Goal: Task Accomplishment & Management: Use online tool/utility

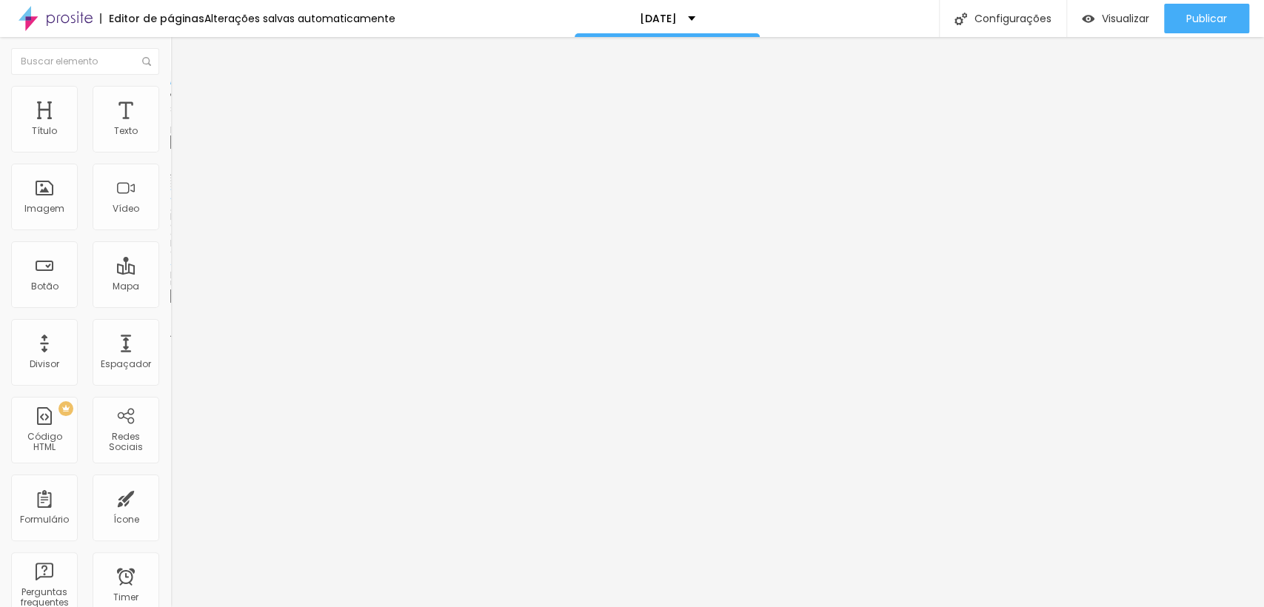
click at [170, 96] on li "Estilo" at bounding box center [255, 93] width 170 height 15
click at [170, 101] on li "Avançado" at bounding box center [255, 108] width 170 height 15
click at [184, 87] on span "Conteúdo" at bounding box center [207, 81] width 46 height 13
click at [170, 126] on div "Adicionar imagem" at bounding box center [255, 121] width 170 height 10
click at [170, 127] on span "Adicionar imagem" at bounding box center [218, 121] width 96 height 13
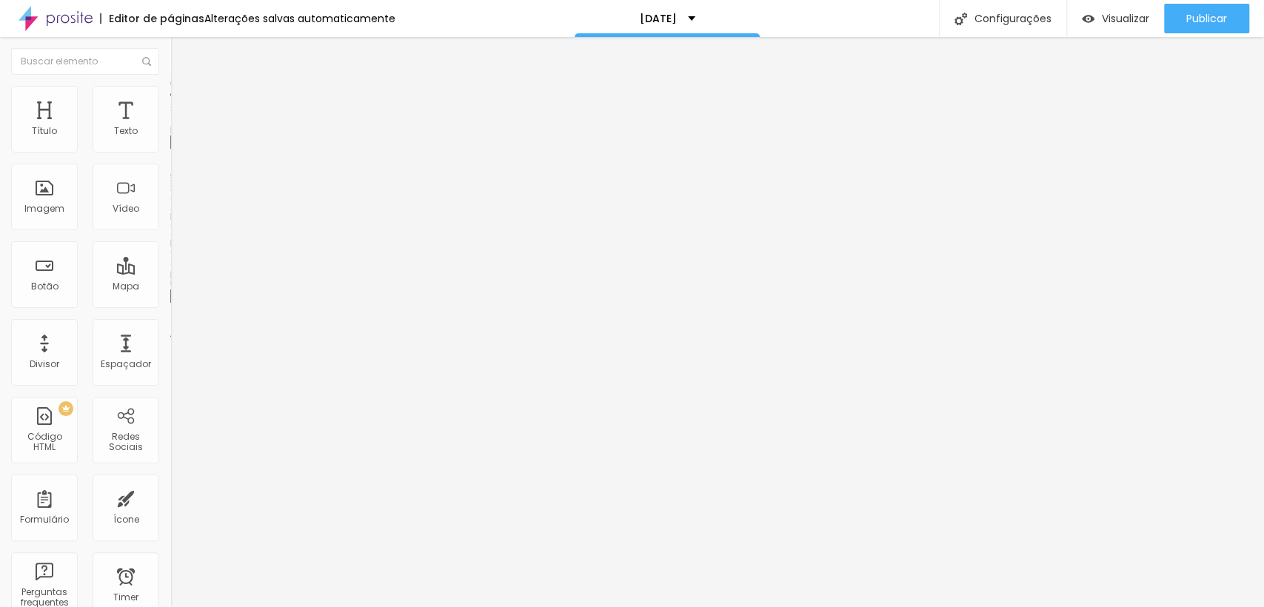
click at [181, 55] on img "button" at bounding box center [187, 54] width 12 height 12
click at [184, 102] on span "Estilo" at bounding box center [195, 96] width 23 height 13
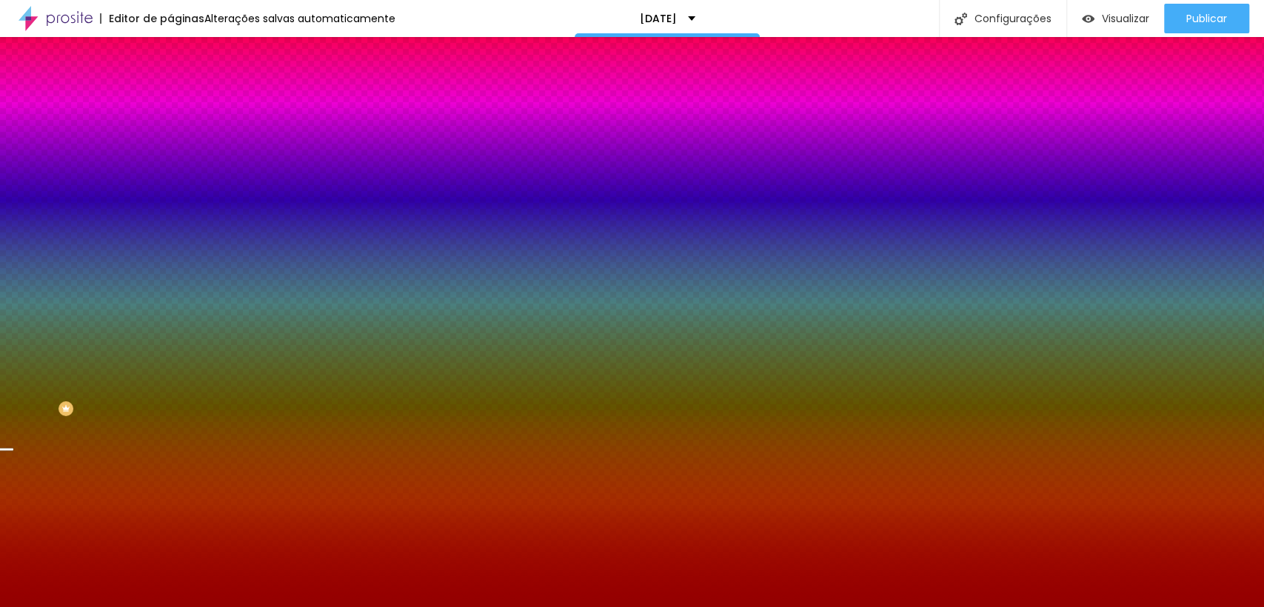
click at [170, 101] on img at bounding box center [176, 107] width 13 height 13
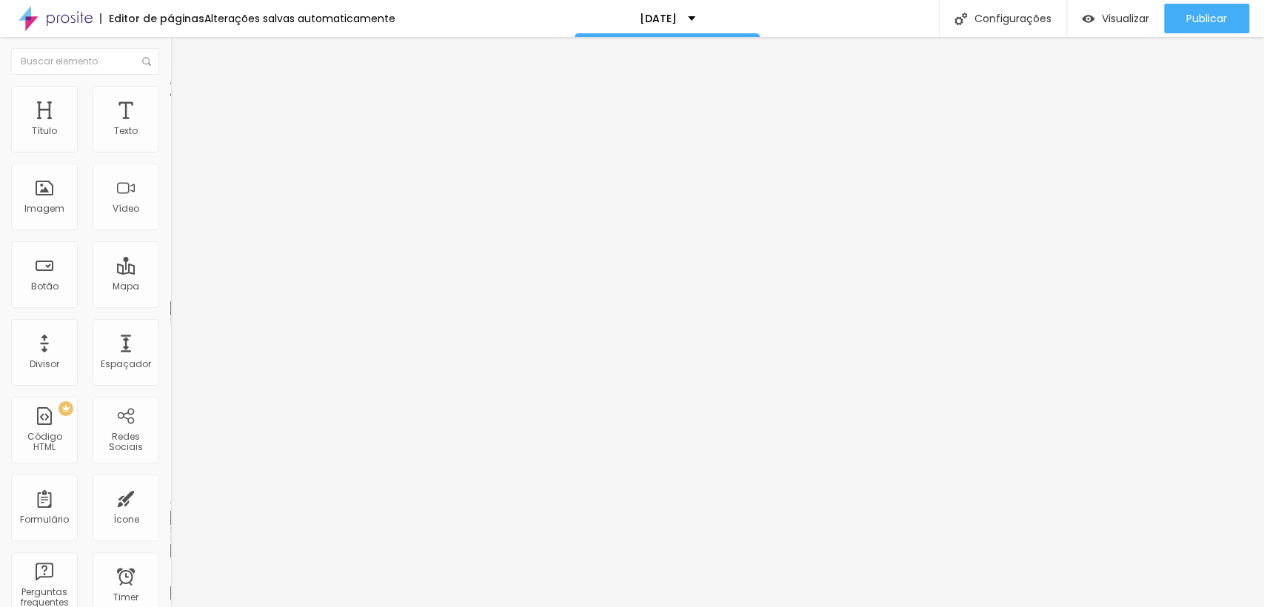
type input "0"
type input "15"
type input "20"
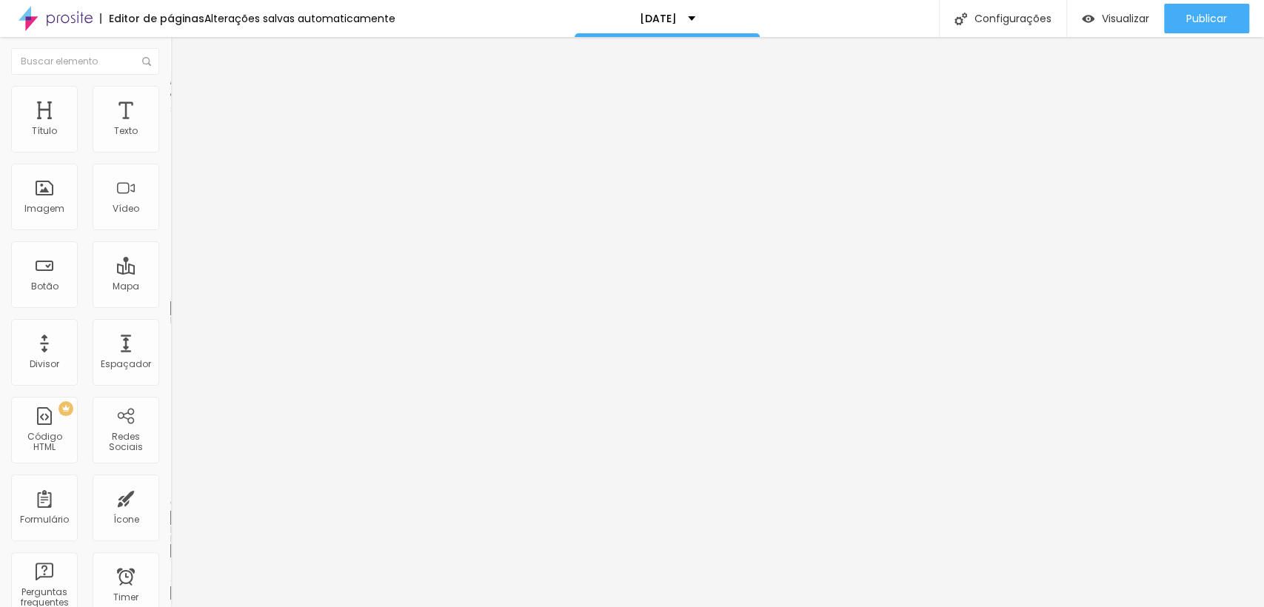
type input "20"
type input "25"
type input "30"
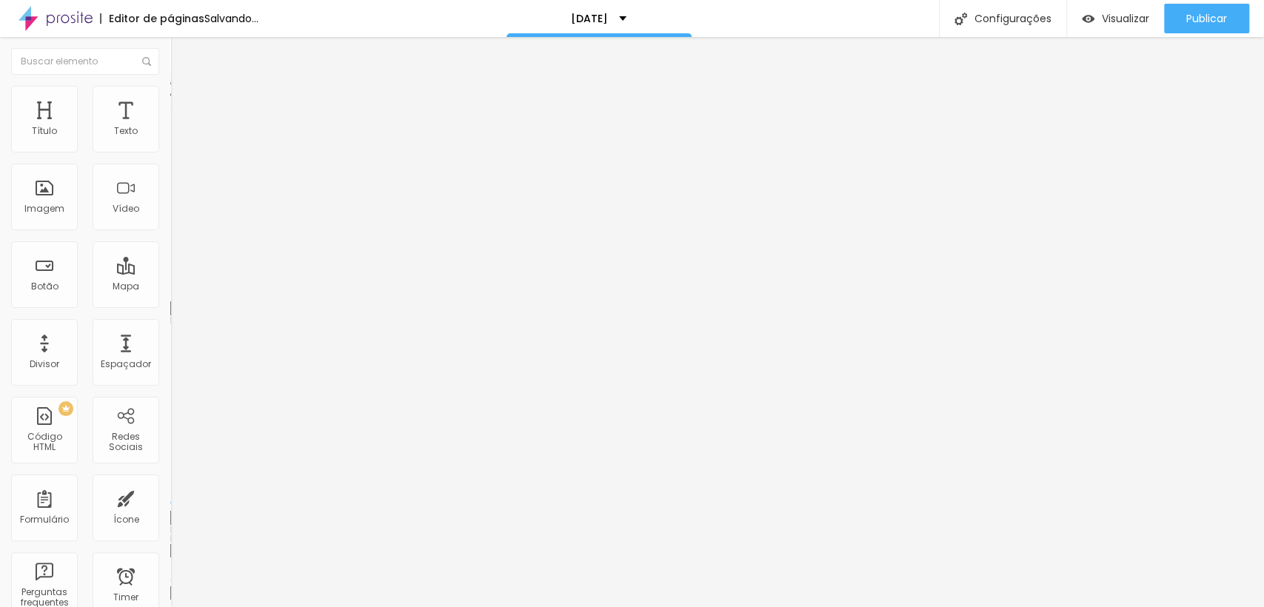
type input "0"
drag, startPoint x: 47, startPoint y: 149, endPoint x: 0, endPoint y: 154, distance: 46.9
type input "0"
click at [170, 287] on input "range" at bounding box center [218, 293] width 96 height 12
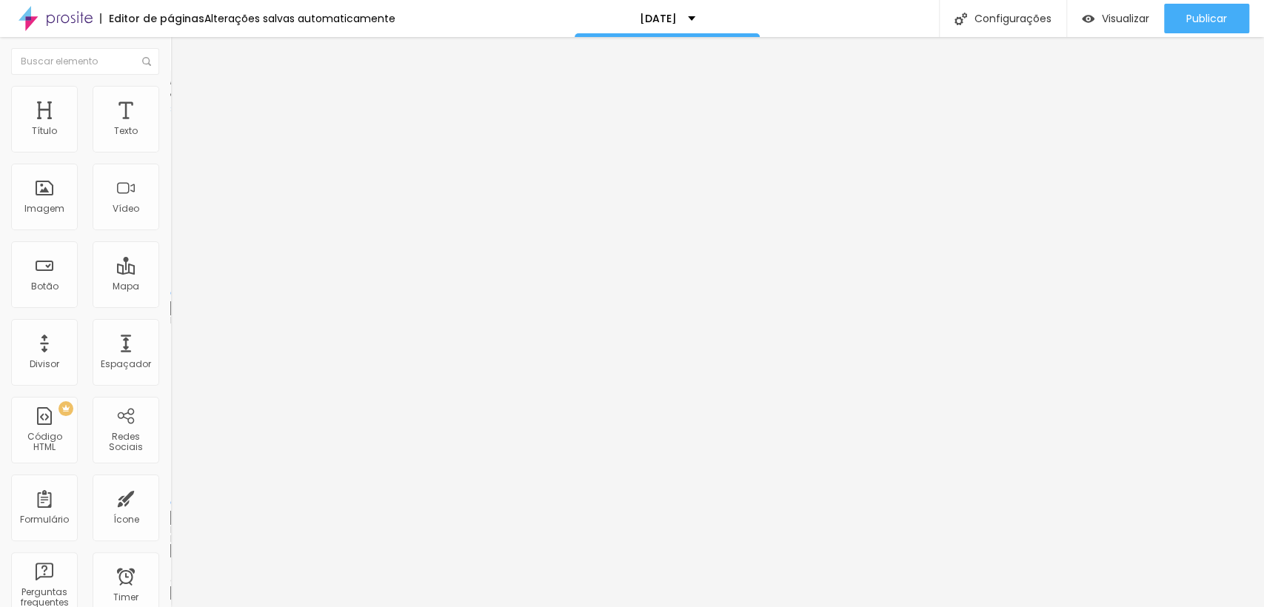
click at [170, 92] on img at bounding box center [176, 92] width 13 height 13
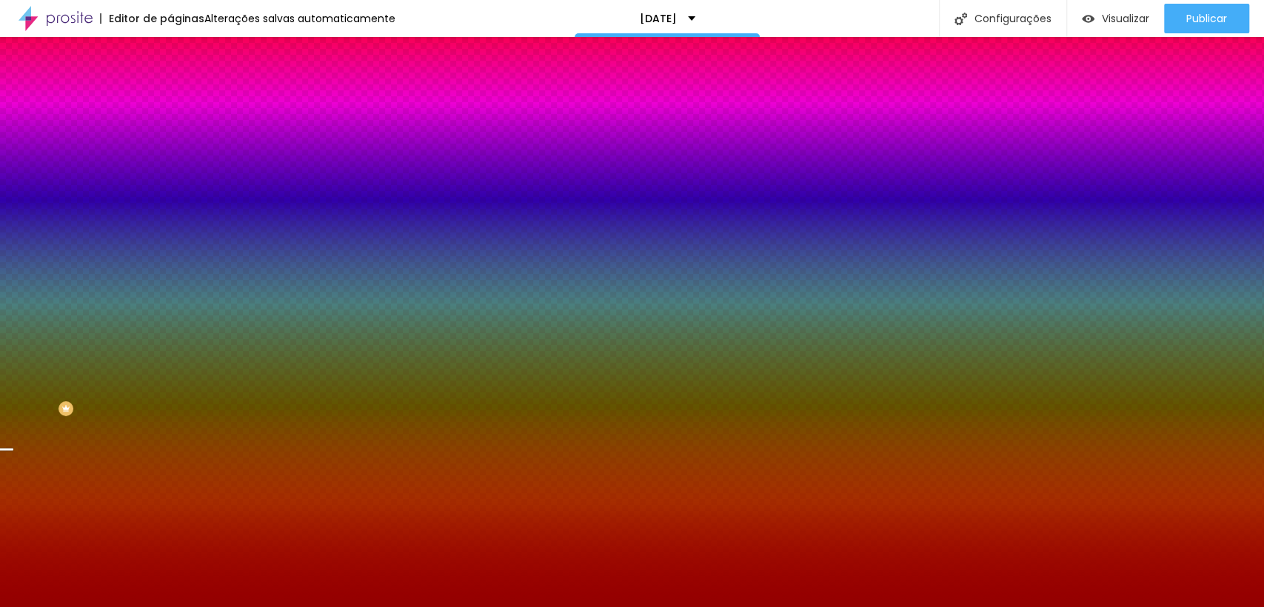
click at [170, 86] on li "Conteúdo" at bounding box center [255, 78] width 170 height 15
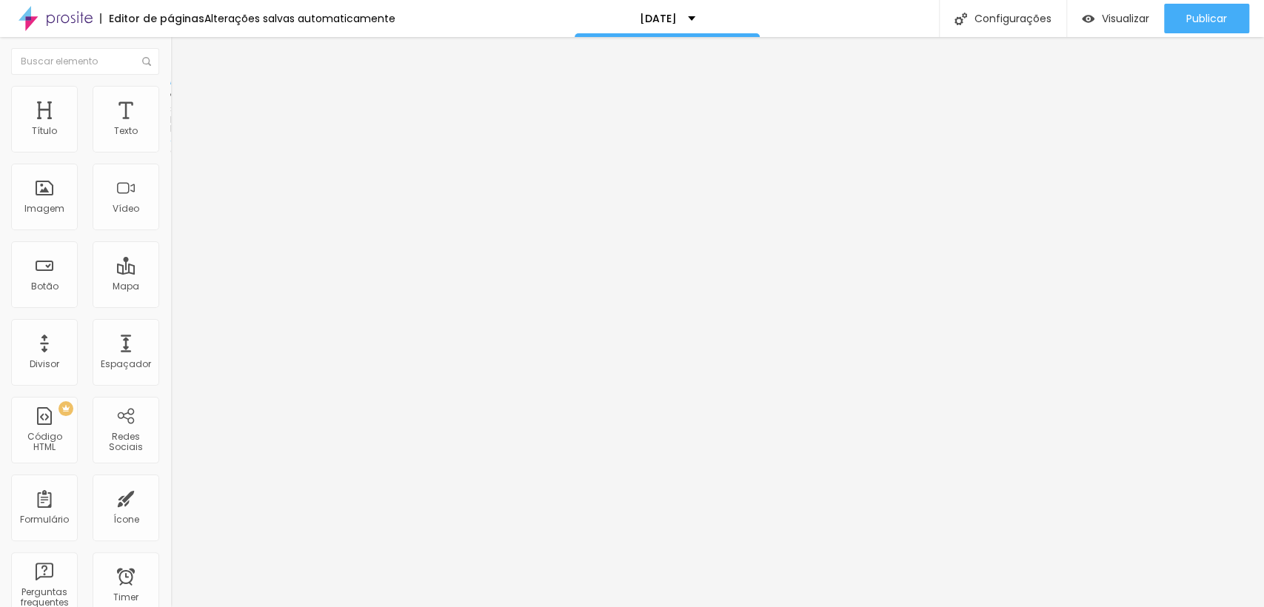
click at [181, 51] on img "button" at bounding box center [187, 54] width 12 height 12
click at [170, 101] on li "Avançado" at bounding box center [255, 108] width 170 height 15
click at [170, 93] on ul "Conteúdo Estilo Avançado" at bounding box center [255, 93] width 170 height 44
click at [170, 44] on button "Editar Seção" at bounding box center [255, 54] width 170 height 34
click at [170, 65] on button "Editar Seção" at bounding box center [255, 54] width 170 height 34
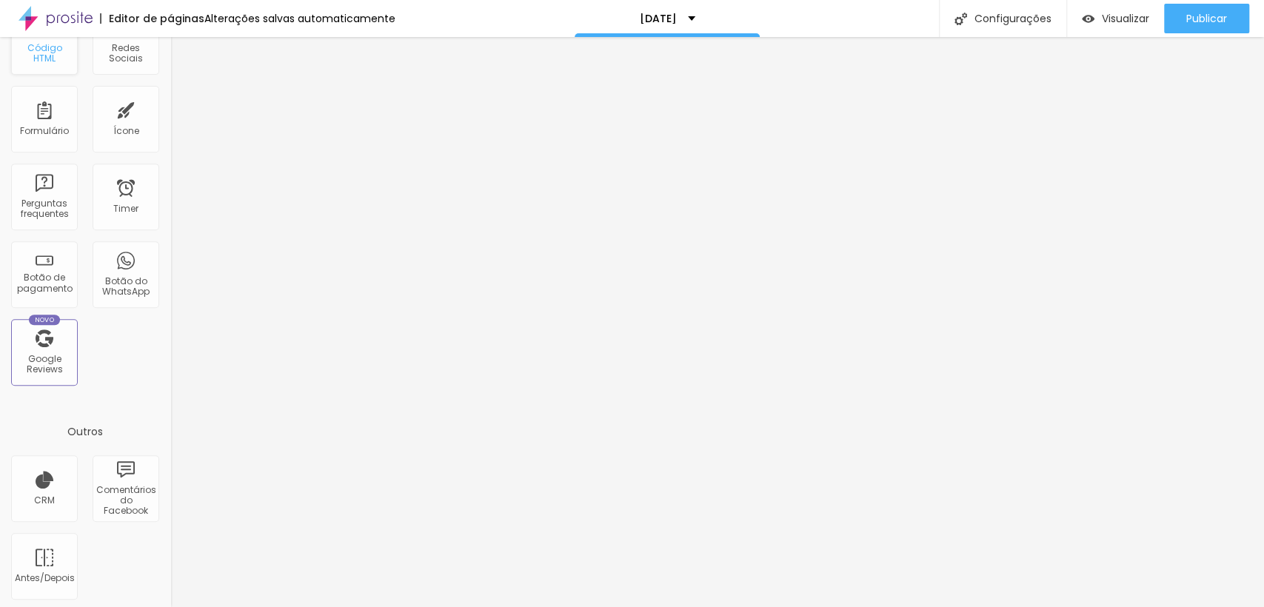
scroll to position [392, 0]
click at [41, 357] on div "Google Reviews" at bounding box center [44, 361] width 59 height 21
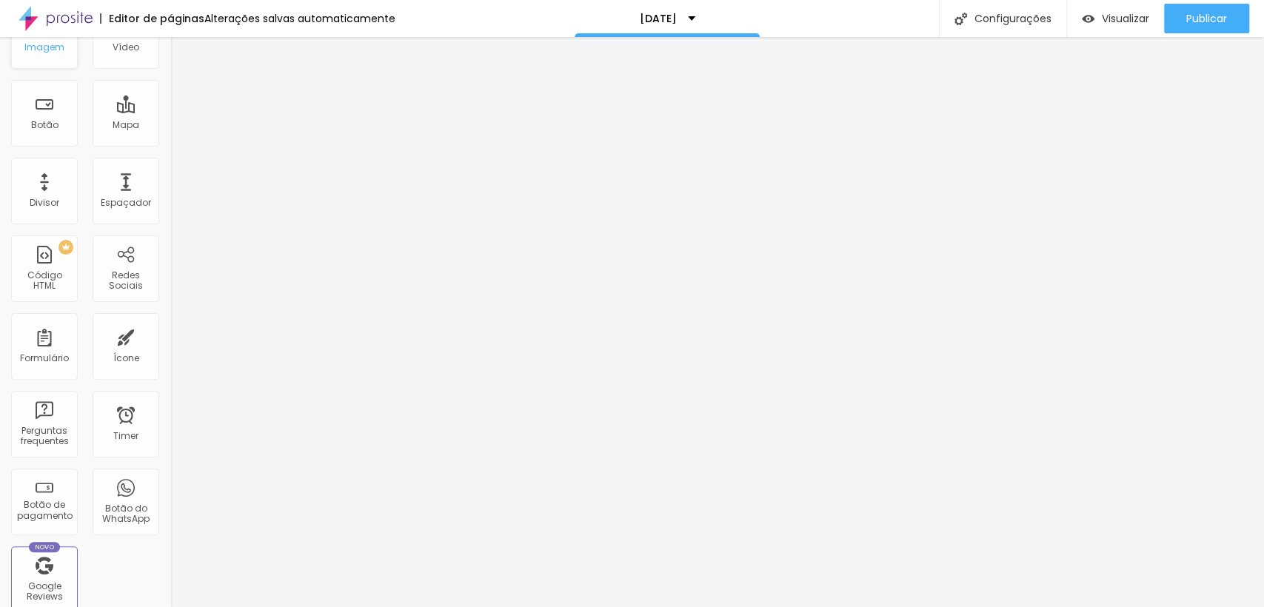
scroll to position [0, 0]
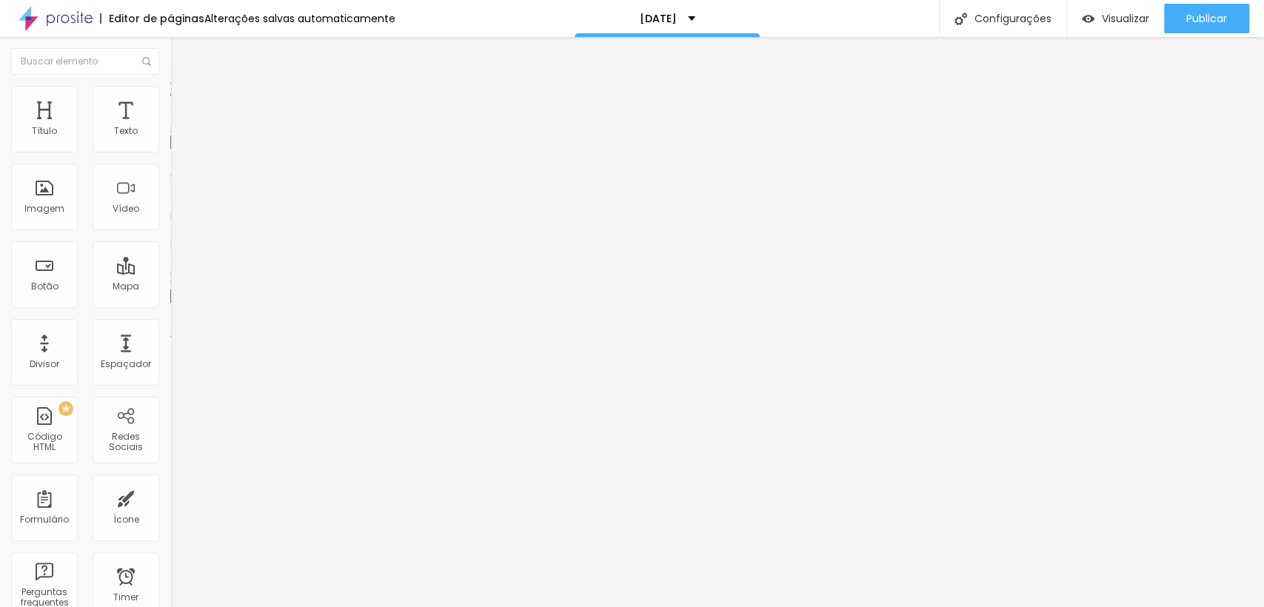
click at [170, 93] on img at bounding box center [176, 92] width 13 height 13
click at [170, 101] on img at bounding box center [176, 107] width 13 height 13
click at [170, 93] on img at bounding box center [176, 92] width 13 height 13
click at [170, 153] on div at bounding box center [255, 146] width 170 height 13
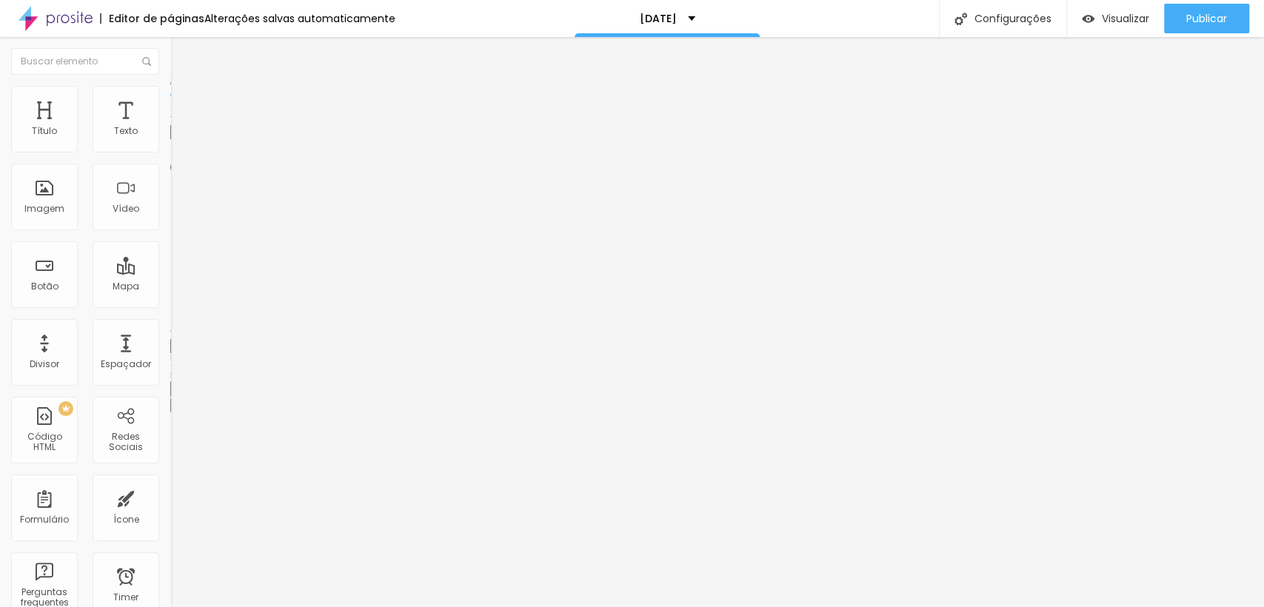
type input "35"
click at [170, 152] on input "range" at bounding box center [218, 146] width 96 height 12
type input "100"
drag, startPoint x: 52, startPoint y: 158, endPoint x: 184, endPoint y: 153, distance: 131.9
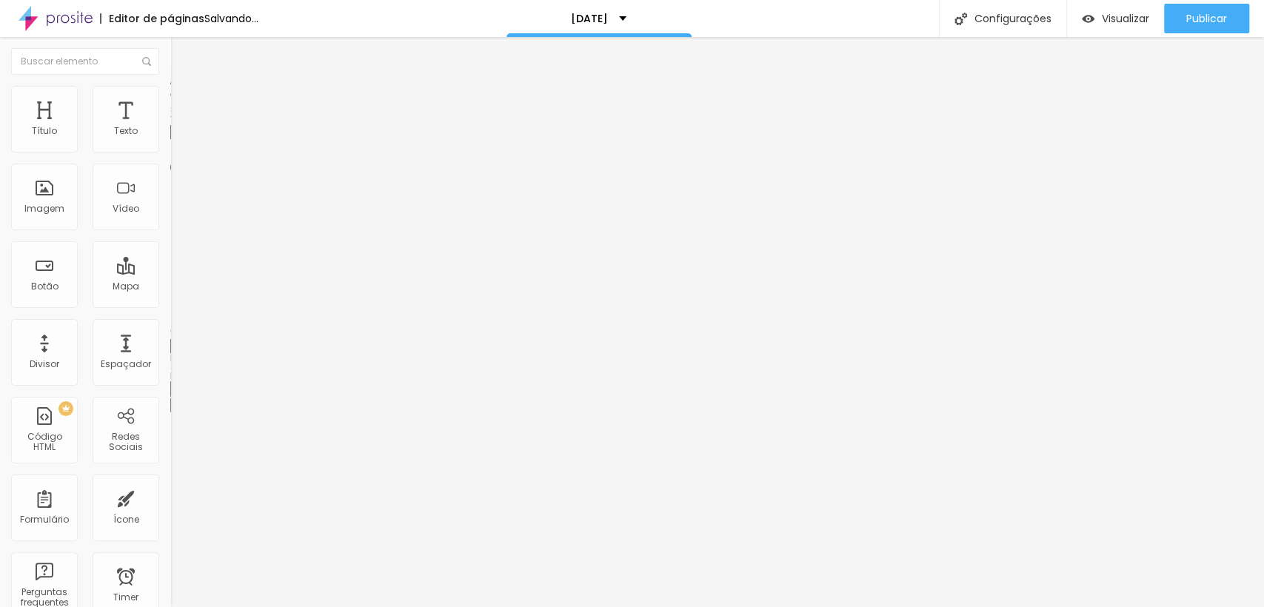
type input "100"
click at [184, 152] on input "range" at bounding box center [218, 146] width 96 height 12
type input "33"
type input "200"
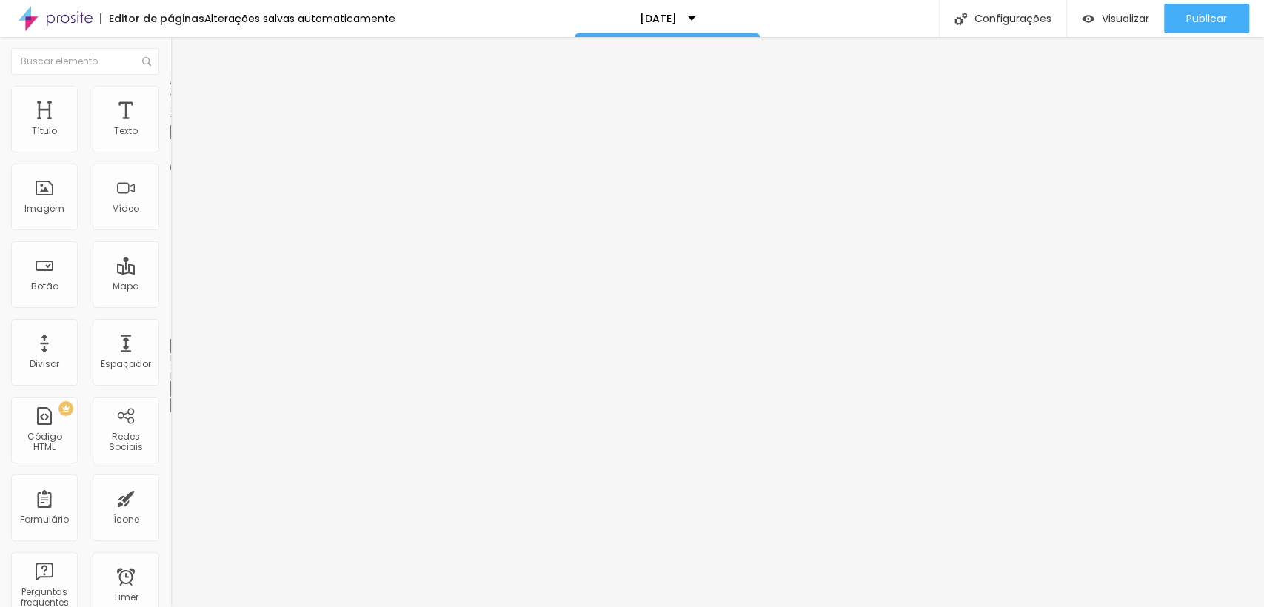
type input "200"
type input "3"
type input "0"
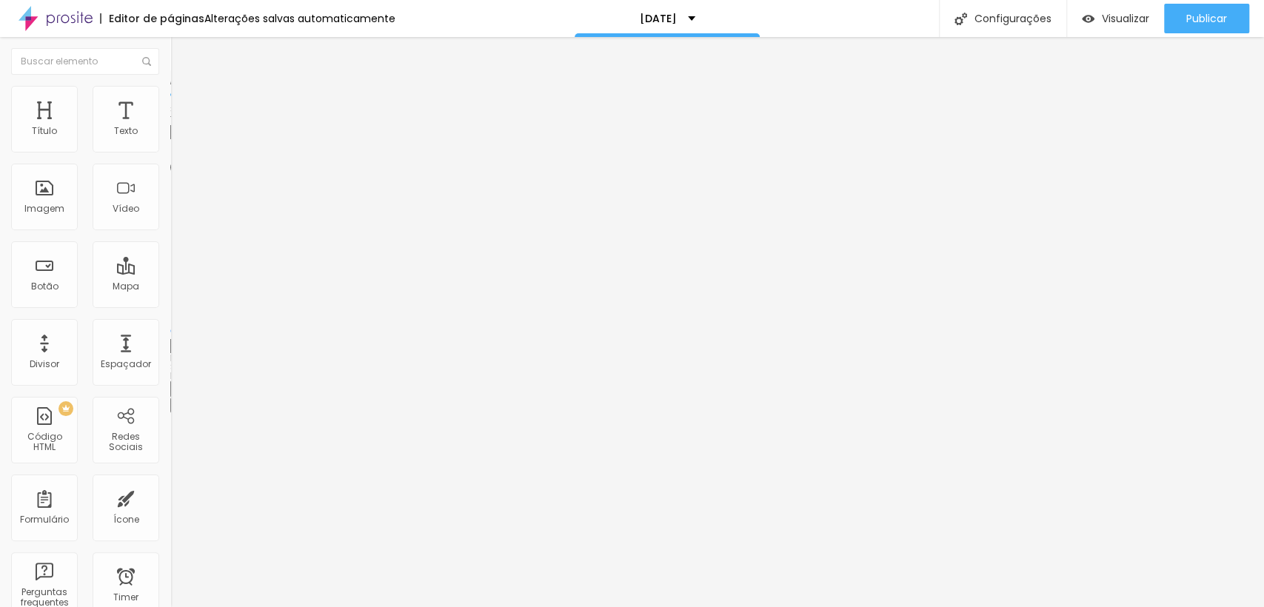
drag, startPoint x: 48, startPoint y: 187, endPoint x: 15, endPoint y: 203, distance: 37.1
click at [170, 325] on input "range" at bounding box center [218, 331] width 96 height 12
click at [170, 84] on img at bounding box center [176, 77] width 13 height 13
click at [184, 104] on span "Avançado" at bounding box center [208, 110] width 49 height 13
click at [184, 87] on span "Conteúdo" at bounding box center [207, 81] width 46 height 13
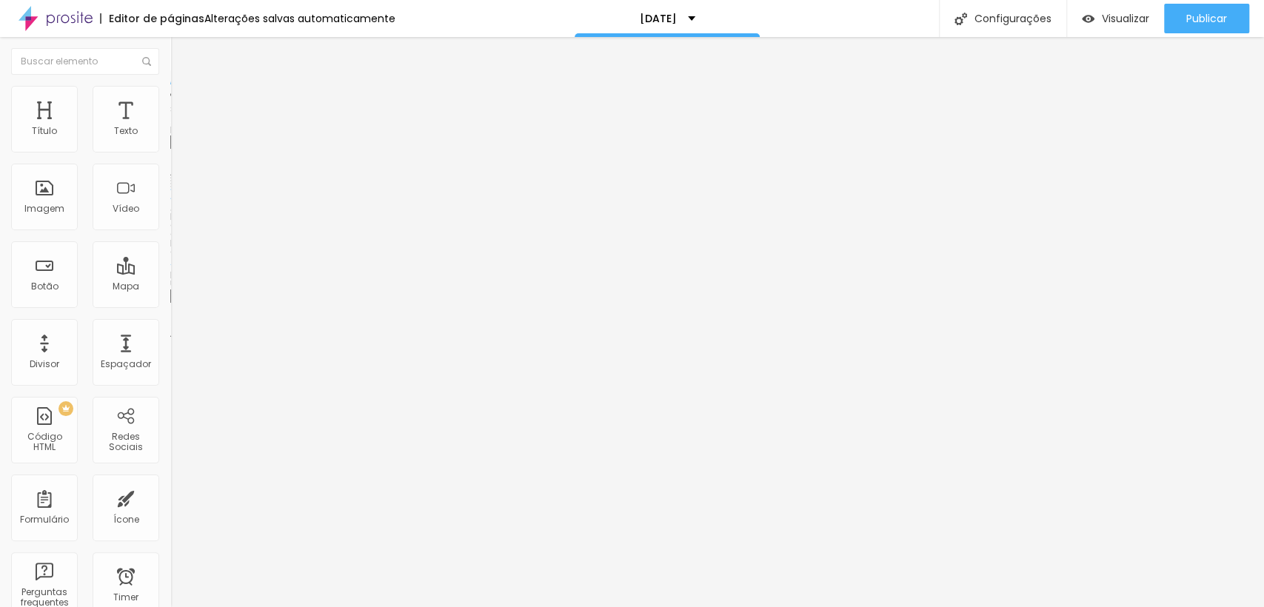
click at [170, 127] on span "Adicionar imagem" at bounding box center [218, 121] width 96 height 13
click at [170, 232] on span "Original" at bounding box center [188, 225] width 36 height 13
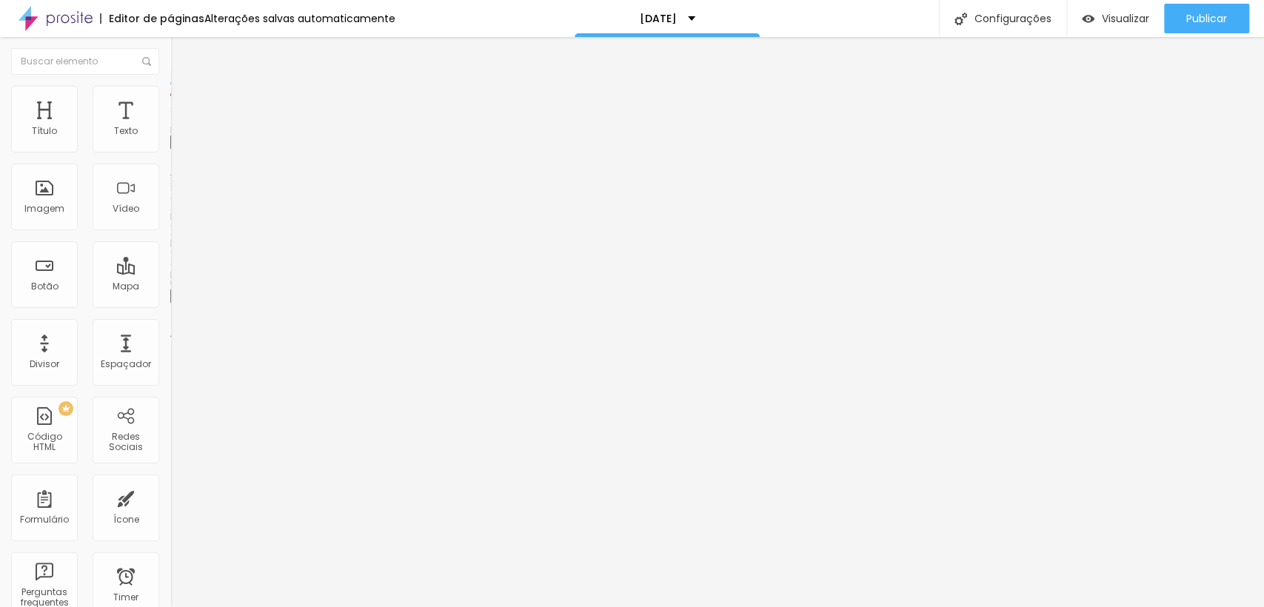
click at [170, 258] on span "Quadrado" at bounding box center [194, 252] width 48 height 13
click at [170, 248] on div "Padrão 4:3" at bounding box center [255, 243] width 170 height 9
click at [170, 241] on span "Cinema" at bounding box center [188, 234] width 37 height 13
click at [170, 264] on span "Quadrado" at bounding box center [194, 257] width 48 height 13
click at [170, 248] on div "Padrão 4:3" at bounding box center [255, 243] width 170 height 9
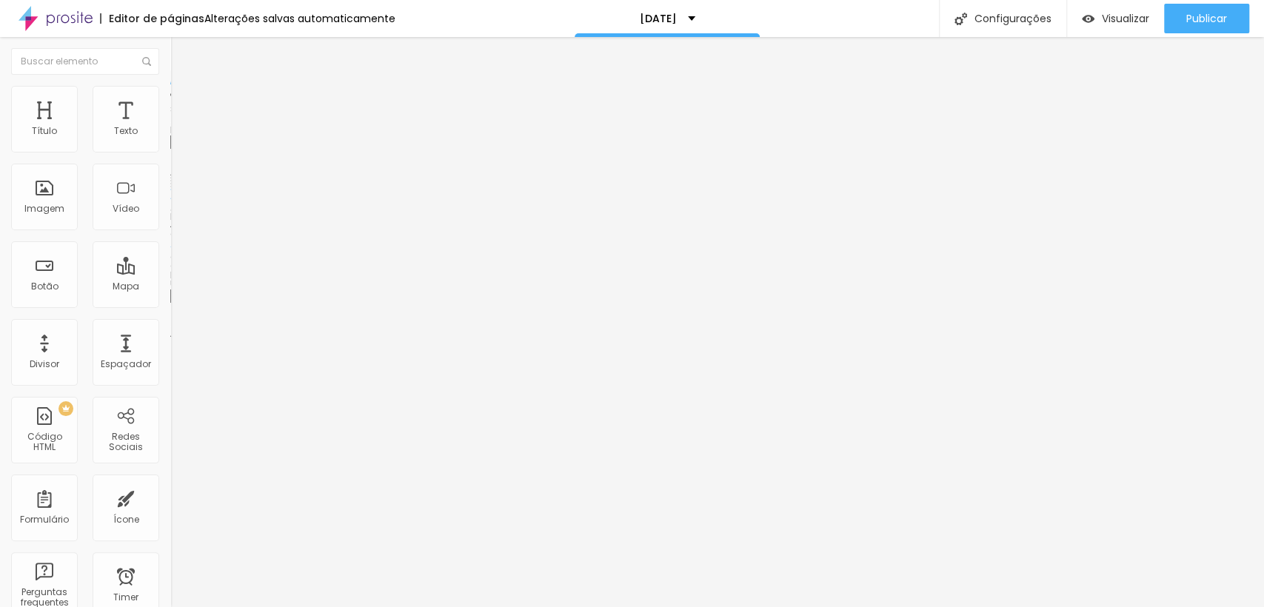
click at [170, 273] on span "Original" at bounding box center [188, 266] width 36 height 13
click at [170, 127] on span "Adicionar imagem" at bounding box center [218, 121] width 96 height 13
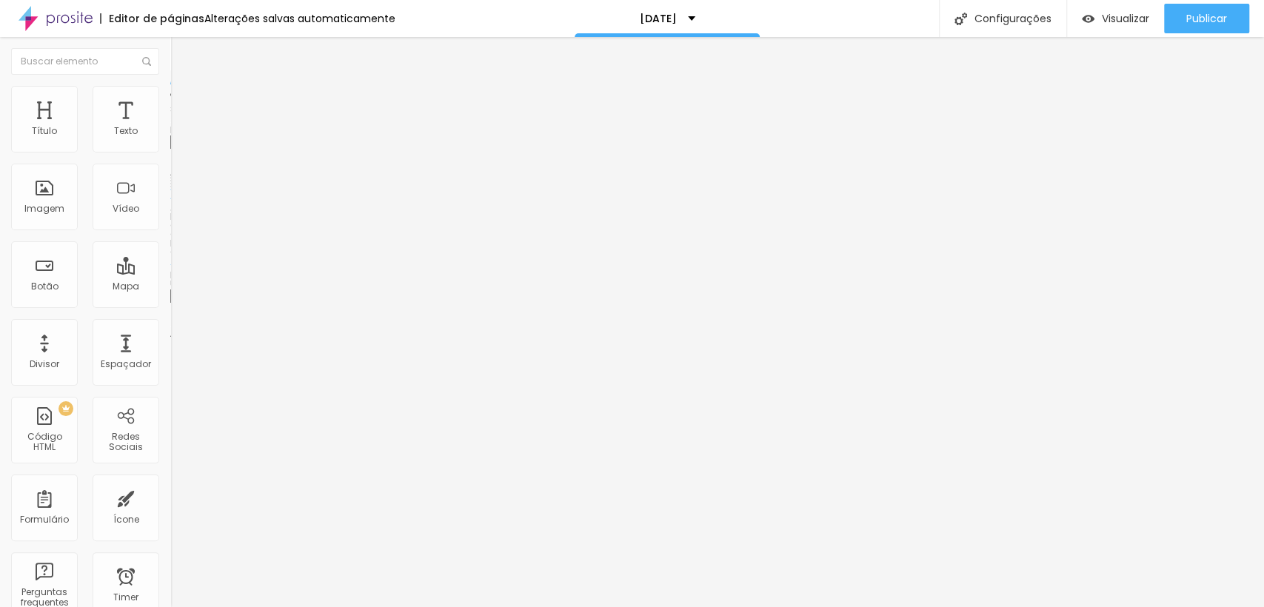
click at [170, 232] on span "Original" at bounding box center [188, 225] width 36 height 13
drag, startPoint x: 65, startPoint y: 107, endPoint x: 80, endPoint y: 100, distance: 16.6
click at [170, 100] on ul "Conteúdo Estilo Avançado" at bounding box center [255, 93] width 170 height 44
click at [184, 100] on span "Estilo" at bounding box center [195, 96] width 23 height 13
type input "55"
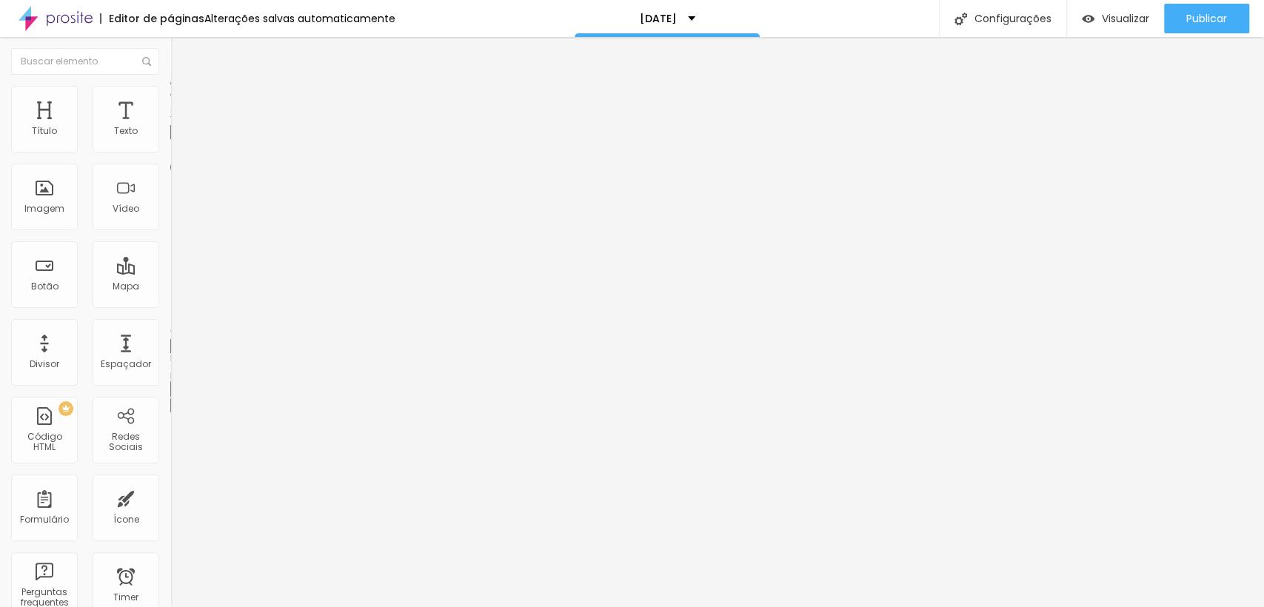
type input "55"
type input "35"
type input "30"
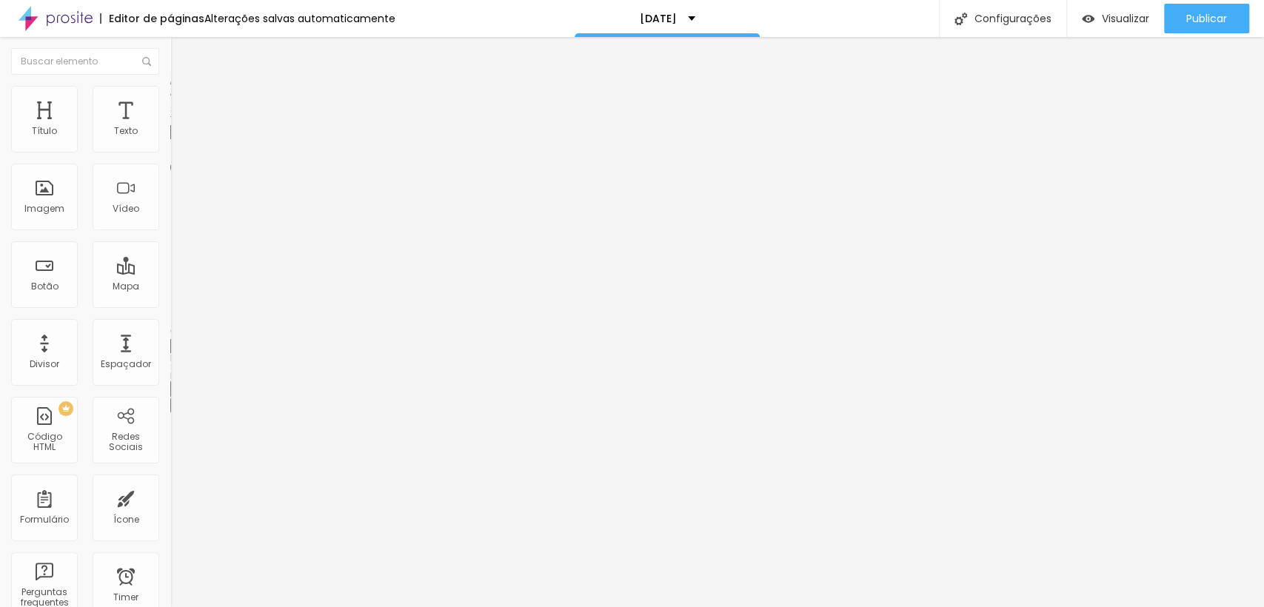
type input "25"
type input "20"
type input "15"
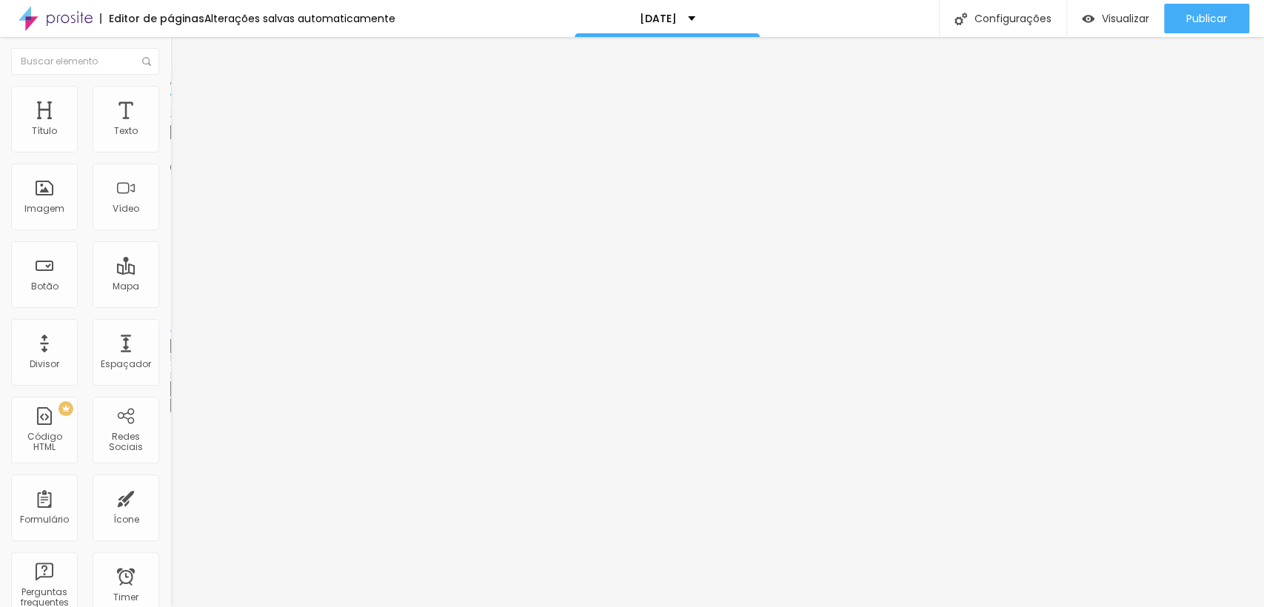
type input "15"
type input "10"
type input "15"
drag, startPoint x: 121, startPoint y: 156, endPoint x: 21, endPoint y: 165, distance: 100.4
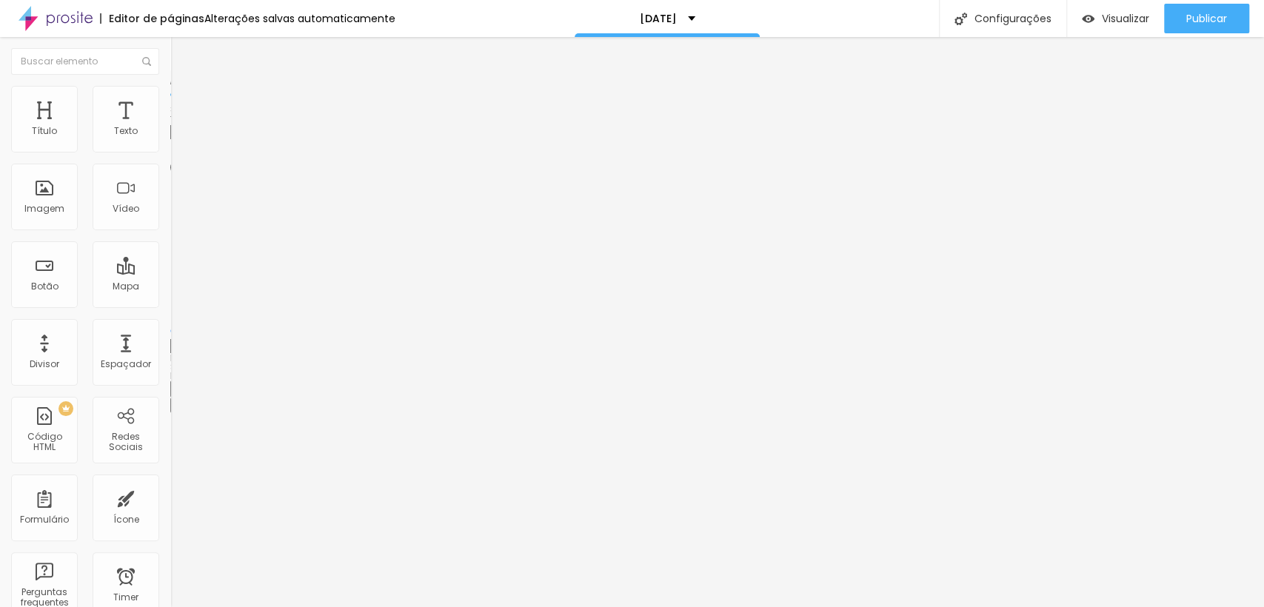
type input "15"
click at [170, 152] on input "range" at bounding box center [218, 146] width 96 height 12
click at [170, 101] on li "Avançado" at bounding box center [255, 108] width 170 height 15
click at [170, 101] on li "Estilo" at bounding box center [255, 93] width 170 height 15
type input "10"
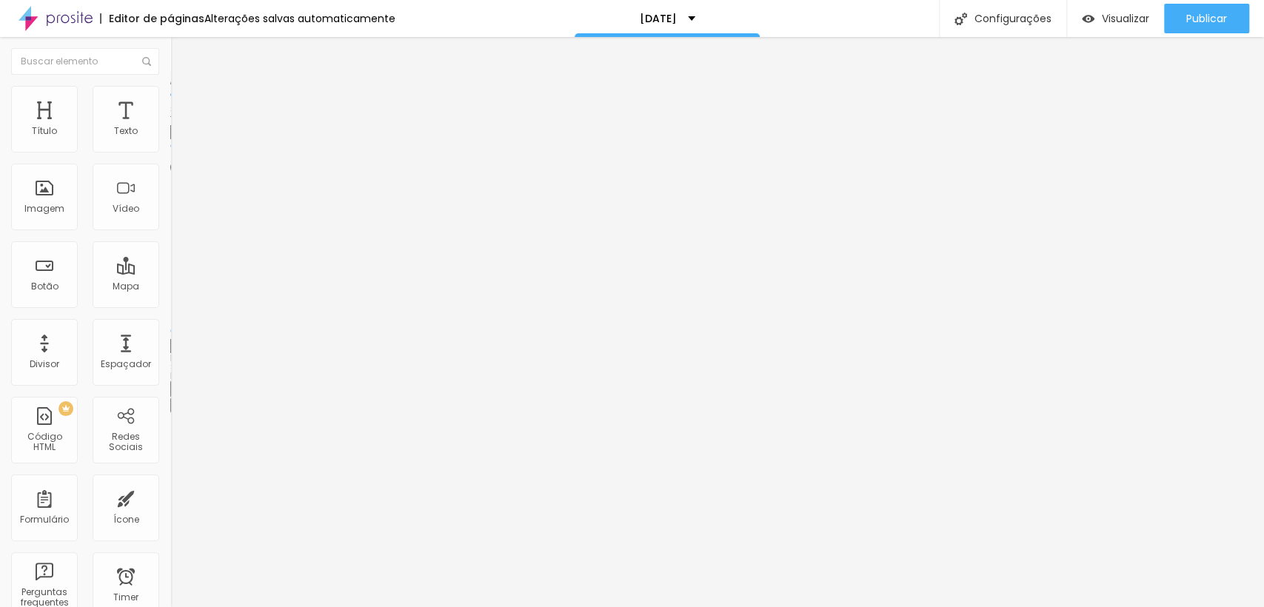
type input "10"
click at [170, 152] on input "range" at bounding box center [218, 146] width 96 height 12
click at [1189, 24] on span "Publicar" at bounding box center [1206, 19] width 41 height 12
click at [1122, 24] on span "Visualizar" at bounding box center [1112, 19] width 47 height 12
click at [181, 49] on img "button" at bounding box center [187, 54] width 12 height 12
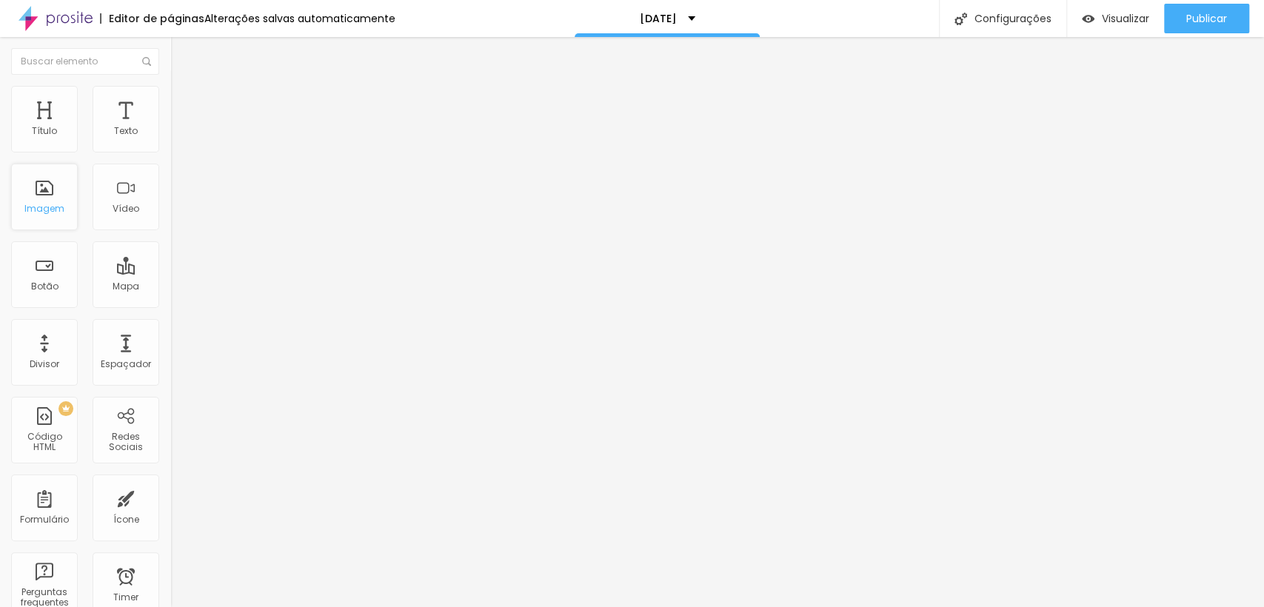
click at [62, 209] on div "Imagem" at bounding box center [44, 209] width 40 height 10
click at [170, 127] on span "Adicionar imagem" at bounding box center [218, 121] width 96 height 13
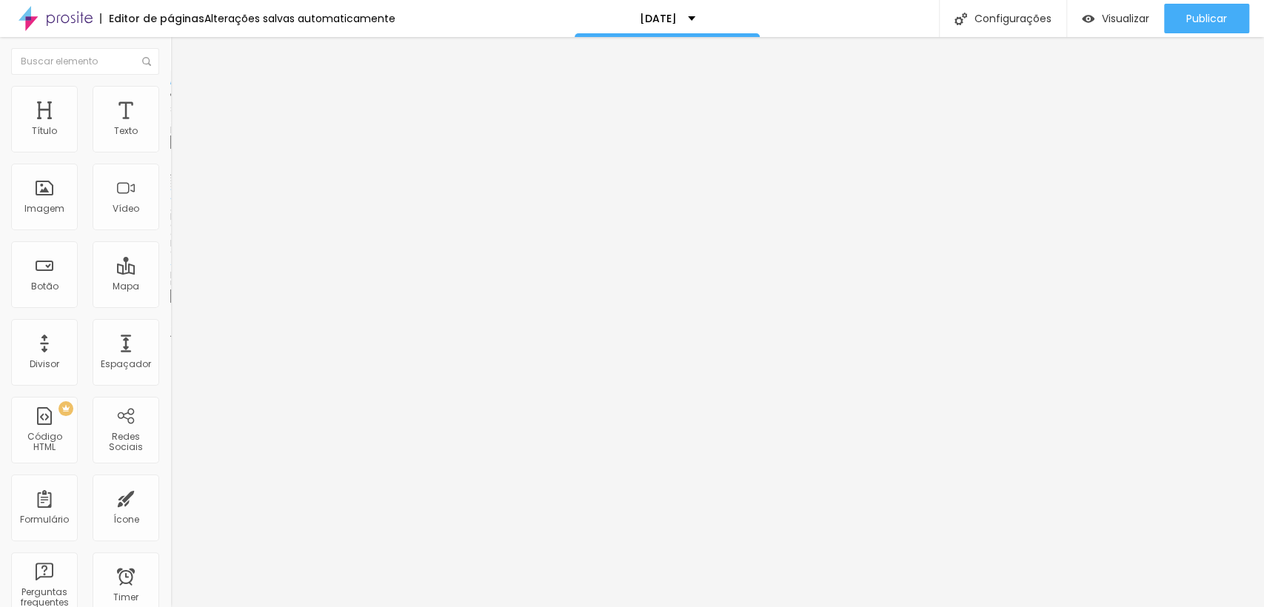
click at [170, 127] on span "Adicionar imagem" at bounding box center [218, 121] width 96 height 13
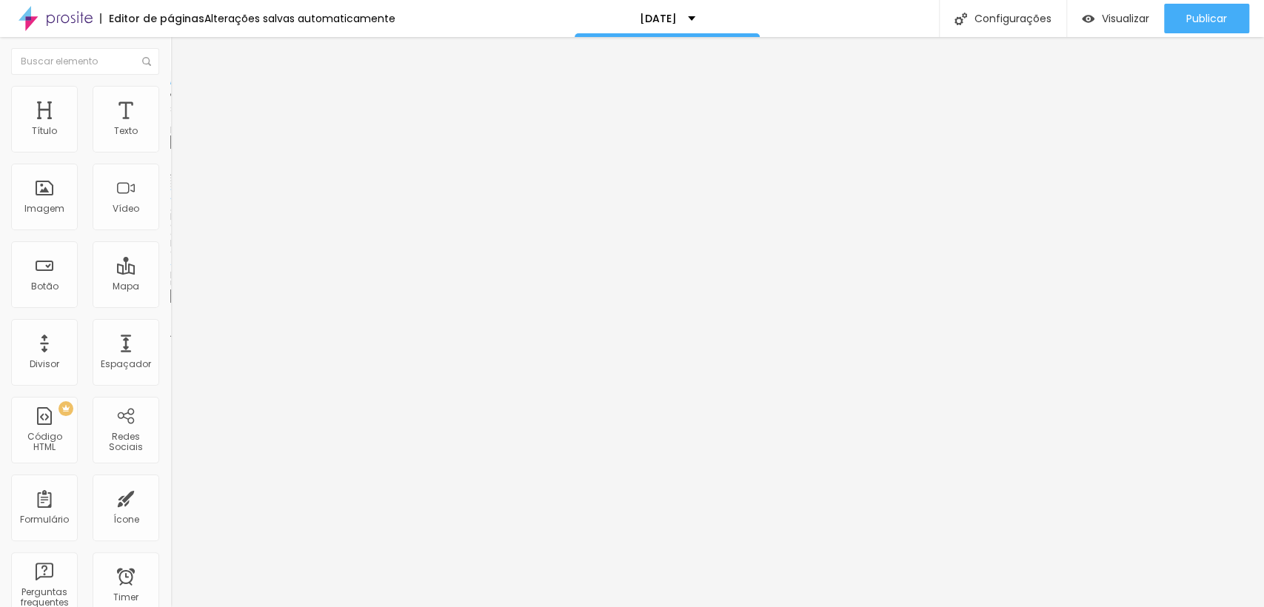
scroll to position [196, 0]
click at [170, 90] on img at bounding box center [176, 92] width 13 height 13
type input "60"
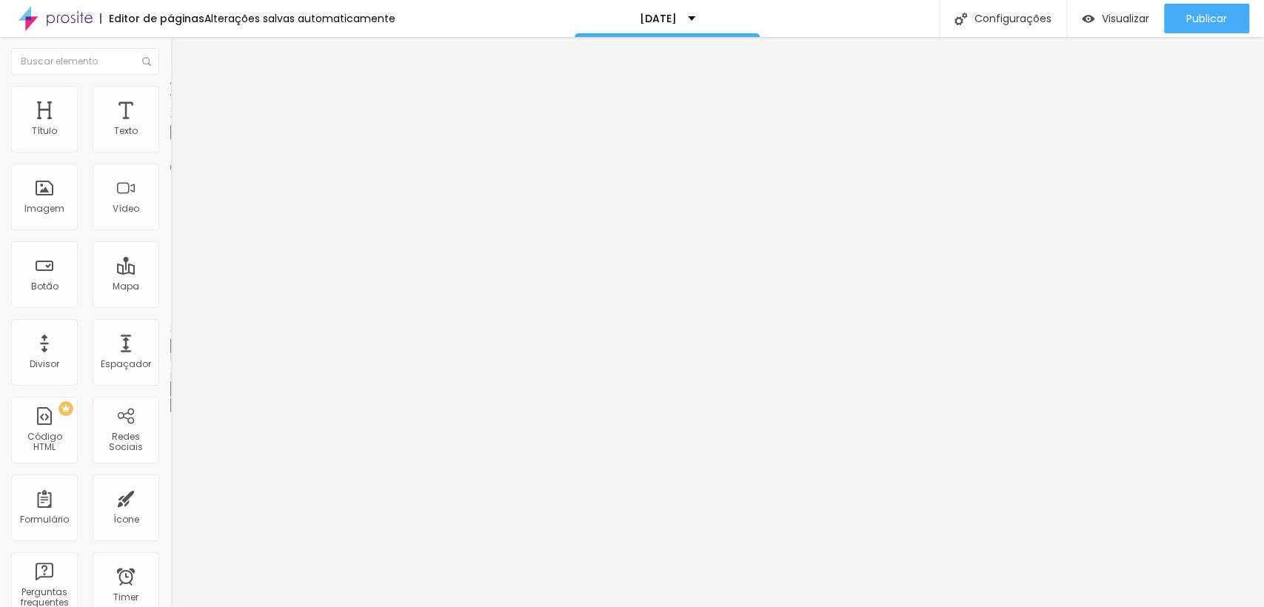
type input "60"
type input "15"
type input "10"
drag, startPoint x: 130, startPoint y: 157, endPoint x: 4, endPoint y: 164, distance: 125.3
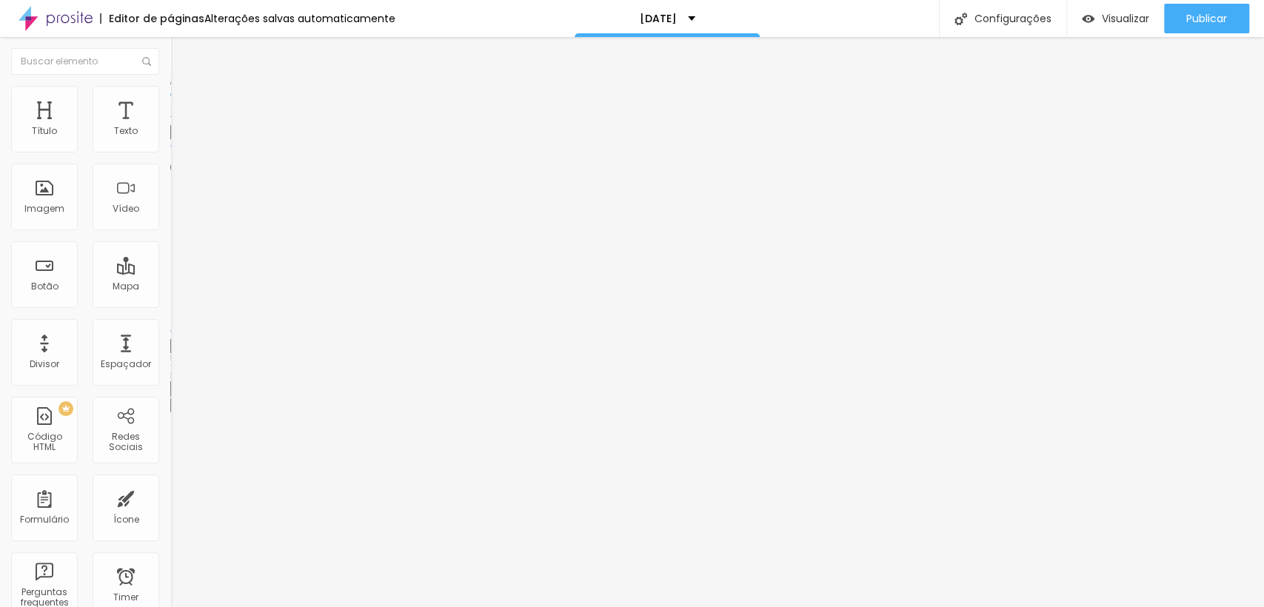
type input "10"
click at [170, 152] on input "range" at bounding box center [218, 146] width 96 height 12
type input "15"
type input "20"
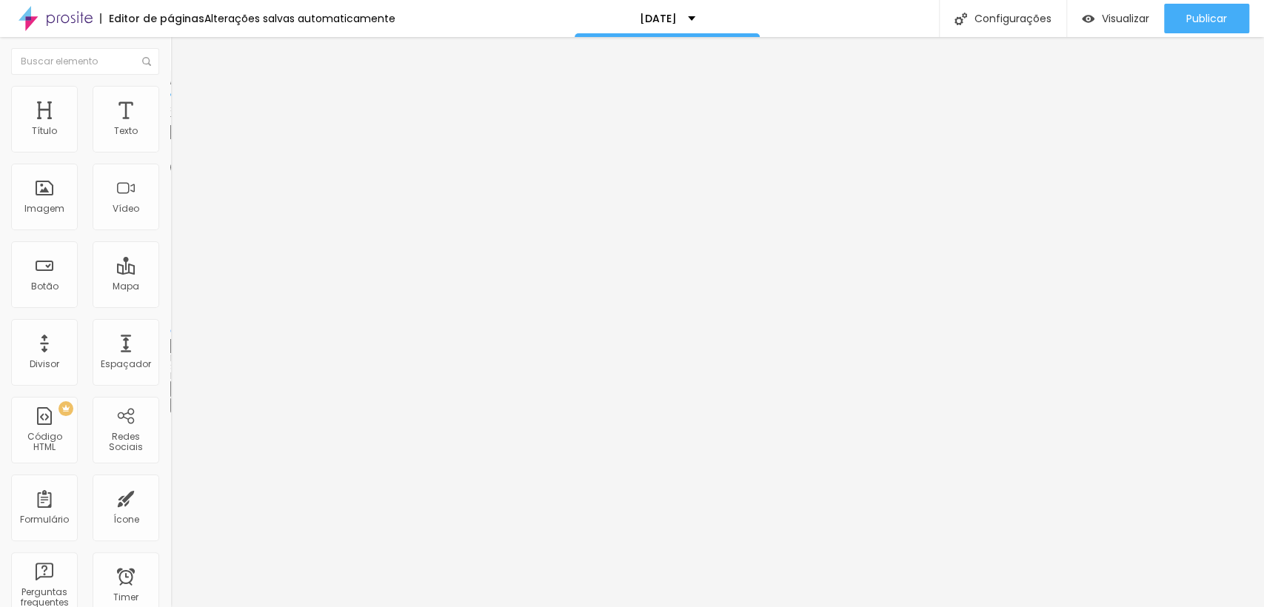
type input "20"
type input "25"
type input "30"
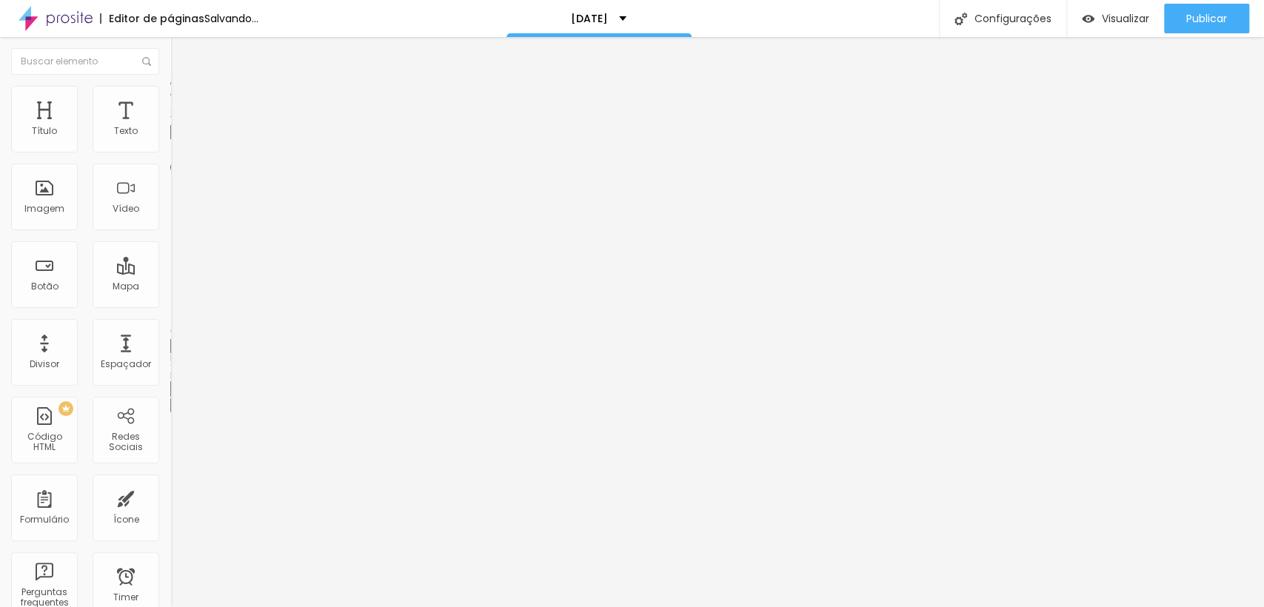
type input "25"
drag, startPoint x: 21, startPoint y: 161, endPoint x: 36, endPoint y: 161, distance: 14.1
type input "25"
click at [170, 152] on input "range" at bounding box center [218, 146] width 96 height 12
type input "180"
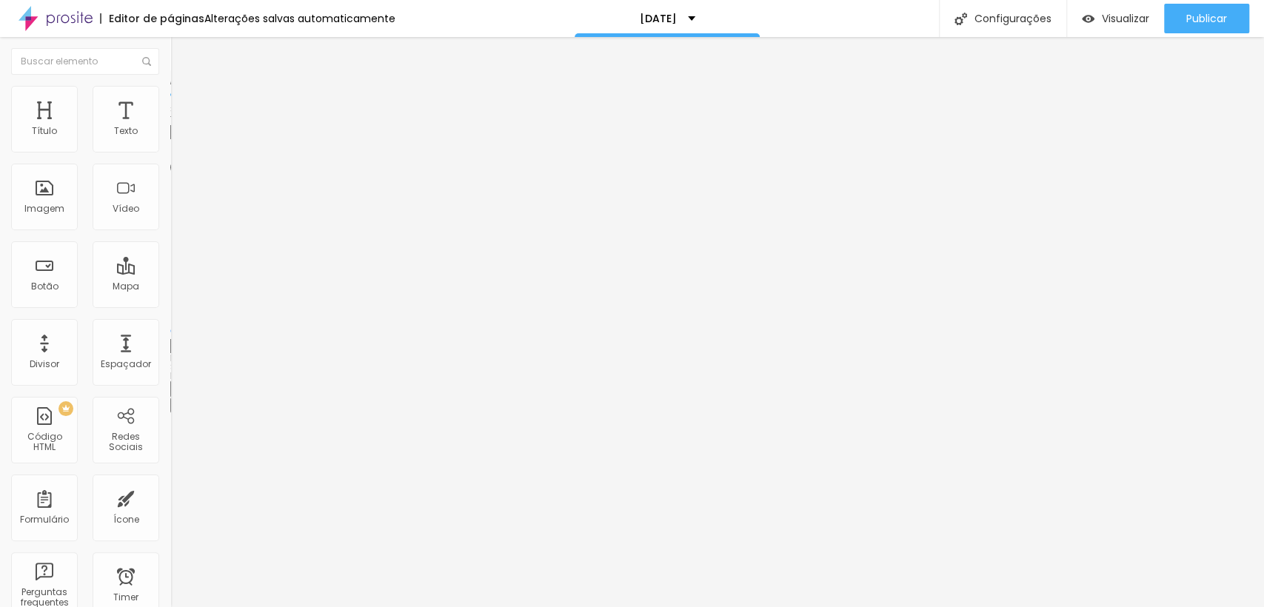
type input "180"
type input "200"
drag, startPoint x: 36, startPoint y: 189, endPoint x: 164, endPoint y: 203, distance: 128.1
click at [170, 325] on input "range" at bounding box center [218, 331] width 96 height 12
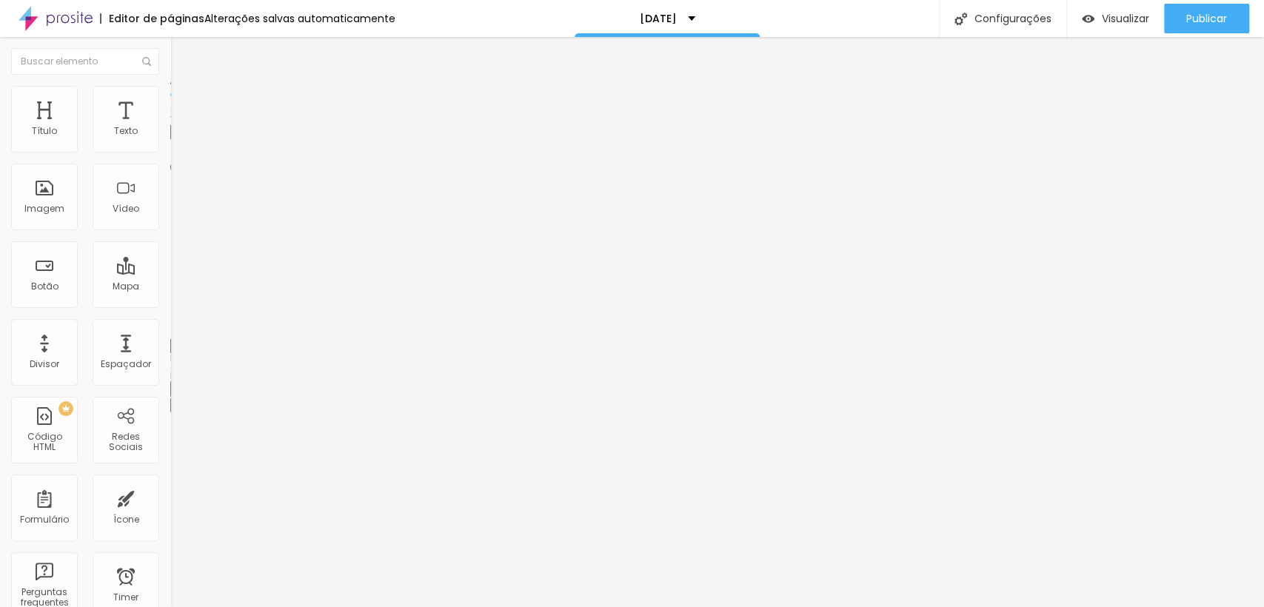
type input "53"
type input "40"
type input "18"
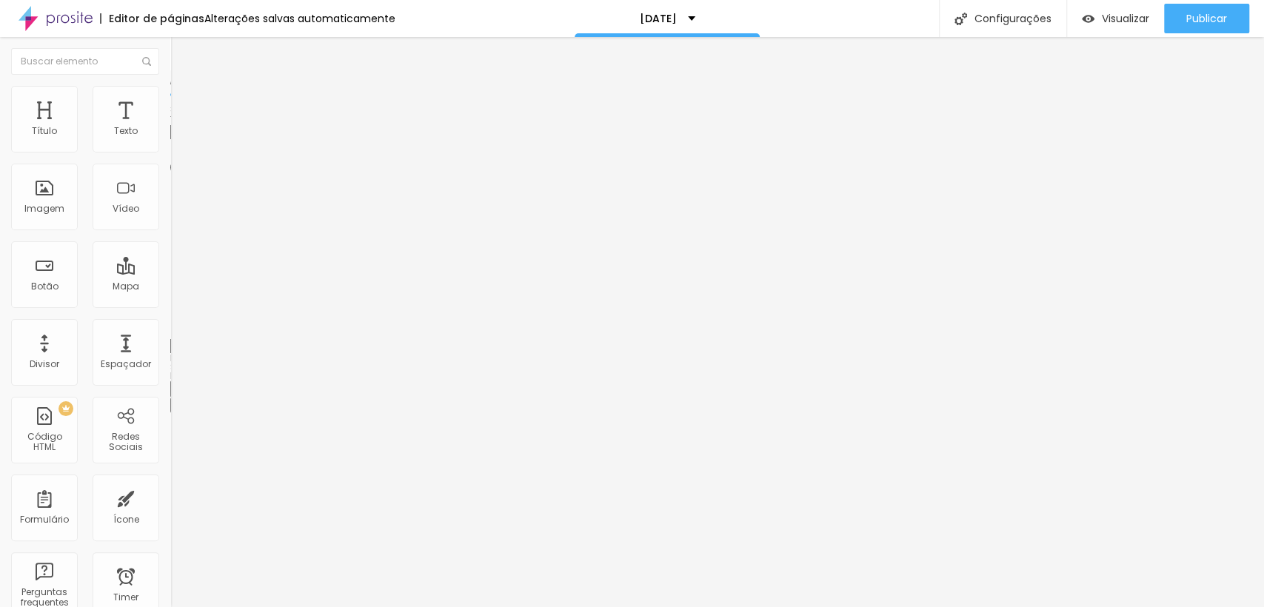
type input "18"
type input "0"
type input "40"
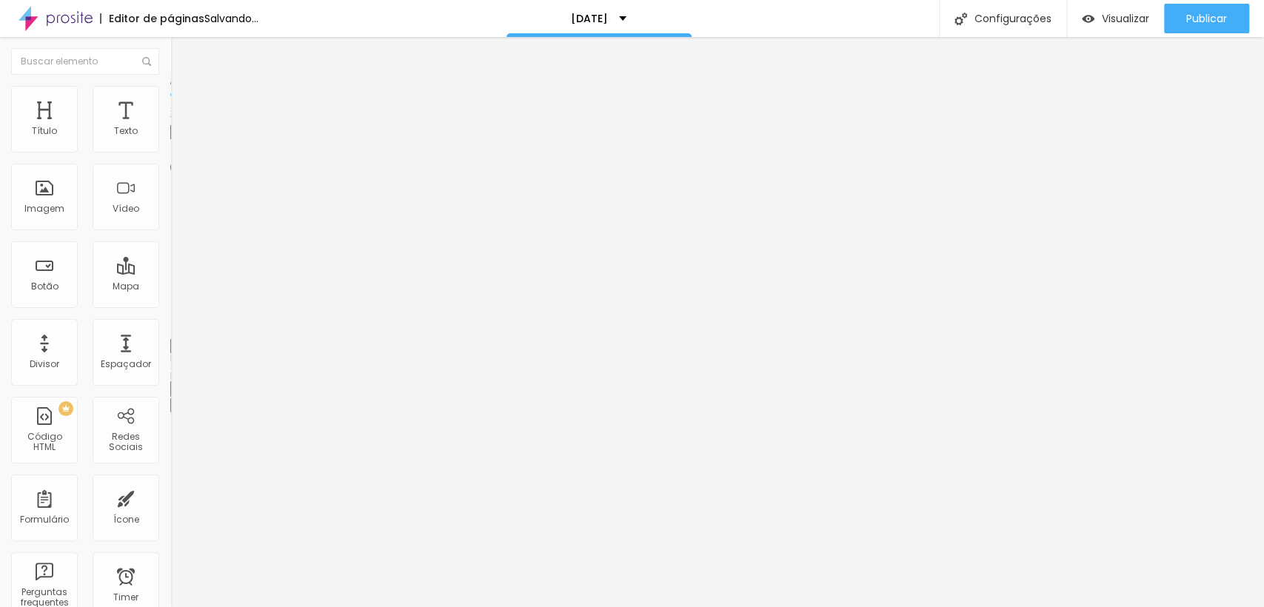
type input "63"
type input "56"
type input "53"
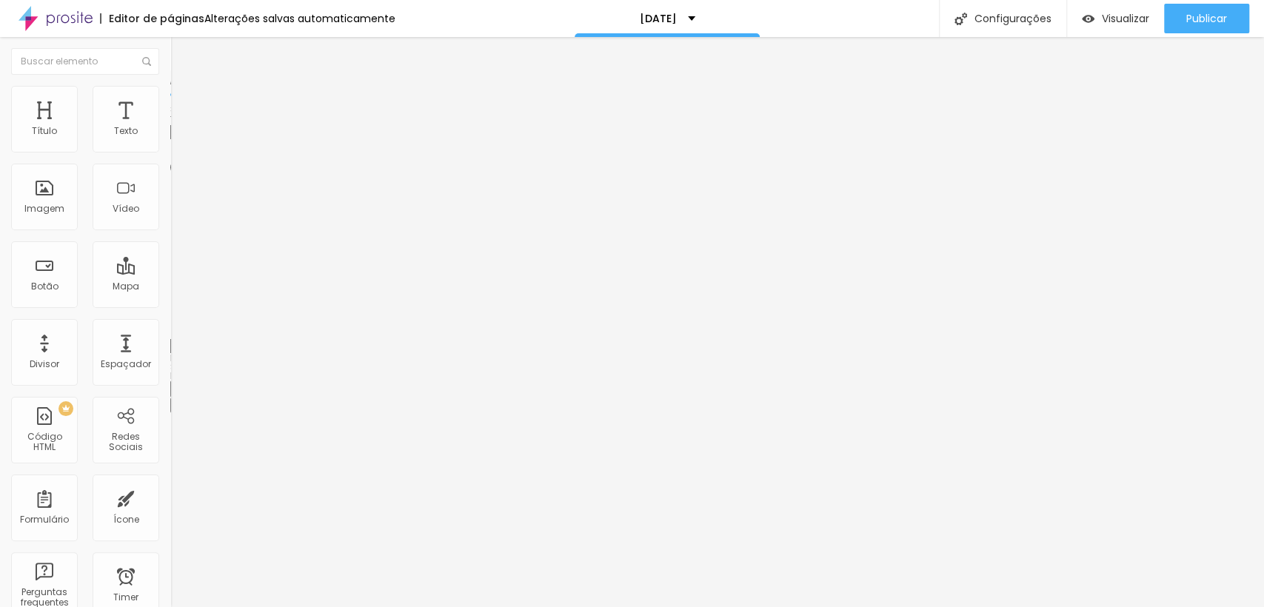
type input "53"
type input "51"
type input "50"
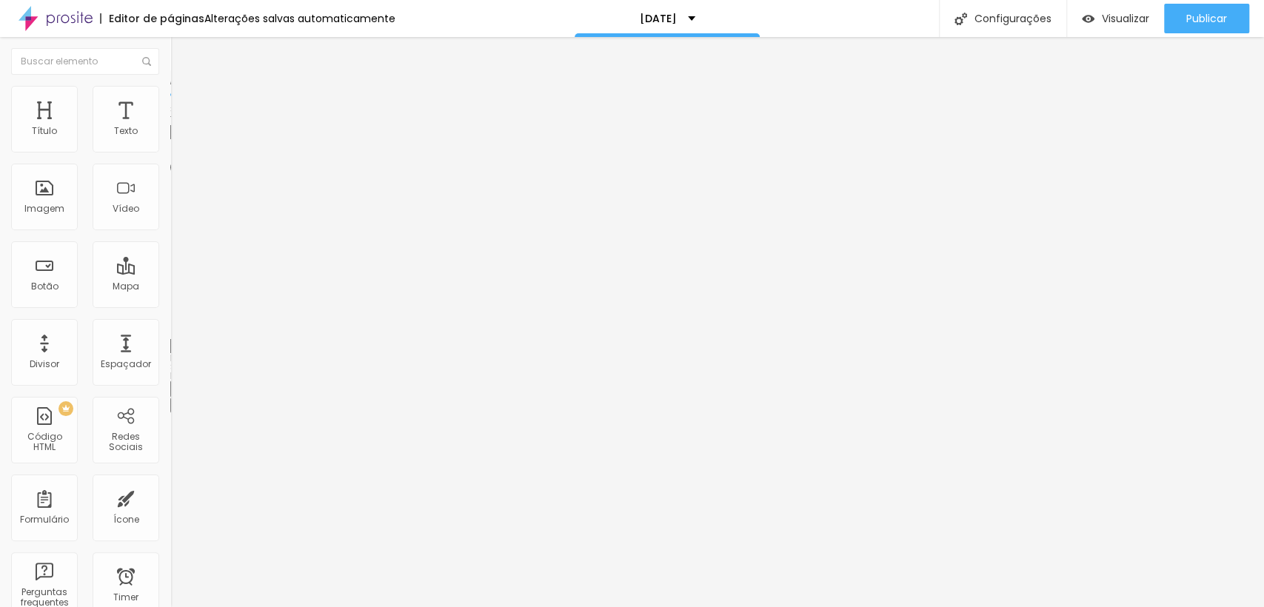
type input "47"
type input "50"
drag, startPoint x: 125, startPoint y: 190, endPoint x: 57, endPoint y: 193, distance: 68.2
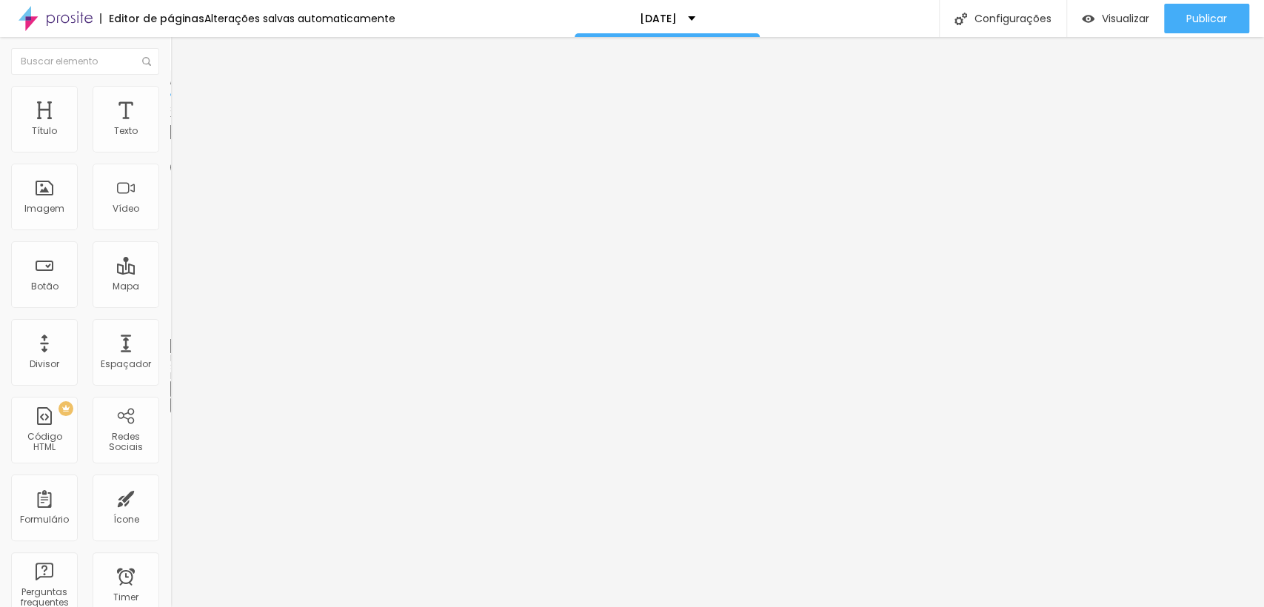
type input "50"
click at [170, 325] on input "range" at bounding box center [218, 331] width 96 height 12
click at [184, 102] on span "Estilo" at bounding box center [195, 96] width 23 height 13
type input "80"
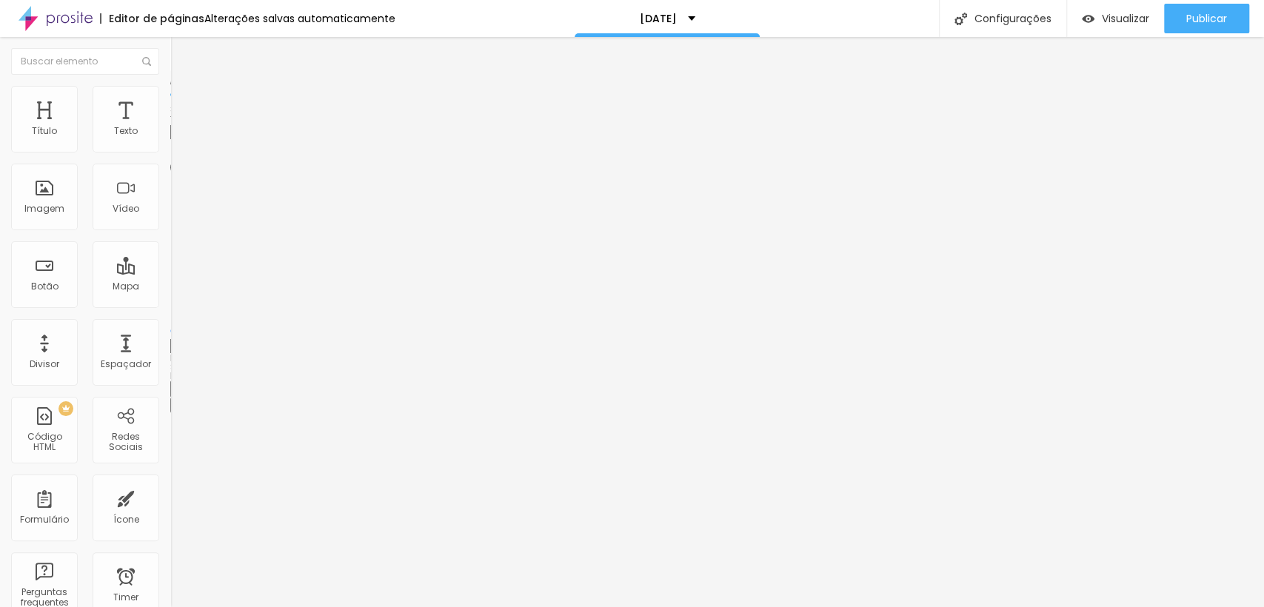
type input "45"
type input "35"
type input "30"
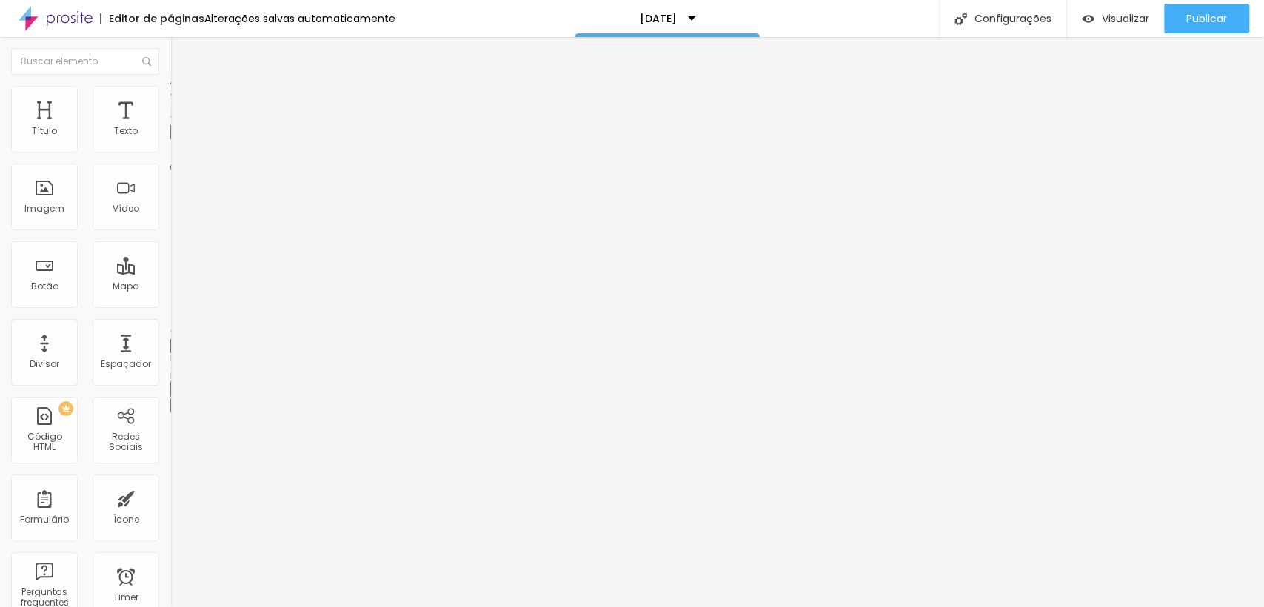
type input "30"
type input "25"
drag, startPoint x: 121, startPoint y: 161, endPoint x: 41, endPoint y: 153, distance: 80.4
type input "25"
click at [170, 152] on input "range" at bounding box center [218, 146] width 96 height 12
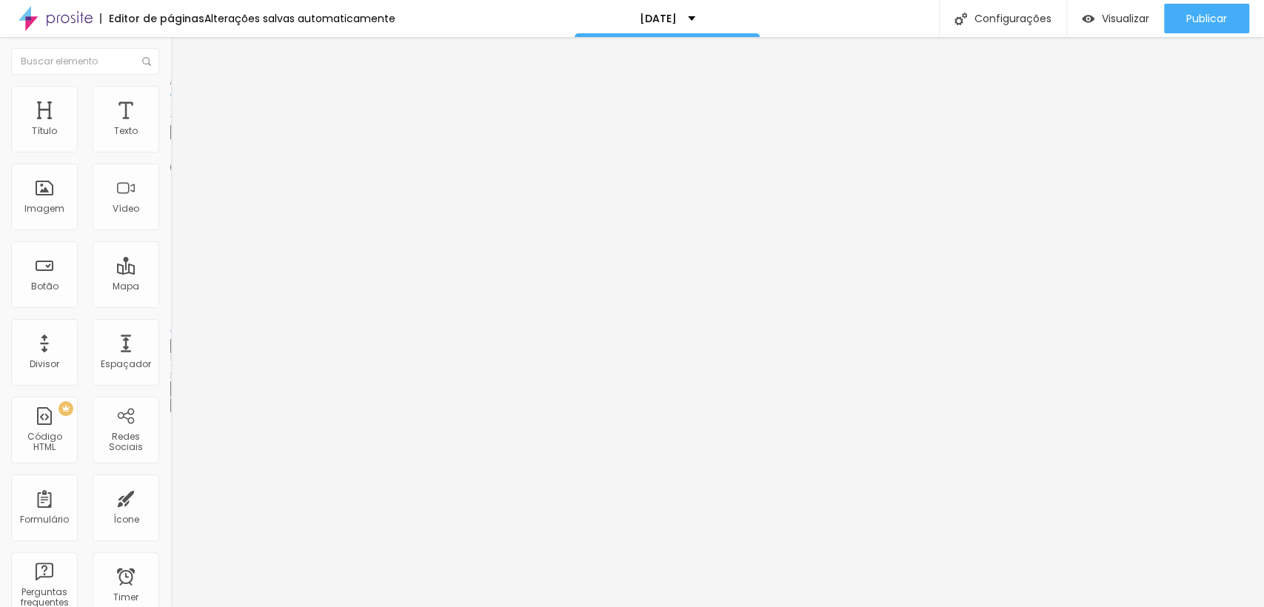
type input "25"
type input "29"
type input "22"
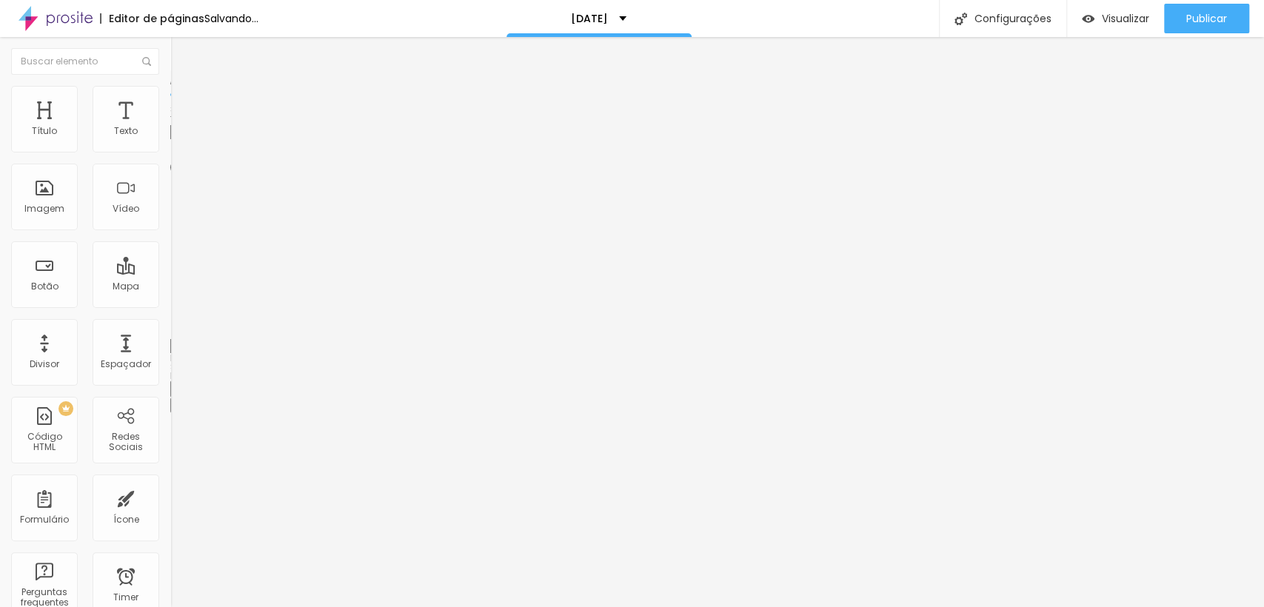
type input "22"
type input "21"
type input "46"
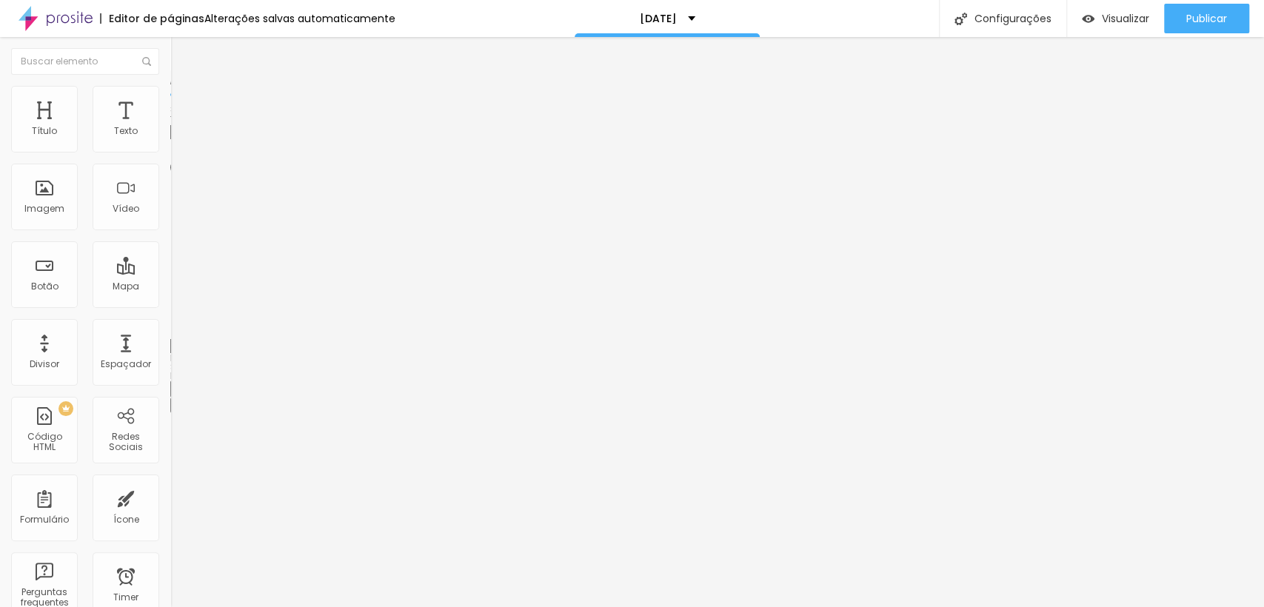
type input "63"
type input "79"
type input "70"
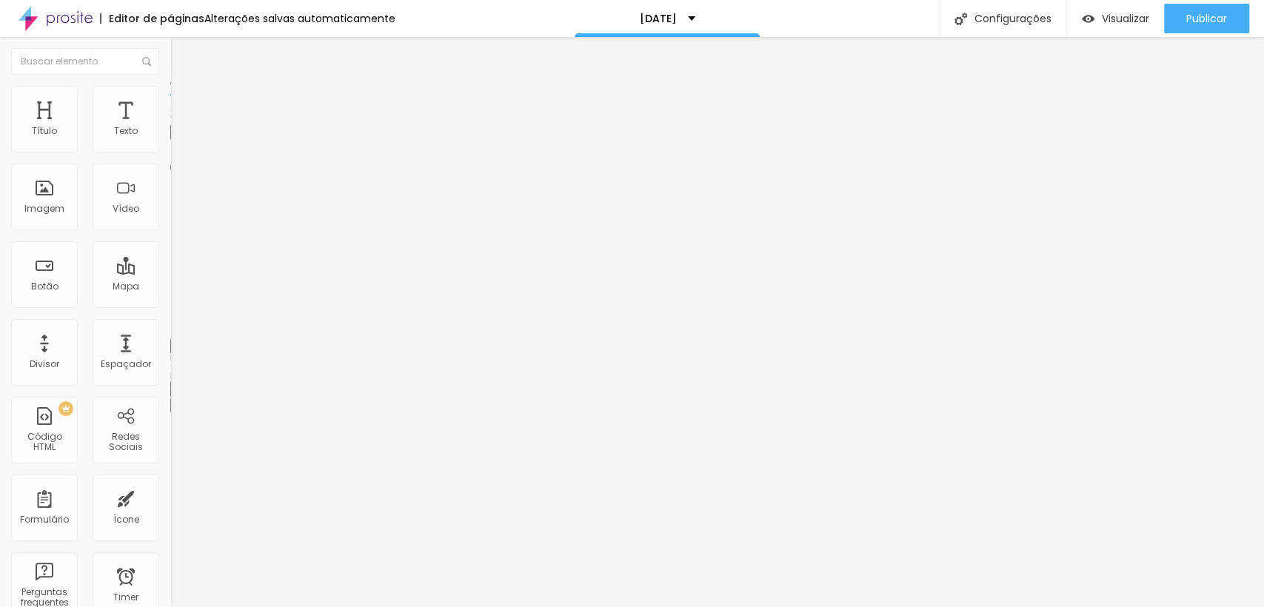
type input "70"
type input "62"
type input "59"
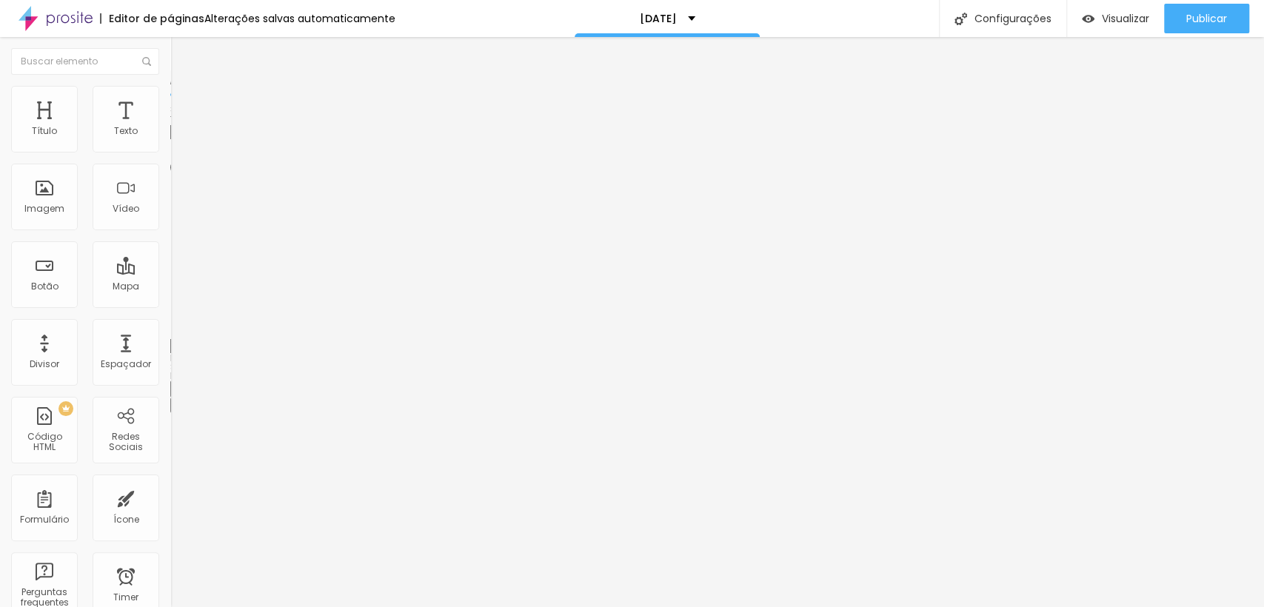
type input "57"
type input "54"
type input "51"
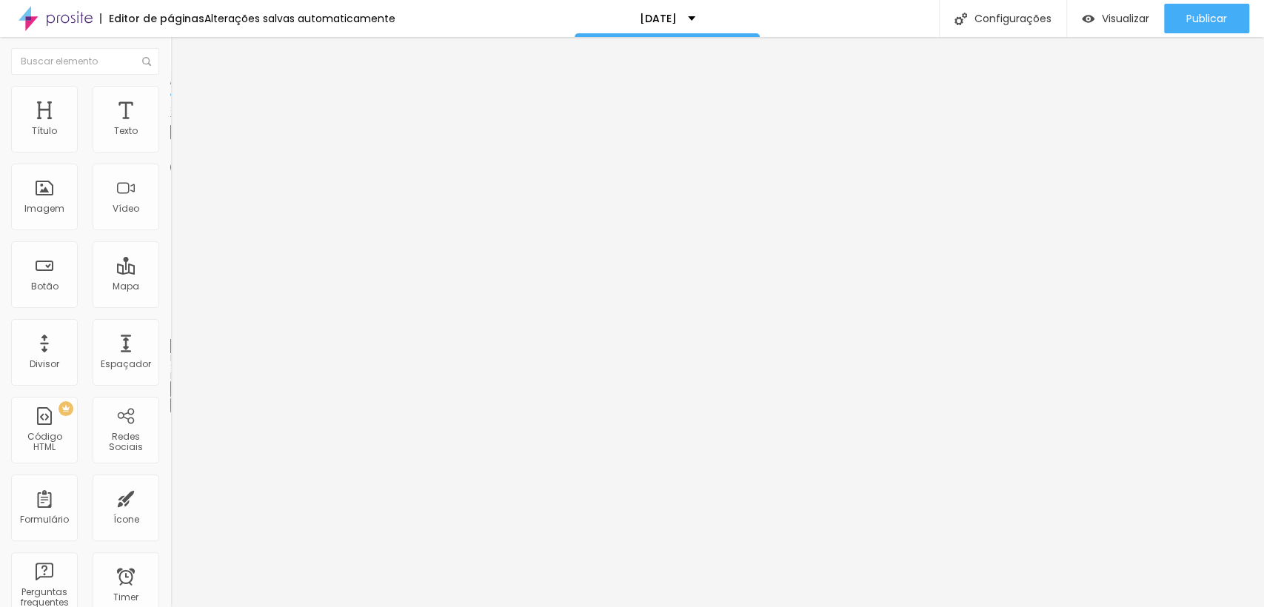
type input "51"
type input "47"
type input "50"
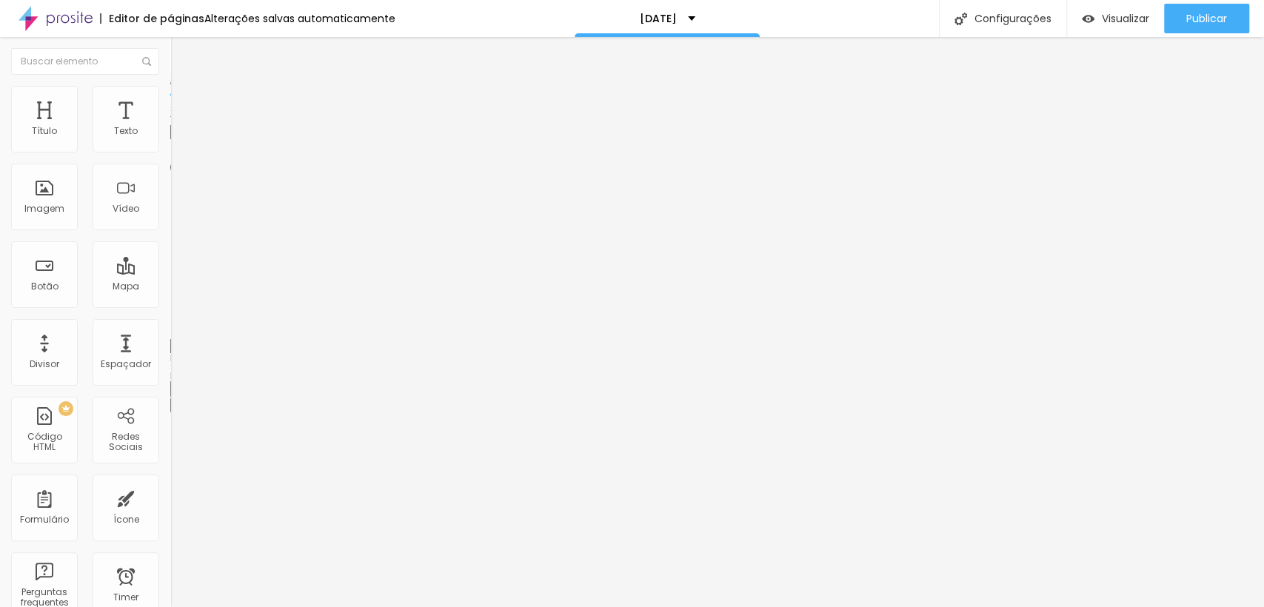
drag, startPoint x: 30, startPoint y: 187, endPoint x: 57, endPoint y: 190, distance: 27.6
type input "50"
click at [170, 325] on input "range" at bounding box center [218, 331] width 96 height 12
click at [170, 96] on li "Estilo" at bounding box center [255, 93] width 170 height 15
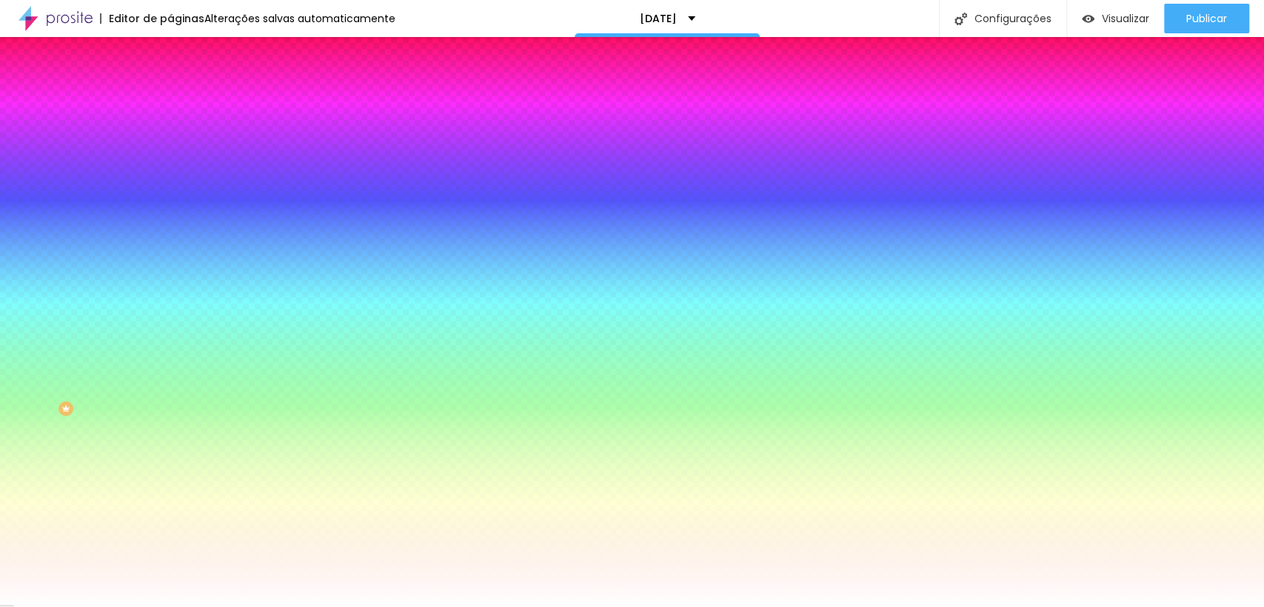
click at [170, 101] on img at bounding box center [176, 107] width 13 height 13
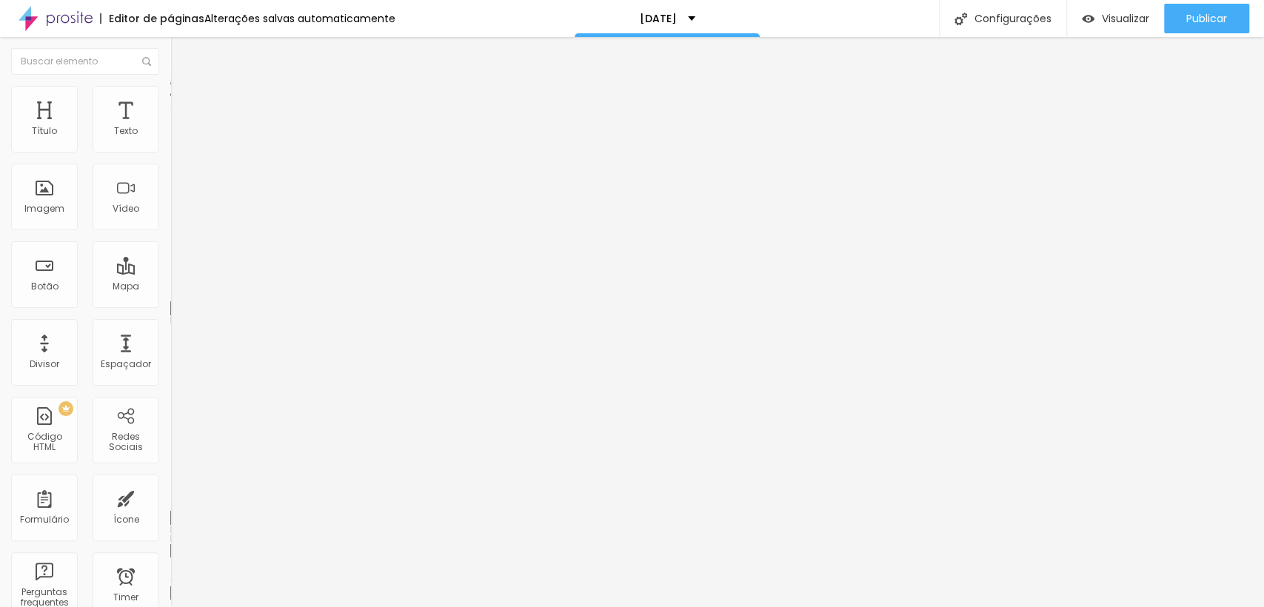
type input "15"
type input "10"
type input "5"
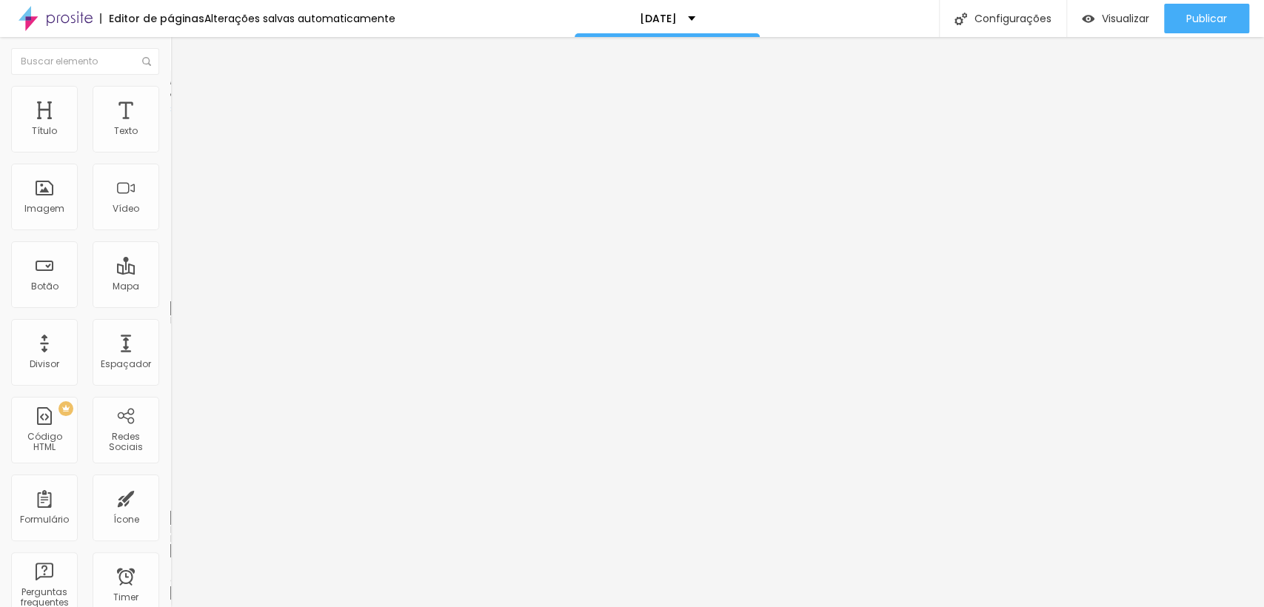
type input "5"
type input "0"
type input "30"
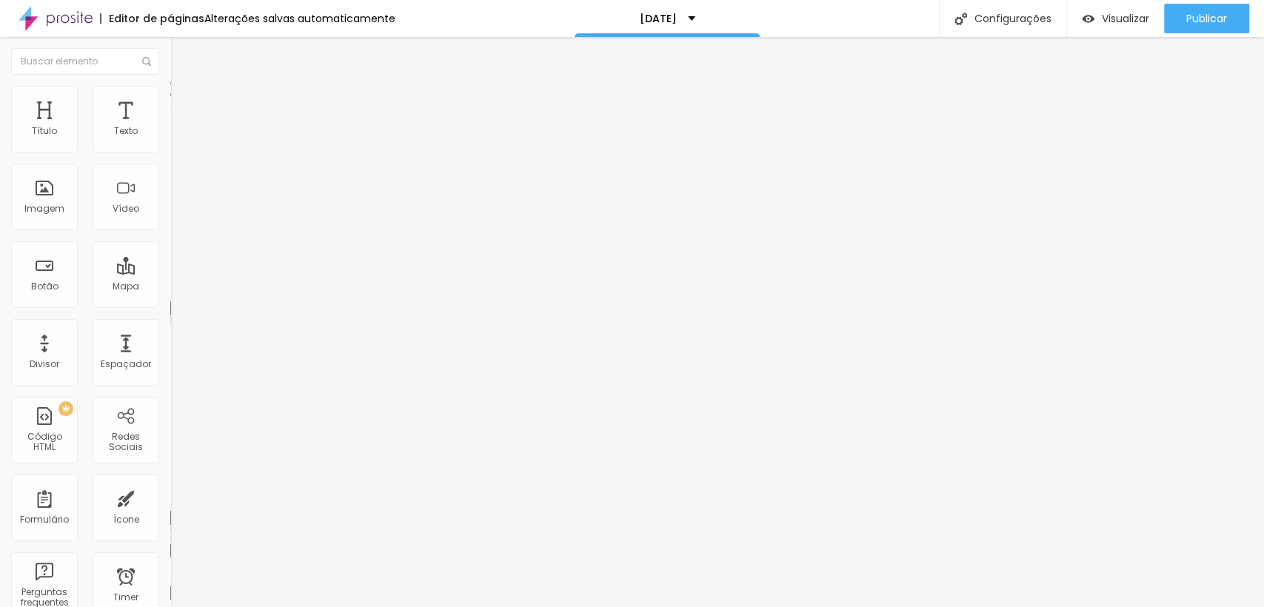
drag, startPoint x: 91, startPoint y: 144, endPoint x: 169, endPoint y: 161, distance: 79.6
type input "30"
click at [170, 287] on input "range" at bounding box center [218, 293] width 96 height 12
click at [170, 86] on li "Conteúdo" at bounding box center [255, 78] width 170 height 15
click at [170, 135] on span "Encaixotado" at bounding box center [199, 128] width 58 height 13
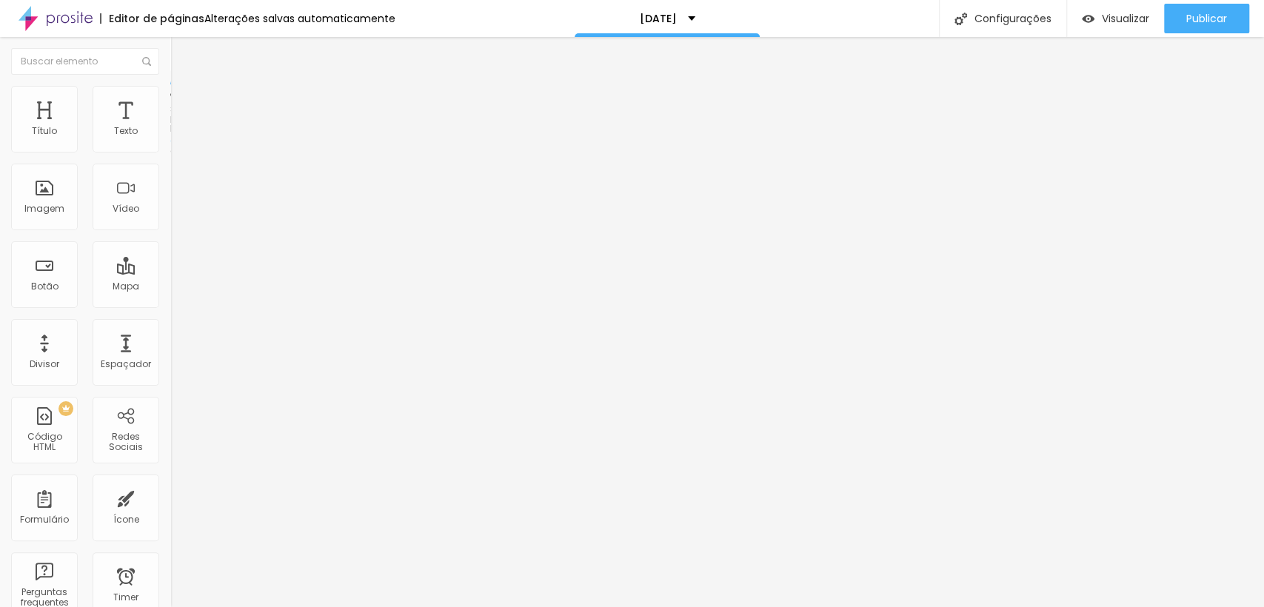
click at [170, 158] on span "Completo" at bounding box center [192, 151] width 45 height 13
click at [170, 101] on li "Estilo" at bounding box center [255, 93] width 170 height 15
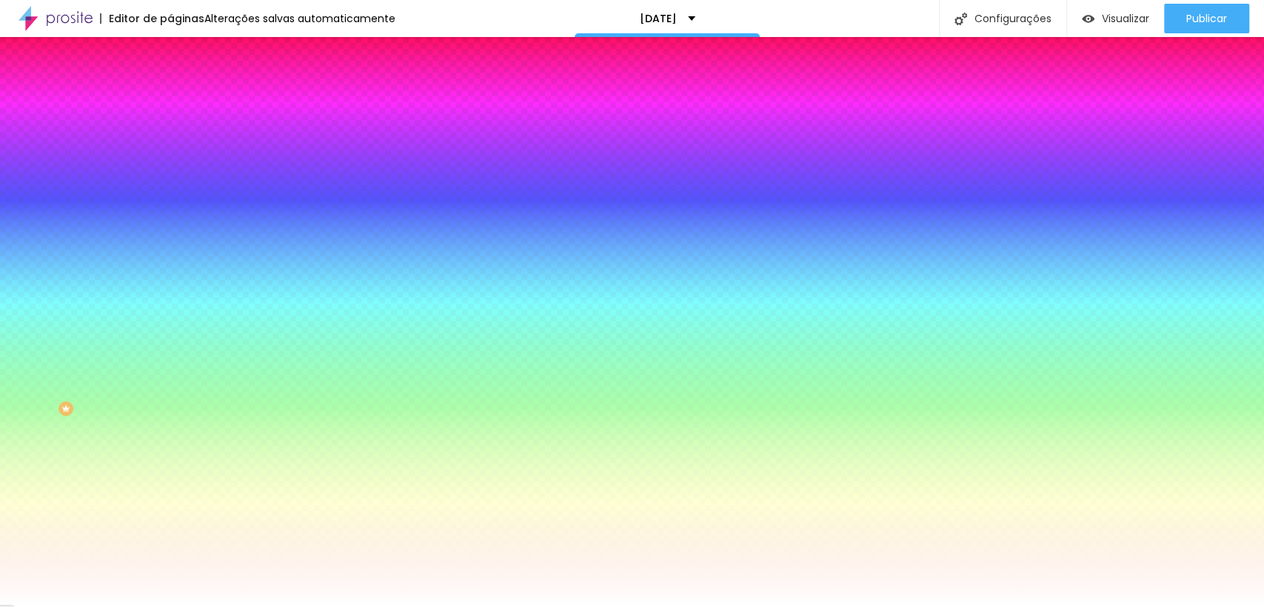
click at [170, 154] on span "Nenhum" at bounding box center [189, 147] width 39 height 13
click at [184, 108] on span "Avançado" at bounding box center [208, 110] width 49 height 13
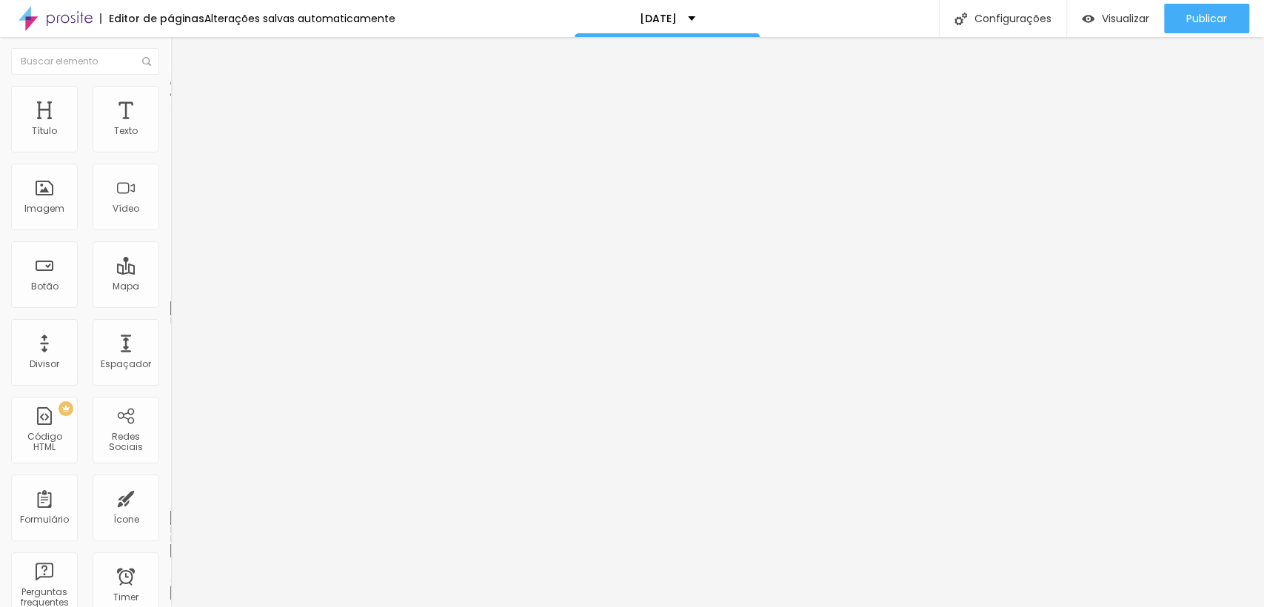
type input "20"
type input "15"
type input "30"
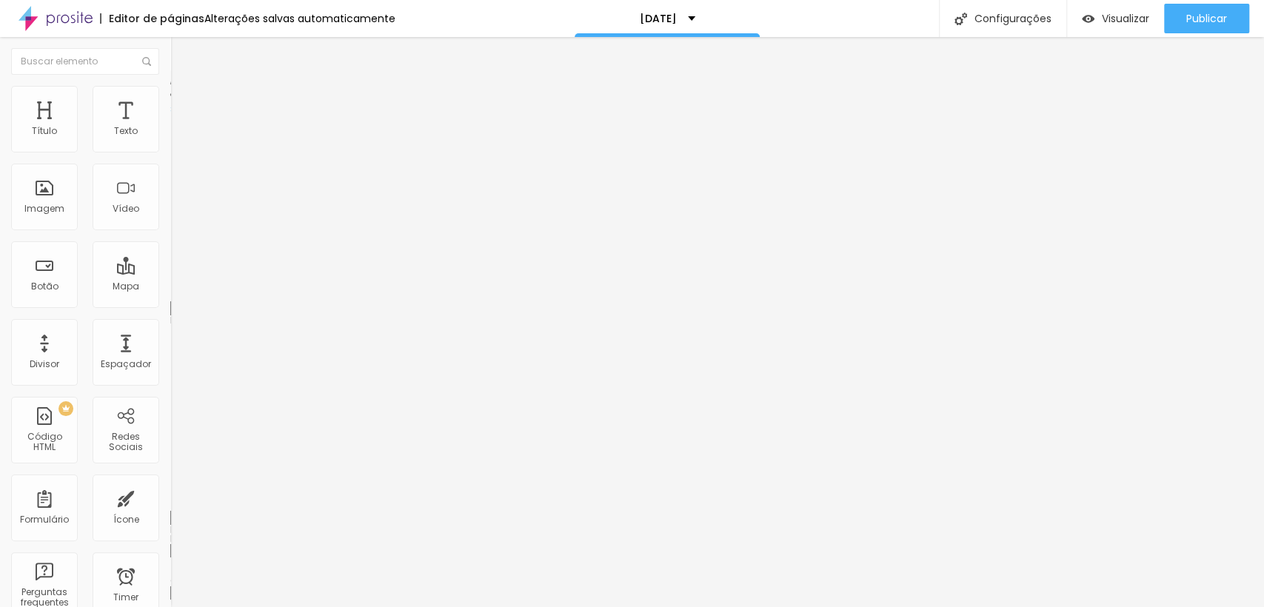
type input "30"
drag, startPoint x: 123, startPoint y: 147, endPoint x: 199, endPoint y: 162, distance: 77.7
click at [199, 287] on input "range" at bounding box center [218, 293] width 96 height 12
click at [170, 101] on img at bounding box center [176, 107] width 13 height 13
click at [170, 90] on ul "Conteúdo Estilo Avançado" at bounding box center [255, 93] width 170 height 44
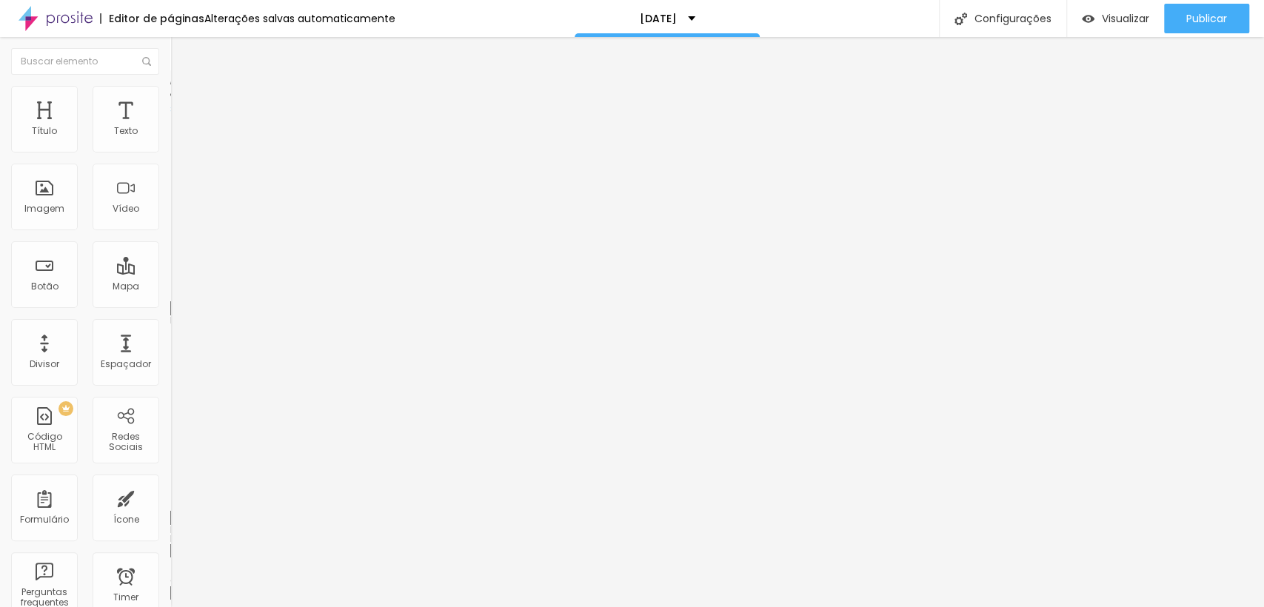
click at [184, 99] on span "Estilo" at bounding box center [195, 96] width 23 height 13
click at [170, 84] on img at bounding box center [176, 77] width 13 height 13
click at [261, 606] on div "Subindo 34/34 arquivos" at bounding box center [632, 611] width 1264 height 9
click at [170, 87] on img at bounding box center [176, 92] width 13 height 13
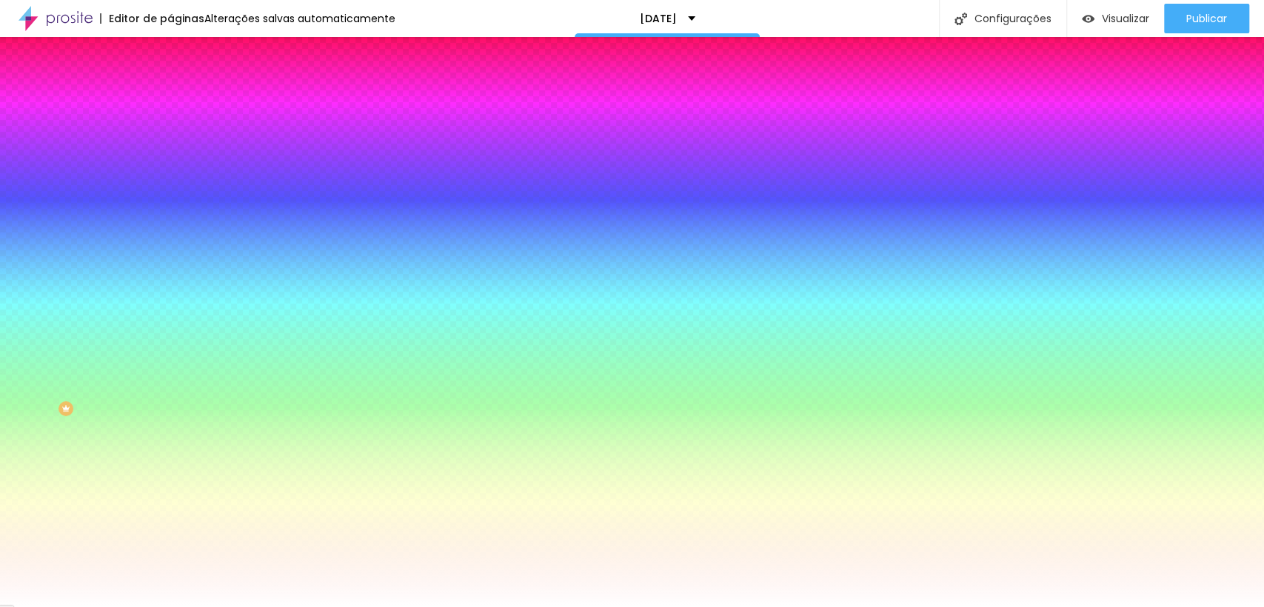
click at [170, 101] on li "Avançado" at bounding box center [255, 108] width 170 height 15
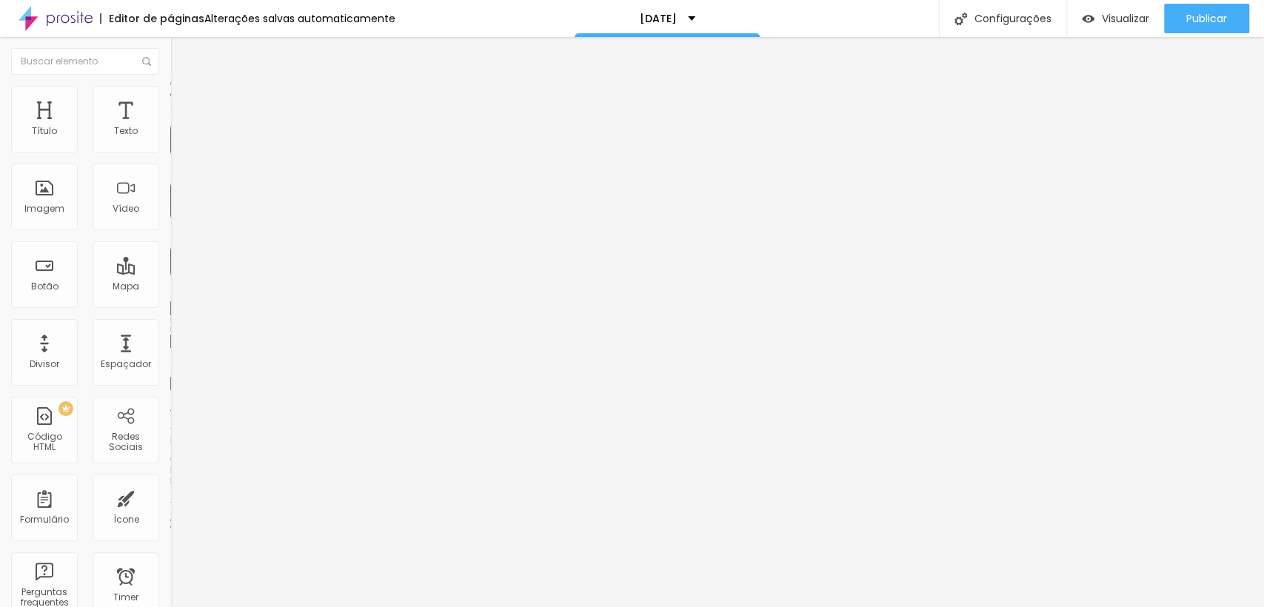
click at [170, 90] on img at bounding box center [176, 92] width 13 height 13
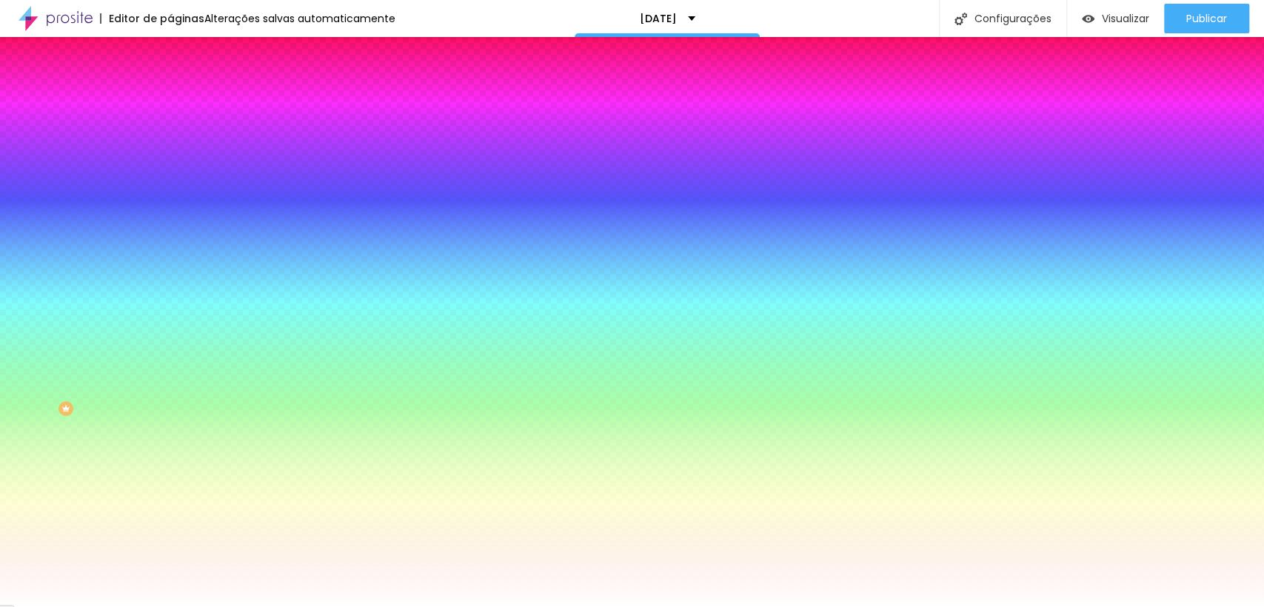
click at [184, 108] on span "Avançado" at bounding box center [208, 110] width 49 height 13
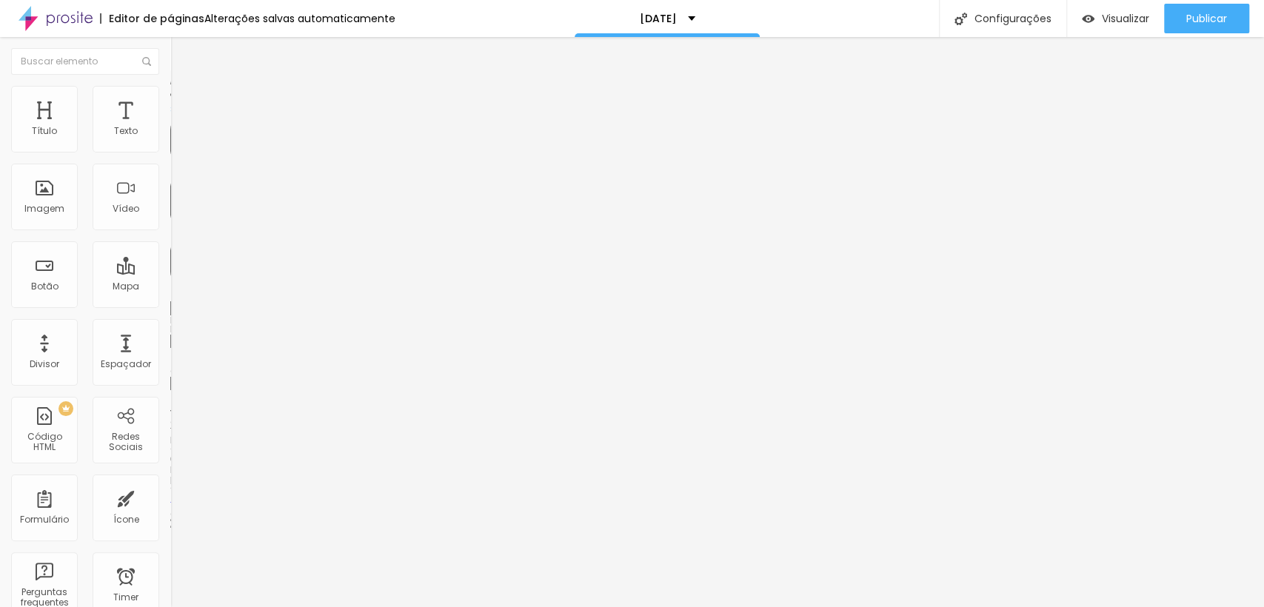
type input "25"
type input "30"
type input "35"
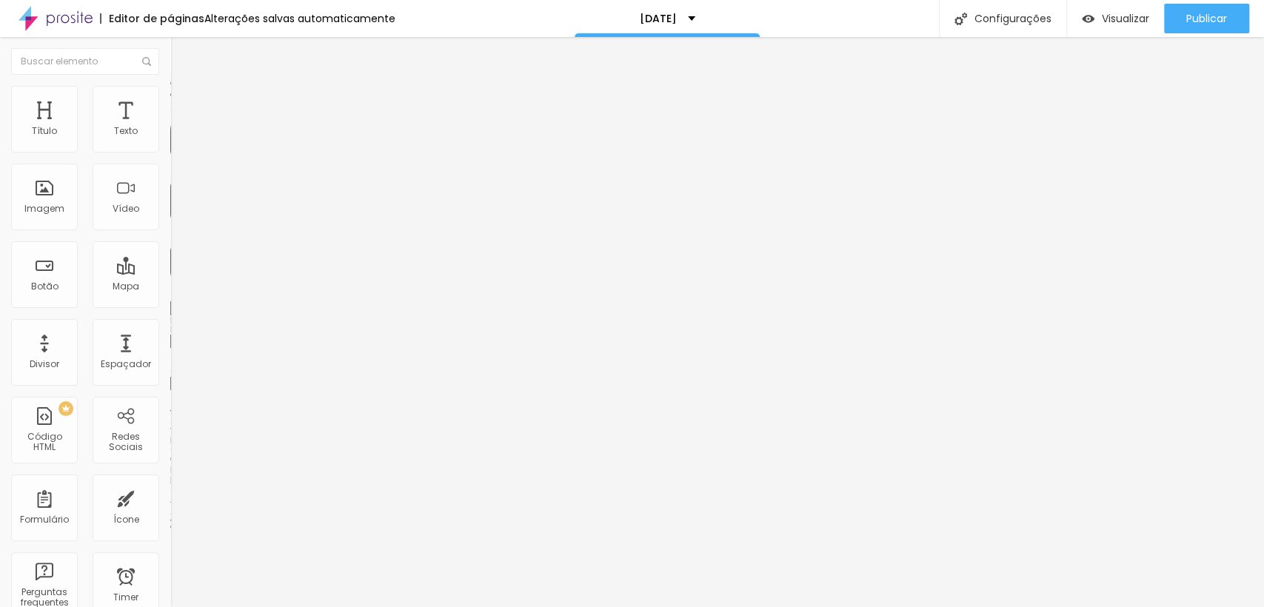
type input "35"
type input "40"
type input "45"
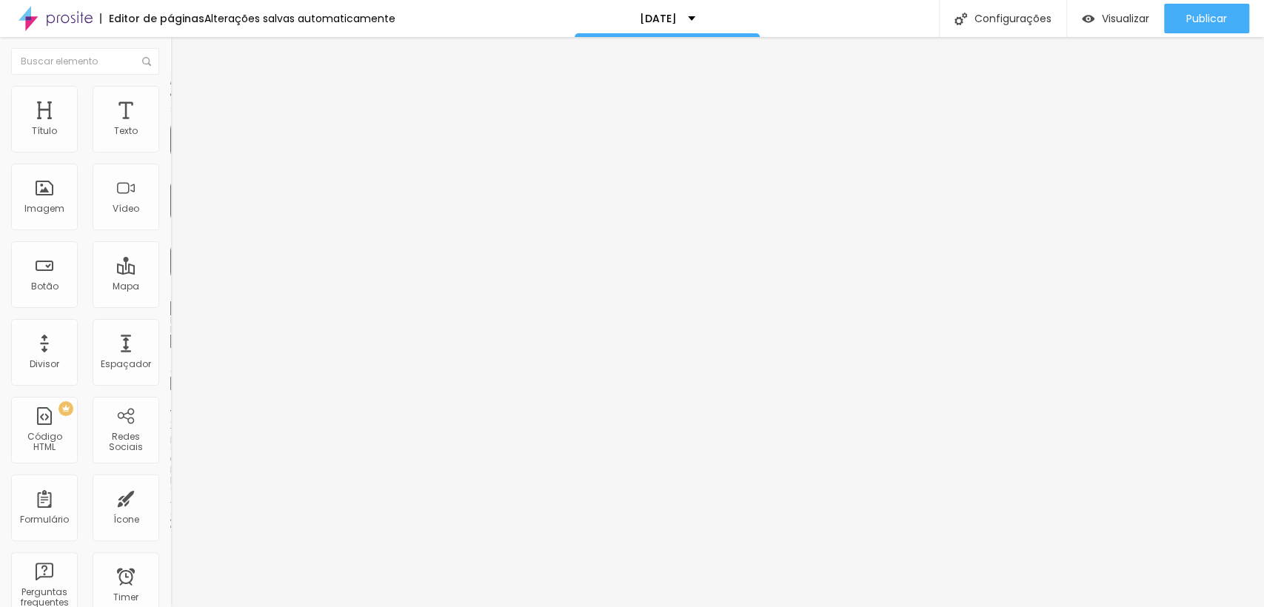
type input "50"
type input "20"
type input "0"
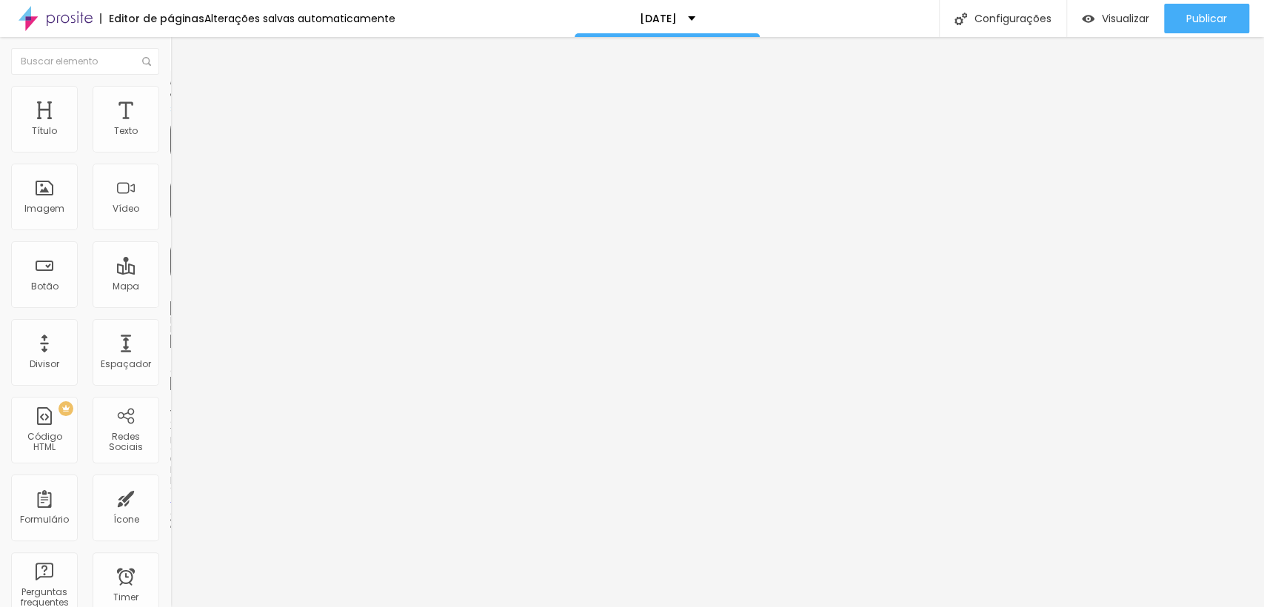
type input "0"
drag, startPoint x: 65, startPoint y: 143, endPoint x: 0, endPoint y: 138, distance: 65.3
type input "0"
click at [170, 287] on input "range" at bounding box center [218, 293] width 96 height 12
click at [184, 102] on span "Estilo" at bounding box center [195, 96] width 23 height 13
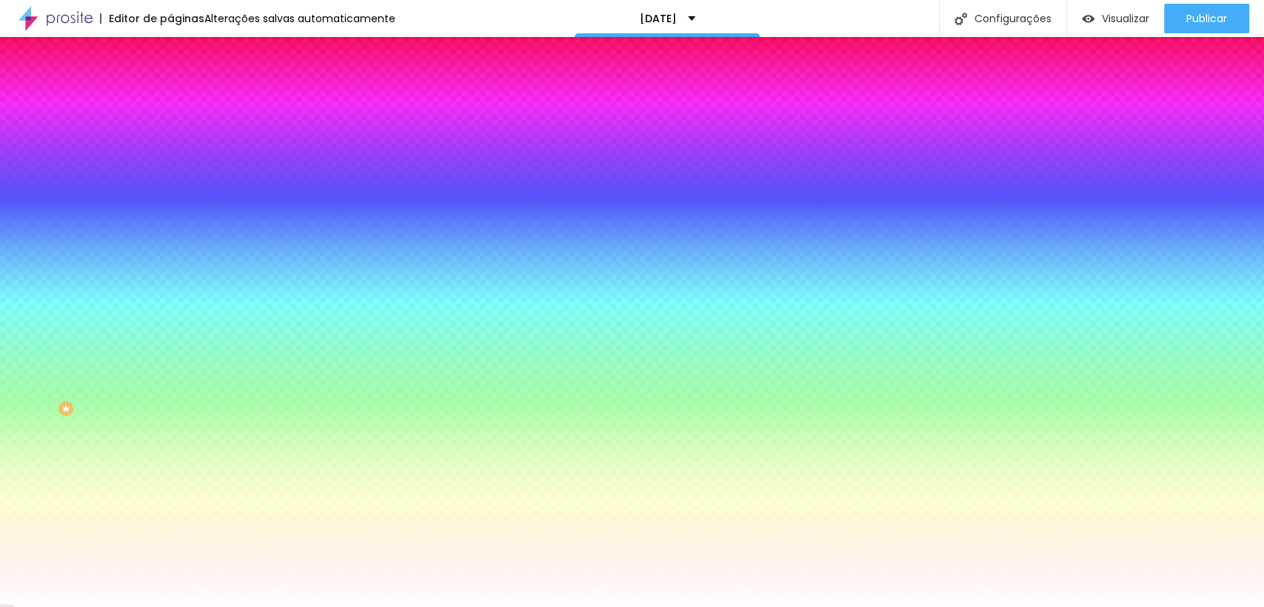
click at [184, 87] on span "Conteúdo" at bounding box center [207, 81] width 46 height 13
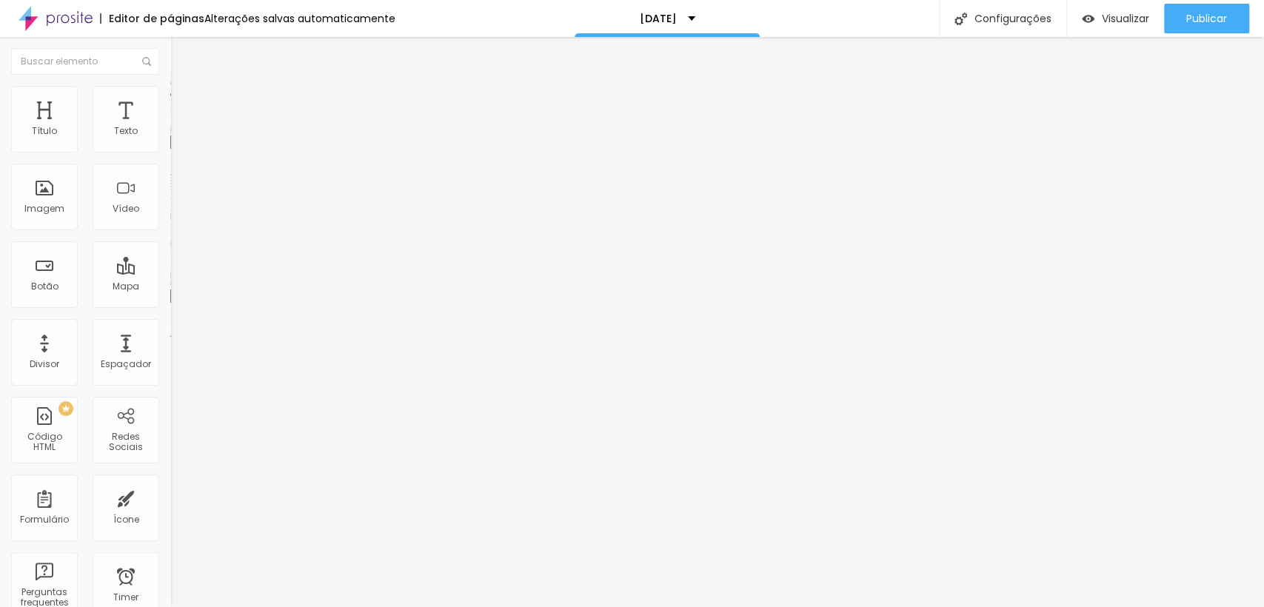
click at [251, 127] on span at bounding box center [255, 121] width 9 height 13
click at [184, 102] on span "Estilo" at bounding box center [195, 96] width 23 height 13
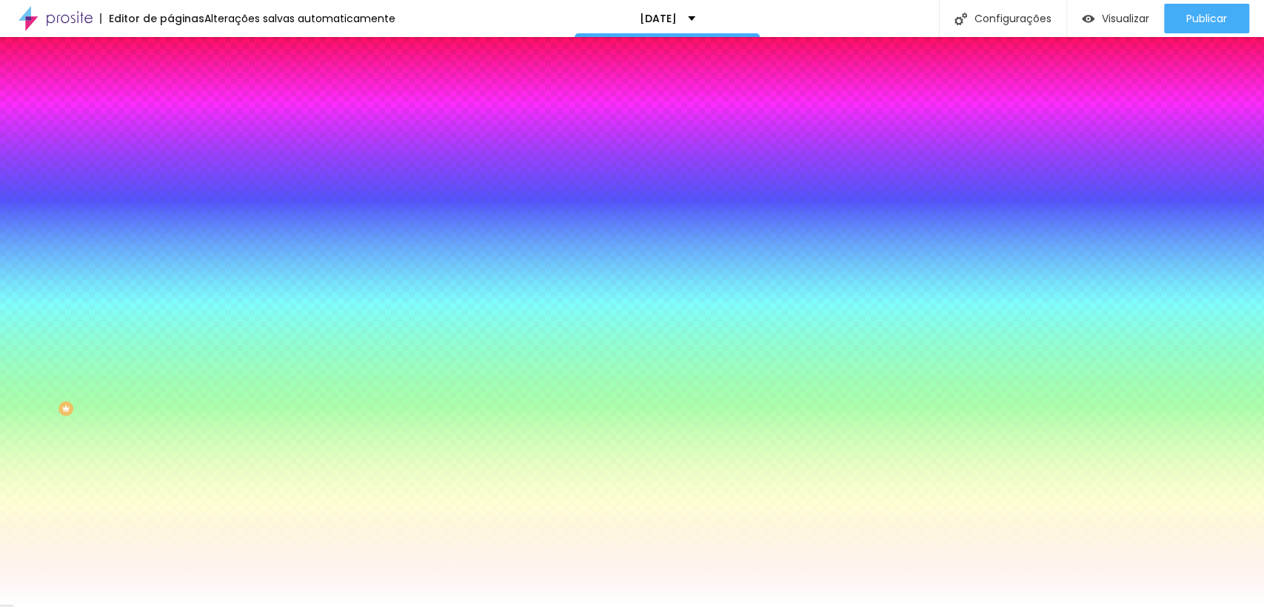
click at [170, 61] on button "Editar Coluna" at bounding box center [255, 54] width 170 height 34
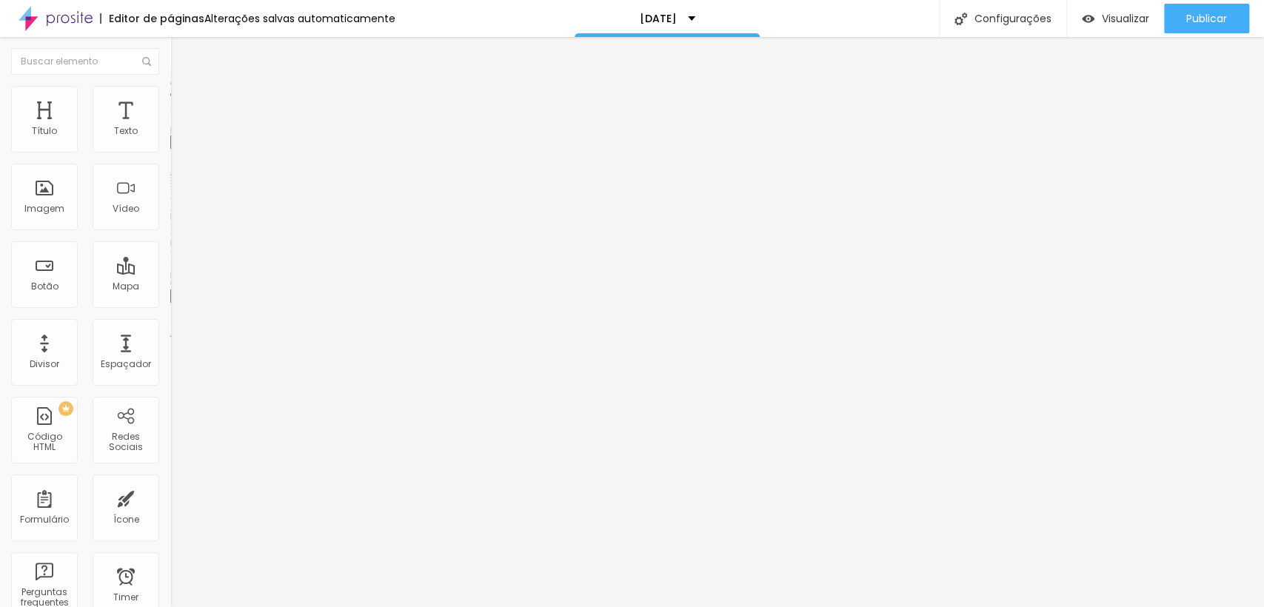
click at [184, 102] on span "Estilo" at bounding box center [195, 96] width 23 height 13
click at [184, 104] on span "Avançado" at bounding box center [208, 110] width 49 height 13
click at [170, 81] on ul "Conteúdo Estilo Avançado" at bounding box center [255, 93] width 170 height 44
click at [170, 86] on li "Conteúdo" at bounding box center [255, 78] width 170 height 15
click at [170, 127] on span "Adicionar imagem" at bounding box center [218, 121] width 96 height 13
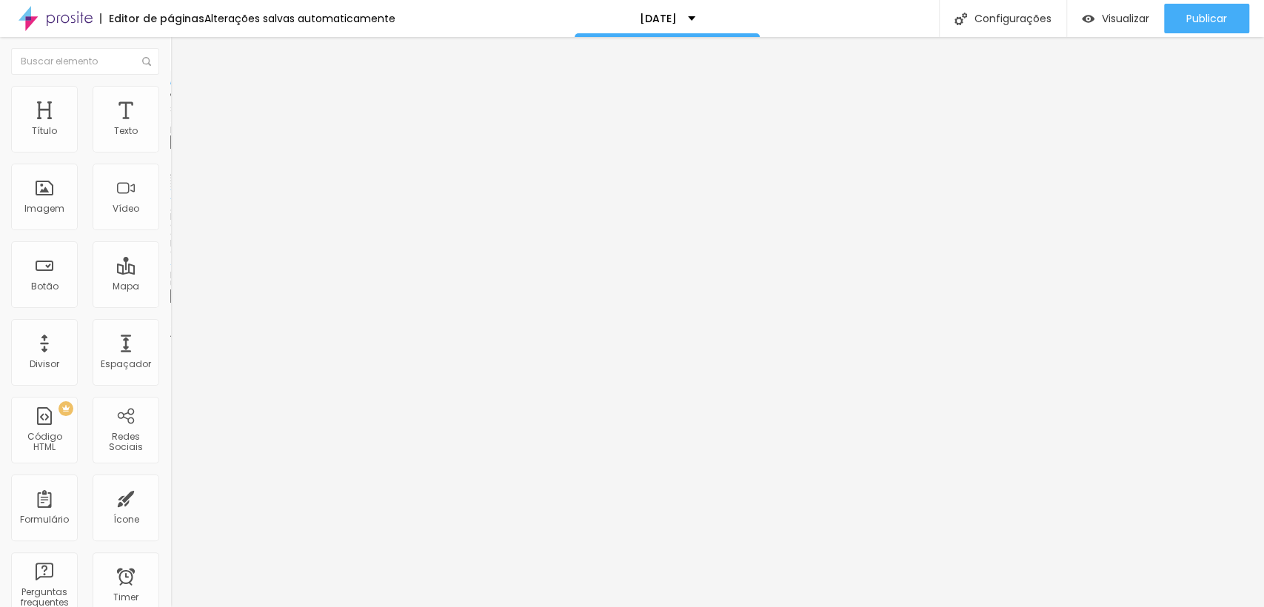
scroll to position [391, 0]
click at [170, 127] on span "Adicionar imagem" at bounding box center [218, 121] width 96 height 13
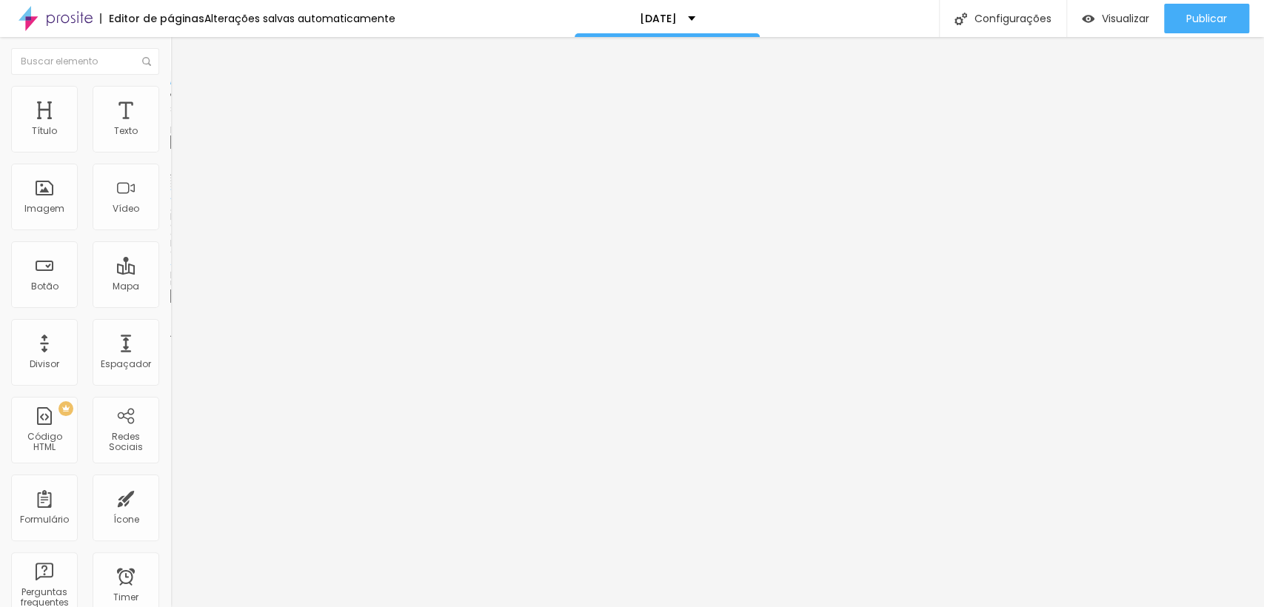
click at [170, 127] on span "Adicionar imagem" at bounding box center [218, 121] width 96 height 13
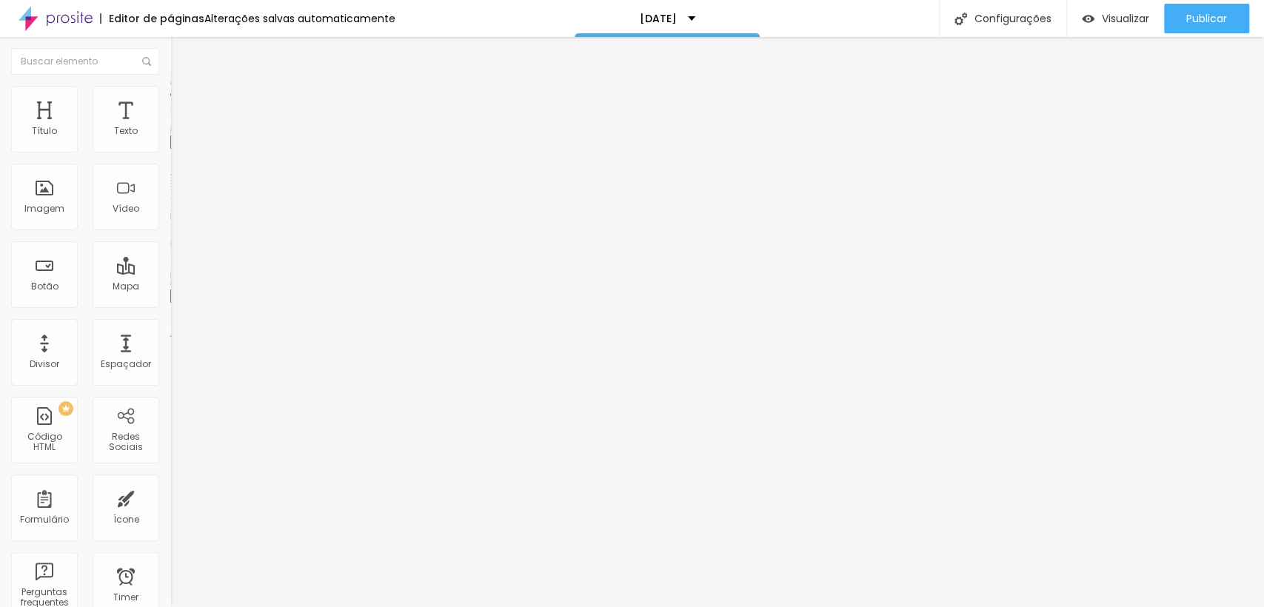
click at [170, 127] on span "Adicionar imagem" at bounding box center [218, 121] width 96 height 13
drag, startPoint x: 85, startPoint y: 204, endPoint x: 308, endPoint y: 308, distance: 245.8
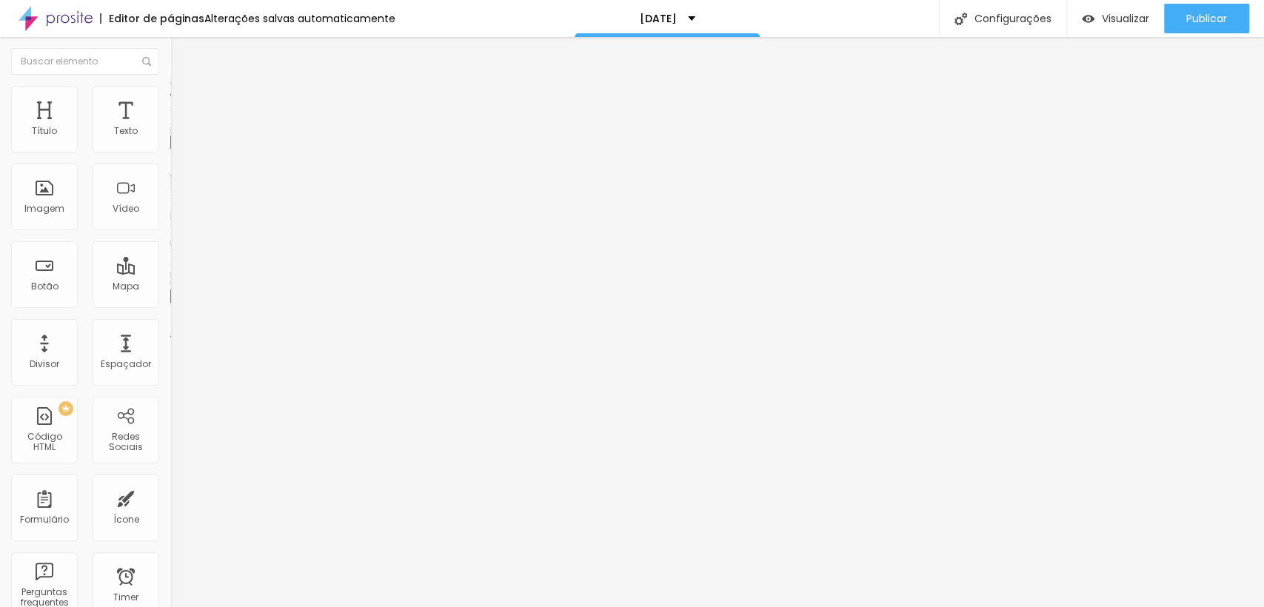
scroll to position [98, 0]
click at [170, 97] on li "Estilo" at bounding box center [255, 93] width 170 height 15
click at [170, 84] on img at bounding box center [176, 77] width 13 height 13
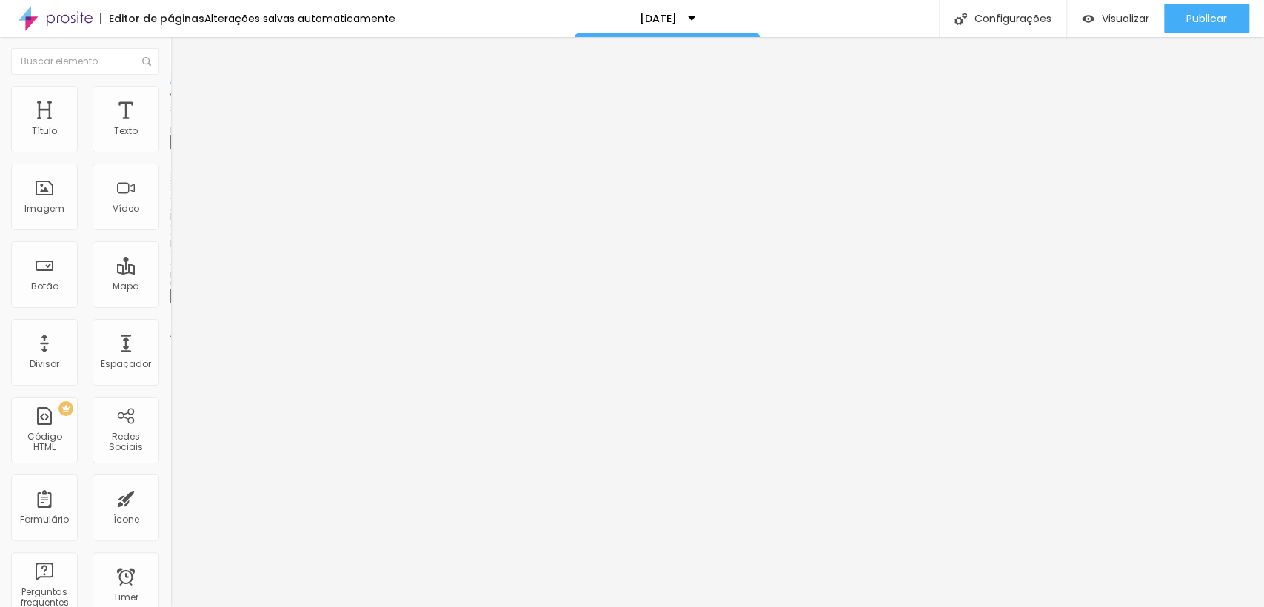
click at [170, 127] on span "Adicionar imagem" at bounding box center [218, 121] width 96 height 13
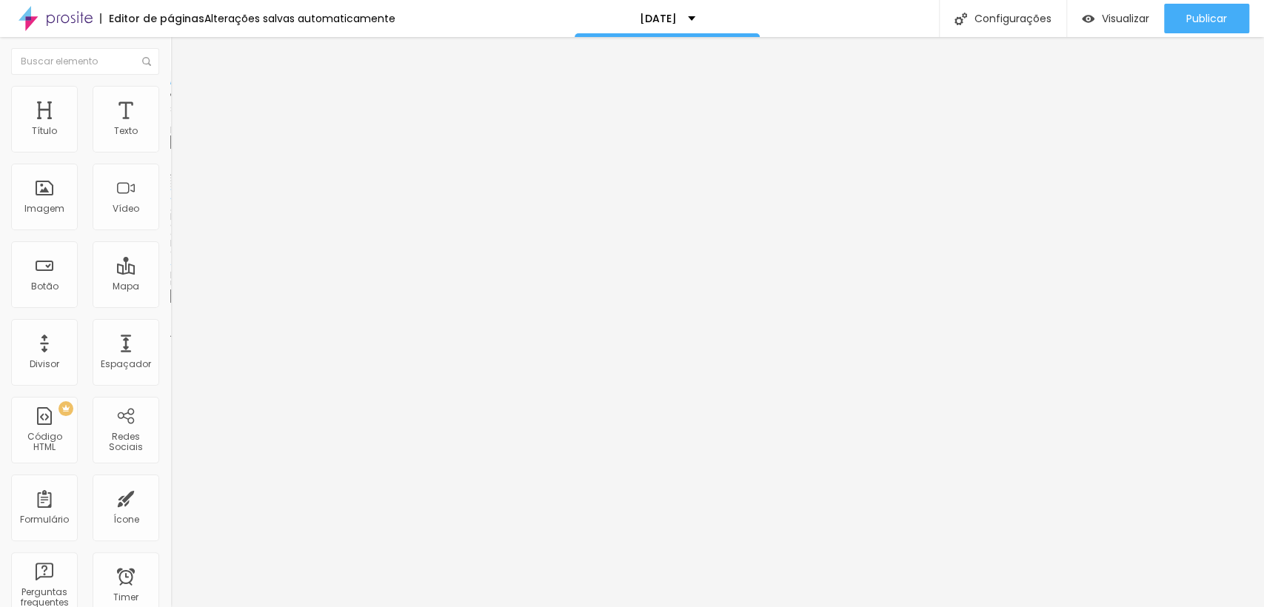
click at [184, 100] on span "Estilo" at bounding box center [195, 96] width 23 height 13
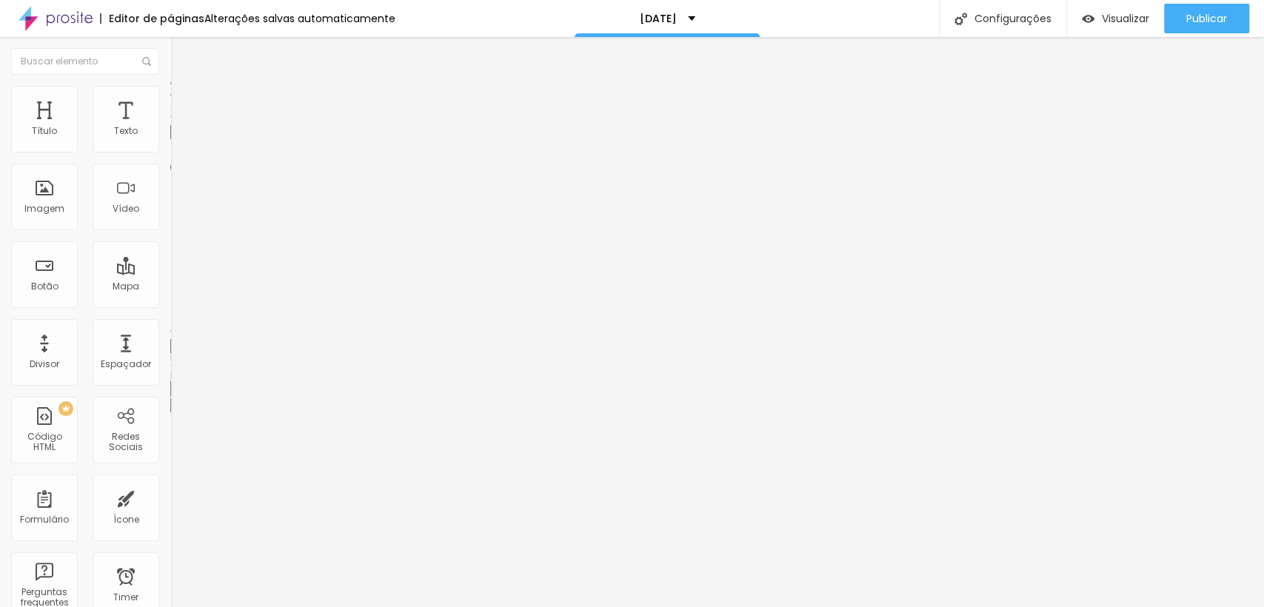
click at [170, 100] on ul "Conteúdo Estilo Avançado" at bounding box center [255, 93] width 170 height 44
click at [184, 87] on span "Conteúdo" at bounding box center [207, 81] width 46 height 13
click at [170, 127] on span "Adicionar imagem" at bounding box center [218, 121] width 96 height 13
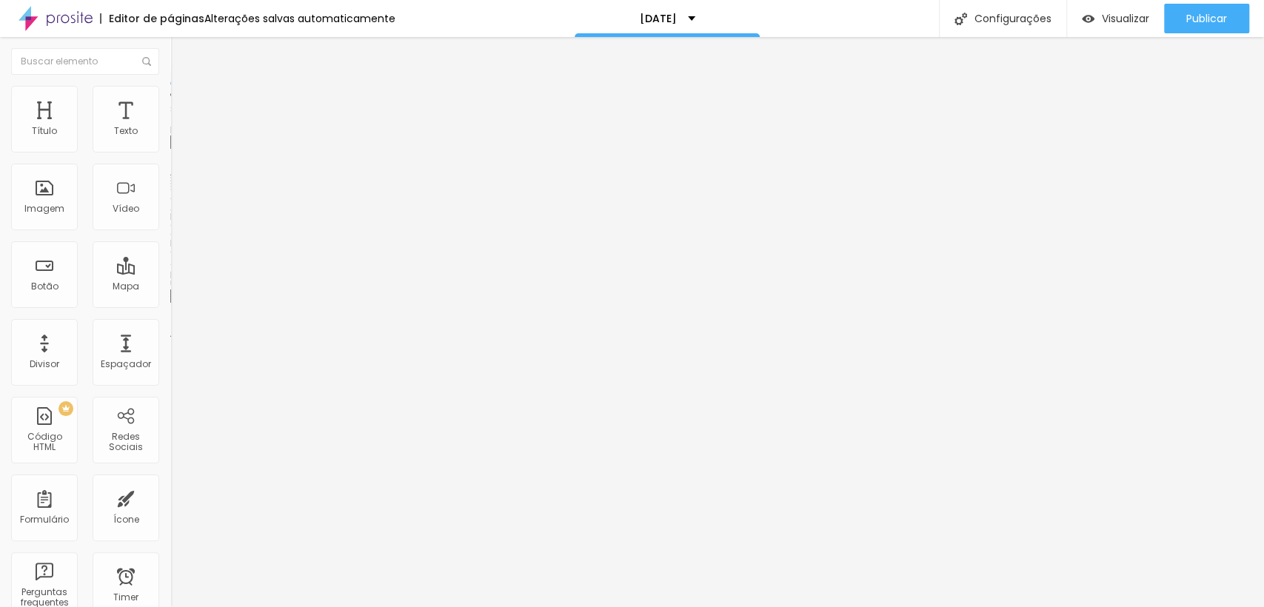
click at [170, 127] on span "Adicionar imagem" at bounding box center [218, 121] width 96 height 13
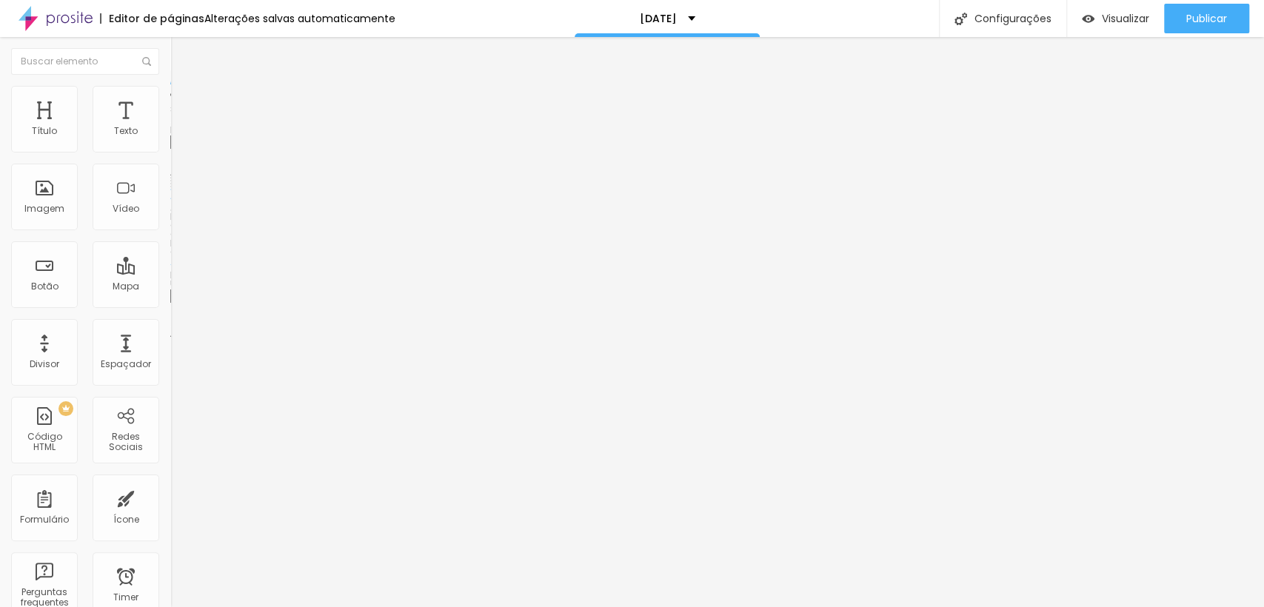
click at [170, 127] on span "Trocar imagem" at bounding box center [210, 121] width 81 height 13
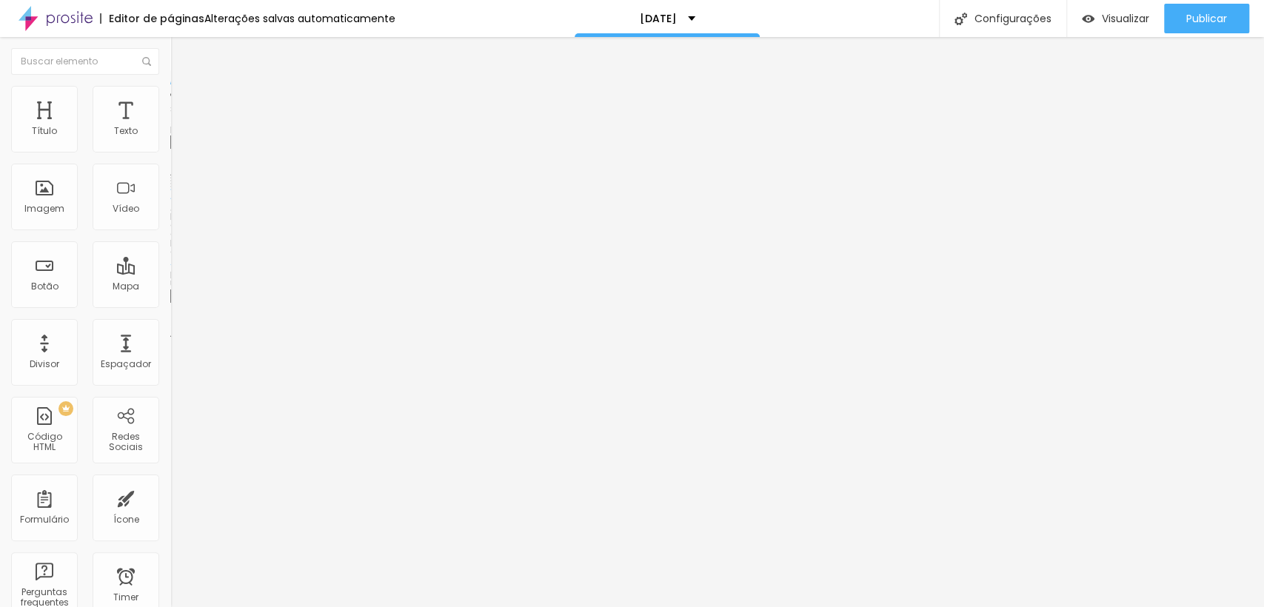
scroll to position [0, 0]
click at [184, 101] on span "Estilo" at bounding box center [195, 96] width 23 height 13
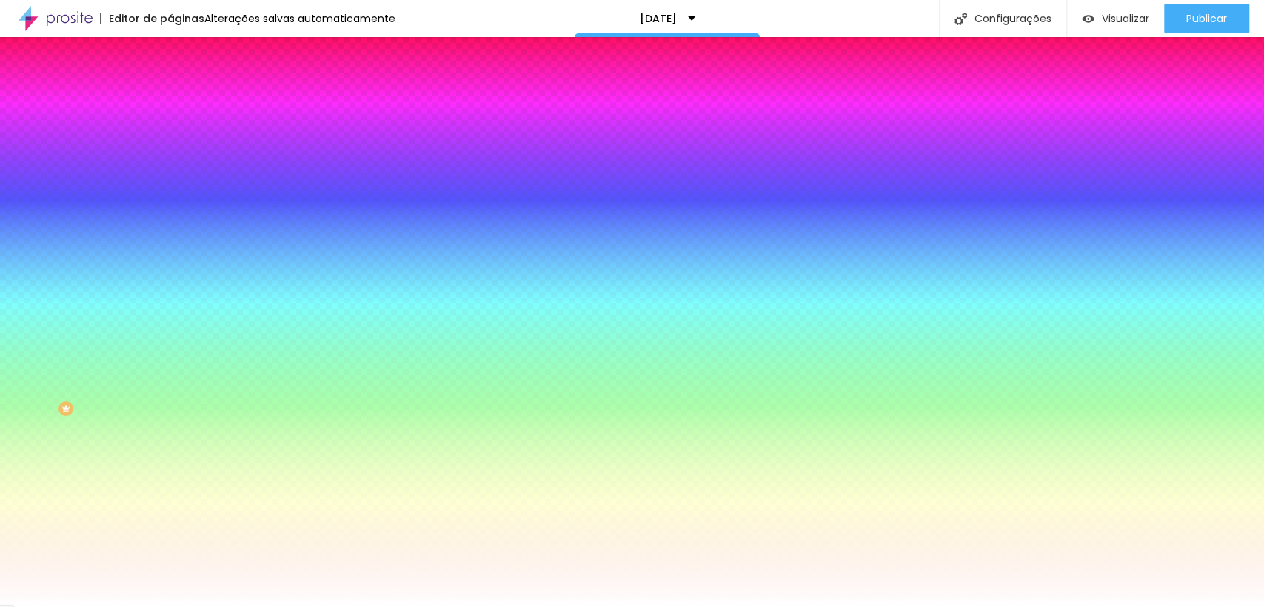
click at [184, 104] on span "Avançado" at bounding box center [208, 110] width 49 height 13
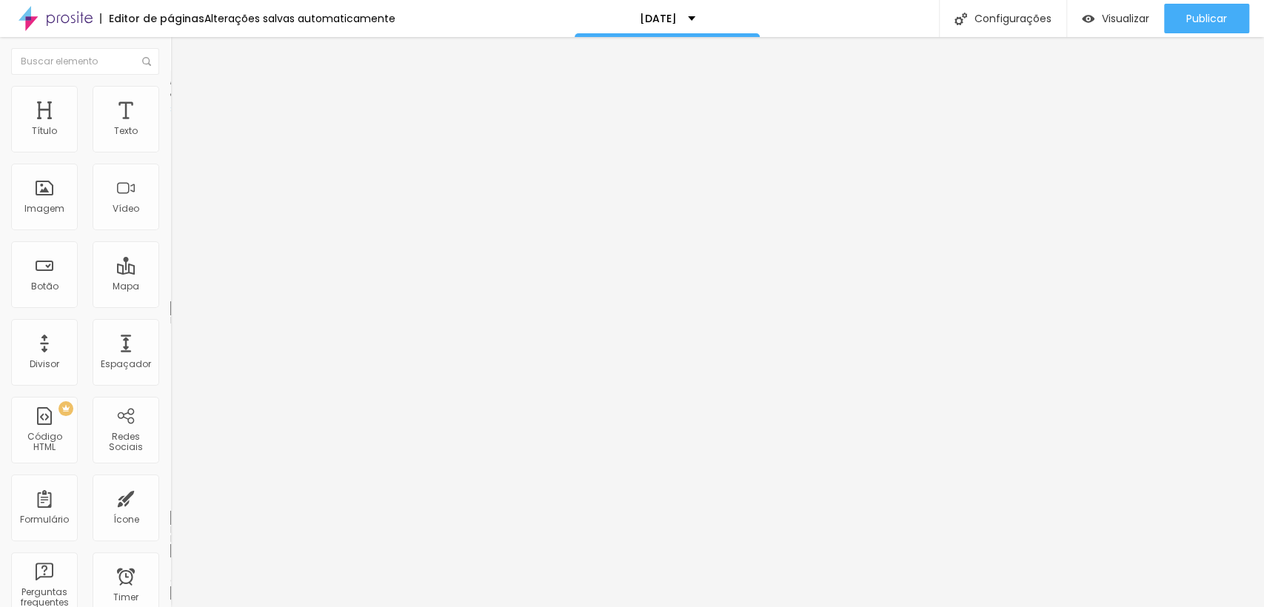
drag, startPoint x: 59, startPoint y: 150, endPoint x: 40, endPoint y: 147, distance: 19.4
click at [170, 287] on div at bounding box center [255, 293] width 170 height 13
type input "15"
type input "10"
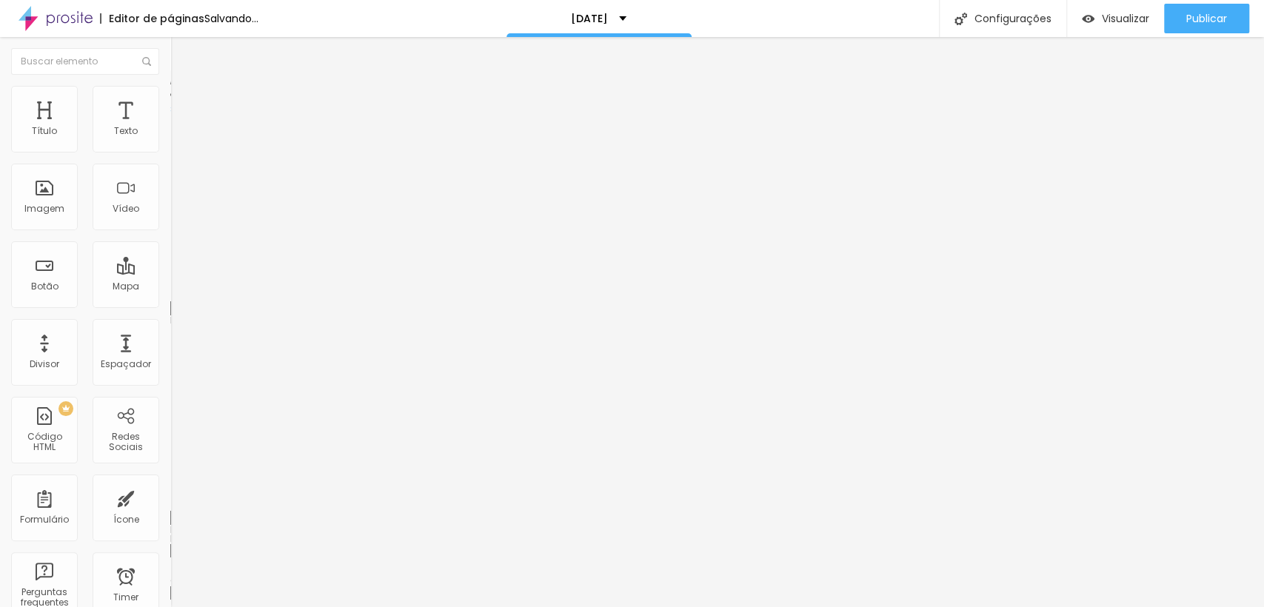
type input "10"
type input "5"
type input "0"
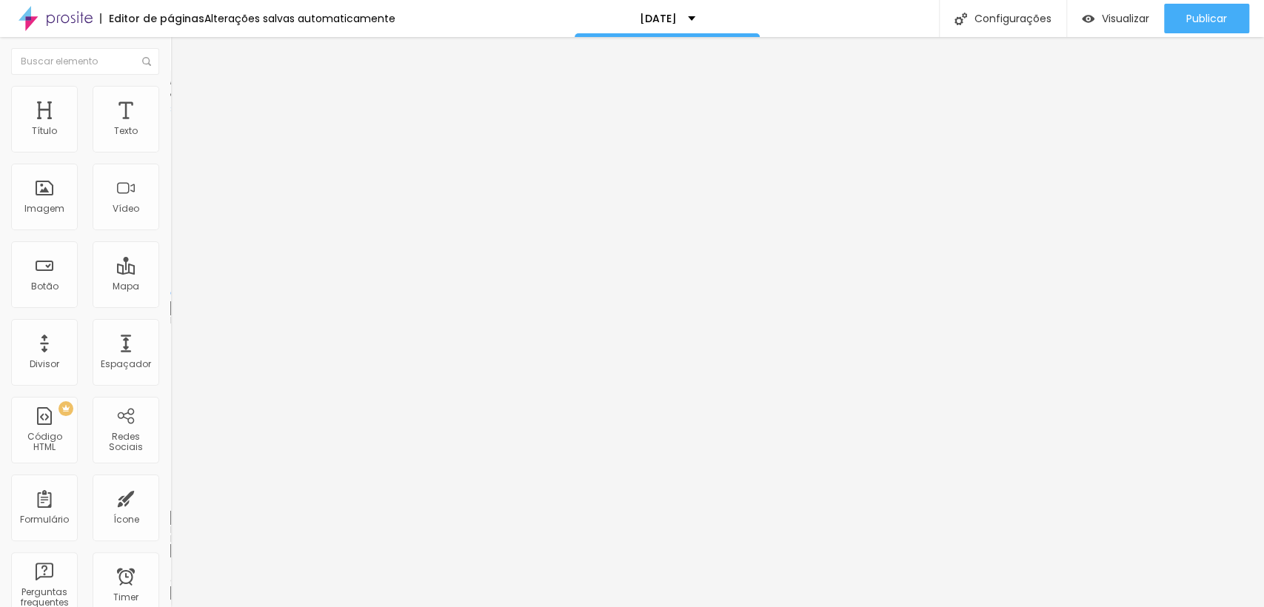
drag, startPoint x: 79, startPoint y: 145, endPoint x: 0, endPoint y: 151, distance: 79.5
type input "0"
click at [170, 287] on input "range" at bounding box center [218, 293] width 96 height 12
type input "88"
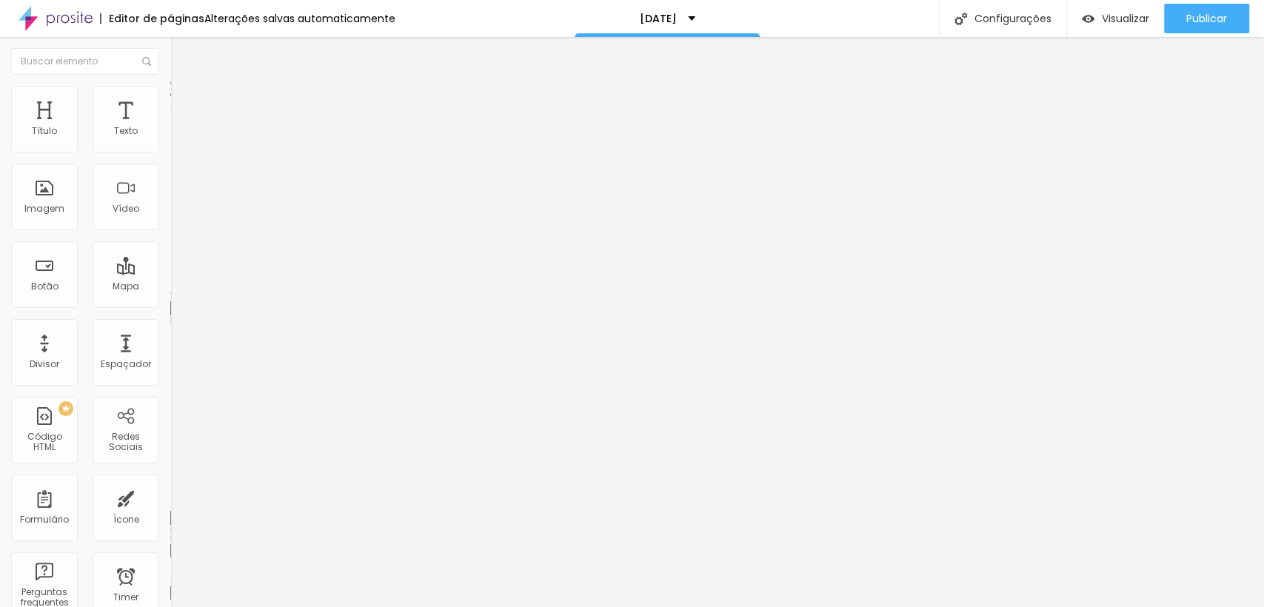
type input "158"
type input "201"
type input "238"
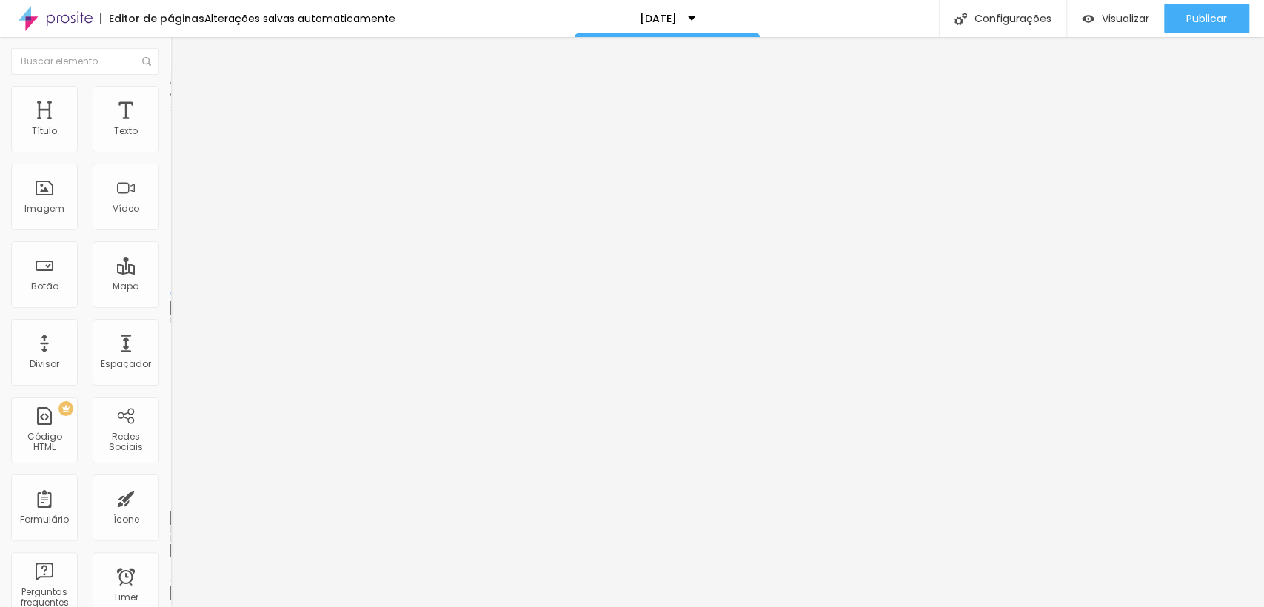
type input "238"
type input "276"
type input "280"
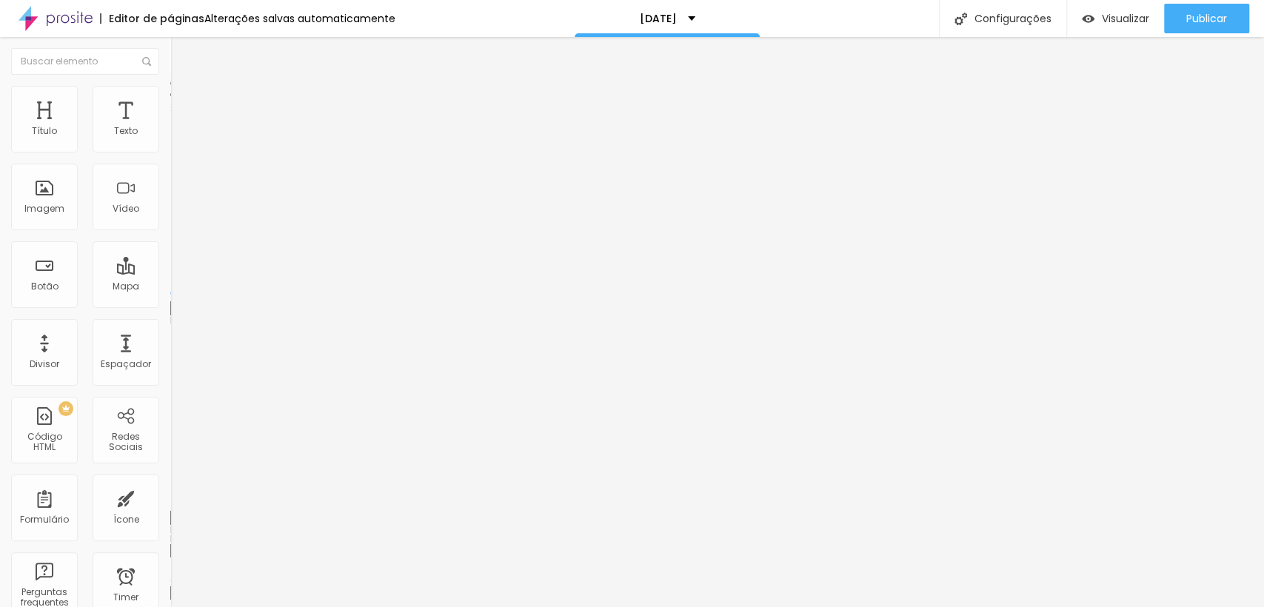
type input "271"
type input "219"
type input "27"
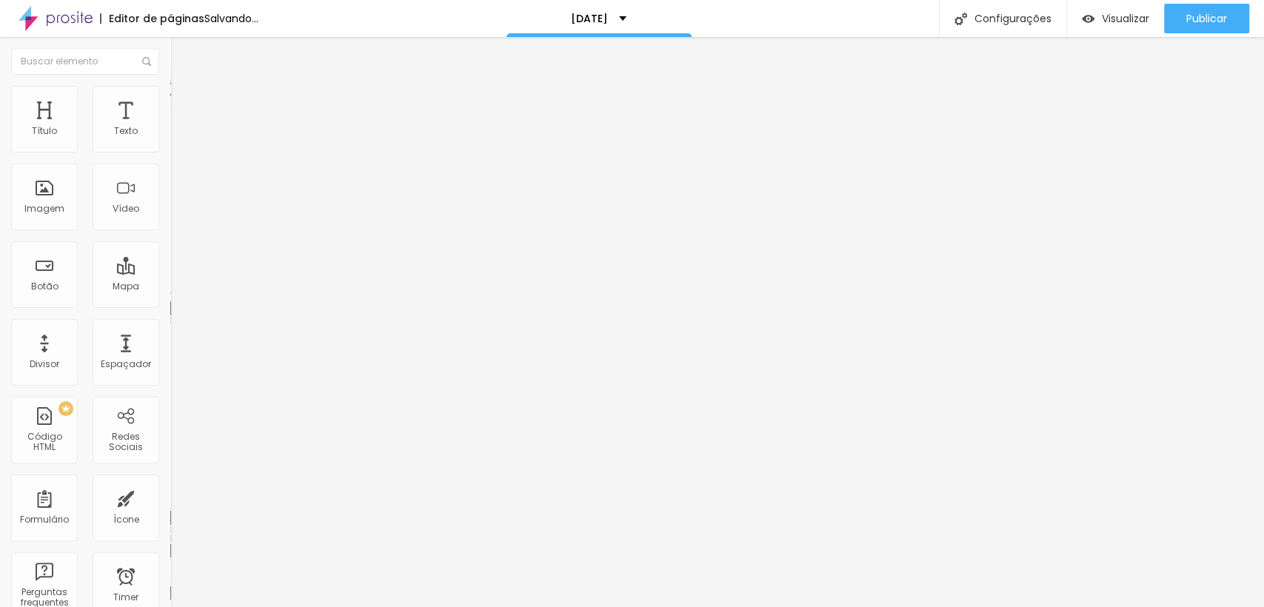
type input "27"
type input "0"
drag, startPoint x: 45, startPoint y: 174, endPoint x: 0, endPoint y: 162, distance: 46.7
type input "0"
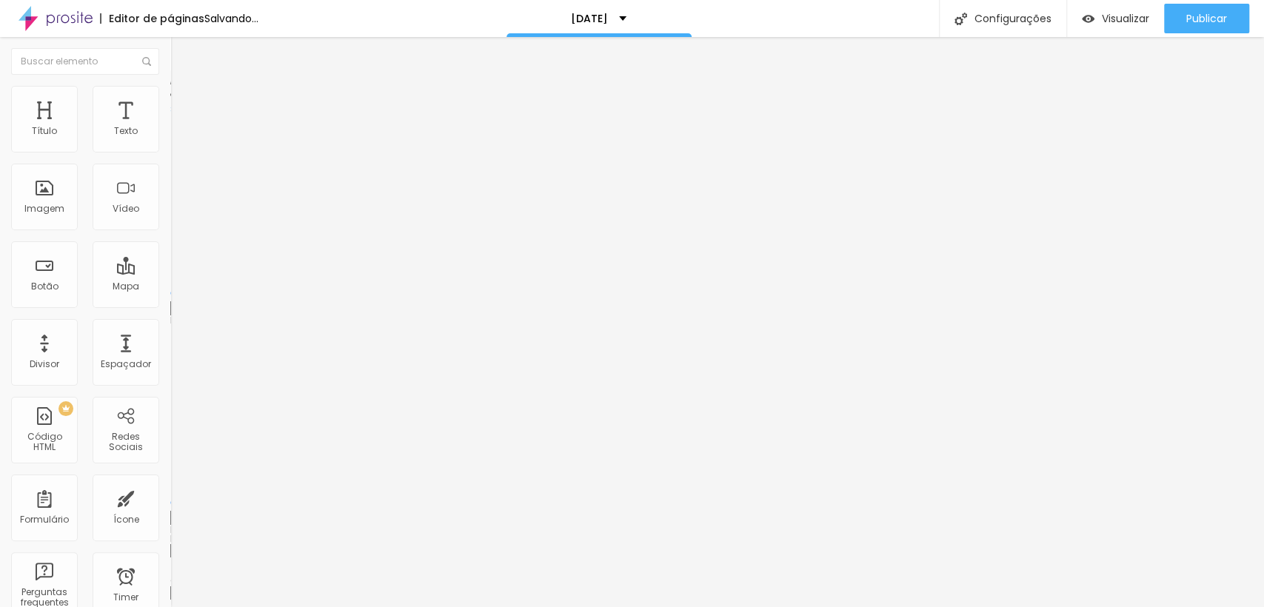
click at [170, 497] on input "range" at bounding box center [218, 503] width 96 height 12
click at [170, 102] on ul "Conteúdo Estilo Avançado" at bounding box center [255, 93] width 170 height 44
click at [170, 94] on img at bounding box center [176, 92] width 13 height 13
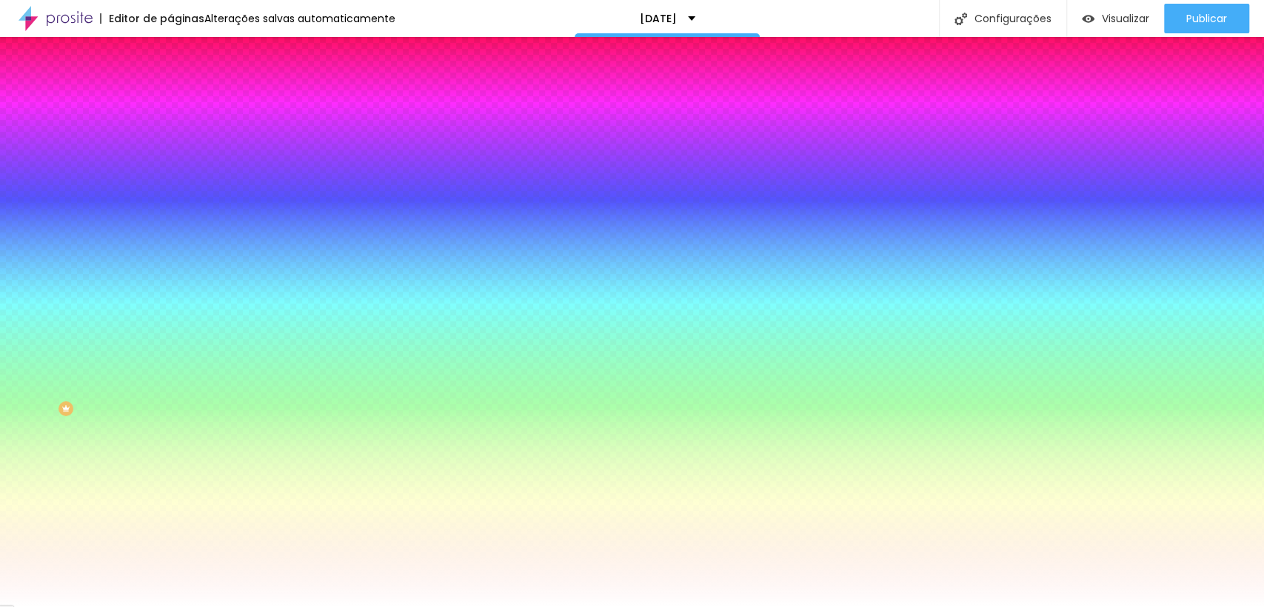
click at [170, 86] on li "Conteúdo" at bounding box center [255, 78] width 170 height 15
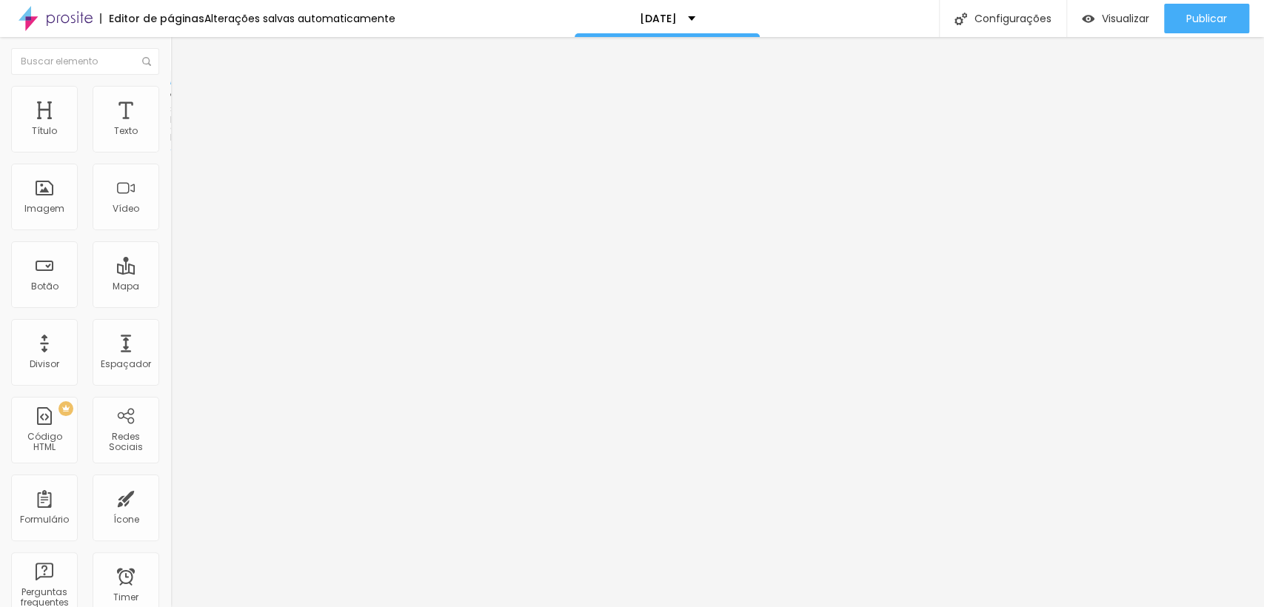
click at [170, 135] on span "Completo" at bounding box center [192, 128] width 45 height 13
click at [170, 144] on span "Encaixotado" at bounding box center [199, 137] width 58 height 13
click at [170, 158] on span "Completo" at bounding box center [192, 151] width 45 height 13
click at [184, 104] on span "Avançado" at bounding box center [208, 110] width 49 height 13
type input "5"
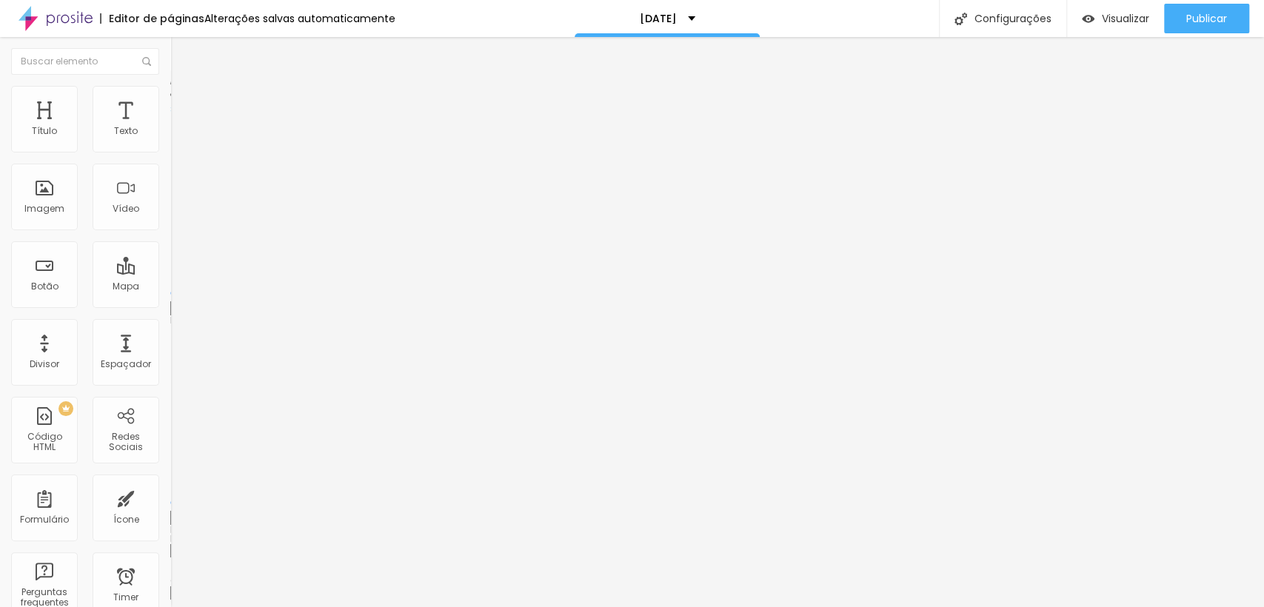
type input "5"
type input "10"
type input "15"
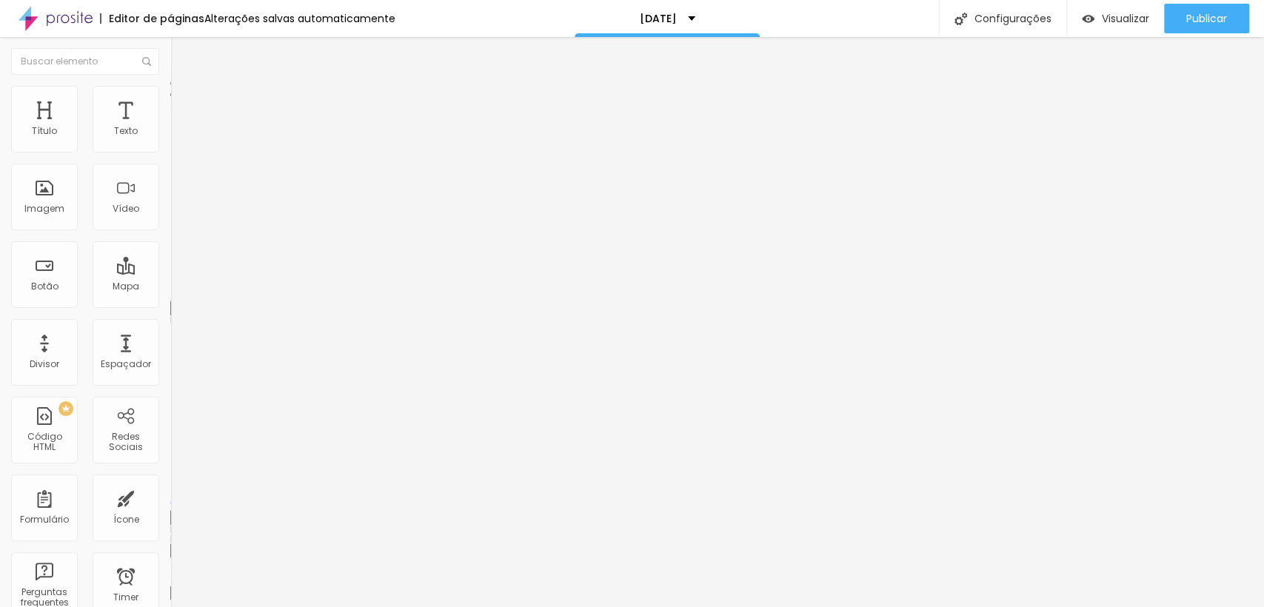
drag, startPoint x: 41, startPoint y: 144, endPoint x: 84, endPoint y: 148, distance: 43.8
click at [170, 287] on input "range" at bounding box center [218, 293] width 96 height 12
drag, startPoint x: 84, startPoint y: 148, endPoint x: 95, endPoint y: 149, distance: 10.4
click at [170, 287] on input "range" at bounding box center [218, 293] width 96 height 12
drag, startPoint x: 61, startPoint y: 148, endPoint x: 6, endPoint y: 143, distance: 55.8
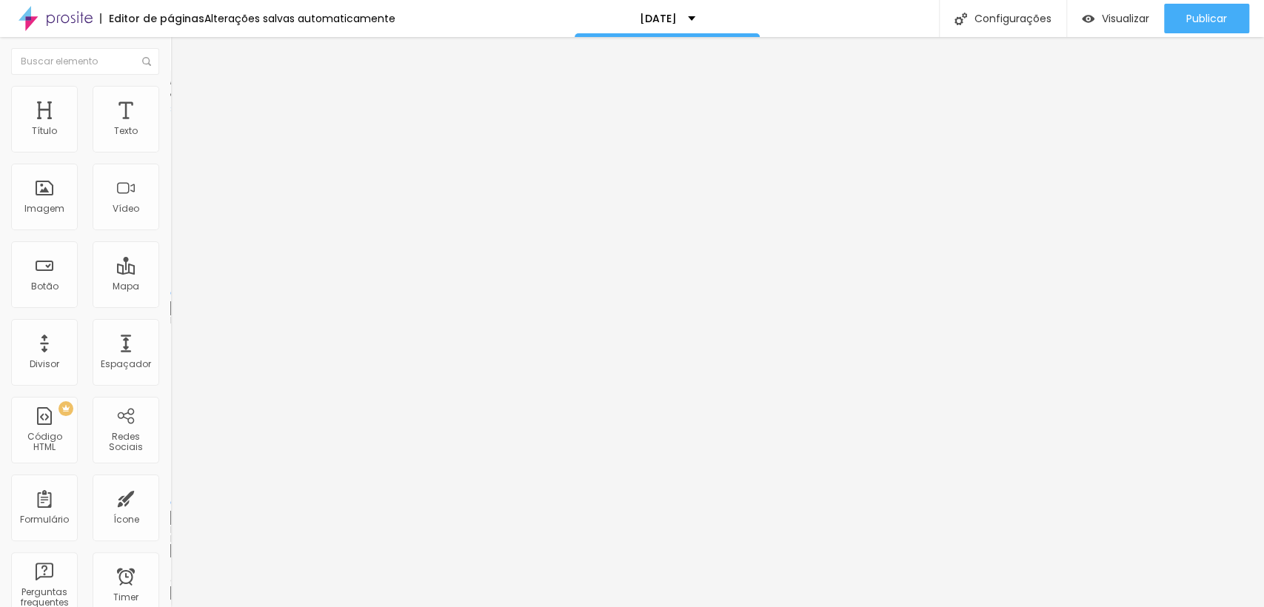
click at [170, 287] on input "range" at bounding box center [218, 293] width 96 height 12
drag, startPoint x: 31, startPoint y: 173, endPoint x: 11, endPoint y: 166, distance: 21.3
click at [170, 497] on input "range" at bounding box center [218, 503] width 96 height 12
click at [170, 91] on img at bounding box center [176, 92] width 13 height 13
click at [170, 61] on button "Editar Seção" at bounding box center [255, 54] width 170 height 34
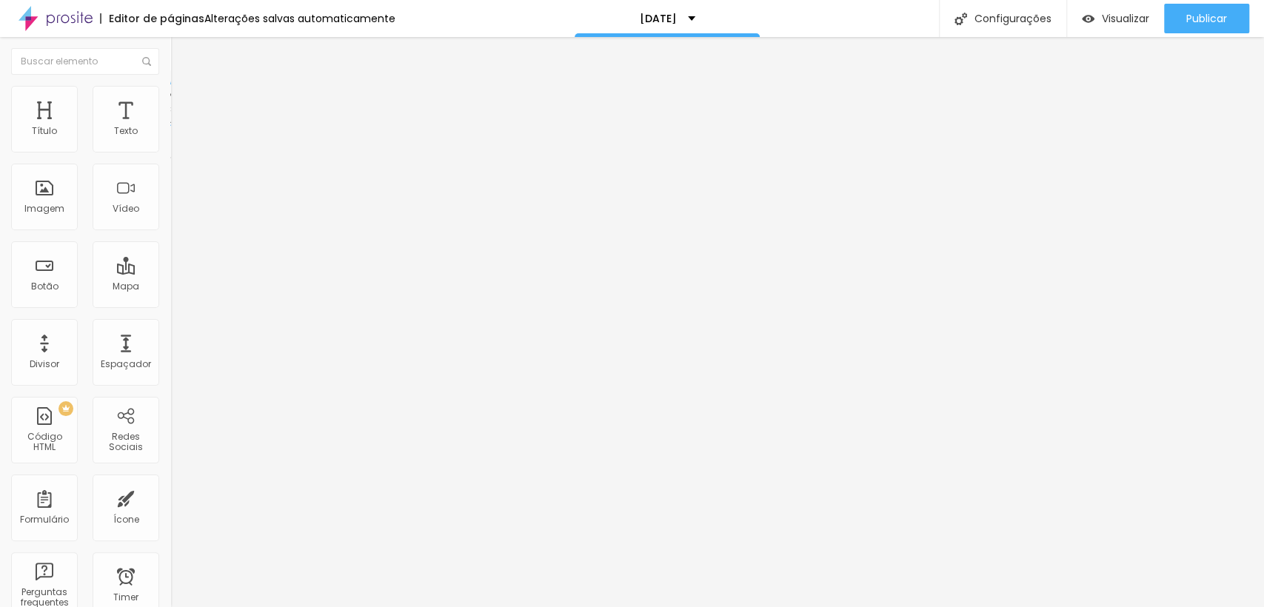
click at [184, 102] on span "Estilo" at bounding box center [195, 96] width 23 height 13
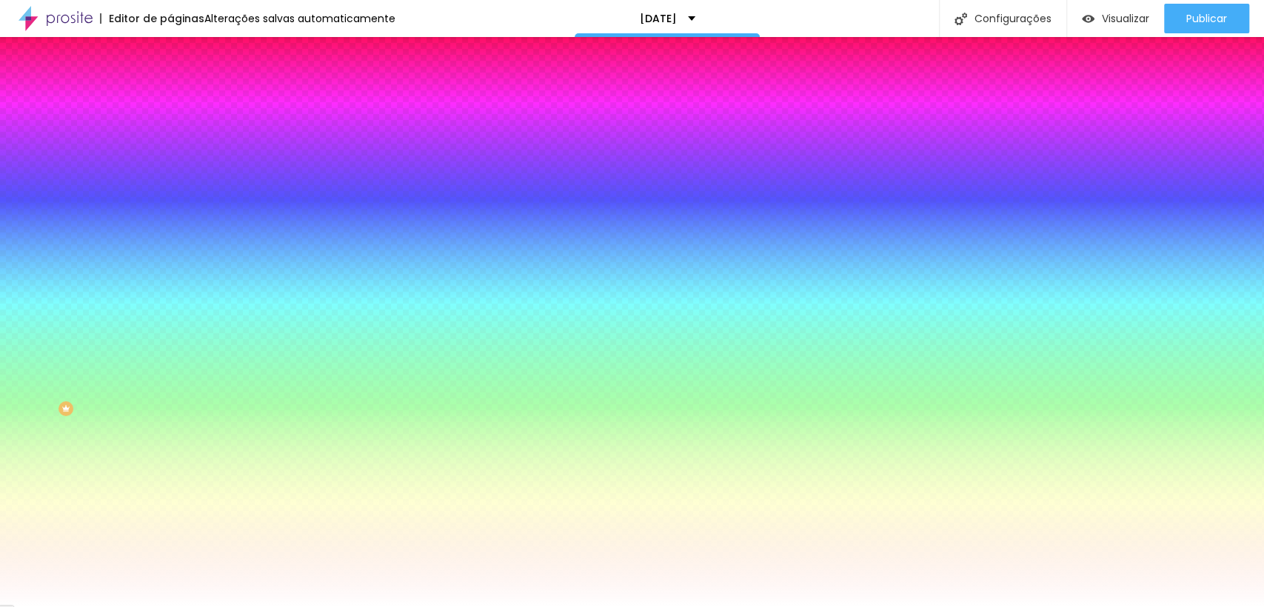
click at [170, 101] on li "Avançado" at bounding box center [255, 108] width 170 height 15
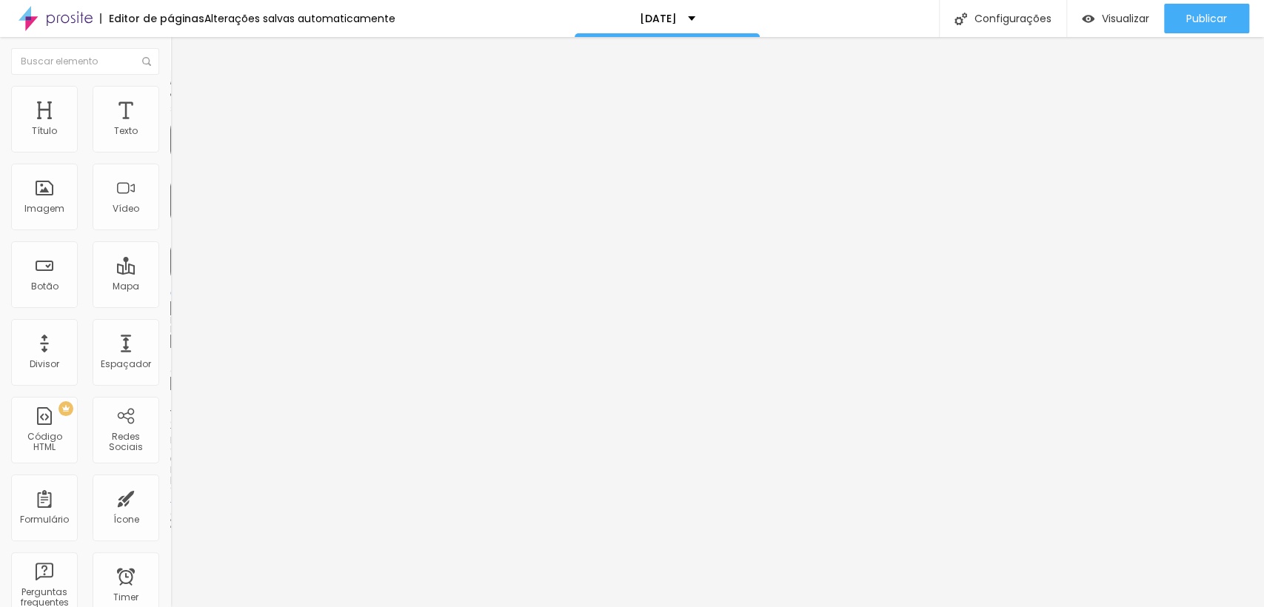
drag, startPoint x: 83, startPoint y: 147, endPoint x: 0, endPoint y: 164, distance: 84.7
click at [170, 287] on input "range" at bounding box center [218, 293] width 96 height 12
click at [170, 86] on li "Conteúdo" at bounding box center [255, 78] width 170 height 15
click at [170, 145] on img at bounding box center [175, 141] width 10 height 10
click at [184, 101] on span "Estilo" at bounding box center [195, 96] width 23 height 13
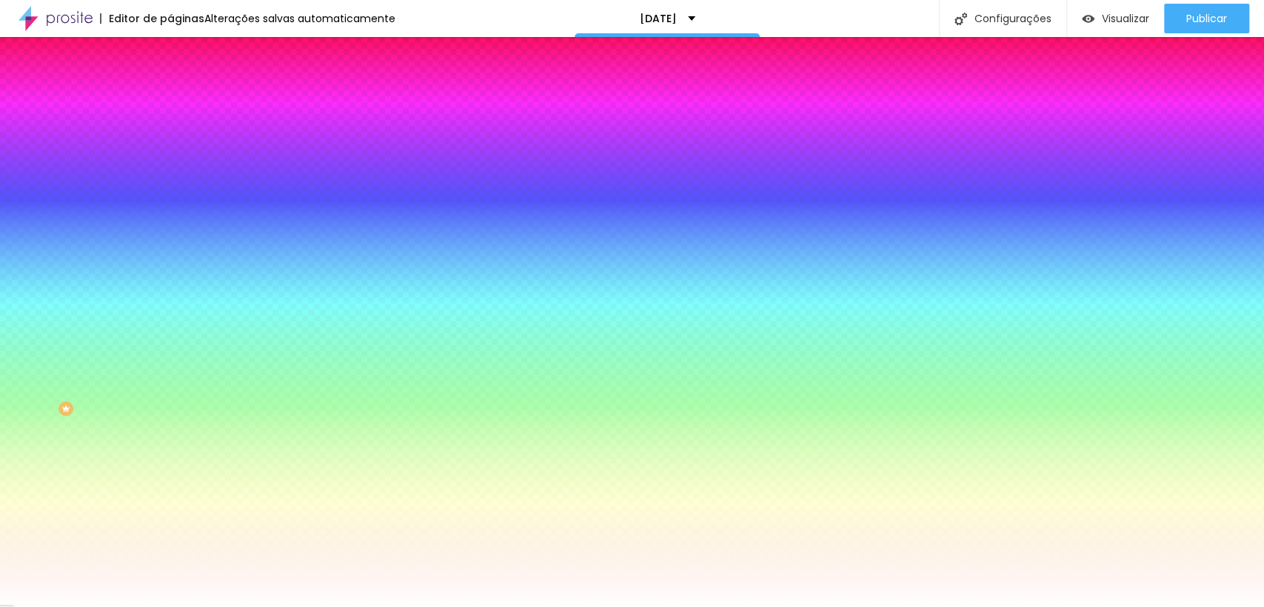
click at [170, 101] on li "Avançado" at bounding box center [255, 108] width 170 height 15
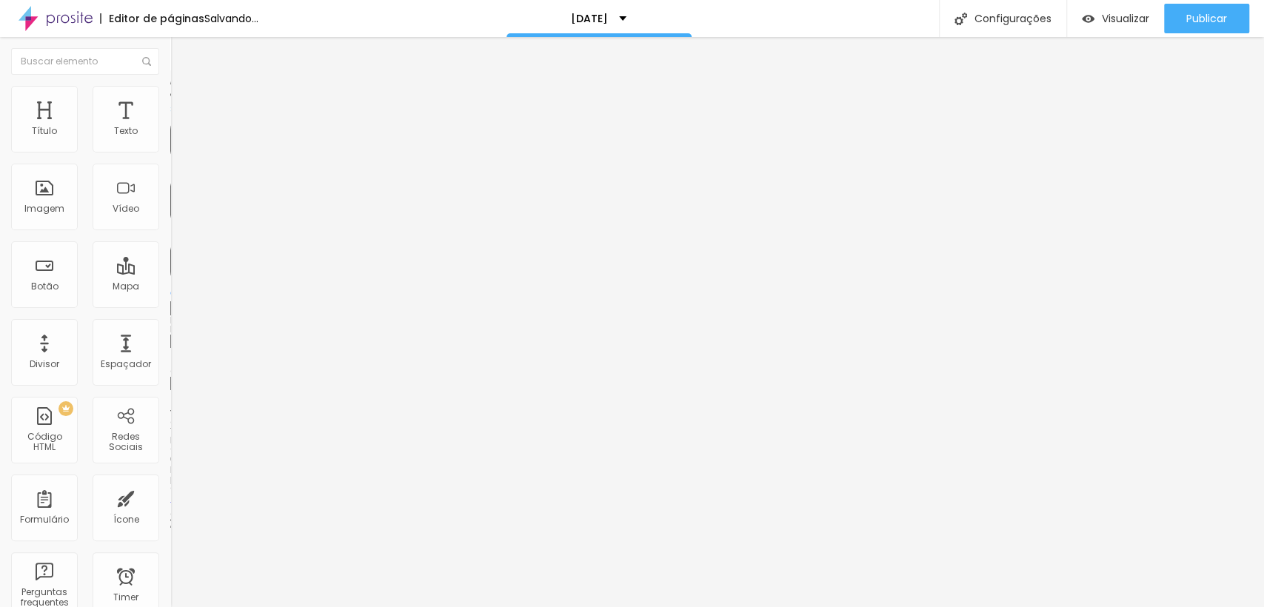
drag, startPoint x: 57, startPoint y: 141, endPoint x: 23, endPoint y: 142, distance: 34.1
click at [170, 287] on input "range" at bounding box center [218, 293] width 96 height 12
click at [184, 102] on span "Estilo" at bounding box center [195, 96] width 23 height 13
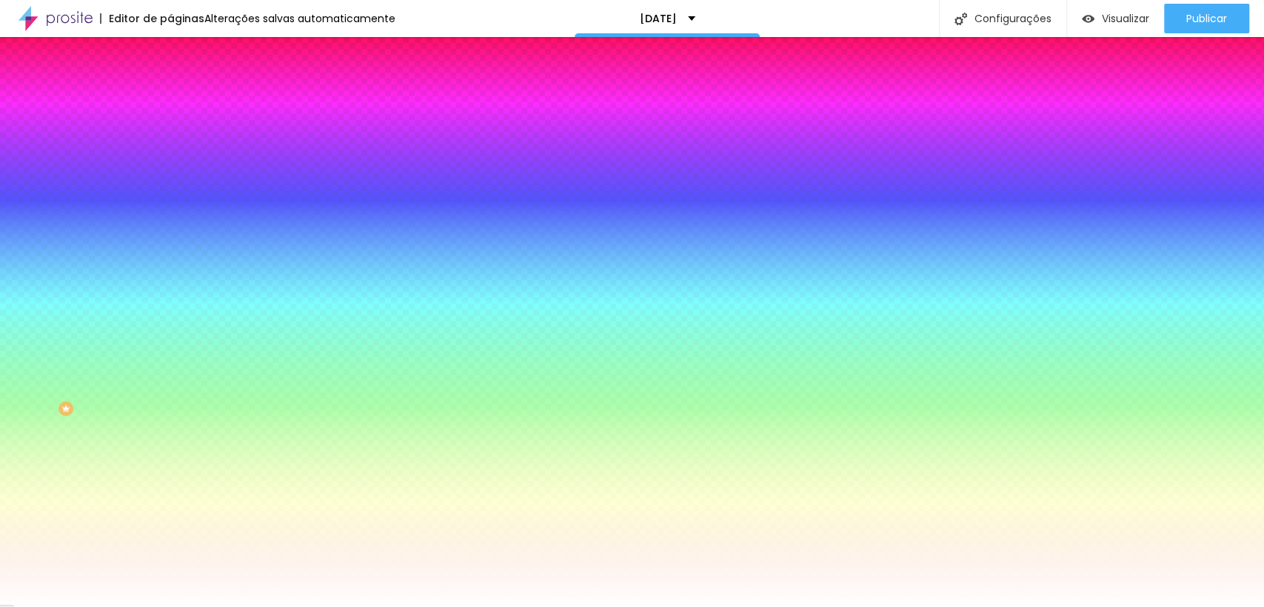
click at [170, 101] on li "Avançado" at bounding box center [255, 108] width 170 height 15
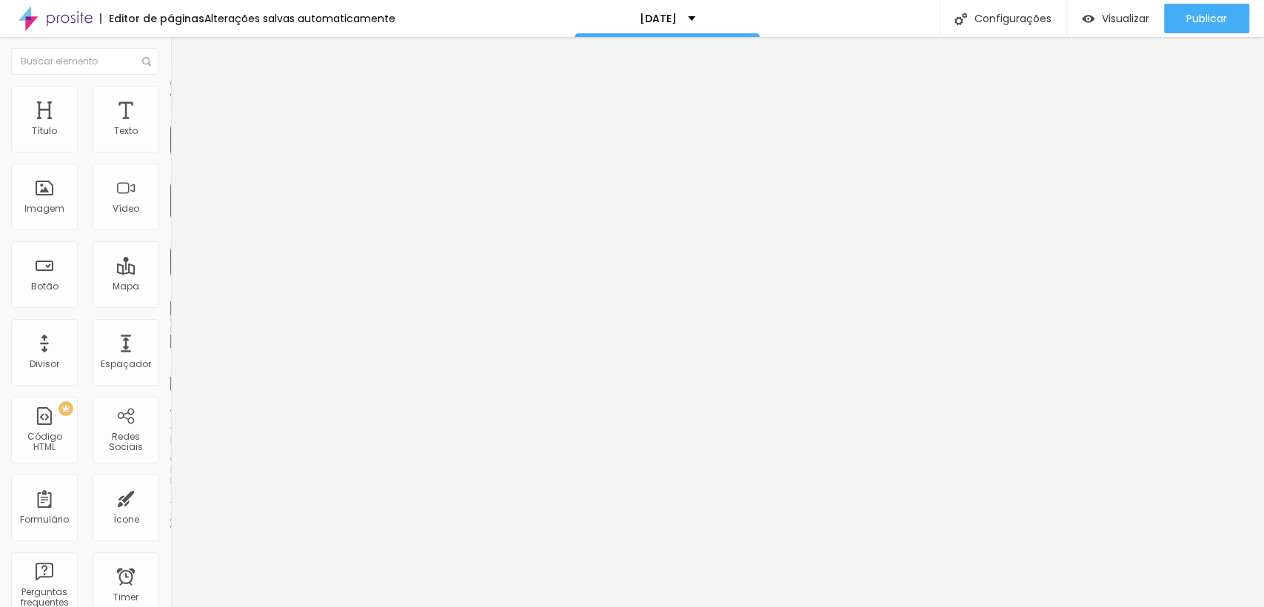
drag, startPoint x: 72, startPoint y: 149, endPoint x: 93, endPoint y: 144, distance: 22.1
click at [170, 144] on div "20 px Espaçamento Interno" at bounding box center [255, 221] width 170 height 210
drag, startPoint x: 86, startPoint y: 145, endPoint x: 0, endPoint y: 174, distance: 90.6
click at [170, 287] on input "range" at bounding box center [218, 293] width 96 height 12
click at [184, 104] on span "Avançado" at bounding box center [208, 110] width 49 height 13
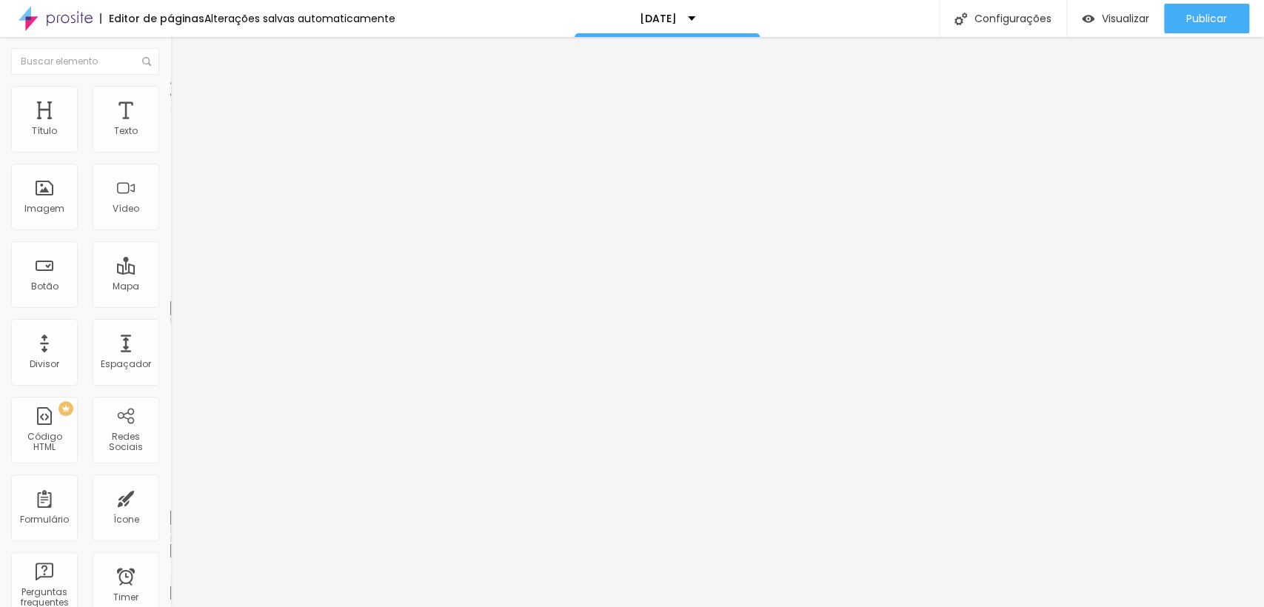
drag, startPoint x: 45, startPoint y: 150, endPoint x: 81, endPoint y: 144, distance: 36.8
click at [170, 287] on div at bounding box center [255, 293] width 170 height 13
drag, startPoint x: 66, startPoint y: 144, endPoint x: 10, endPoint y: 164, distance: 58.8
click at [170, 287] on input "range" at bounding box center [218, 293] width 96 height 12
click at [184, 99] on span "Estilo" at bounding box center [195, 96] width 23 height 13
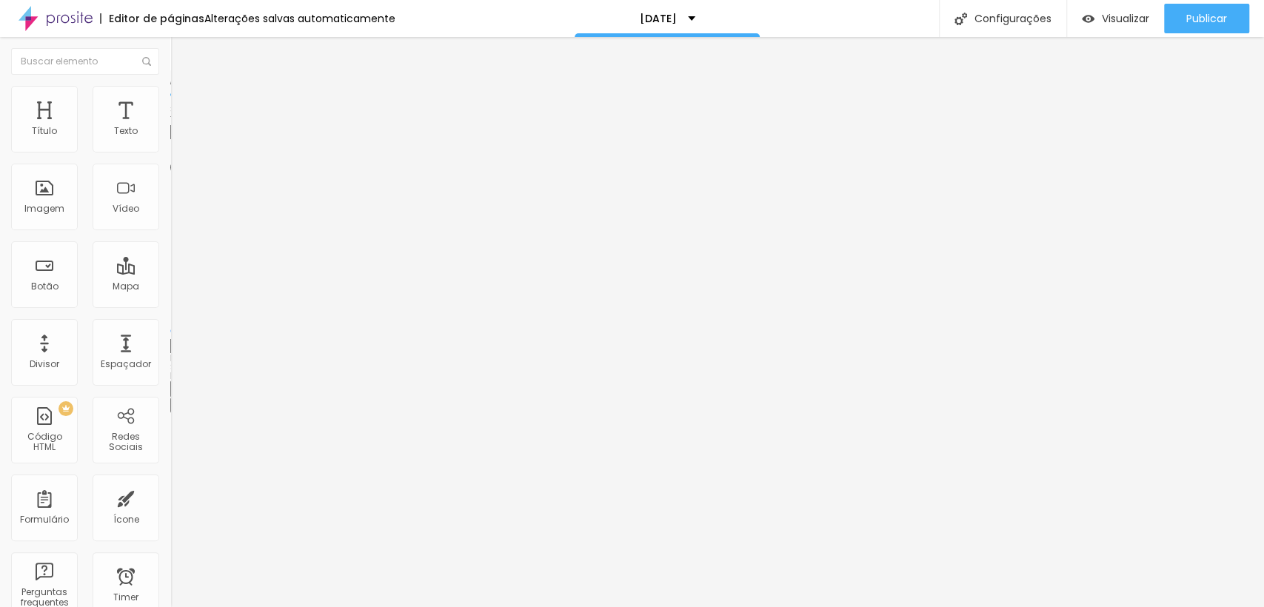
click at [170, 86] on li "Conteúdo" at bounding box center [255, 78] width 170 height 15
click at [184, 102] on span "Estilo" at bounding box center [195, 96] width 23 height 13
click at [170, 101] on li "Avançado" at bounding box center [255, 108] width 170 height 15
drag, startPoint x: 44, startPoint y: 146, endPoint x: 8, endPoint y: 149, distance: 36.4
click at [170, 287] on input "range" at bounding box center [218, 293] width 96 height 12
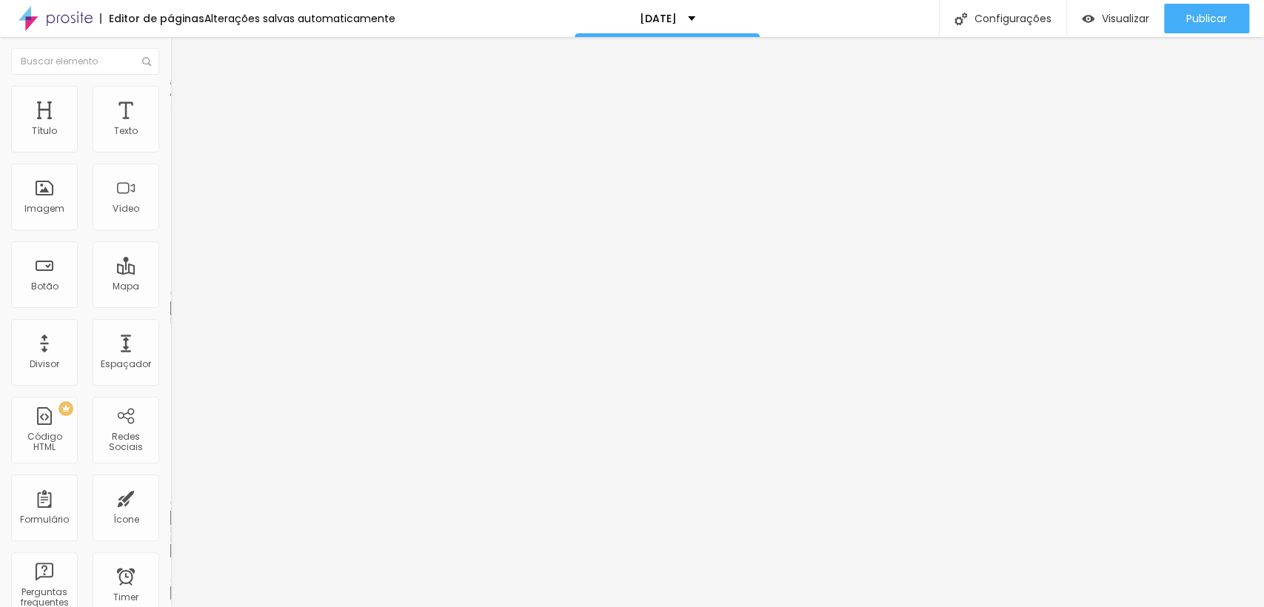
click at [170, 497] on input "range" at bounding box center [218, 503] width 96 height 12
click at [184, 102] on span "Estilo" at bounding box center [195, 96] width 23 height 13
click at [170, 152] on input "range" at bounding box center [218, 146] width 96 height 12
drag, startPoint x: 138, startPoint y: 161, endPoint x: 124, endPoint y: 163, distance: 13.4
click at [170, 152] on input "range" at bounding box center [218, 146] width 96 height 12
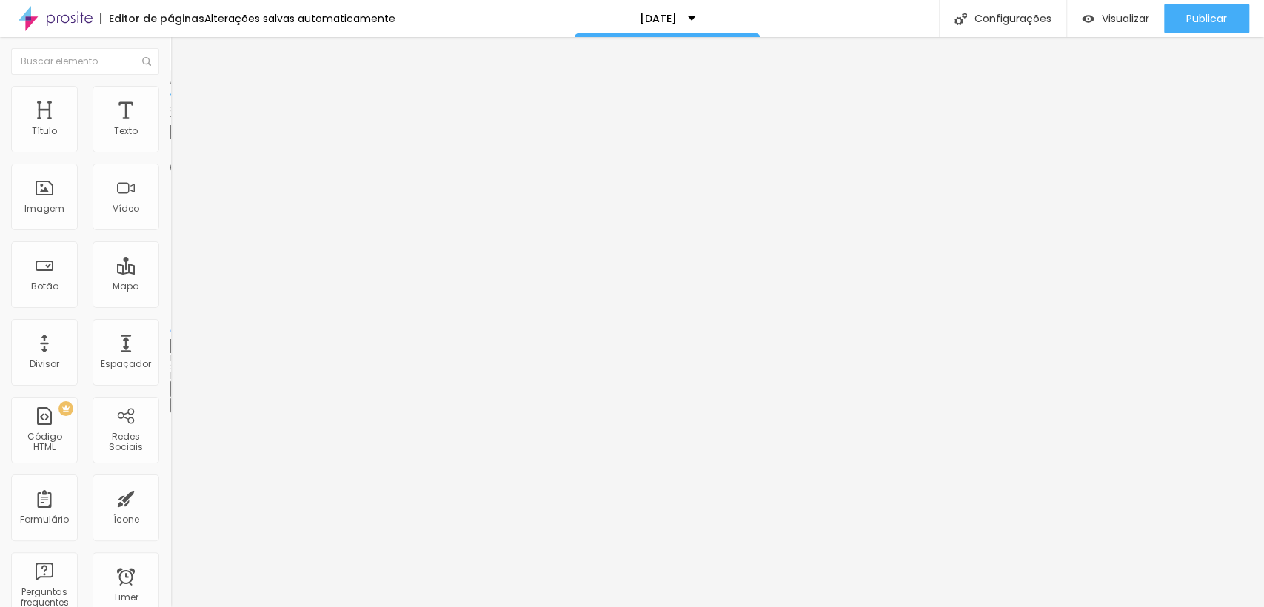
drag, startPoint x: 122, startPoint y: 158, endPoint x: 133, endPoint y: 154, distance: 12.0
click at [170, 152] on input "range" at bounding box center [218, 146] width 96 height 12
click at [184, 87] on span "Conteúdo" at bounding box center [207, 81] width 46 height 13
click at [170, 213] on div at bounding box center [255, 195] width 170 height 36
click at [170, 189] on div at bounding box center [255, 183] width 170 height 12
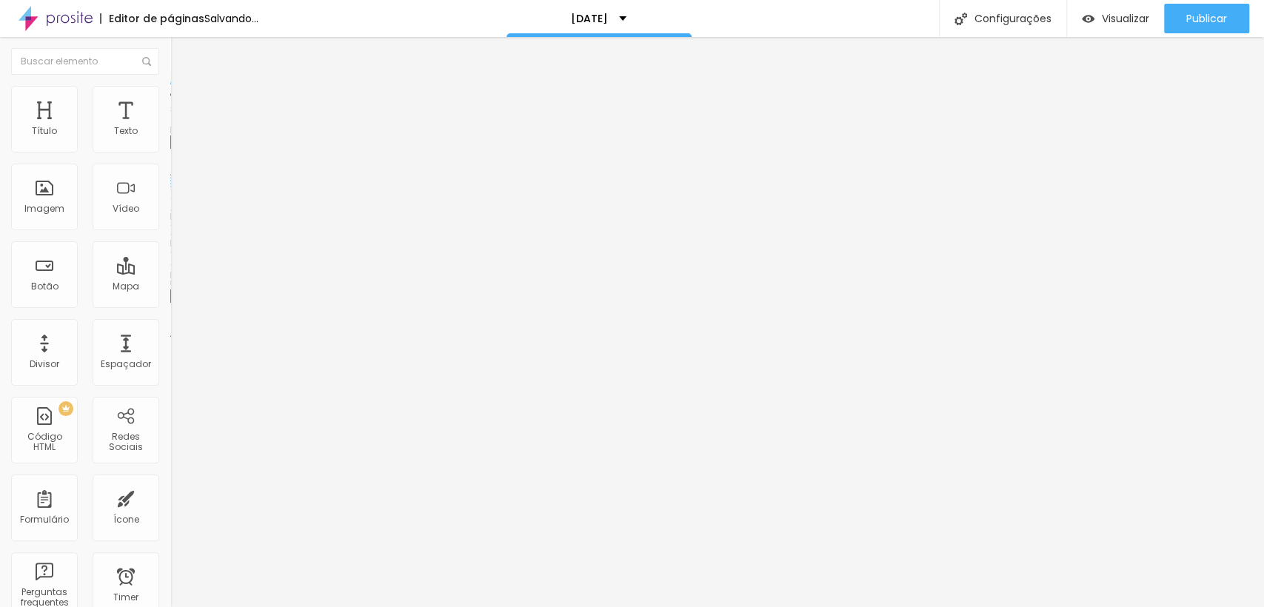
click at [184, 102] on span "Estilo" at bounding box center [195, 96] width 23 height 13
drag, startPoint x: 107, startPoint y: 161, endPoint x: 159, endPoint y: 160, distance: 51.9
click at [170, 152] on input "range" at bounding box center [218, 146] width 96 height 12
click at [170, 101] on img at bounding box center [176, 107] width 13 height 13
drag, startPoint x: 53, startPoint y: 146, endPoint x: 0, endPoint y: 156, distance: 53.5
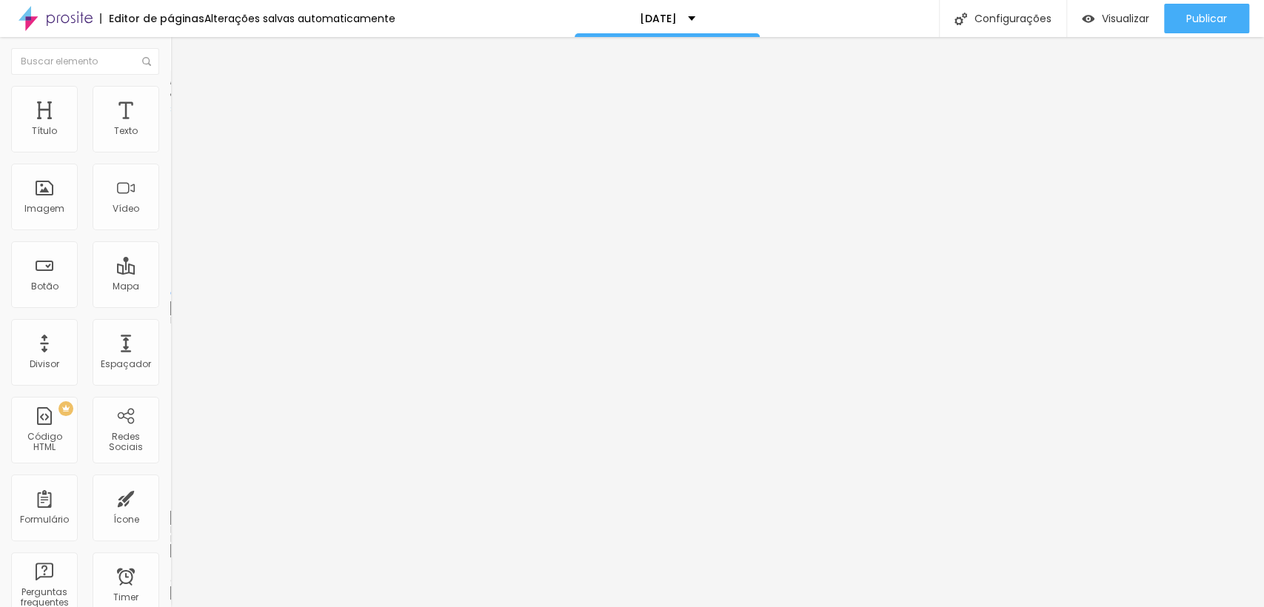
click at [170, 287] on input "range" at bounding box center [218, 293] width 96 height 12
drag, startPoint x: 30, startPoint y: 173, endPoint x: 4, endPoint y: 179, distance: 27.3
click at [170, 497] on input "range" at bounding box center [218, 503] width 96 height 12
click at [184, 99] on span "Estilo" at bounding box center [195, 96] width 23 height 13
click at [170, 153] on div at bounding box center [255, 146] width 170 height 13
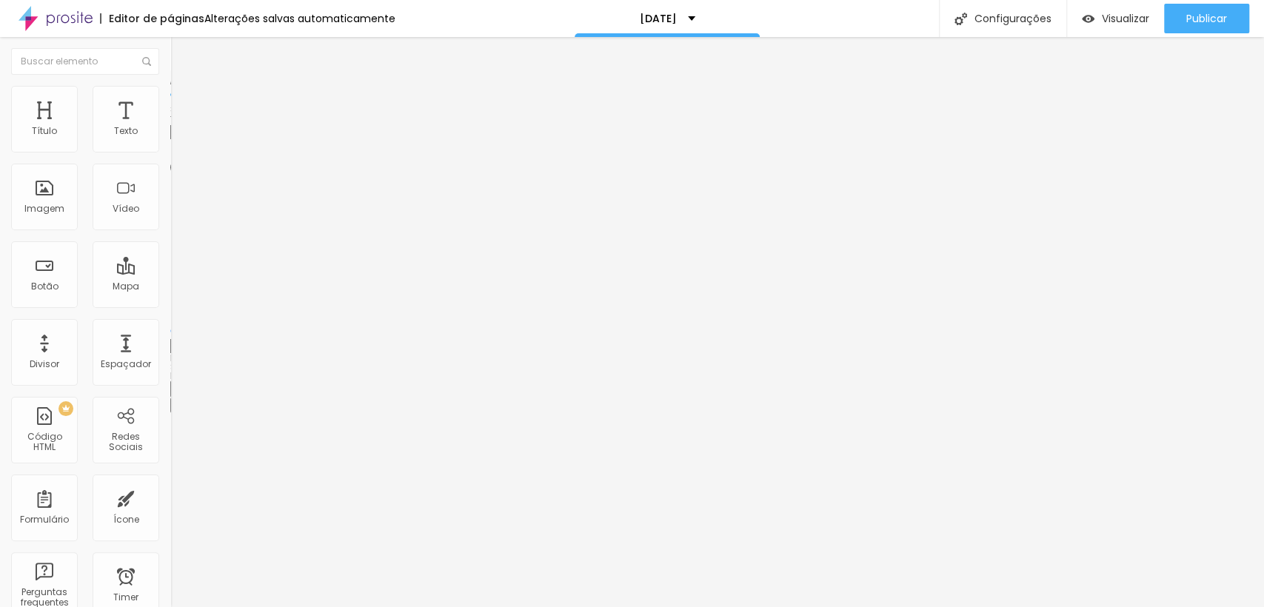
click at [170, 152] on input "range" at bounding box center [218, 146] width 96 height 12
drag, startPoint x: 95, startPoint y: 158, endPoint x: 145, endPoint y: 156, distance: 50.4
click at [170, 152] on input "range" at bounding box center [218, 146] width 96 height 12
click at [170, 93] on li "Estilo" at bounding box center [255, 93] width 170 height 15
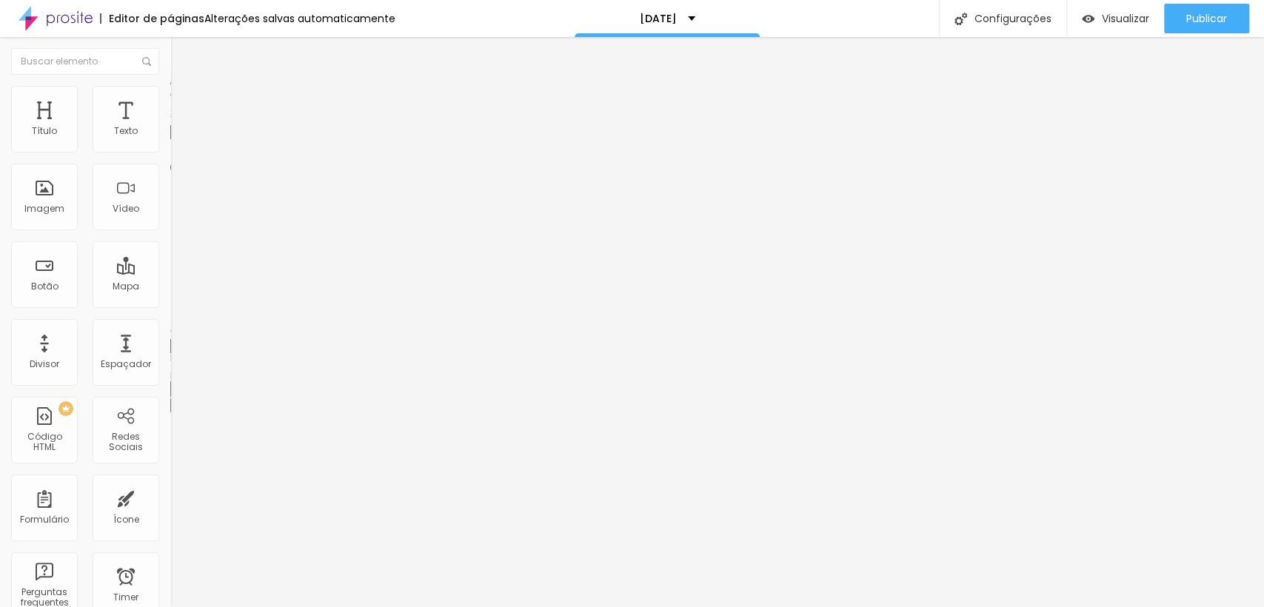
click at [170, 101] on li "Avançado" at bounding box center [255, 108] width 170 height 15
click at [170, 287] on input "range" at bounding box center [218, 293] width 96 height 12
drag, startPoint x: 36, startPoint y: 176, endPoint x: 13, endPoint y: 184, distance: 24.6
click at [170, 497] on input "range" at bounding box center [218, 503] width 96 height 12
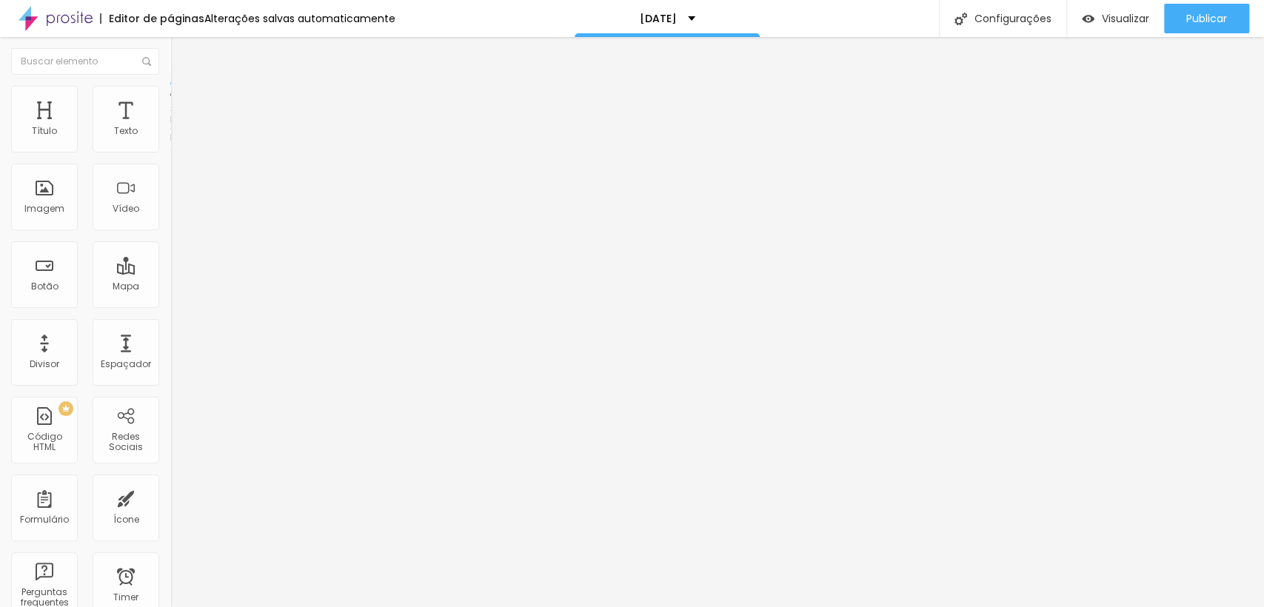
click at [170, 94] on li "Estilo" at bounding box center [255, 93] width 170 height 15
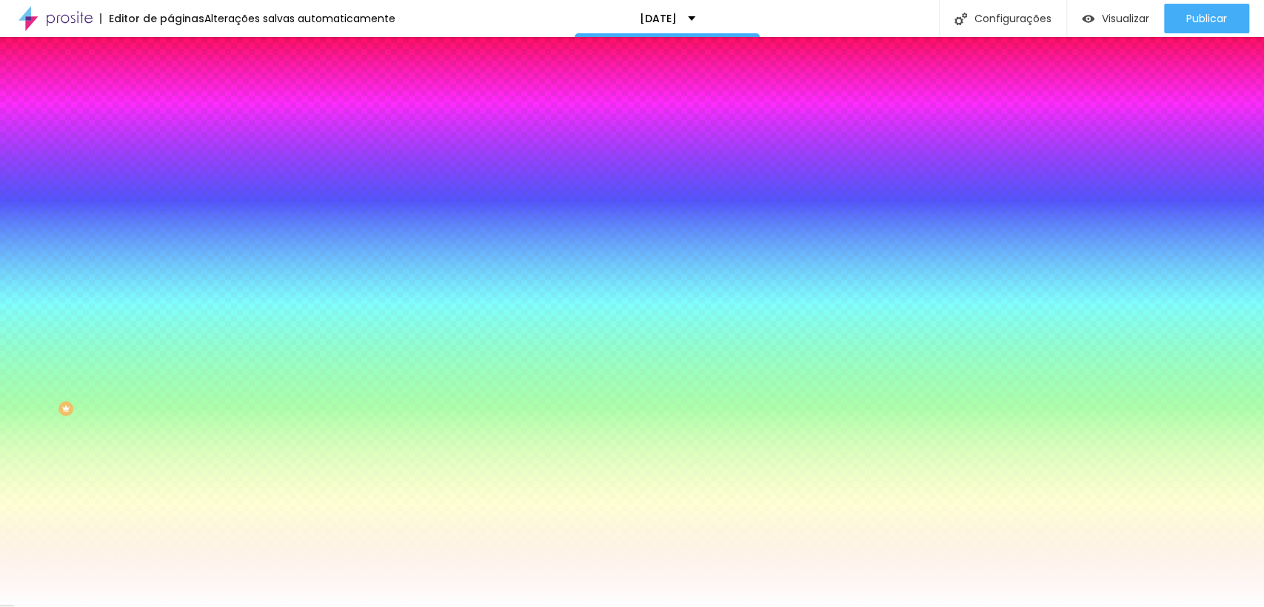
click at [170, 101] on img at bounding box center [176, 107] width 13 height 13
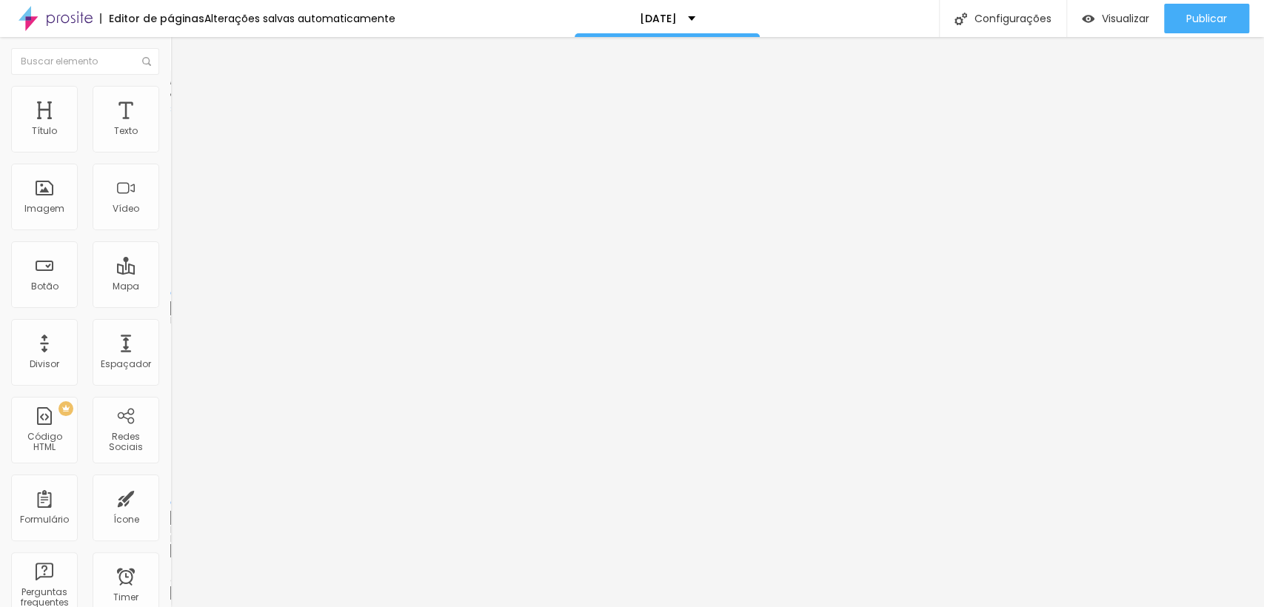
drag, startPoint x: 36, startPoint y: 147, endPoint x: 2, endPoint y: 180, distance: 47.1
click at [170, 287] on input "range" at bounding box center [218, 293] width 96 height 12
drag, startPoint x: 76, startPoint y: 164, endPoint x: 6, endPoint y: 179, distance: 71.2
click at [170, 497] on input "range" at bounding box center [218, 503] width 96 height 12
click at [184, 102] on span "Estilo" at bounding box center [195, 96] width 23 height 13
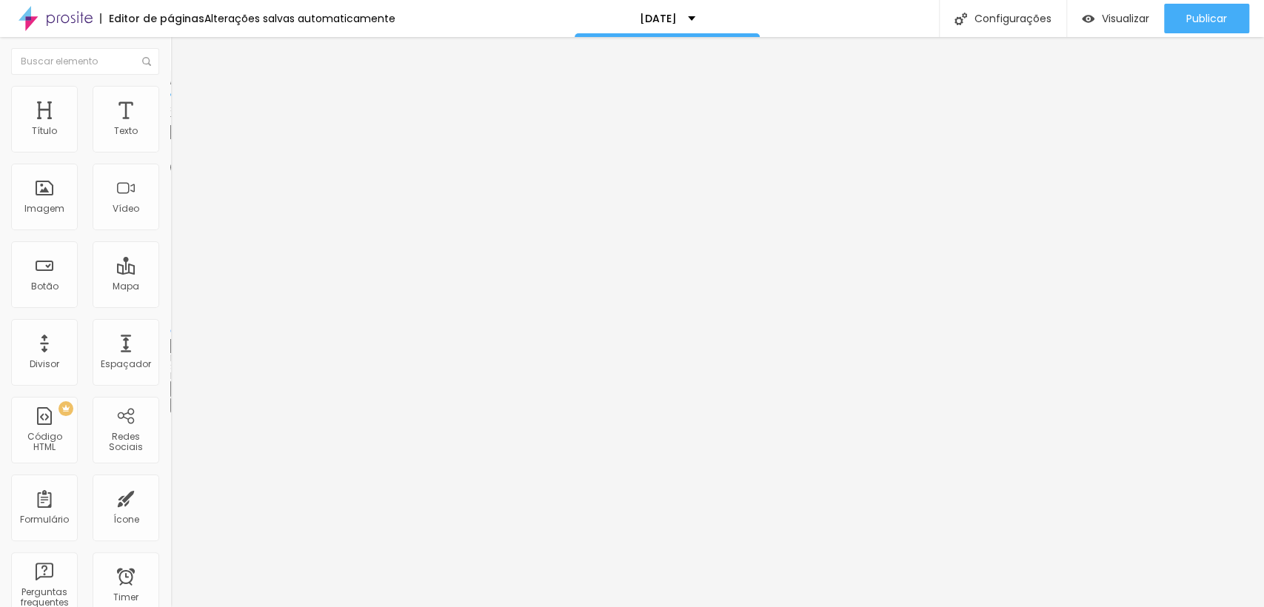
click at [184, 104] on span "Avançado" at bounding box center [208, 110] width 49 height 13
click at [170, 101] on ul "Conteúdo Estilo Avançado" at bounding box center [255, 93] width 170 height 44
click at [184, 87] on span "Conteúdo" at bounding box center [207, 81] width 46 height 13
click at [170, 138] on span "Titulo 2" at bounding box center [194, 132] width 48 height 13
click at [170, 221] on button "button" at bounding box center [180, 213] width 21 height 16
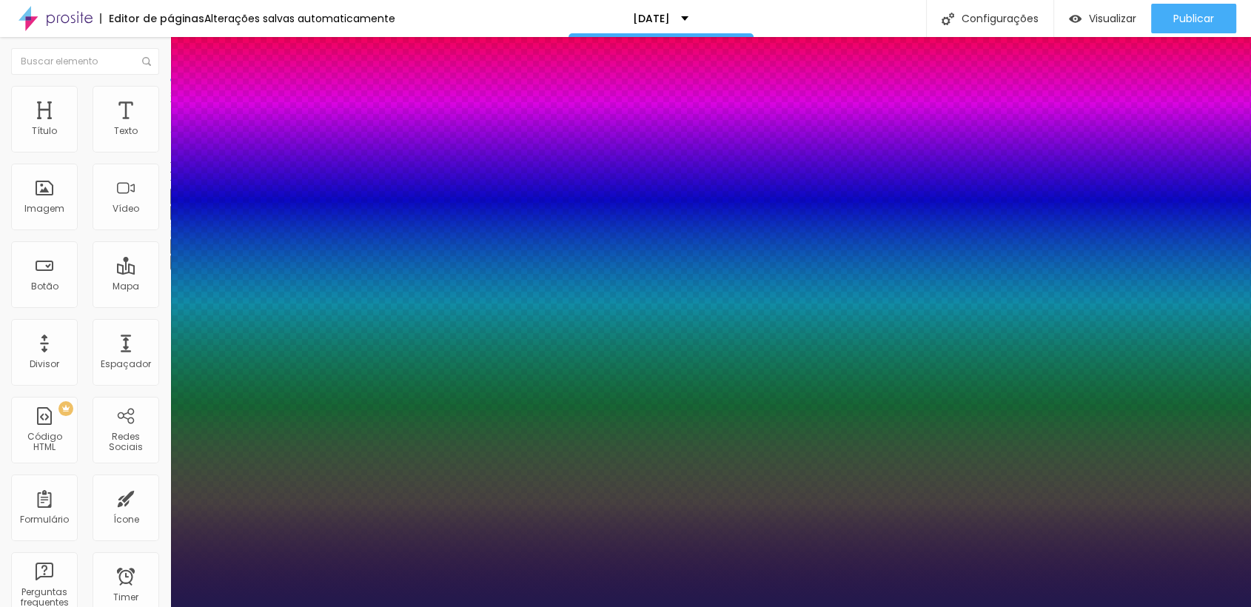
drag, startPoint x: 223, startPoint y: 409, endPoint x: 220, endPoint y: 401, distance: 8.0
click at [675, 606] on div at bounding box center [625, 607] width 1251 height 0
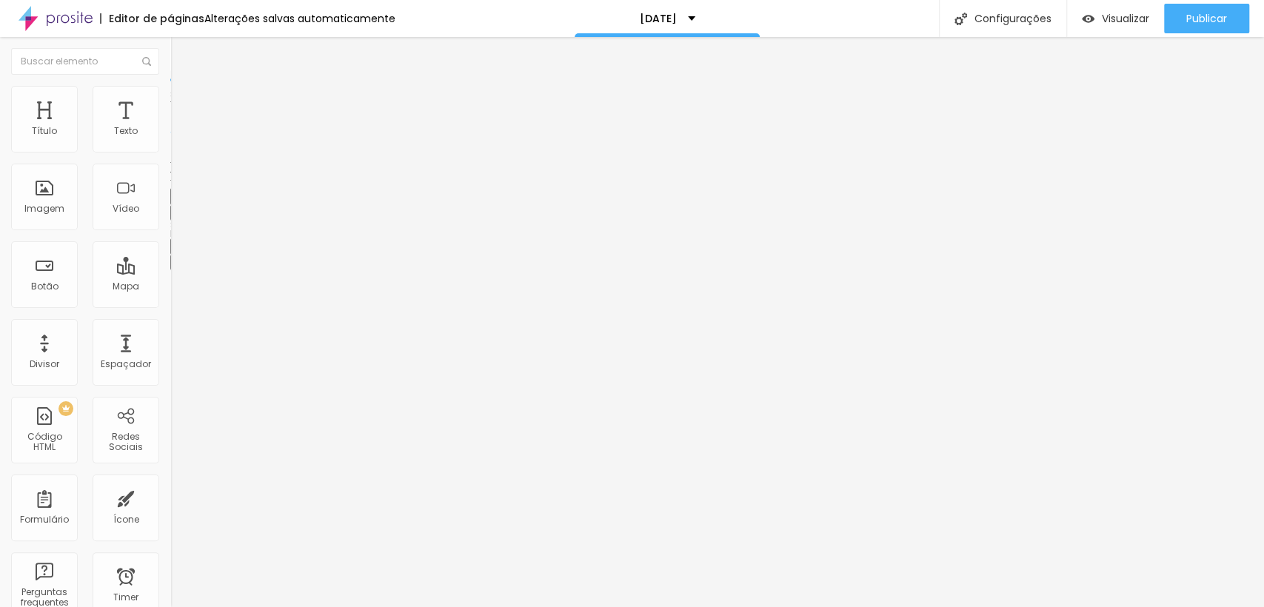
click at [178, 215] on icon "button" at bounding box center [181, 212] width 6 height 6
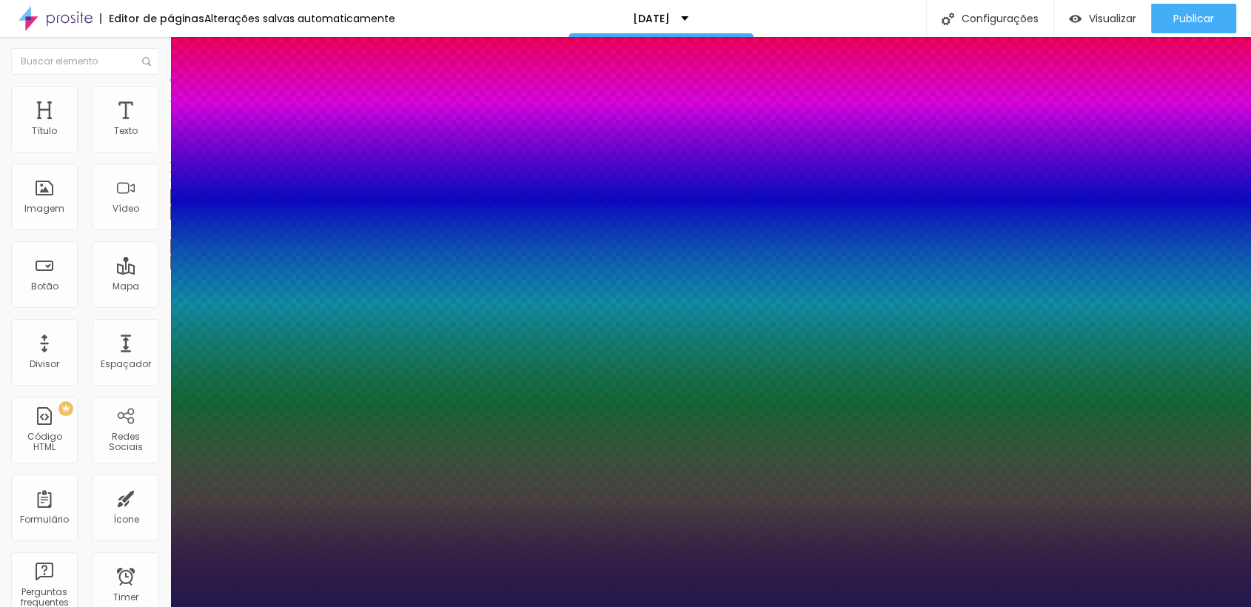
drag, startPoint x: 219, startPoint y: 412, endPoint x: 200, endPoint y: 416, distance: 19.8
click at [230, 606] on div at bounding box center [625, 607] width 1251 height 0
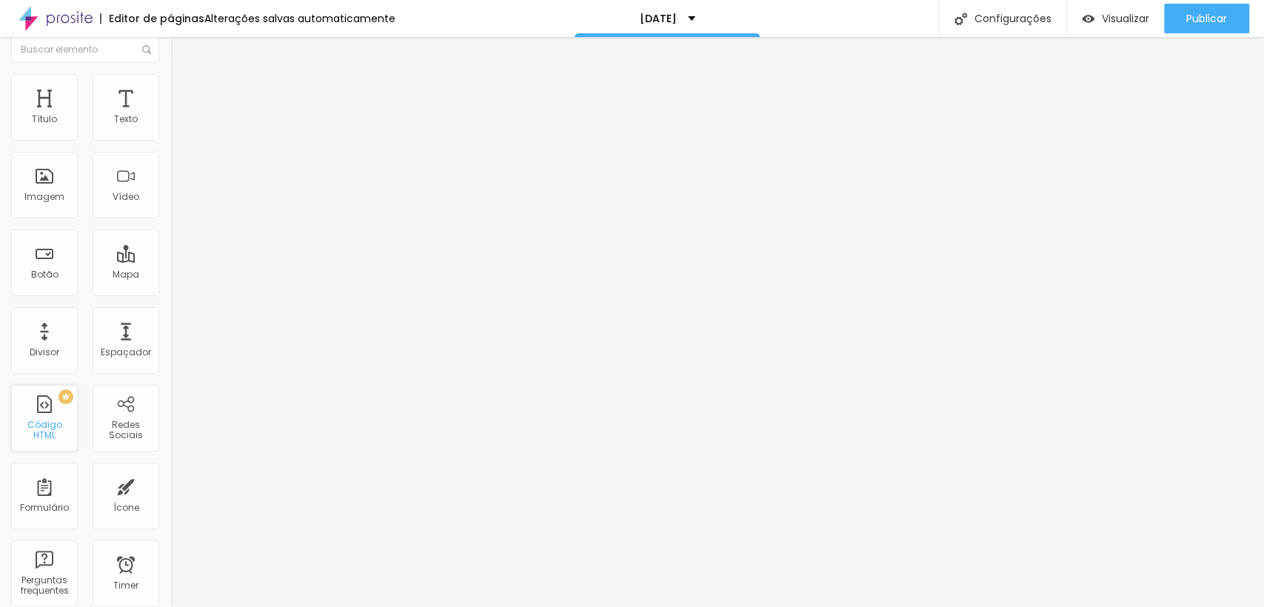
scroll to position [0, 0]
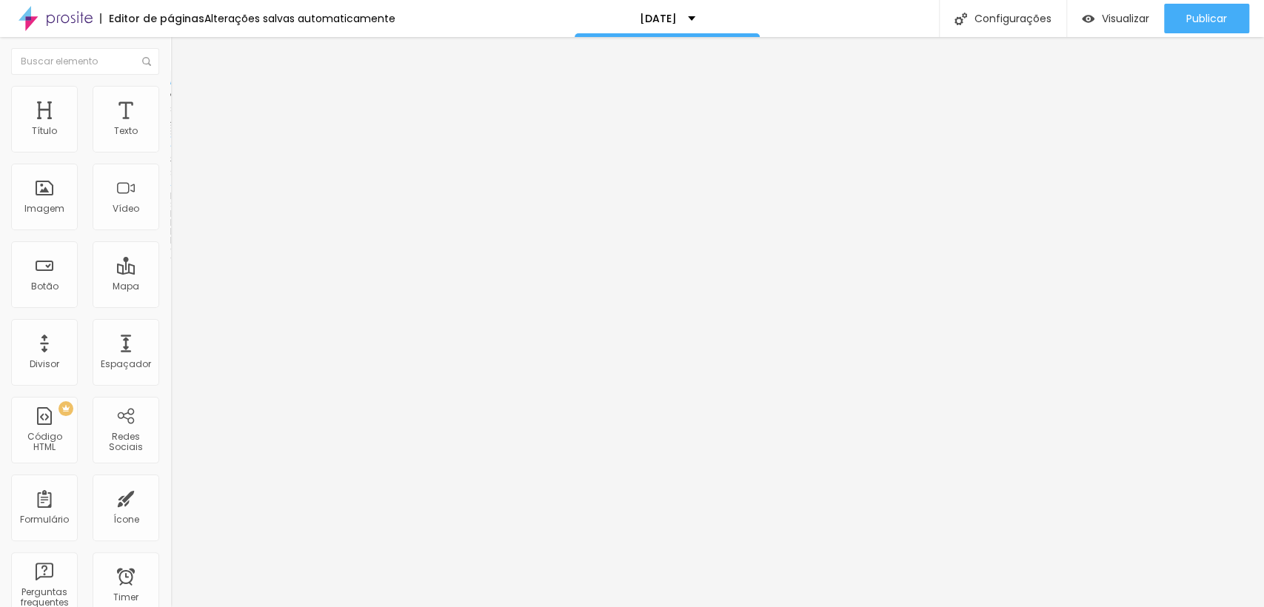
click at [184, 102] on span "Estilo" at bounding box center [195, 96] width 23 height 13
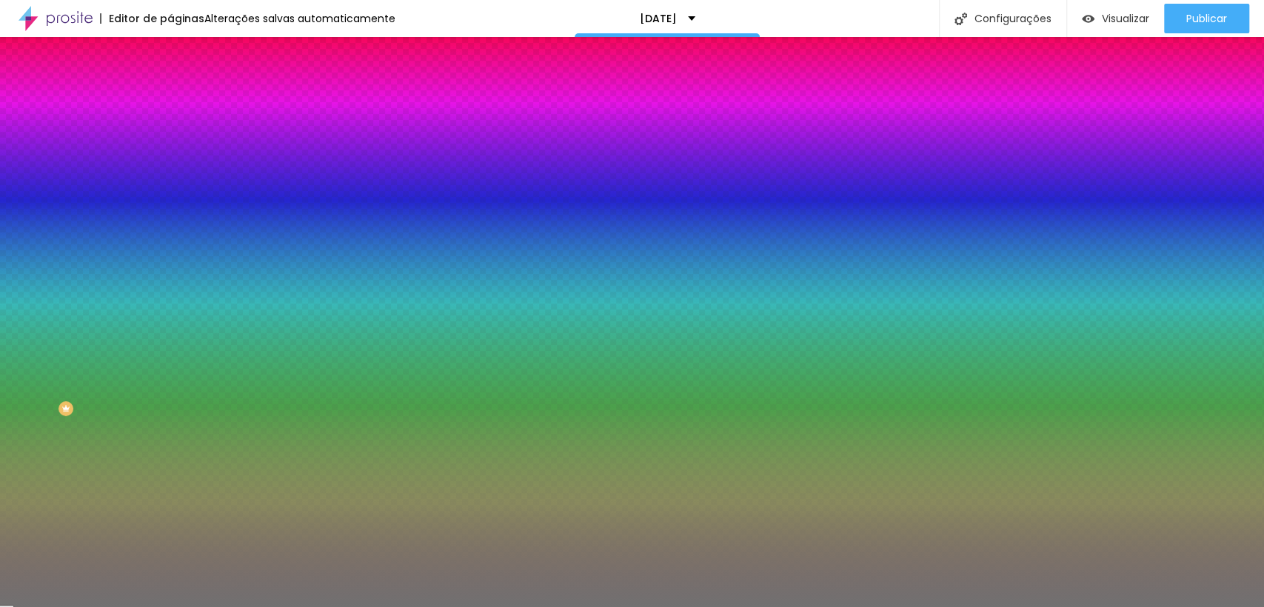
drag, startPoint x: 59, startPoint y: 193, endPoint x: 110, endPoint y: 189, distance: 50.6
click at [170, 189] on input "range" at bounding box center [218, 187] width 96 height 12
drag, startPoint x: 70, startPoint y: 229, endPoint x: 56, endPoint y: 239, distance: 18.1
click at [170, 232] on div at bounding box center [255, 224] width 170 height 13
drag, startPoint x: 45, startPoint y: 238, endPoint x: 16, endPoint y: 238, distance: 29.6
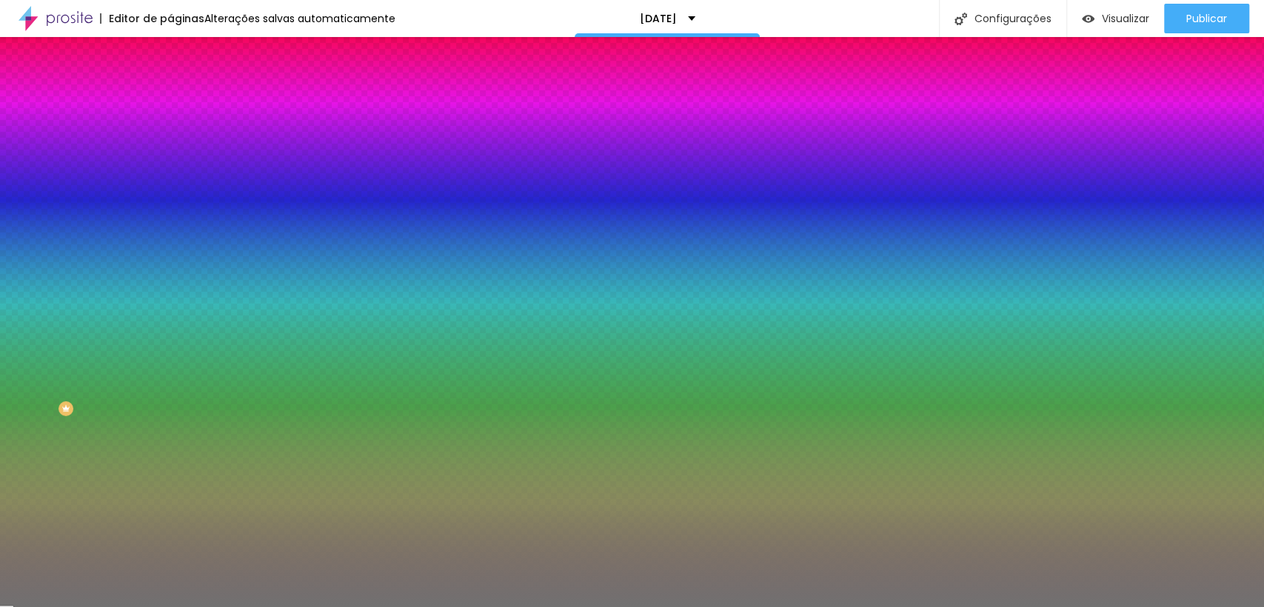
click at [170, 230] on input "range" at bounding box center [218, 224] width 96 height 12
click at [170, 101] on li "Avançado" at bounding box center [255, 108] width 170 height 15
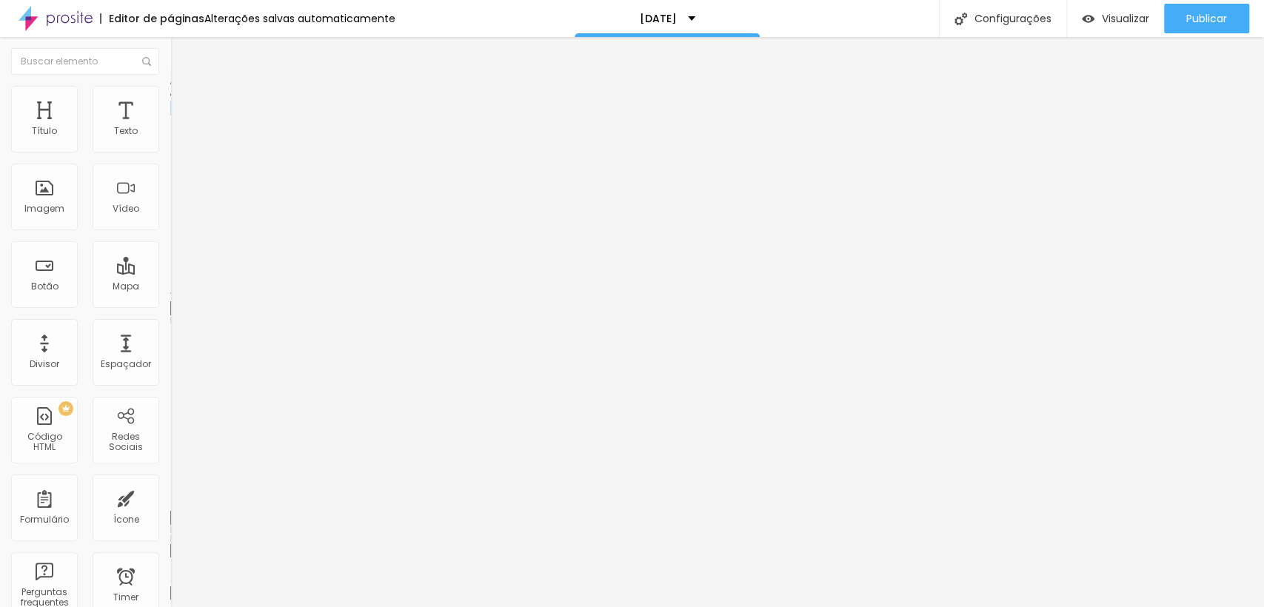
drag, startPoint x: 41, startPoint y: 147, endPoint x: 30, endPoint y: 147, distance: 10.4
click at [170, 287] on input "range" at bounding box center [218, 293] width 96 height 12
click at [170, 497] on input "range" at bounding box center [218, 503] width 96 height 12
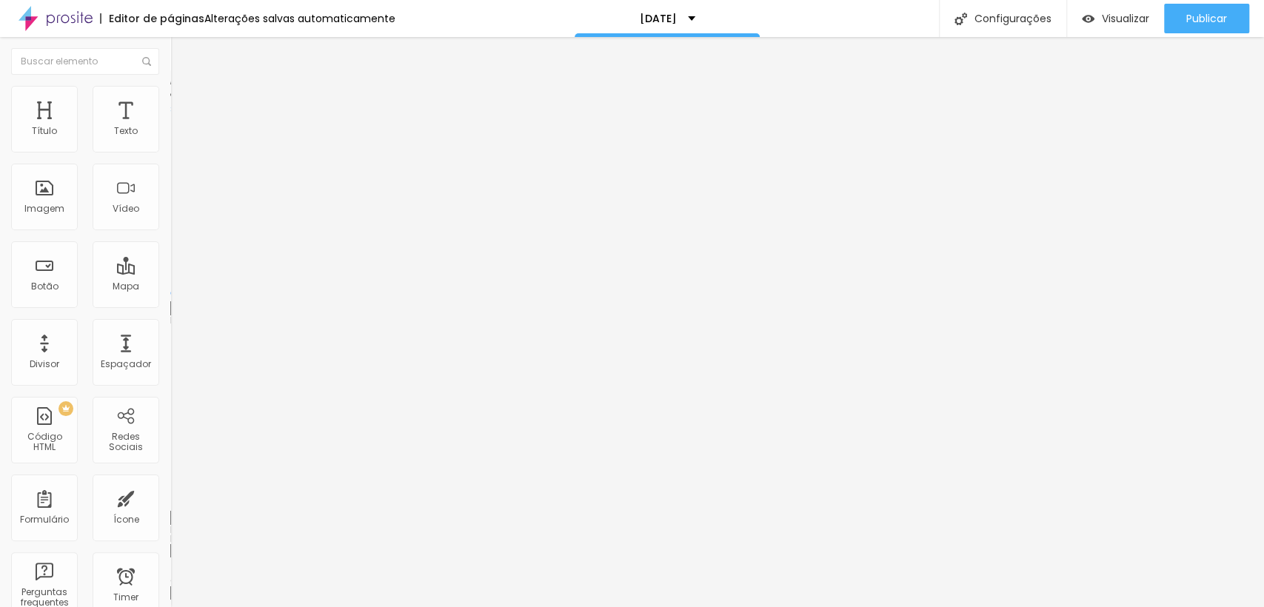
click at [184, 87] on span "Conteúdo" at bounding box center [207, 81] width 46 height 13
click at [176, 216] on icon "button" at bounding box center [180, 211] width 9 height 9
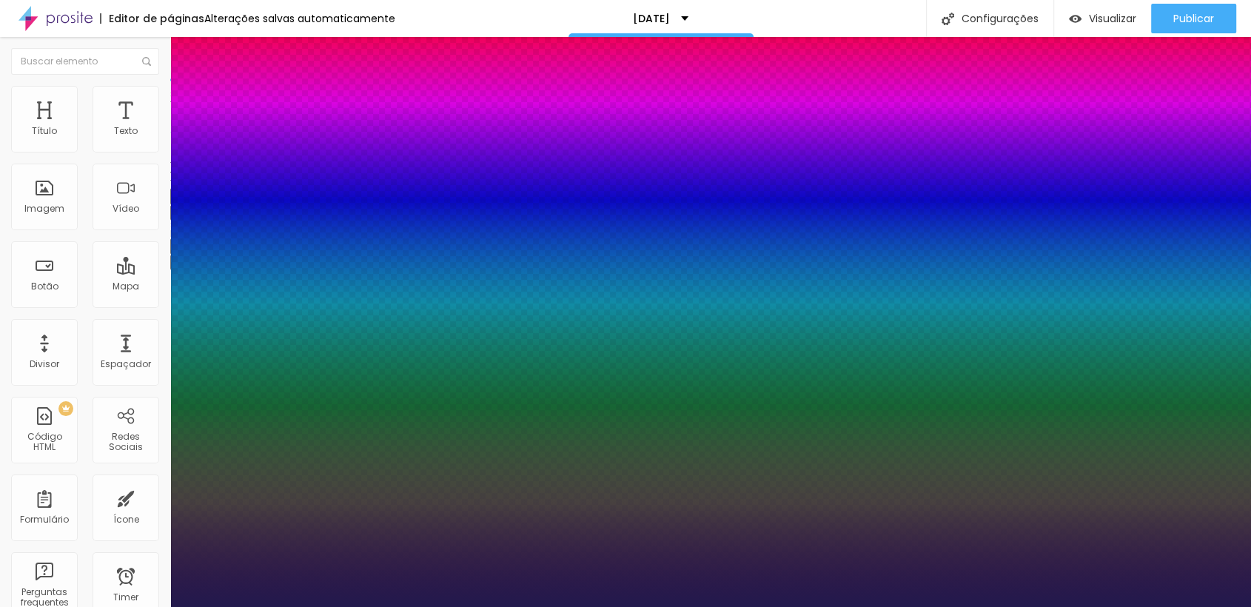
drag, startPoint x: 213, startPoint y: 414, endPoint x: 204, endPoint y: 406, distance: 12.6
click at [201, 606] on div at bounding box center [625, 607] width 1251 height 0
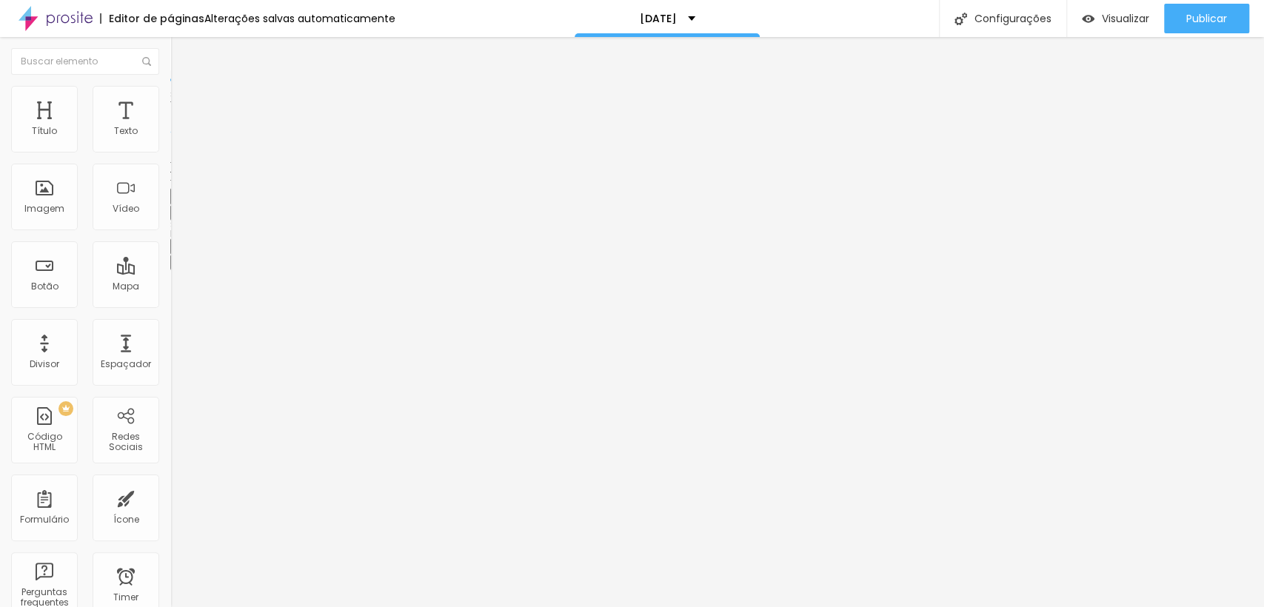
click at [170, 98] on li "Avançado" at bounding box center [255, 93] width 170 height 15
drag, startPoint x: 43, startPoint y: 148, endPoint x: 0, endPoint y: 150, distance: 43.0
click at [170, 273] on input "range" at bounding box center [218, 279] width 96 height 12
click at [170, 155] on div "0 Espaço de cima 10 Espaço de baixo ID Html Classes Html Visível nos dispositiv…" at bounding box center [255, 412] width 170 height 623
drag, startPoint x: 43, startPoint y: 168, endPoint x: 33, endPoint y: 176, distance: 12.6
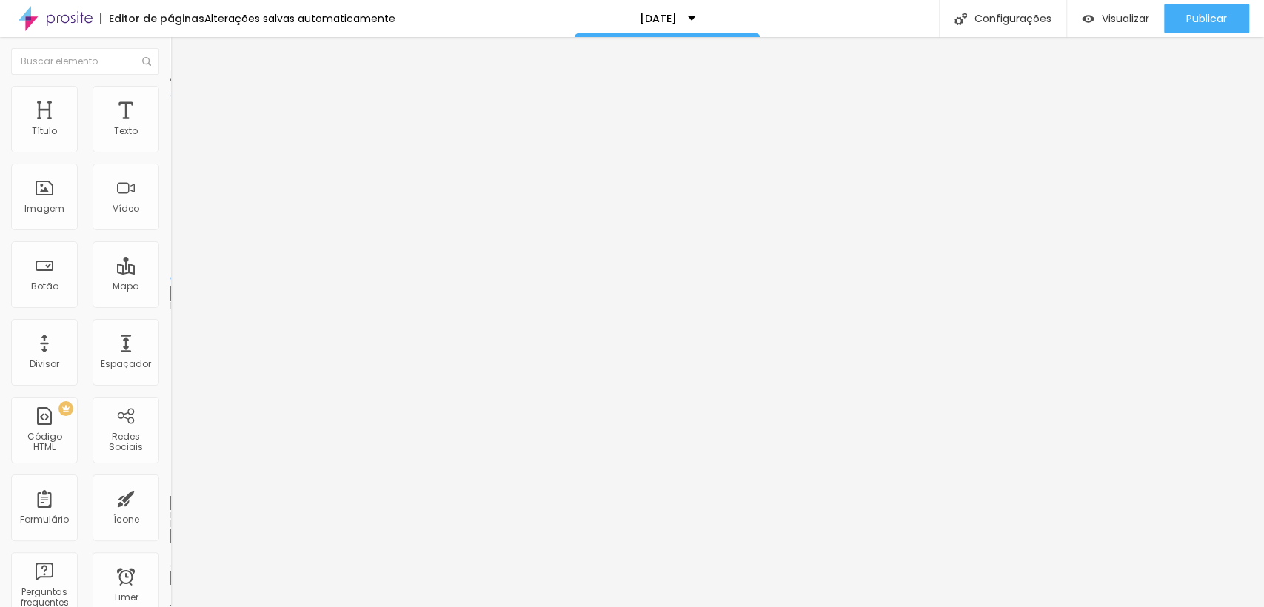
click at [170, 310] on div "10 Espaço de baixo" at bounding box center [255, 415] width 170 height 210
drag, startPoint x: 26, startPoint y: 174, endPoint x: 15, endPoint y: 177, distance: 11.5
click at [170, 482] on input "range" at bounding box center [218, 488] width 96 height 12
click at [170, 84] on img at bounding box center [176, 77] width 13 height 13
drag, startPoint x: 54, startPoint y: 96, endPoint x: 114, endPoint y: 209, distance: 127.5
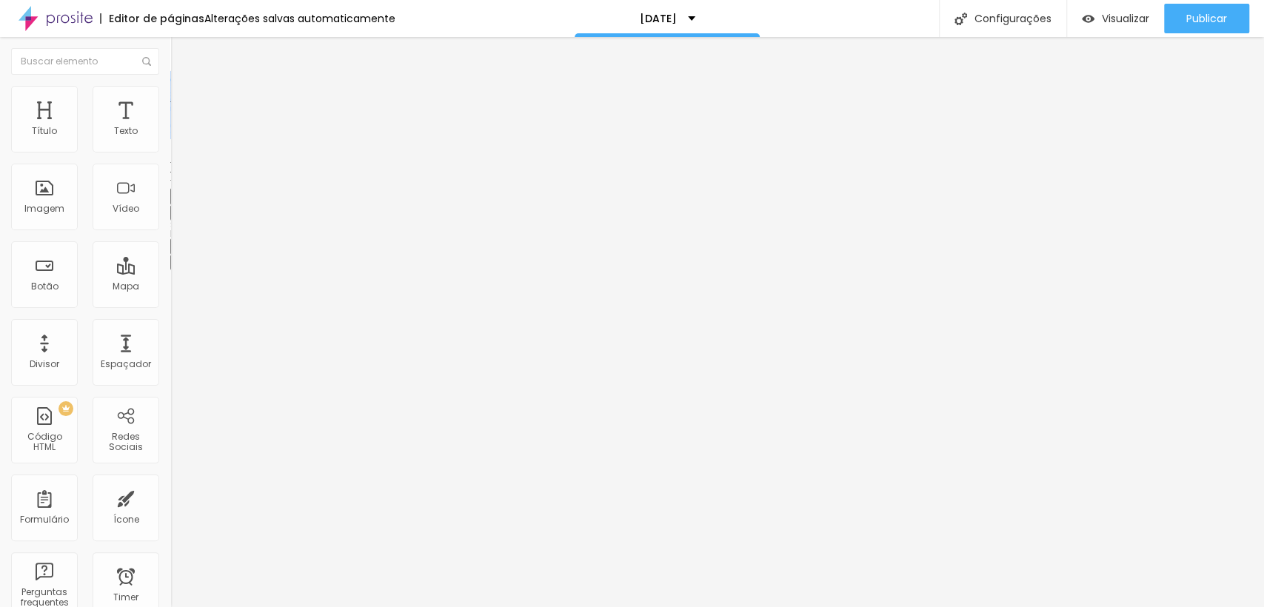
click at [170, 201] on div "Estilo Avançado Tamanho Titulo 1 H1 Titulo 2 H2 Titulo 3 H3 Titulo 4 H4 Titulo …" at bounding box center [255, 170] width 170 height 199
click at [170, 86] on li "Avançado" at bounding box center [255, 93] width 170 height 15
click at [170, 482] on input "range" at bounding box center [218, 488] width 96 height 12
click at [170, 127] on span "Adicionar imagem" at bounding box center [218, 121] width 96 height 13
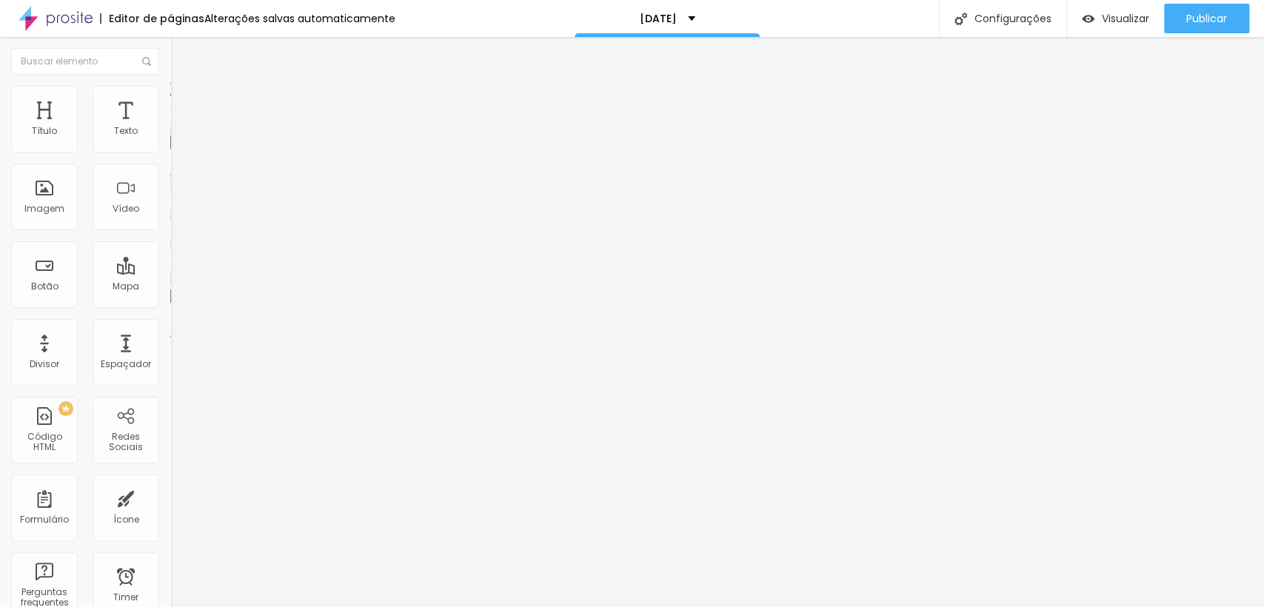
scroll to position [259, 0]
click at [170, 93] on img at bounding box center [176, 92] width 13 height 13
drag, startPoint x: 34, startPoint y: 189, endPoint x: 0, endPoint y: 198, distance: 35.2
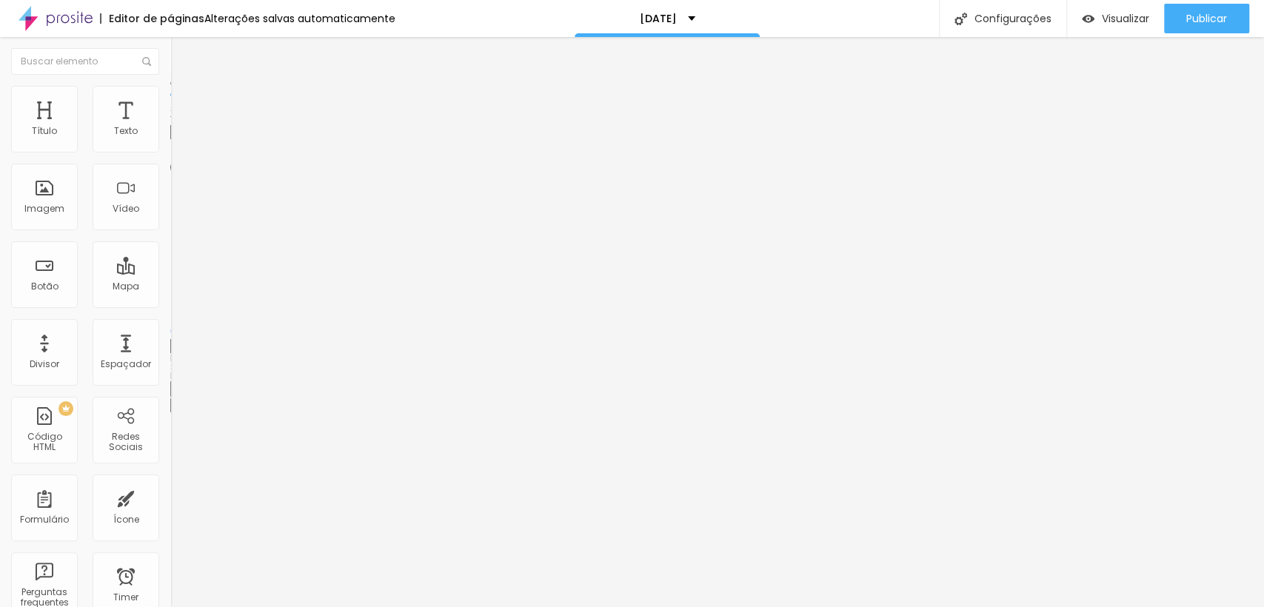
click at [170, 325] on input "range" at bounding box center [218, 331] width 96 height 12
drag, startPoint x: 142, startPoint y: 161, endPoint x: 241, endPoint y: 185, distance: 102.0
click at [241, 152] on input "range" at bounding box center [218, 146] width 96 height 12
click at [184, 104] on span "Avançado" at bounding box center [208, 110] width 49 height 13
drag, startPoint x: 44, startPoint y: 144, endPoint x: 0, endPoint y: 141, distance: 43.7
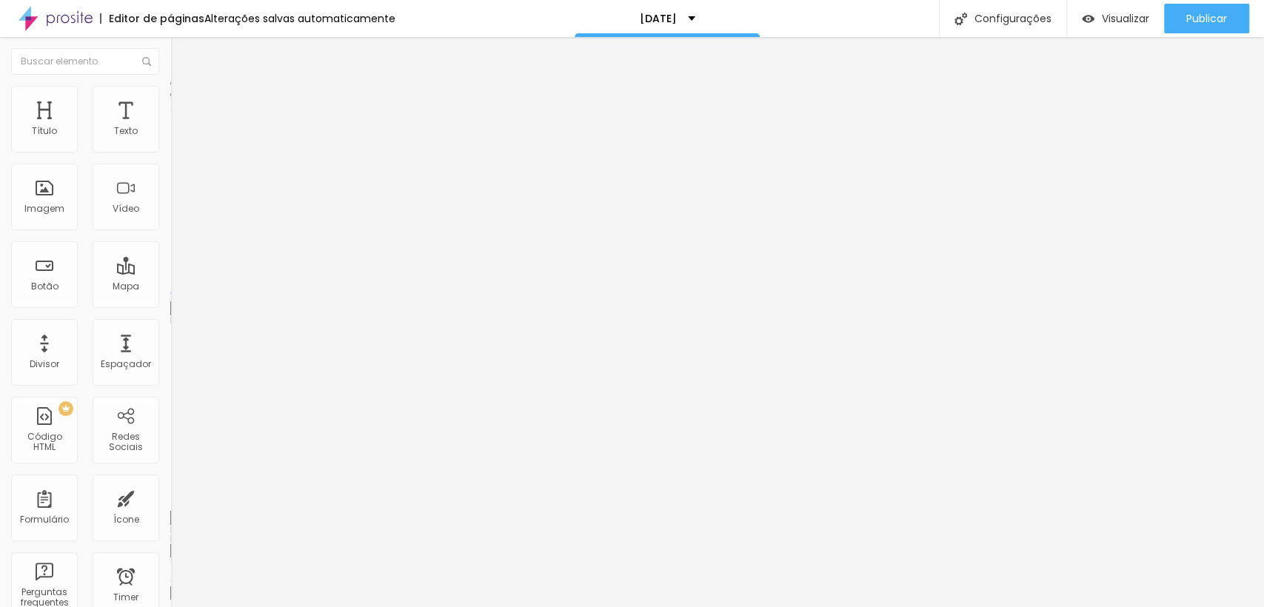
click at [170, 287] on input "range" at bounding box center [218, 293] width 96 height 12
drag, startPoint x: 36, startPoint y: 176, endPoint x: 45, endPoint y: 177, distance: 9.7
click at [170, 497] on input "range" at bounding box center [218, 503] width 96 height 12
click at [170, 86] on li "Conteúdo" at bounding box center [255, 78] width 170 height 15
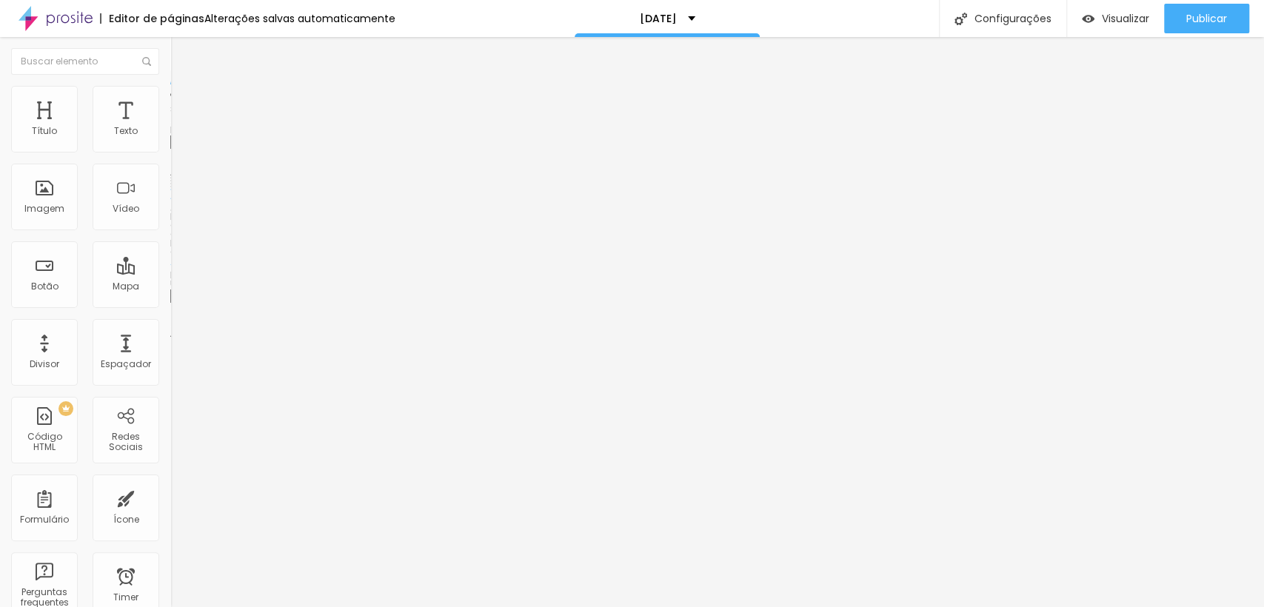
click at [170, 232] on span "Original" at bounding box center [188, 225] width 36 height 13
click at [170, 258] on span "Quadrado" at bounding box center [194, 252] width 48 height 13
click at [170, 239] on div "Cinema 16:9" at bounding box center [255, 234] width 170 height 9
click at [170, 255] on span "Padrão" at bounding box center [186, 248] width 33 height 13
click at [183, 255] on span "Padrão" at bounding box center [199, 248] width 33 height 13
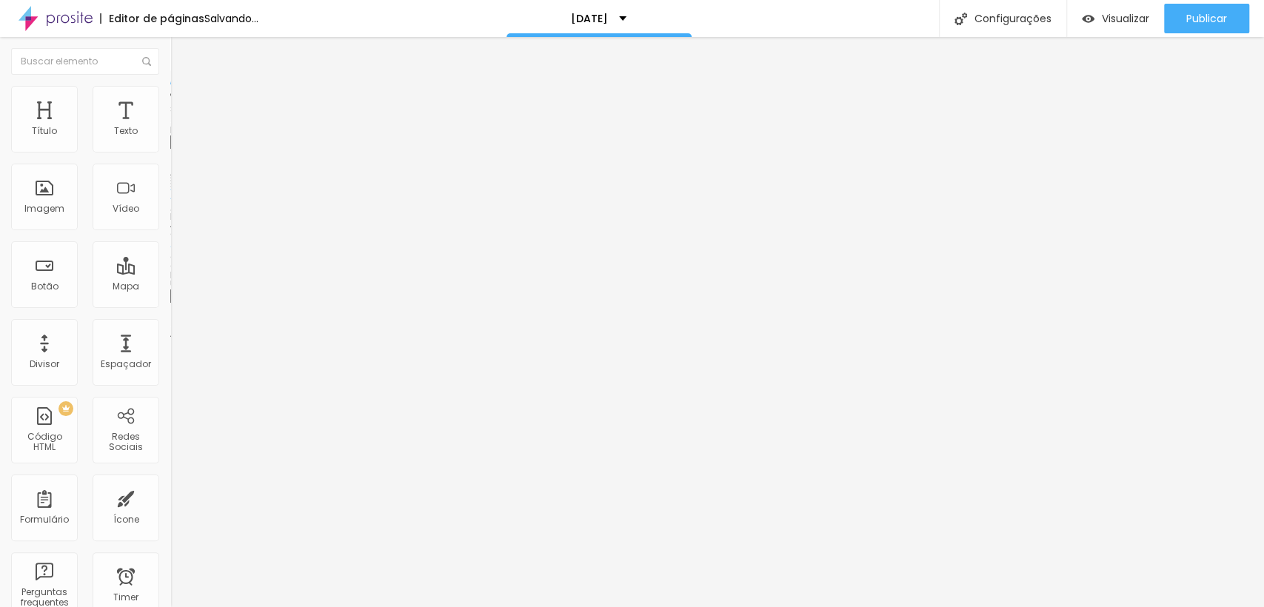
click at [170, 273] on span "Original" at bounding box center [188, 266] width 36 height 13
click at [184, 104] on span "Avançado" at bounding box center [208, 110] width 49 height 13
click at [184, 102] on span "Estilo" at bounding box center [195, 96] width 23 height 13
drag, startPoint x: 138, startPoint y: 157, endPoint x: 177, endPoint y: 151, distance: 39.0
click at [177, 151] on input "range" at bounding box center [218, 146] width 96 height 12
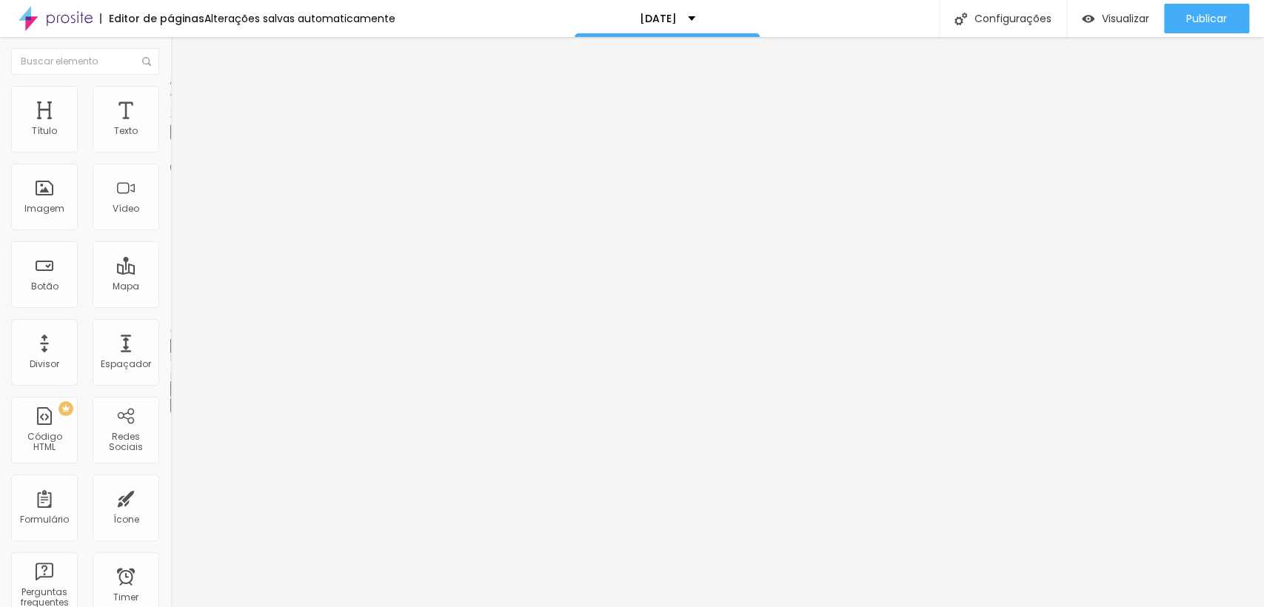
click at [170, 86] on li "Conteúdo" at bounding box center [255, 78] width 170 height 15
click at [170, 127] on span "Adicionar imagem" at bounding box center [218, 121] width 96 height 13
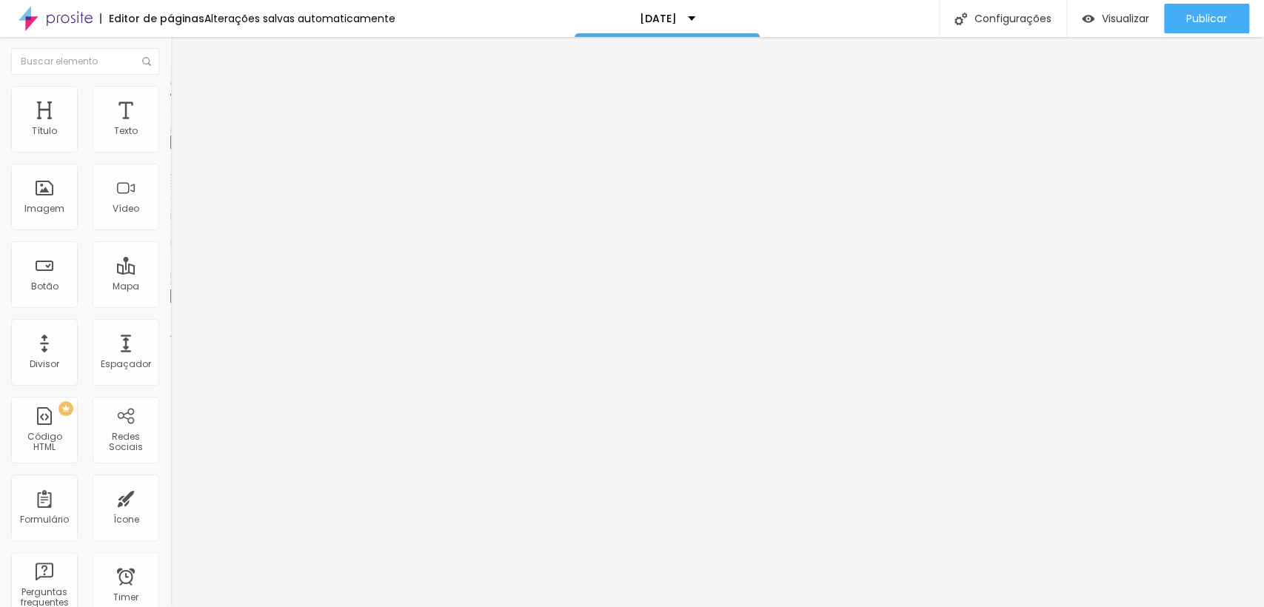
click at [170, 127] on span "Adicionar imagem" at bounding box center [218, 121] width 96 height 13
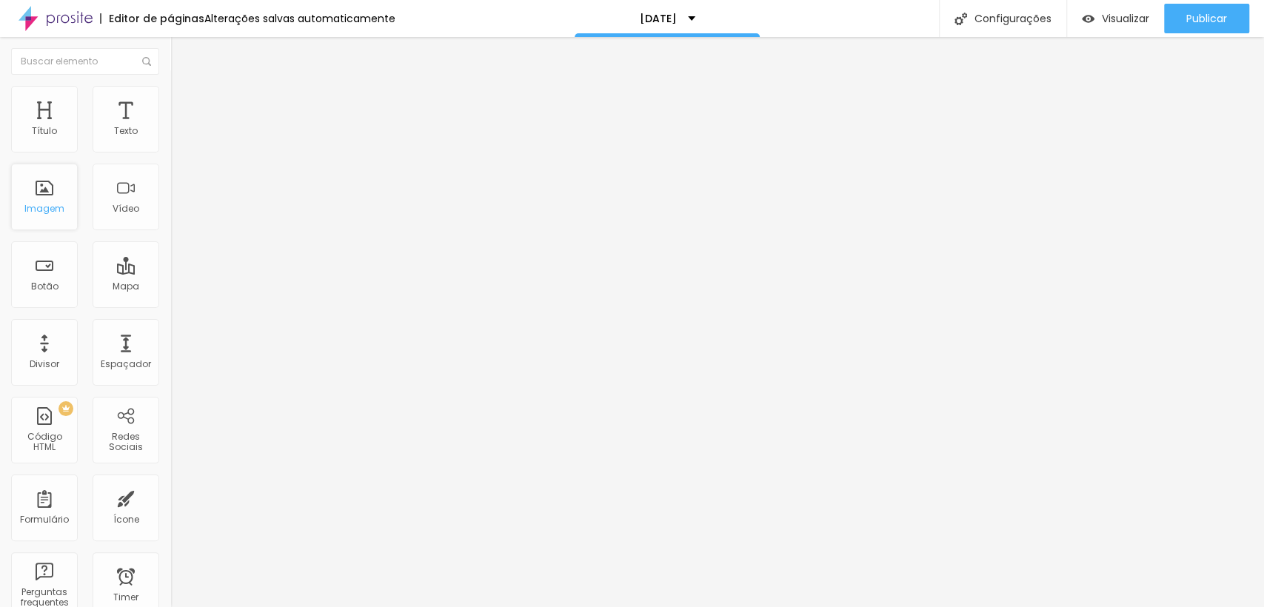
click at [60, 216] on div "Imagem" at bounding box center [44, 197] width 67 height 67
click at [170, 127] on span "Adicionar imagem" at bounding box center [218, 121] width 96 height 13
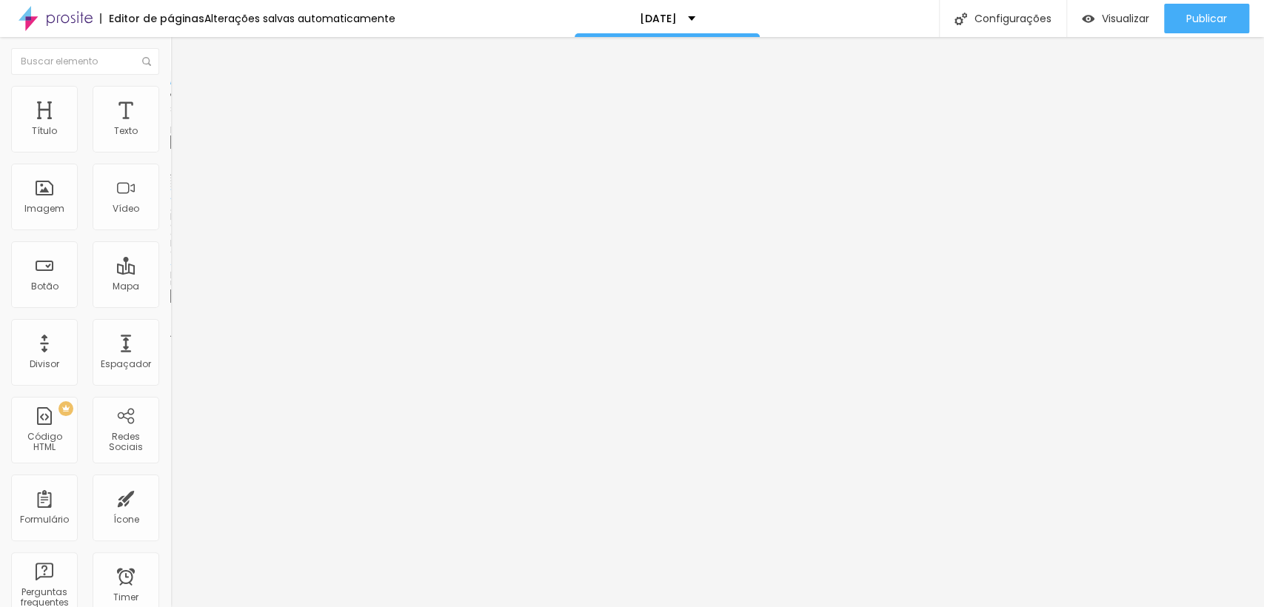
click at [170, 96] on li "Estilo" at bounding box center [255, 93] width 170 height 15
click at [170, 101] on img at bounding box center [176, 107] width 13 height 13
click at [170, 96] on li "Estilo" at bounding box center [255, 93] width 170 height 15
click at [170, 101] on img at bounding box center [176, 107] width 13 height 13
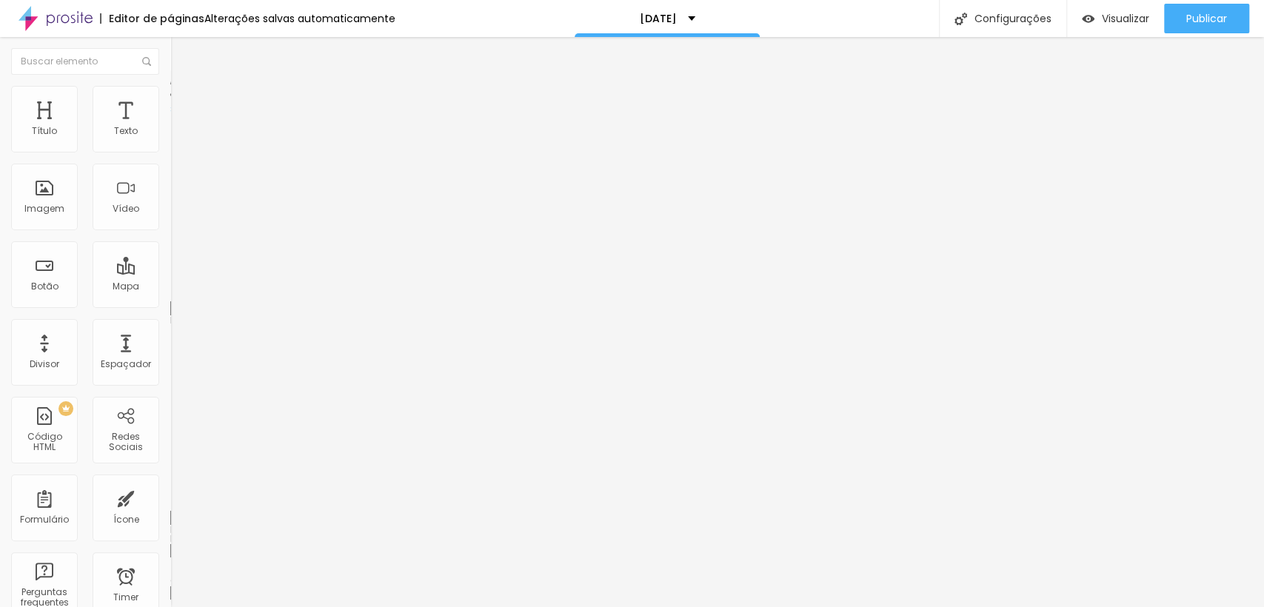
type input "1"
type input "0"
type input "43"
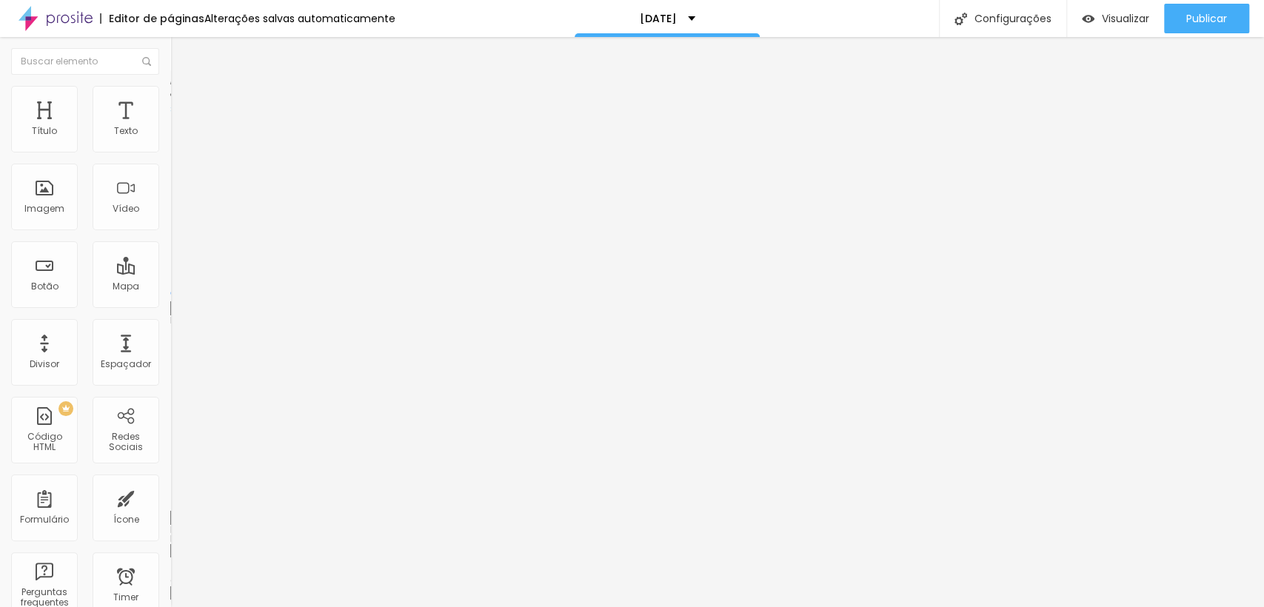
type input "43"
type input "97"
type input "100"
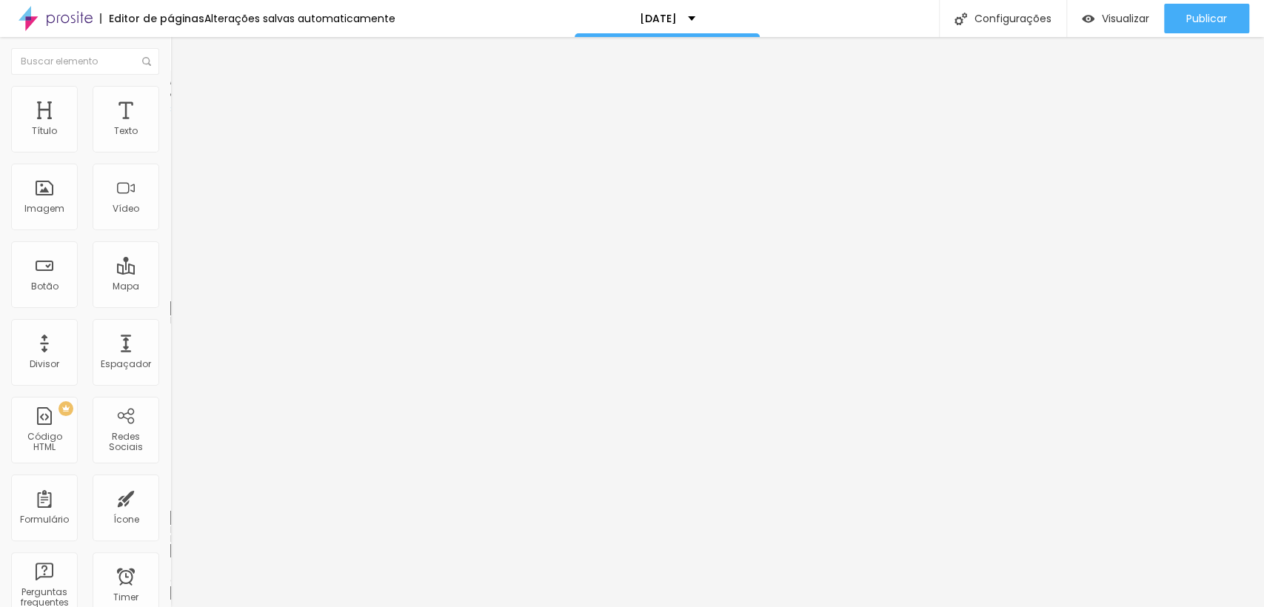
type input "98"
type input "0"
drag, startPoint x: 31, startPoint y: 148, endPoint x: 6, endPoint y: 144, distance: 25.4
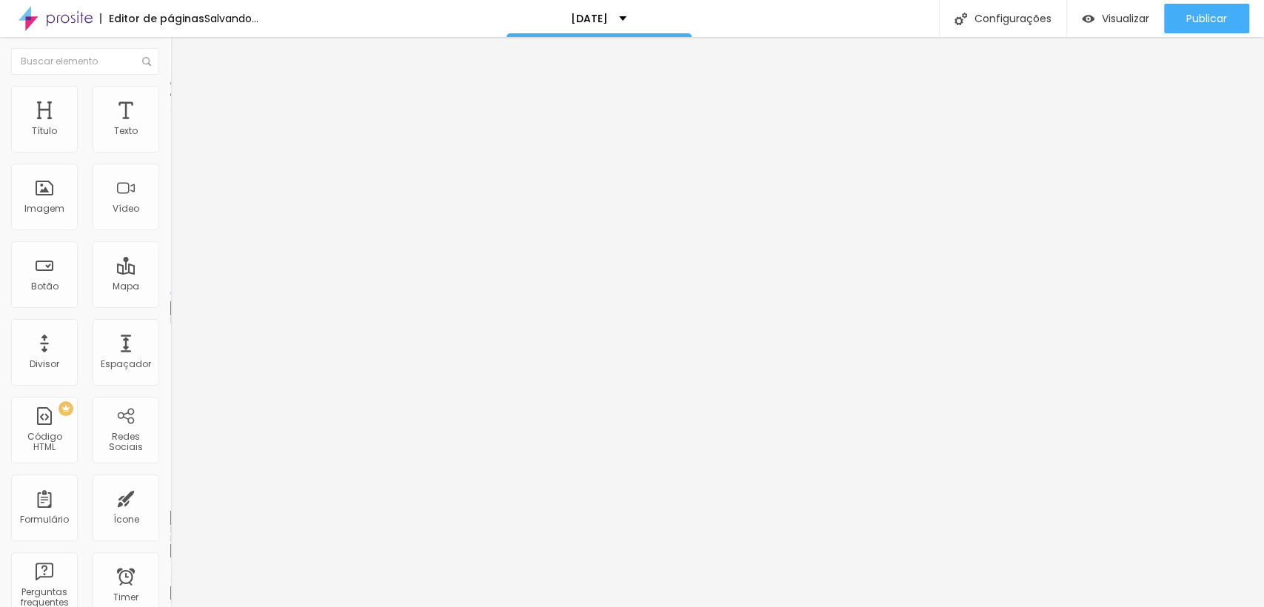
type input "0"
click at [170, 287] on input "range" at bounding box center [218, 293] width 96 height 12
type input "49"
type input "66"
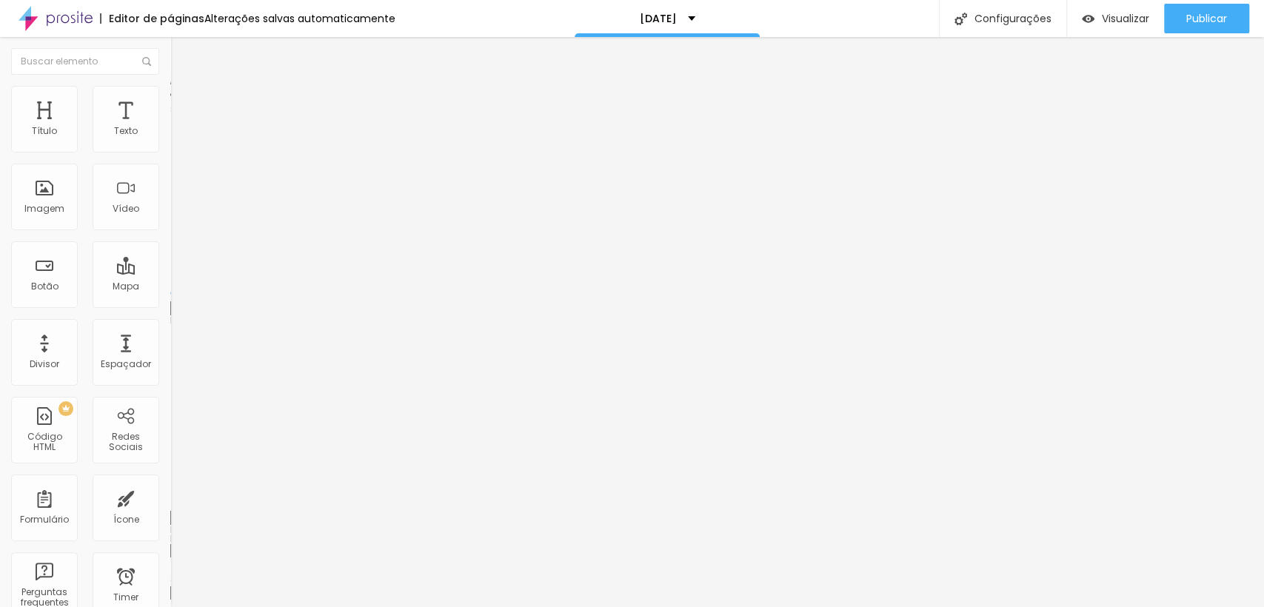
type input "66"
type input "67"
type input "68"
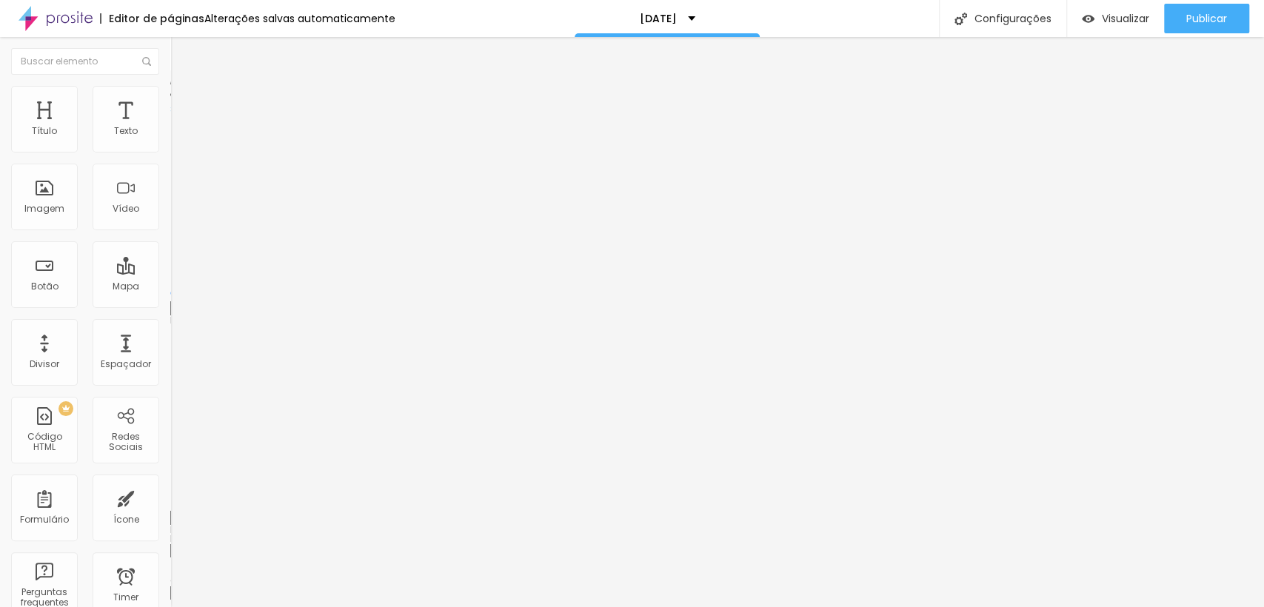
type input "67"
type input "68"
type input "92"
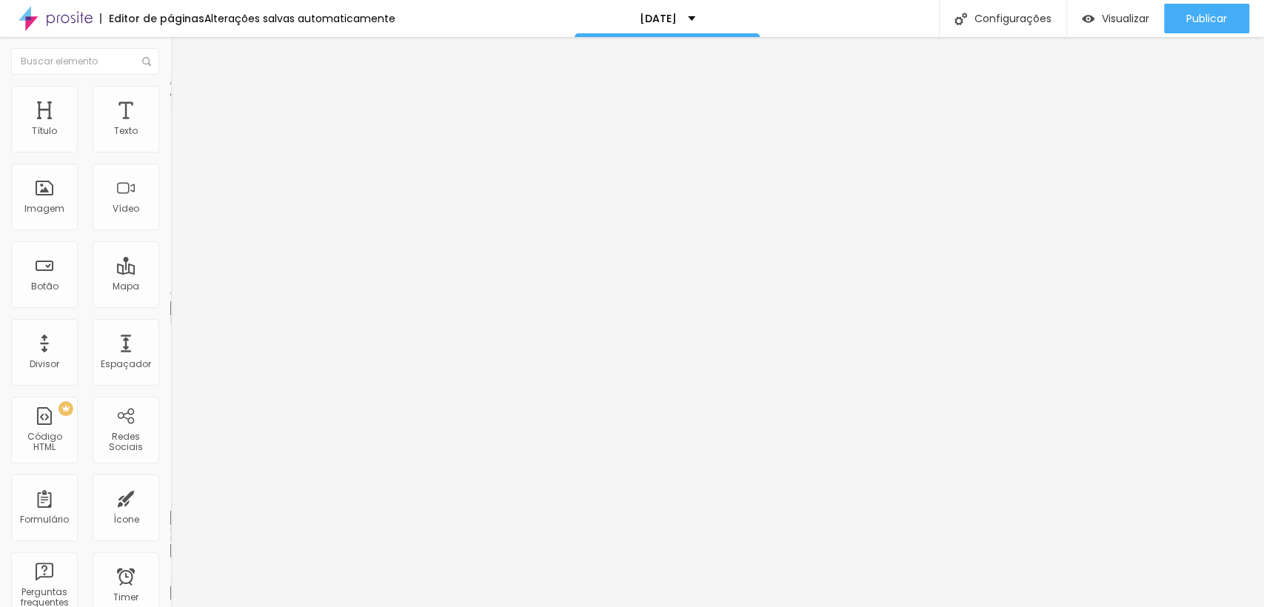
type input "92"
drag, startPoint x: 91, startPoint y: 171, endPoint x: 117, endPoint y: 172, distance: 25.9
click at [170, 497] on input "range" at bounding box center [218, 503] width 96 height 12
type input "66"
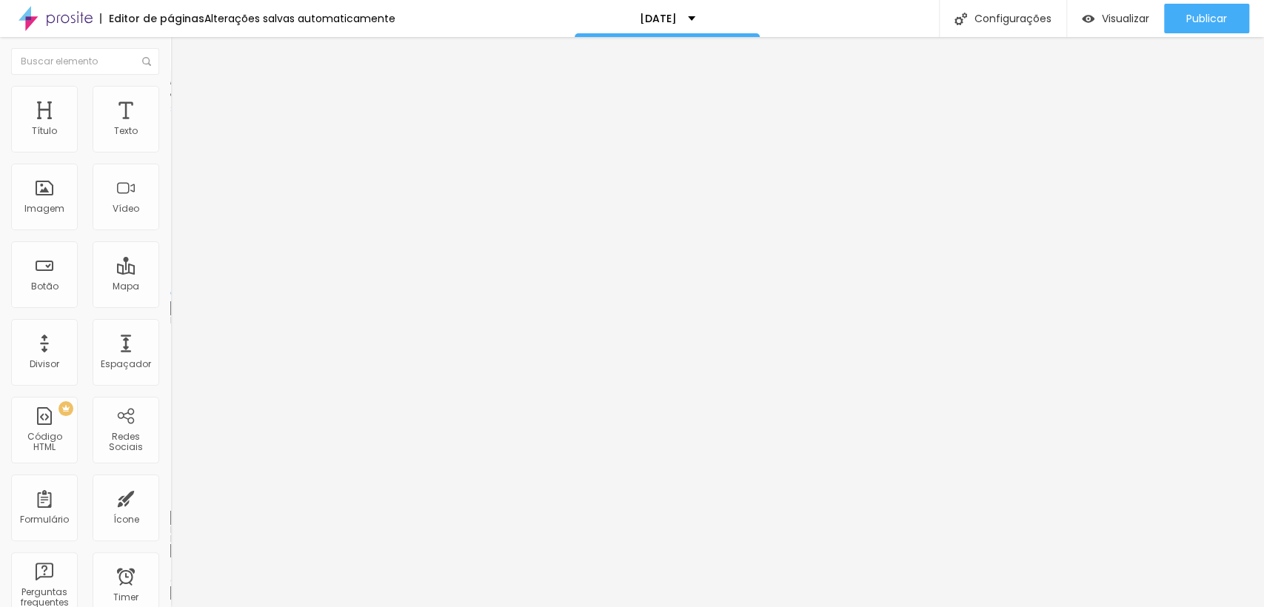
type input "51"
type input "45"
type input "40"
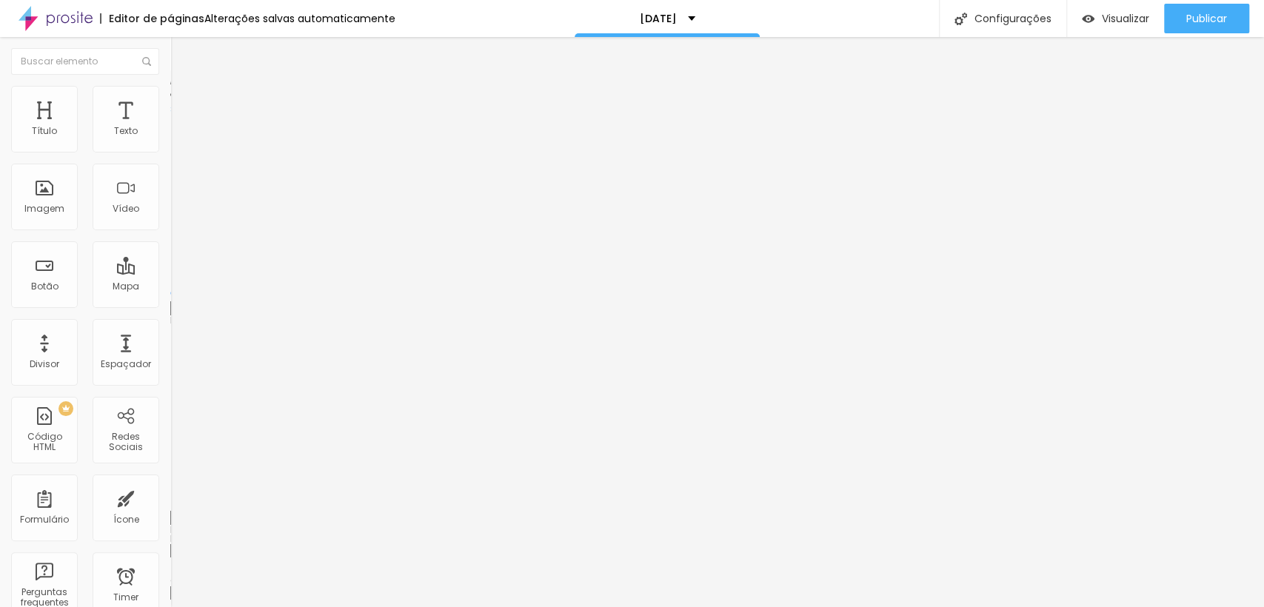
type input "40"
type input "34"
type input "30"
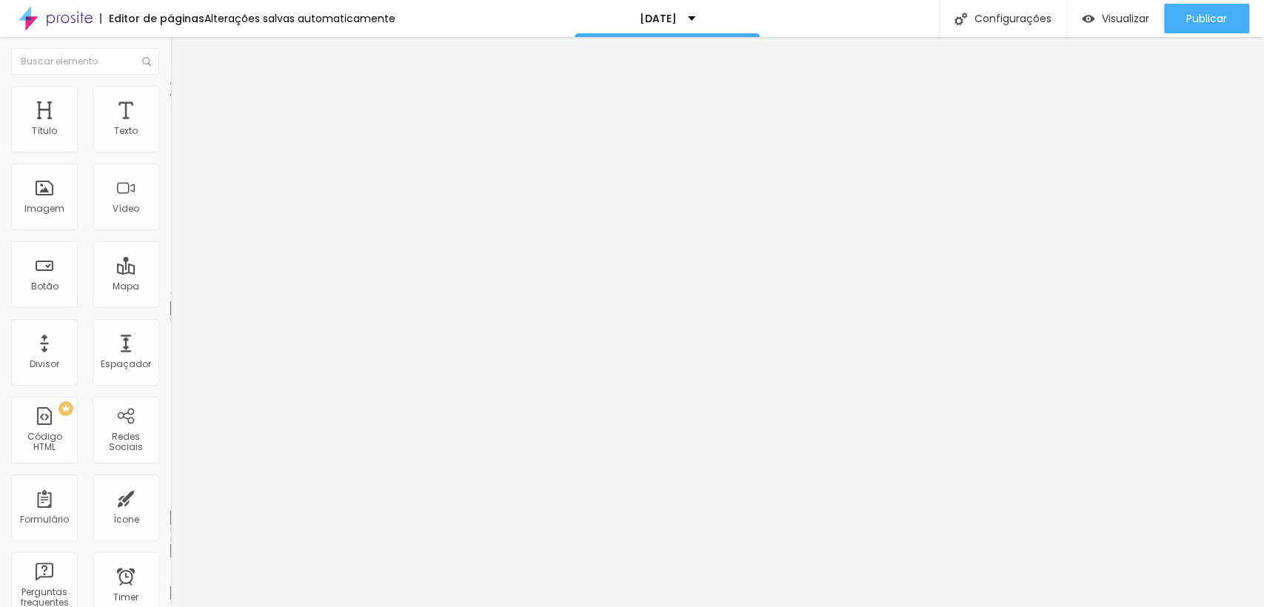
type input "25"
type input "21"
type input "15"
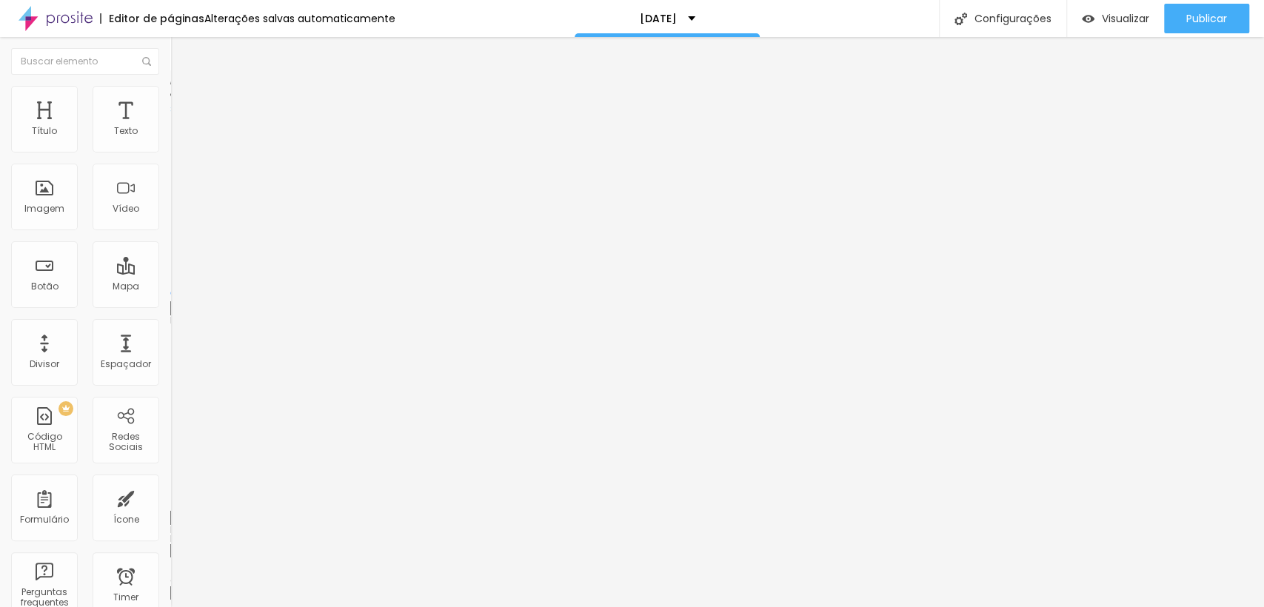
type input "15"
type input "10"
type input "6"
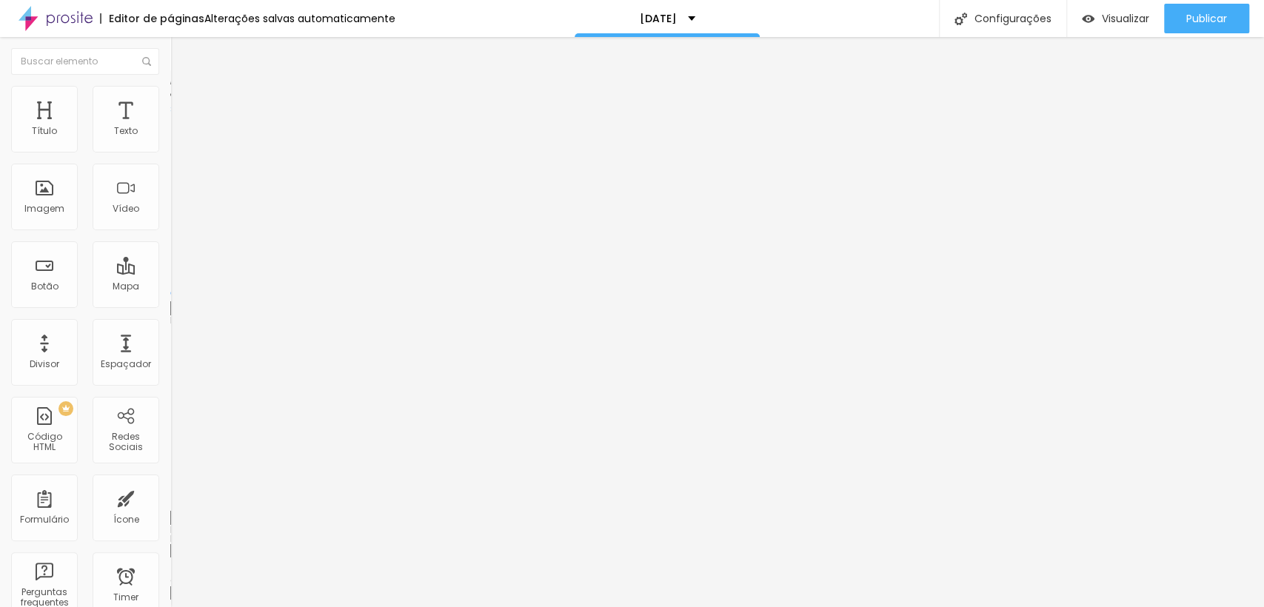
type input "2"
type input "0"
drag, startPoint x: 94, startPoint y: 172, endPoint x: 0, endPoint y: 174, distance: 94.1
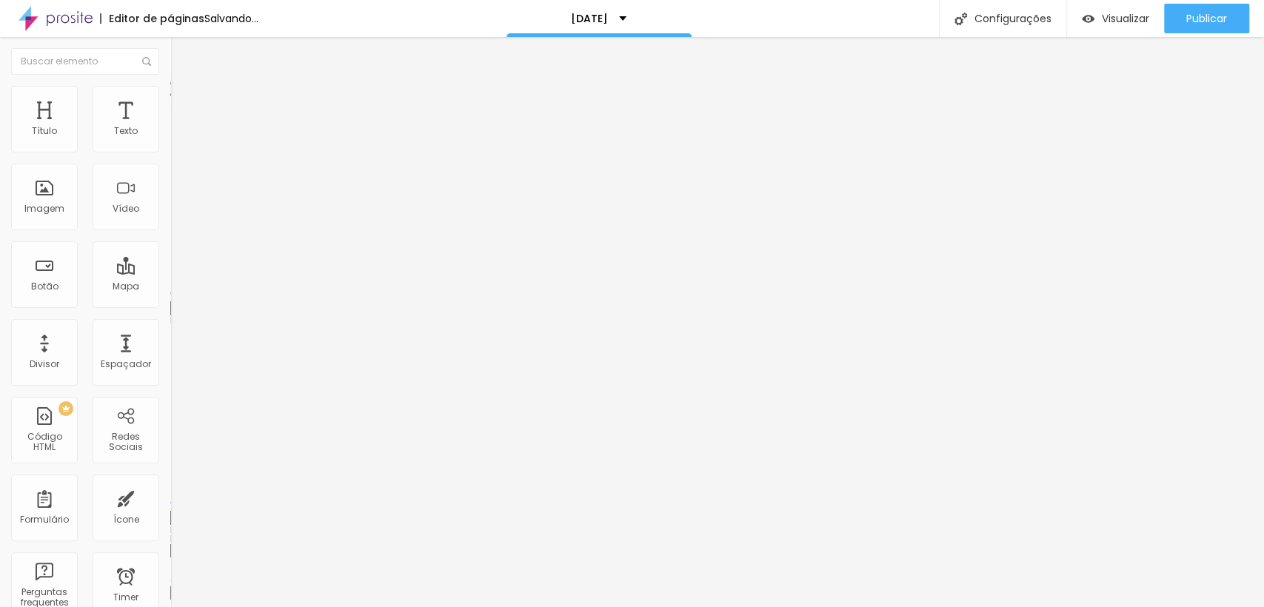
type input "0"
click at [170, 497] on input "range" at bounding box center [218, 503] width 96 height 12
click at [170, 98] on li "Estilo" at bounding box center [255, 93] width 170 height 15
type input "40"
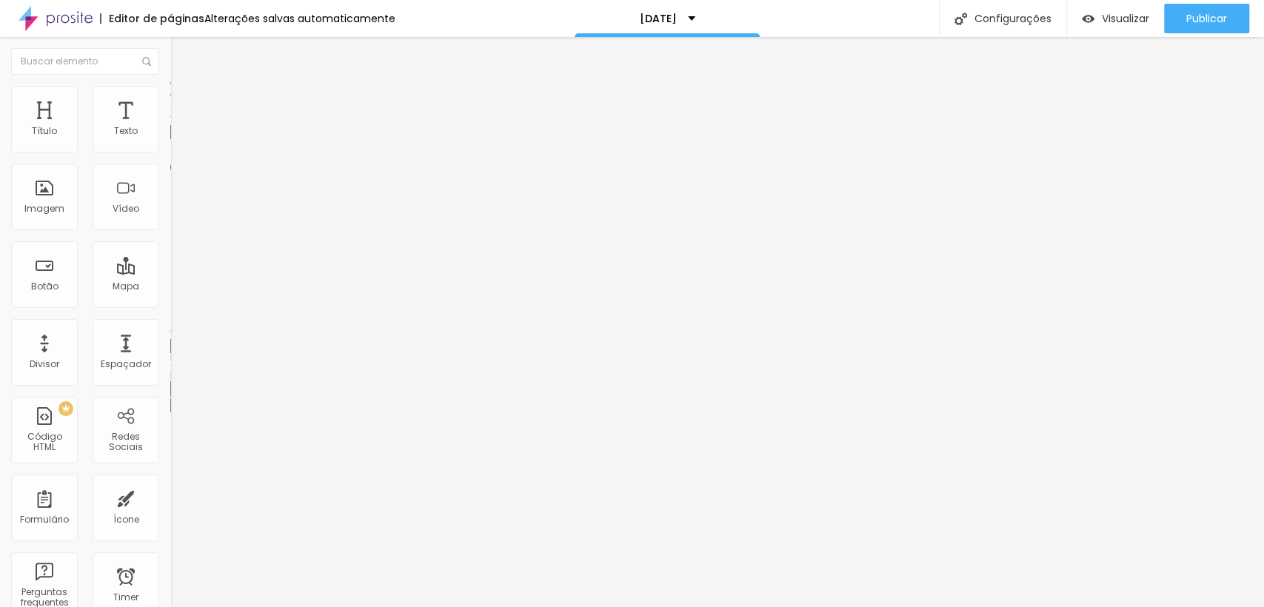
type input "50"
type input "55"
type input "60"
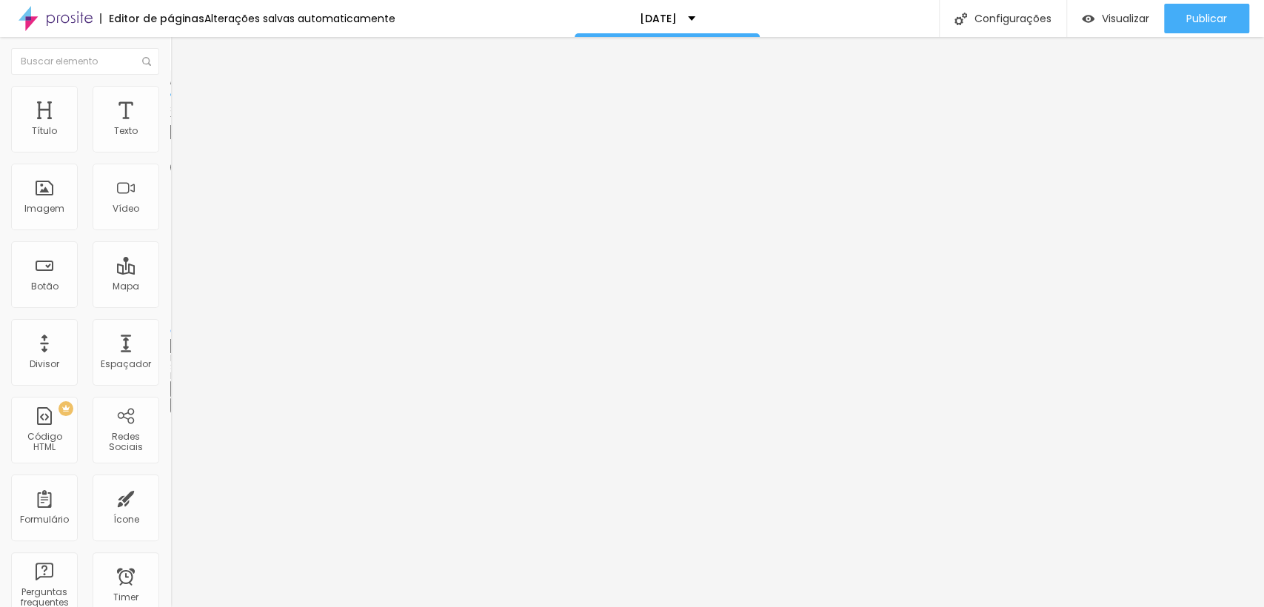
type input "60"
type input "65"
type input "70"
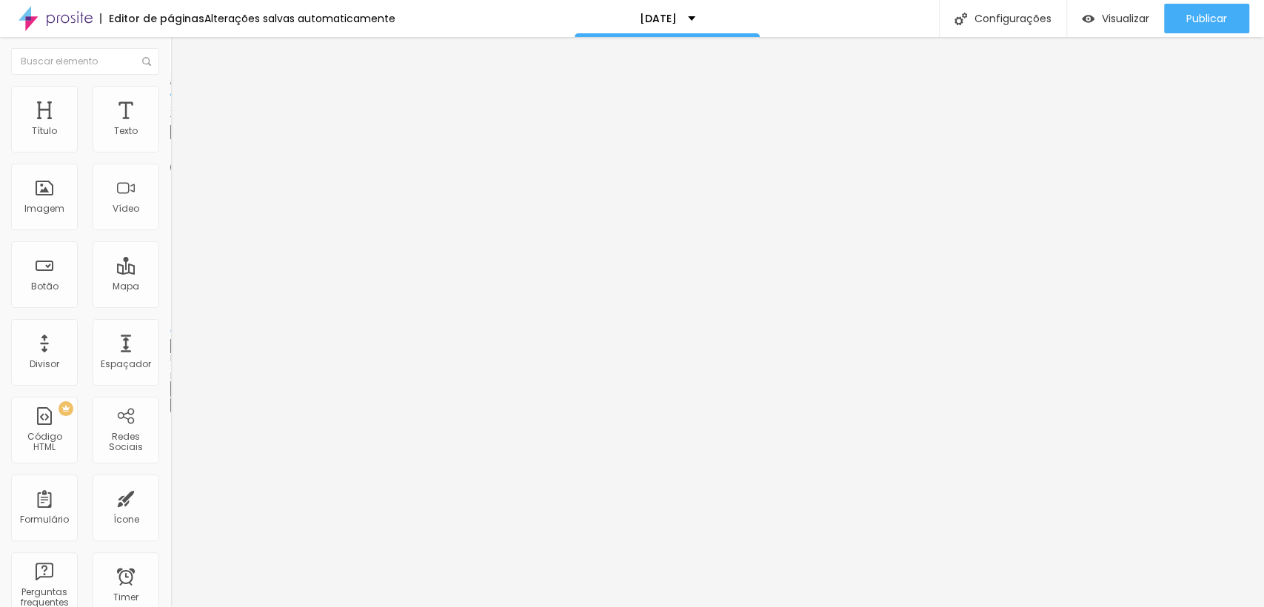
type input "75"
type input "80"
type input "90"
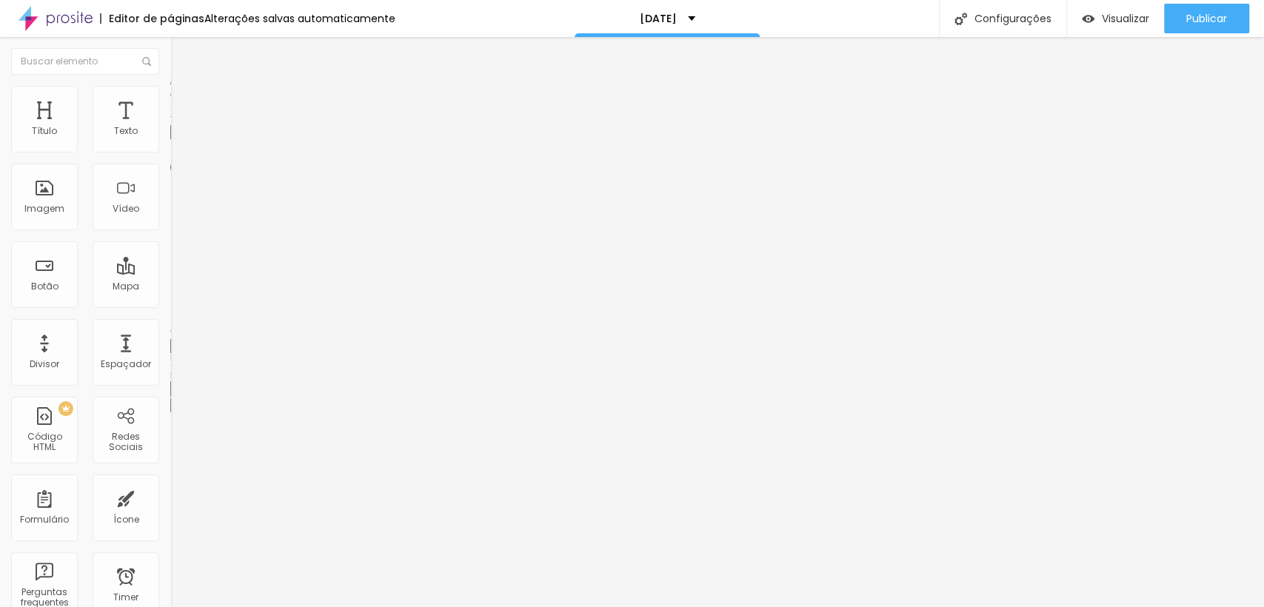
type input "90"
type input "100"
drag, startPoint x: 64, startPoint y: 158, endPoint x: 213, endPoint y: 157, distance: 149.6
click at [213, 152] on input "range" at bounding box center [218, 146] width 96 height 12
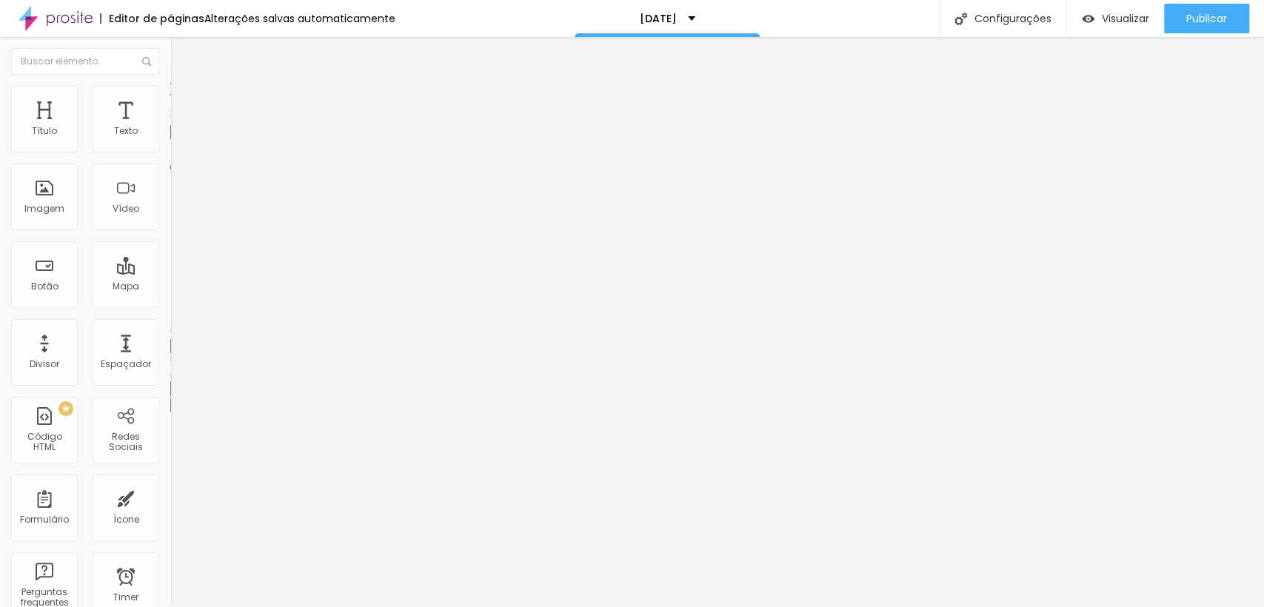
click at [170, 86] on li "Conteúdo" at bounding box center [255, 78] width 170 height 15
click at [170, 92] on img at bounding box center [176, 92] width 13 height 13
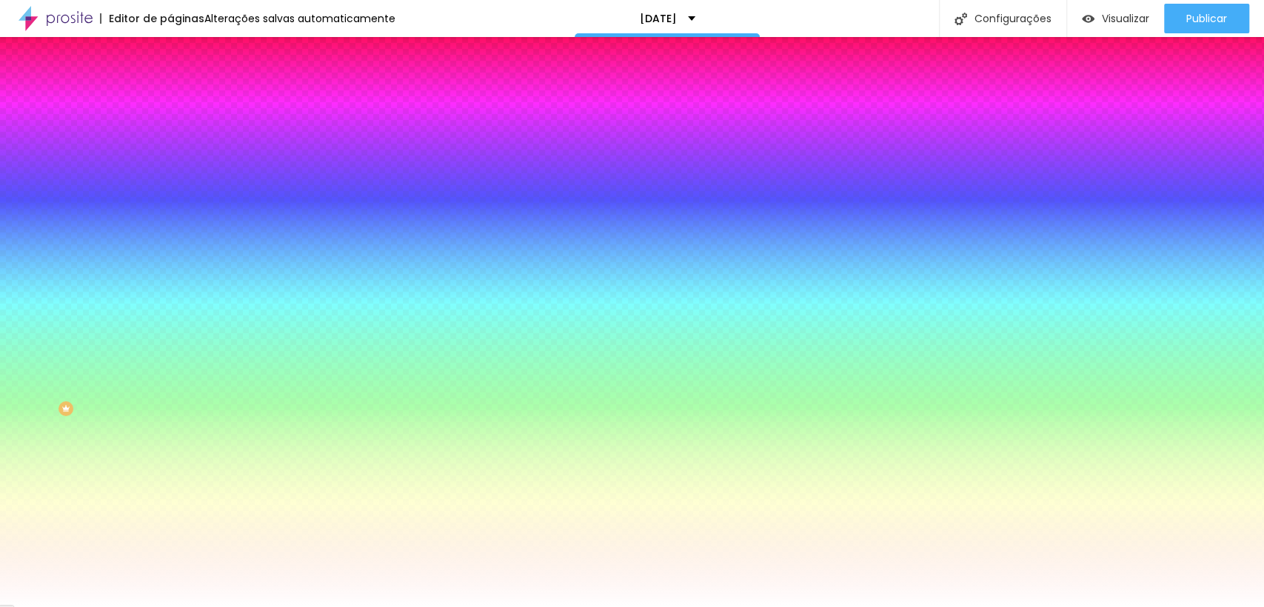
click at [170, 84] on img at bounding box center [176, 77] width 13 height 13
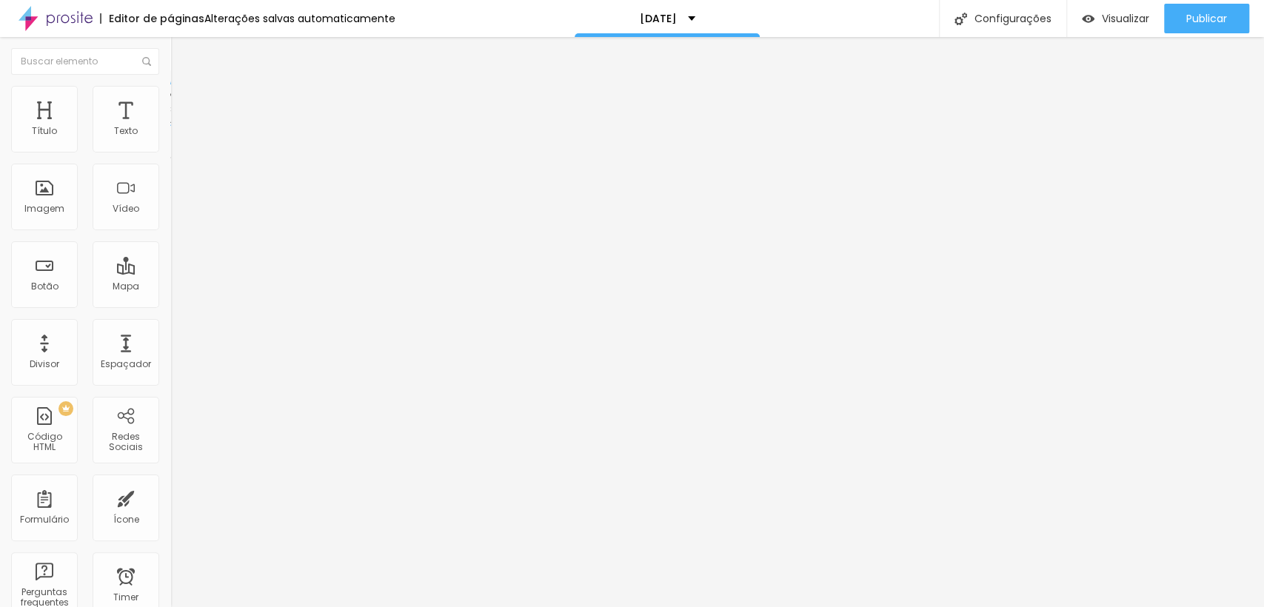
click at [170, 101] on li "Avançado" at bounding box center [255, 108] width 170 height 15
click at [170, 86] on li "Conteúdo" at bounding box center [255, 78] width 170 height 15
click at [181, 59] on div "Editar Coluna" at bounding box center [227, 54] width 92 height 12
click at [170, 127] on span "Adicionar imagem" at bounding box center [218, 121] width 96 height 13
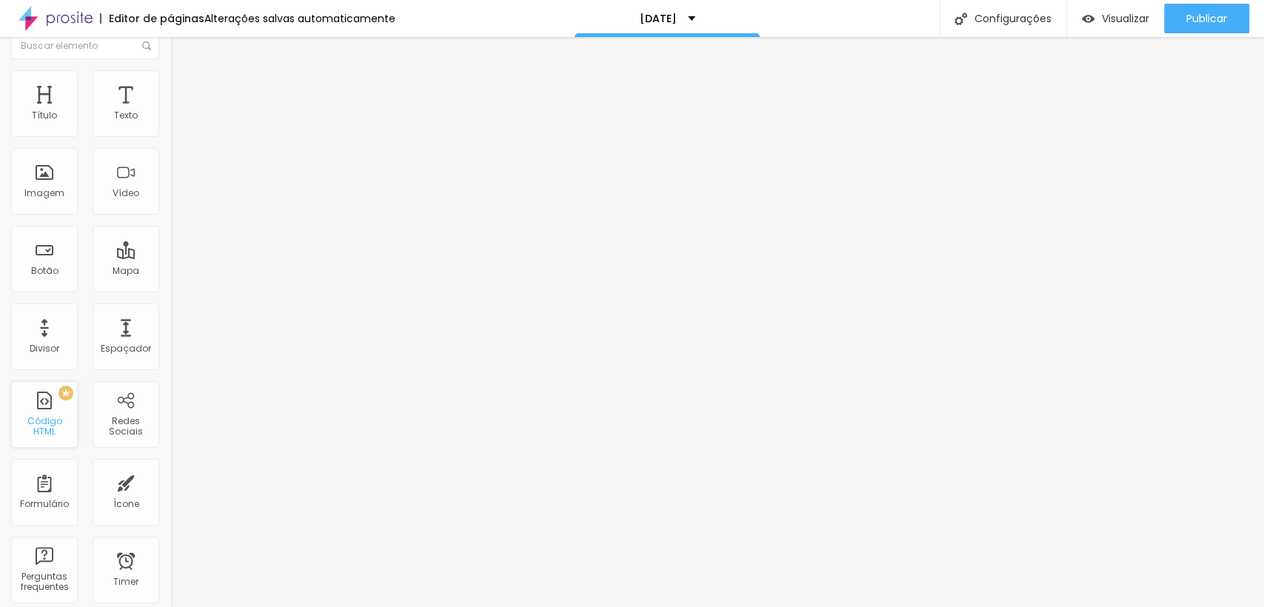
scroll to position [0, 0]
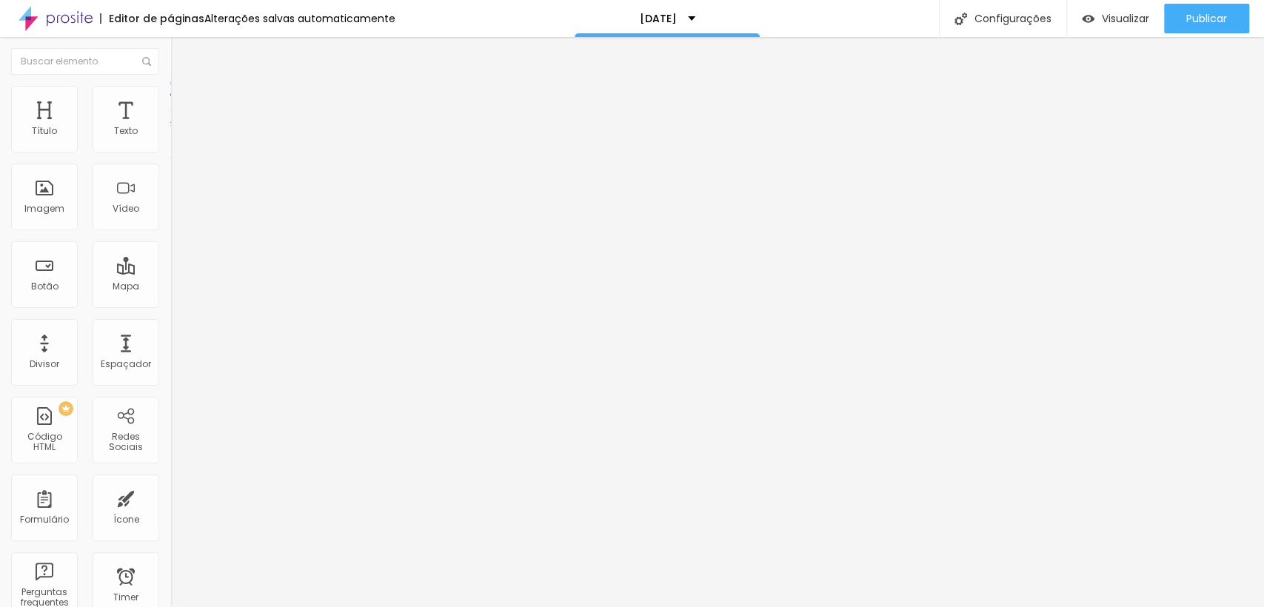
click at [181, 51] on img "button" at bounding box center [187, 54] width 12 height 12
click at [181, 55] on img "button" at bounding box center [187, 54] width 12 height 12
click at [181, 53] on img "button" at bounding box center [187, 54] width 12 height 12
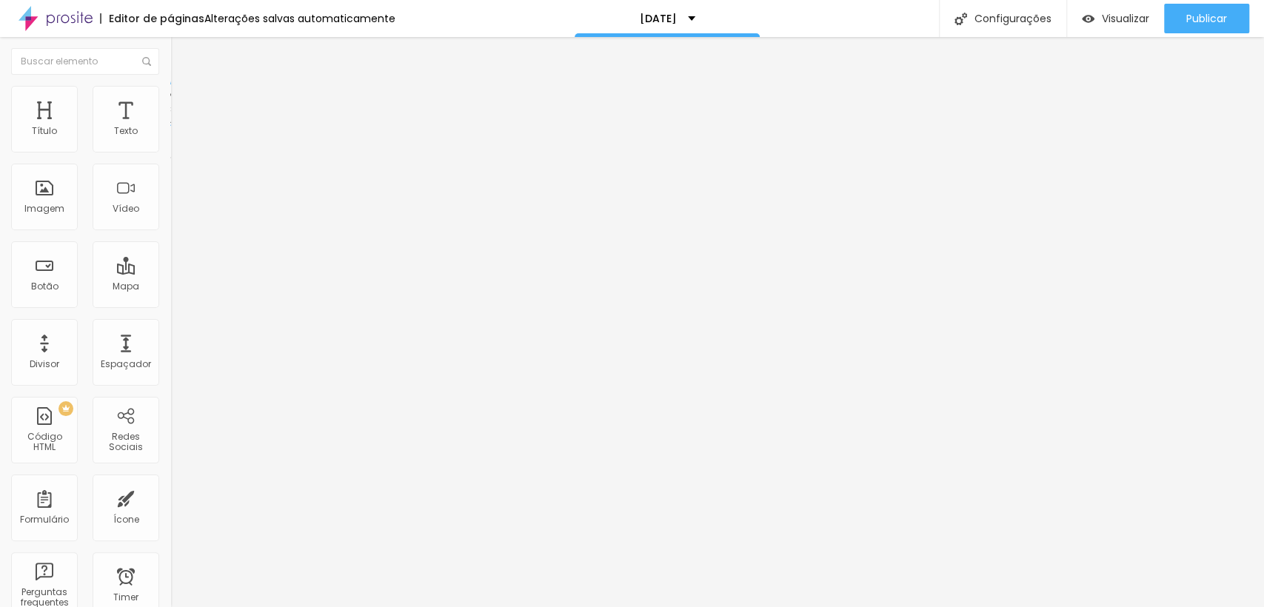
click at [181, 53] on img "button" at bounding box center [187, 54] width 12 height 12
click at [181, 52] on img "button" at bounding box center [187, 54] width 12 height 12
click at [170, 127] on span "Adicionar imagem" at bounding box center [218, 121] width 96 height 13
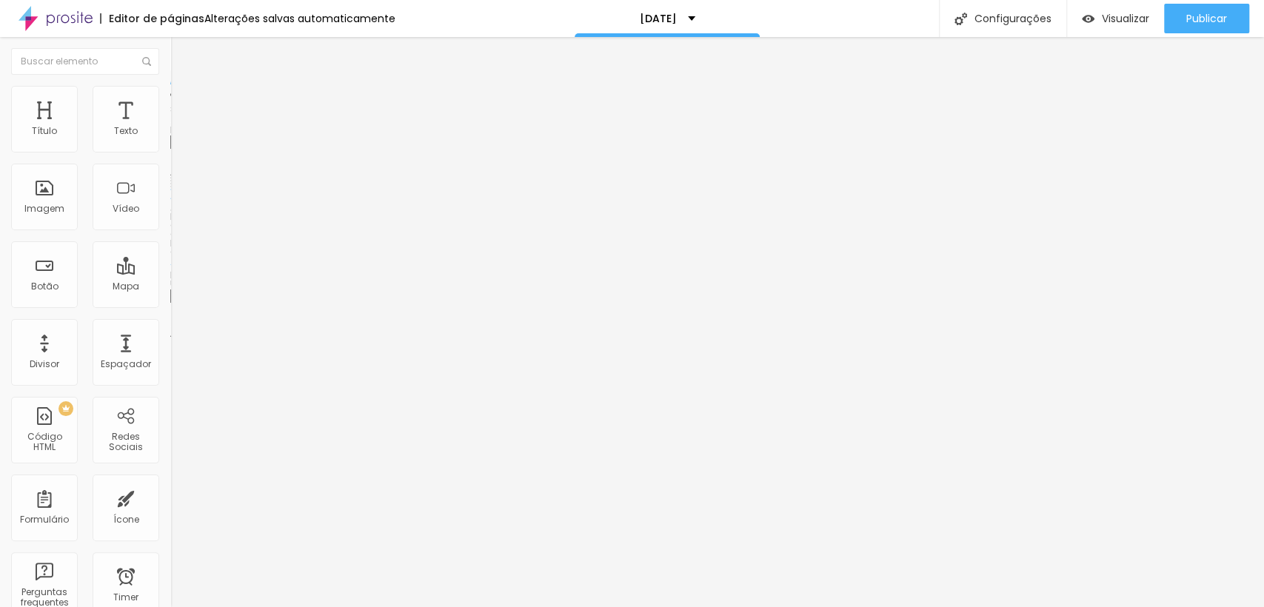
click at [170, 127] on span "Trocar imagem" at bounding box center [210, 121] width 81 height 13
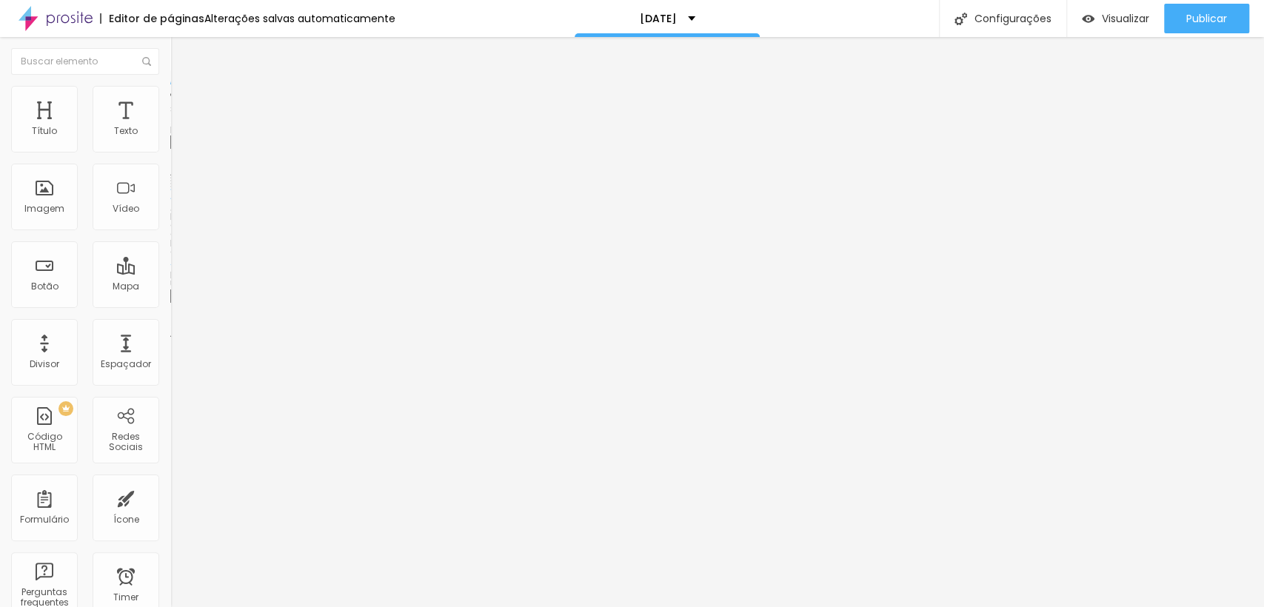
click at [170, 127] on span "Adicionar imagem" at bounding box center [218, 121] width 96 height 13
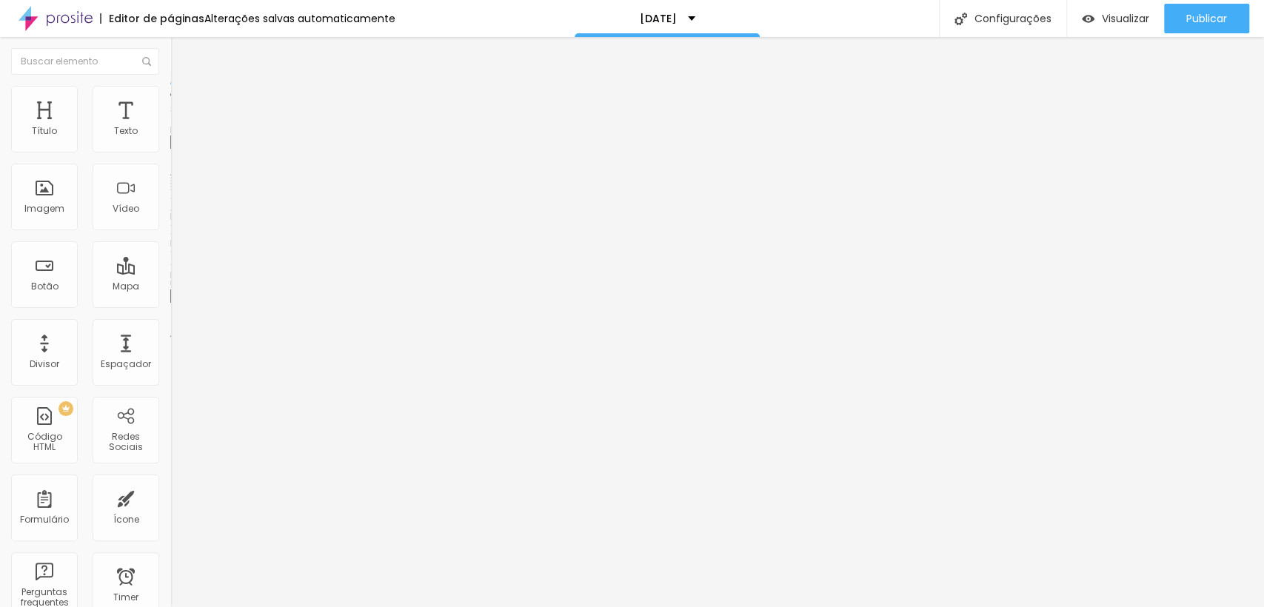
click at [170, 88] on img at bounding box center [176, 92] width 13 height 13
click at [170, 101] on li "Avançado" at bounding box center [255, 108] width 170 height 15
type input "23"
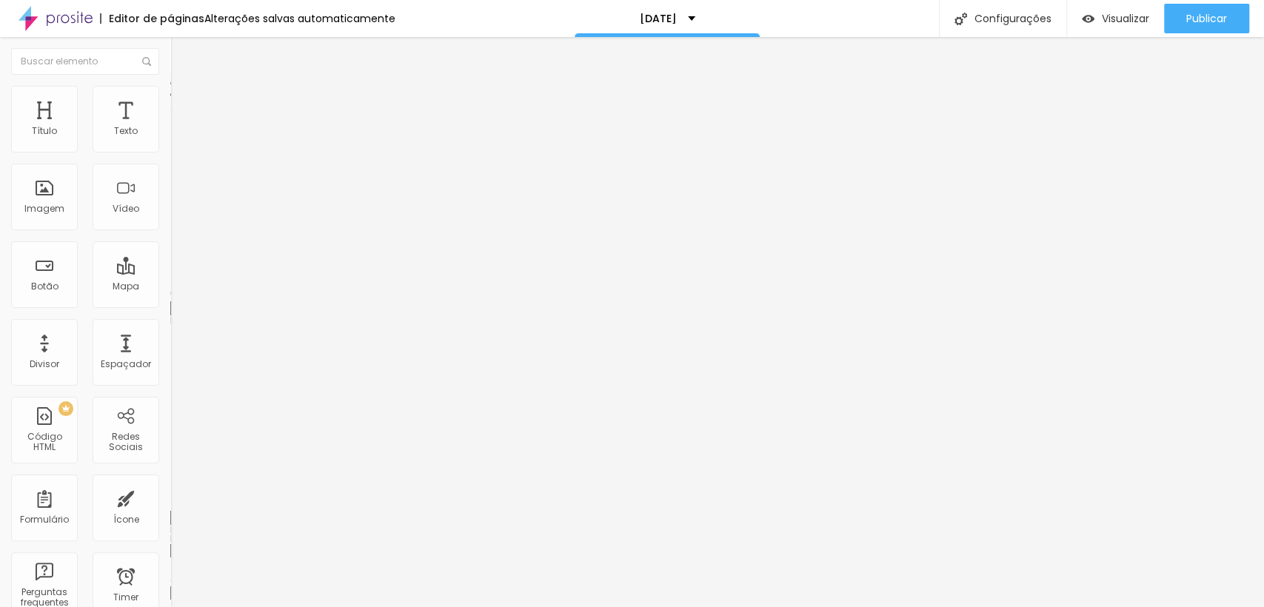
type input "37"
type input "38"
drag, startPoint x: 43, startPoint y: 172, endPoint x: 70, endPoint y: 173, distance: 26.7
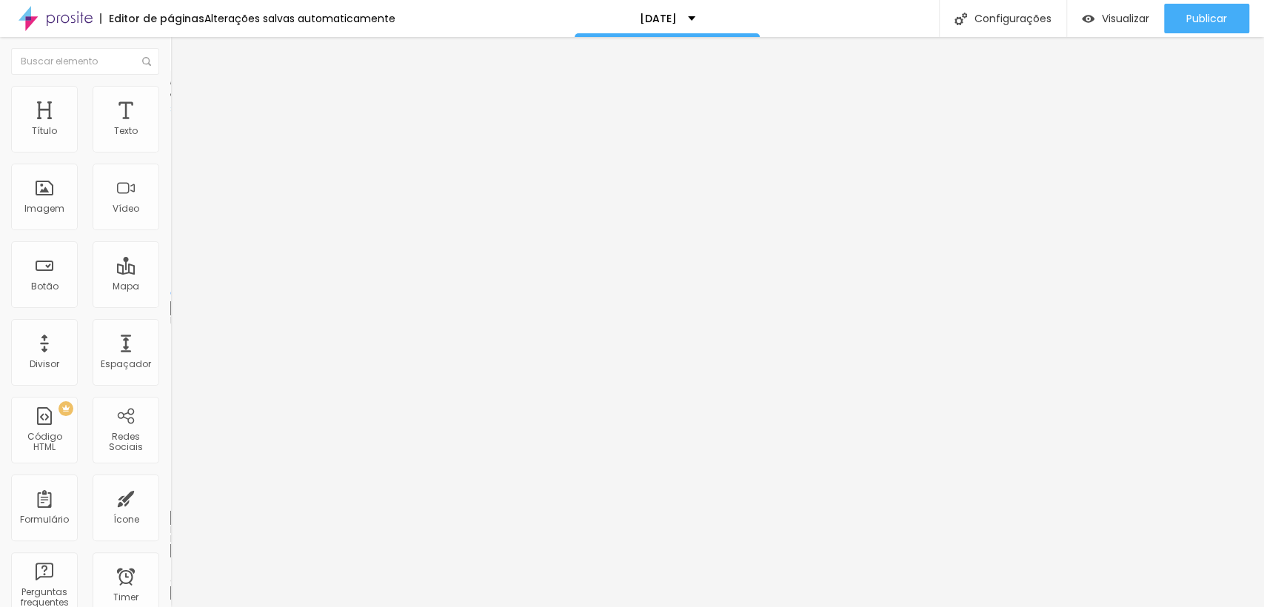
type input "39"
click at [170, 497] on input "range" at bounding box center [218, 503] width 96 height 12
type input "39"
type input "6"
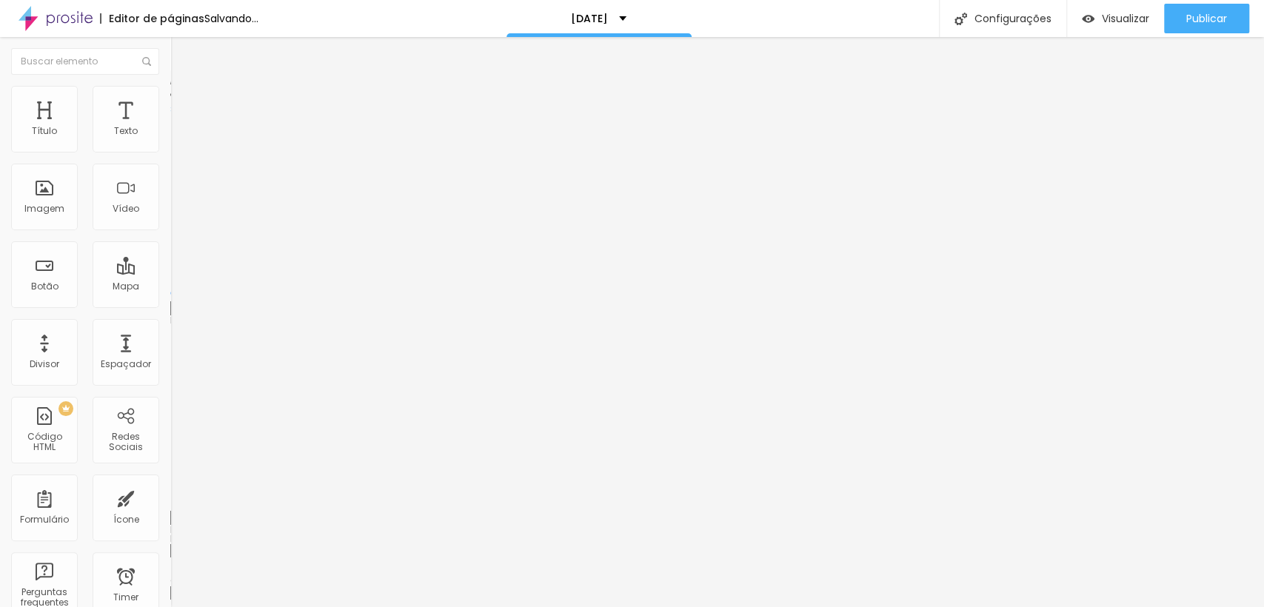
type input "0"
drag, startPoint x: 39, startPoint y: 172, endPoint x: 27, endPoint y: 170, distance: 12.1
type input "0"
click at [170, 497] on input "range" at bounding box center [218, 503] width 96 height 12
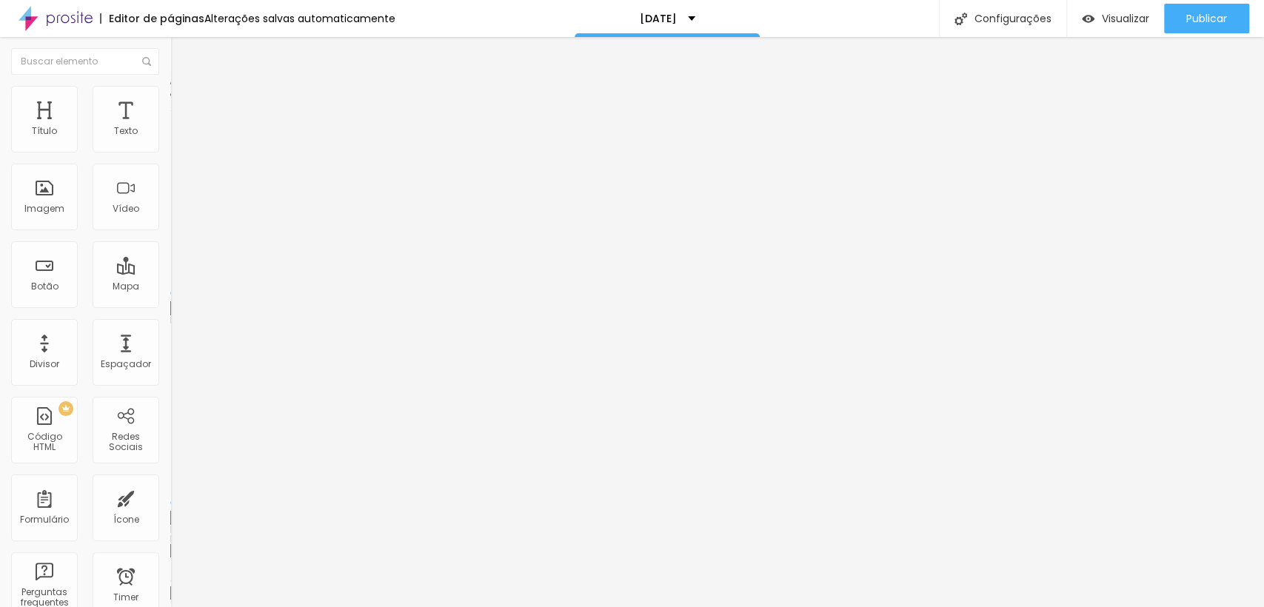
type input "13"
type input "15"
type input "16"
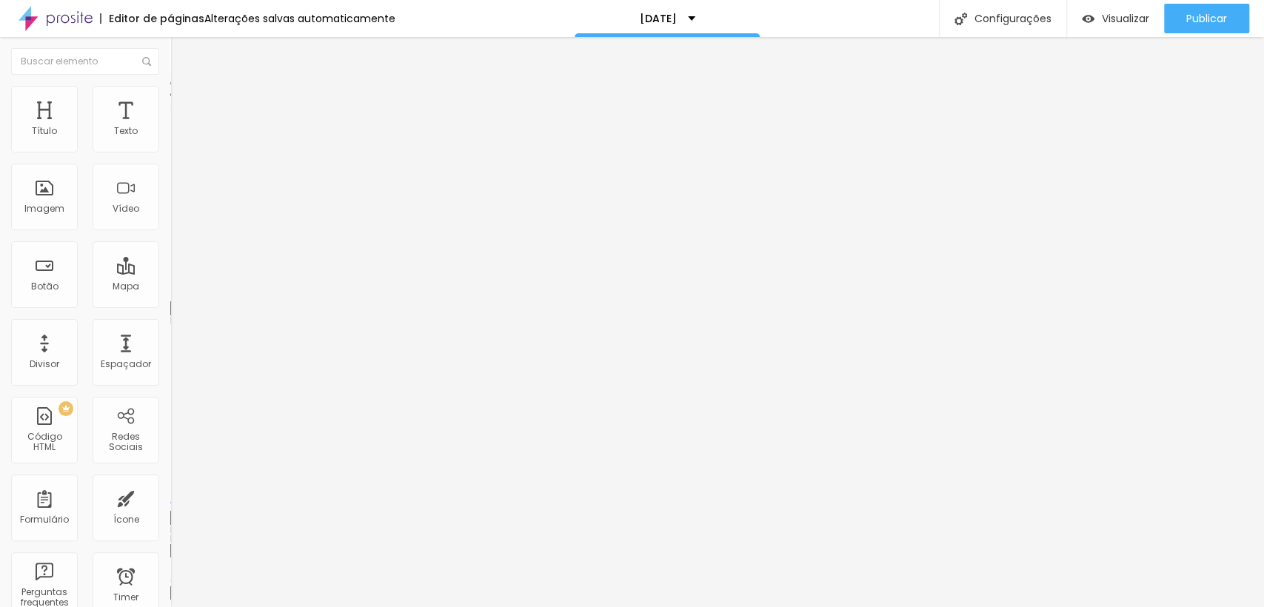
type input "16"
type input "17"
type input "19"
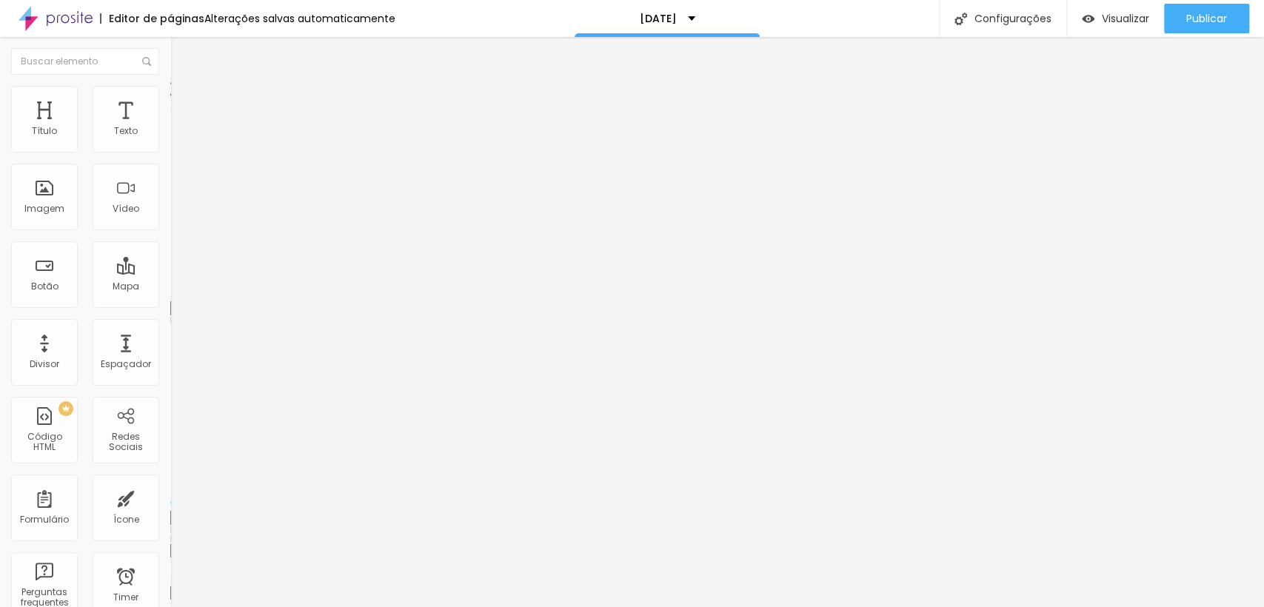
type input "21"
type input "23"
type input "24"
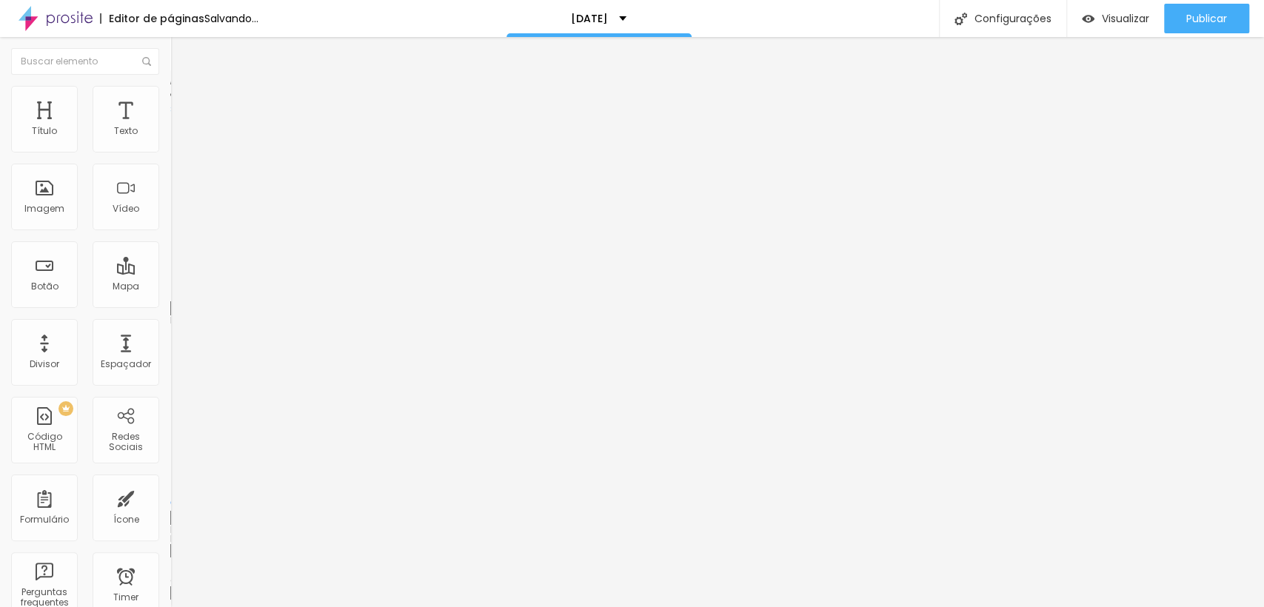
type input "24"
type input "35"
type input "38"
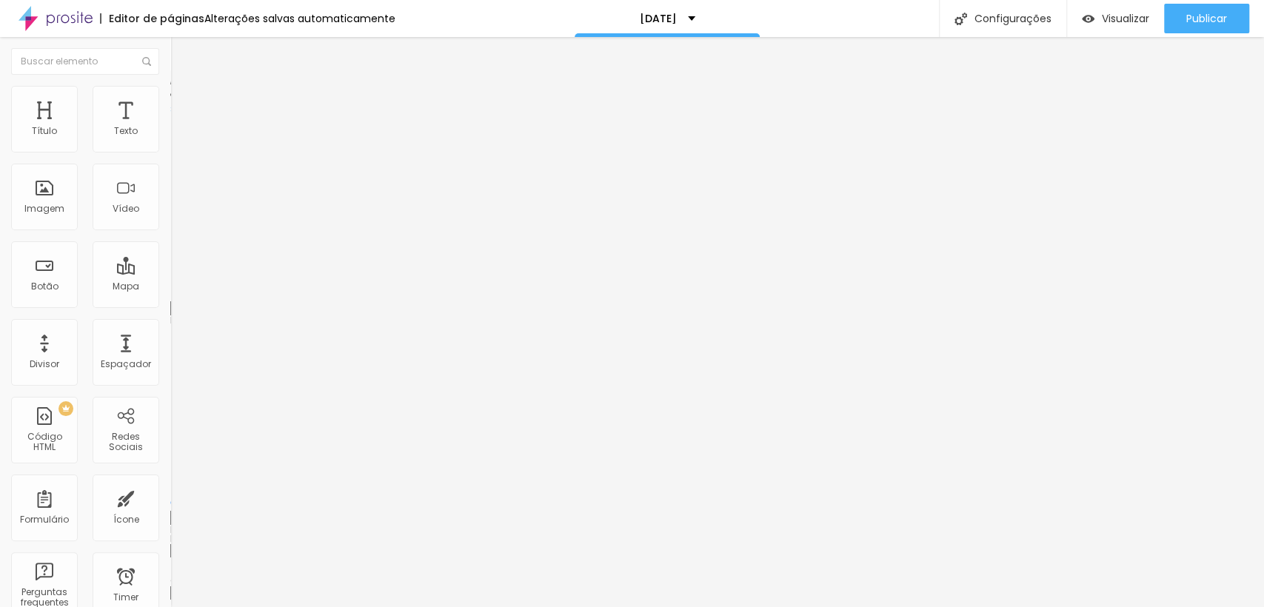
type input "43"
type input "47"
type input "51"
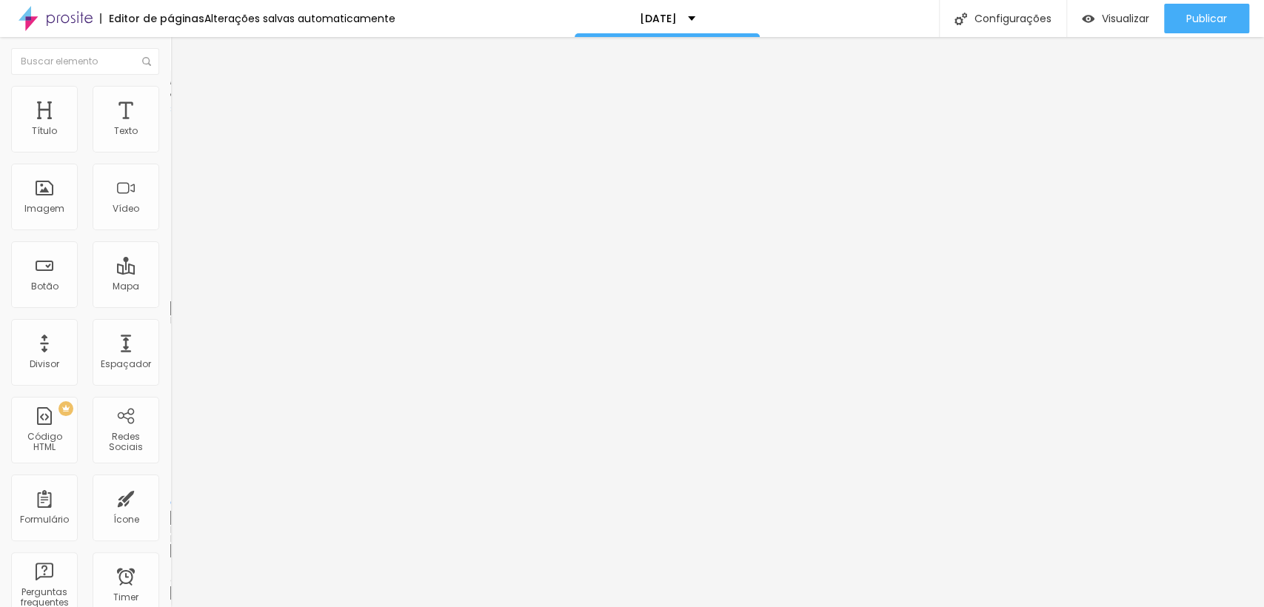
type input "51"
type input "52"
type input "54"
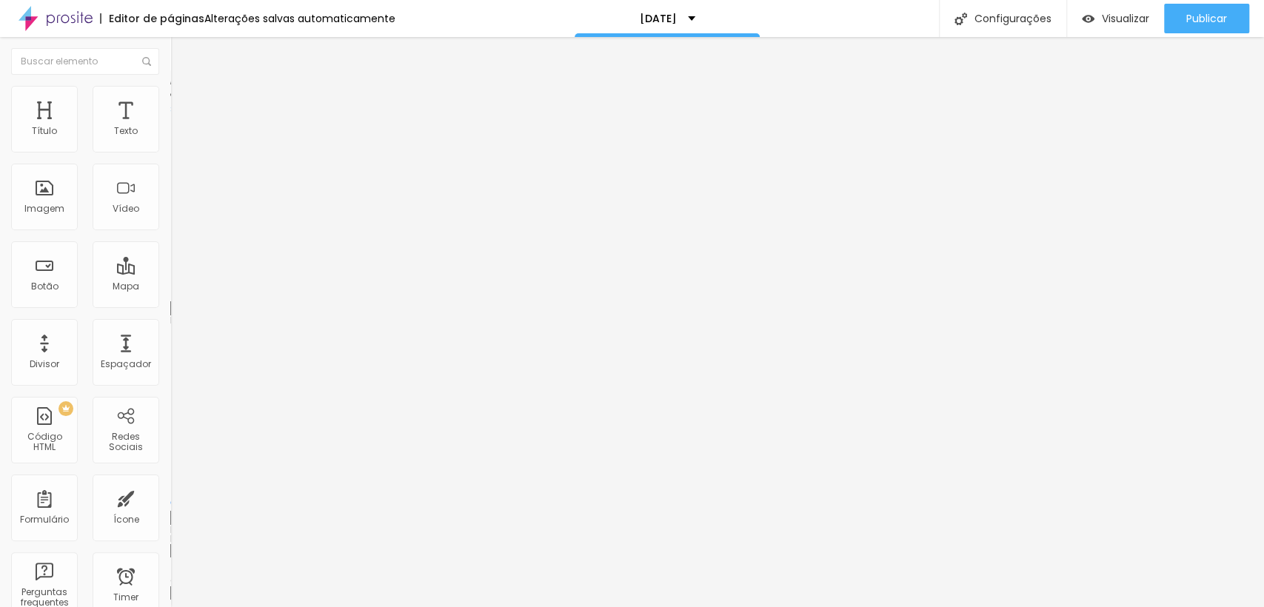
type input "56"
type input "58"
type input "59"
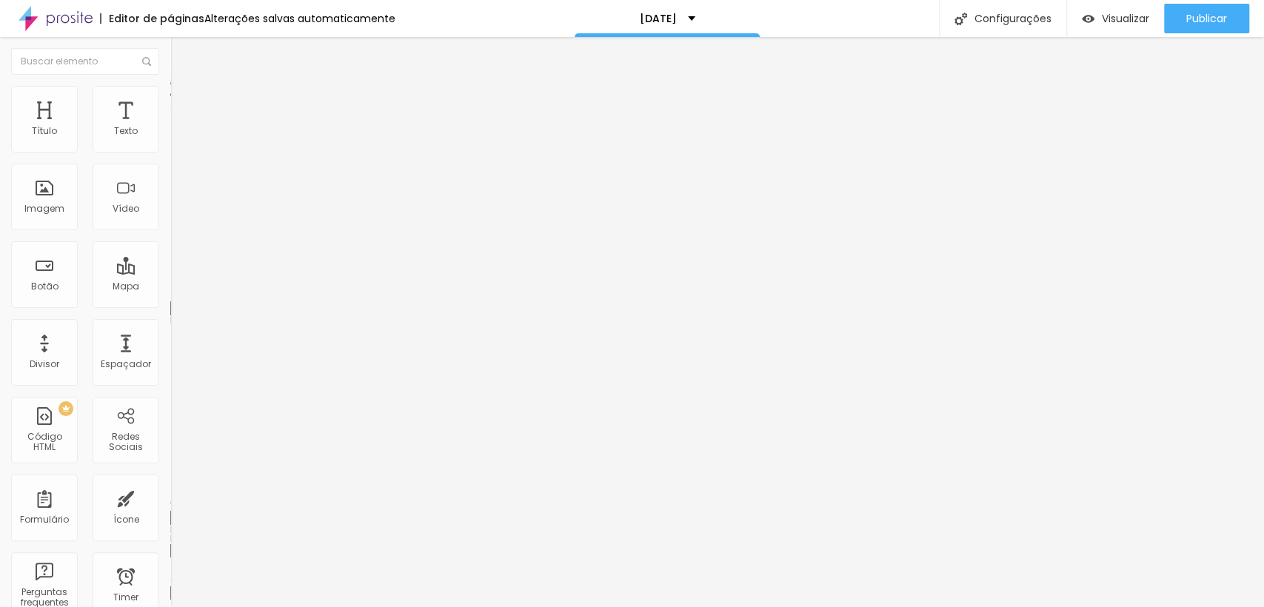
type input "59"
type input "58"
type input "56"
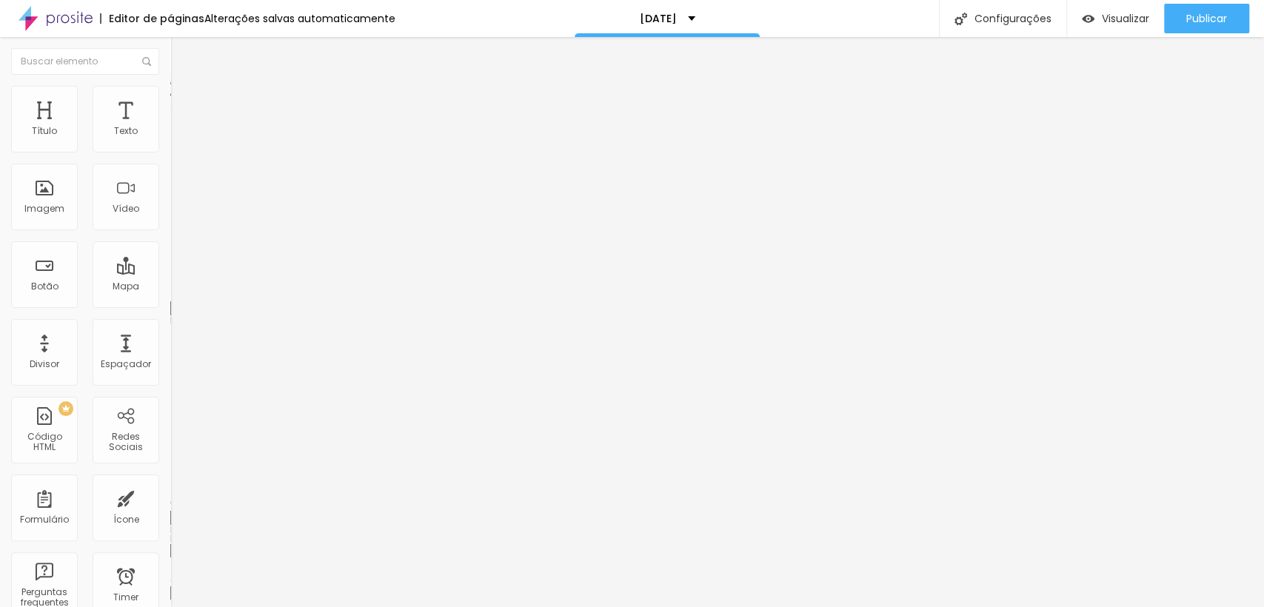
type input "55"
type input "54"
type input "53"
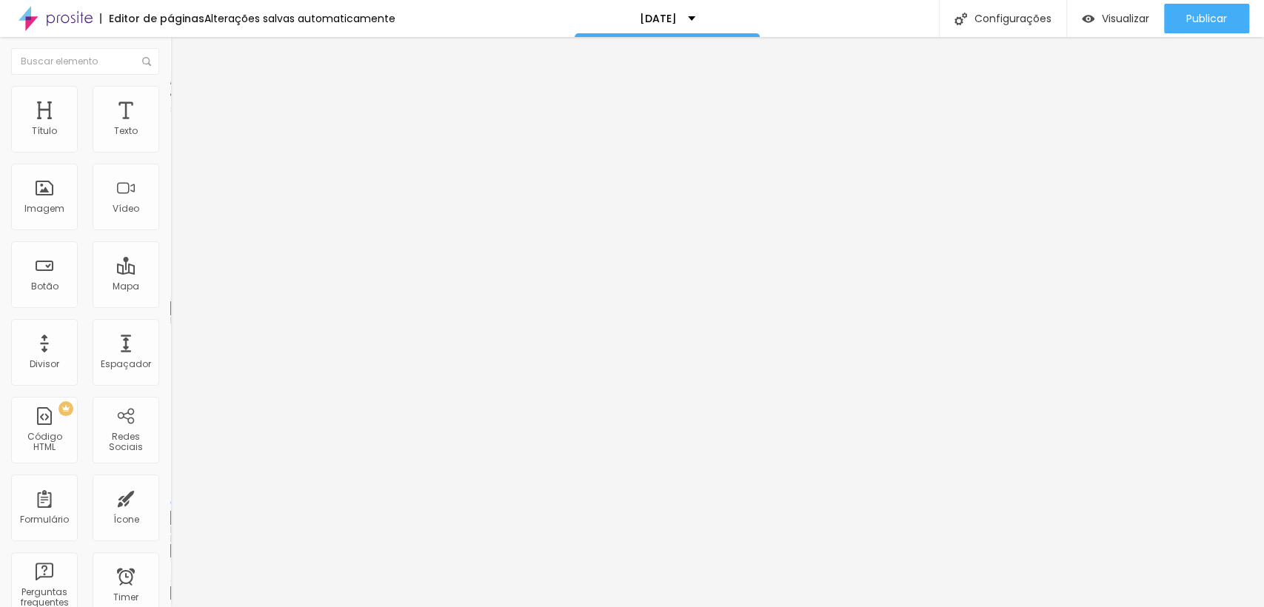
type input "53"
type input "51"
type input "40"
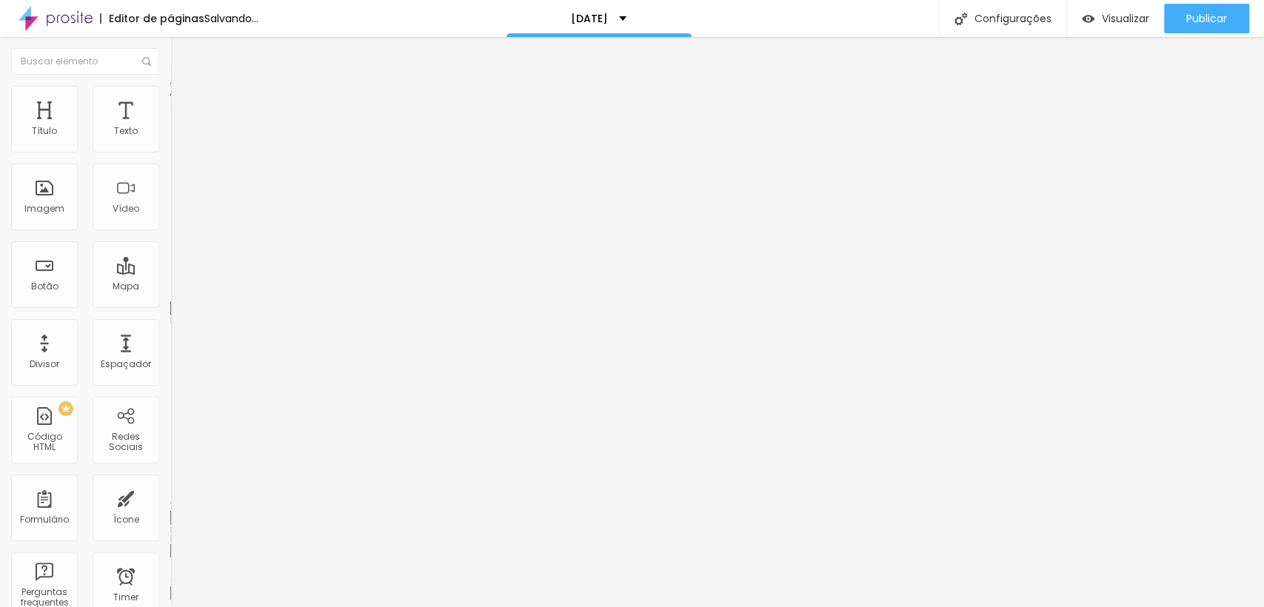
type input "36"
type input "28"
drag, startPoint x: 36, startPoint y: 141, endPoint x: 59, endPoint y: 130, distance: 26.2
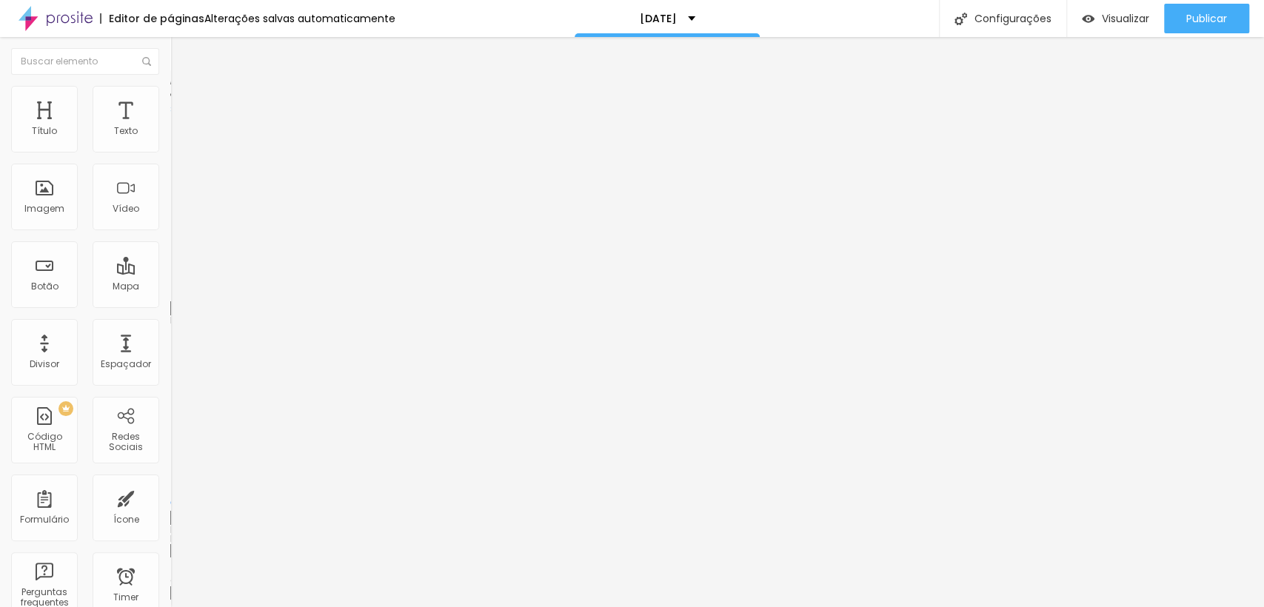
type input "28"
click at [170, 287] on input "range" at bounding box center [218, 293] width 96 height 12
click at [170, 101] on li "Avançado" at bounding box center [255, 108] width 170 height 15
click at [170, 96] on li "Estilo" at bounding box center [255, 93] width 170 height 15
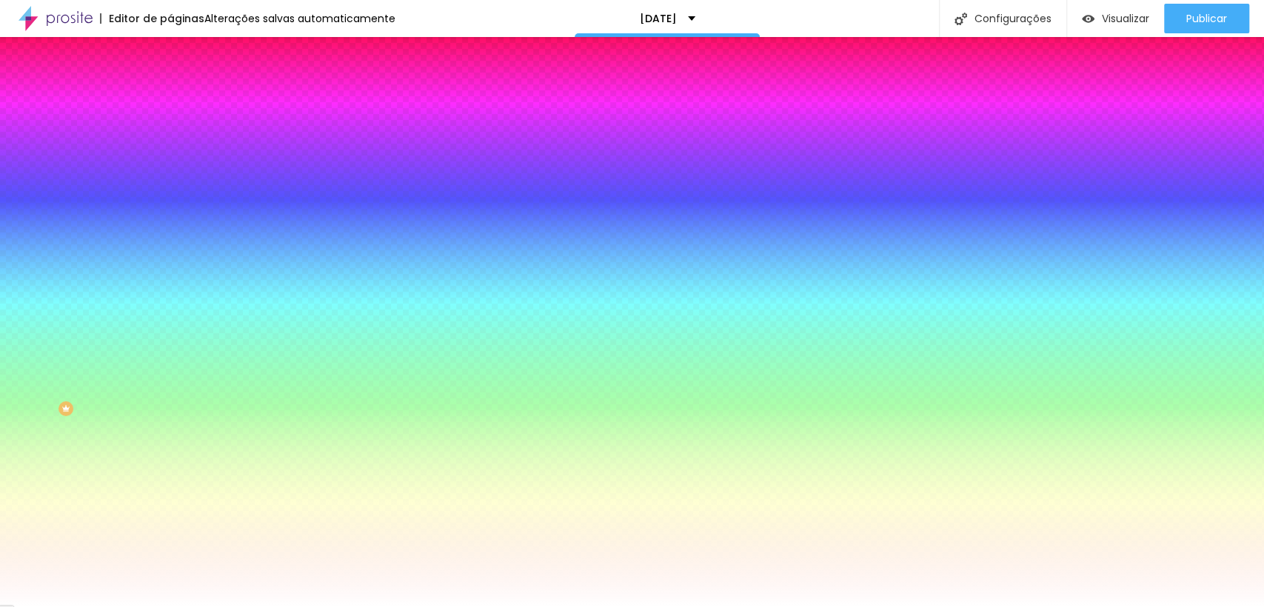
click at [170, 67] on button "Editar Coluna" at bounding box center [255, 54] width 170 height 34
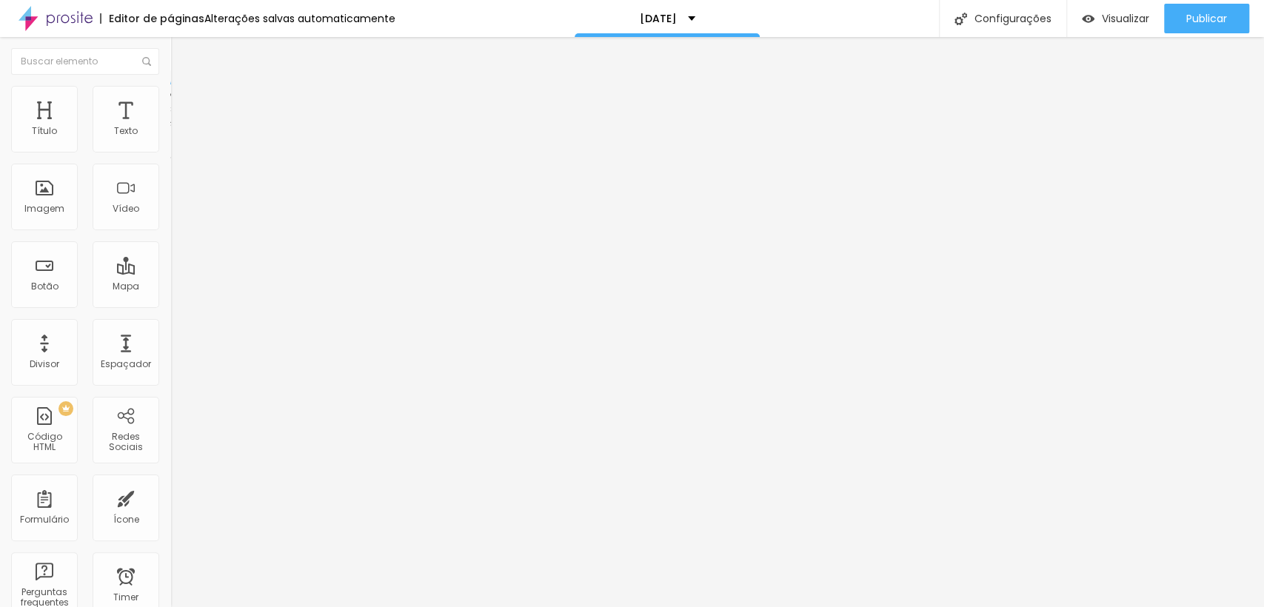
click at [170, 97] on li "Estilo" at bounding box center [255, 93] width 170 height 15
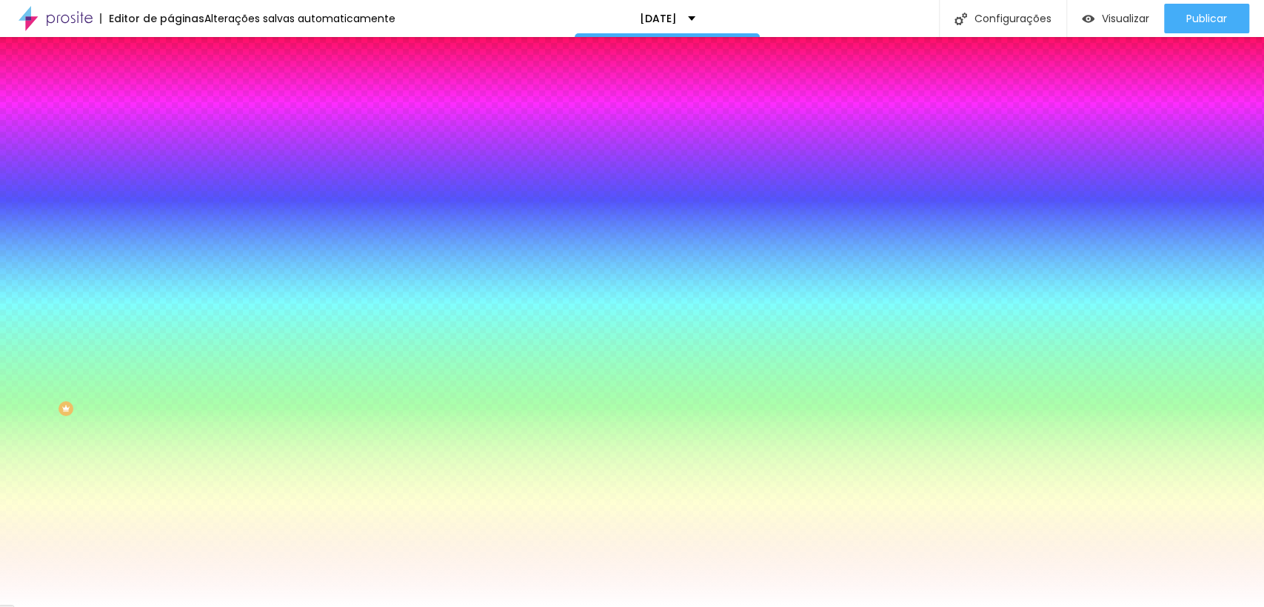
click at [184, 104] on span "Avançado" at bounding box center [208, 110] width 49 height 13
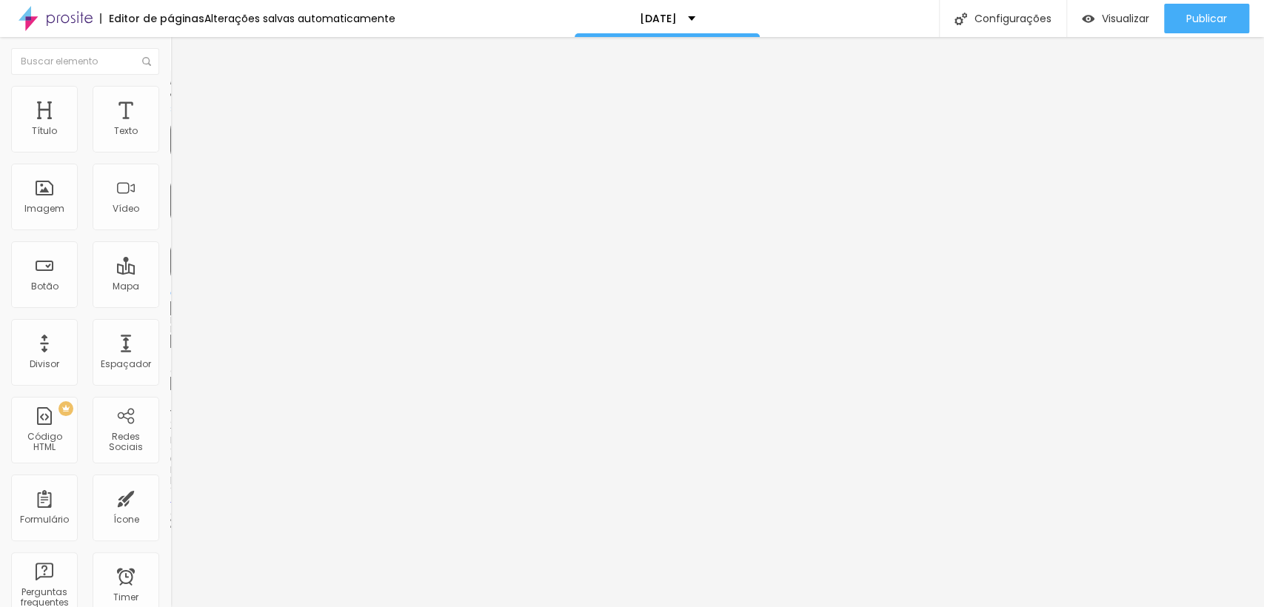
type input "5"
type input "20"
type input "25"
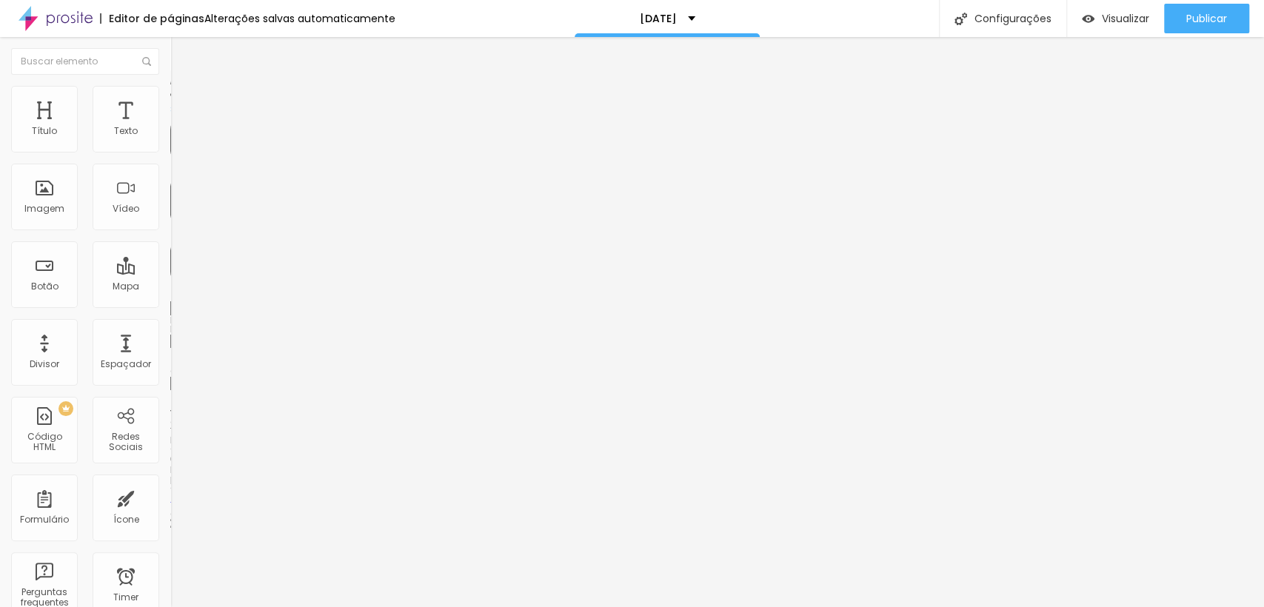
type input "25"
type input "30"
type input "25"
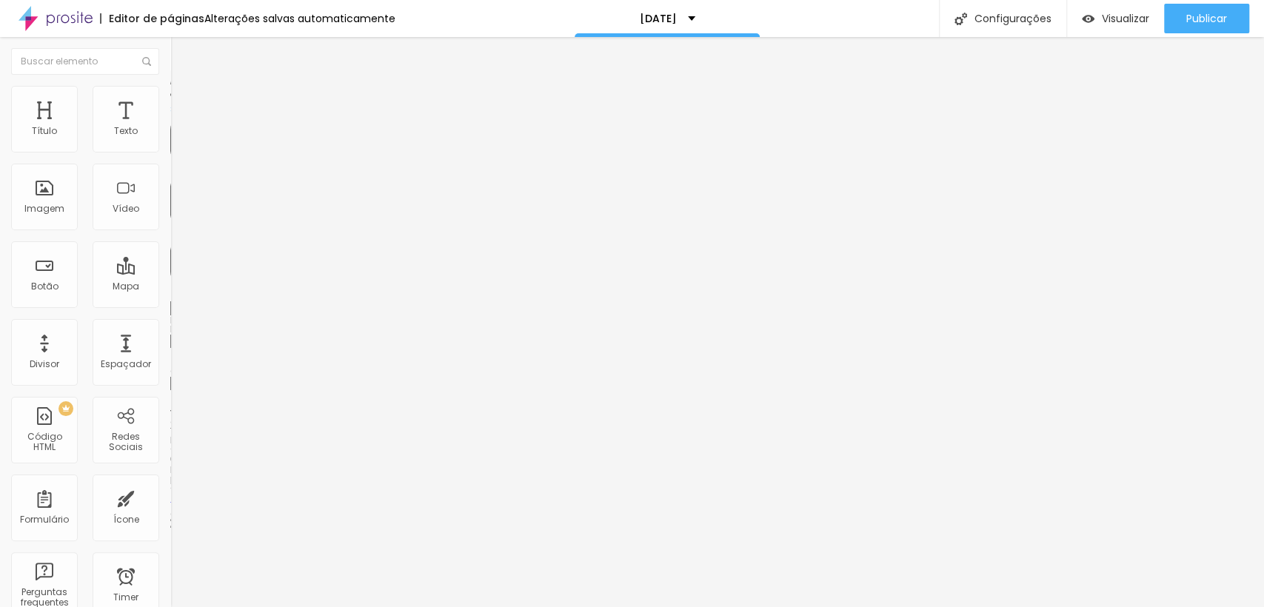
type input "0"
drag, startPoint x: 39, startPoint y: 149, endPoint x: 0, endPoint y: 135, distance: 41.7
click at [170, 287] on input "range" at bounding box center [218, 293] width 96 height 12
click at [170, 76] on ul "Conteúdo Estilo Avançado" at bounding box center [255, 93] width 170 height 44
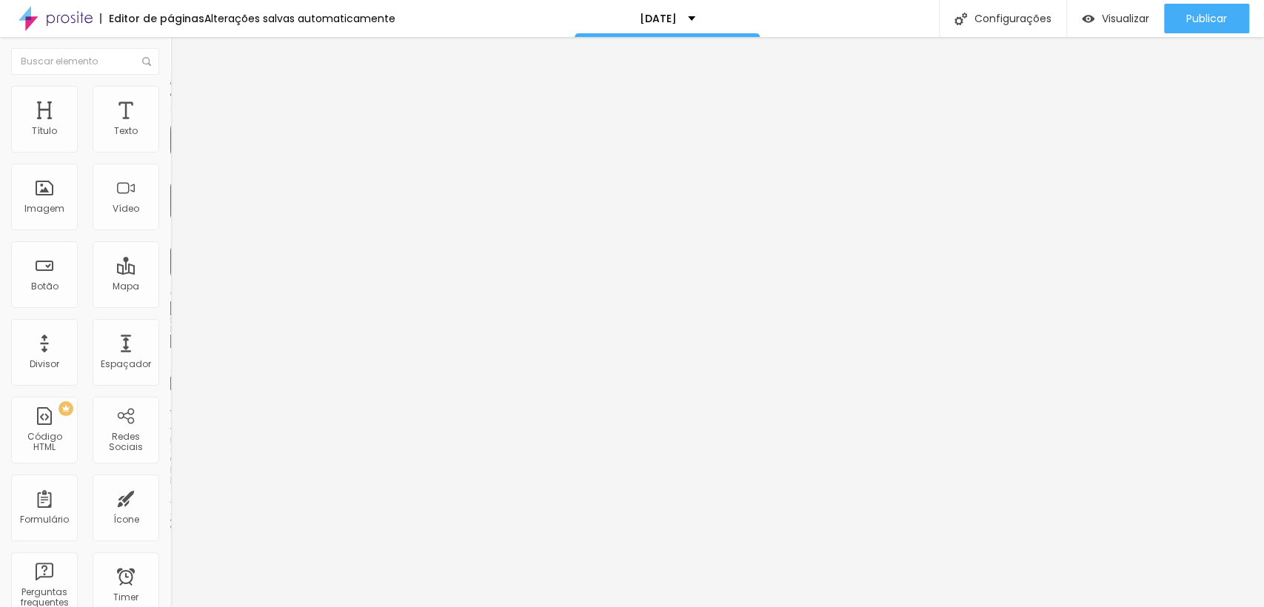
click at [170, 90] on img at bounding box center [176, 92] width 13 height 13
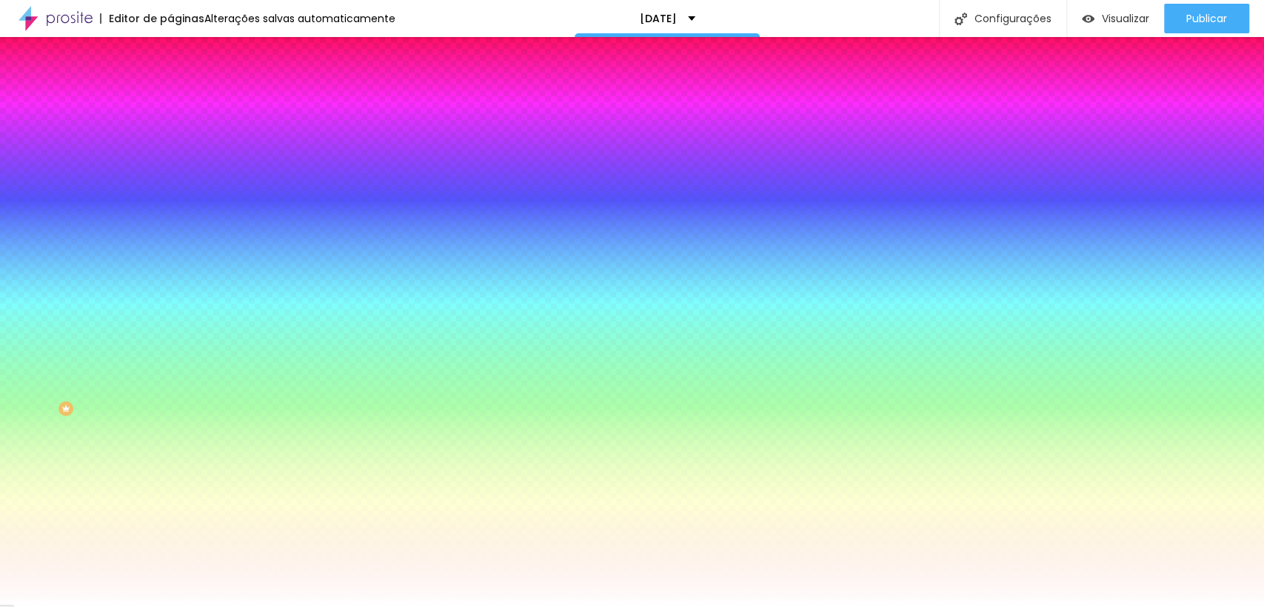
click at [170, 84] on img at bounding box center [176, 77] width 13 height 13
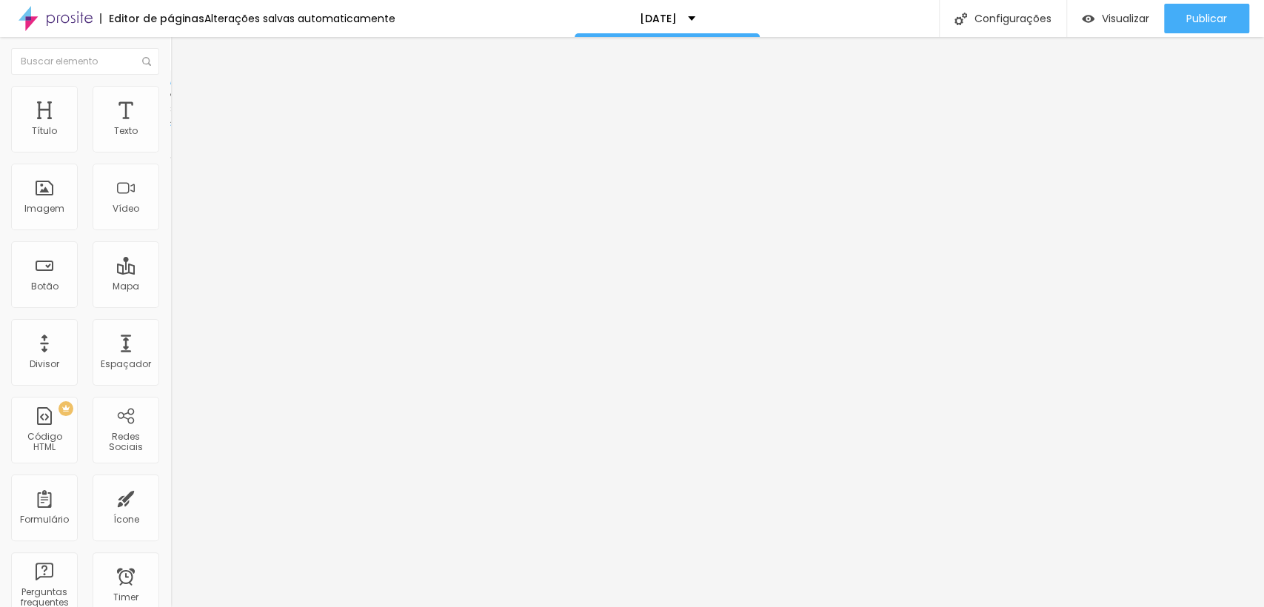
click at [170, 96] on li "Estilo" at bounding box center [255, 93] width 170 height 15
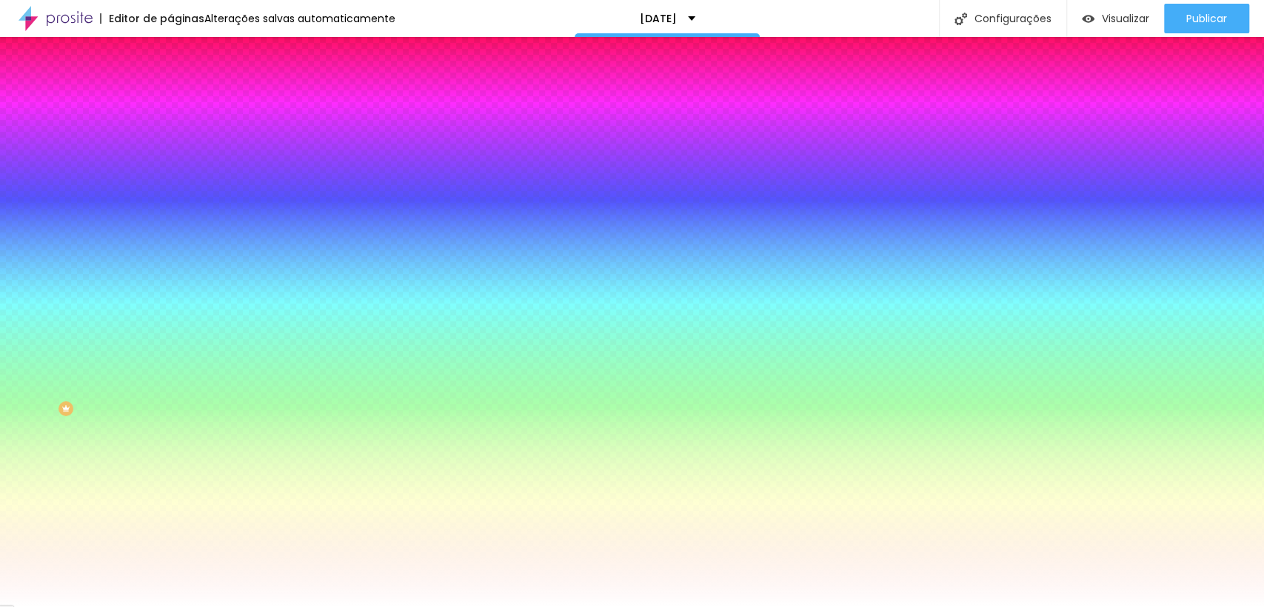
click at [184, 104] on span "Avançado" at bounding box center [208, 110] width 49 height 13
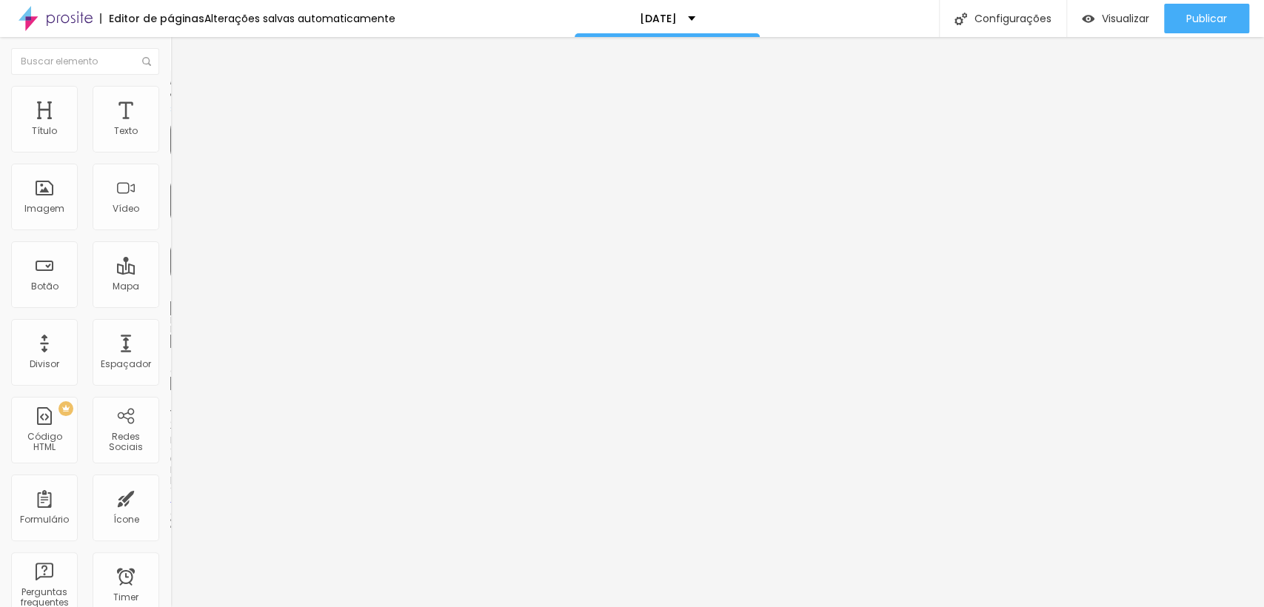
type input "45"
type input "50"
type input "45"
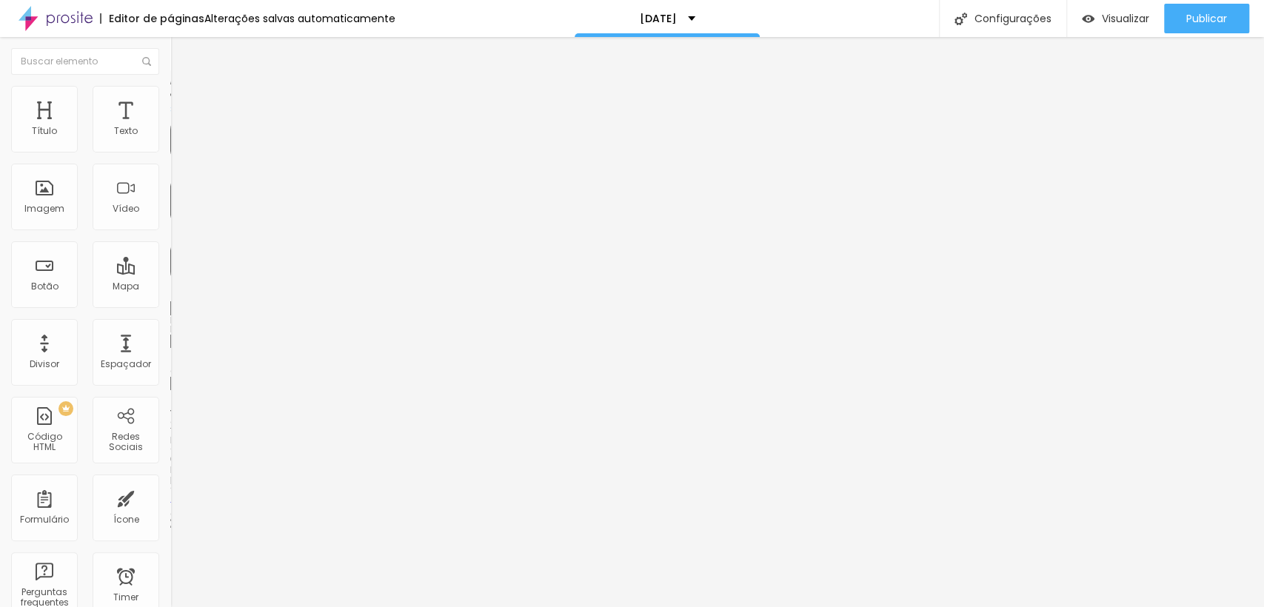
type input "45"
type input "30"
type input "25"
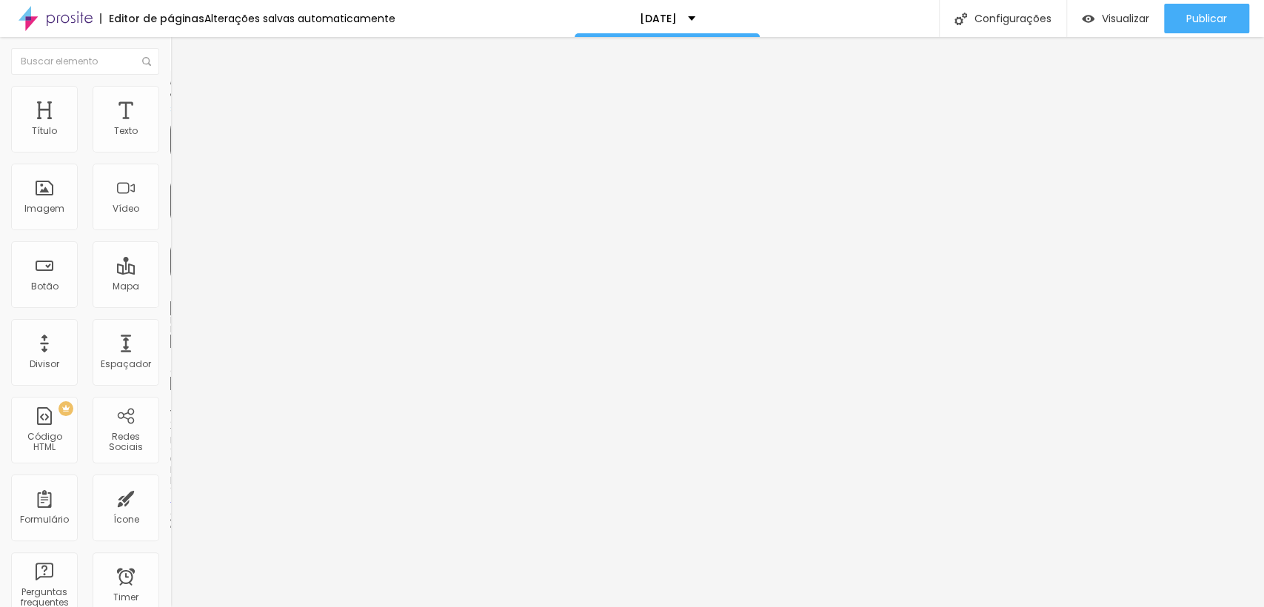
type input "20"
type input "15"
type input "0"
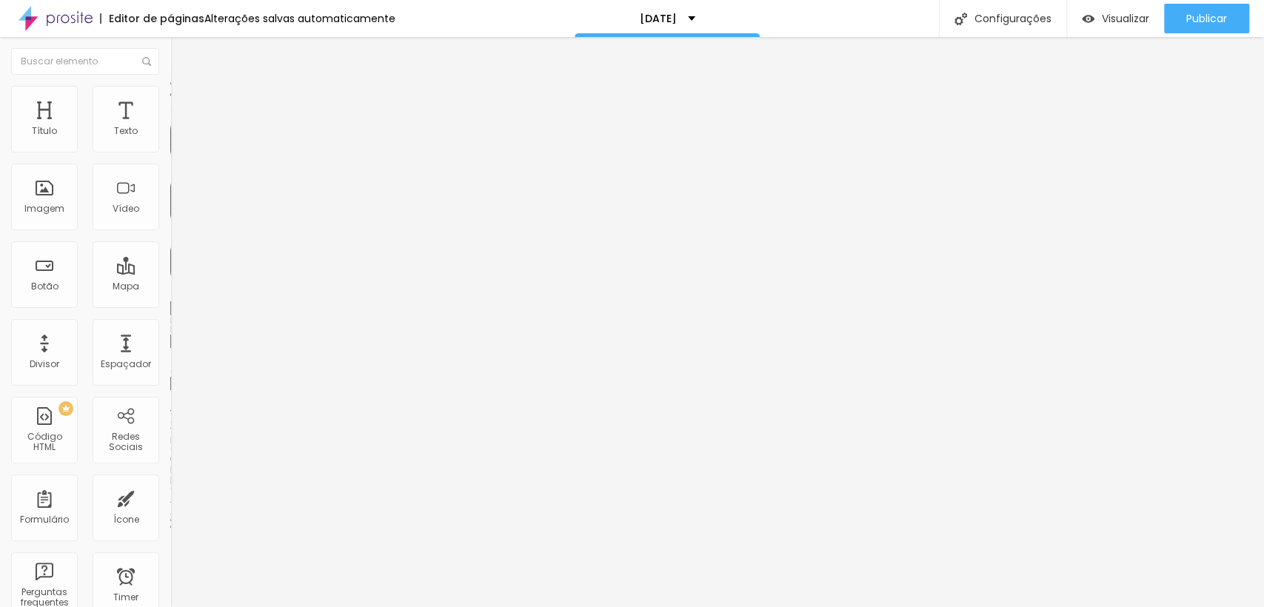
type input "0"
type input "5"
type input "50"
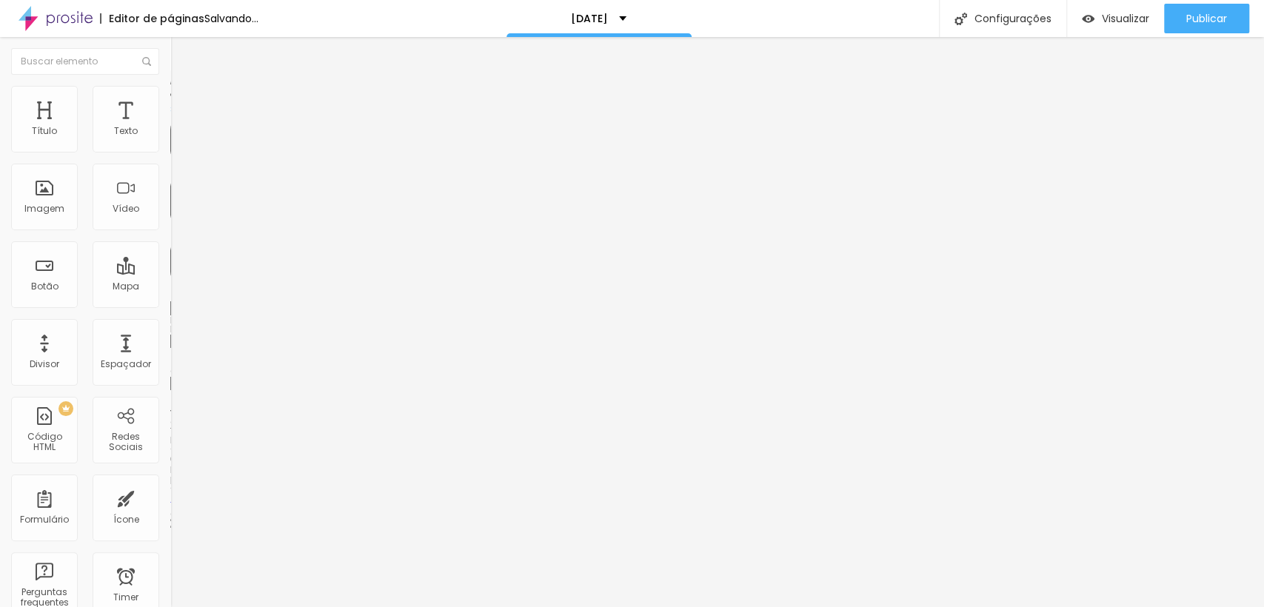
type input "30"
type input "0"
drag, startPoint x: 63, startPoint y: 146, endPoint x: 0, endPoint y: 174, distance: 68.9
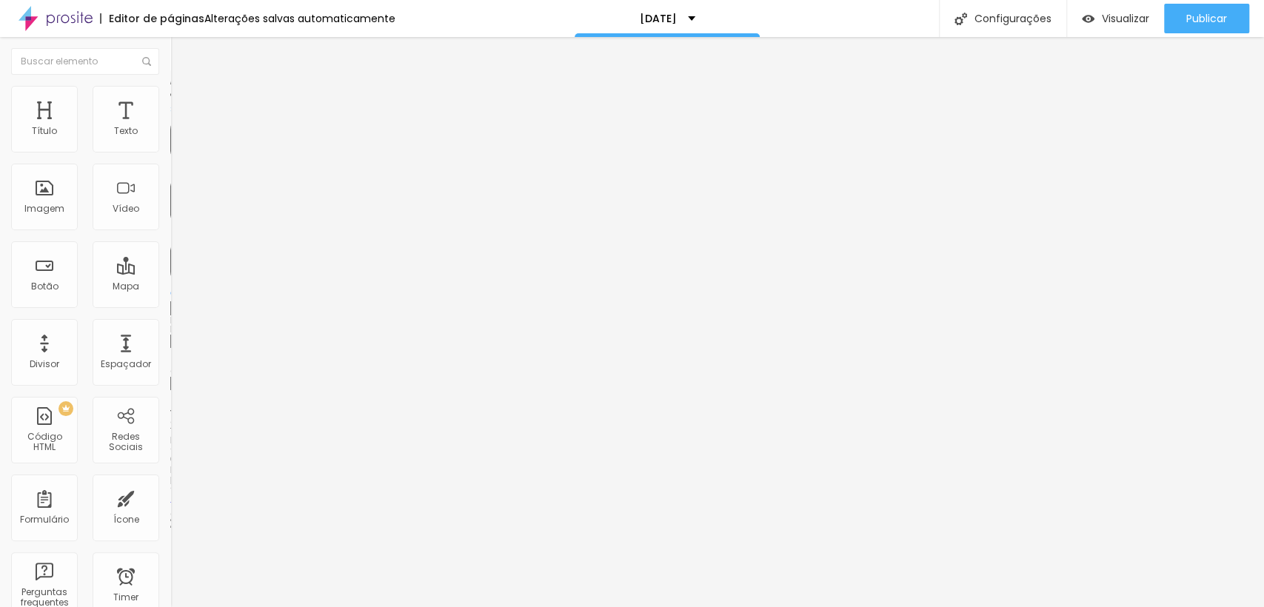
type input "0"
click at [170, 287] on input "range" at bounding box center [218, 293] width 96 height 12
click at [184, 98] on span "Estilo" at bounding box center [195, 96] width 23 height 13
click at [170, 101] on li "Avançado" at bounding box center [255, 108] width 170 height 15
drag, startPoint x: 56, startPoint y: 150, endPoint x: 7, endPoint y: 141, distance: 48.9
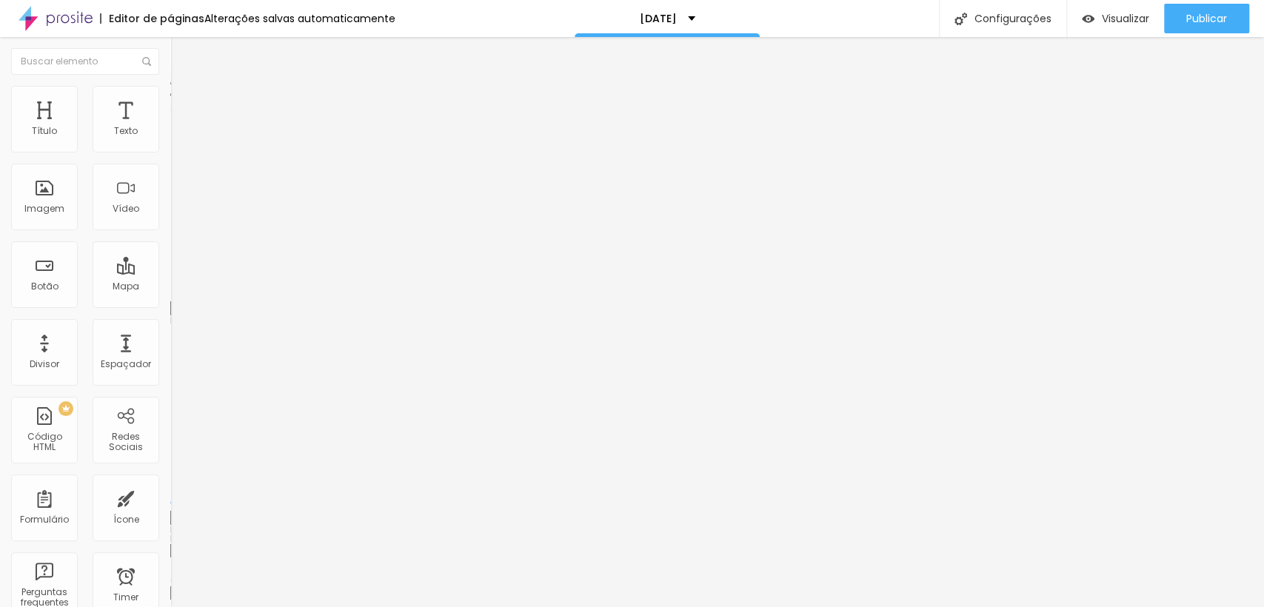
click at [170, 141] on div "28 Espaço de cima" at bounding box center [255, 221] width 170 height 210
type input "0"
drag, startPoint x: 59, startPoint y: 147, endPoint x: 9, endPoint y: 145, distance: 50.4
type input "0"
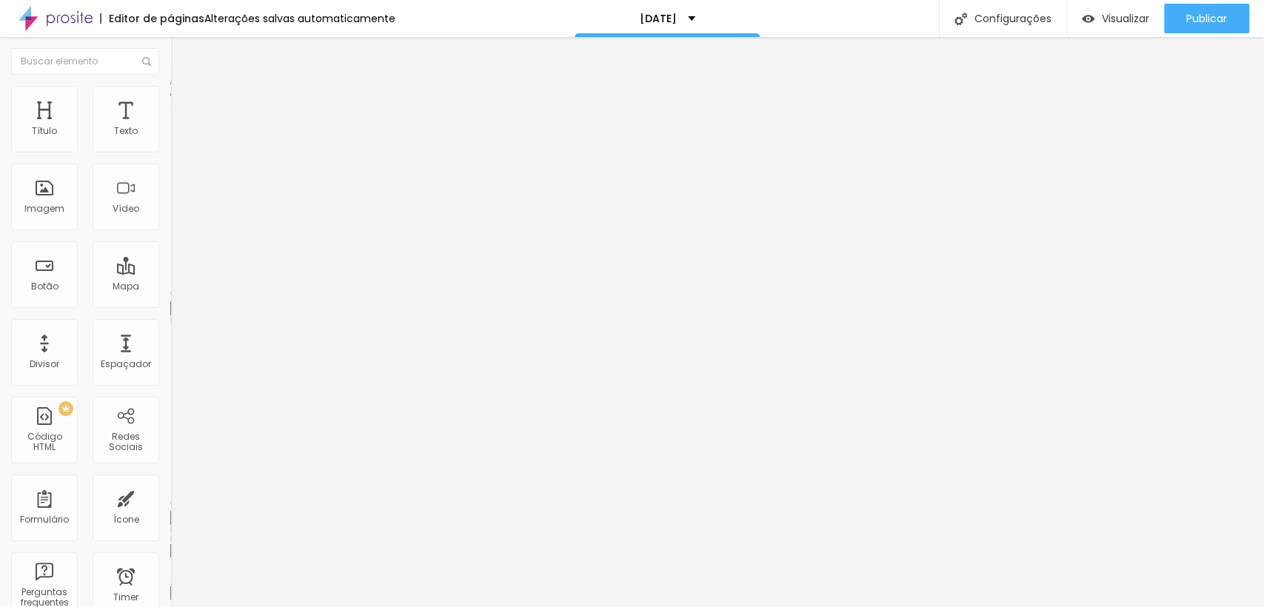
click at [170, 287] on input "range" at bounding box center [218, 293] width 96 height 12
type input "29"
type input "30"
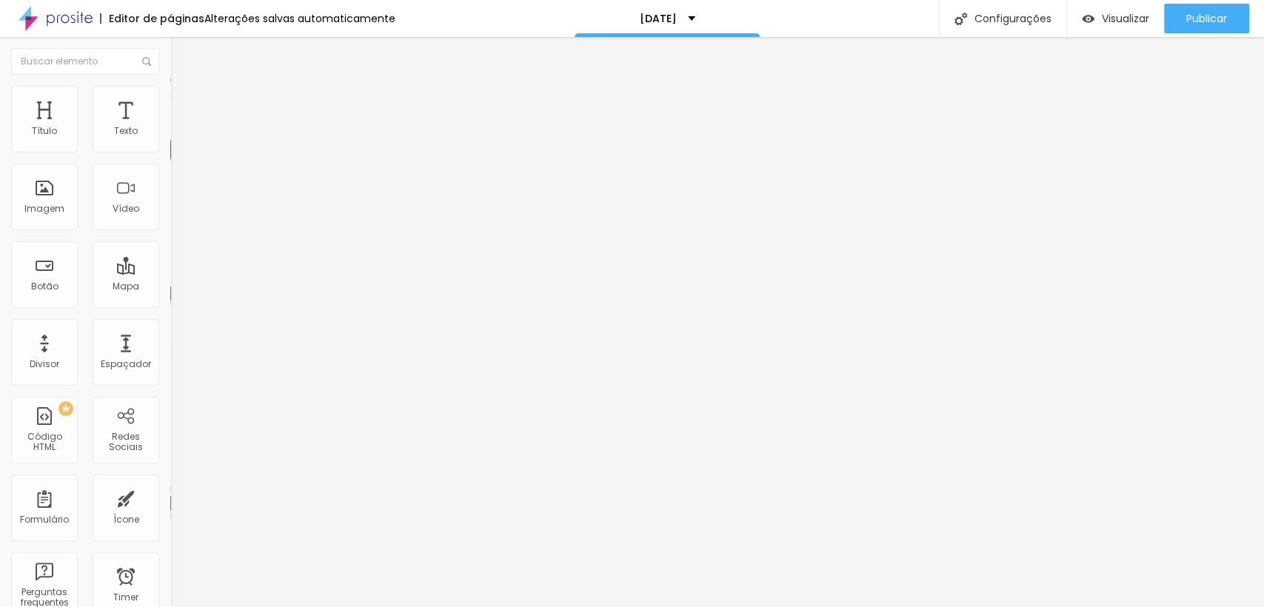
type input "31"
type input "30"
type input "29"
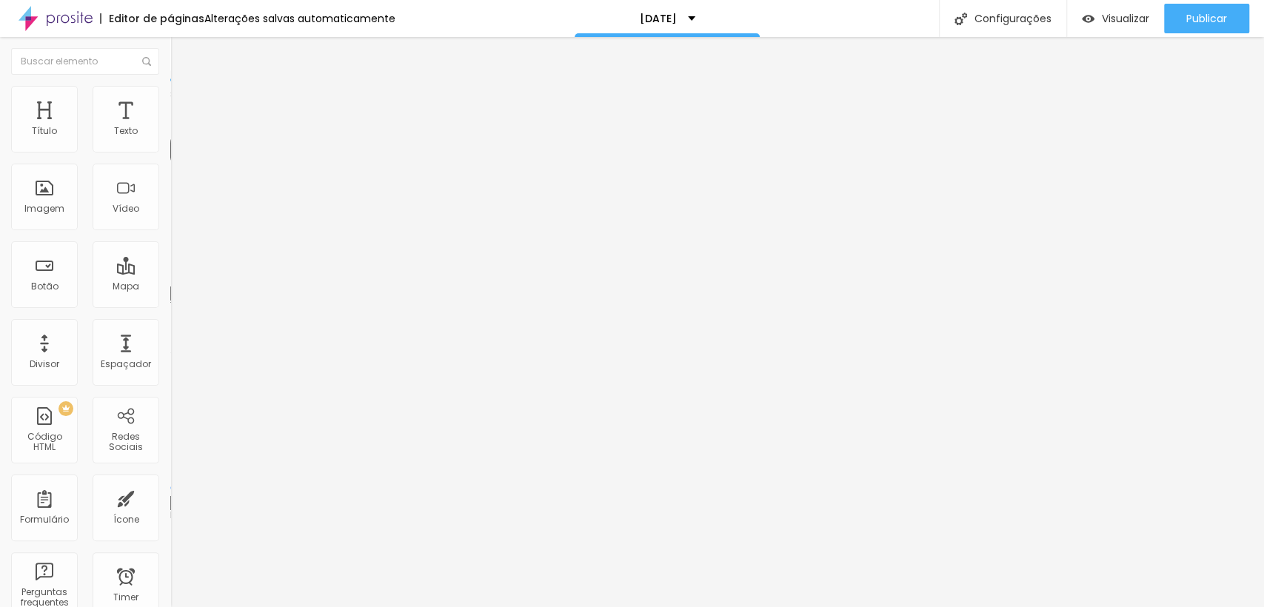
type input "29"
click at [170, 273] on input "range" at bounding box center [218, 279] width 96 height 12
click at [184, 99] on span "Avançado" at bounding box center [208, 96] width 49 height 13
type input "28"
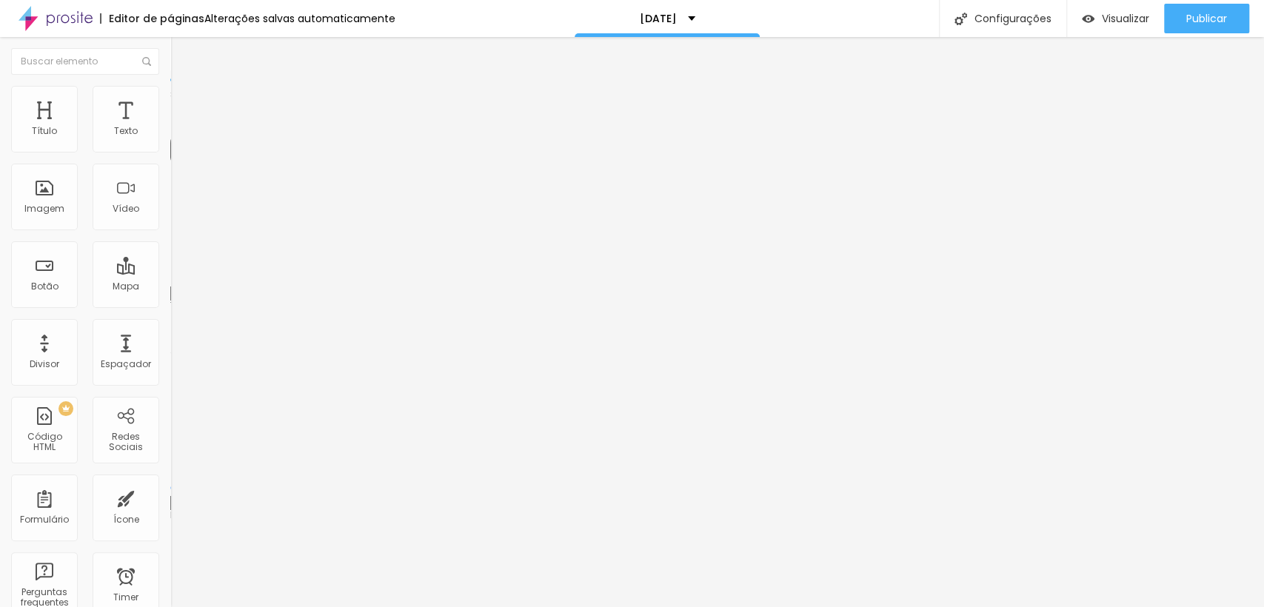
type input "28"
type input "27"
type input "28"
click at [170, 273] on input "range" at bounding box center [218, 279] width 96 height 12
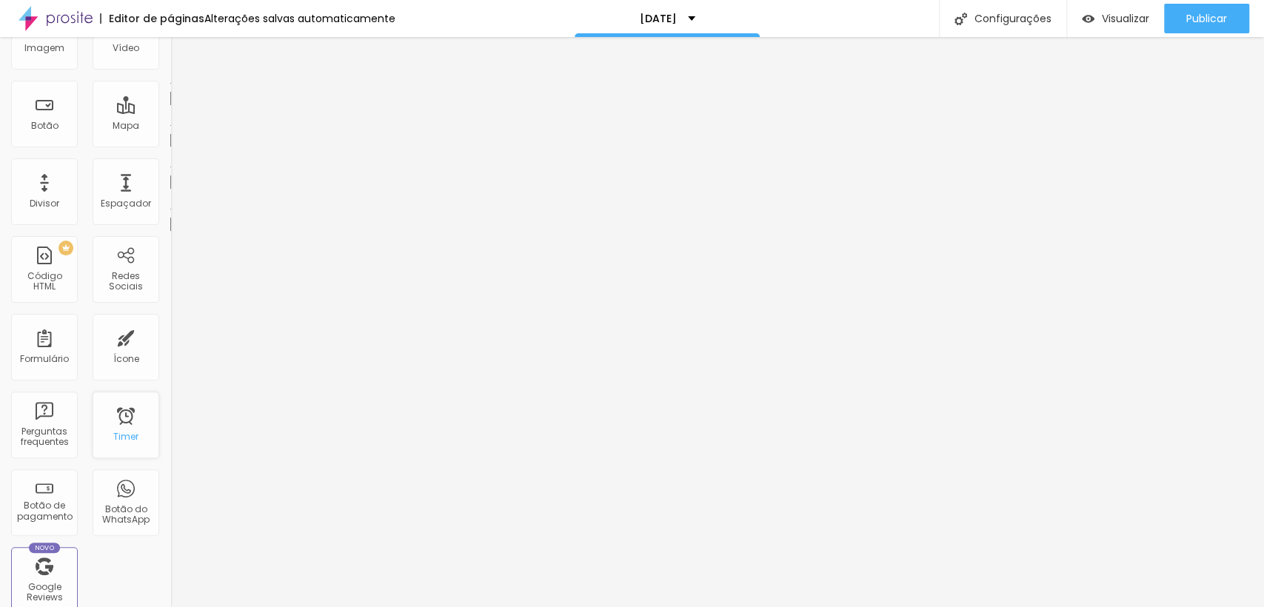
scroll to position [0, 0]
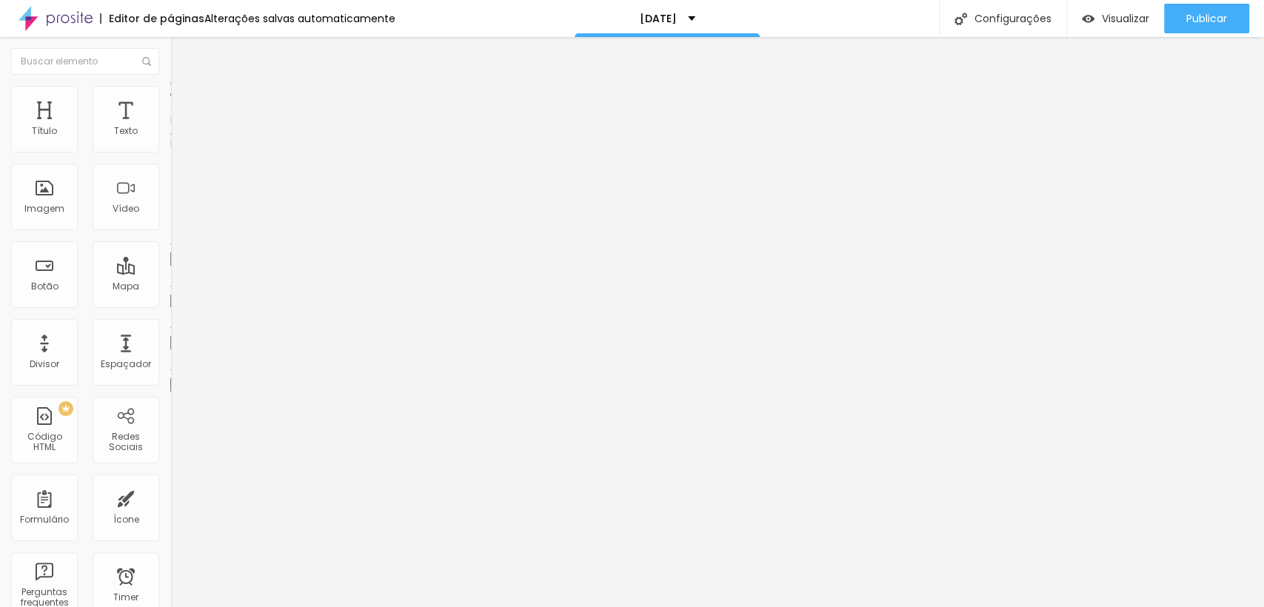
click at [179, 139] on input "20 de outubro de 2025 às 11:01" at bounding box center [252, 131] width 147 height 15
click at [98, 270] on div "16" at bounding box center [96, 262] width 15 height 15
click at [114, 270] on div "17" at bounding box center [114, 262] width 15 height 15
click at [116, 270] on div "17" at bounding box center [114, 262] width 15 height 15
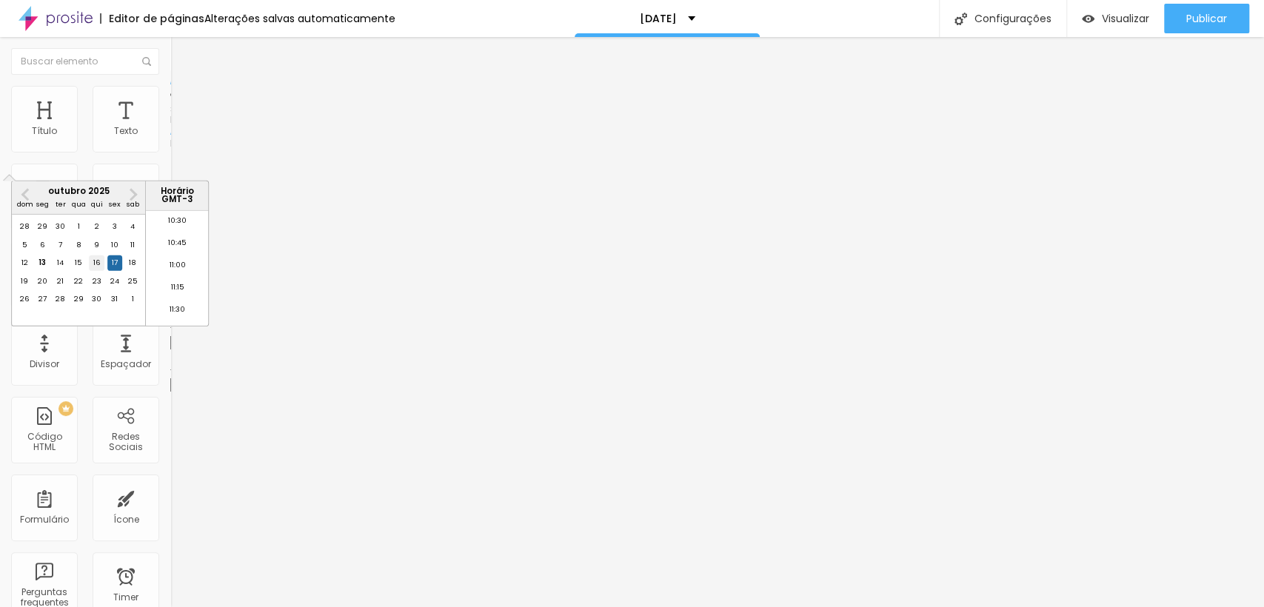
click at [101, 270] on div "16" at bounding box center [96, 262] width 15 height 15
click at [176, 314] on li "23:45" at bounding box center [177, 314] width 63 height 22
click at [184, 102] on span "Estilo" at bounding box center [195, 96] width 23 height 13
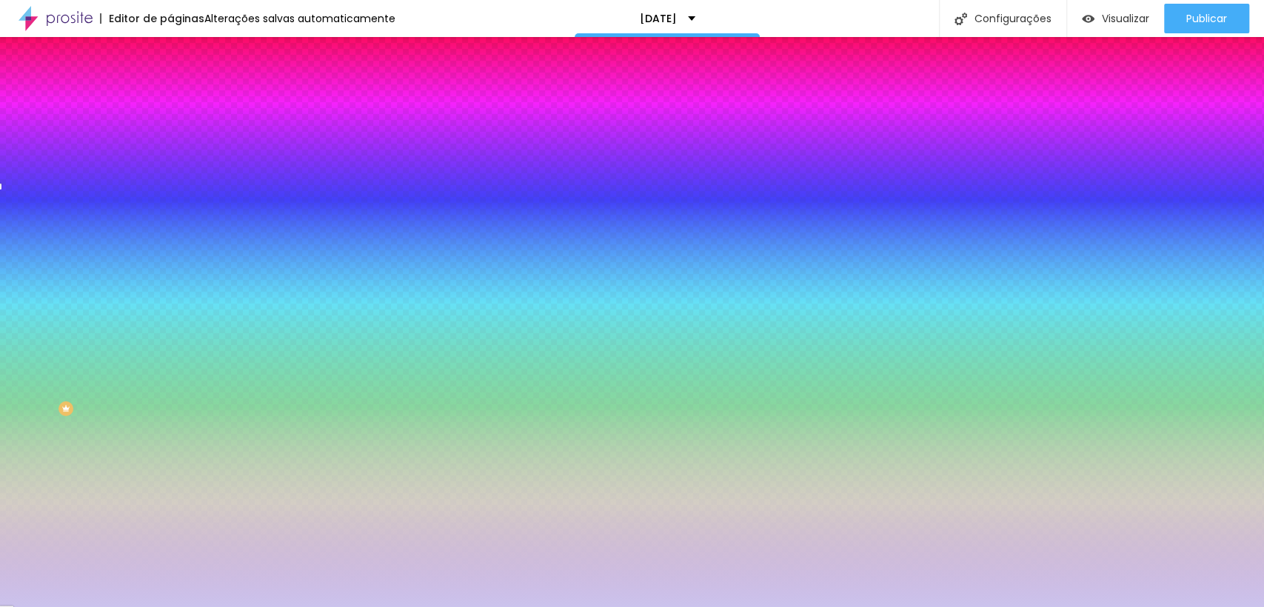
click at [170, 239] on button at bounding box center [180, 247] width 21 height 16
click at [176, 241] on img at bounding box center [180, 245] width 9 height 9
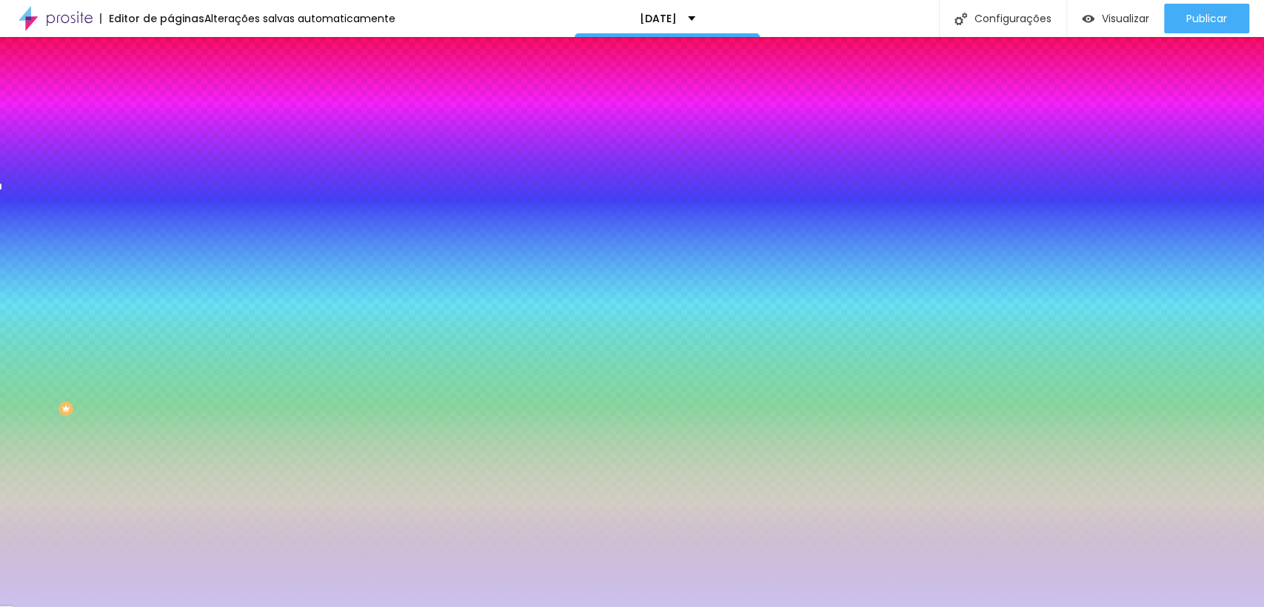
click at [176, 241] on img at bounding box center [180, 245] width 9 height 9
click at [170, 140] on button at bounding box center [180, 132] width 21 height 16
click at [170, 291] on div at bounding box center [255, 291] width 170 height 0
click at [130, 252] on div at bounding box center [632, 303] width 1264 height 607
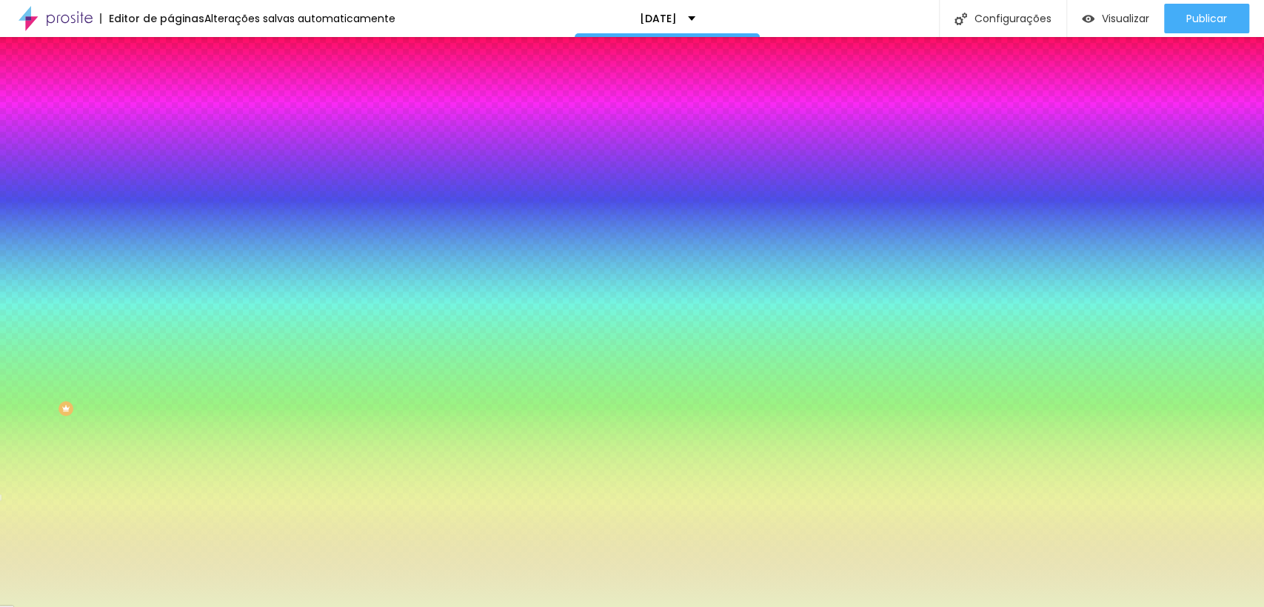
drag, startPoint x: 129, startPoint y: 313, endPoint x: 129, endPoint y: 335, distance: 21.5
click at [129, 335] on div at bounding box center [632, 303] width 1264 height 607
click at [133, 255] on div at bounding box center [632, 303] width 1264 height 607
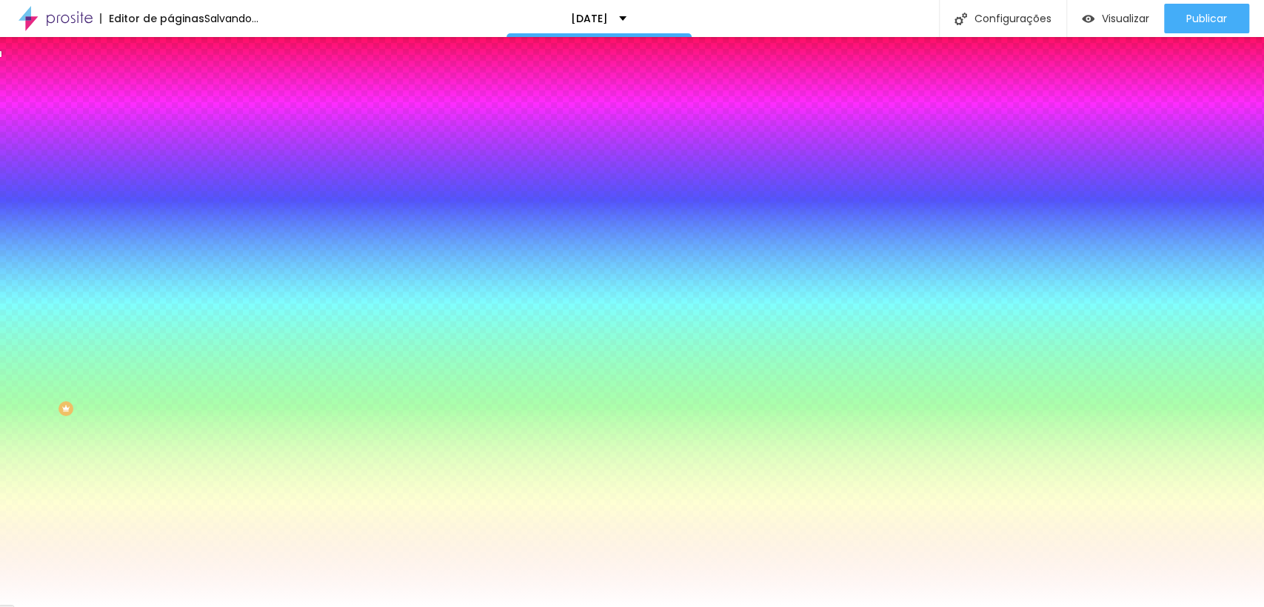
drag, startPoint x: 40, startPoint y: 250, endPoint x: 7, endPoint y: 231, distance: 38.5
click at [170, 231] on div "Visual Cor de fundo Voltar ao padrão #FFFFFF Tipografia do número Voltar ao pad…" at bounding box center [255, 302] width 170 height 373
click at [176, 334] on icon "button" at bounding box center [180, 338] width 9 height 9
drag, startPoint x: 215, startPoint y: 362, endPoint x: 249, endPoint y: 361, distance: 34.1
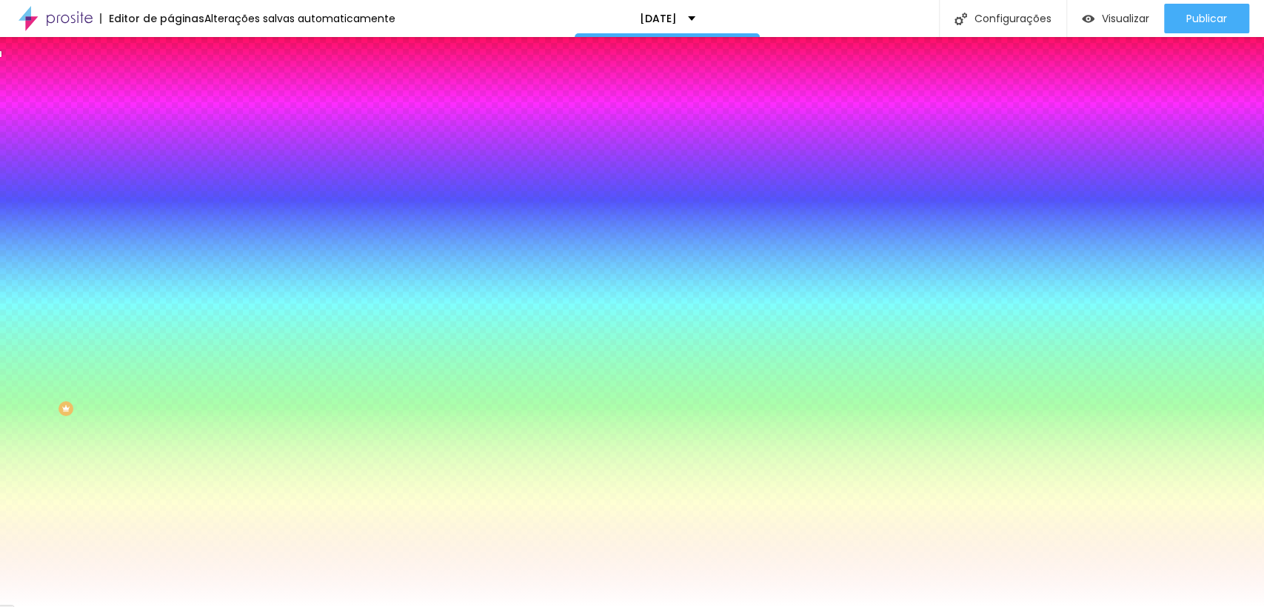
click at [77, 606] on div at bounding box center [632, 607] width 1264 height 0
click at [170, 101] on li "Avançado" at bounding box center [255, 108] width 170 height 15
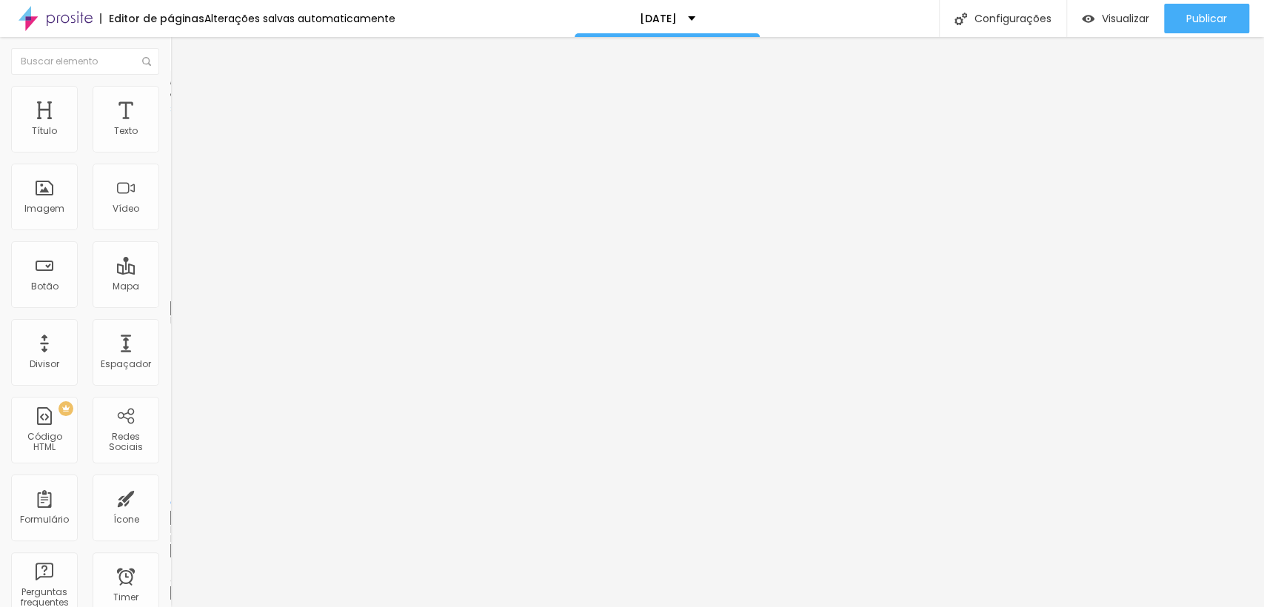
drag, startPoint x: 33, startPoint y: 146, endPoint x: 56, endPoint y: 150, distance: 23.3
click at [170, 287] on input "range" at bounding box center [218, 293] width 96 height 12
drag, startPoint x: 59, startPoint y: 150, endPoint x: 41, endPoint y: 148, distance: 18.6
click at [170, 287] on div at bounding box center [255, 293] width 170 height 13
drag, startPoint x: 23, startPoint y: 147, endPoint x: 10, endPoint y: 147, distance: 13.3
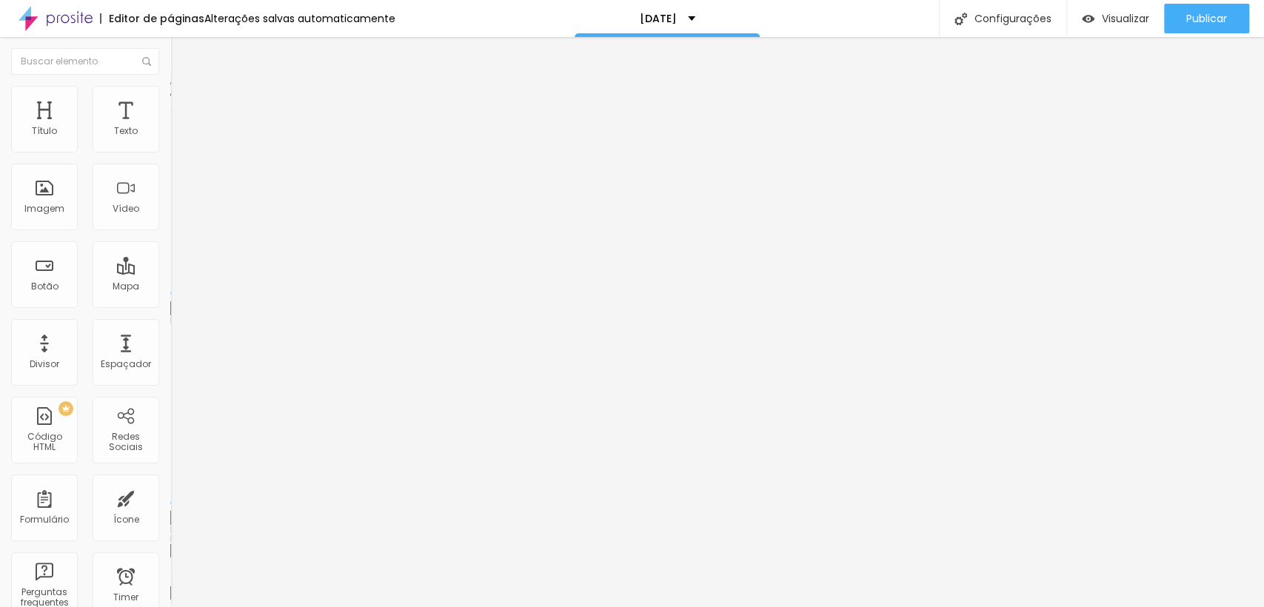
click at [170, 287] on input "range" at bounding box center [218, 293] width 96 height 12
drag, startPoint x: 34, startPoint y: 172, endPoint x: 1, endPoint y: 173, distance: 32.6
click at [170, 497] on input "range" at bounding box center [218, 503] width 96 height 12
click at [178, 136] on icon "button" at bounding box center [181, 133] width 6 height 6
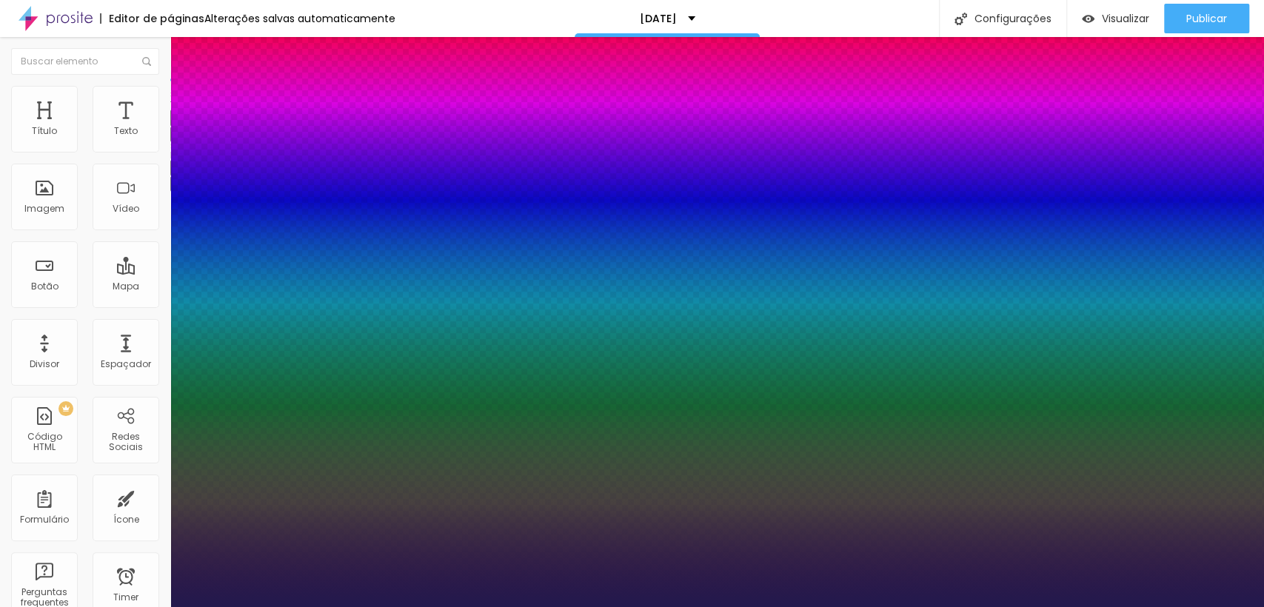
click at [698, 606] on div at bounding box center [632, 607] width 1264 height 0
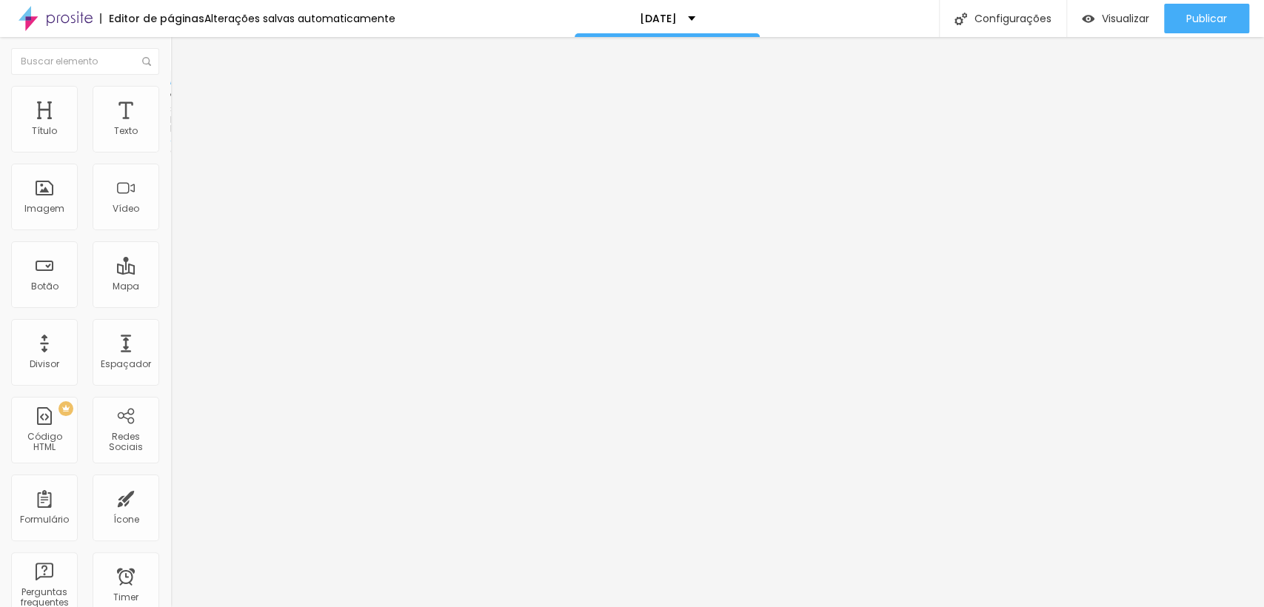
click at [170, 94] on img at bounding box center [176, 92] width 13 height 13
click at [170, 86] on img at bounding box center [176, 92] width 13 height 13
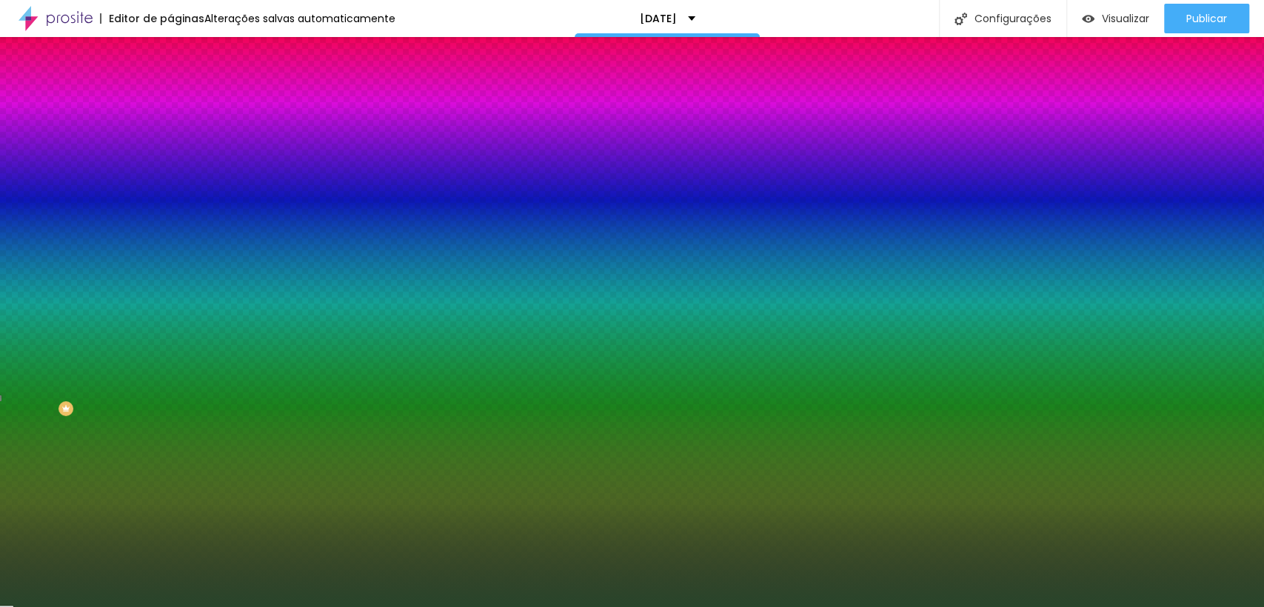
click at [170, 216] on input "#28452B" at bounding box center [259, 208] width 178 height 15
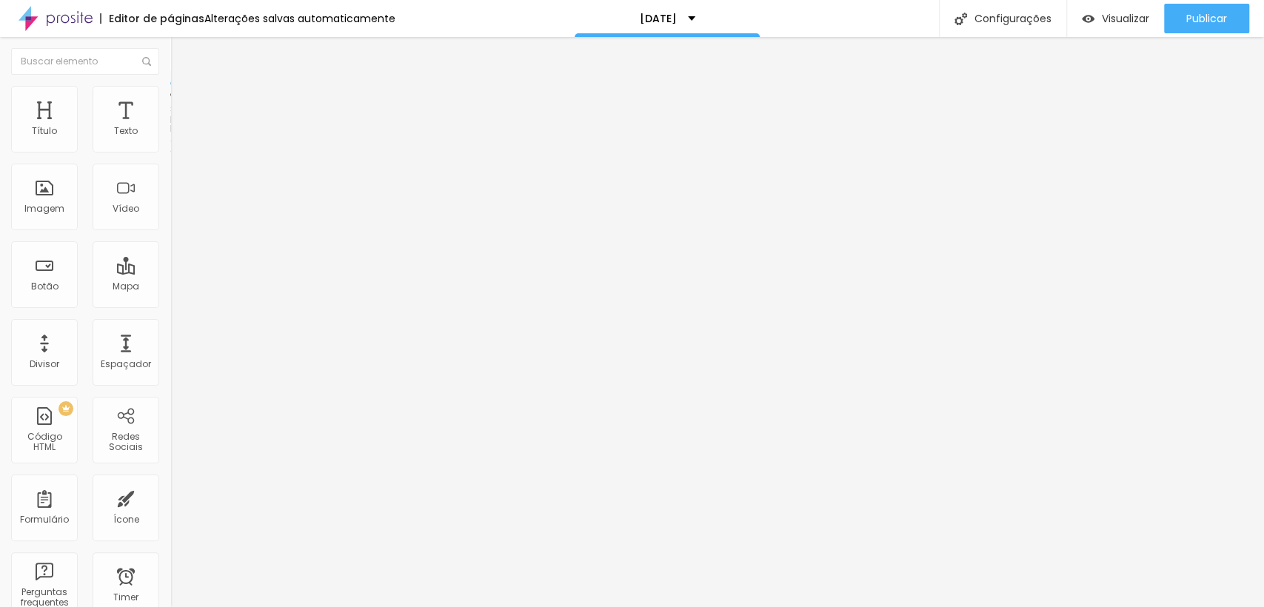
click at [184, 102] on span "Estilo" at bounding box center [195, 96] width 23 height 13
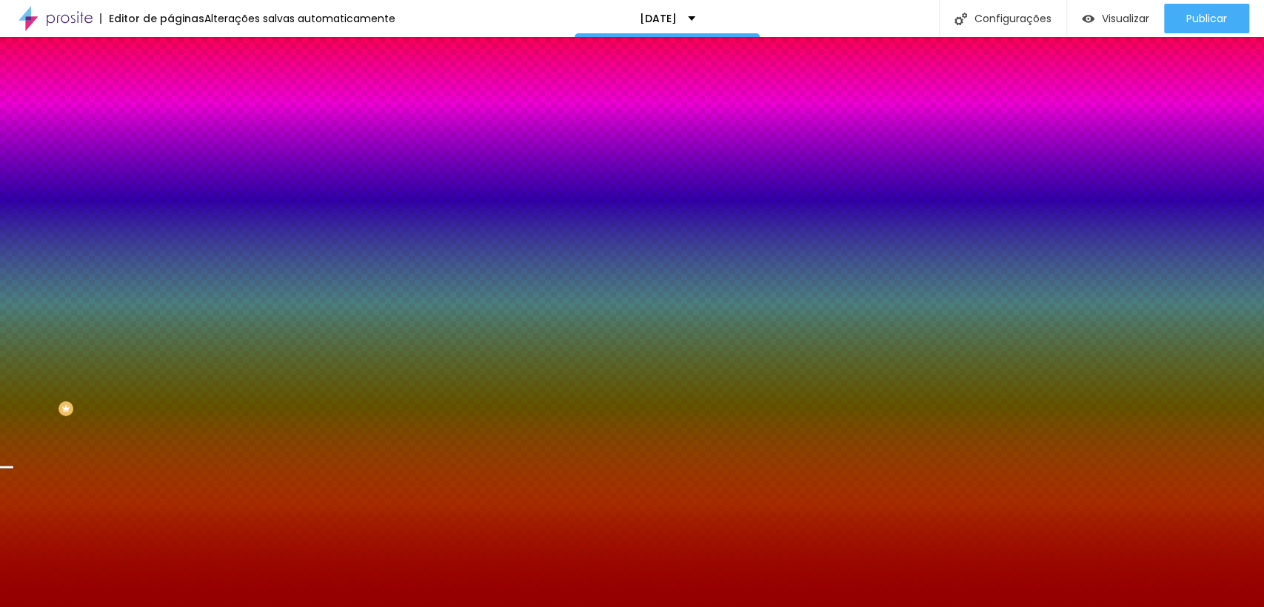
click at [170, 216] on input "#940000" at bounding box center [259, 208] width 178 height 15
click at [184, 87] on span "Conteúdo" at bounding box center [207, 81] width 46 height 13
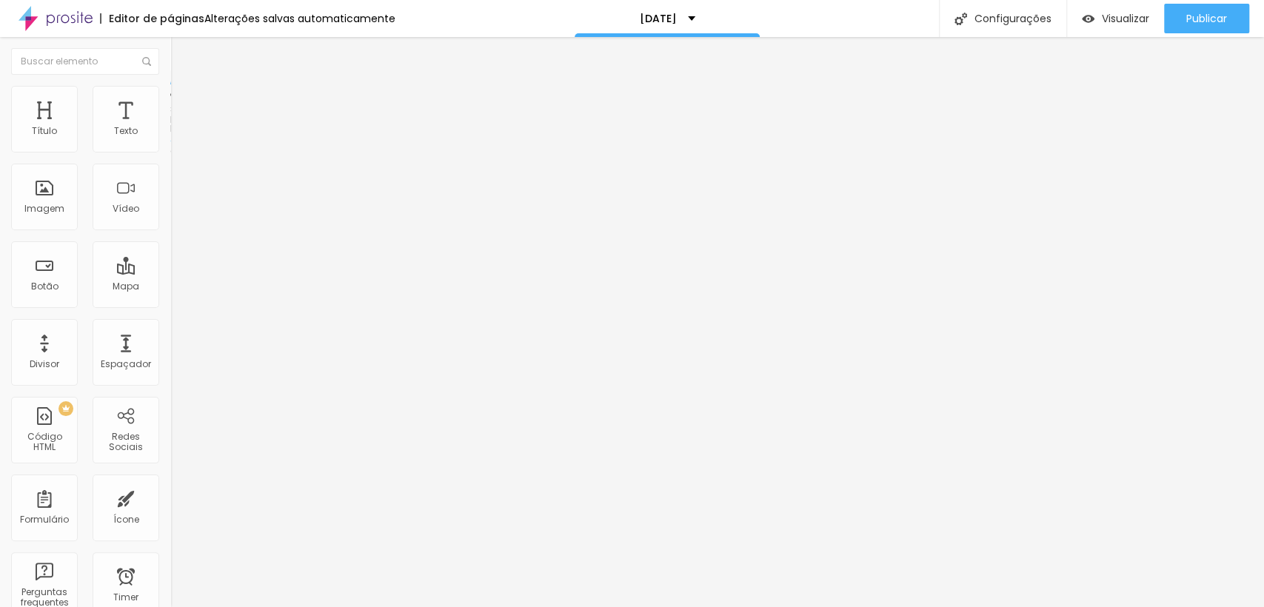
click at [184, 99] on span "Estilo" at bounding box center [195, 96] width 23 height 13
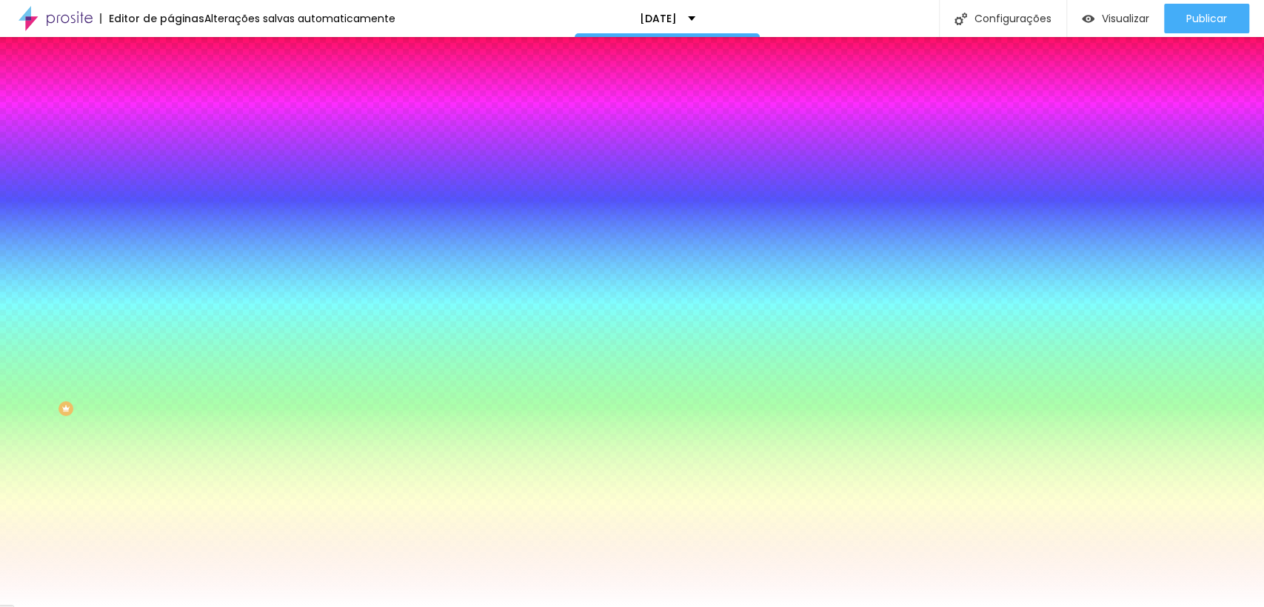
click at [170, 216] on input "#FFFFFF" at bounding box center [259, 208] width 178 height 15
paste input "940000"
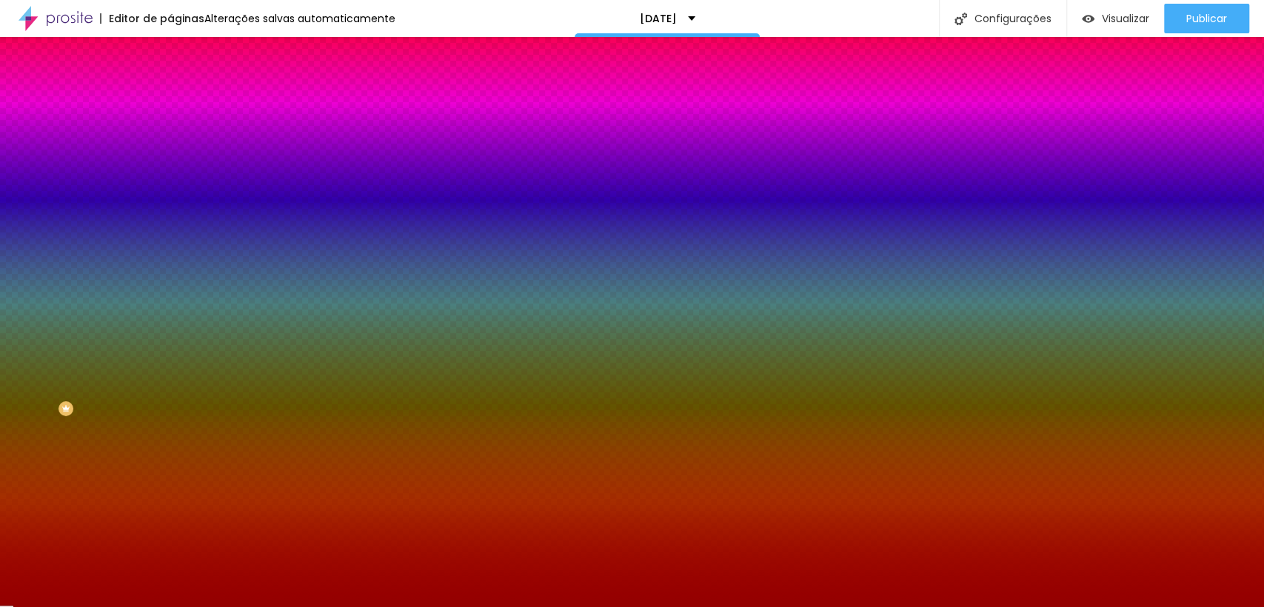
click at [170, 201] on div at bounding box center [255, 201] width 170 height 0
click at [170, 216] on input "#940000" at bounding box center [259, 208] width 178 height 15
click at [170, 201] on div at bounding box center [255, 201] width 170 height 0
drag, startPoint x: 155, startPoint y: 349, endPoint x: 153, endPoint y: 371, distance: 22.3
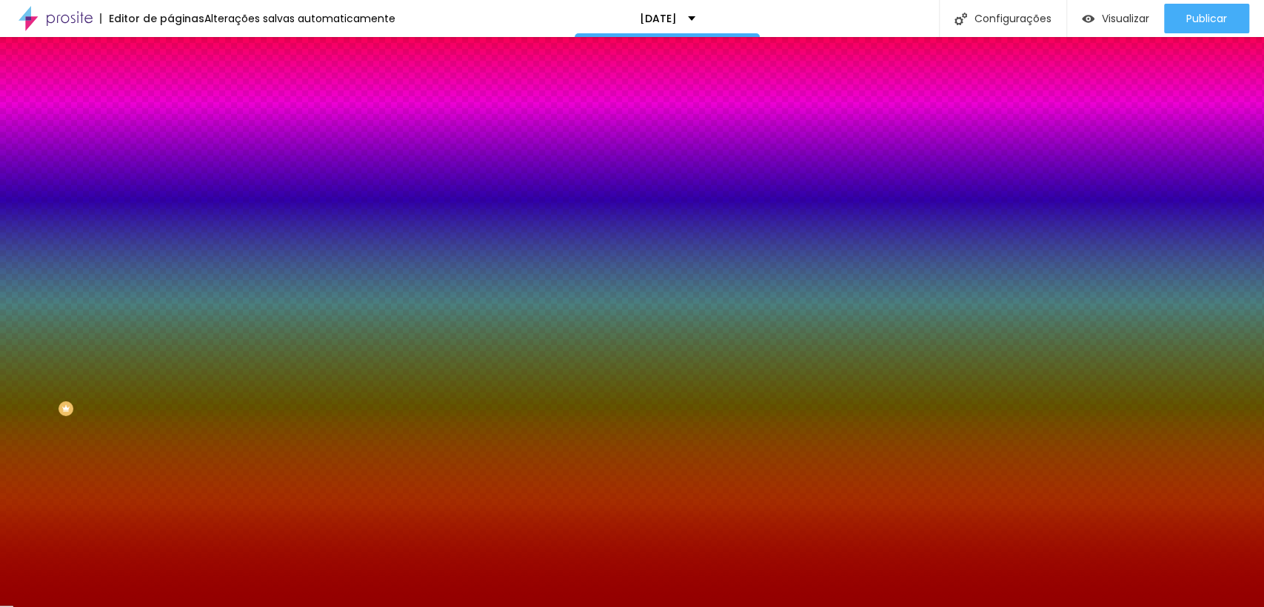
click at [170, 216] on div at bounding box center [255, 216] width 170 height 0
click at [170, 307] on div "Imagem de fundo Adicionar imagem Efeito da Imagem Nenhum Nenhum Parallax Cor de…" at bounding box center [255, 212] width 170 height 192
click at [170, 201] on div at bounding box center [255, 201] width 170 height 0
drag, startPoint x: 150, startPoint y: 364, endPoint x: 147, endPoint y: 389, distance: 24.5
click at [15, 552] on div at bounding box center [7, 553] width 15 height 2
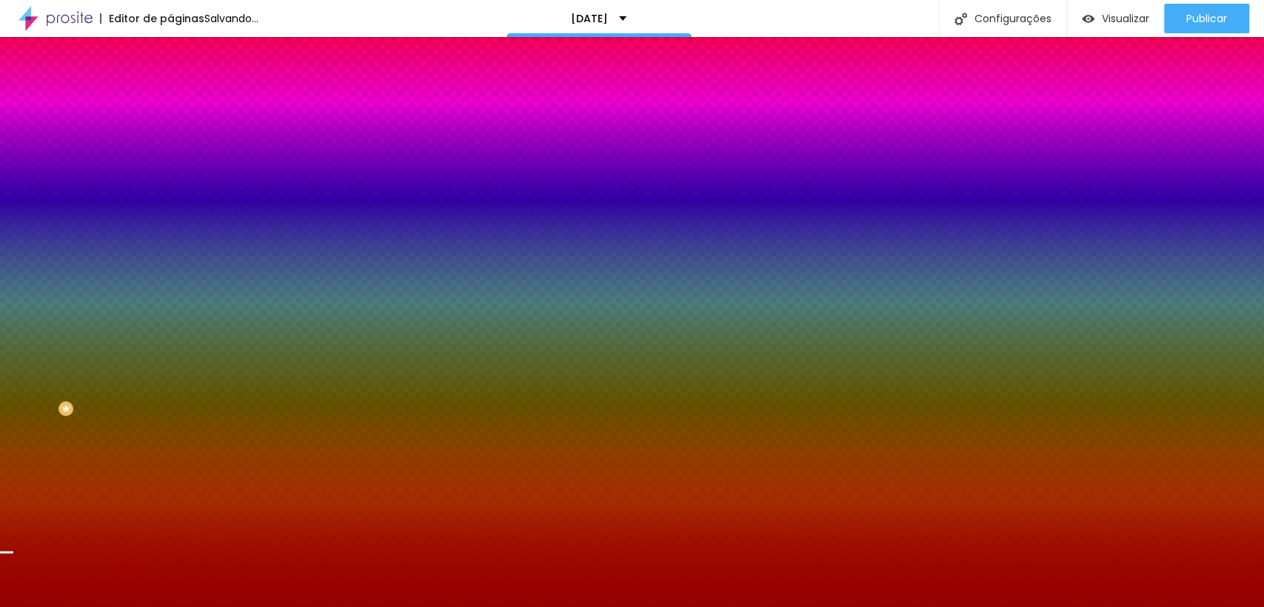
click at [170, 512] on div "Editar Seção Conteúdo Estilo Avançado Imagem de fundo Adicionar imagem Efeito d…" at bounding box center [255, 322] width 170 height 570
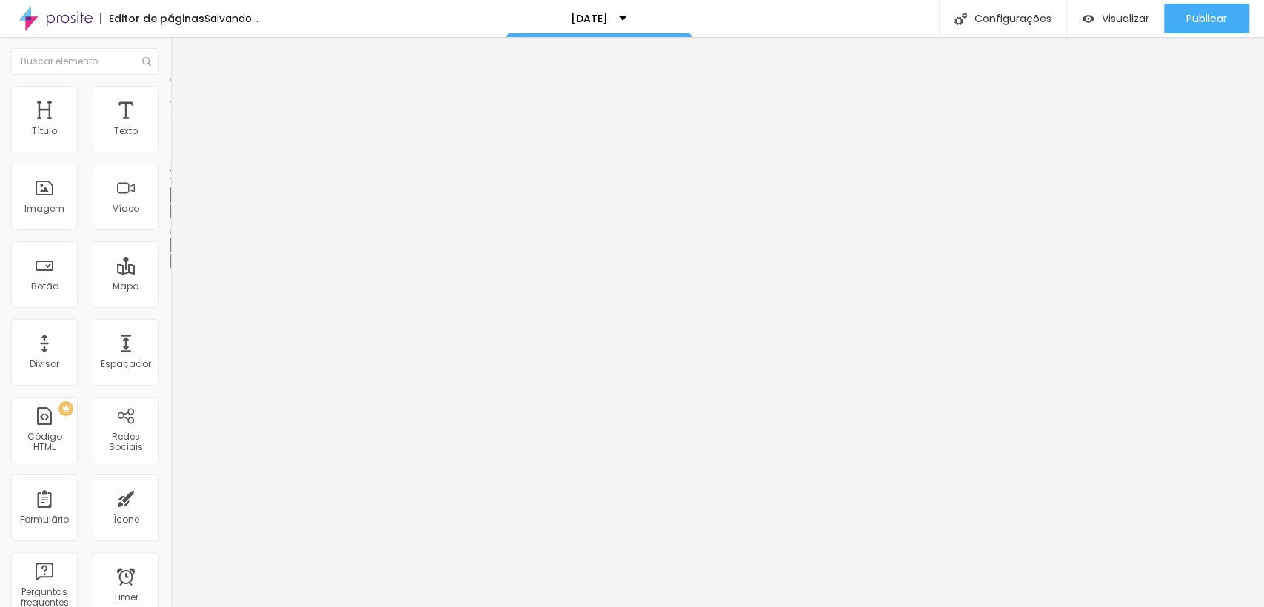
click at [170, 219] on button "button" at bounding box center [180, 212] width 21 height 16
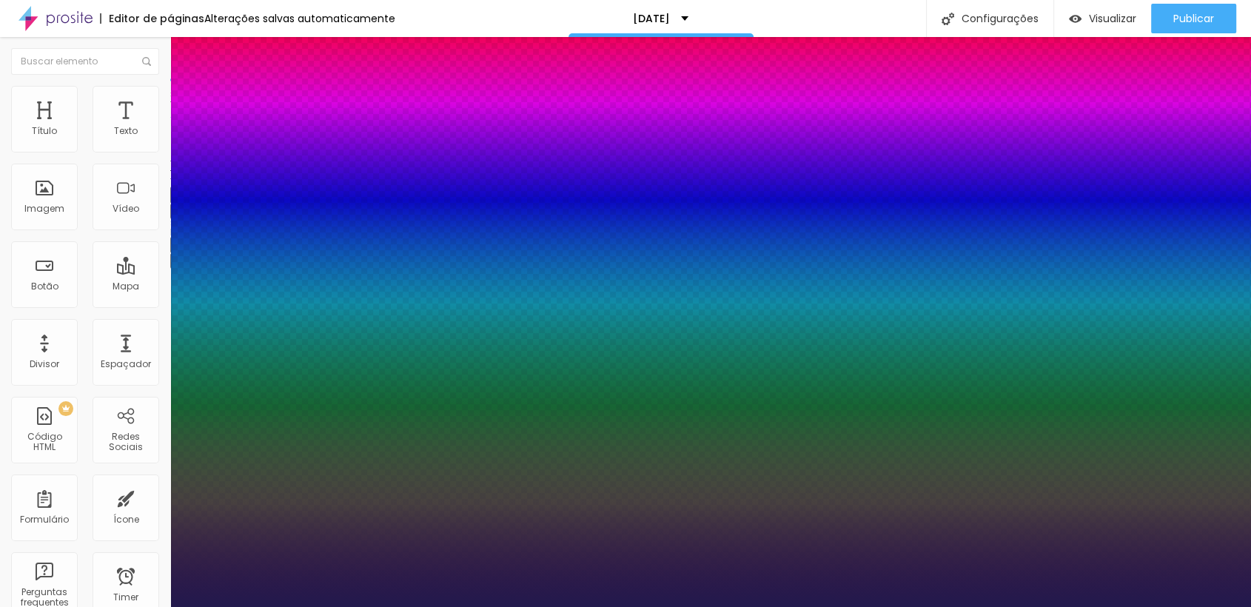
drag, startPoint x: 203, startPoint y: 415, endPoint x: 248, endPoint y: 427, distance: 46.5
click at [726, 606] on div at bounding box center [625, 607] width 1251 height 0
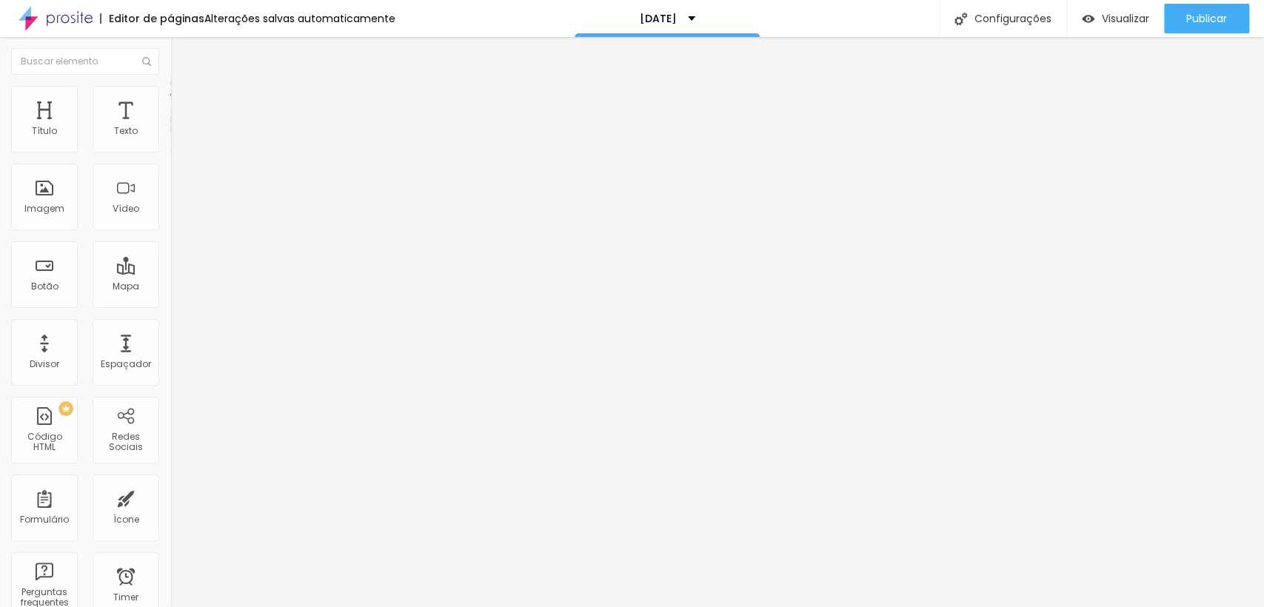
click at [184, 102] on span "Estilo" at bounding box center [195, 96] width 23 height 13
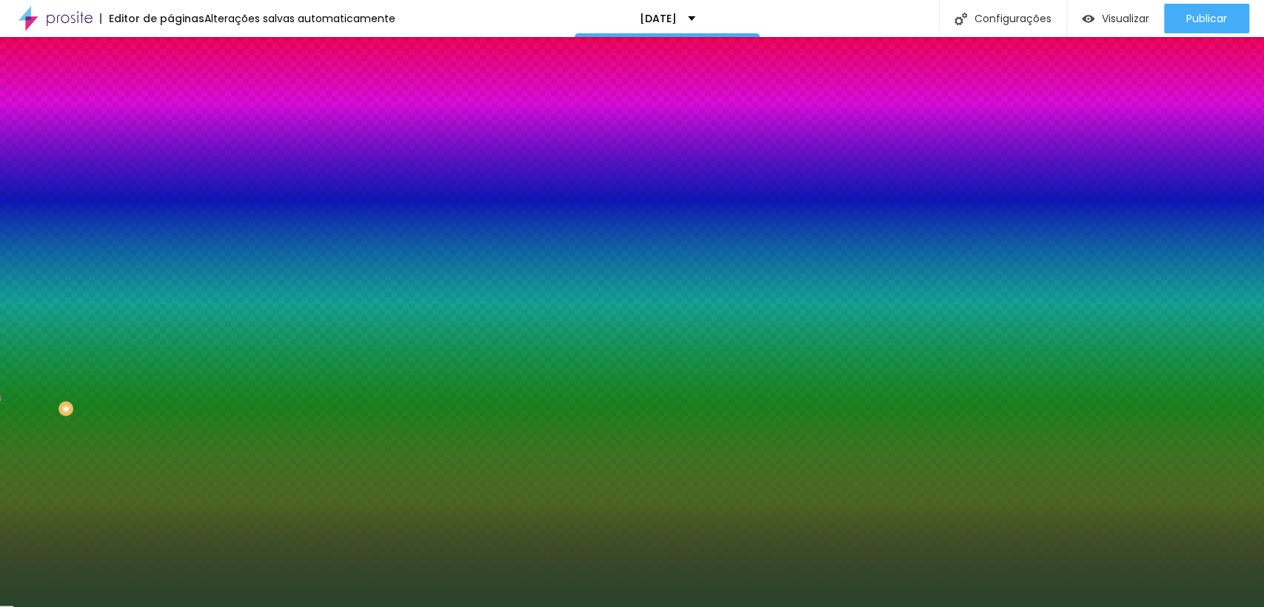
click at [170, 216] on input "#28452B" at bounding box center [259, 208] width 178 height 15
paste input "940000"
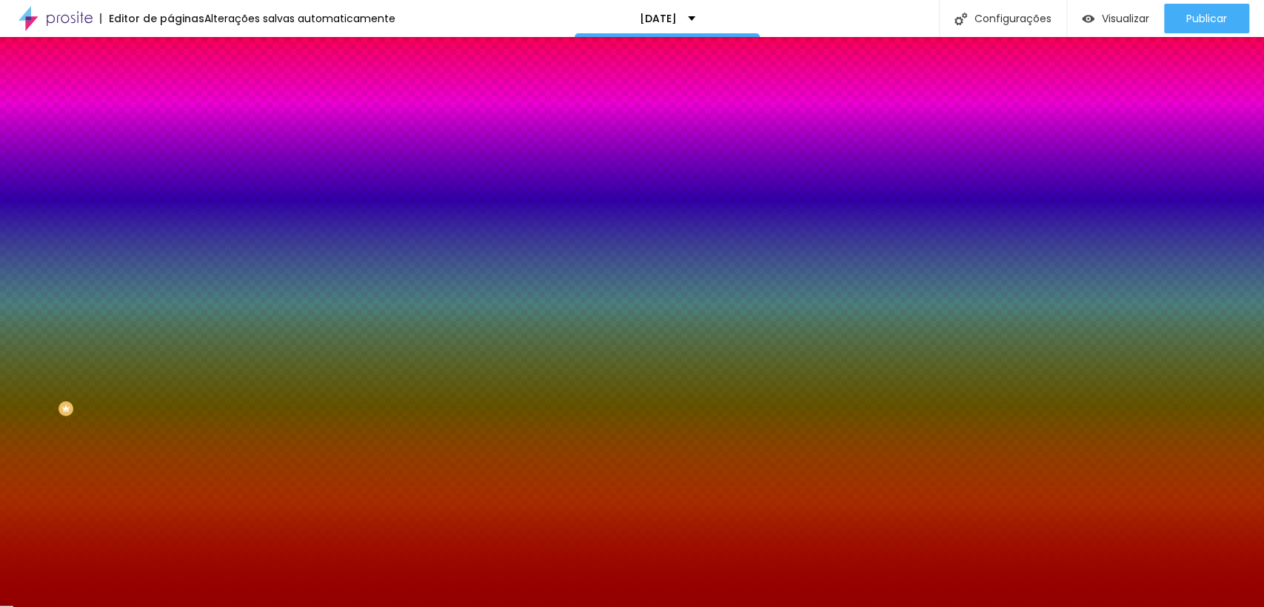
click at [170, 201] on div at bounding box center [255, 201] width 170 height 0
drag, startPoint x: 148, startPoint y: 369, endPoint x: 150, endPoint y: 387, distance: 18.6
click at [150, 387] on div at bounding box center [632, 303] width 1264 height 607
click at [13, 546] on div at bounding box center [6, 547] width 15 height 2
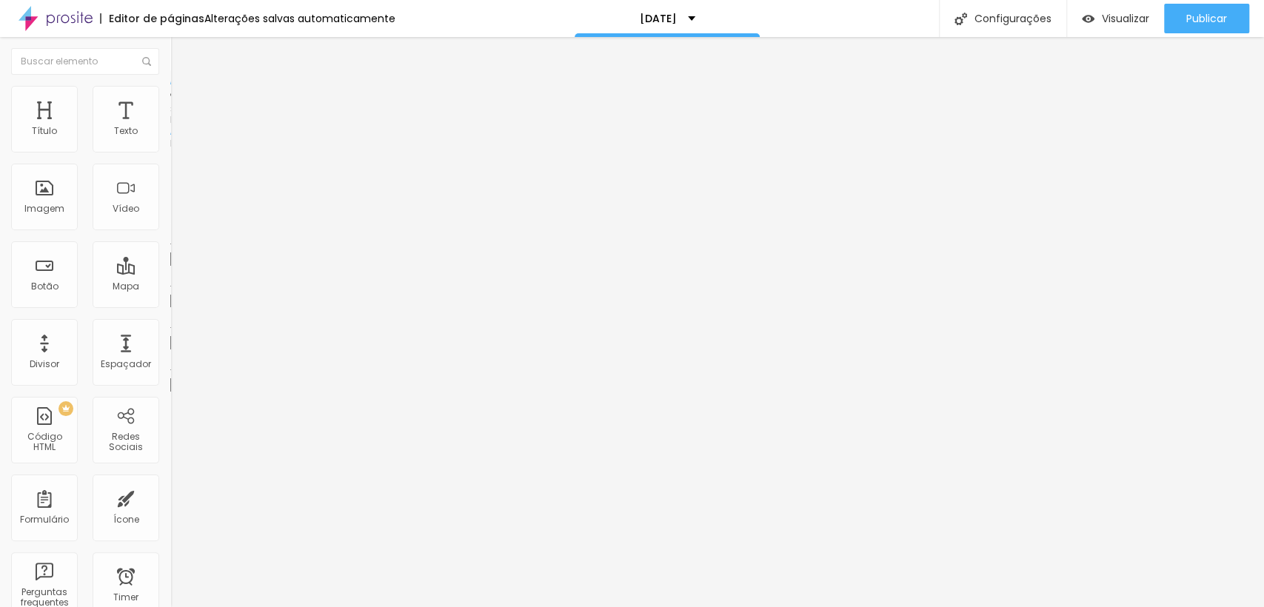
click at [170, 96] on li "Estilo" at bounding box center [255, 93] width 170 height 15
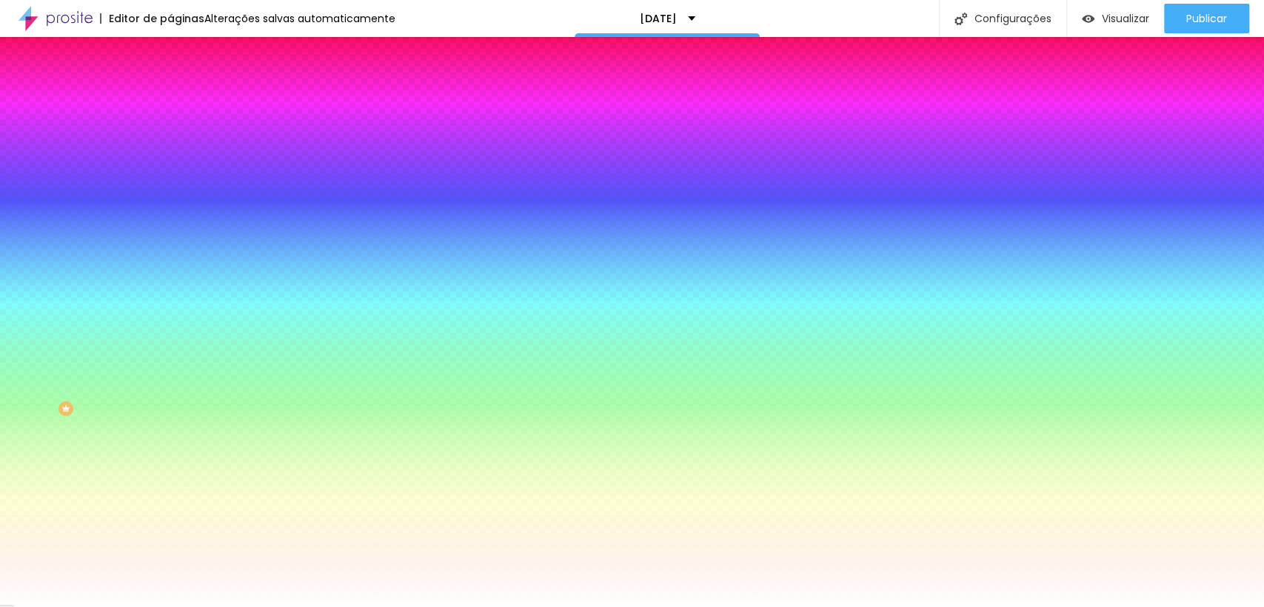
click at [170, 291] on div at bounding box center [255, 291] width 170 height 0
click at [130, 311] on div at bounding box center [632, 303] width 1264 height 607
drag, startPoint x: 130, startPoint y: 311, endPoint x: 131, endPoint y: 334, distance: 23.0
click at [131, 334] on div at bounding box center [632, 303] width 1264 height 607
click at [142, 333] on div at bounding box center [632, 303] width 1264 height 607
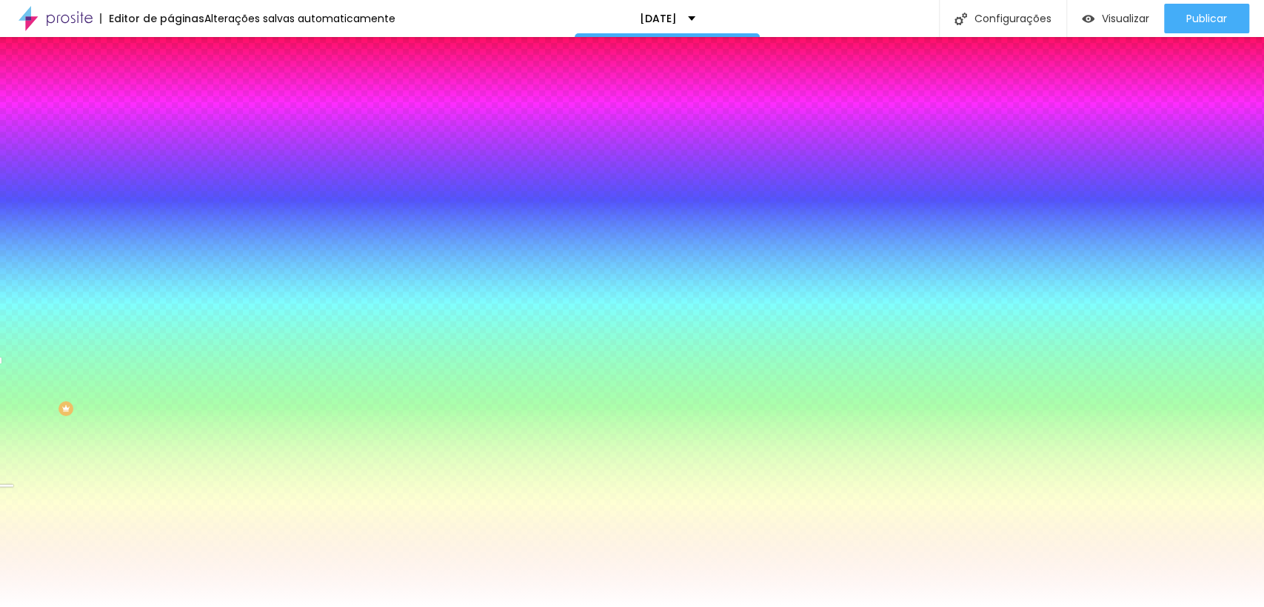
drag, startPoint x: 127, startPoint y: 334, endPoint x: 132, endPoint y: 310, distance: 24.8
click at [132, 310] on div at bounding box center [632, 303] width 1264 height 607
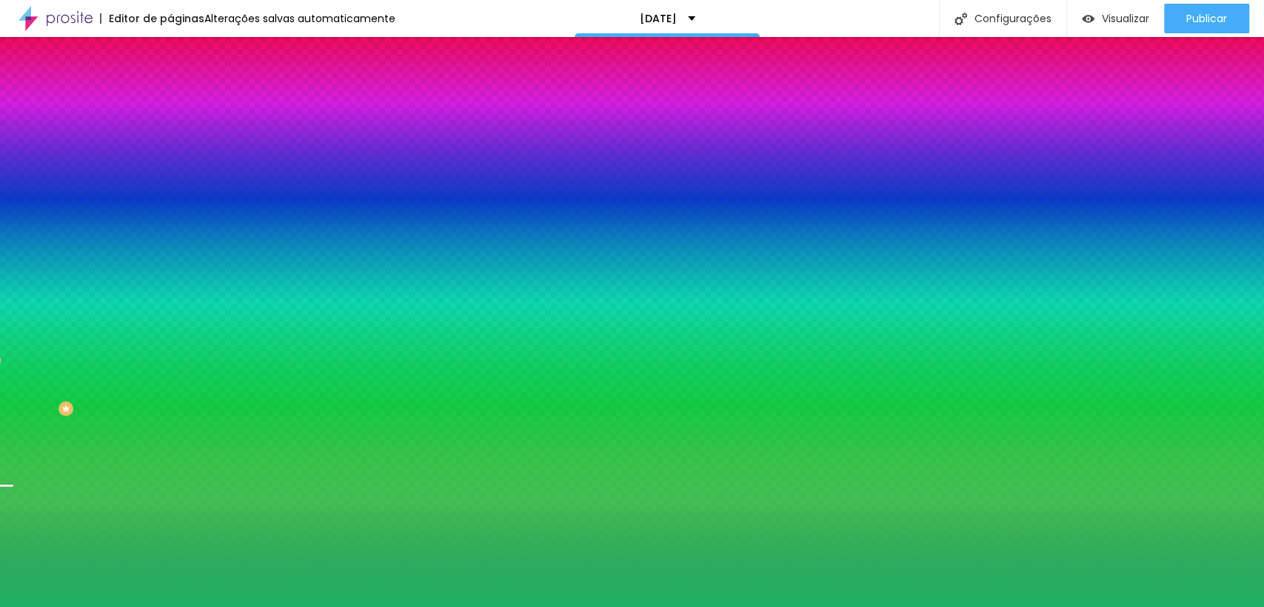
click at [104, 278] on div at bounding box center [632, 303] width 1264 height 607
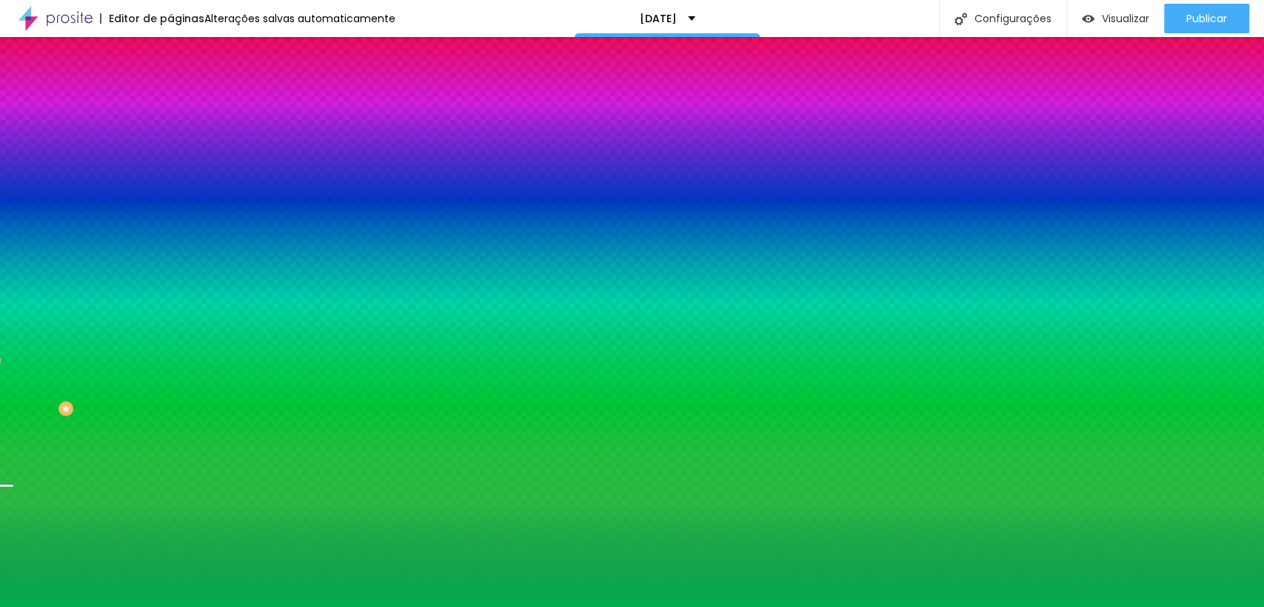
drag, startPoint x: 104, startPoint y: 278, endPoint x: 118, endPoint y: 281, distance: 15.1
click at [1248, 204] on div at bounding box center [1249, 202] width 3 height 3
drag, startPoint x: 150, startPoint y: 334, endPoint x: 165, endPoint y: 290, distance: 46.4
click at [170, 290] on div "Visual Cor de fundo Voltar ao padrão #02AA51 Tipografia do número Voltar ao pad…" at bounding box center [255, 302] width 170 height 373
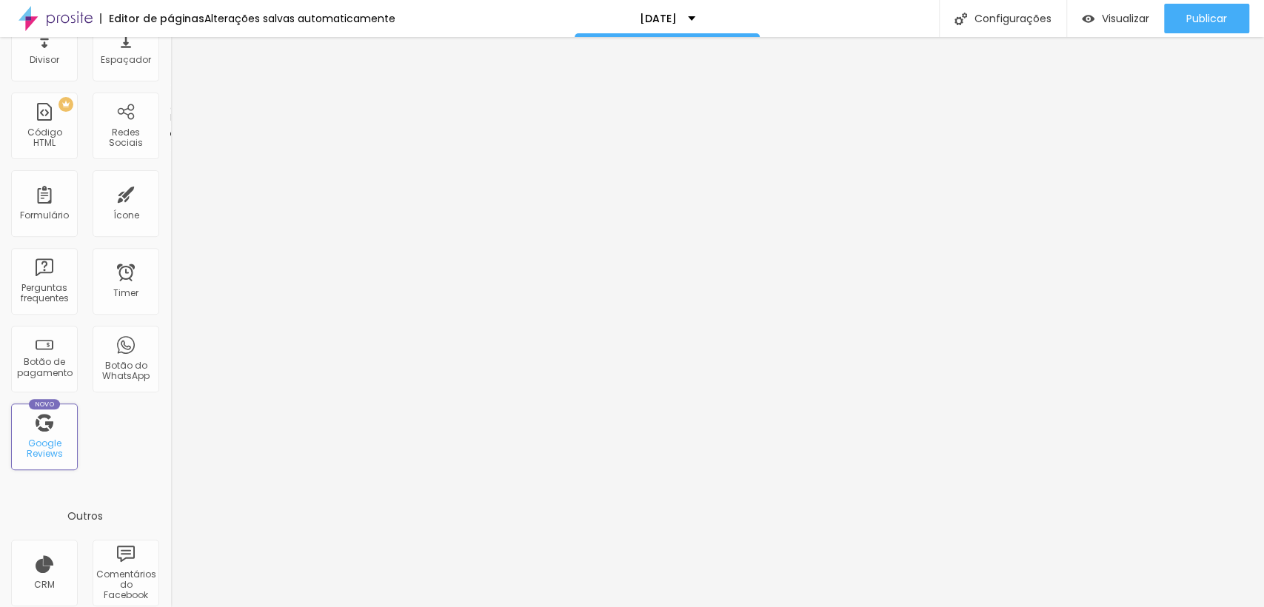
scroll to position [0, 0]
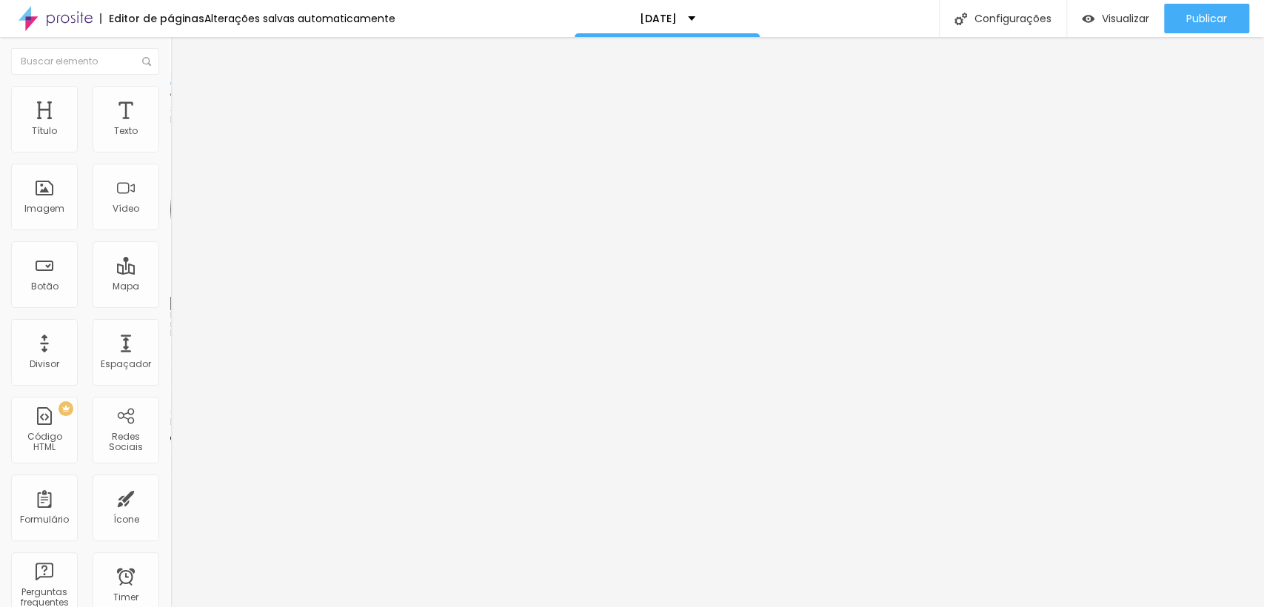
click at [170, 296] on input at bounding box center [270, 303] width 201 height 15
click at [170, 394] on div "Data da avaliação" at bounding box center [255, 397] width 170 height 7
click at [170, 101] on li "Estilo" at bounding box center [255, 93] width 170 height 15
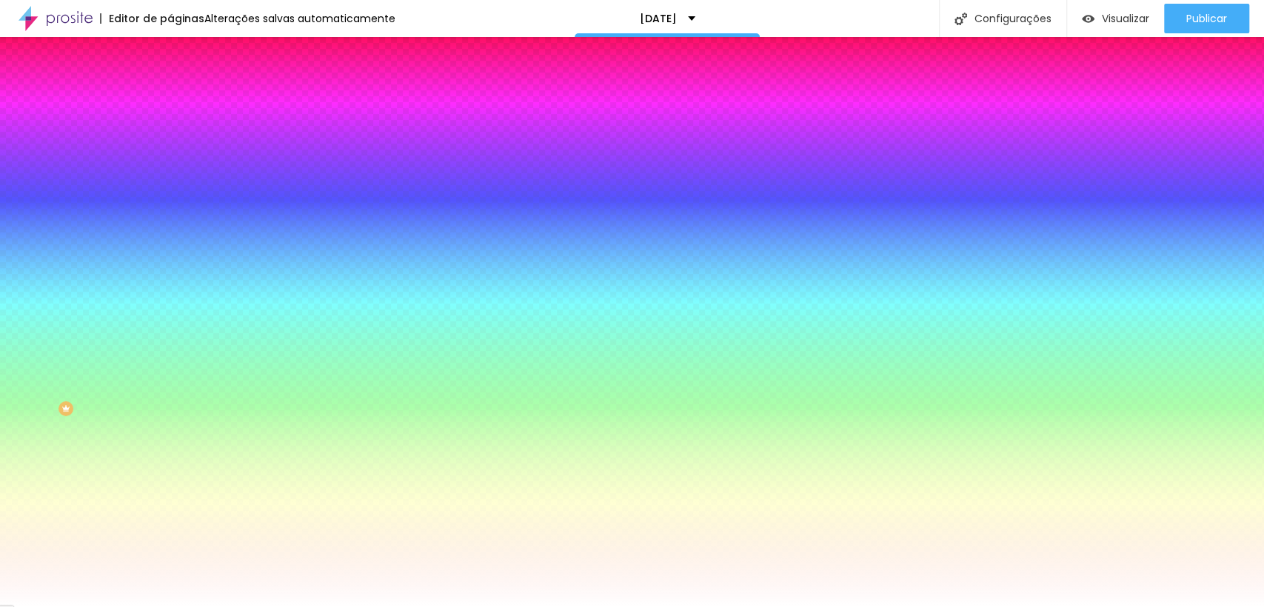
click at [170, 101] on li "Avançado" at bounding box center [255, 108] width 170 height 15
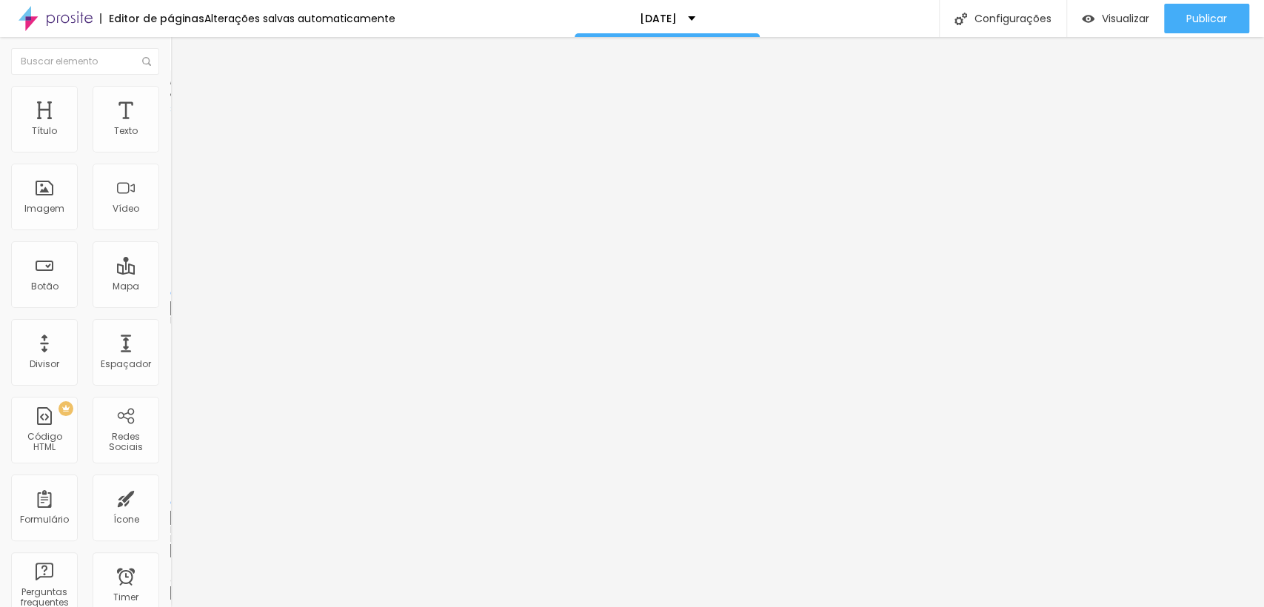
click at [170, 86] on li "Conteúdo" at bounding box center [255, 78] width 170 height 15
click at [170, 296] on input at bounding box center [270, 303] width 201 height 15
click at [184, 102] on span "Estilo" at bounding box center [195, 96] width 23 height 13
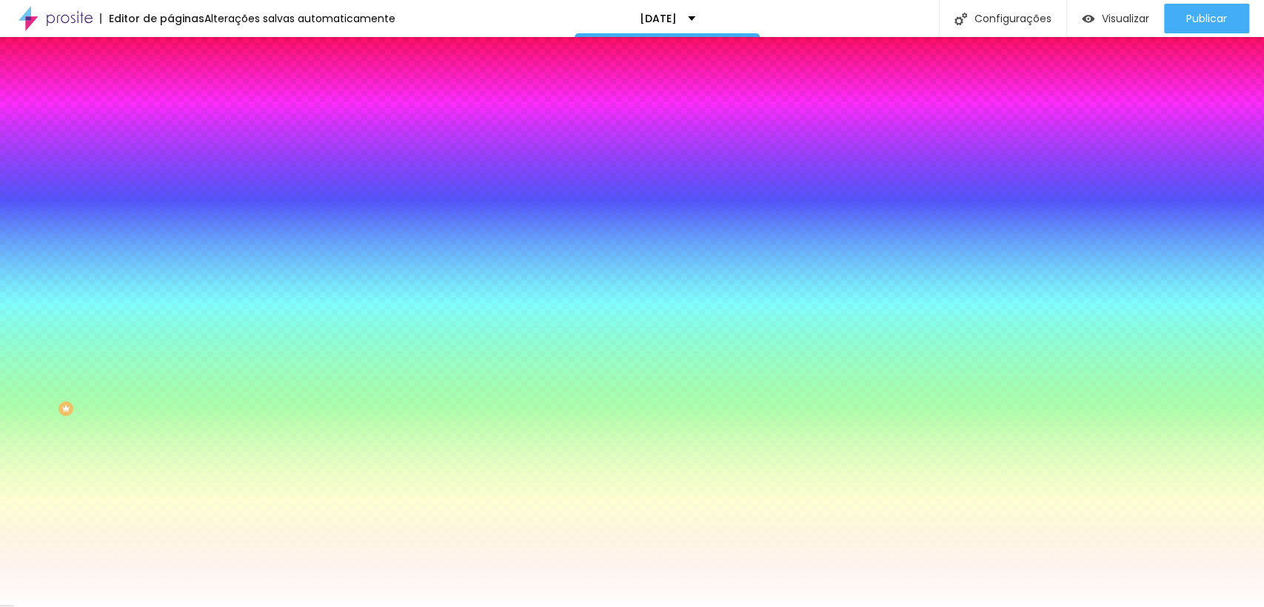
click at [176, 195] on img at bounding box center [180, 199] width 9 height 9
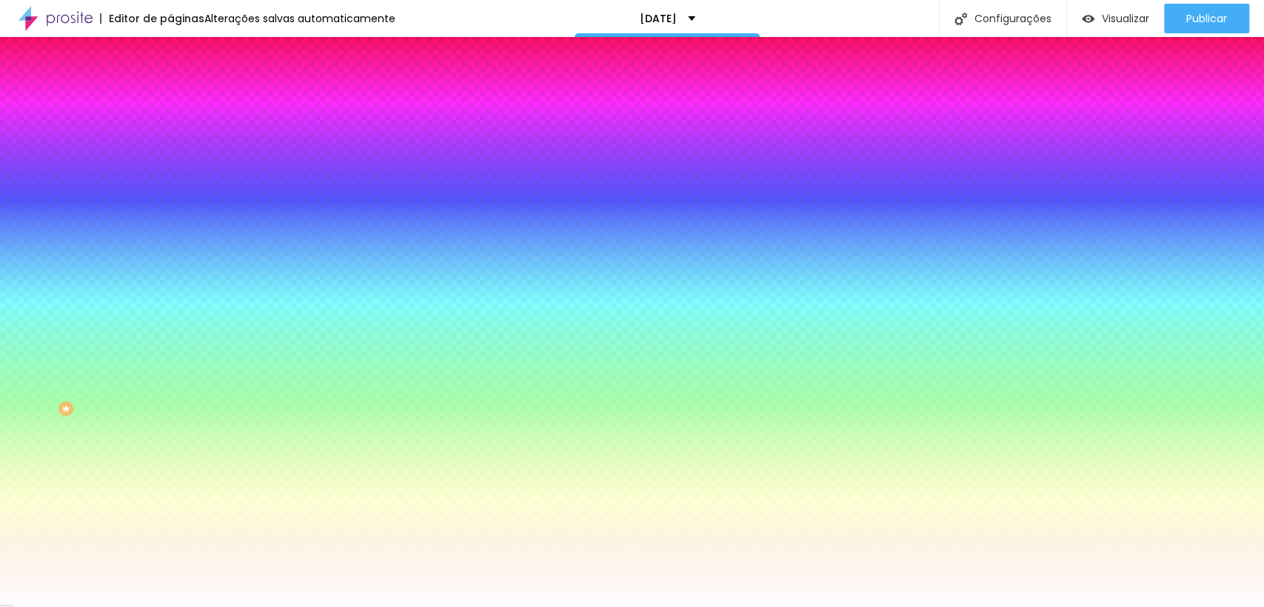
click at [176, 195] on img at bounding box center [180, 199] width 9 height 9
click at [170, 114] on li "Avançado" at bounding box center [255, 108] width 170 height 15
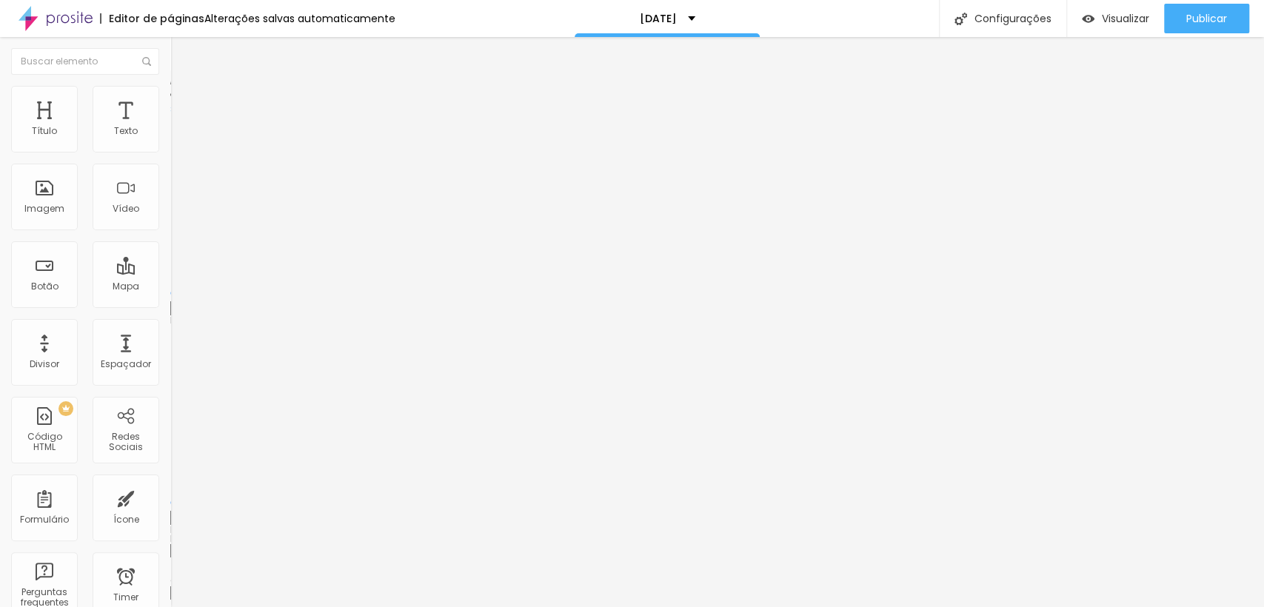
drag, startPoint x: 40, startPoint y: 144, endPoint x: 0, endPoint y: 145, distance: 40.0
click at [170, 287] on input "range" at bounding box center [218, 293] width 96 height 12
drag, startPoint x: 53, startPoint y: 170, endPoint x: 0, endPoint y: 167, distance: 53.4
click at [170, 497] on input "range" at bounding box center [218, 503] width 96 height 12
click at [184, 102] on span "Estilo" at bounding box center [195, 96] width 23 height 13
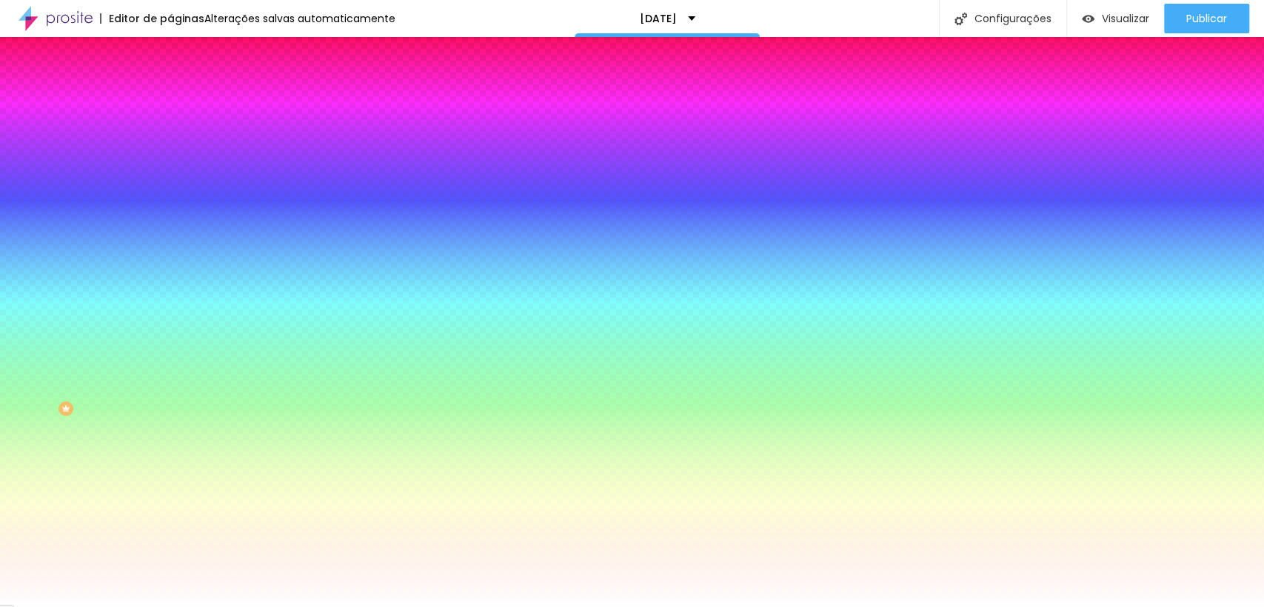
click at [170, 216] on input "#FFFFFF" at bounding box center [259, 208] width 178 height 15
paste input "940000"
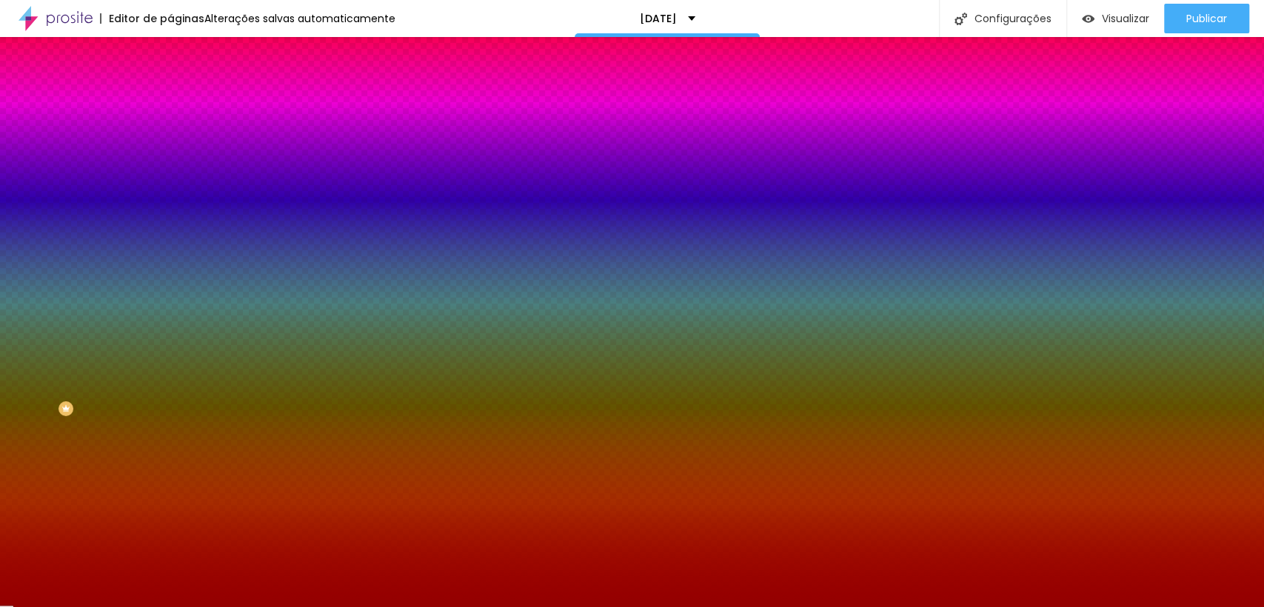
click at [170, 201] on div at bounding box center [255, 201] width 170 height 0
click at [147, 318] on div at bounding box center [632, 303] width 1264 height 607
drag, startPoint x: 147, startPoint y: 326, endPoint x: 149, endPoint y: 345, distance: 19.4
click at [149, 345] on div at bounding box center [632, 303] width 1264 height 607
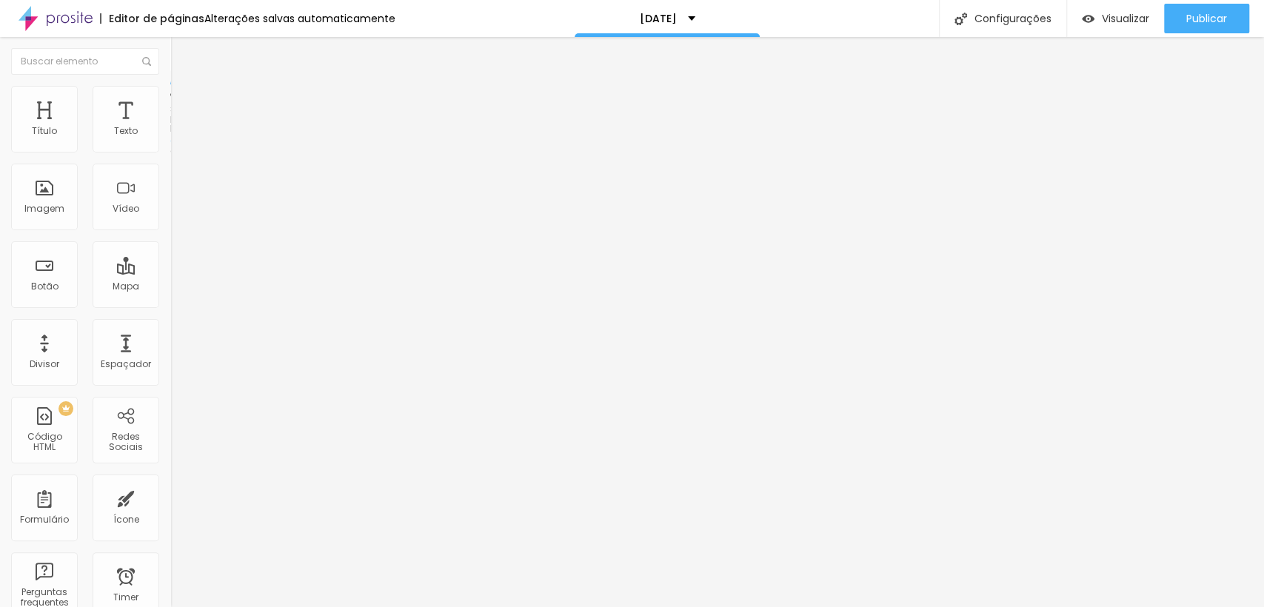
click at [184, 102] on span "Estilo" at bounding box center [195, 96] width 23 height 13
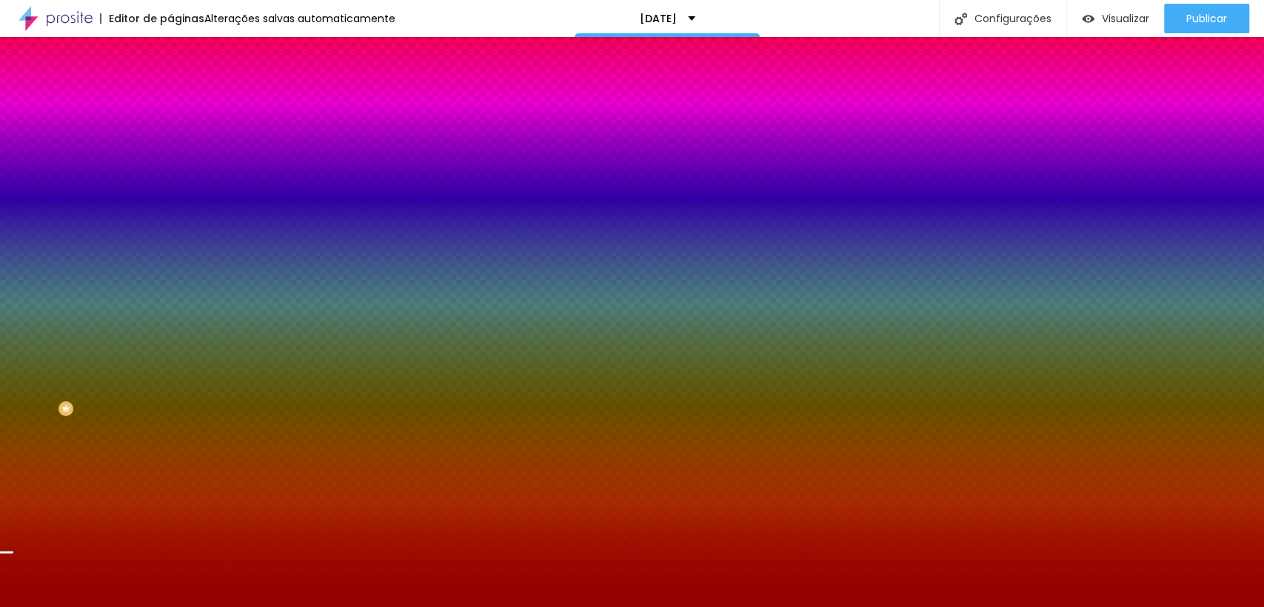
click at [170, 216] on input "#940000" at bounding box center [259, 208] width 178 height 15
click at [170, 201] on div at bounding box center [255, 201] width 170 height 0
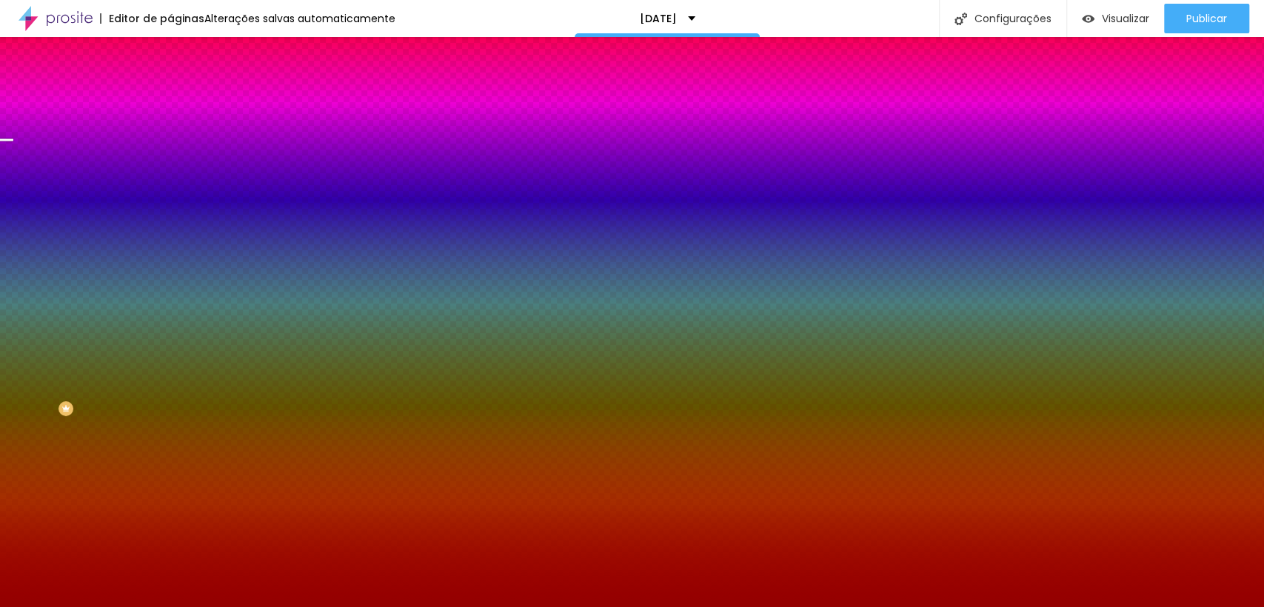
drag, startPoint x: 148, startPoint y: 389, endPoint x: 161, endPoint y: 313, distance: 76.7
click at [170, 307] on div "Imagem de fundo Adicionar imagem Efeito da Imagem Nenhum Nenhum Parallax Cor de…" at bounding box center [255, 212] width 170 height 192
click at [170, 201] on div at bounding box center [255, 201] width 170 height 0
drag, startPoint x: 147, startPoint y: 318, endPoint x: 147, endPoint y: 331, distance: 12.6
click at [147, 331] on div at bounding box center [632, 303] width 1264 height 607
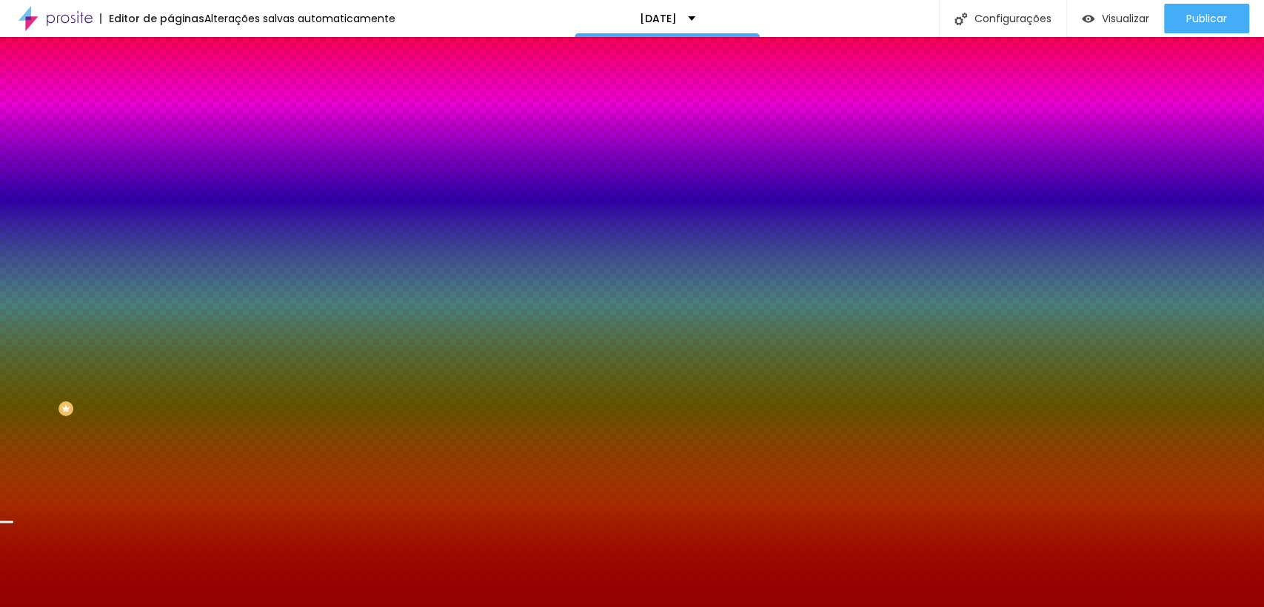
drag, startPoint x: 149, startPoint y: 331, endPoint x: 150, endPoint y: 383, distance: 51.8
click at [13, 521] on div at bounding box center [6, 522] width 15 height 2
click at [170, 216] on input "#940000" at bounding box center [259, 208] width 178 height 15
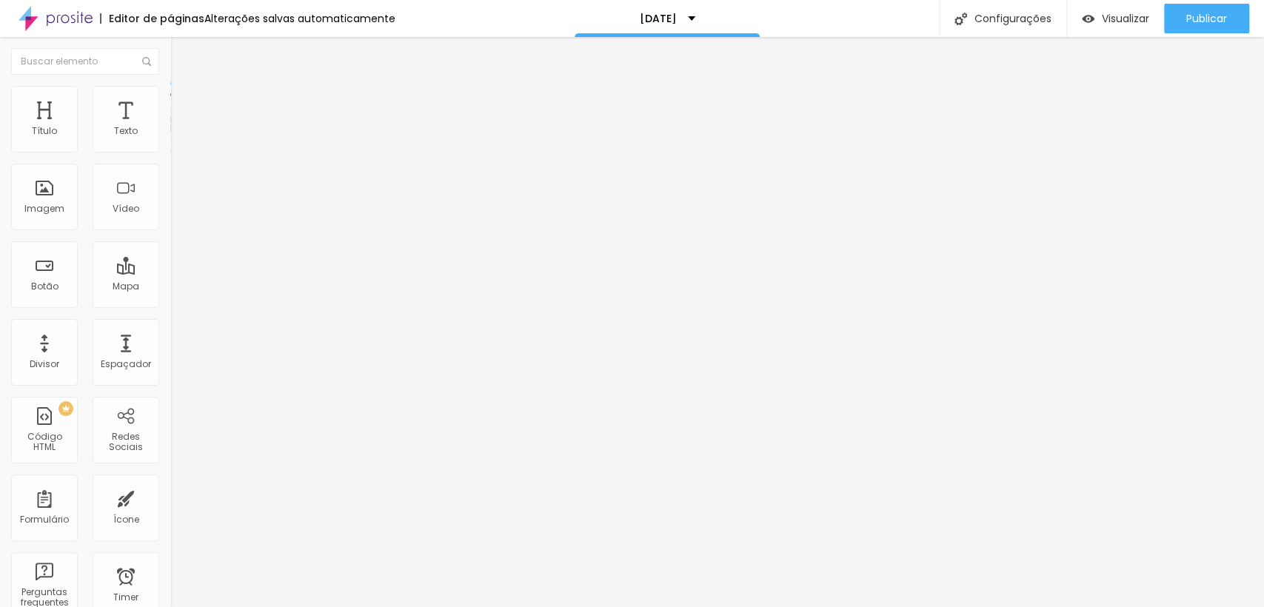
click at [170, 101] on li "Estilo" at bounding box center [255, 93] width 170 height 15
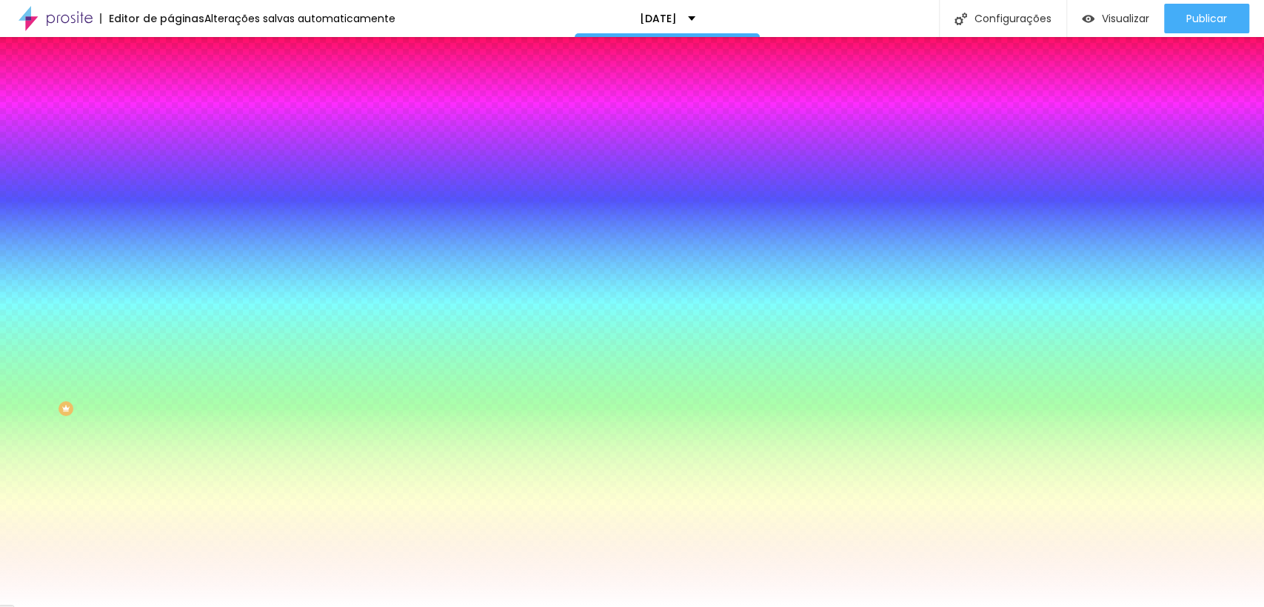
click at [170, 216] on input "#FFFFFF" at bounding box center [259, 208] width 178 height 15
paste input "940000"
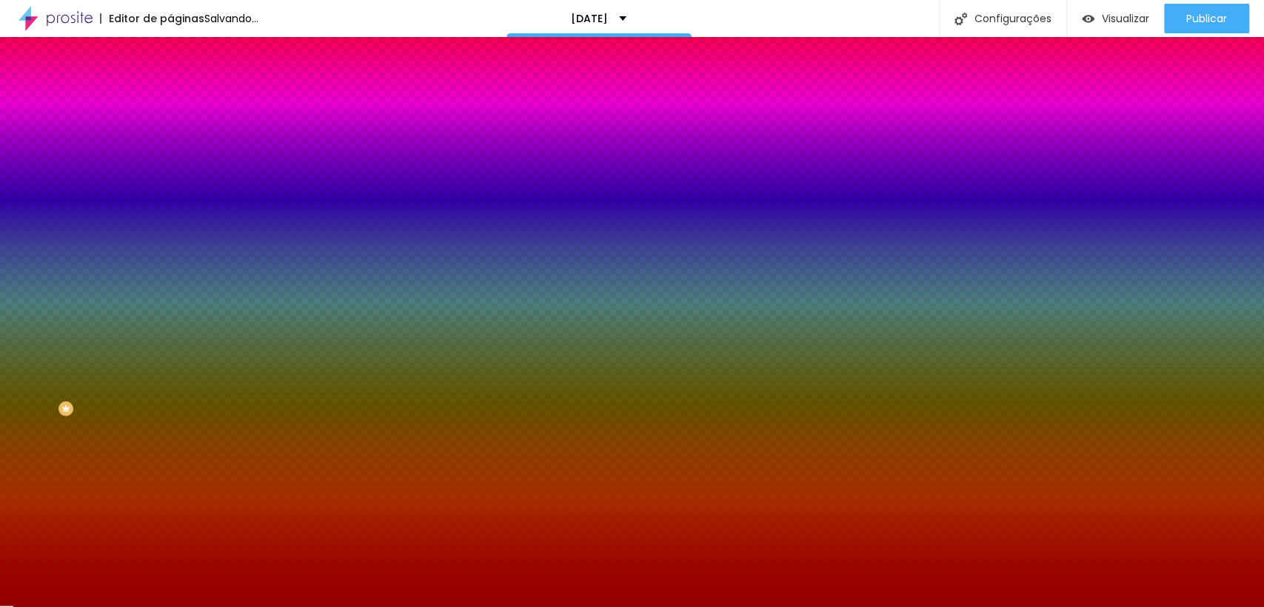
click at [170, 201] on div at bounding box center [255, 201] width 170 height 0
drag, startPoint x: 143, startPoint y: 361, endPoint x: 149, endPoint y: 378, distance: 17.3
click at [149, 378] on div at bounding box center [632, 303] width 1264 height 607
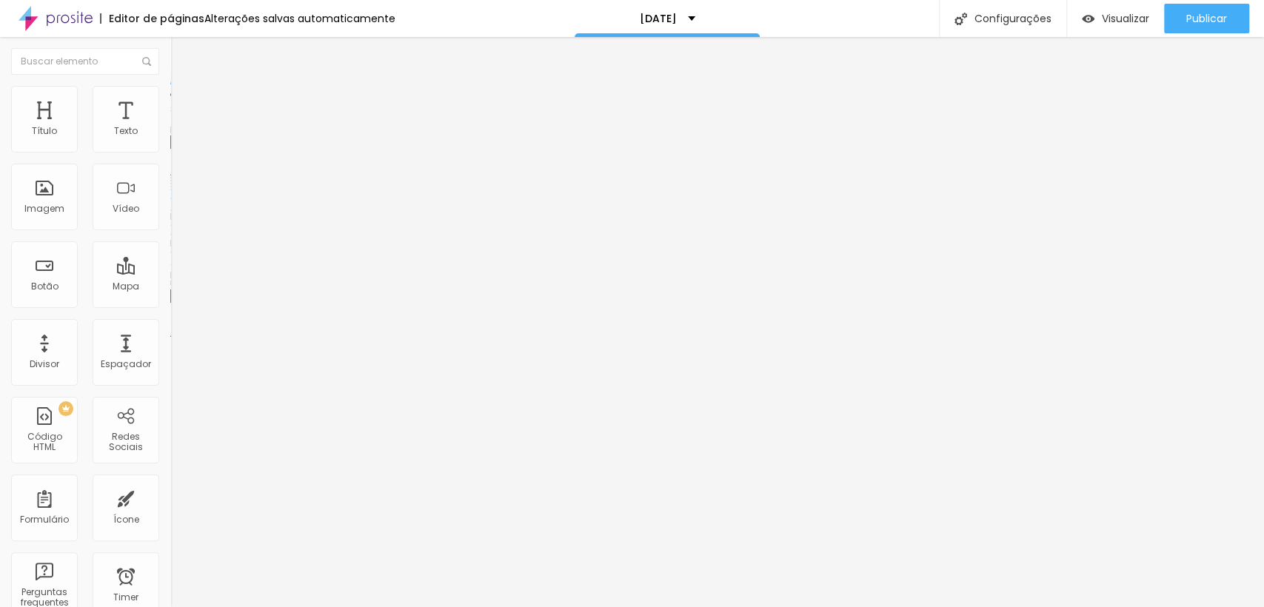
click at [170, 127] on span "Adicionar imagem" at bounding box center [218, 121] width 96 height 13
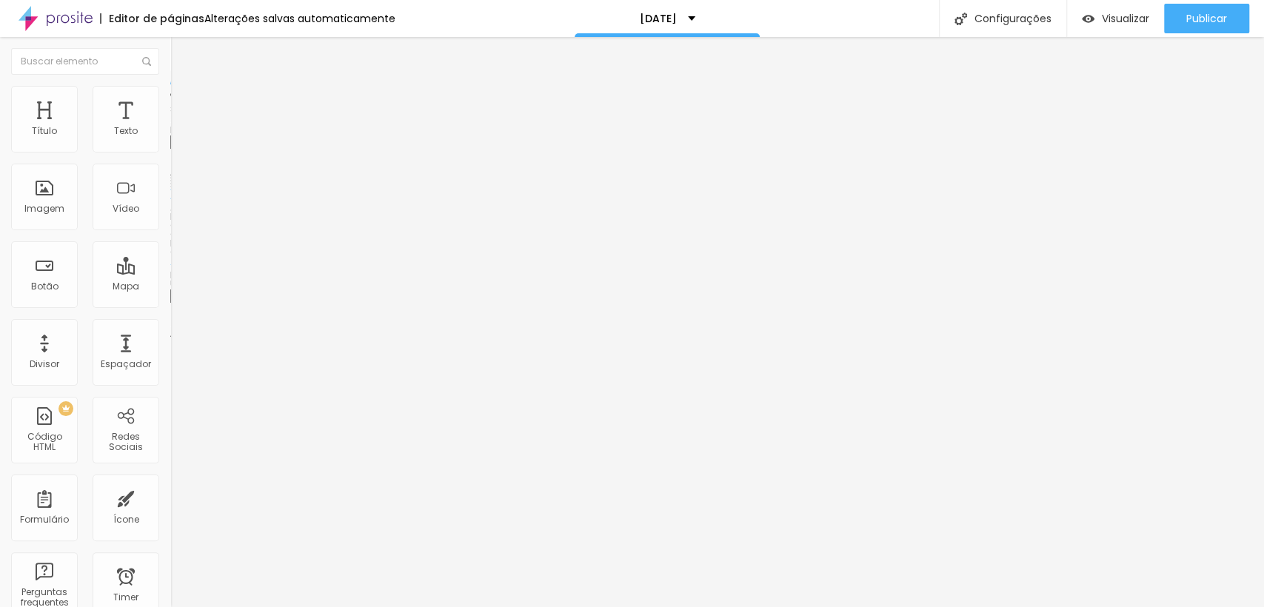
click at [170, 101] on li "Estilo" at bounding box center [255, 93] width 170 height 15
click at [170, 325] on input "range" at bounding box center [218, 331] width 96 height 12
drag, startPoint x: 50, startPoint y: 189, endPoint x: 127, endPoint y: 195, distance: 78.0
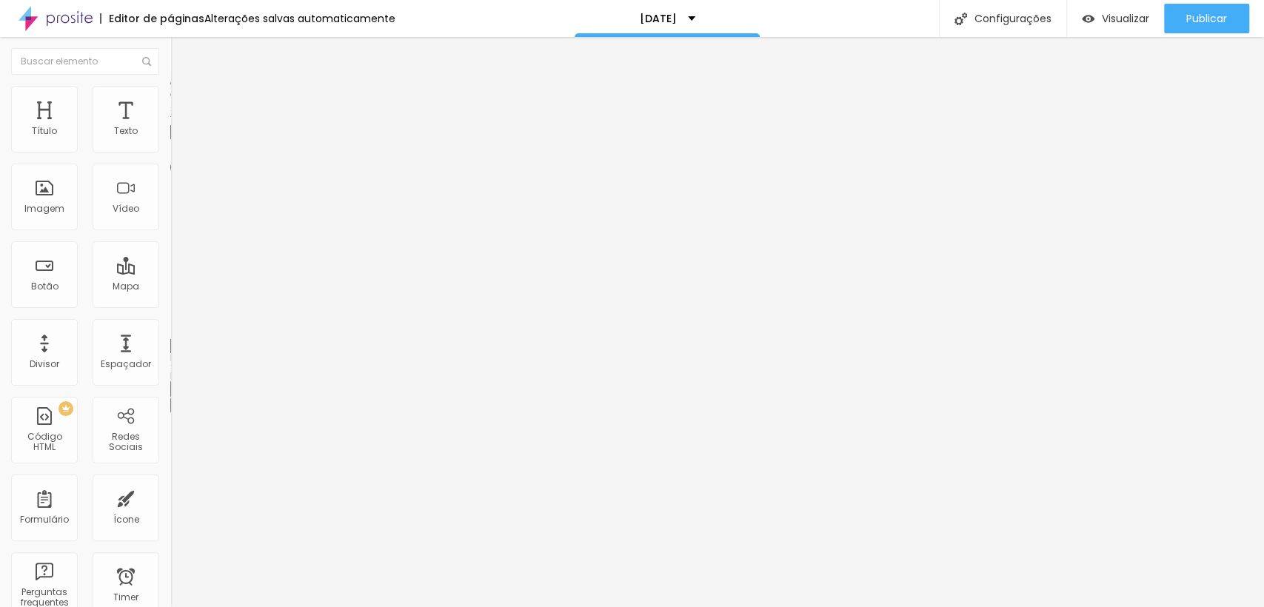
click at [170, 325] on input "range" at bounding box center [218, 331] width 96 height 12
drag, startPoint x: 130, startPoint y: 157, endPoint x: 214, endPoint y: 163, distance: 83.9
click at [214, 152] on input "range" at bounding box center [218, 146] width 96 height 12
click at [170, 101] on li "Avançado" at bounding box center [255, 108] width 170 height 15
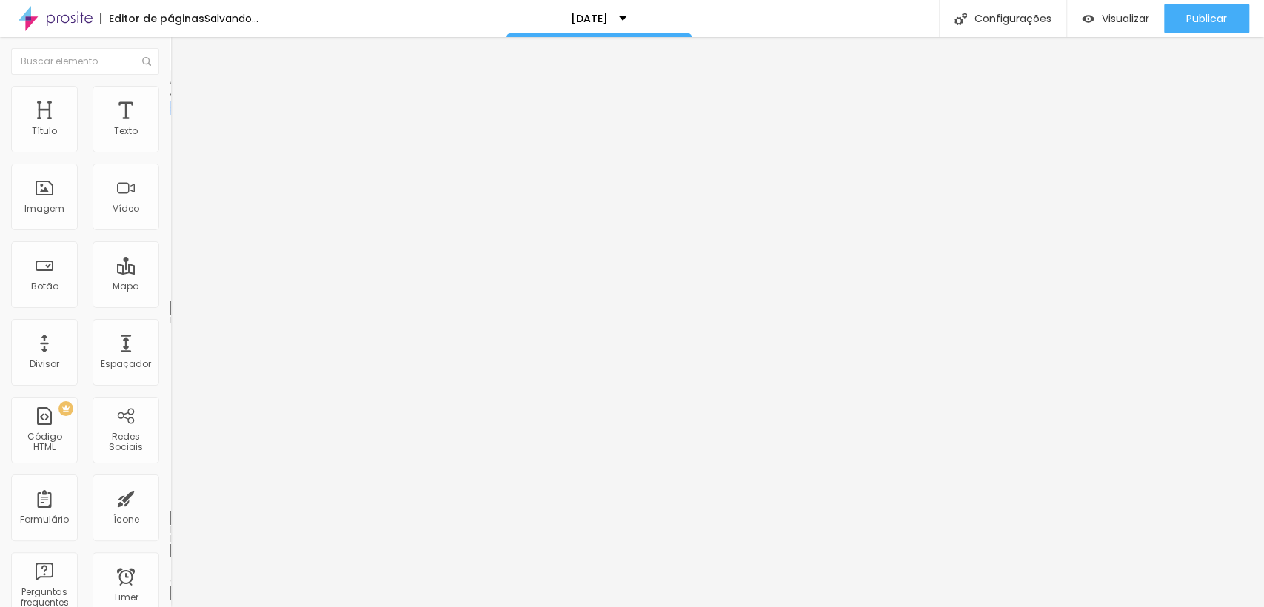
click at [170, 287] on input "range" at bounding box center [218, 293] width 96 height 12
click at [170, 127] on span "Adicionar imagem" at bounding box center [218, 121] width 96 height 13
click at [184, 99] on span "Estilo" at bounding box center [195, 96] width 23 height 13
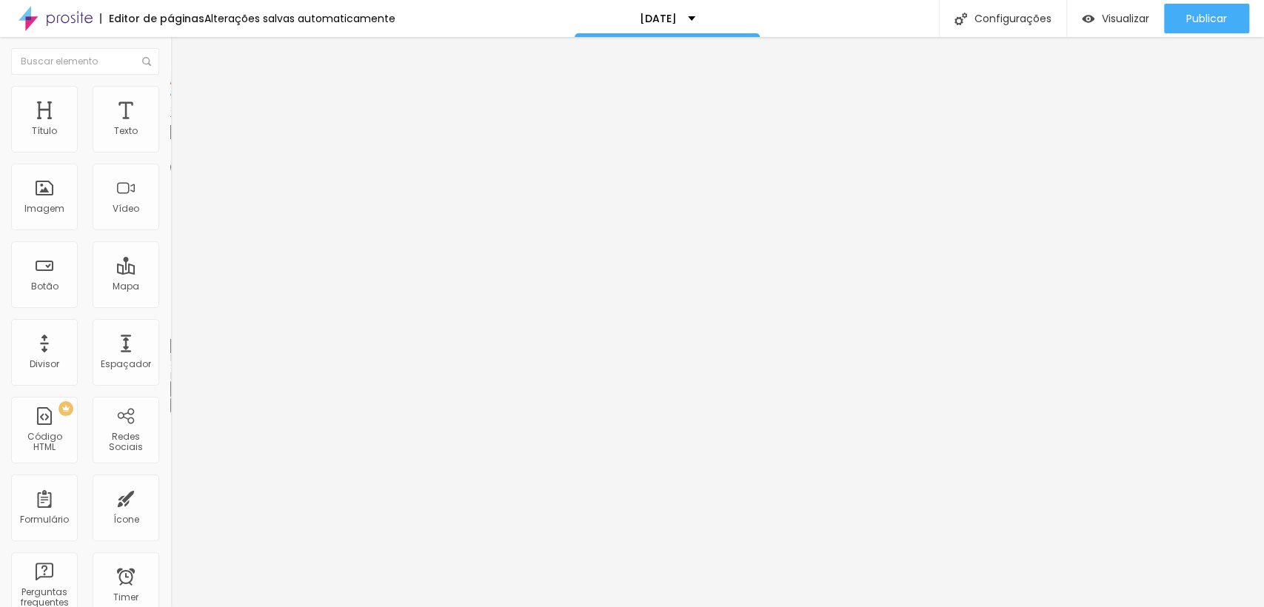
drag, startPoint x: 104, startPoint y: 186, endPoint x: 202, endPoint y: 200, distance: 98.8
click at [202, 325] on input "range" at bounding box center [218, 331] width 96 height 12
click at [181, 58] on img "button" at bounding box center [187, 54] width 12 height 12
click at [170, 126] on div "Adicionar imagem" at bounding box center [255, 121] width 170 height 10
click at [170, 127] on span "Adicionar imagem" at bounding box center [218, 121] width 96 height 13
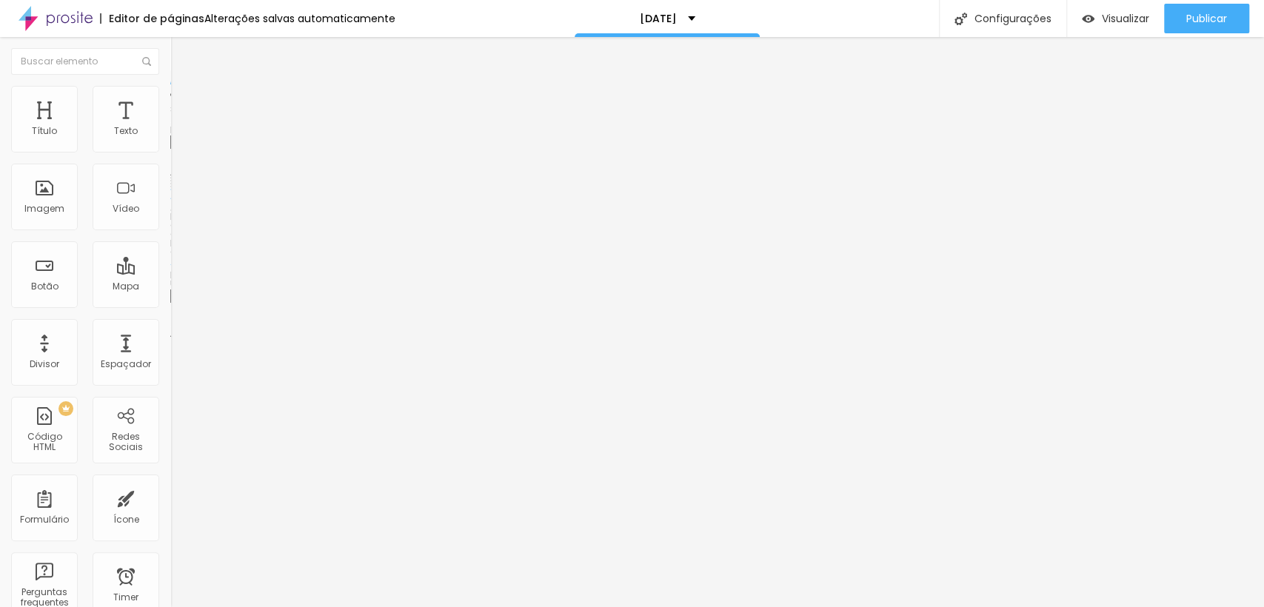
scroll to position [394, 0]
click at [184, 99] on span "Estilo" at bounding box center [195, 96] width 23 height 13
drag, startPoint x: 36, startPoint y: 190, endPoint x: 200, endPoint y: 209, distance: 165.5
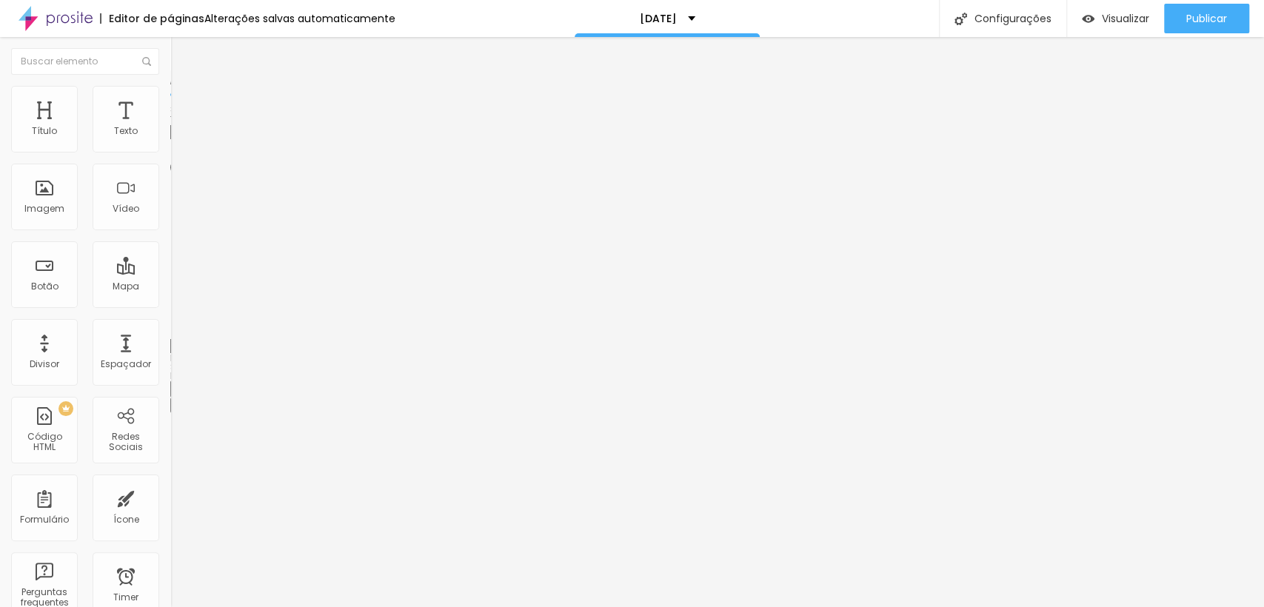
click at [200, 325] on input "range" at bounding box center [218, 331] width 96 height 12
click at [170, 127] on span "Adicionar imagem" at bounding box center [218, 121] width 96 height 13
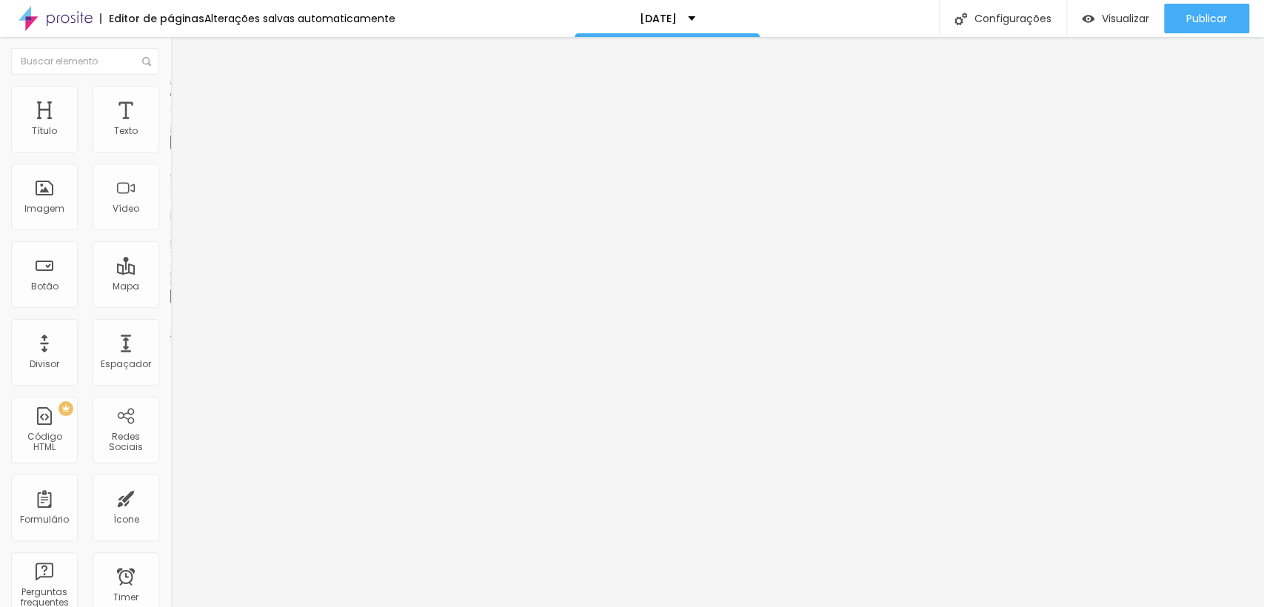
click at [170, 96] on li "Estilo" at bounding box center [255, 93] width 170 height 15
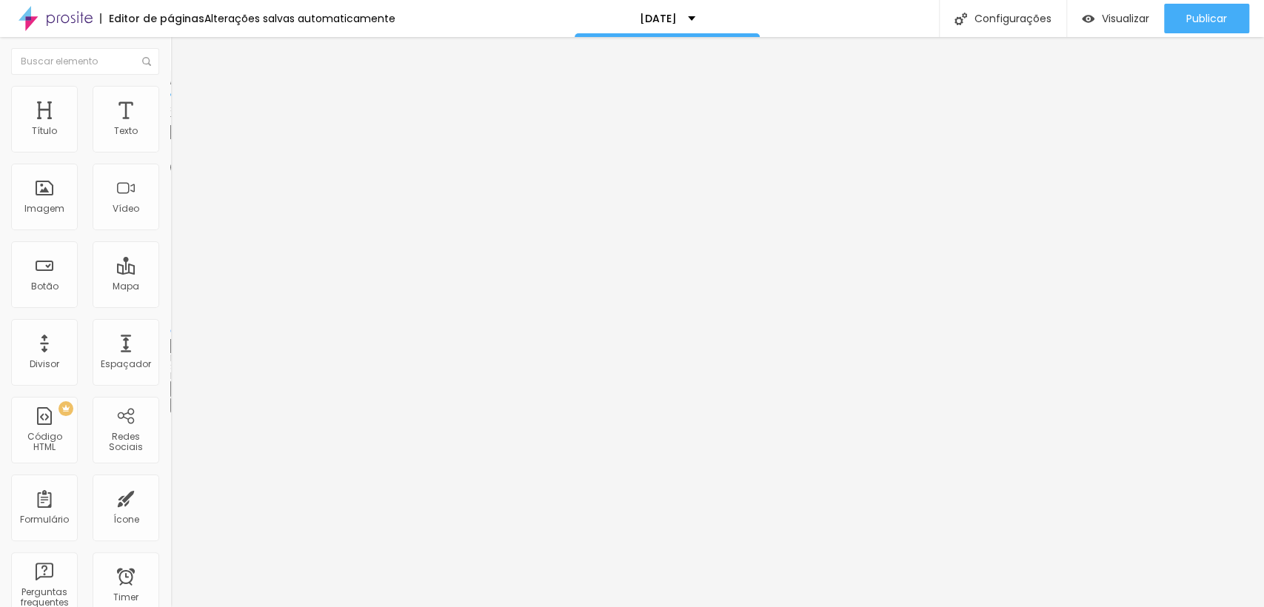
drag, startPoint x: 136, startPoint y: 200, endPoint x: 0, endPoint y: 214, distance: 136.2
click at [170, 325] on input "range" at bounding box center [218, 331] width 96 height 12
click at [170, 84] on img at bounding box center [176, 77] width 13 height 13
click at [170, 127] on span "Trocar imagem" at bounding box center [210, 121] width 81 height 13
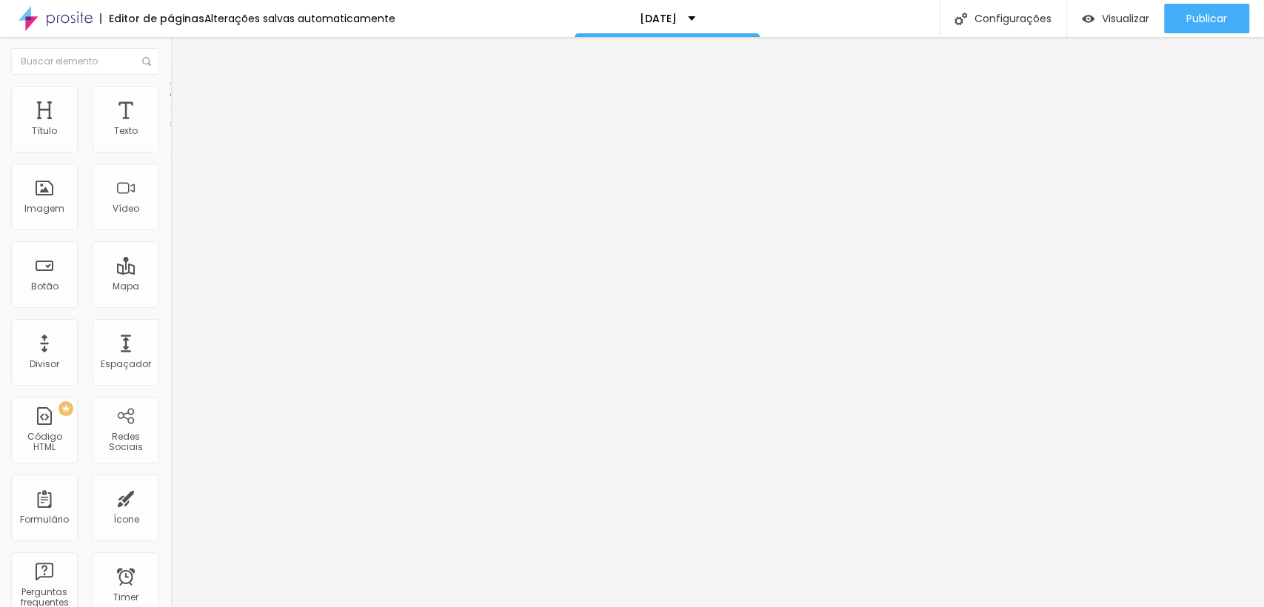
click at [170, 97] on li "Estilo" at bounding box center [255, 93] width 170 height 15
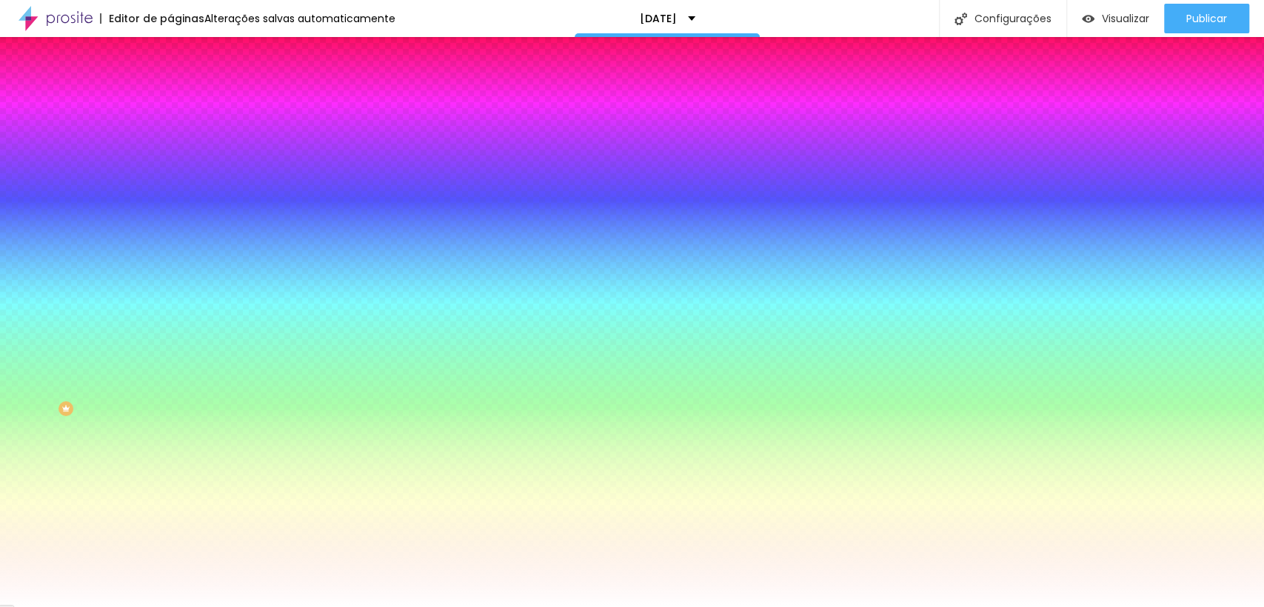
click at [181, 53] on img "button" at bounding box center [187, 54] width 12 height 12
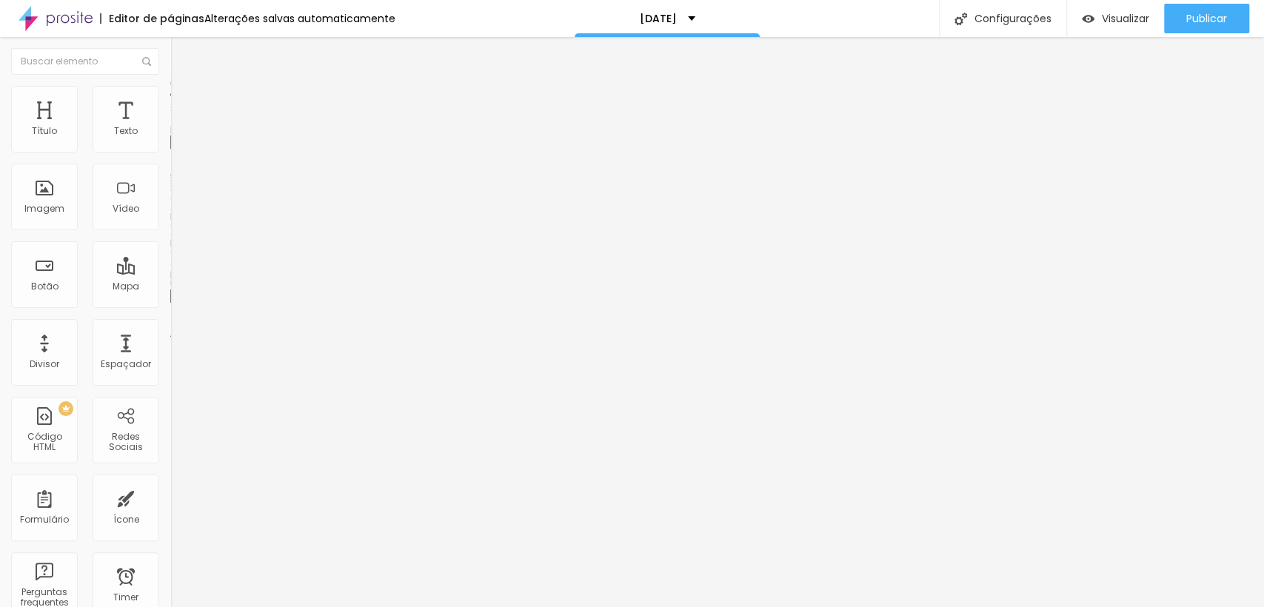
click at [170, 127] on span "Adicionar imagem" at bounding box center [218, 121] width 96 height 13
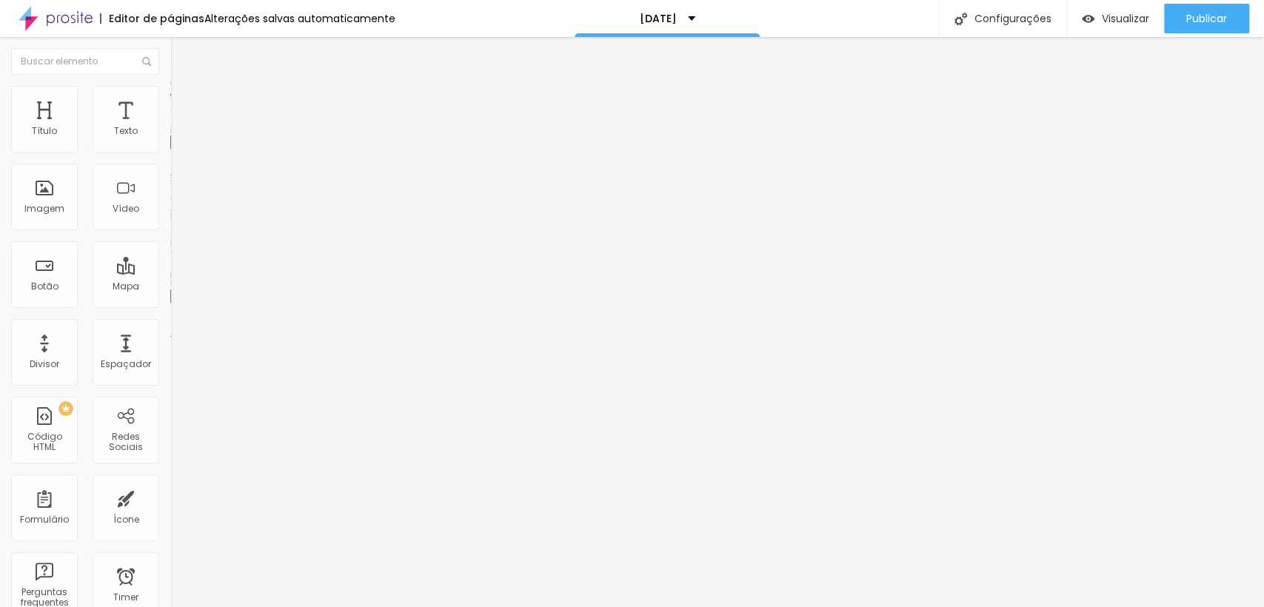
click at [170, 127] on span "Adicionar imagem" at bounding box center [218, 121] width 96 height 13
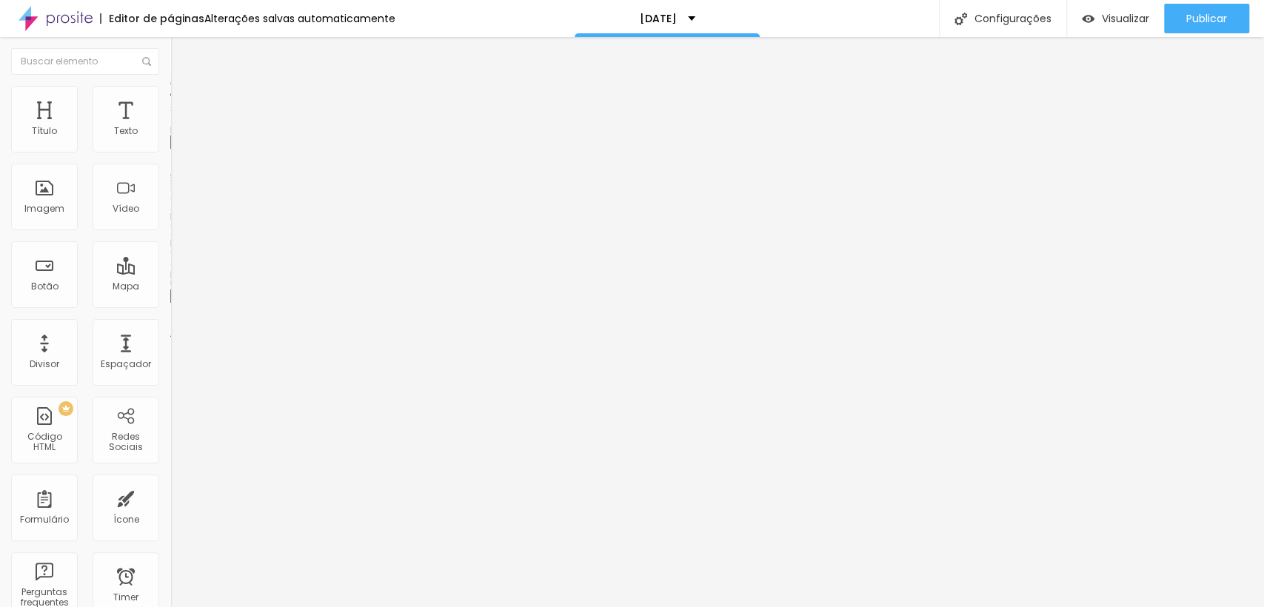
click at [170, 86] on li "Estilo" at bounding box center [255, 93] width 170 height 15
drag, startPoint x: 71, startPoint y: 186, endPoint x: 116, endPoint y: 195, distance: 46.2
click at [170, 197] on div "0 Borda arredondada" at bounding box center [255, 258] width 170 height 210
drag, startPoint x: 121, startPoint y: 193, endPoint x: 124, endPoint y: 187, distance: 7.6
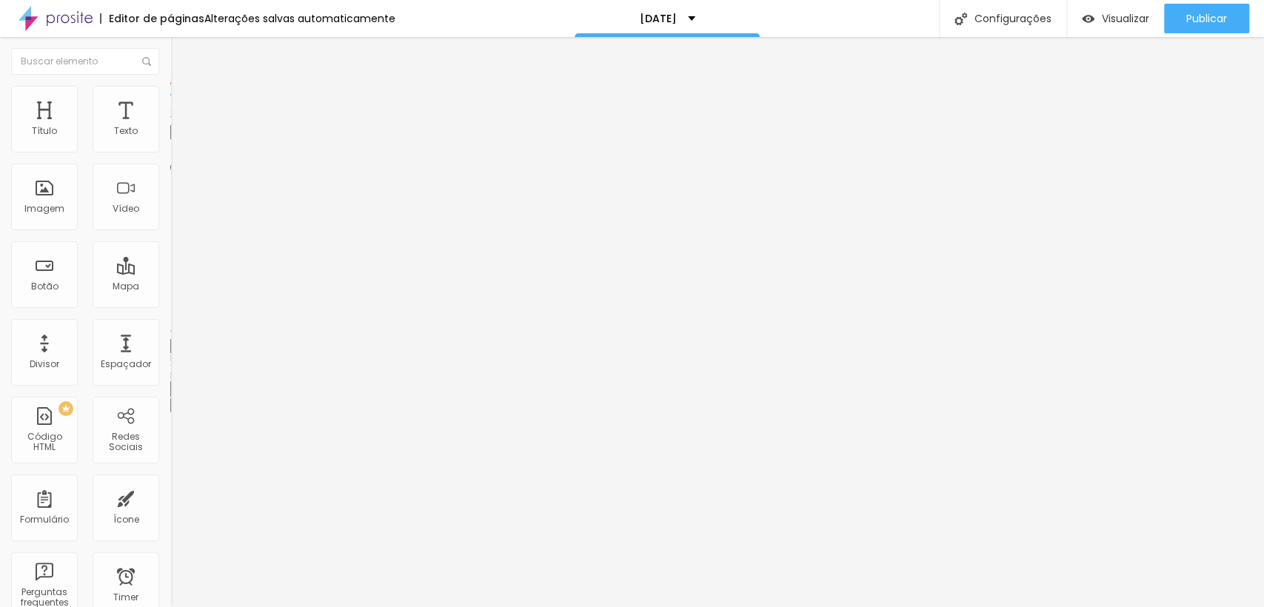
click at [170, 325] on div at bounding box center [255, 331] width 170 height 13
drag, startPoint x: 130, startPoint y: 187, endPoint x: 144, endPoint y: 190, distance: 14.2
click at [170, 325] on input "range" at bounding box center [218, 331] width 96 height 12
click at [170, 86] on img at bounding box center [176, 92] width 13 height 13
drag, startPoint x: 37, startPoint y: 185, endPoint x: 125, endPoint y: 213, distance: 92.3
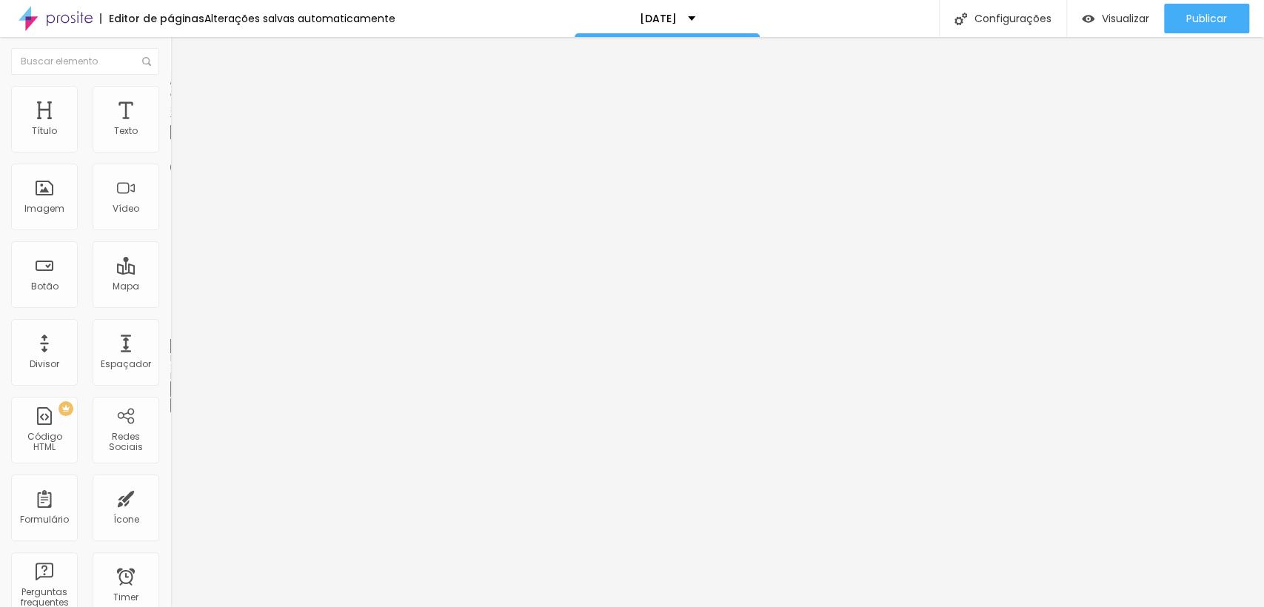
click at [170, 325] on input "range" at bounding box center [218, 331] width 96 height 12
click at [184, 102] on span "Estilo" at bounding box center [195, 96] width 23 height 13
drag, startPoint x: 125, startPoint y: 190, endPoint x: 152, endPoint y: 196, distance: 27.3
click at [170, 325] on input "range" at bounding box center [218, 331] width 96 height 12
click at [170, 127] on span "Adicionar imagem" at bounding box center [218, 121] width 96 height 13
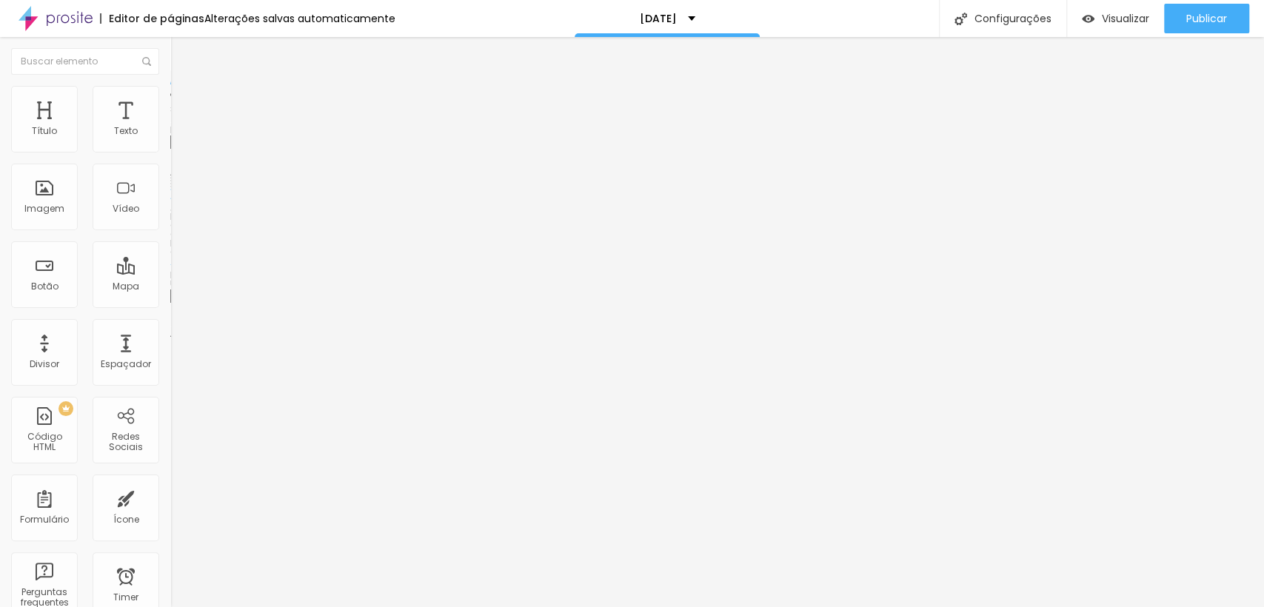
click at [170, 127] on span "Trocar imagem" at bounding box center [210, 121] width 81 height 13
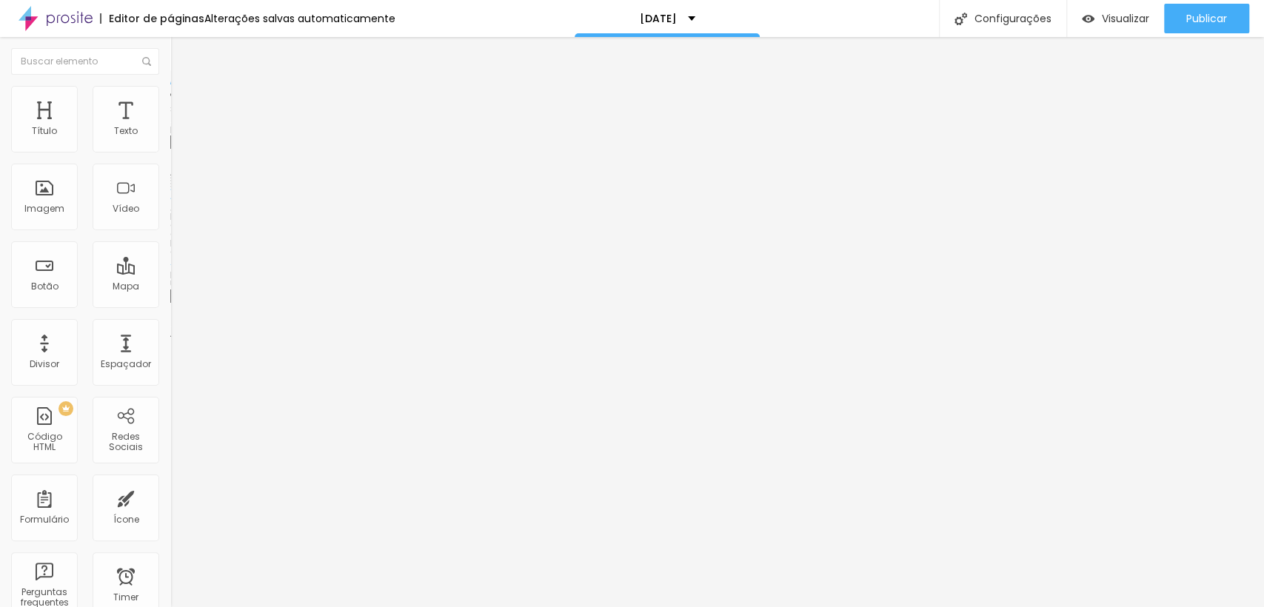
click at [170, 127] on span "Adicionar imagem" at bounding box center [218, 121] width 96 height 13
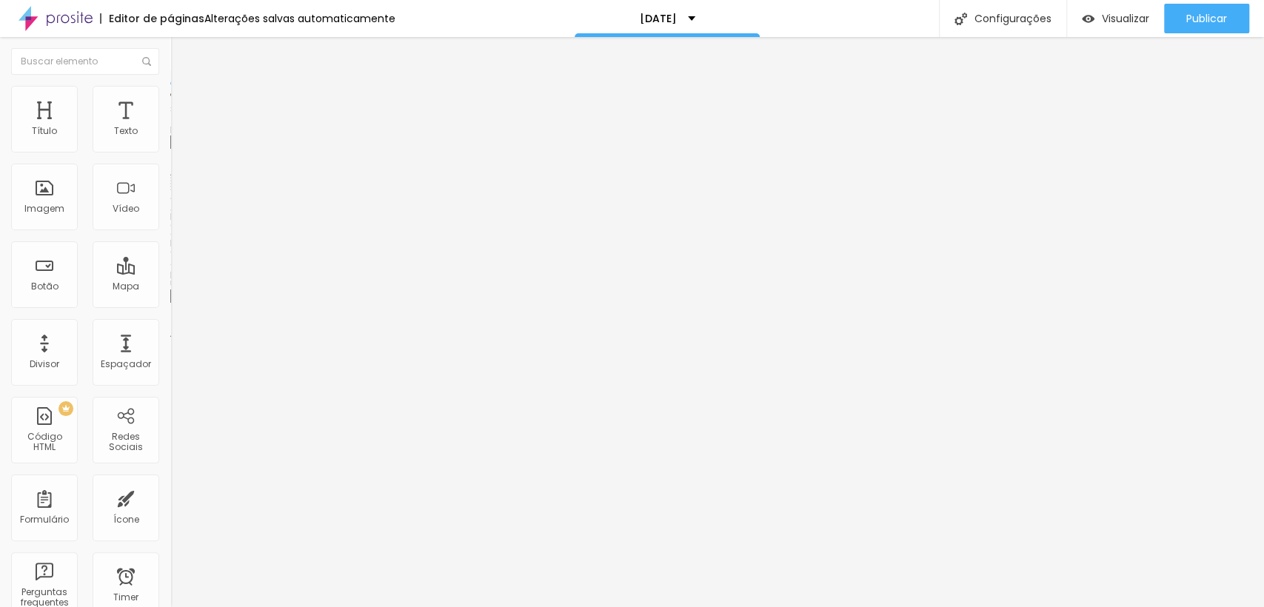
click at [170, 127] on span "Adicionar imagem" at bounding box center [218, 121] width 96 height 13
click at [170, 87] on img at bounding box center [176, 92] width 13 height 13
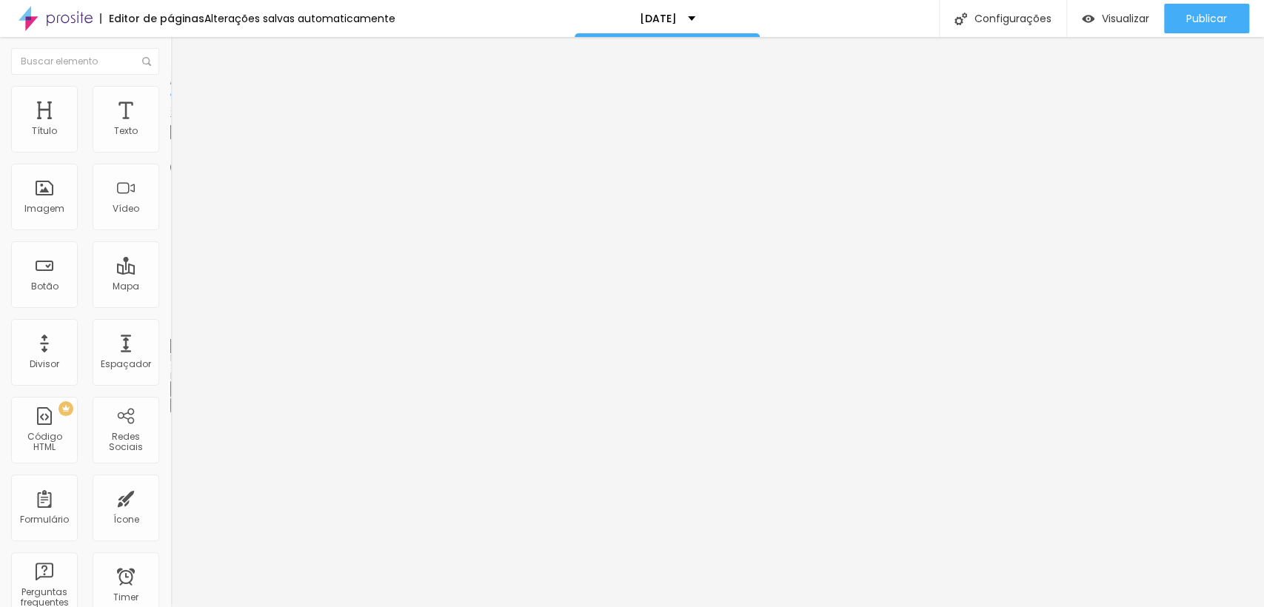
drag, startPoint x: 83, startPoint y: 191, endPoint x: 157, endPoint y: 206, distance: 75.5
click at [170, 325] on input "range" at bounding box center [218, 331] width 96 height 12
click at [170, 94] on img at bounding box center [176, 92] width 13 height 13
drag, startPoint x: 130, startPoint y: 189, endPoint x: 146, endPoint y: 192, distance: 15.8
click at [170, 325] on input "range" at bounding box center [218, 331] width 96 height 12
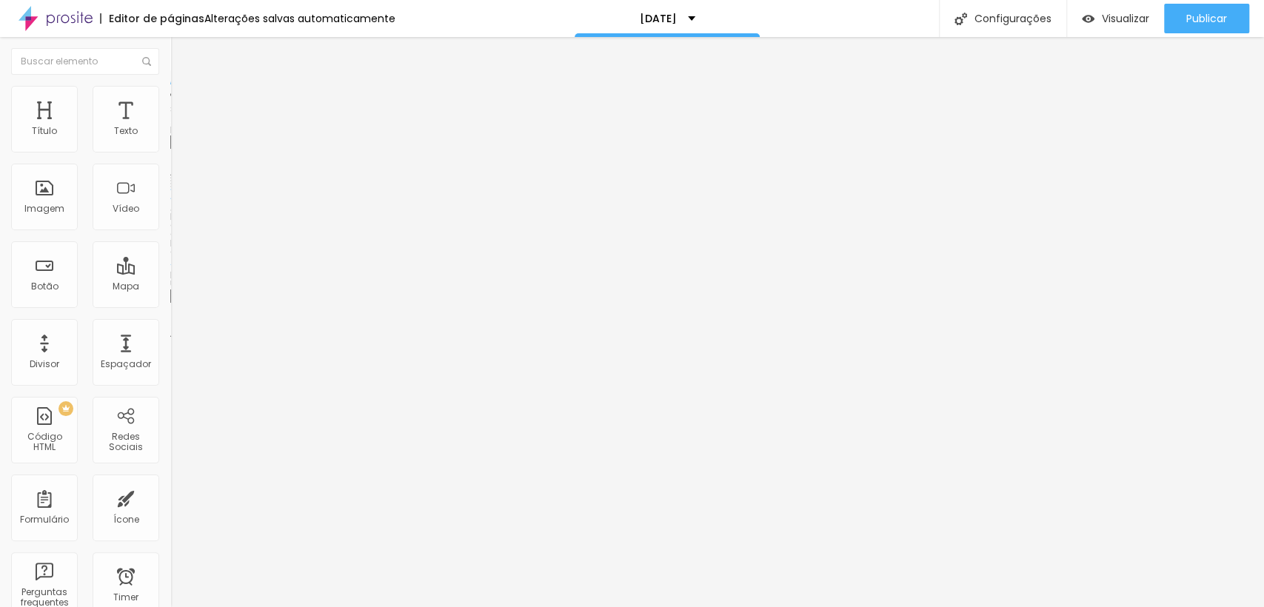
click at [170, 97] on ul "Conteúdo Estilo Avançado" at bounding box center [255, 93] width 170 height 44
click at [170, 98] on li "Estilo" at bounding box center [255, 93] width 170 height 15
drag, startPoint x: 121, startPoint y: 184, endPoint x: 141, endPoint y: 190, distance: 21.6
click at [170, 325] on input "range" at bounding box center [218, 331] width 96 height 12
click at [170, 96] on li "Estilo" at bounding box center [255, 93] width 170 height 15
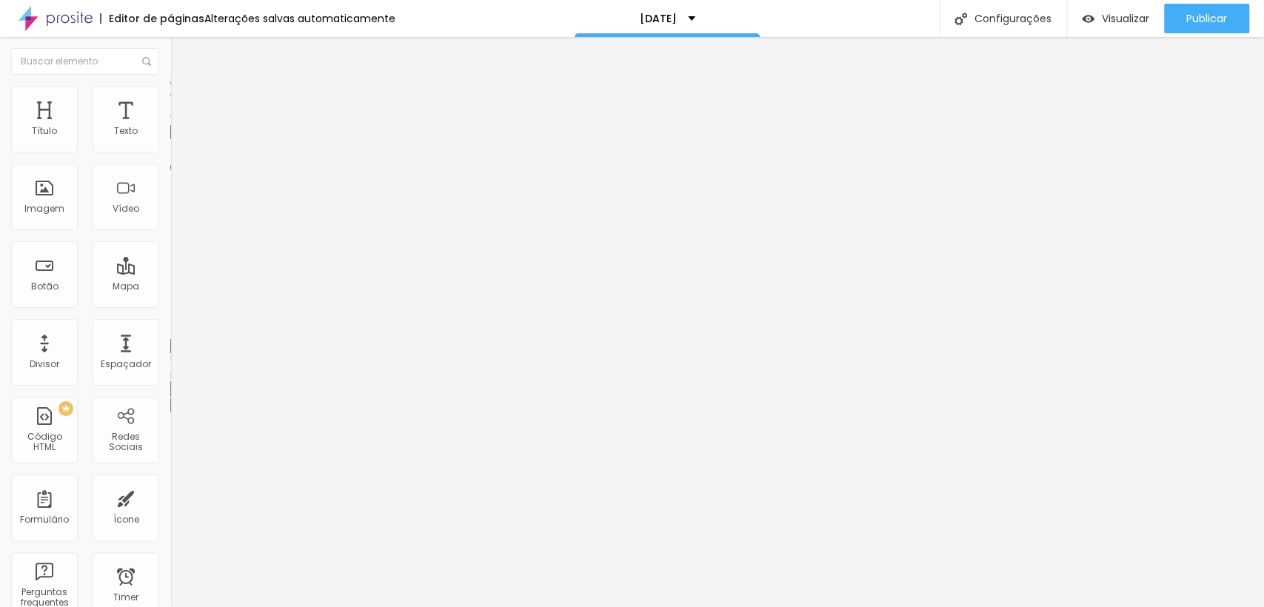
drag, startPoint x: 80, startPoint y: 192, endPoint x: 152, endPoint y: 204, distance: 72.9
click at [170, 325] on input "range" at bounding box center [218, 331] width 96 height 12
click at [170, 127] on span "Adicionar imagem" at bounding box center [218, 121] width 96 height 13
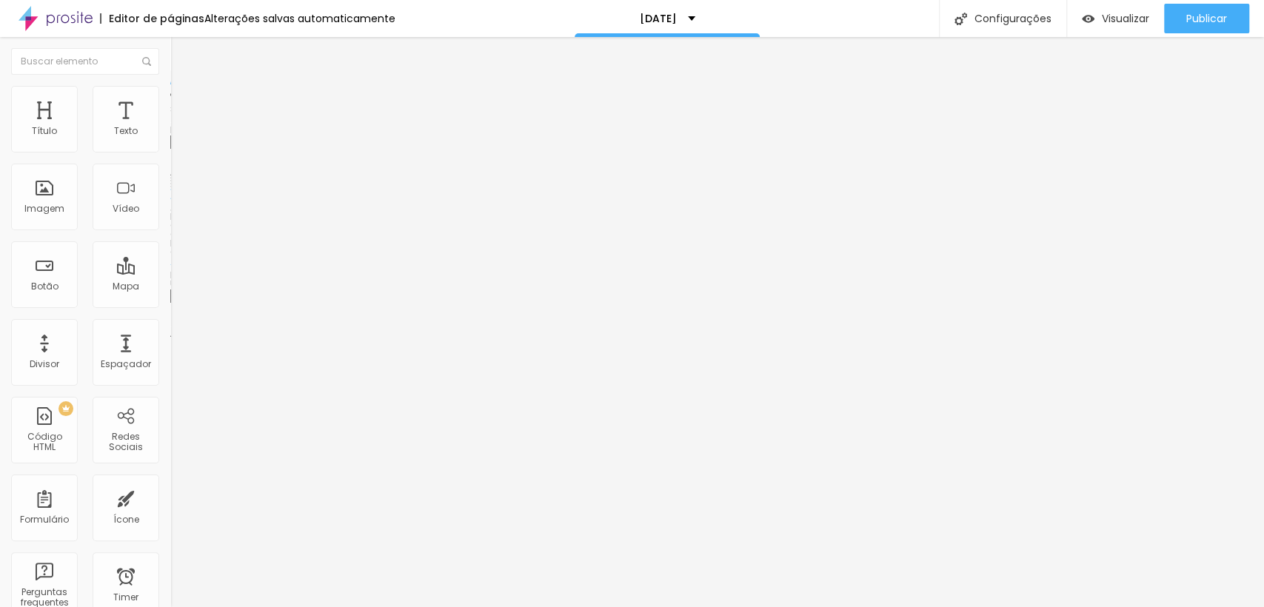
click at [170, 101] on li "Estilo" at bounding box center [255, 93] width 170 height 15
drag, startPoint x: 77, startPoint y: 192, endPoint x: 130, endPoint y: 198, distance: 53.7
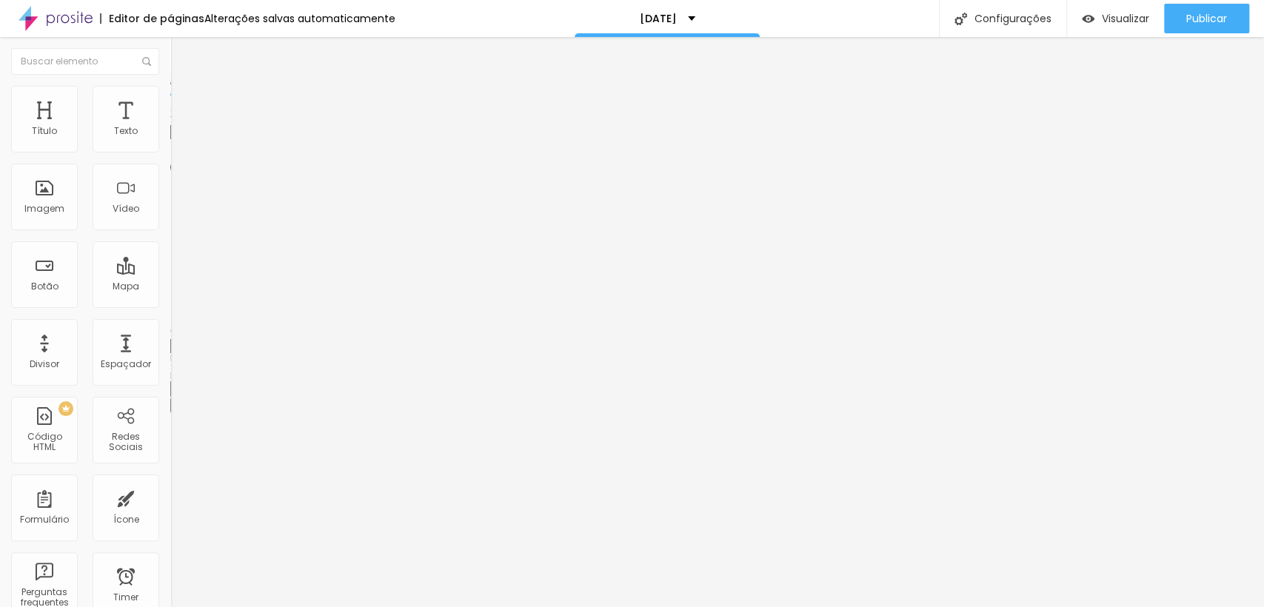
click at [170, 200] on div "0 Borda arredondada" at bounding box center [255, 258] width 170 height 210
drag, startPoint x: 138, startPoint y: 195, endPoint x: 148, endPoint y: 198, distance: 10.1
click at [170, 325] on input "range" at bounding box center [218, 331] width 96 height 12
click at [170, 96] on li "Estilo" at bounding box center [255, 93] width 170 height 15
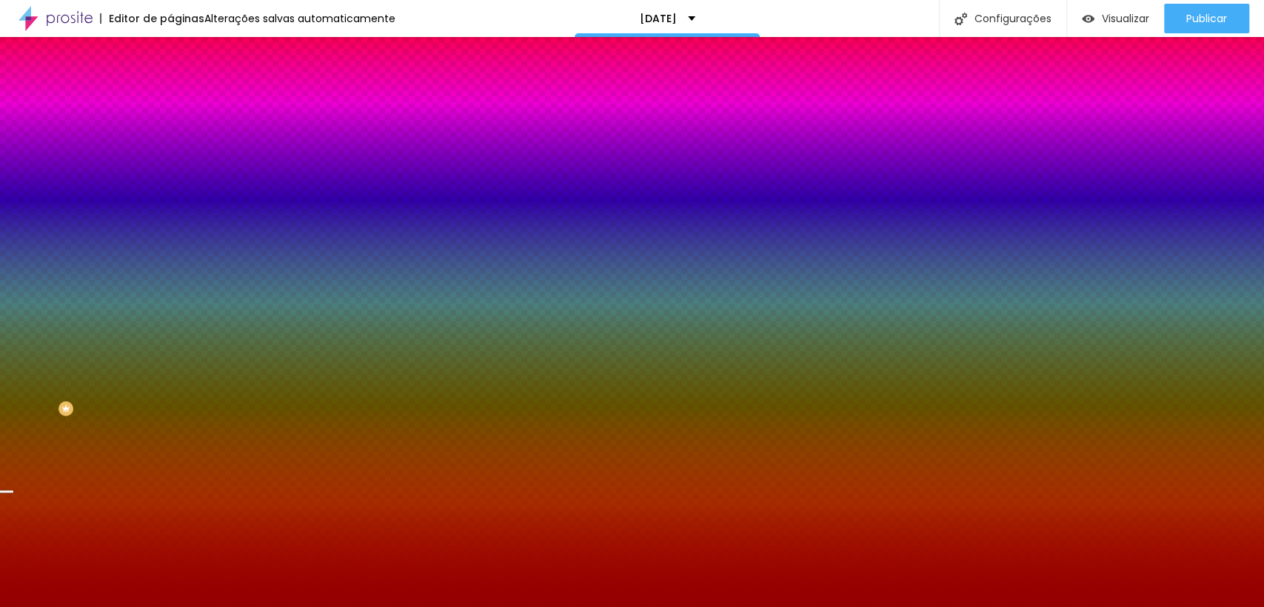
click at [184, 104] on span "Avançado" at bounding box center [208, 110] width 49 height 13
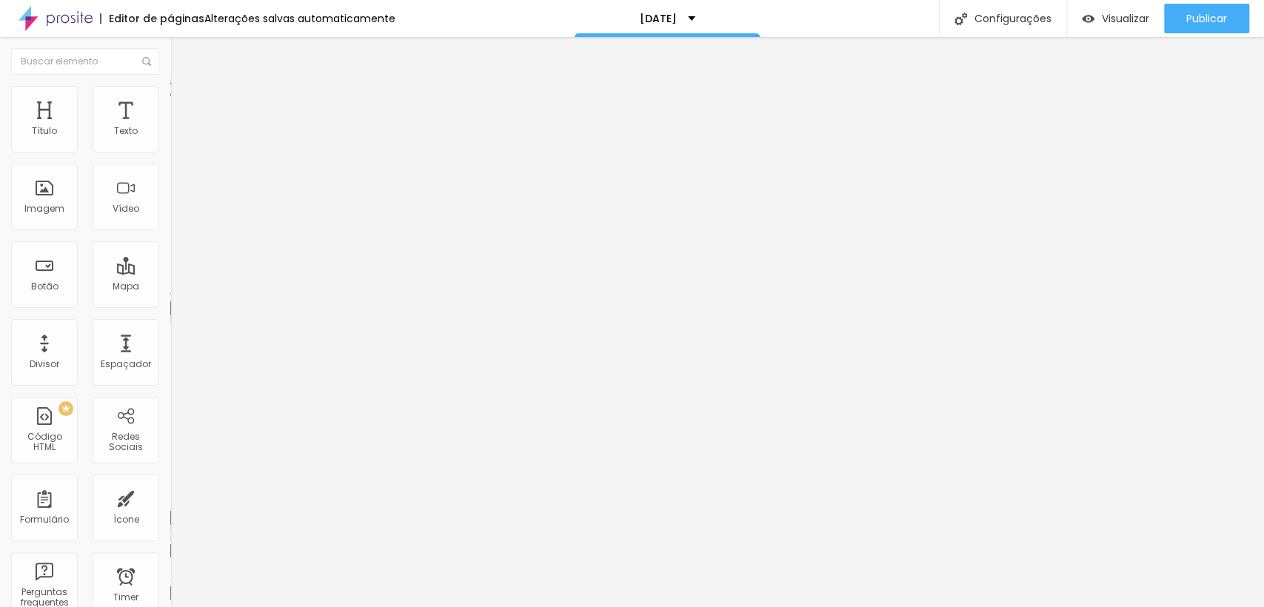
drag, startPoint x: 90, startPoint y: 142, endPoint x: 0, endPoint y: 130, distance: 91.1
click at [170, 287] on input "range" at bounding box center [218, 293] width 96 height 12
drag, startPoint x: 44, startPoint y: 174, endPoint x: 0, endPoint y: 165, distance: 44.6
click at [170, 497] on input "range" at bounding box center [218, 503] width 96 height 12
click at [170, 93] on img at bounding box center [176, 92] width 13 height 13
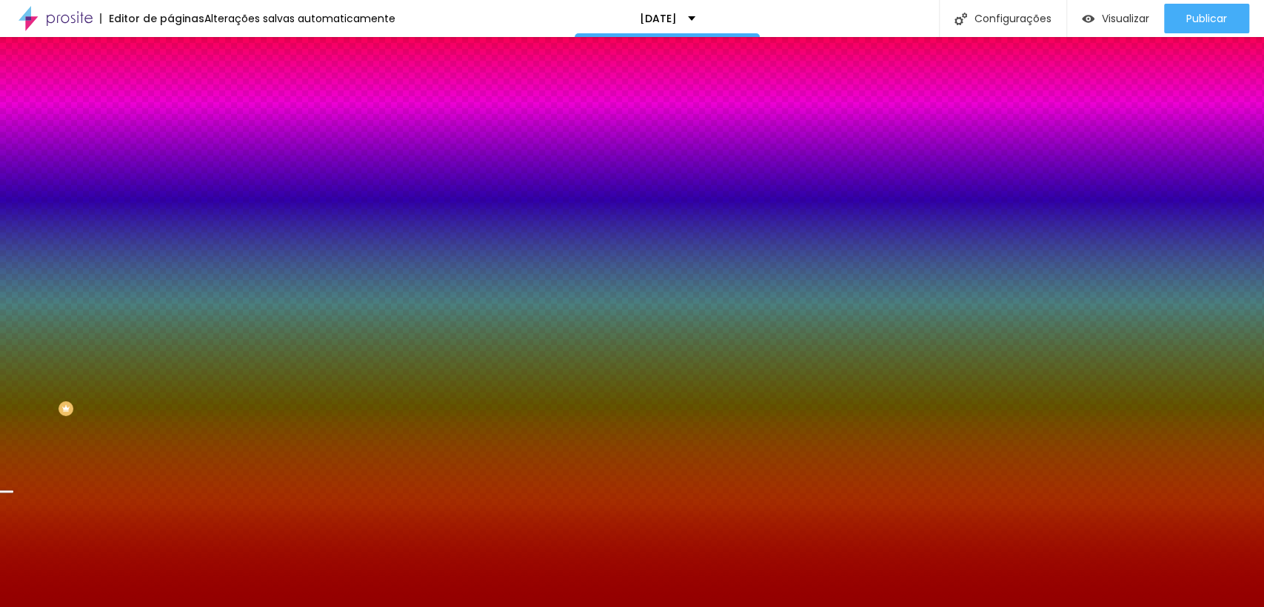
click at [170, 154] on span "Nenhum" at bounding box center [189, 147] width 39 height 13
click at [170, 177] on span "Parallax" at bounding box center [188, 170] width 36 height 13
click at [170, 163] on span "Nenhum" at bounding box center [189, 156] width 39 height 13
click at [170, 86] on li "Conteúdo" at bounding box center [255, 78] width 170 height 15
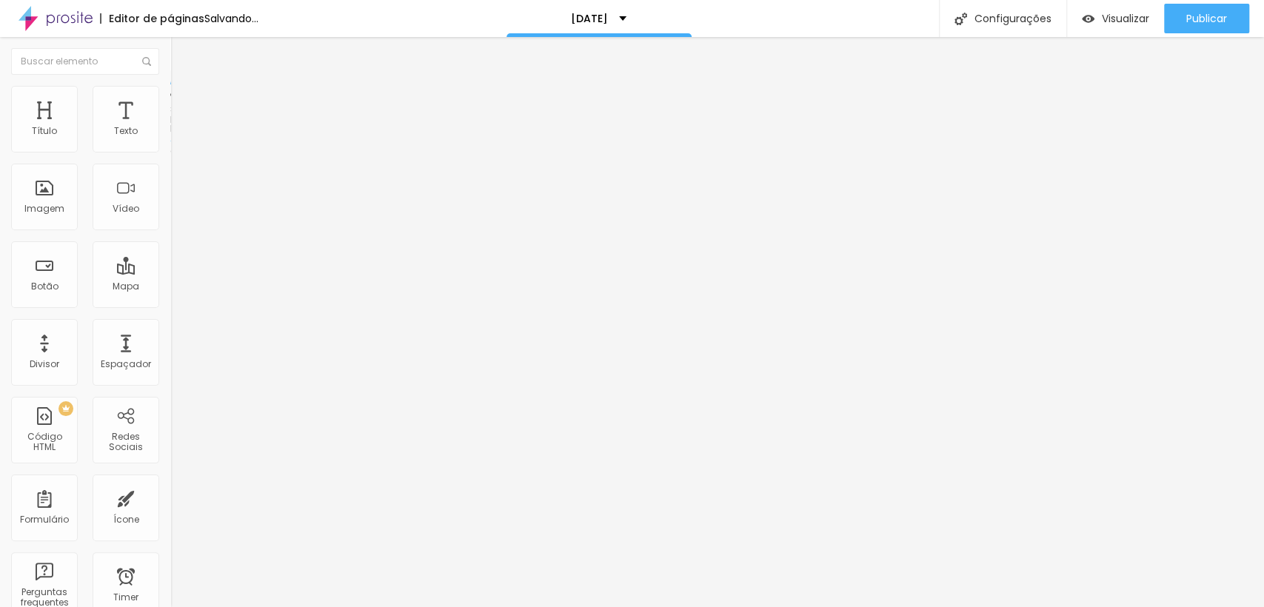
click at [170, 135] on span "Encaixotado" at bounding box center [199, 128] width 58 height 13
drag, startPoint x: 95, startPoint y: 167, endPoint x: 83, endPoint y: 179, distance: 17.3
click at [170, 158] on span "Completo" at bounding box center [192, 151] width 45 height 13
click at [170, 98] on ul "Conteúdo Estilo Avançado" at bounding box center [255, 93] width 170 height 44
click at [170, 96] on li "Estilo" at bounding box center [255, 93] width 170 height 15
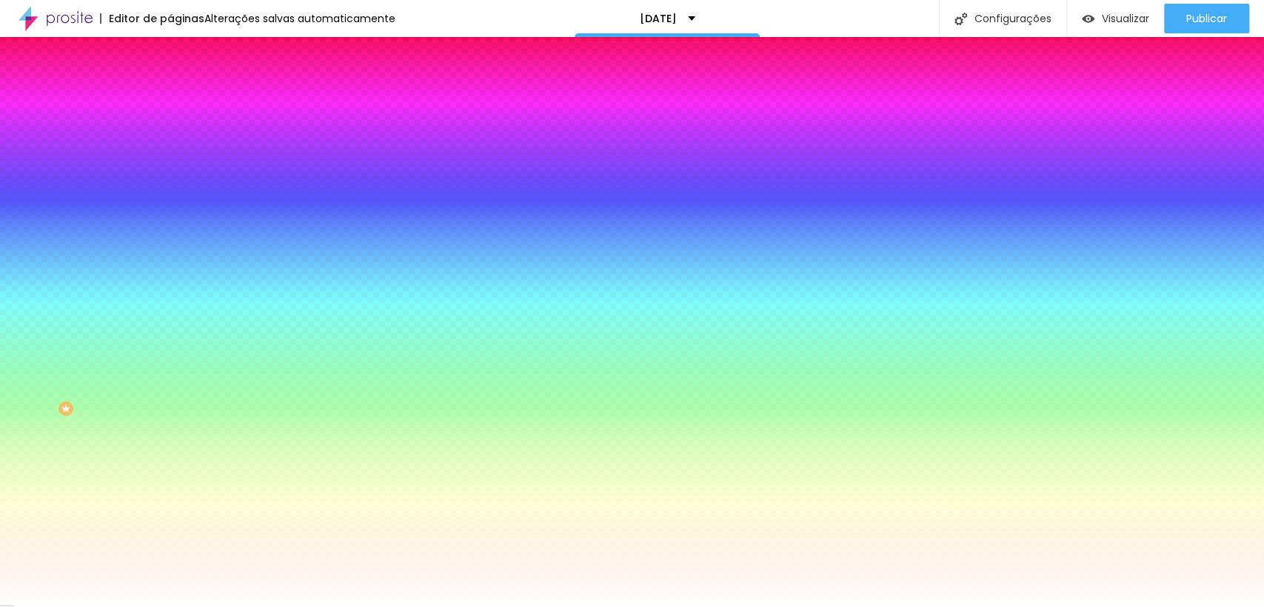
click at [170, 101] on li "Avançado" at bounding box center [255, 108] width 170 height 15
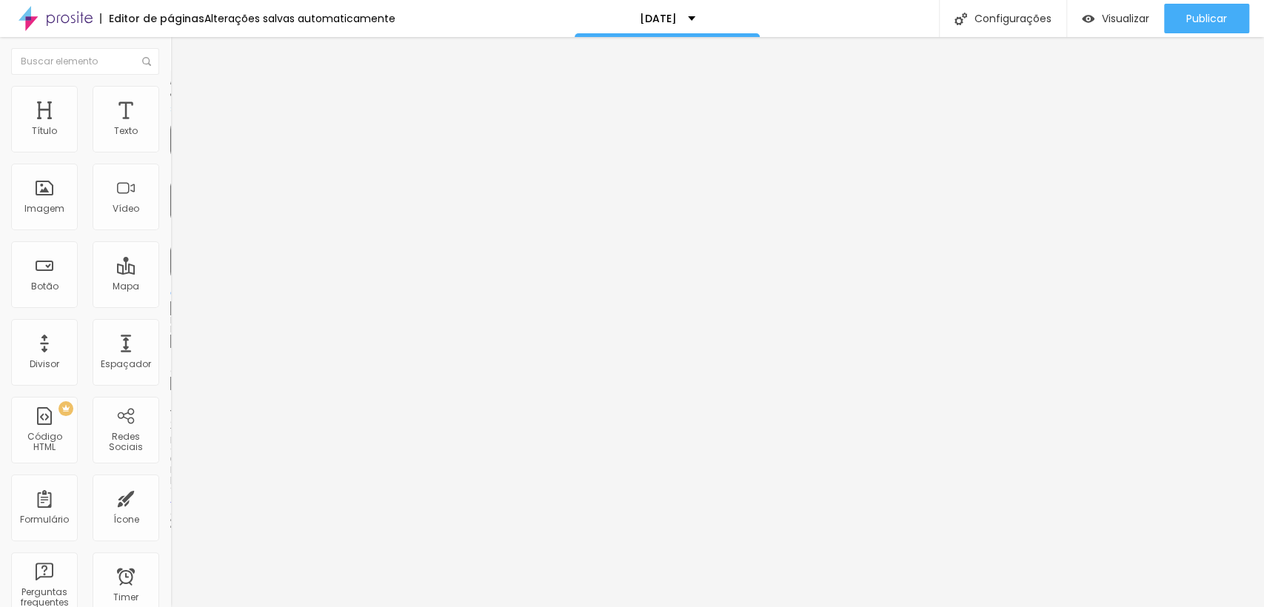
drag, startPoint x: 59, startPoint y: 146, endPoint x: 0, endPoint y: 142, distance: 59.4
click at [170, 287] on input "range" at bounding box center [218, 293] width 96 height 12
click at [170, 101] on li "Avançado" at bounding box center [255, 108] width 170 height 15
drag, startPoint x: 65, startPoint y: 142, endPoint x: 0, endPoint y: 140, distance: 65.2
click at [170, 287] on input "range" at bounding box center [218, 293] width 96 height 12
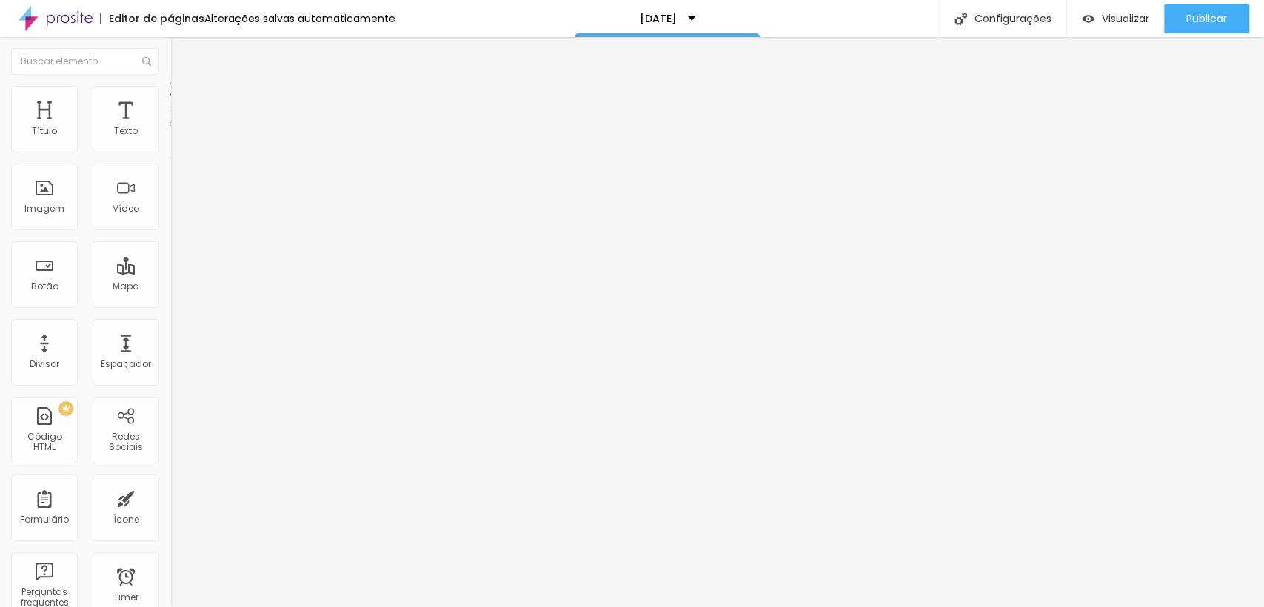
click at [170, 88] on img at bounding box center [176, 92] width 13 height 13
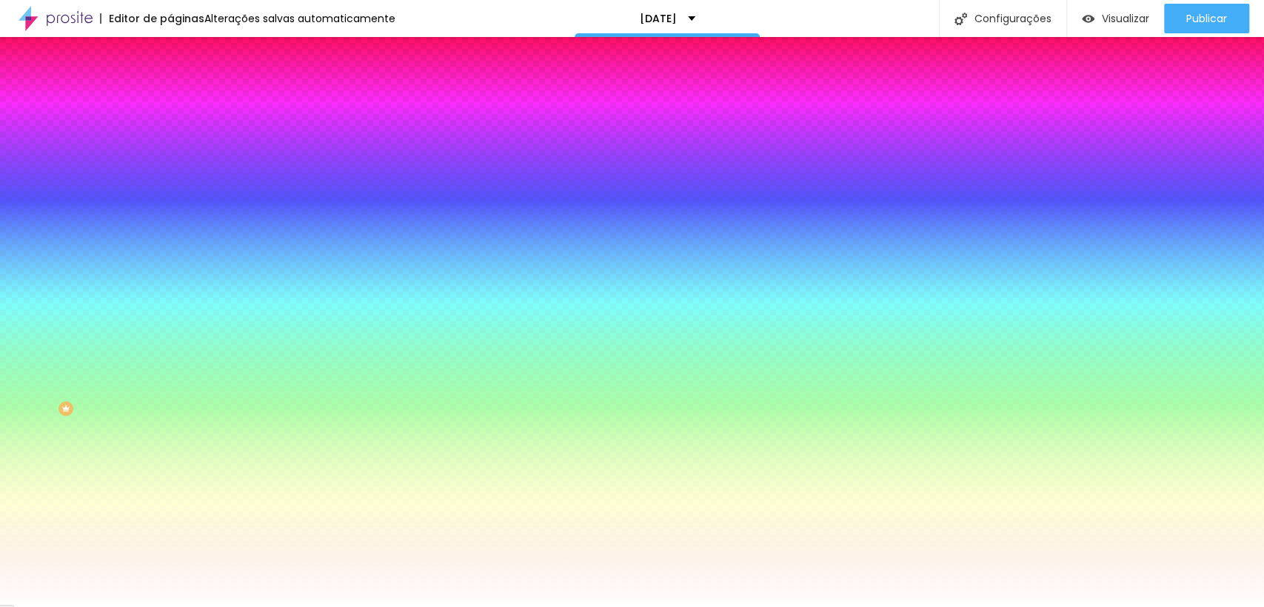
click at [170, 101] on li "Avançado" at bounding box center [255, 108] width 170 height 15
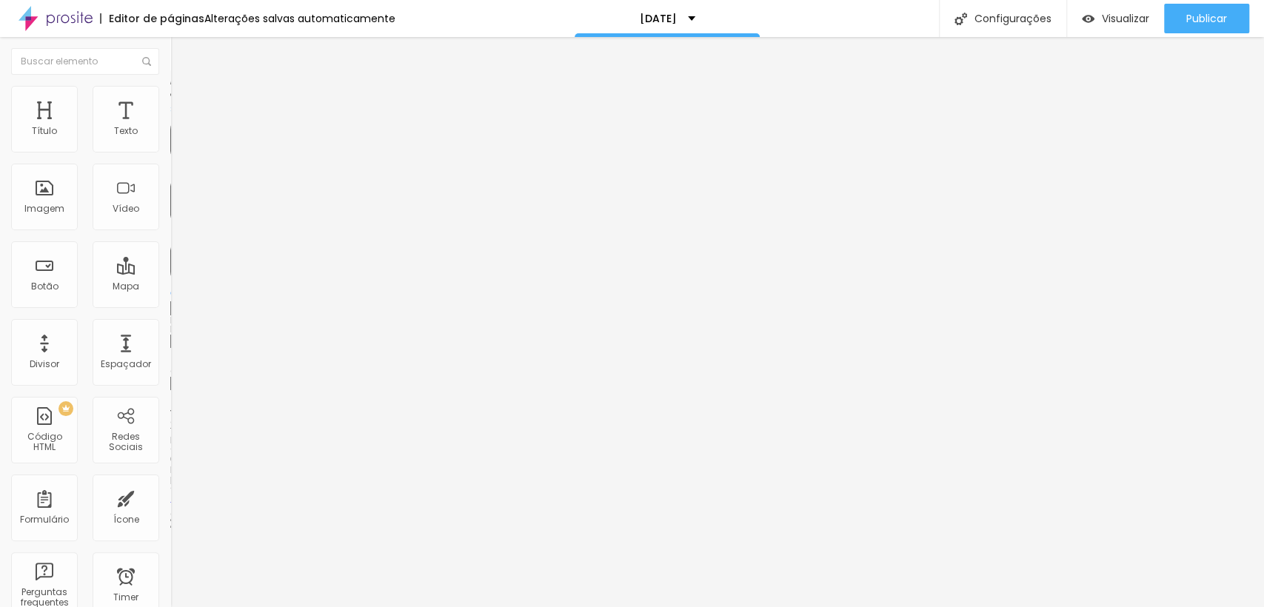
drag, startPoint x: 56, startPoint y: 144, endPoint x: 6, endPoint y: 141, distance: 49.7
click at [170, 287] on input "range" at bounding box center [218, 293] width 96 height 12
click at [170, 96] on ul "Conteúdo Estilo Avançado" at bounding box center [255, 93] width 170 height 44
click at [170, 96] on li "Estilo" at bounding box center [255, 93] width 170 height 15
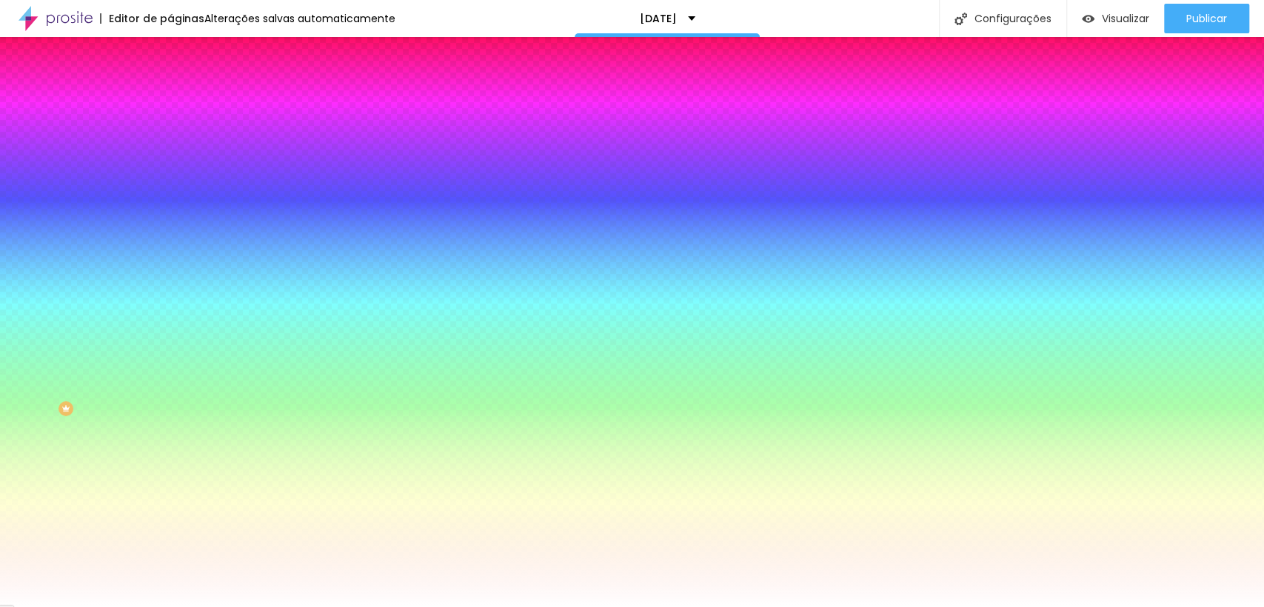
click at [170, 101] on li "Avançado" at bounding box center [255, 108] width 170 height 15
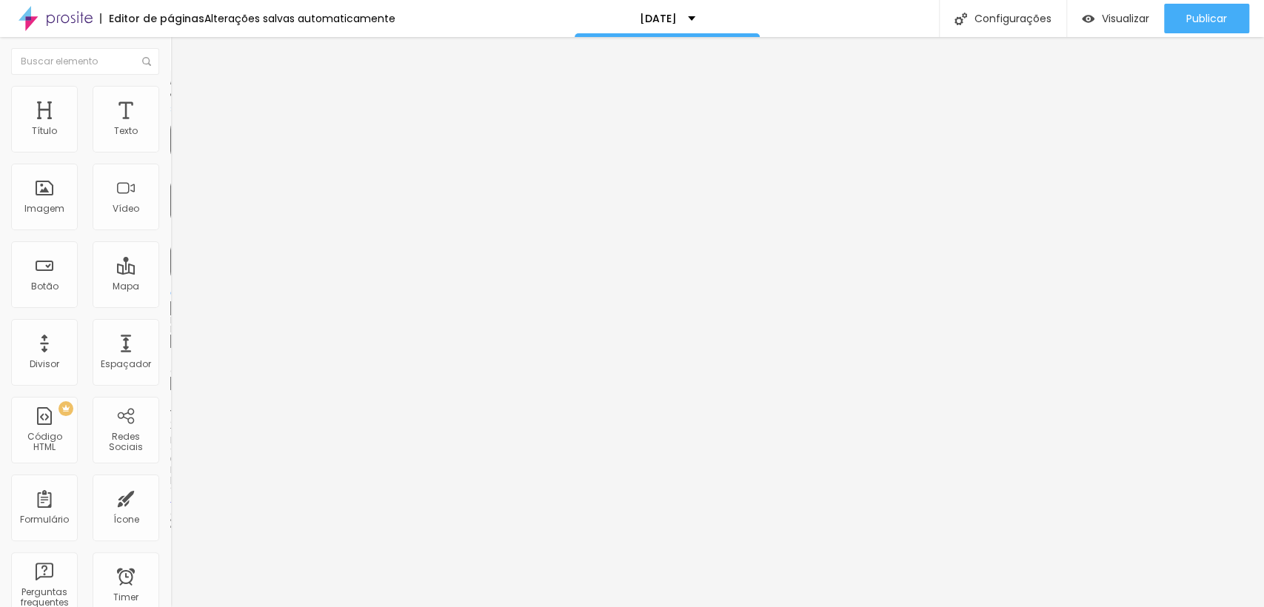
drag, startPoint x: 61, startPoint y: 143, endPoint x: 0, endPoint y: 141, distance: 61.5
click at [170, 287] on input "range" at bounding box center [218, 293] width 96 height 12
click at [170, 94] on img at bounding box center [176, 92] width 13 height 13
drag, startPoint x: 52, startPoint y: 181, endPoint x: 0, endPoint y: 173, distance: 52.4
click at [170, 325] on input "range" at bounding box center [218, 331] width 96 height 12
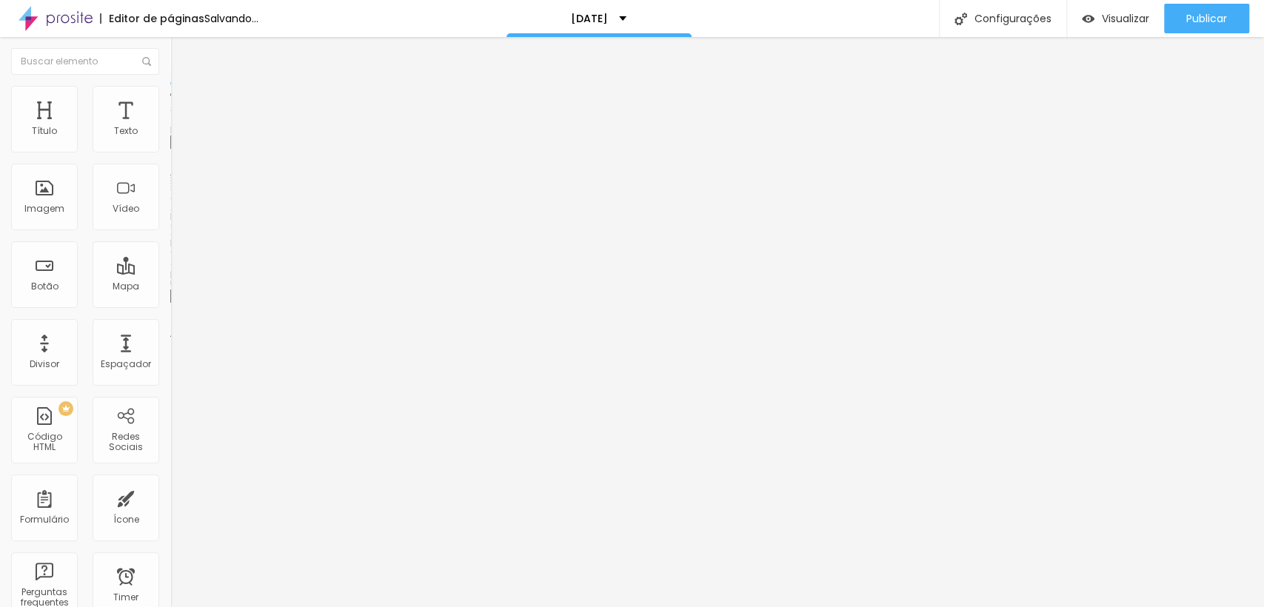
click at [184, 101] on span "Estilo" at bounding box center [195, 96] width 23 height 13
drag, startPoint x: 50, startPoint y: 180, endPoint x: 6, endPoint y: 174, distance: 44.8
click at [170, 325] on input "range" at bounding box center [218, 331] width 96 height 12
click at [184, 102] on span "Estilo" at bounding box center [195, 96] width 23 height 13
drag, startPoint x: 38, startPoint y: 180, endPoint x: 0, endPoint y: 179, distance: 37.8
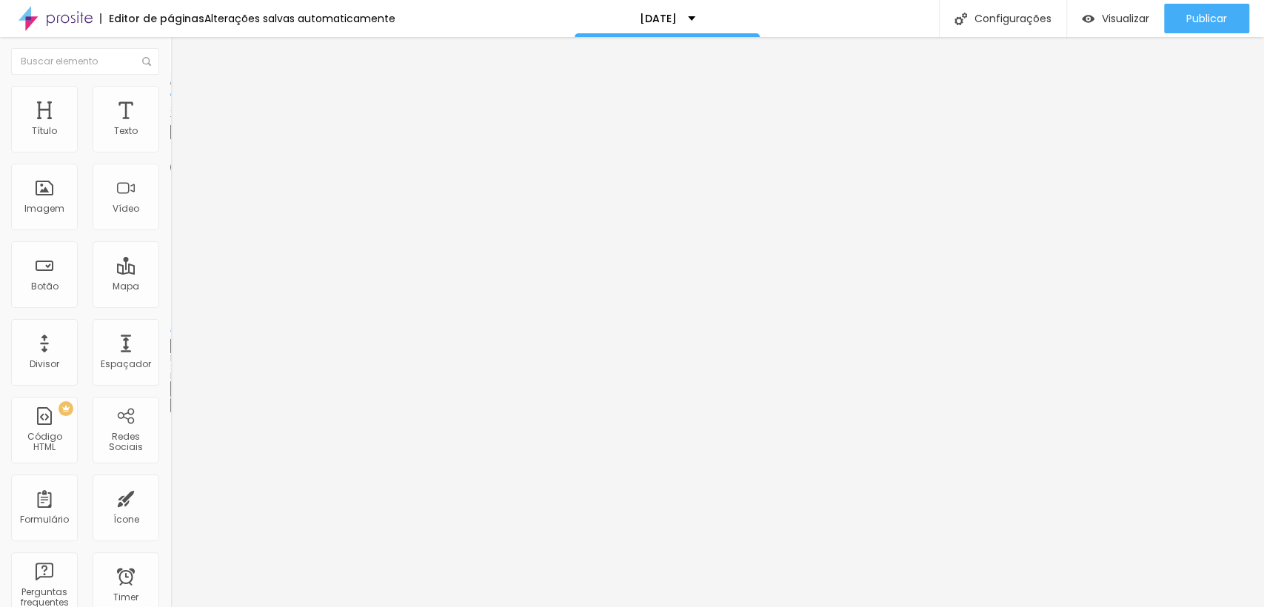
click at [170, 325] on input "range" at bounding box center [218, 331] width 96 height 12
click at [184, 102] on span "Estilo" at bounding box center [195, 96] width 23 height 13
drag, startPoint x: 38, startPoint y: 182, endPoint x: 18, endPoint y: 179, distance: 20.2
click at [170, 179] on div "200 Borda arredondada" at bounding box center [255, 258] width 170 height 210
drag, startPoint x: 113, startPoint y: 184, endPoint x: 0, endPoint y: 173, distance: 113.8
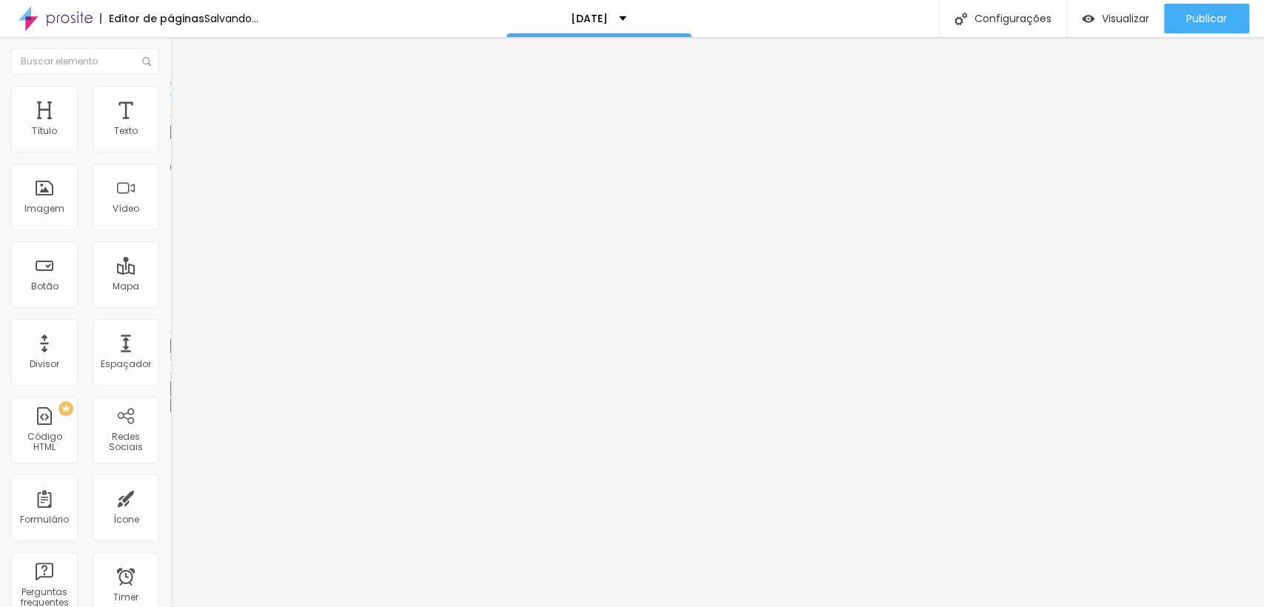
click at [170, 325] on input "range" at bounding box center [218, 331] width 96 height 12
click at [170, 97] on li "Estilo" at bounding box center [255, 93] width 170 height 15
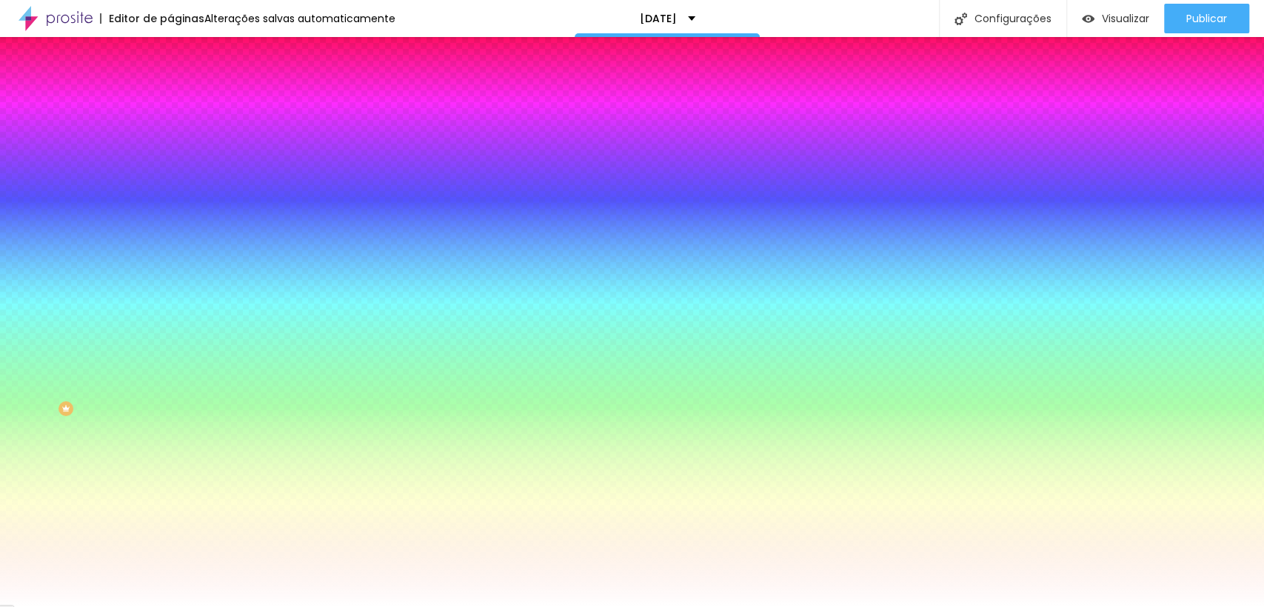
click at [184, 108] on span "Avançado" at bounding box center [208, 110] width 49 height 13
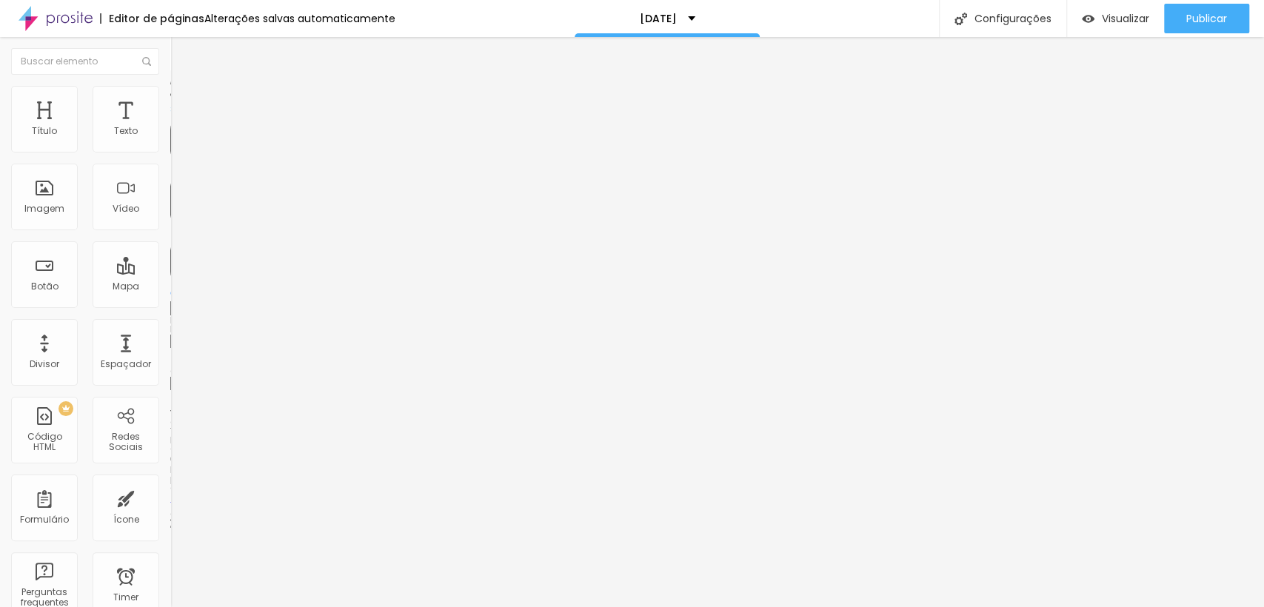
drag, startPoint x: 59, startPoint y: 144, endPoint x: 0, endPoint y: 137, distance: 59.6
click at [170, 287] on input "range" at bounding box center [218, 293] width 96 height 12
click at [170, 91] on img at bounding box center [176, 92] width 13 height 13
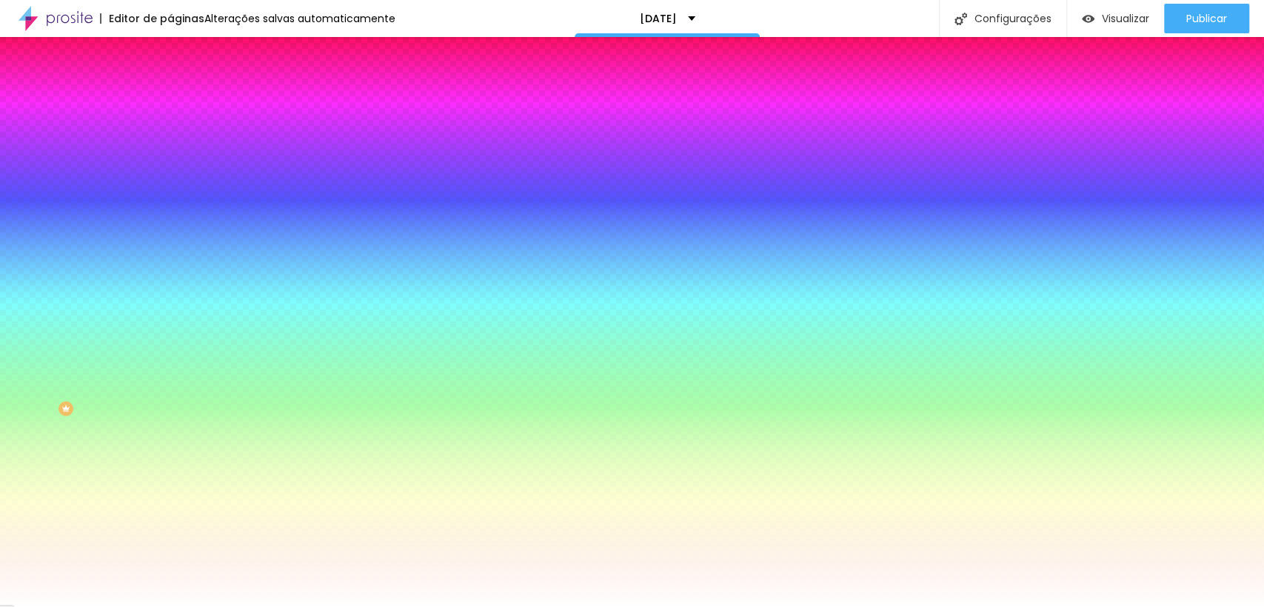
click at [170, 101] on li "Avançado" at bounding box center [255, 108] width 170 height 15
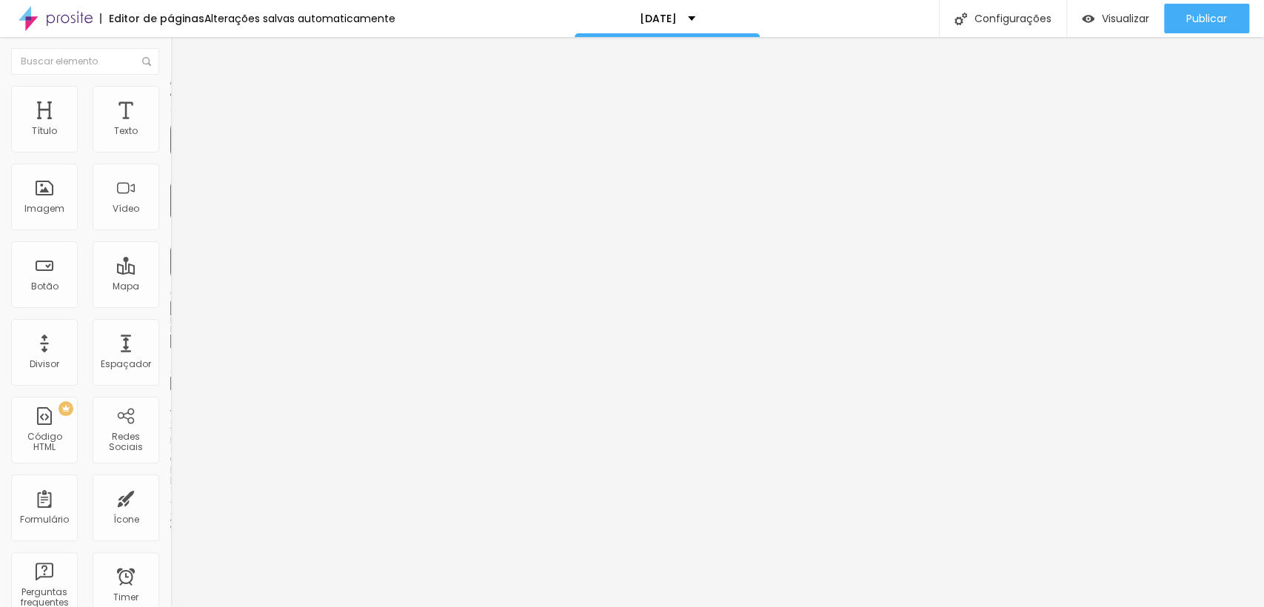
drag, startPoint x: 36, startPoint y: 144, endPoint x: 2, endPoint y: 141, distance: 33.5
click at [170, 287] on input "range" at bounding box center [218, 293] width 96 height 12
click at [170, 98] on li "Estilo" at bounding box center [255, 93] width 170 height 15
drag, startPoint x: 64, startPoint y: 180, endPoint x: 0, endPoint y: 178, distance: 64.5
click at [170, 325] on input "range" at bounding box center [218, 331] width 96 height 12
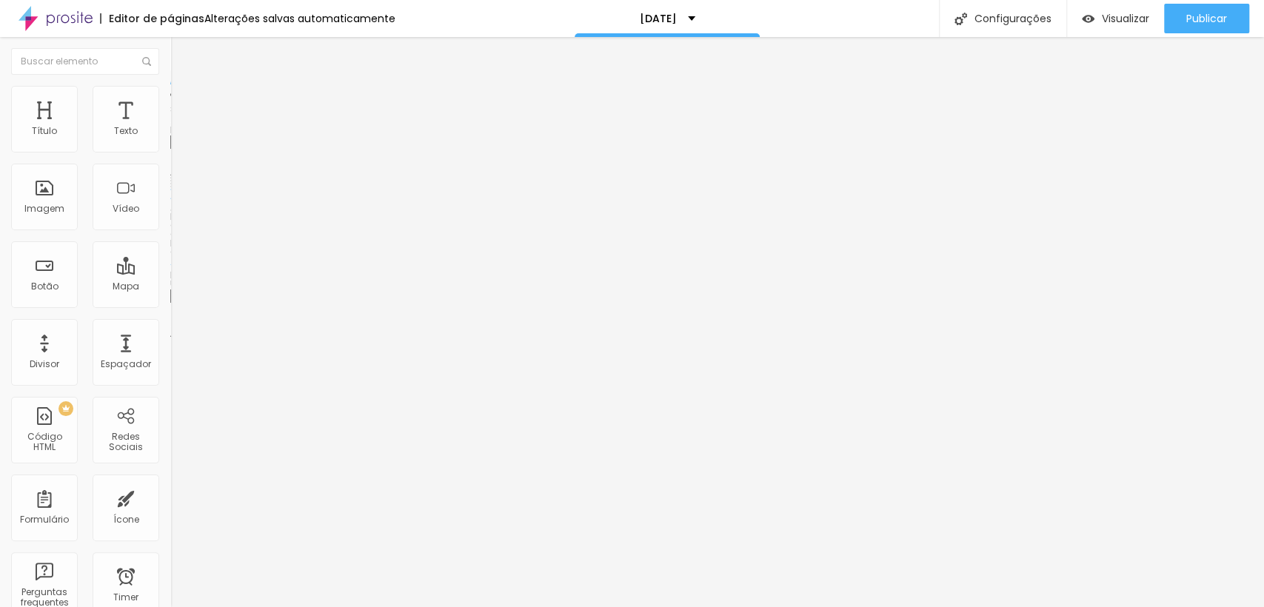
click at [170, 127] on span "Trocar imagem" at bounding box center [210, 121] width 81 height 13
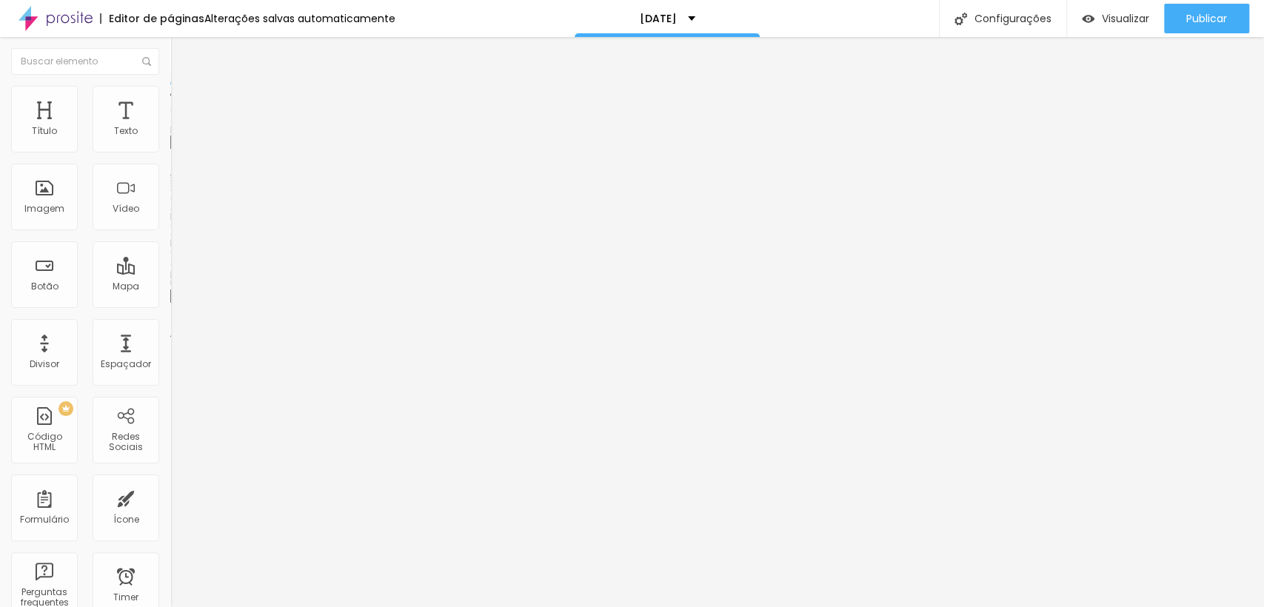
click at [170, 93] on img at bounding box center [176, 92] width 13 height 13
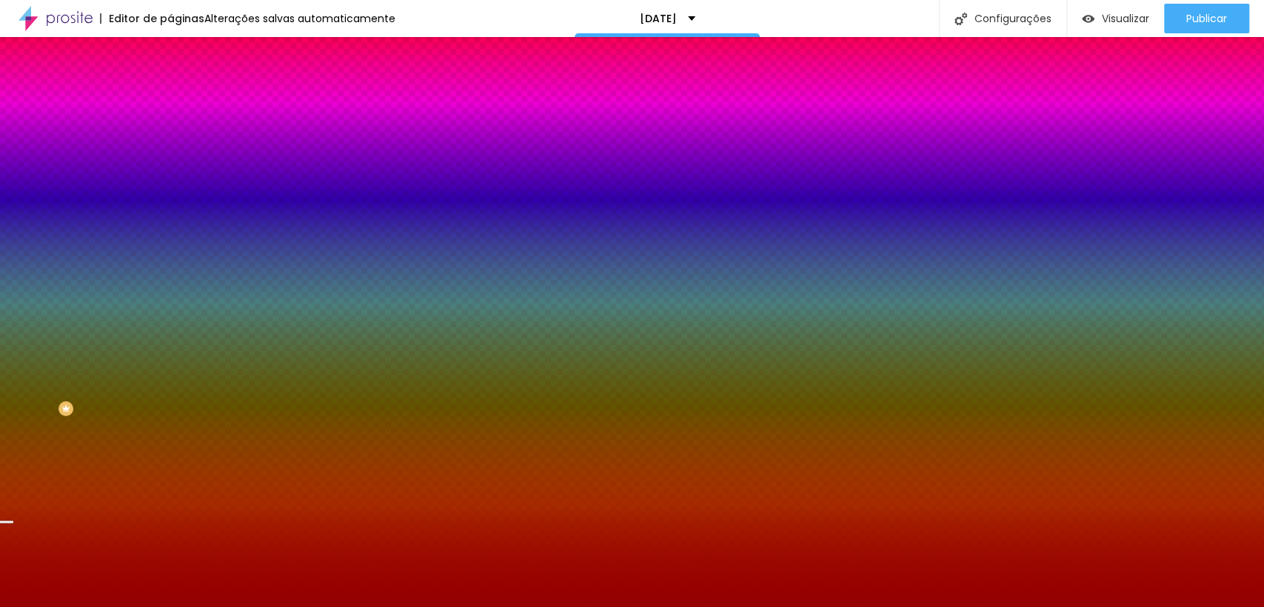
click at [170, 101] on img at bounding box center [176, 107] width 13 height 13
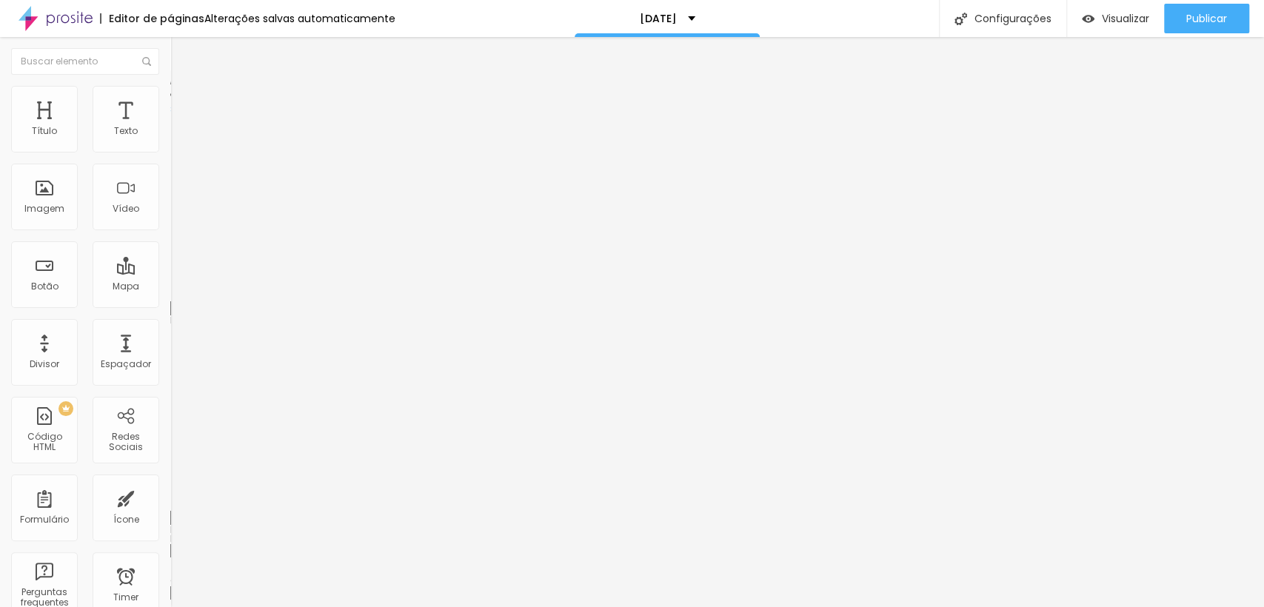
drag, startPoint x: 94, startPoint y: 144, endPoint x: 55, endPoint y: 140, distance: 39.5
click at [170, 287] on input "range" at bounding box center [218, 293] width 96 height 12
drag, startPoint x: 107, startPoint y: 147, endPoint x: 128, endPoint y: 150, distance: 21.7
click at [170, 287] on input "range" at bounding box center [218, 293] width 96 height 12
click at [170, 101] on li "Avançado" at bounding box center [255, 108] width 170 height 15
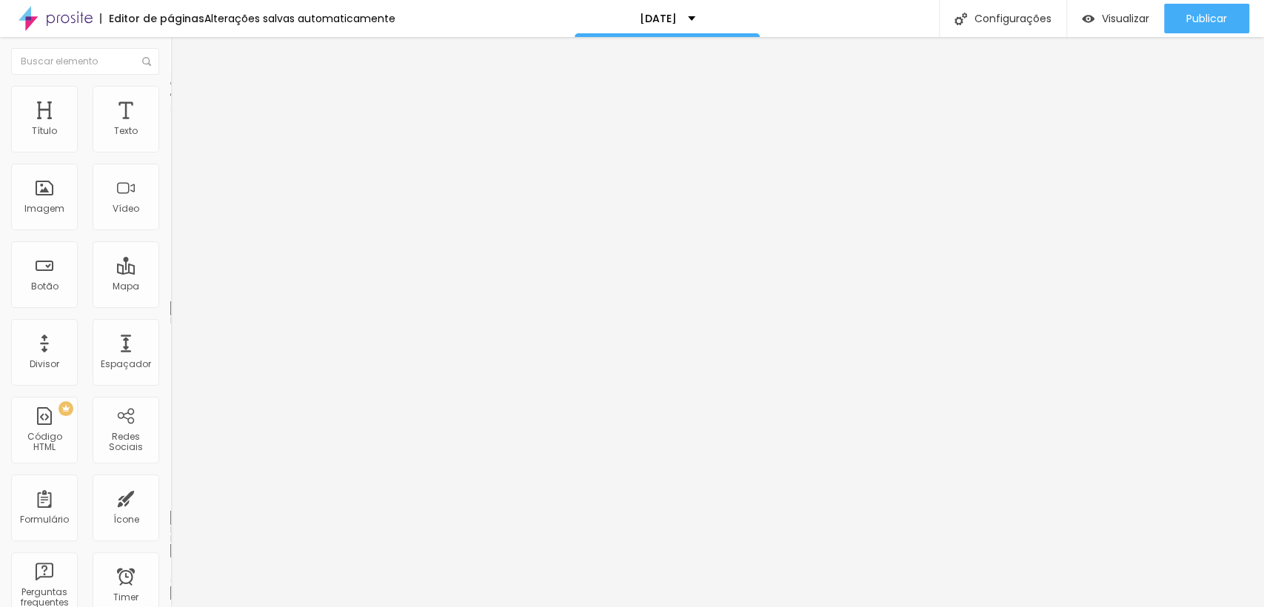
click at [170, 287] on input "range" at bounding box center [218, 293] width 96 height 12
click at [170, 96] on li "Estilo" at bounding box center [255, 93] width 170 height 15
click at [170, 152] on input "range" at bounding box center [218, 146] width 96 height 12
click at [170, 101] on li "Avançado" at bounding box center [255, 108] width 170 height 15
click at [170, 86] on img at bounding box center [176, 92] width 13 height 13
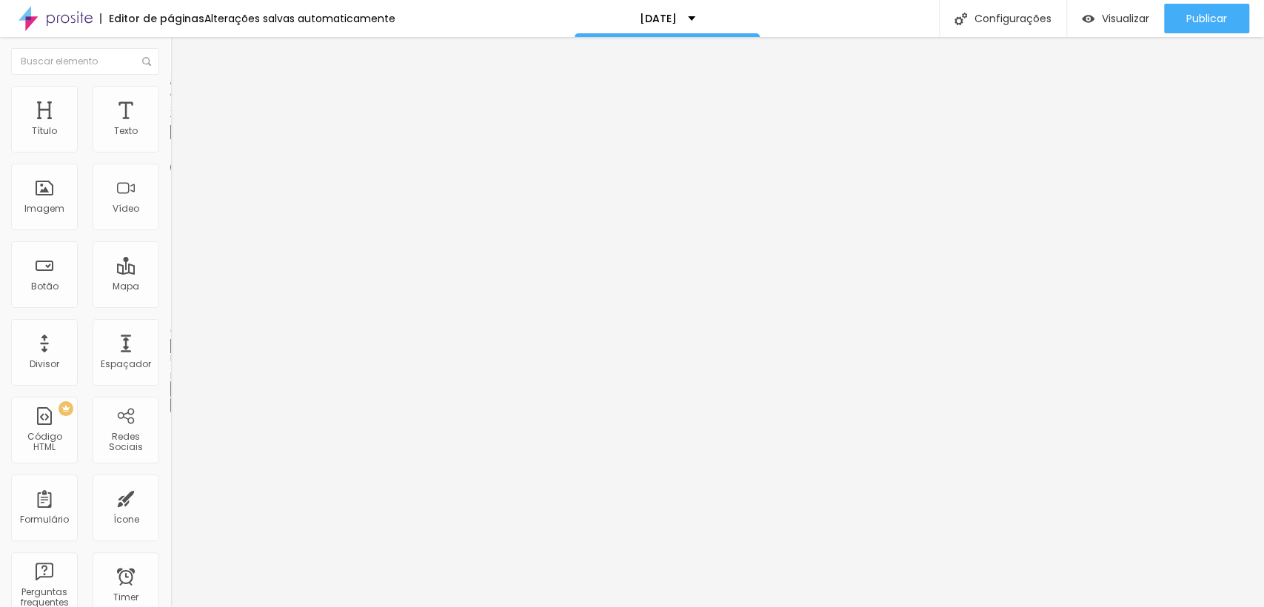
drag, startPoint x: 142, startPoint y: 161, endPoint x: 125, endPoint y: 161, distance: 17.0
click at [170, 152] on input "range" at bounding box center [218, 146] width 96 height 12
click at [184, 106] on span "Avançado" at bounding box center [208, 110] width 49 height 13
click at [170, 98] on li "Estilo" at bounding box center [255, 93] width 170 height 15
drag, startPoint x: 124, startPoint y: 157, endPoint x: 95, endPoint y: 159, distance: 29.0
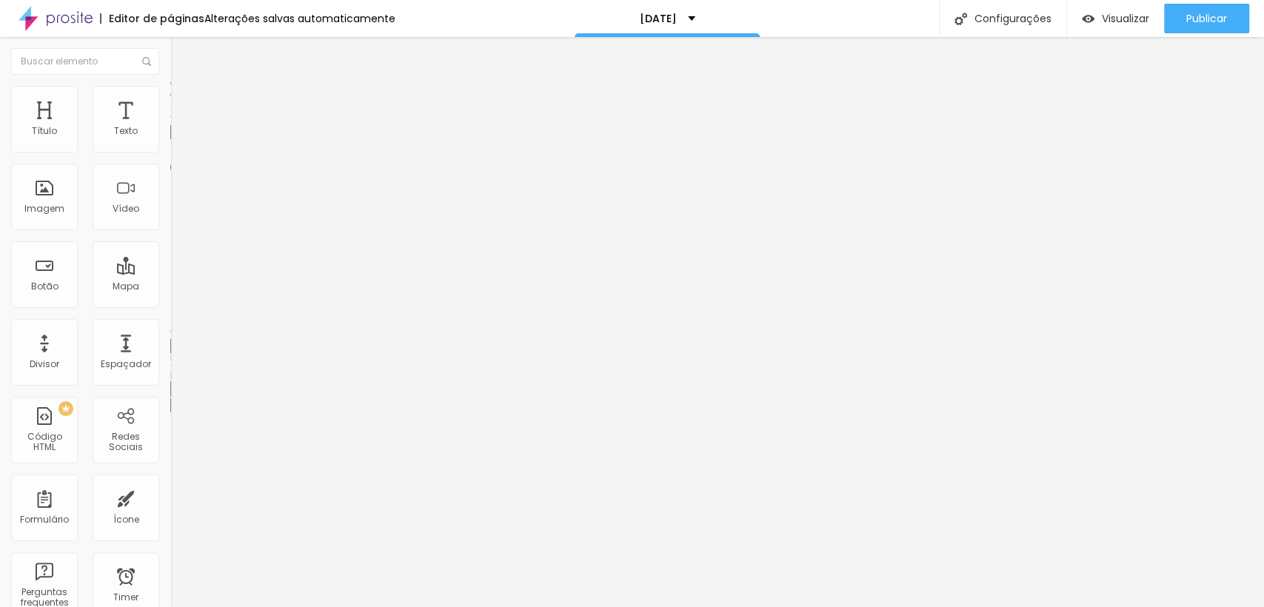
click at [170, 152] on input "range" at bounding box center [218, 146] width 96 height 12
click at [184, 104] on span "Avançado" at bounding box center [208, 110] width 49 height 13
click at [170, 90] on img at bounding box center [176, 92] width 13 height 13
click at [170, 152] on input "range" at bounding box center [218, 146] width 96 height 12
drag, startPoint x: 118, startPoint y: 161, endPoint x: 99, endPoint y: 147, distance: 24.3
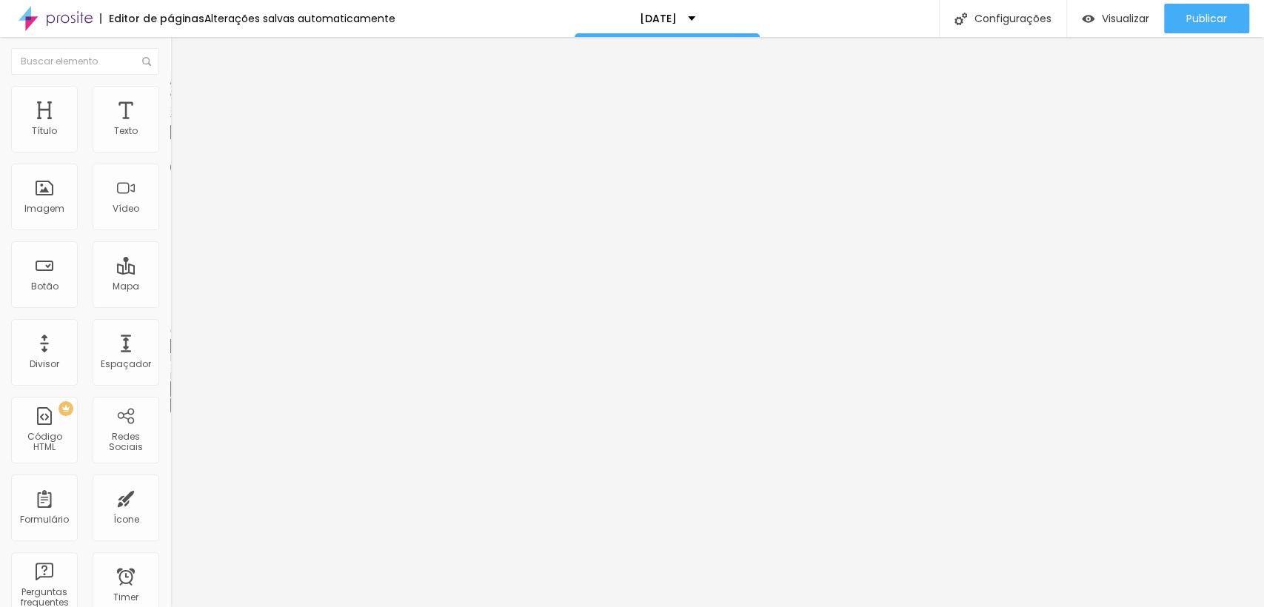
click at [170, 147] on input "range" at bounding box center [218, 146] width 96 height 12
click at [170, 94] on li "Estilo" at bounding box center [255, 93] width 170 height 15
drag, startPoint x: 100, startPoint y: 161, endPoint x: 147, endPoint y: 167, distance: 47.8
click at [170, 152] on input "range" at bounding box center [218, 146] width 96 height 12
click at [170, 90] on img at bounding box center [176, 92] width 13 height 13
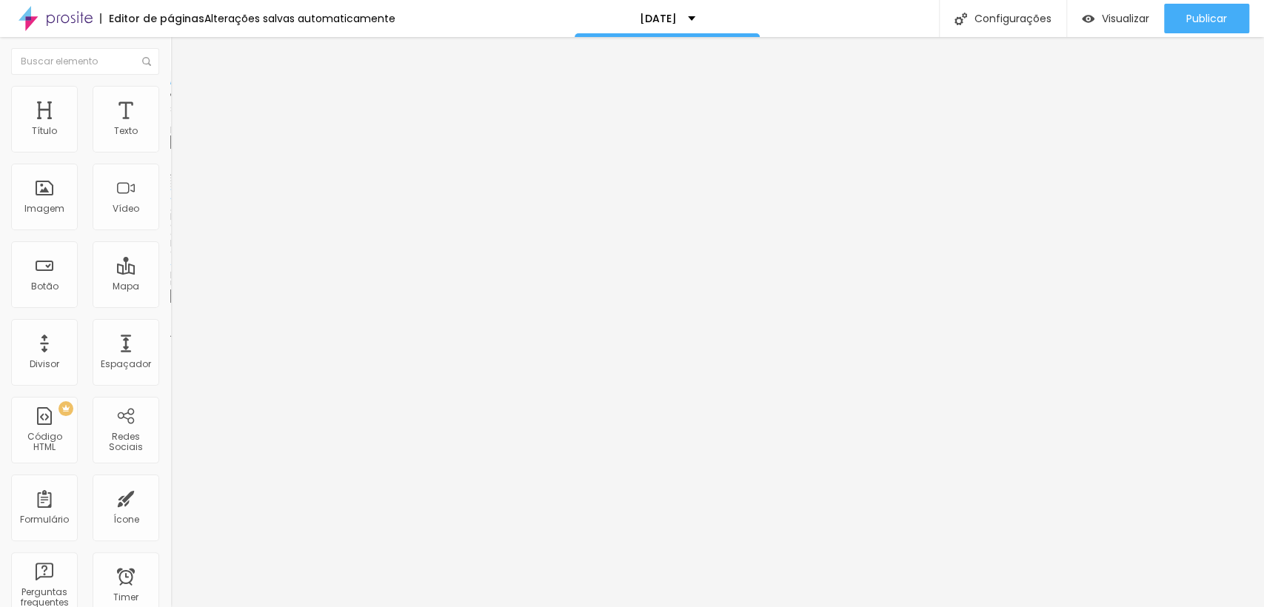
click at [170, 101] on li "Estilo" at bounding box center [255, 93] width 170 height 15
drag, startPoint x: 155, startPoint y: 158, endPoint x: 147, endPoint y: 159, distance: 8.3
click at [170, 152] on input "range" at bounding box center [218, 146] width 96 height 12
click at [170, 98] on li "Estilo" at bounding box center [255, 93] width 170 height 15
click at [170, 86] on li "Conteúdo" at bounding box center [255, 78] width 170 height 15
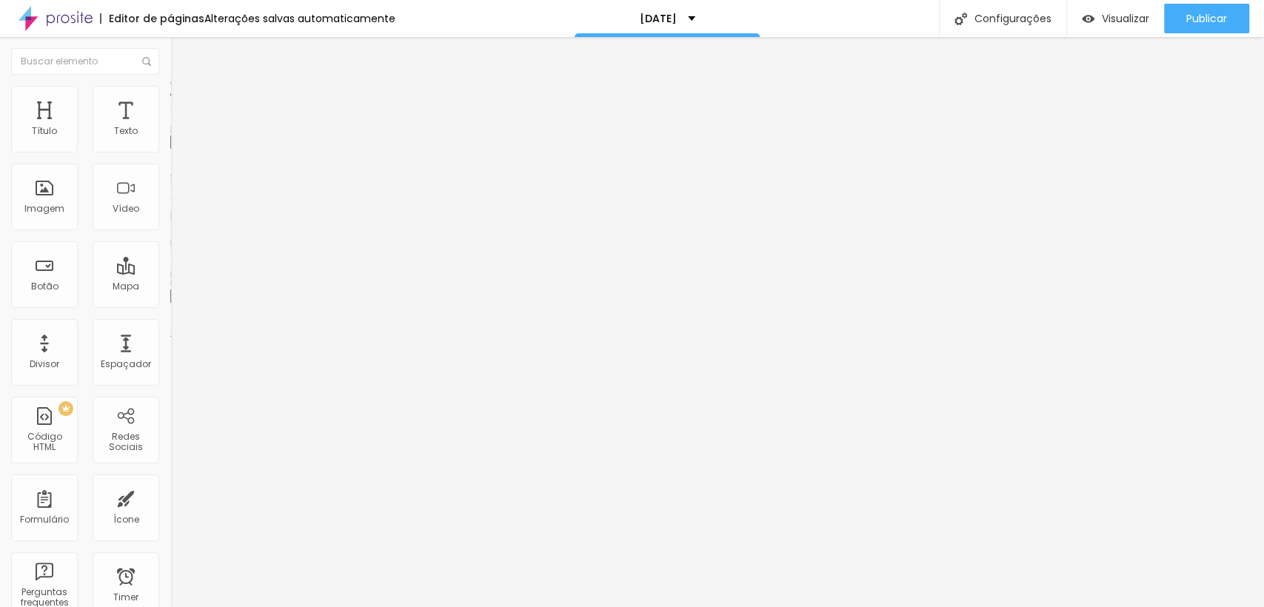
click at [170, 127] on span "Adicionar imagem" at bounding box center [218, 121] width 96 height 13
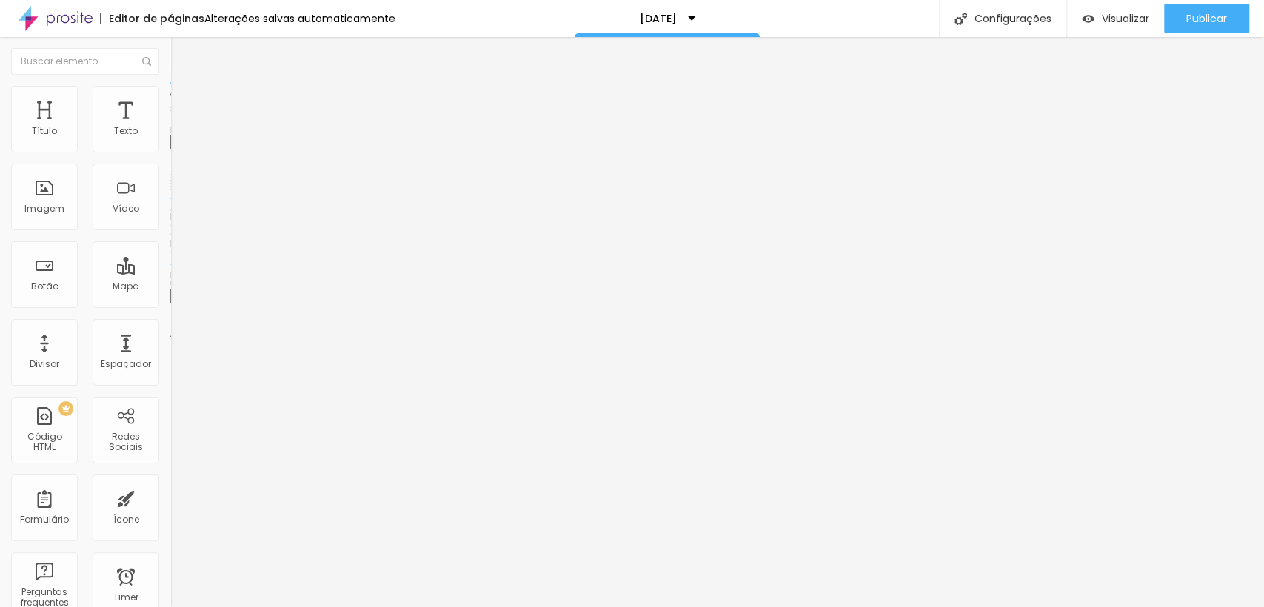
click at [170, 96] on li "Estilo" at bounding box center [255, 93] width 170 height 15
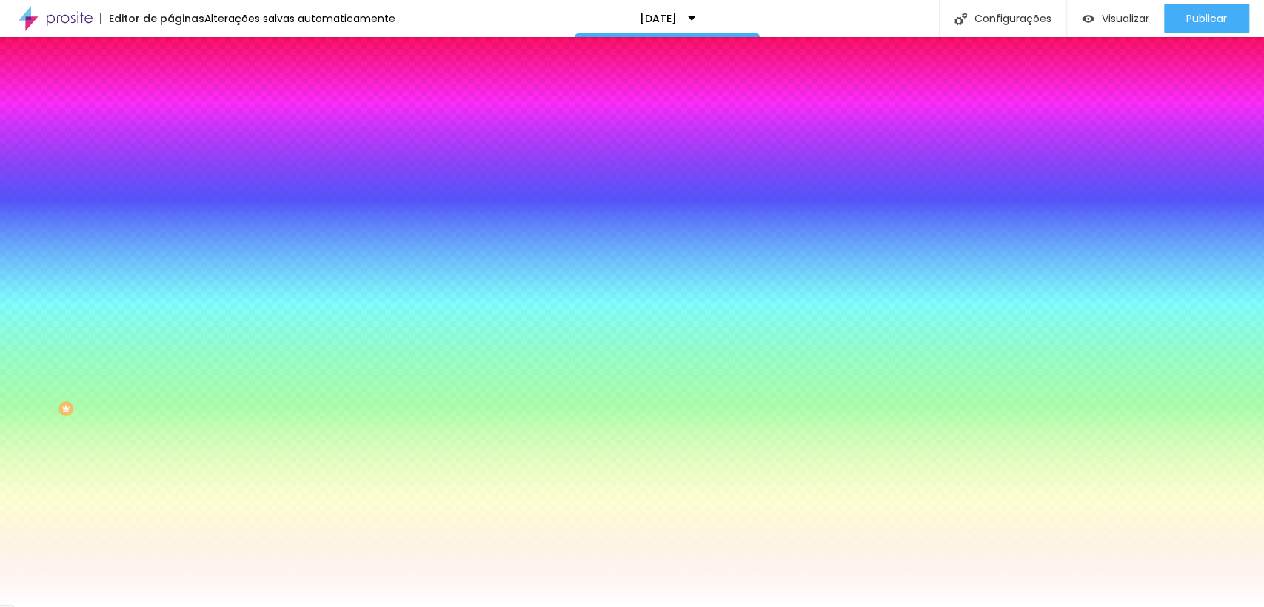
click at [184, 87] on span "Conteúdo" at bounding box center [207, 81] width 46 height 13
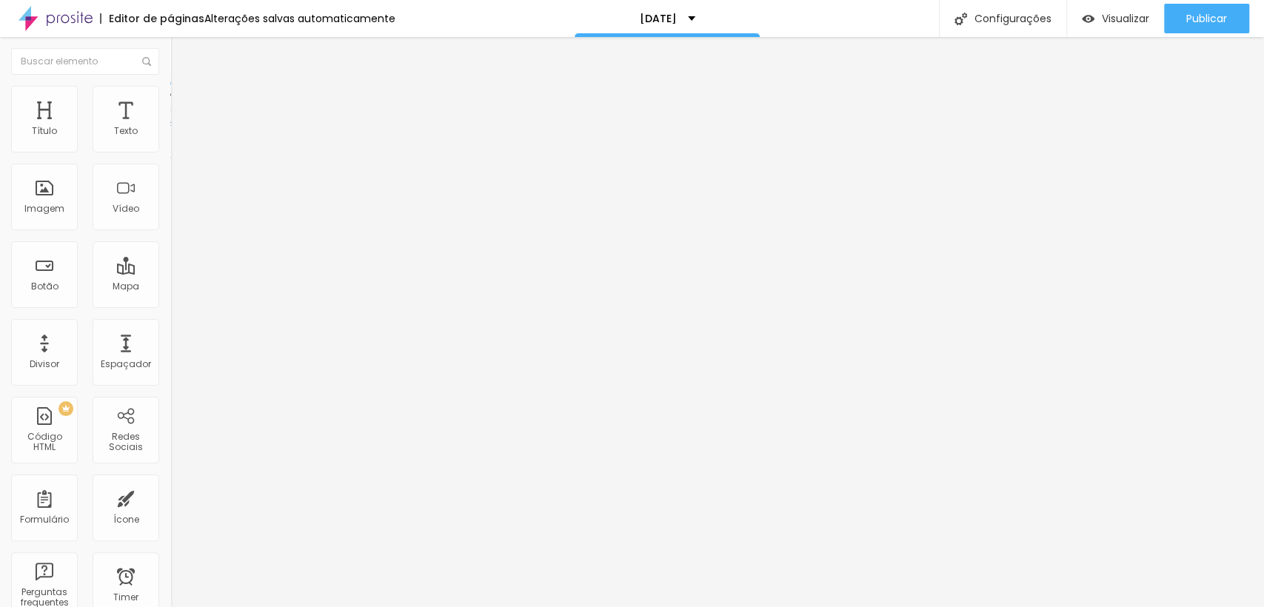
click at [181, 53] on img "button" at bounding box center [187, 54] width 12 height 12
click at [170, 93] on img at bounding box center [176, 92] width 13 height 13
drag, startPoint x: 95, startPoint y: 156, endPoint x: 145, endPoint y: 161, distance: 50.7
click at [170, 152] on input "range" at bounding box center [218, 146] width 96 height 12
click at [184, 102] on span "Estilo" at bounding box center [195, 96] width 23 height 13
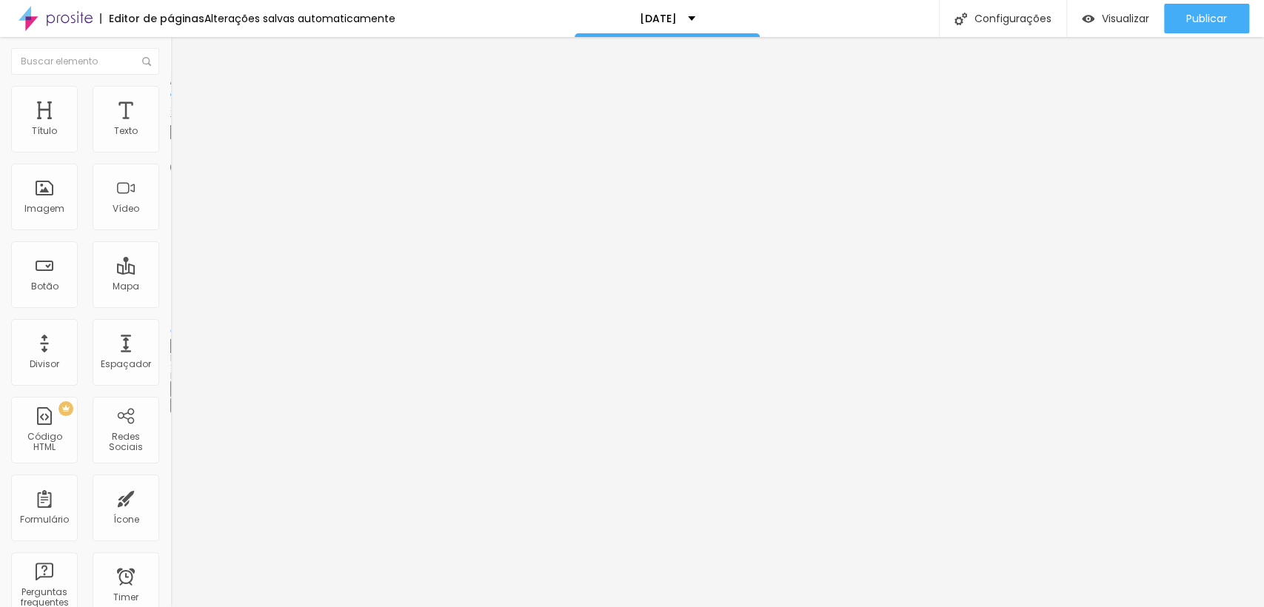
click at [184, 104] on span "Avançado" at bounding box center [208, 110] width 49 height 13
click at [170, 97] on li "Estilo" at bounding box center [255, 93] width 170 height 15
drag, startPoint x: 147, startPoint y: 159, endPoint x: 166, endPoint y: 157, distance: 19.4
click at [170, 152] on input "range" at bounding box center [218, 146] width 96 height 12
click at [170, 127] on span "Trocar imagem" at bounding box center [210, 121] width 81 height 13
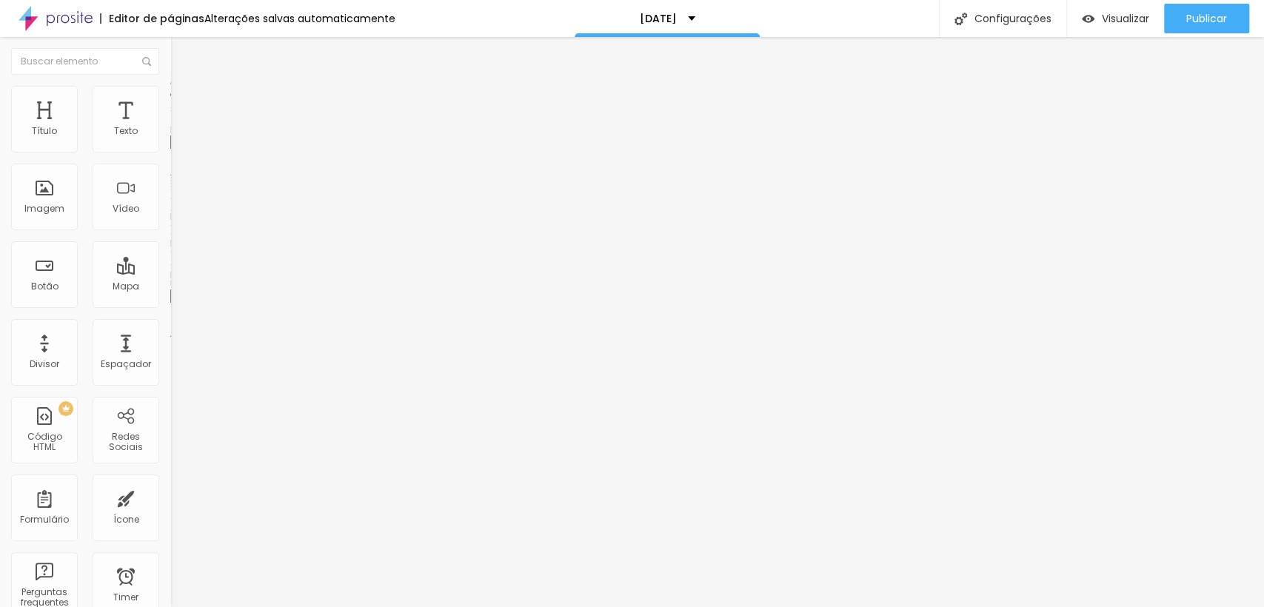
click at [170, 127] on span "Trocar imagem" at bounding box center [210, 121] width 81 height 13
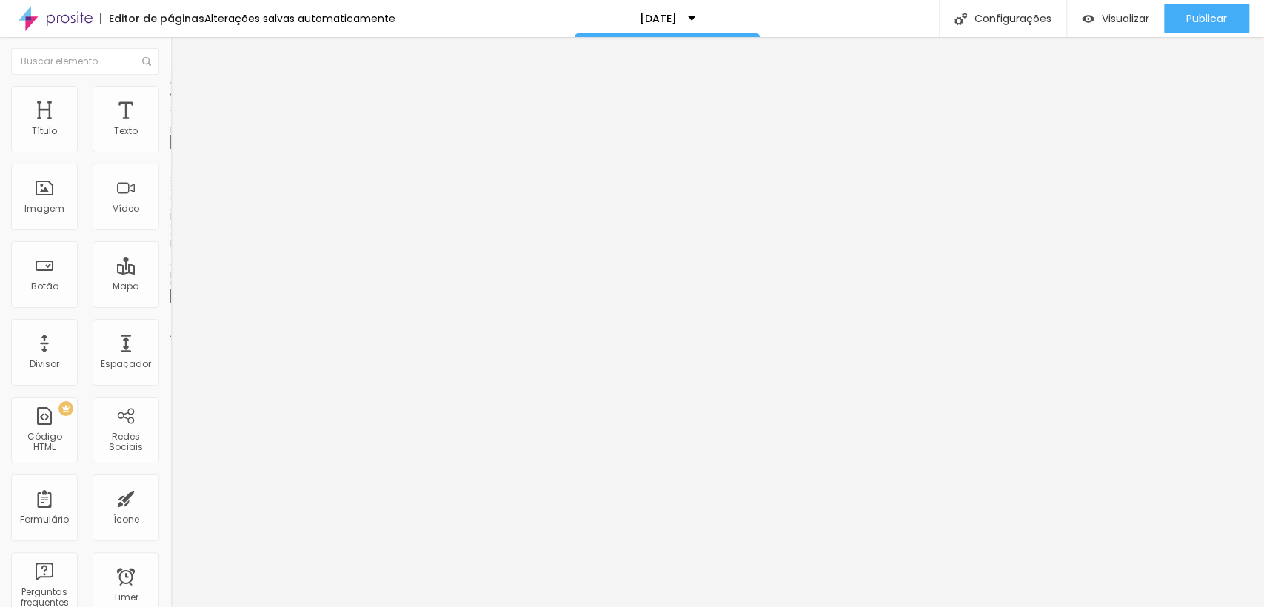
scroll to position [0, 0]
drag, startPoint x: 732, startPoint y: 412, endPoint x: 1043, endPoint y: 455, distance: 314.6
click at [181, 55] on img "button" at bounding box center [187, 54] width 12 height 12
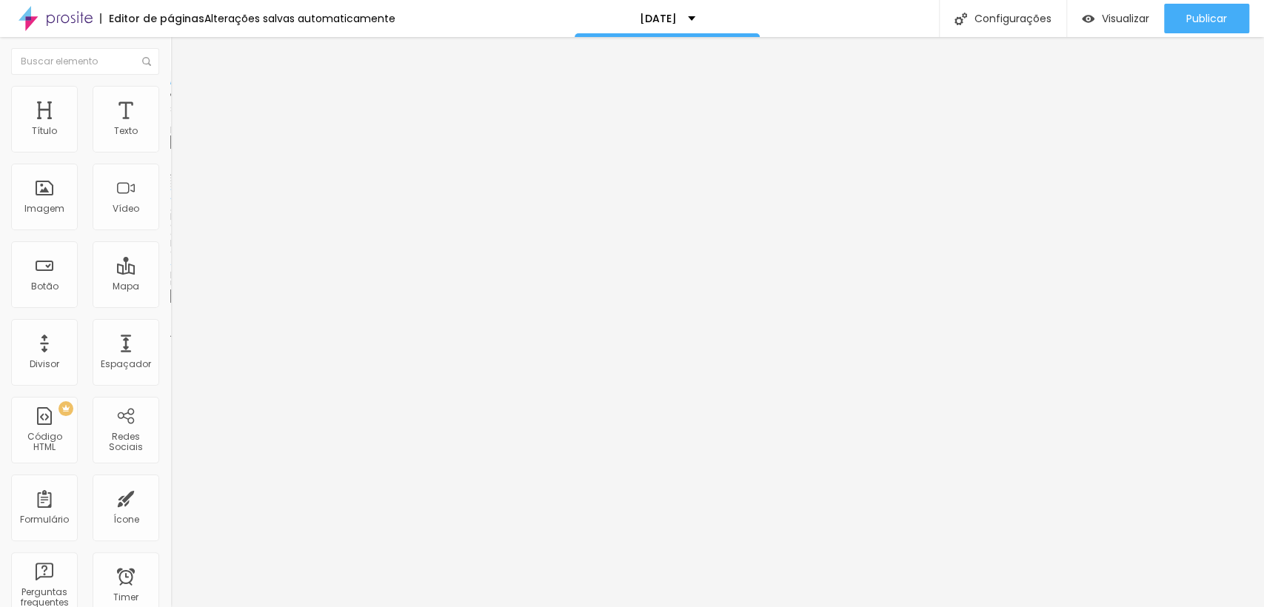
click at [170, 127] on span "Adicionar imagem" at bounding box center [218, 121] width 96 height 13
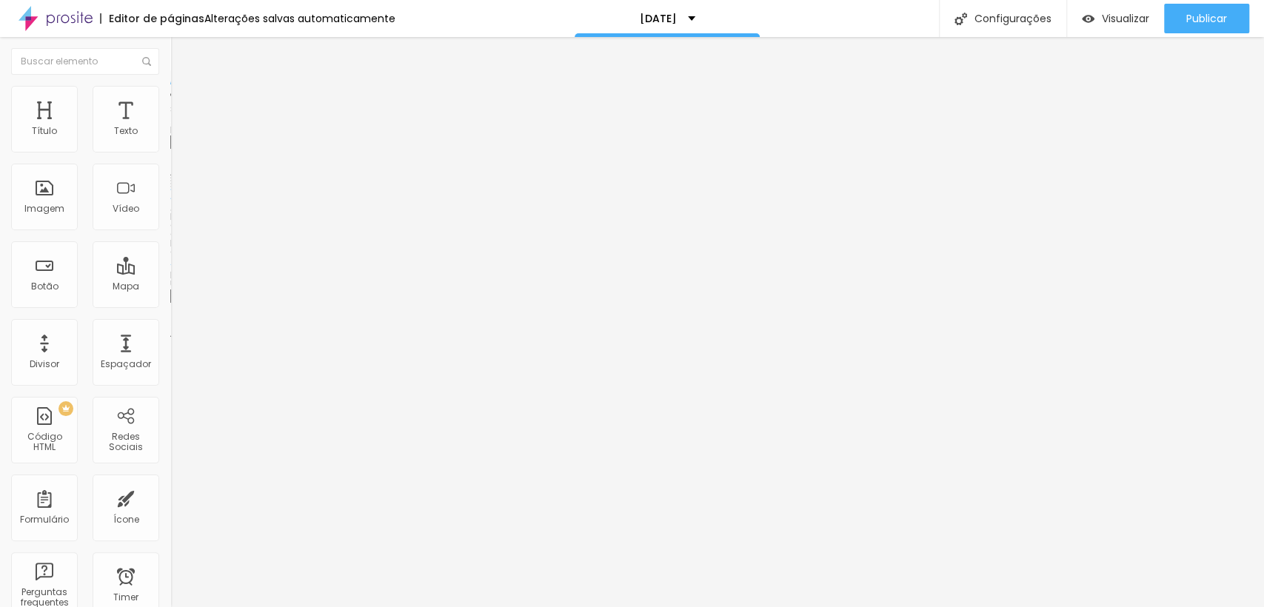
click at [170, 127] on span "Adicionar imagem" at bounding box center [218, 121] width 96 height 13
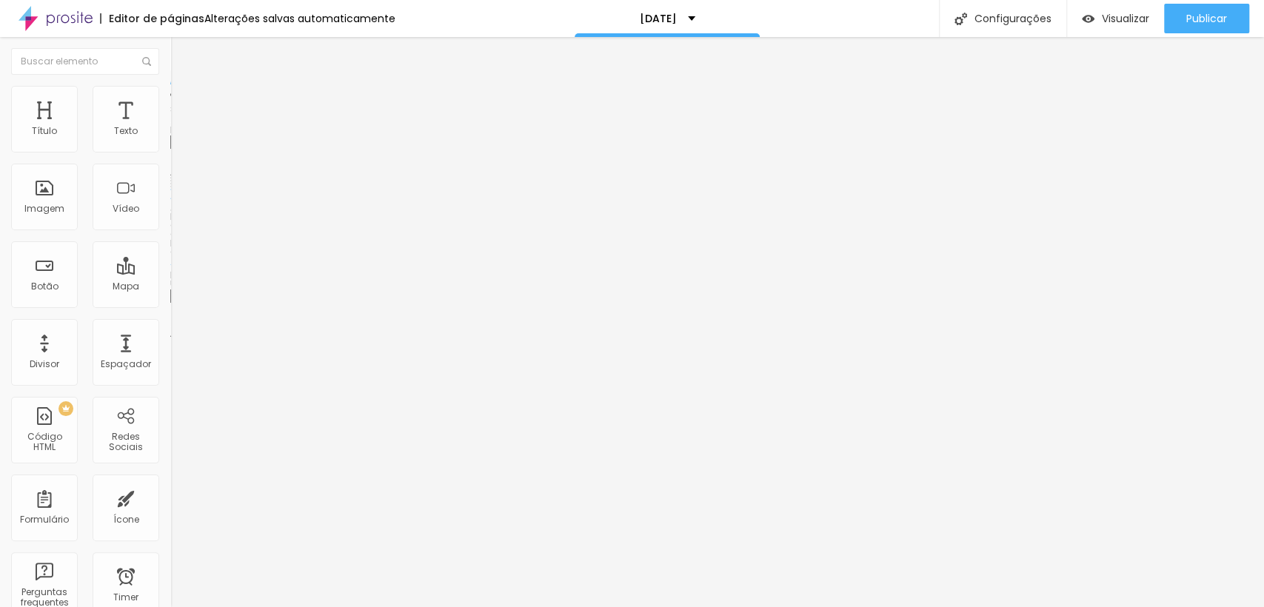
click at [170, 127] on span "Adicionar imagem" at bounding box center [218, 121] width 96 height 13
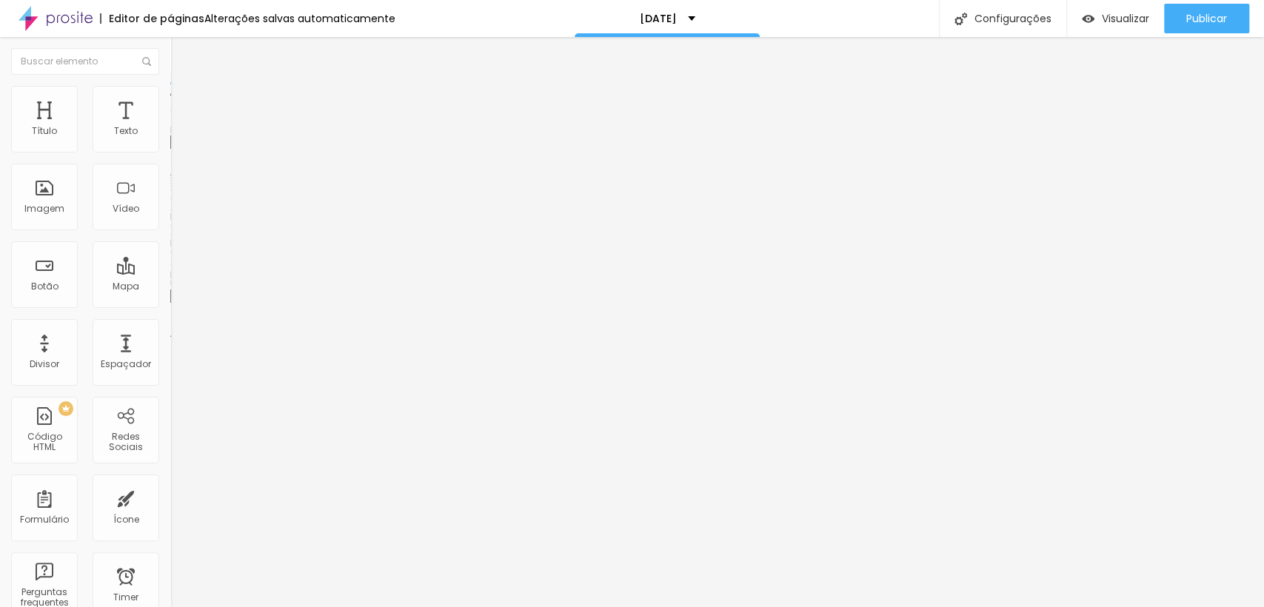
click at [170, 96] on li "Estilo" at bounding box center [255, 93] width 170 height 15
drag, startPoint x: 146, startPoint y: 156, endPoint x: 202, endPoint y: 164, distance: 56.8
click at [202, 152] on input "range" at bounding box center [218, 146] width 96 height 12
click at [184, 104] on span "Avançado" at bounding box center [208, 110] width 49 height 13
drag, startPoint x: 50, startPoint y: 144, endPoint x: 17, endPoint y: 145, distance: 32.6
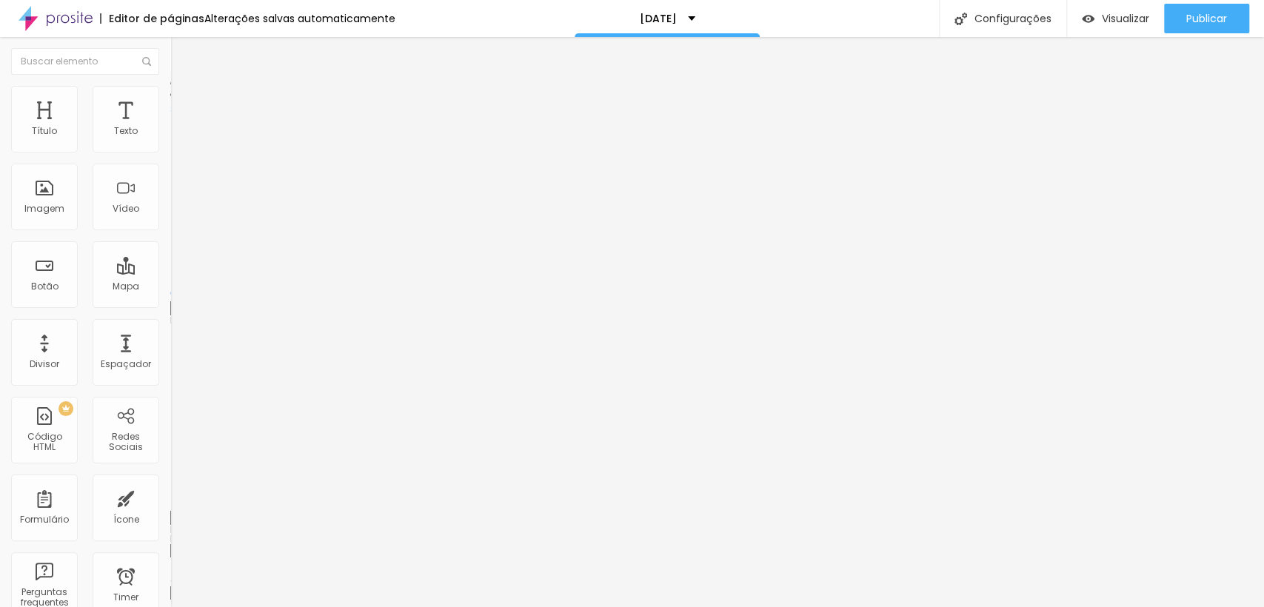
click at [170, 287] on input "range" at bounding box center [218, 293] width 96 height 12
drag, startPoint x: 42, startPoint y: 175, endPoint x: 0, endPoint y: 170, distance: 42.5
click at [170, 497] on input "range" at bounding box center [218, 503] width 96 height 12
click at [181, 51] on div "Editar Coluna" at bounding box center [227, 54] width 92 height 12
click at [170, 127] on span "Adicionar imagem" at bounding box center [218, 121] width 96 height 13
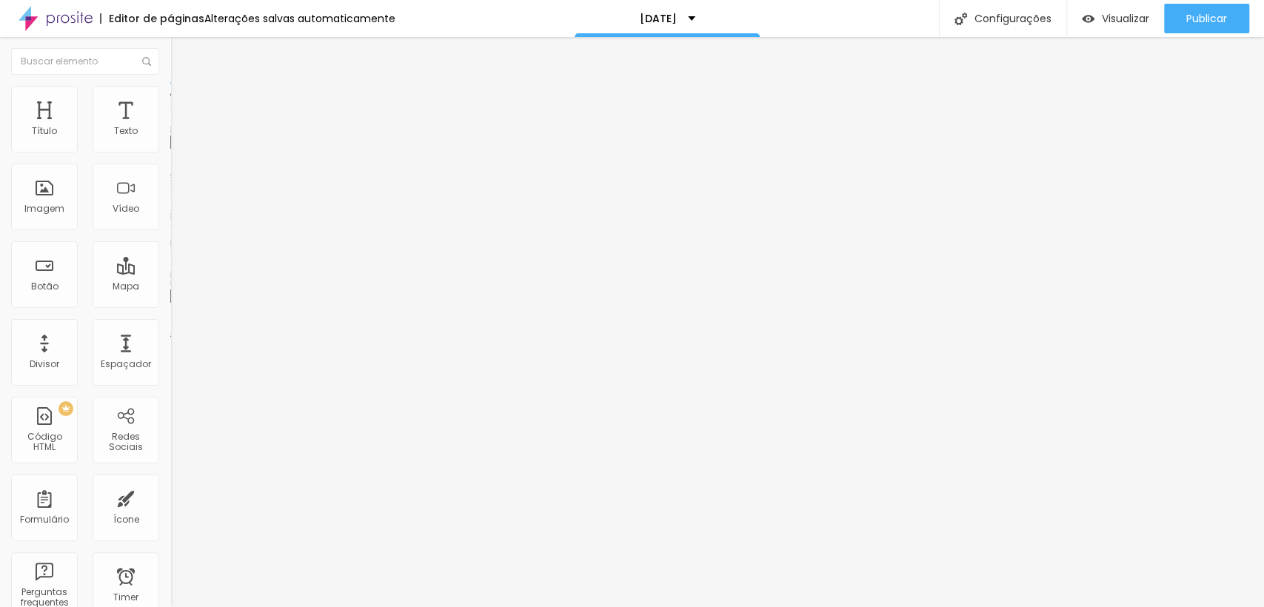
scroll to position [224, 0]
click at [181, 55] on img "button" at bounding box center [187, 54] width 12 height 12
click at [170, 127] on span "Trocar imagem" at bounding box center [210, 121] width 81 height 13
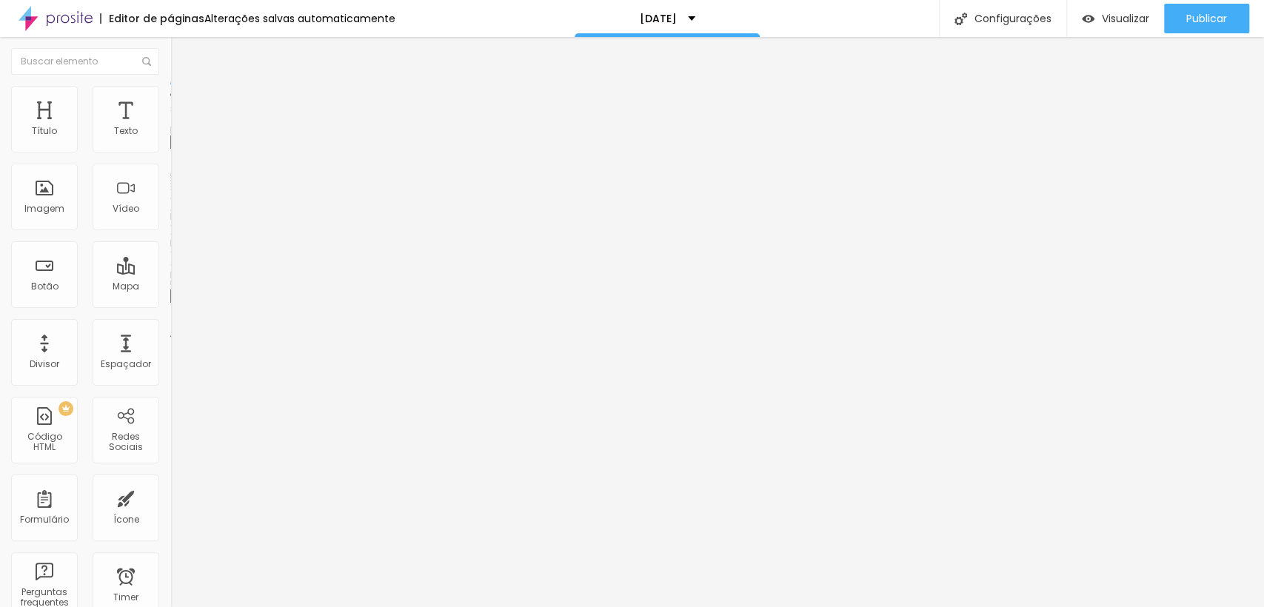
scroll to position [0, 0]
click at [170, 127] on span "Trocar imagem" at bounding box center [210, 121] width 81 height 13
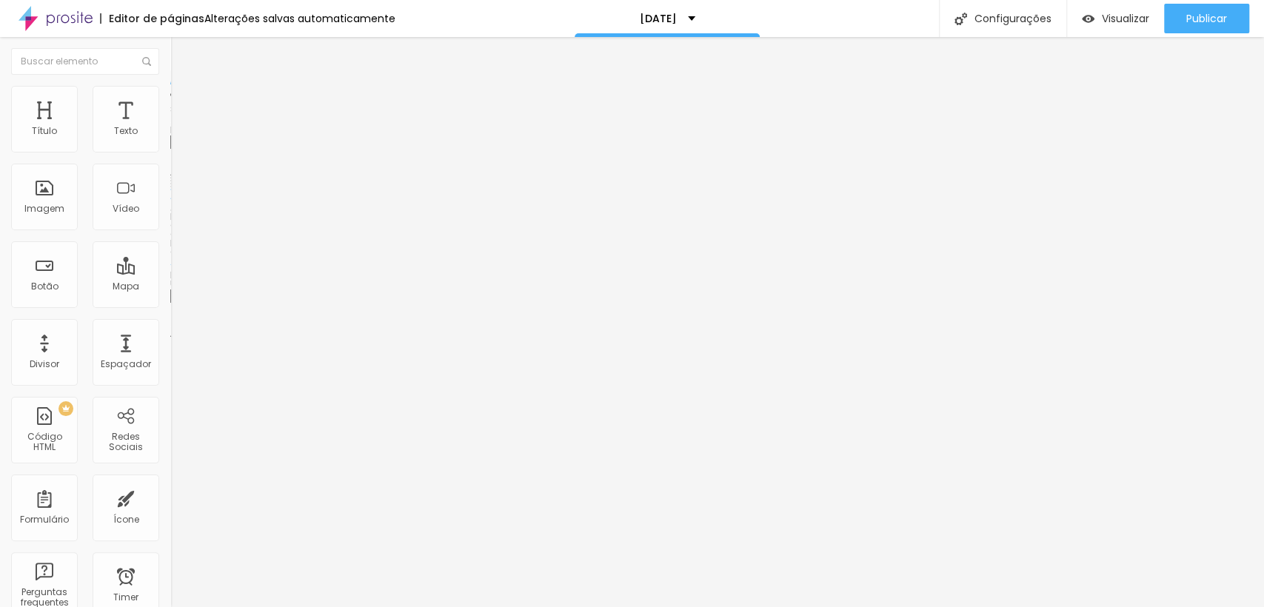
click at [170, 127] on span "Trocar imagem" at bounding box center [210, 121] width 81 height 13
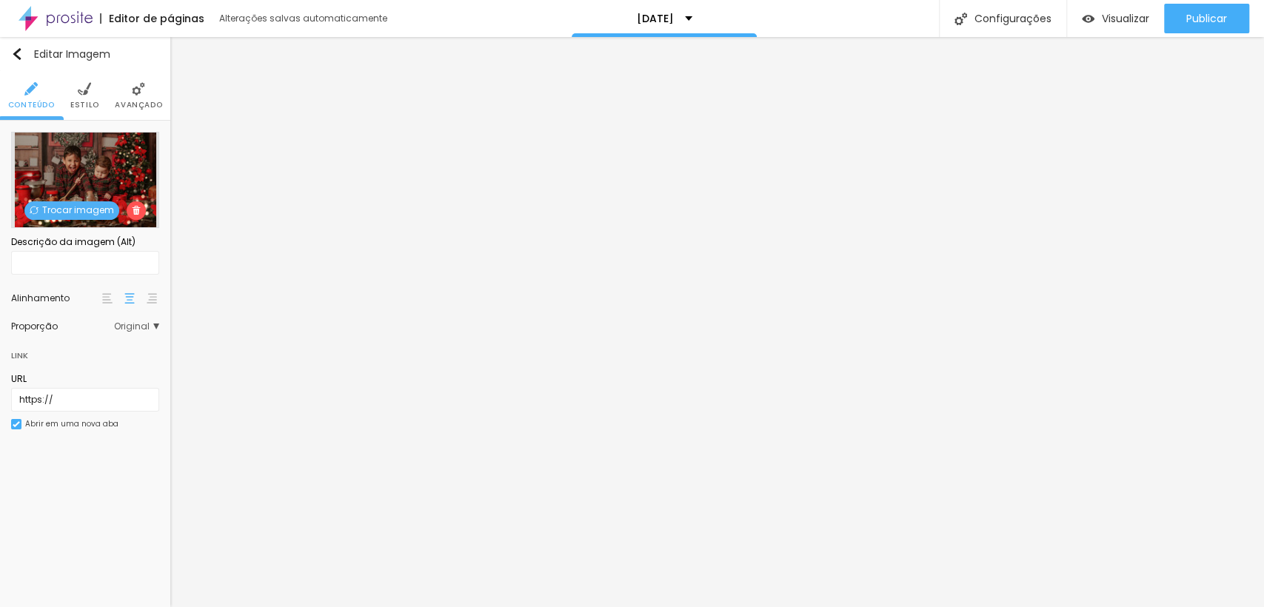
click at [91, 201] on span "Trocar imagem" at bounding box center [71, 210] width 95 height 19
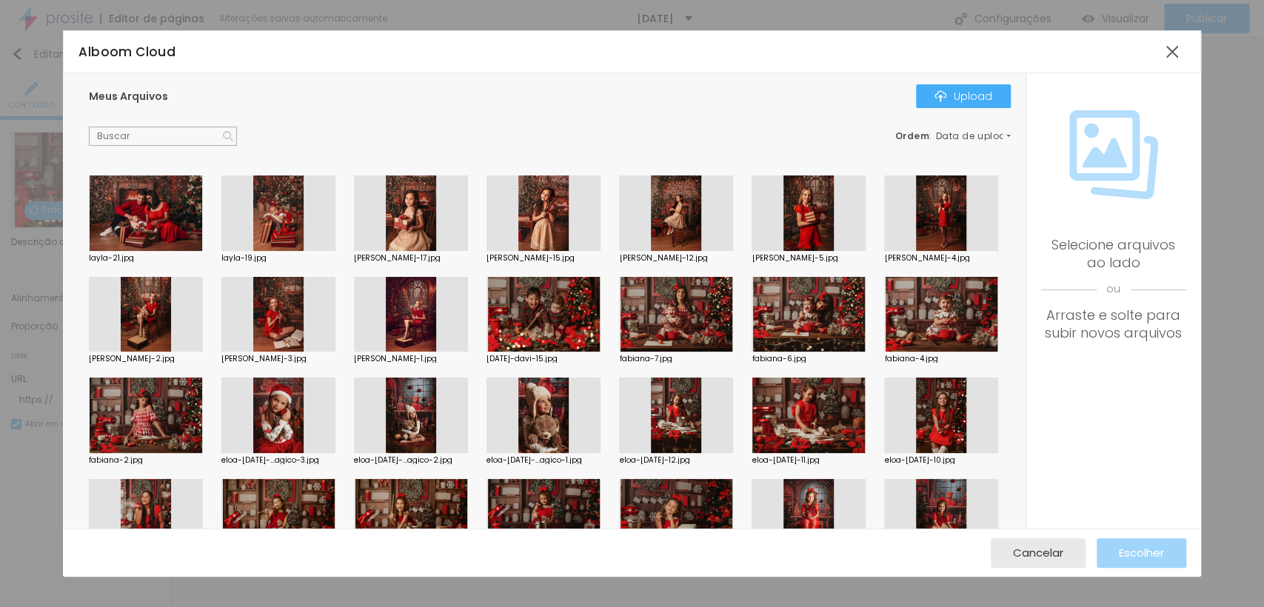
click at [798, 238] on div at bounding box center [809, 214] width 114 height 76
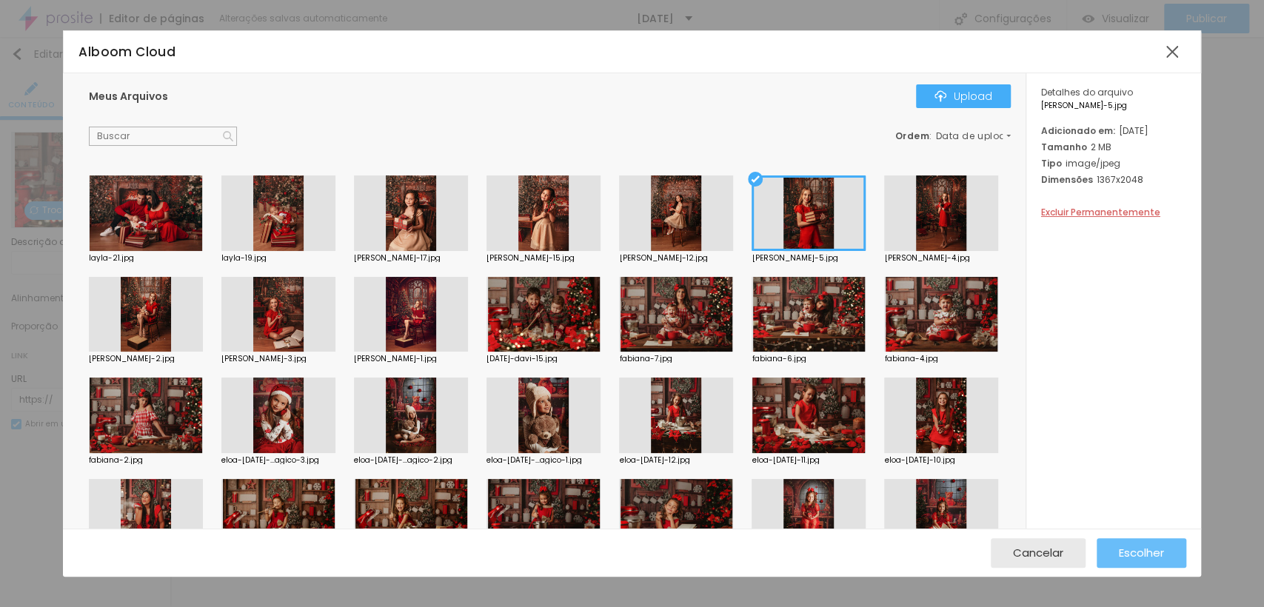
click at [1134, 552] on span "Escolher" at bounding box center [1141, 553] width 45 height 13
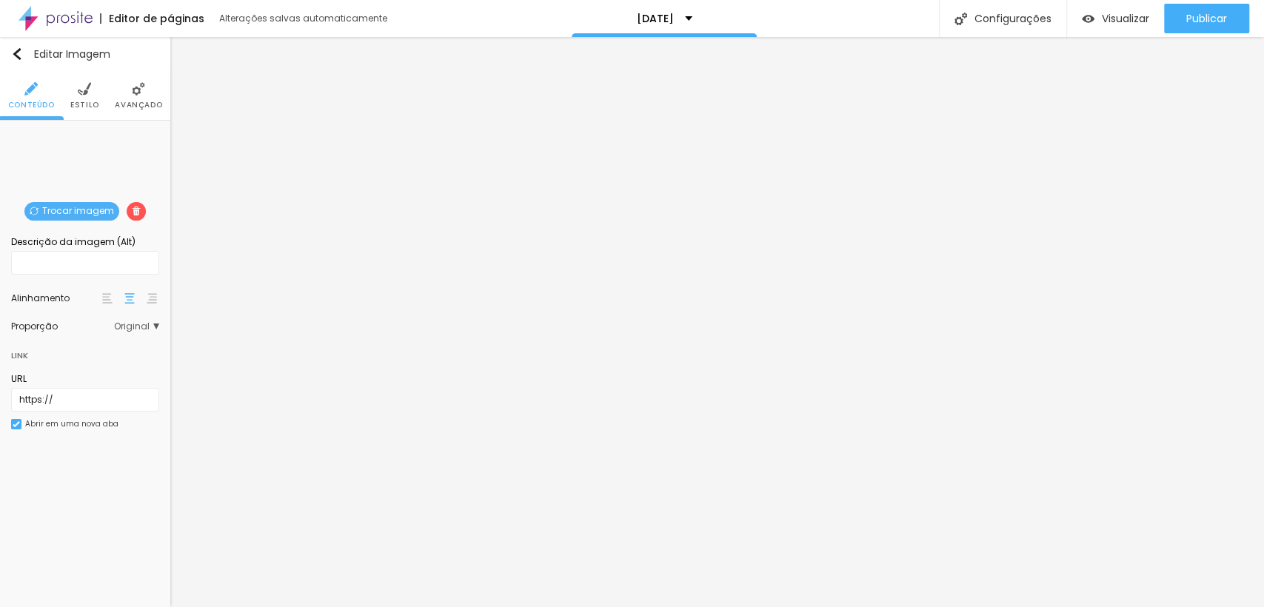
click at [83, 209] on span "Trocar imagem" at bounding box center [71, 211] width 95 height 19
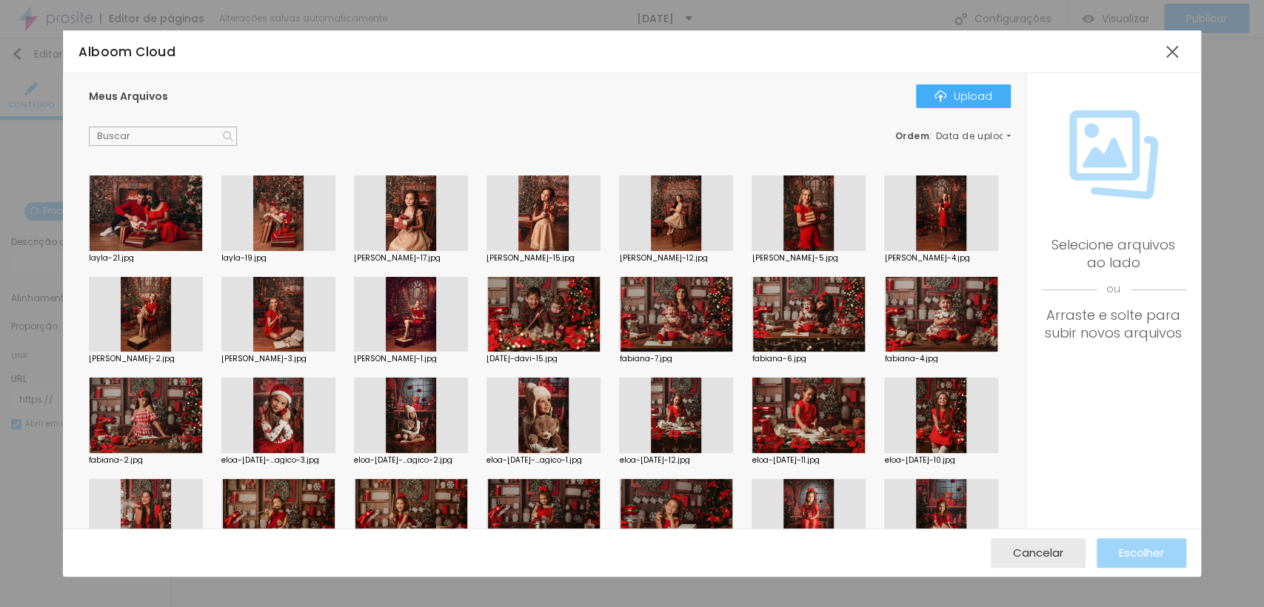
click at [148, 221] on div at bounding box center [146, 214] width 114 height 76
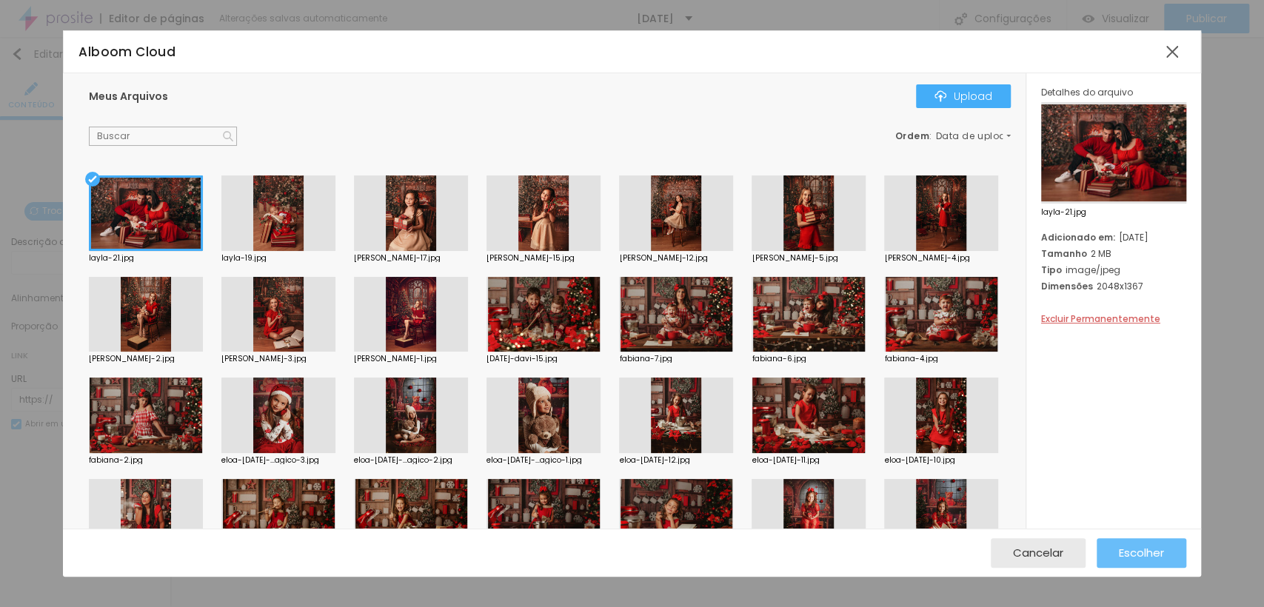
click at [1158, 550] on span "Escolher" at bounding box center [1141, 553] width 45 height 13
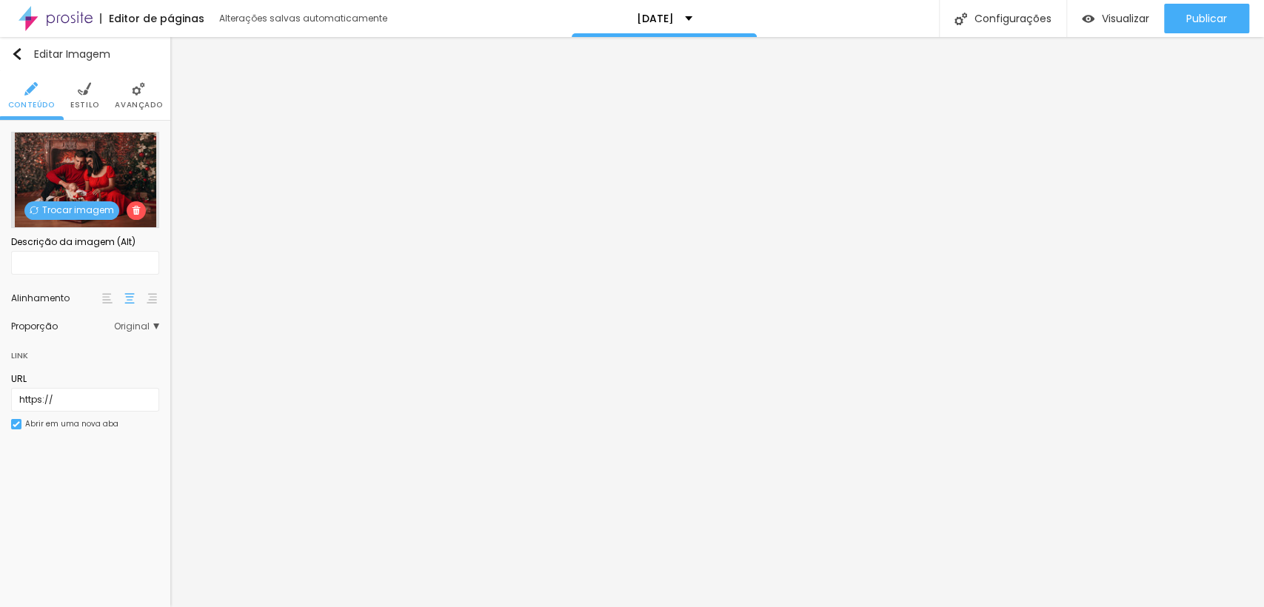
click at [89, 212] on span "Trocar imagem" at bounding box center [71, 210] width 95 height 19
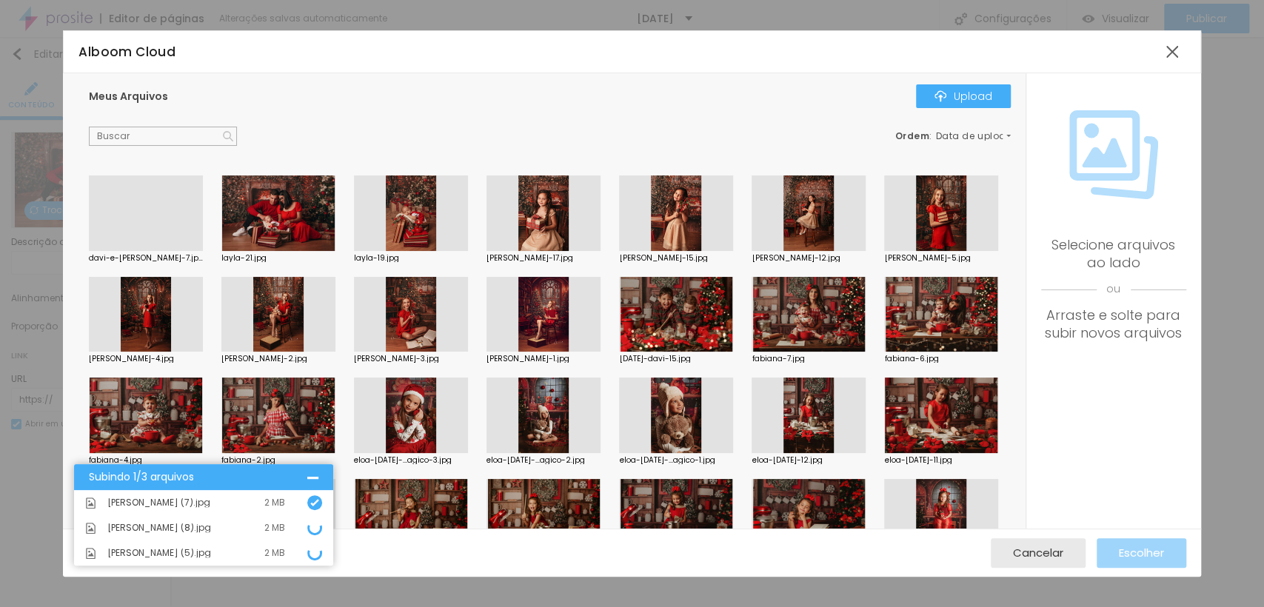
click at [155, 251] on div at bounding box center [146, 251] width 114 height 0
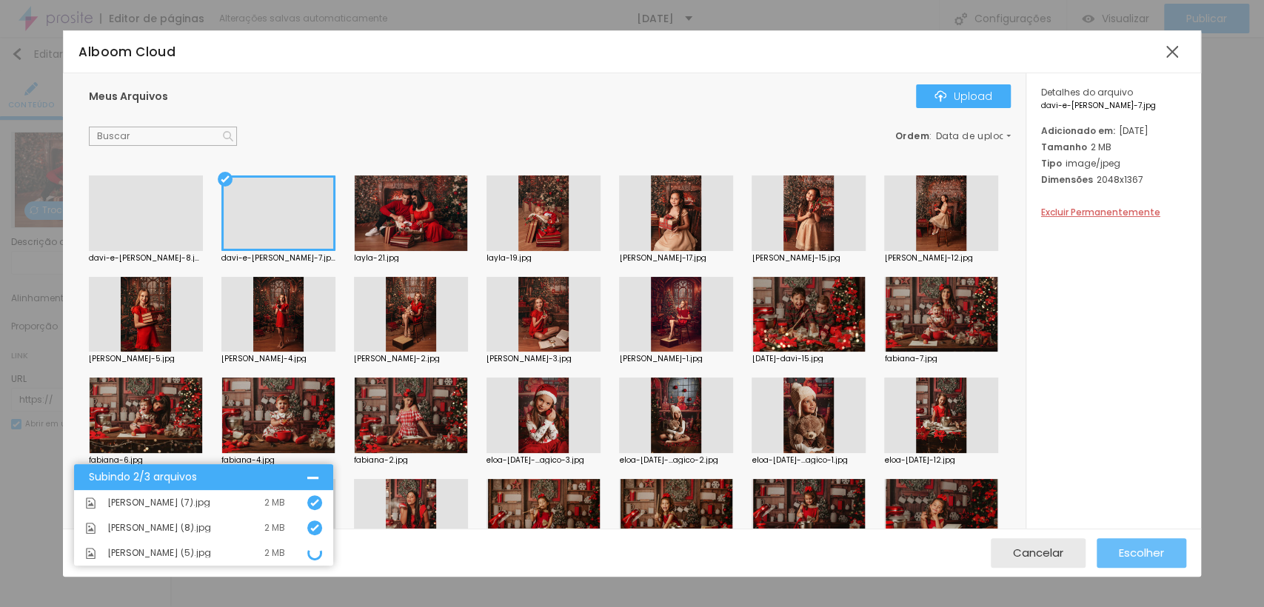
click at [1162, 552] on span "Escolher" at bounding box center [1141, 553] width 45 height 13
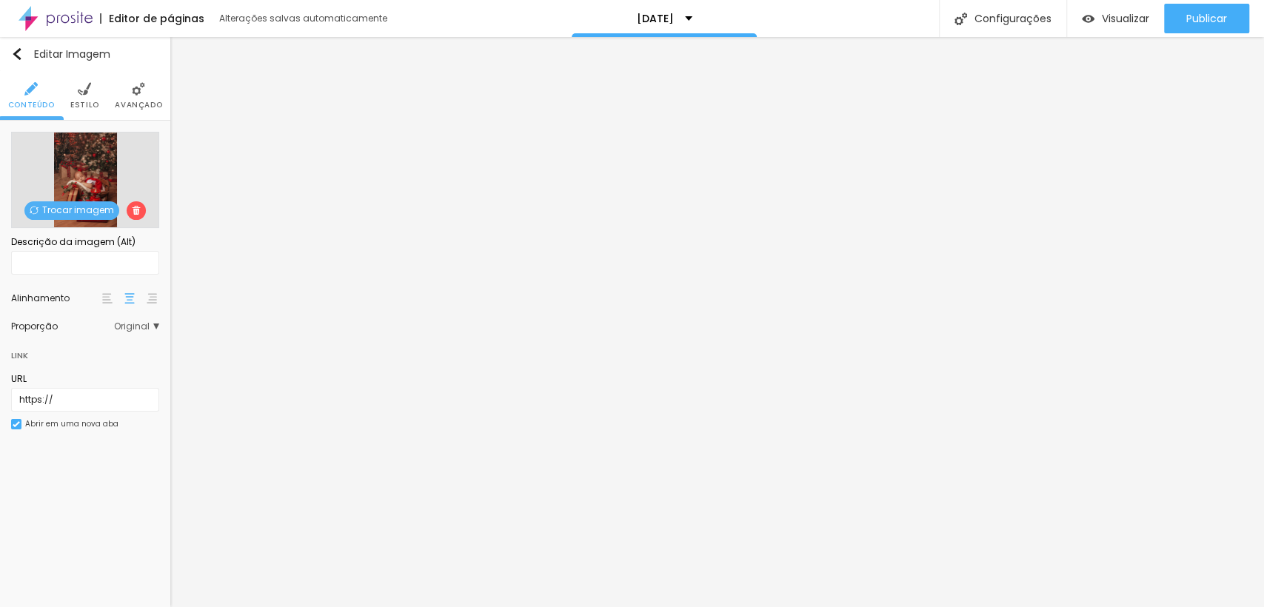
click at [84, 201] on span "Trocar imagem" at bounding box center [71, 210] width 95 height 19
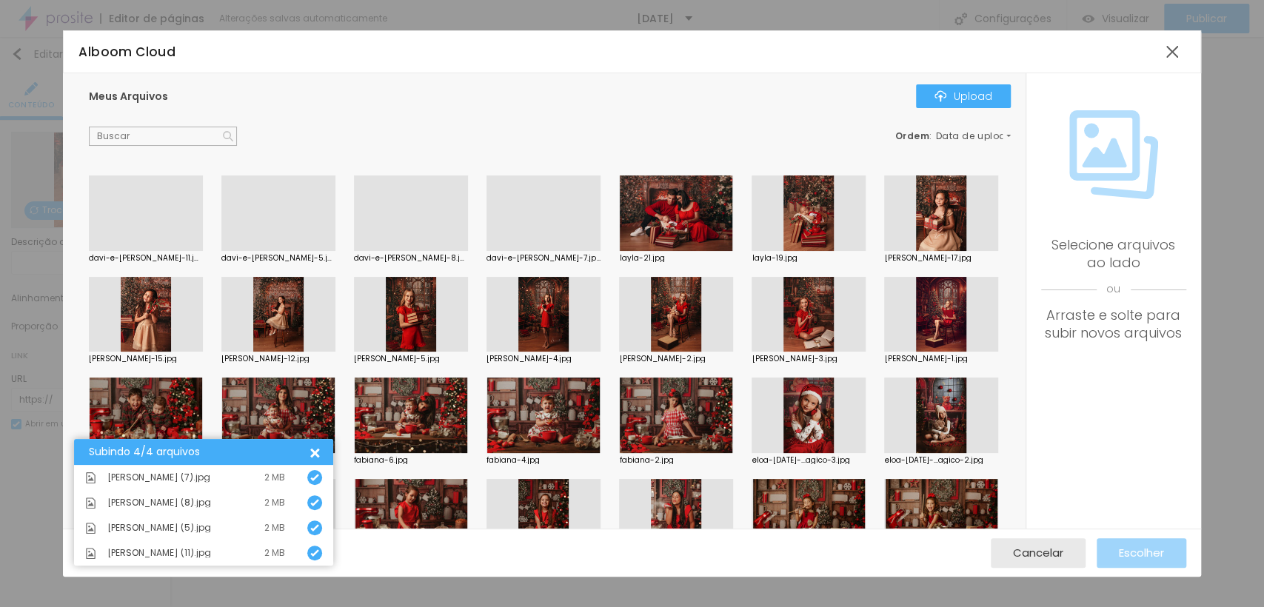
click at [124, 251] on div at bounding box center [146, 251] width 114 height 0
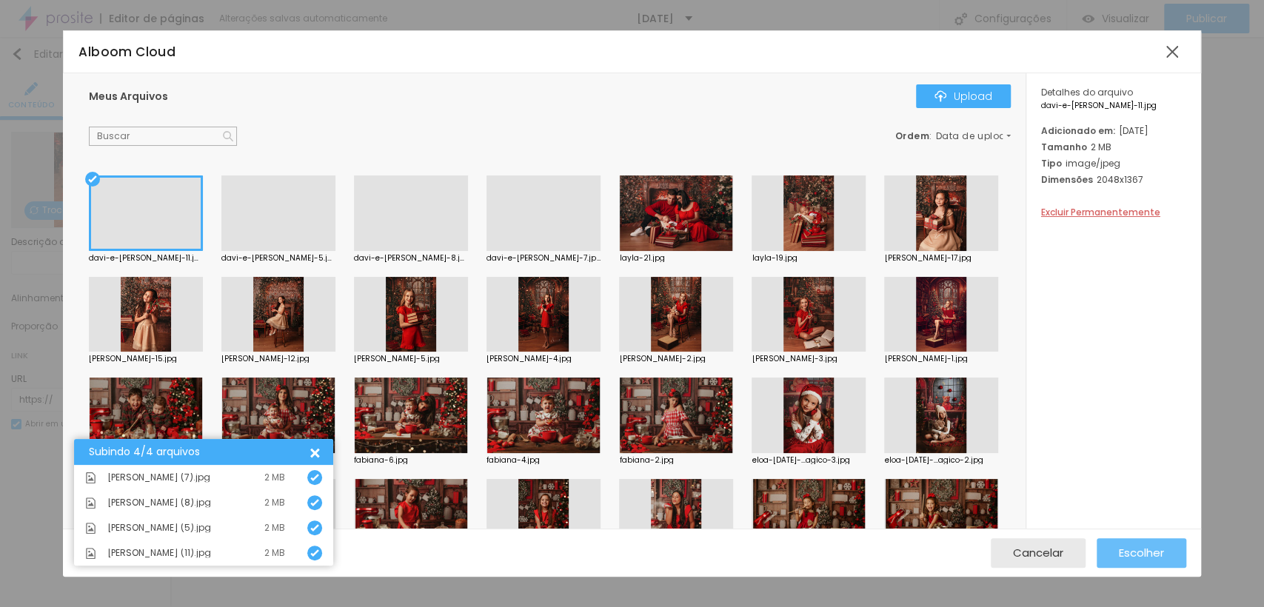
click at [1133, 549] on span "Escolher" at bounding box center [1141, 553] width 45 height 13
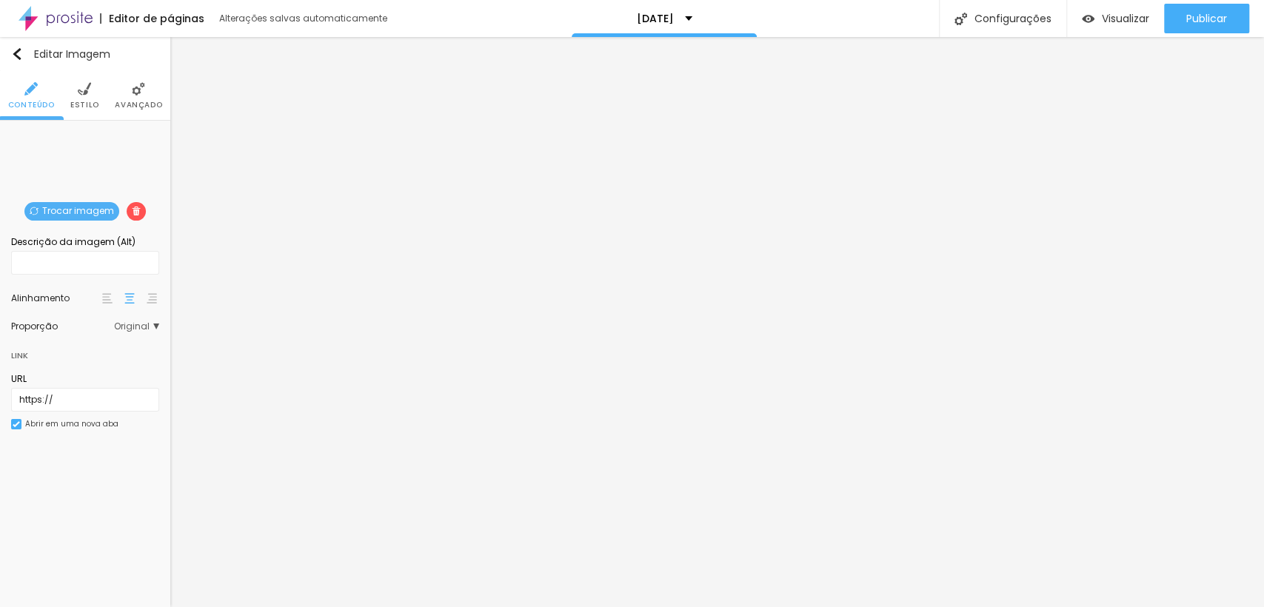
click at [70, 209] on span "Trocar imagem" at bounding box center [71, 211] width 95 height 19
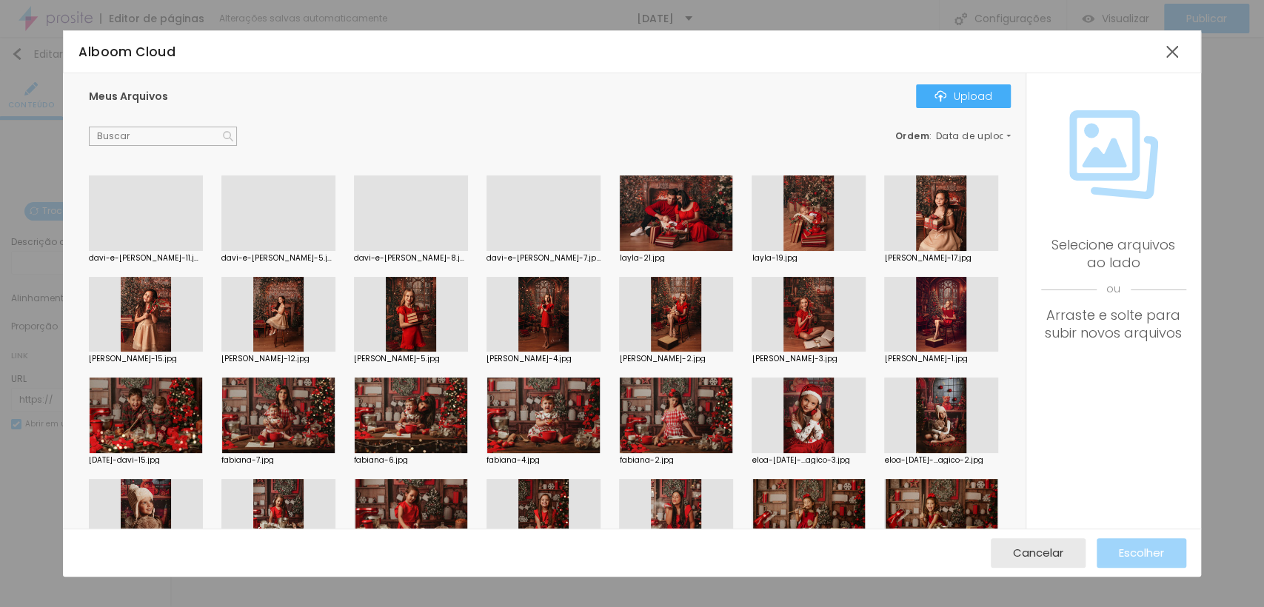
click at [794, 221] on div at bounding box center [809, 214] width 114 height 76
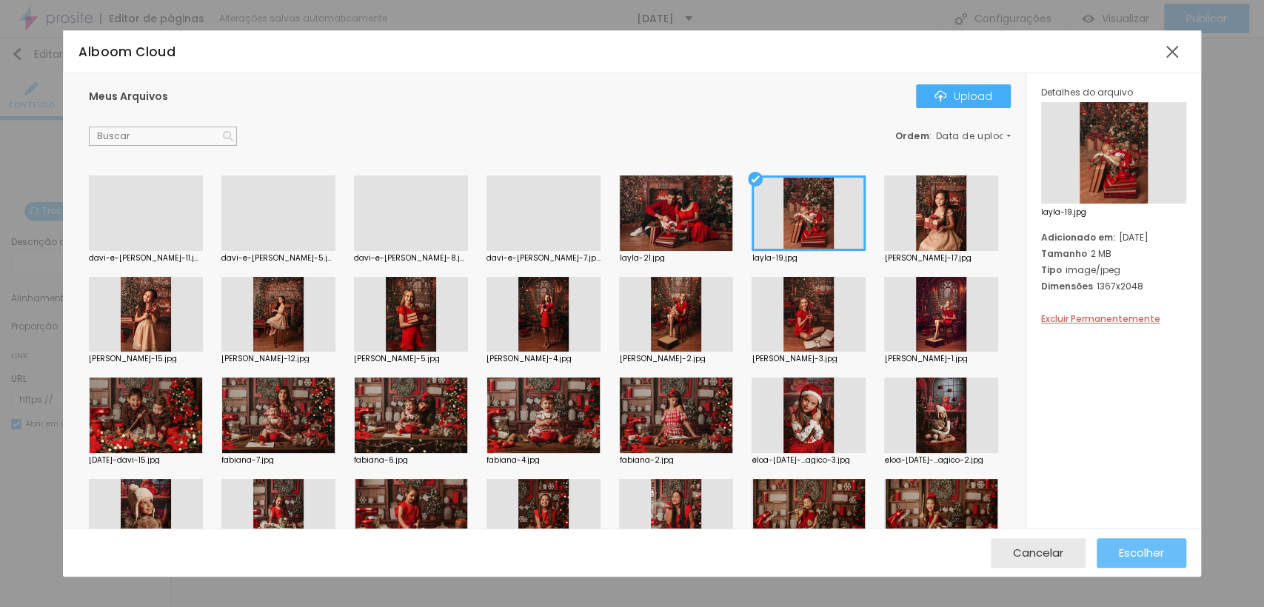
click at [1149, 552] on span "Escolher" at bounding box center [1141, 553] width 45 height 13
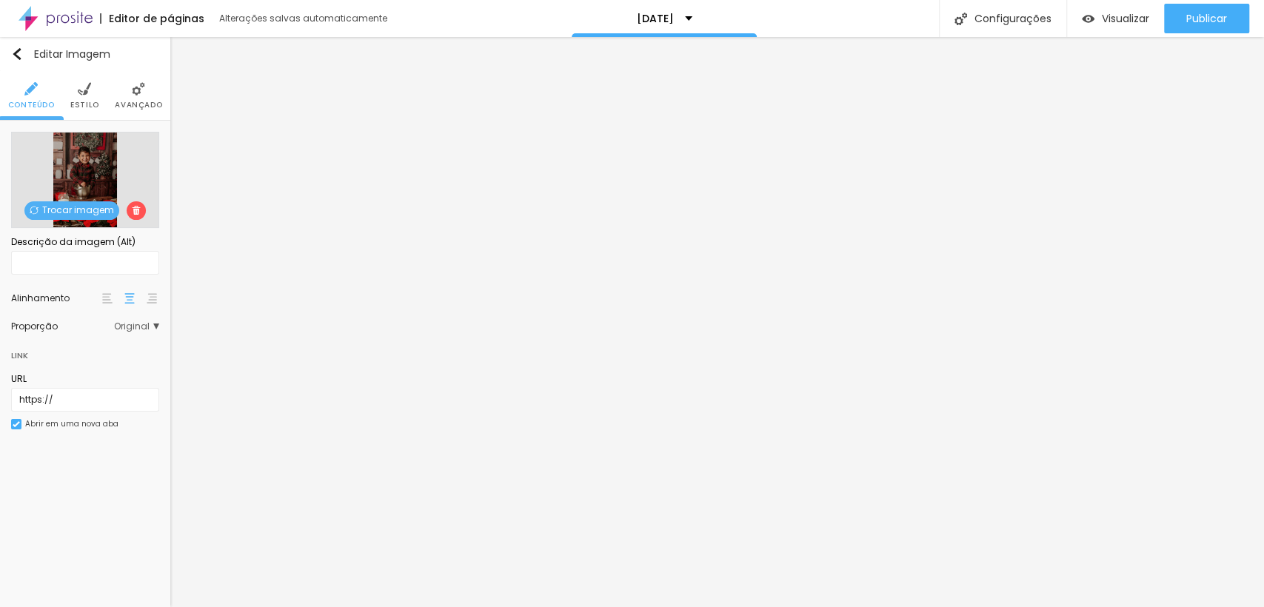
click at [94, 212] on span "Trocar imagem" at bounding box center [71, 210] width 95 height 19
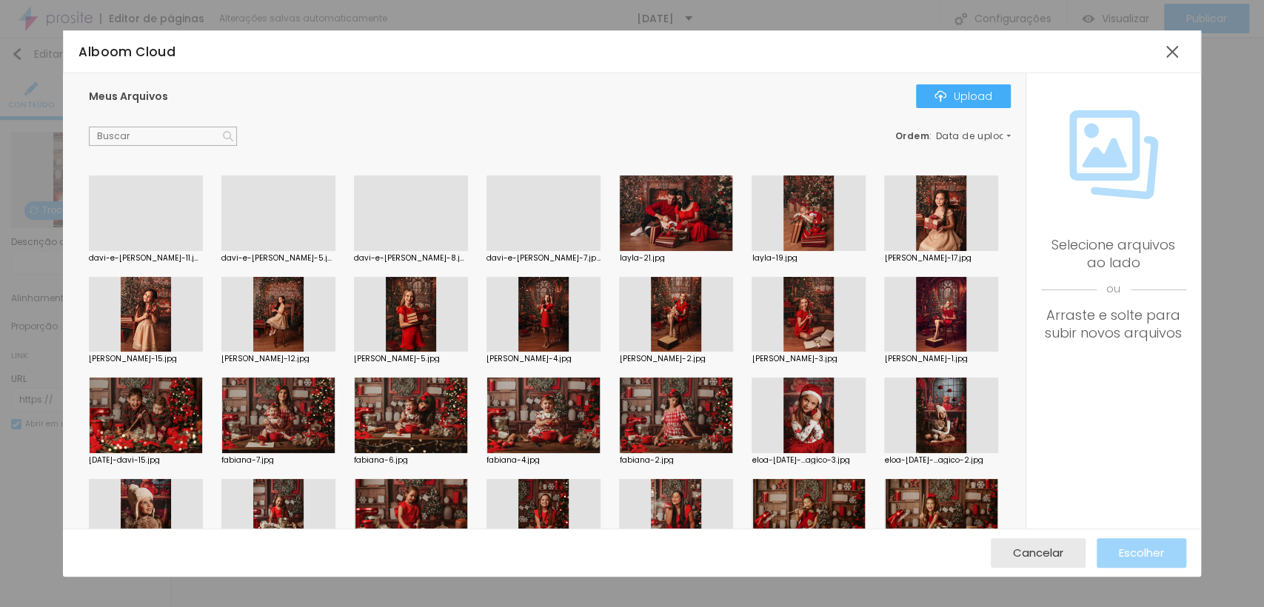
click at [468, 302] on div at bounding box center [411, 315] width 114 height 76
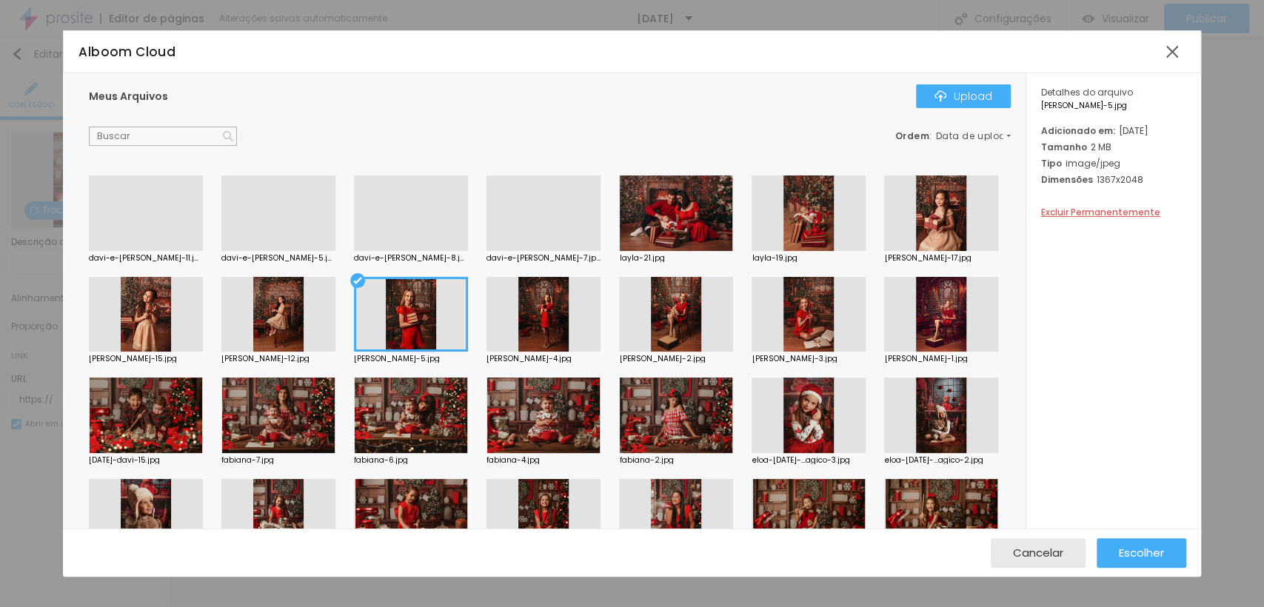
click at [752, 352] on div at bounding box center [809, 315] width 114 height 76
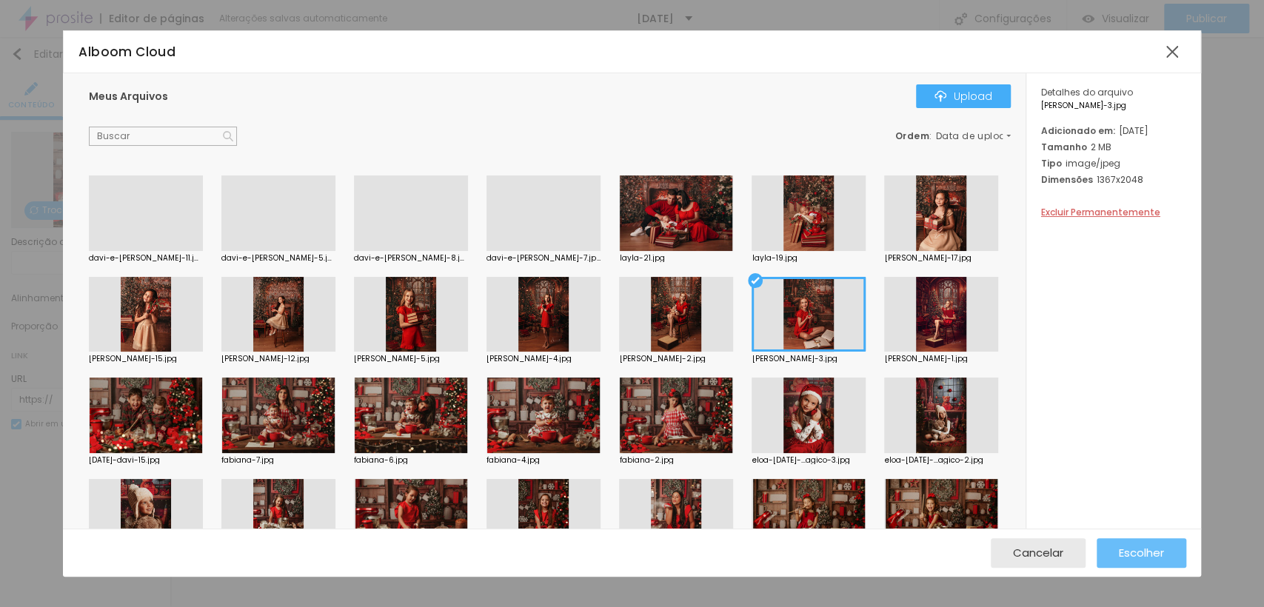
click at [1123, 551] on span "Escolher" at bounding box center [1141, 553] width 45 height 13
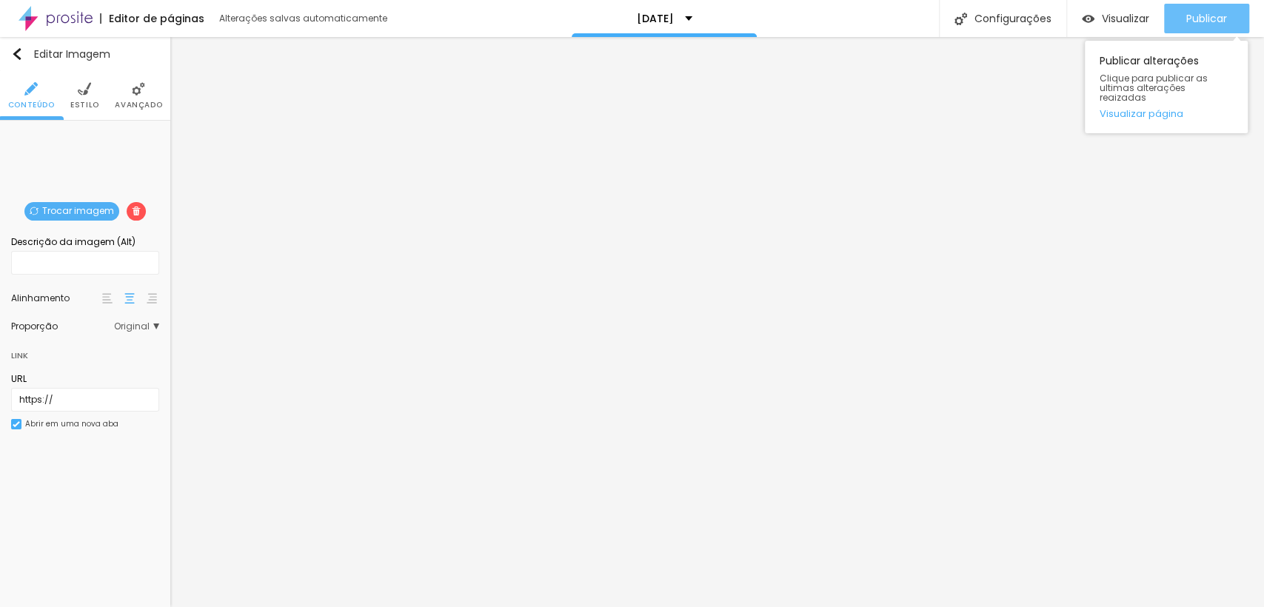
click at [1179, 14] on button "Publicar" at bounding box center [1206, 19] width 85 height 30
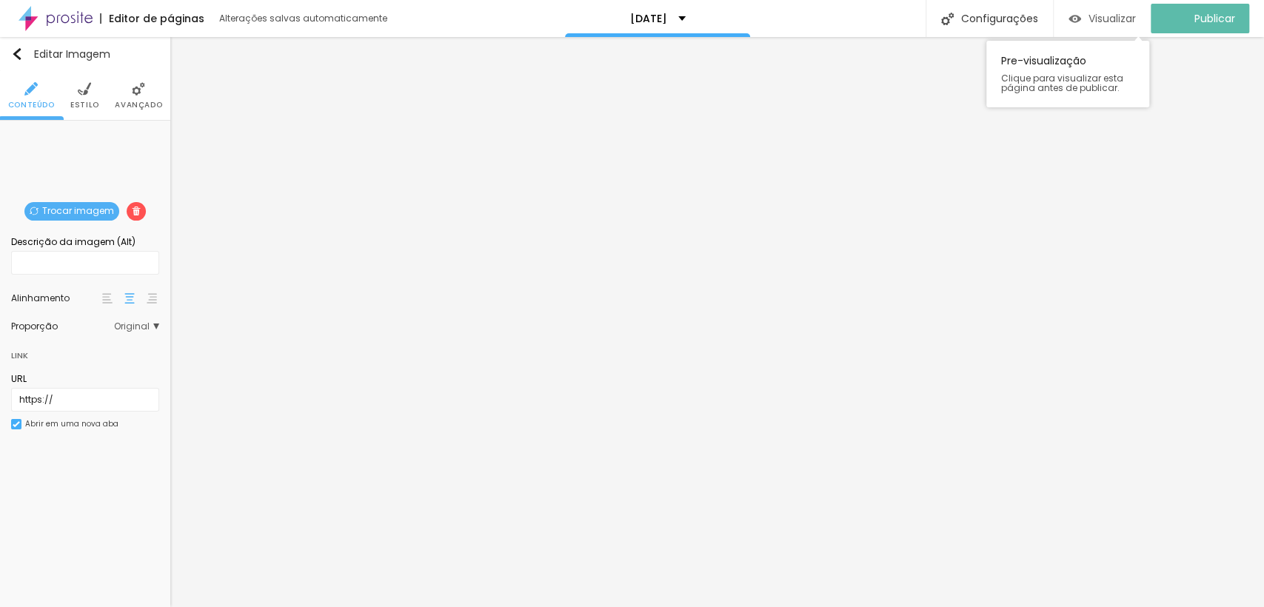
click at [1128, 13] on span "Visualizar" at bounding box center [1112, 19] width 47 height 12
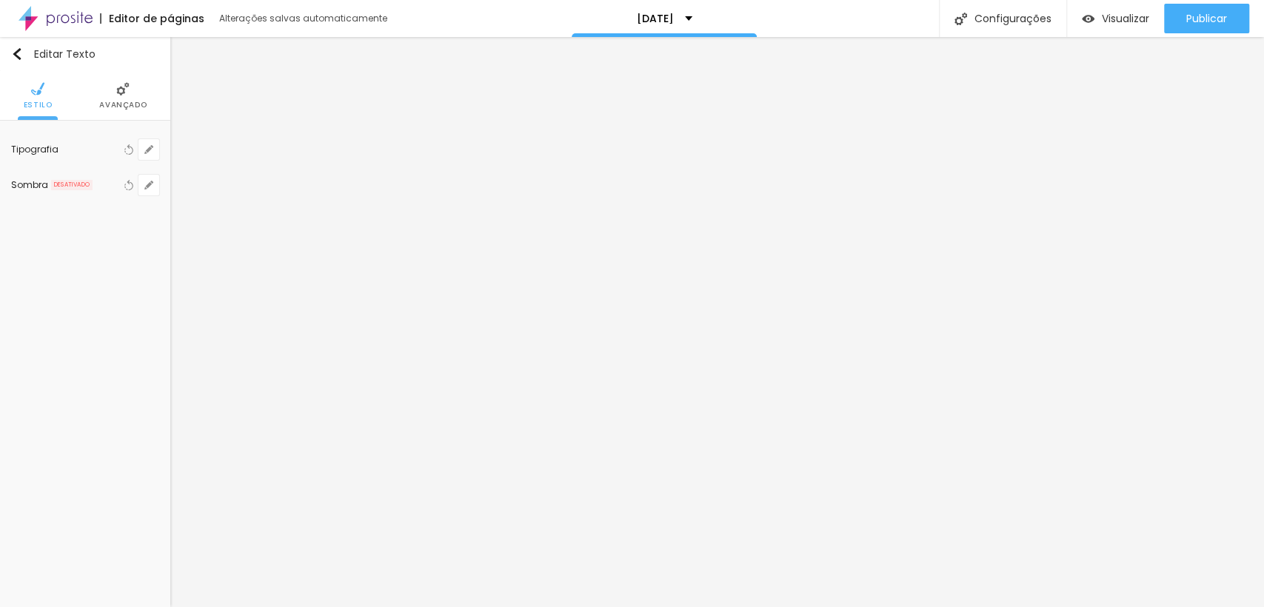
click at [126, 101] on span "Avançado" at bounding box center [122, 104] width 47 height 7
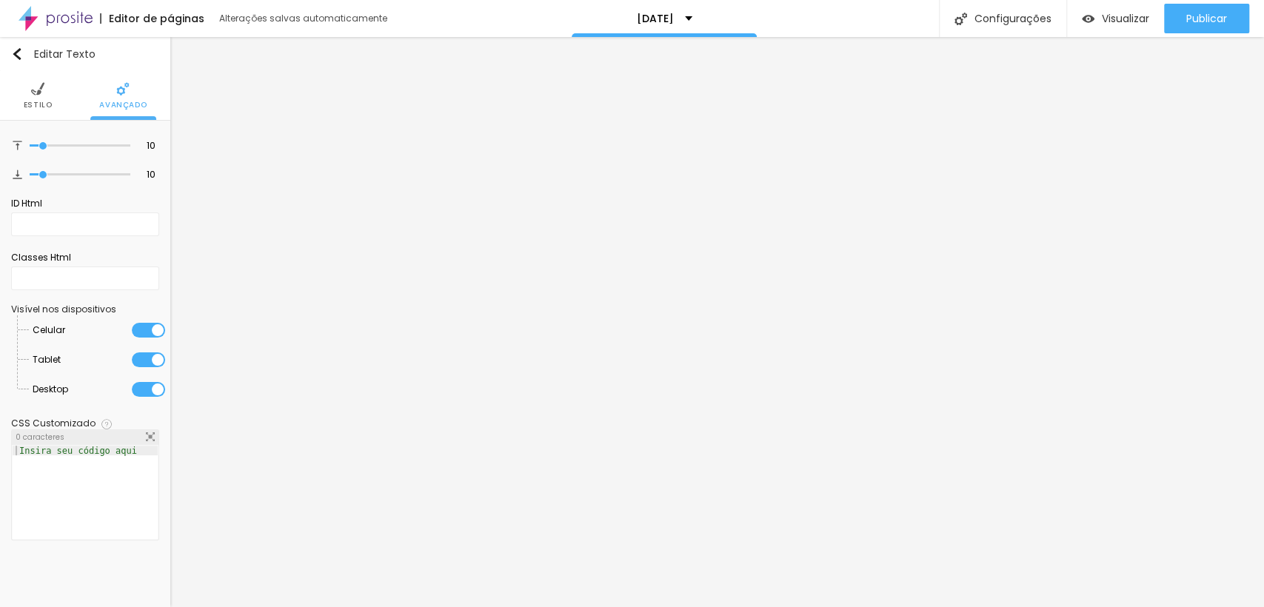
click at [44, 96] on li "Estilo" at bounding box center [38, 95] width 29 height 49
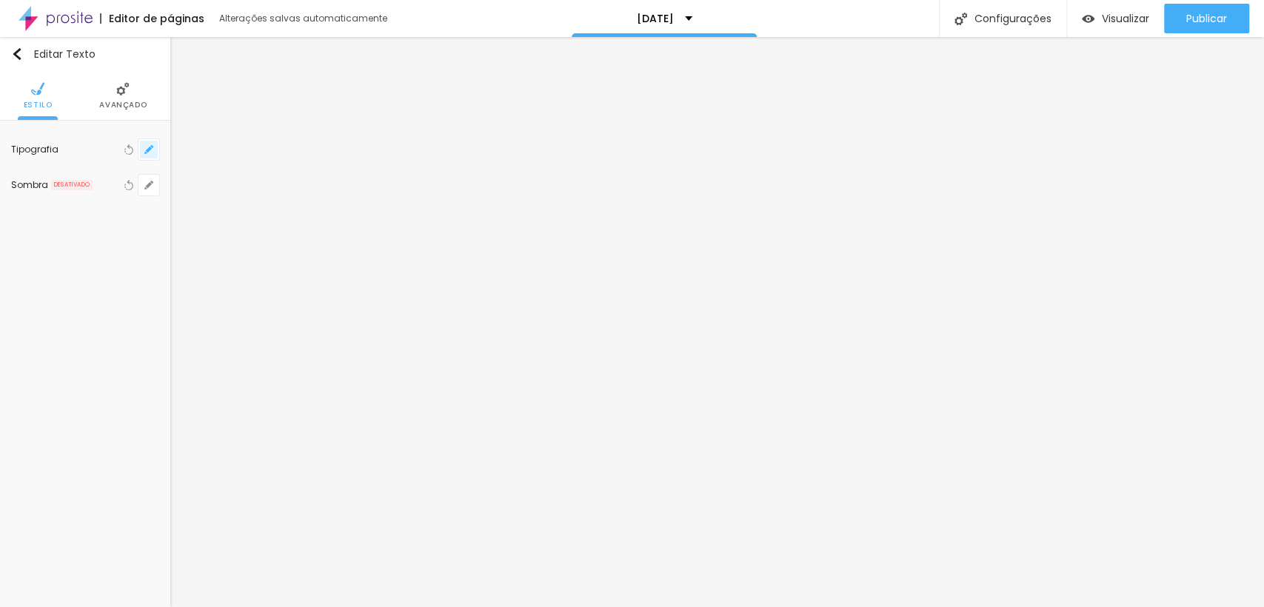
click at [149, 143] on button "button" at bounding box center [148, 149] width 21 height 21
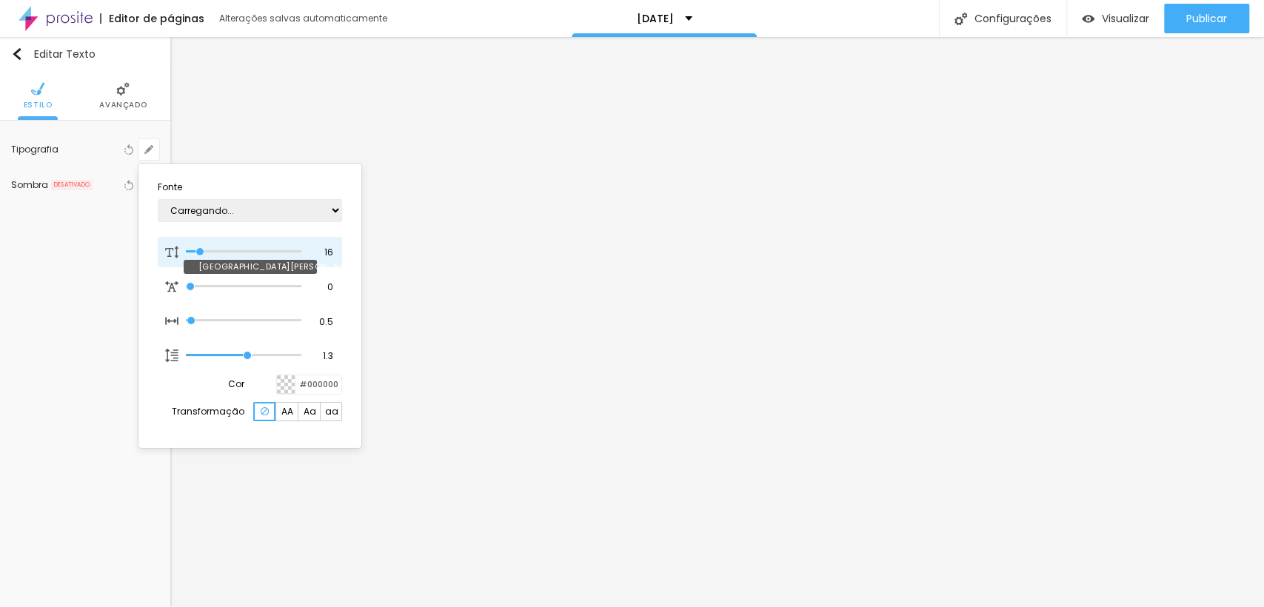
type input "1"
type input "24"
type input "1"
type input "32"
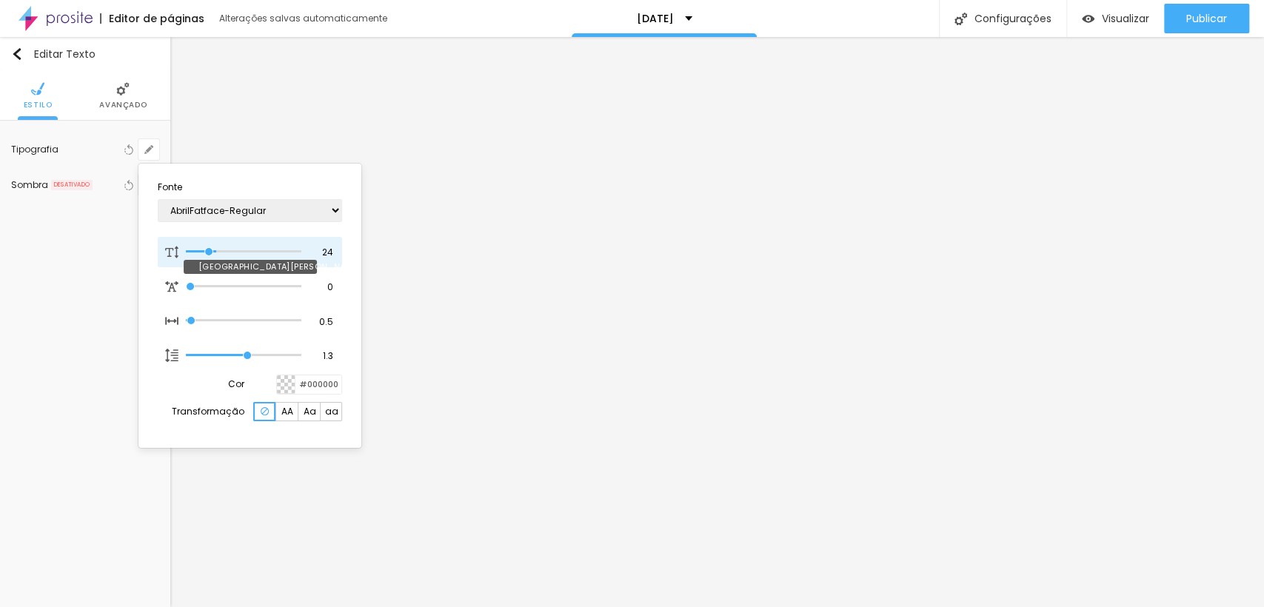
type input "32"
type input "1"
type input "34"
type input "1"
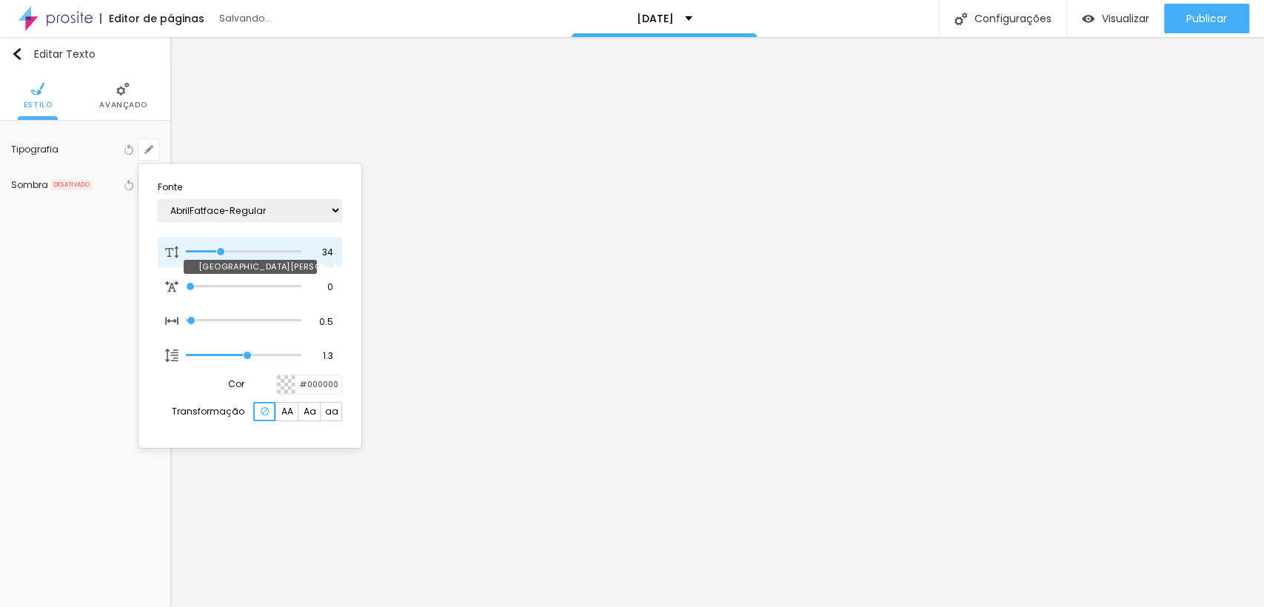
type input "36"
type input "1"
type input "37"
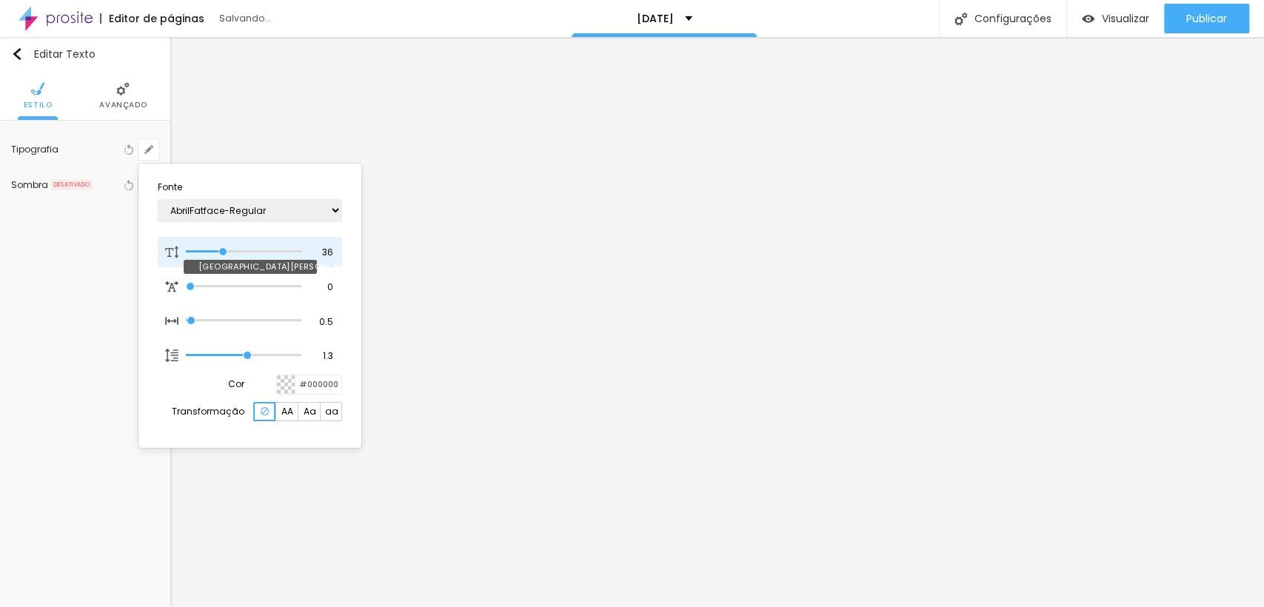
type input "1"
type input "38"
type input "1"
type input "39"
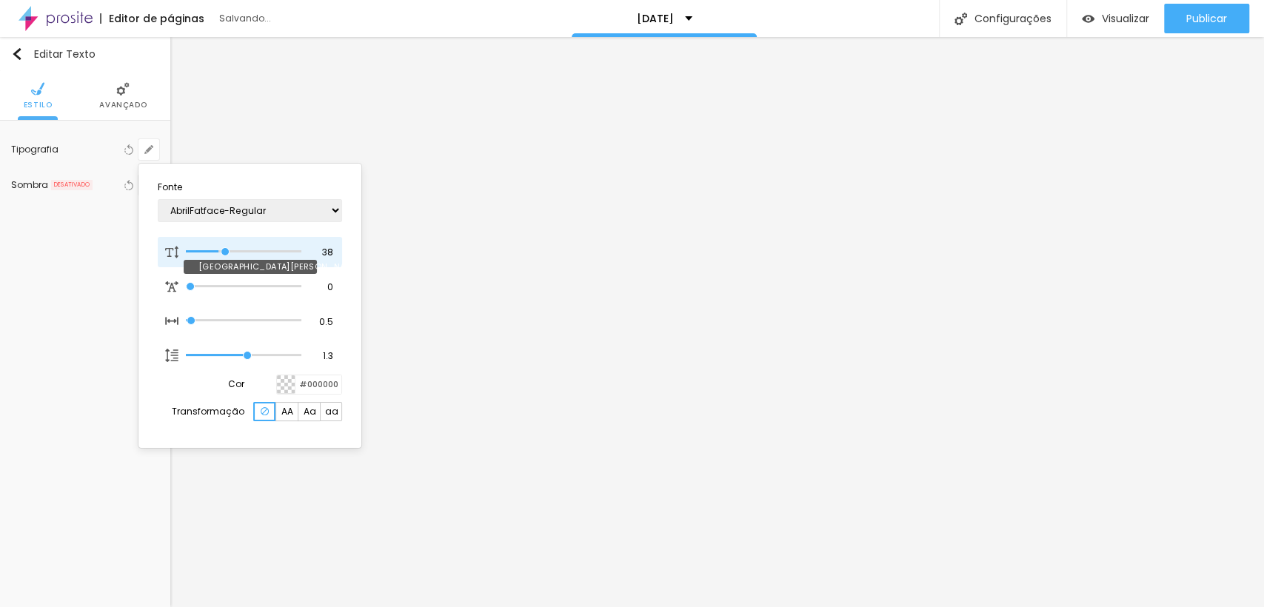
type input "39"
type input "1"
type input "40"
type input "1"
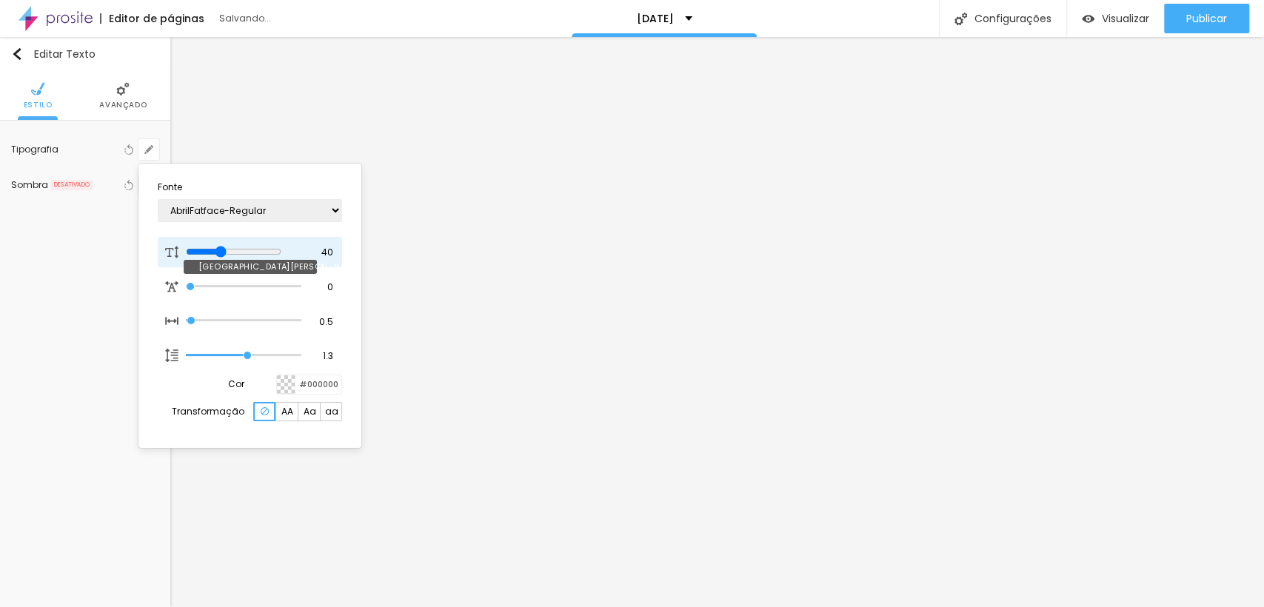
type input "41"
type input "1"
type input "42"
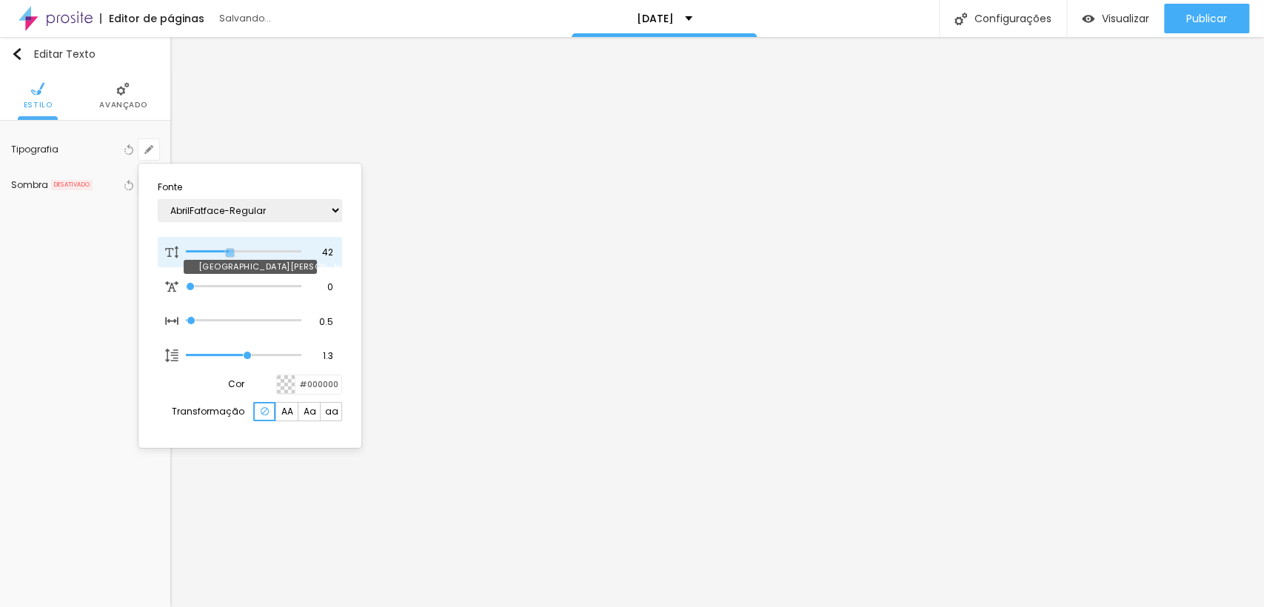
type input "1"
type input "40"
type input "1"
type input "39"
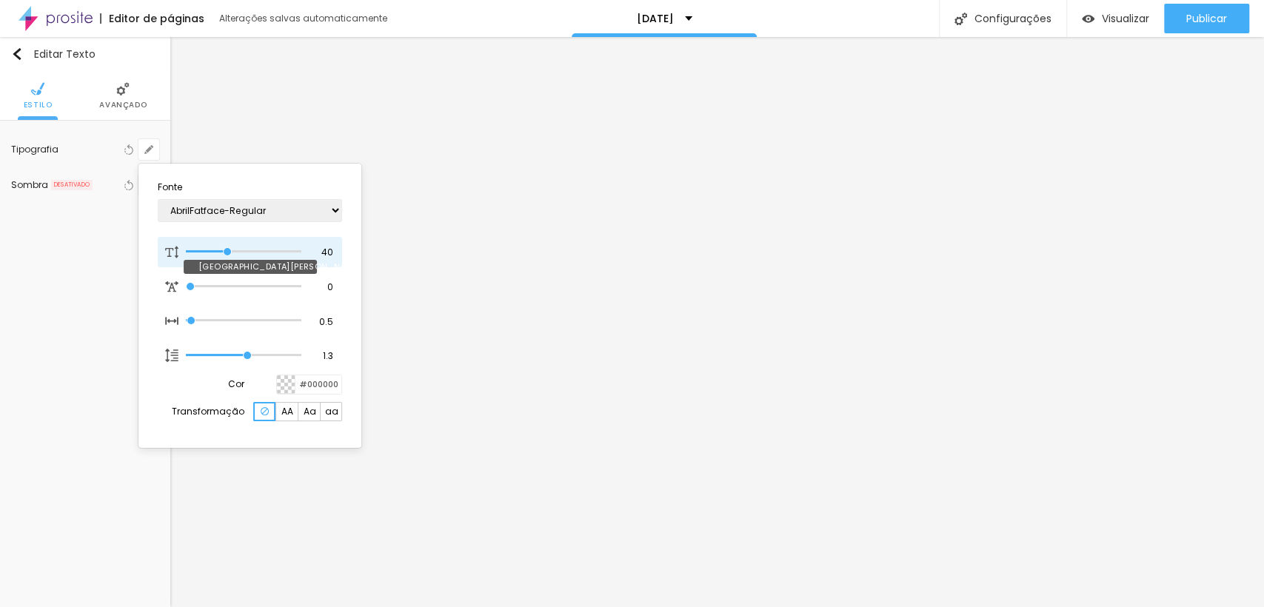
type input "39"
type input "1"
type input "38"
type input "1"
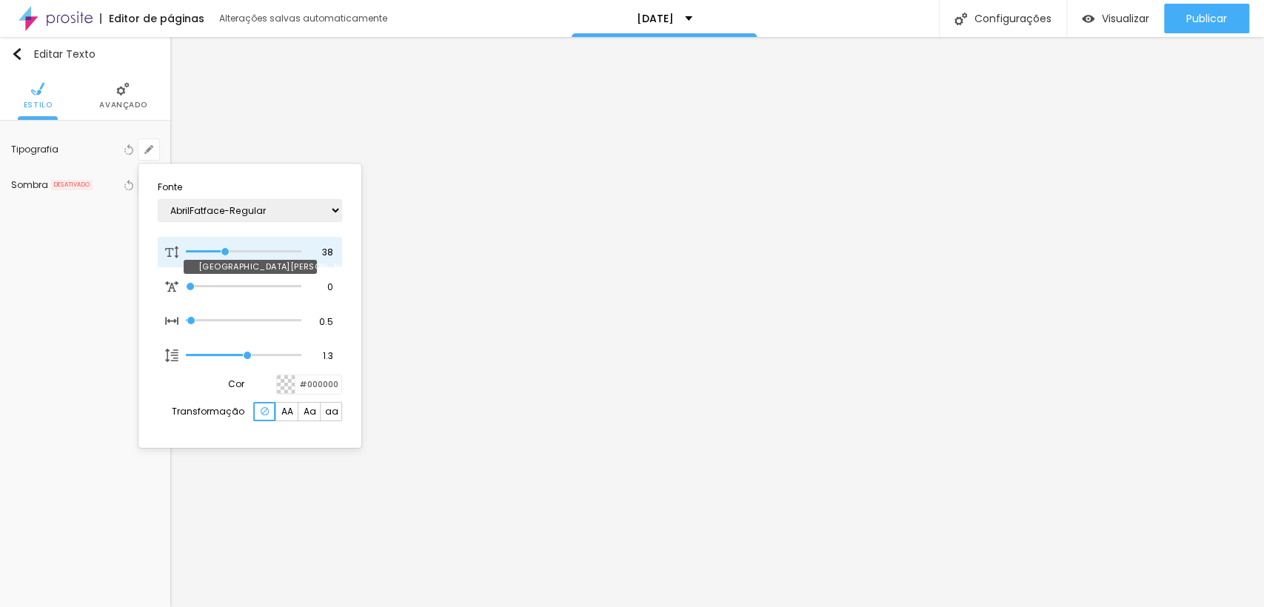
type input "37"
type input "1"
type input "36"
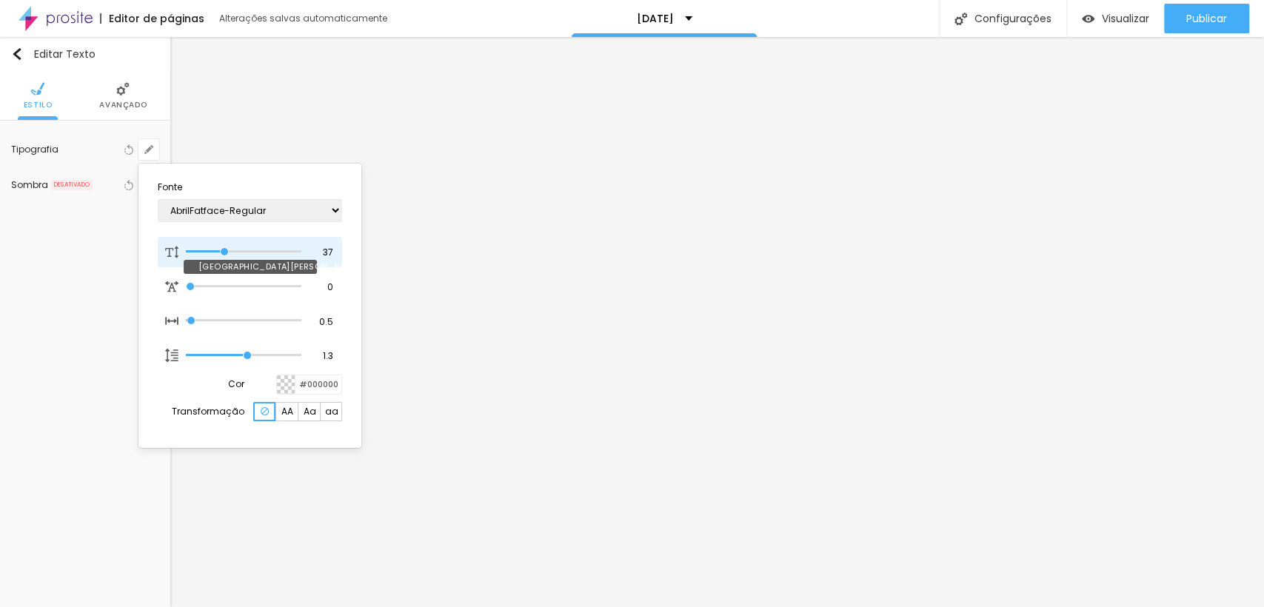
type input "1"
type input "35"
type input "1"
type input "34"
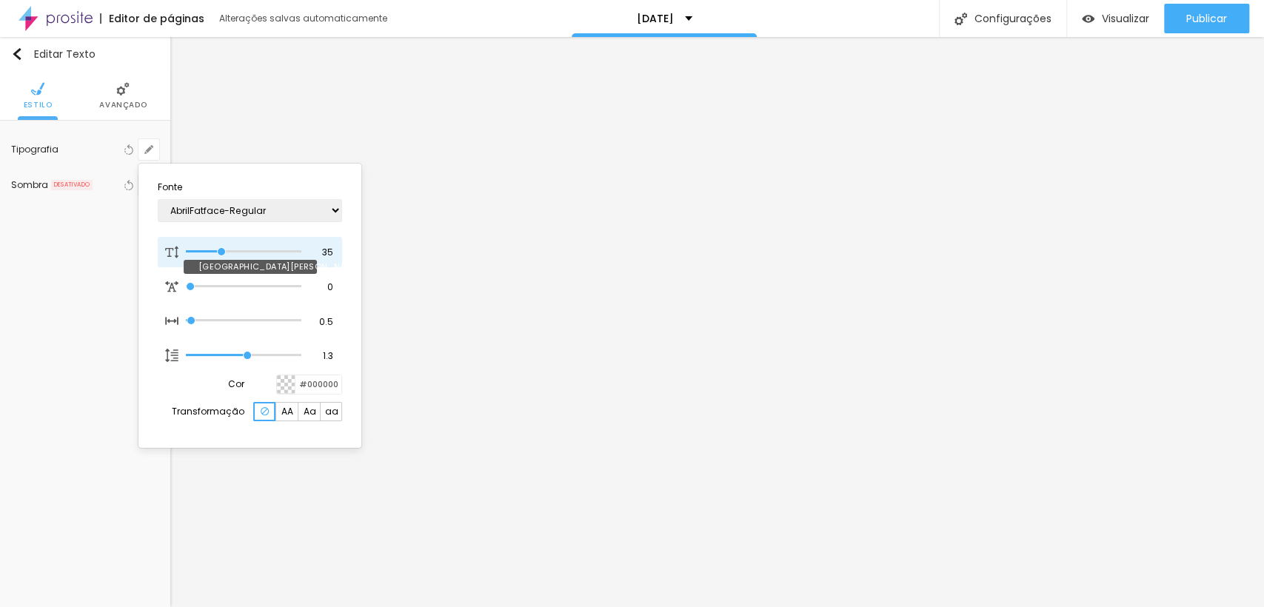
type input "34"
type input "1"
type input "33"
type input "1"
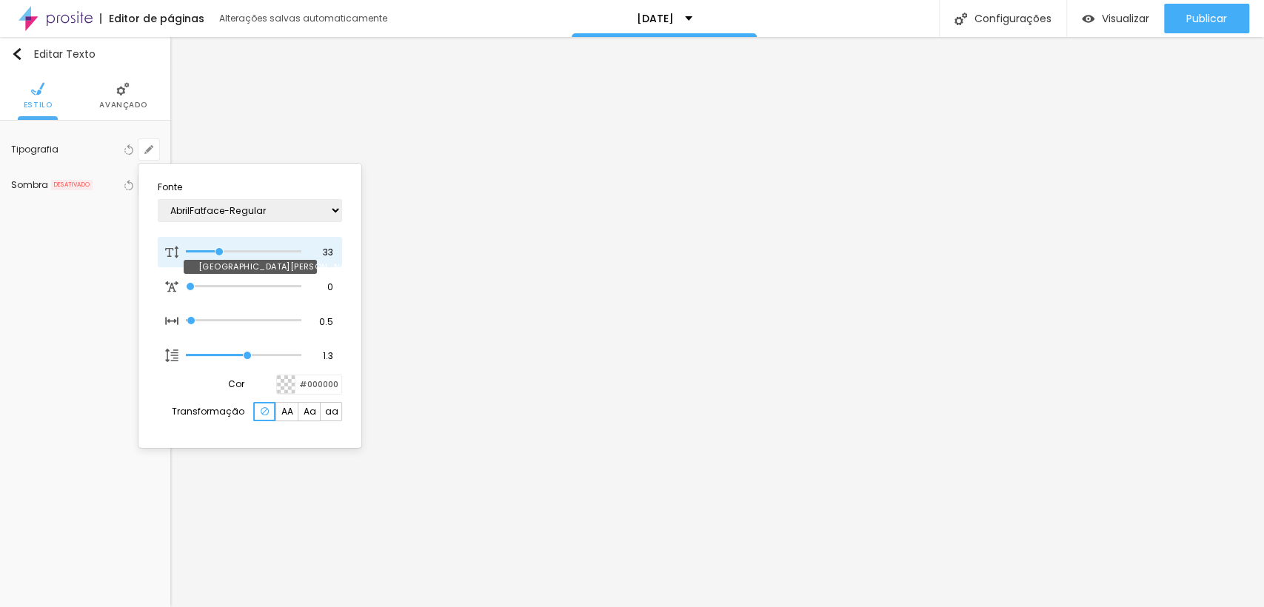
drag, startPoint x: 203, startPoint y: 250, endPoint x: 219, endPoint y: 252, distance: 16.4
type input "33"
click at [219, 252] on input "range" at bounding box center [244, 251] width 116 height 7
click at [303, 379] on input "#000000" at bounding box center [318, 384] width 46 height 19
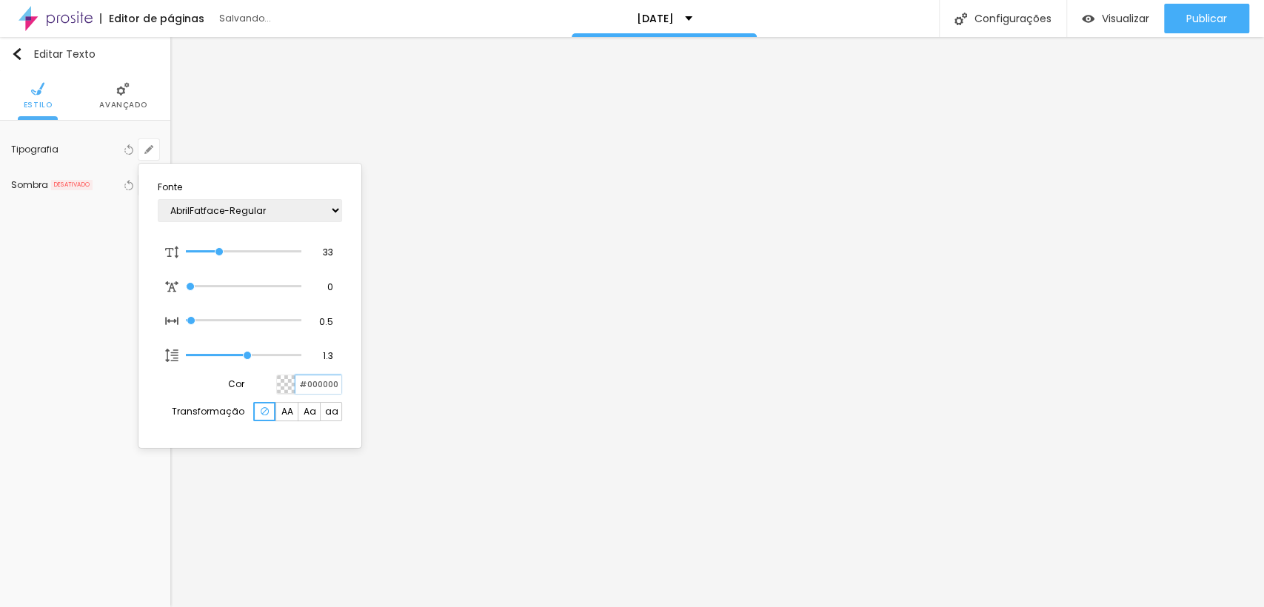
type input "1"
click at [303, 379] on input "#000000" at bounding box center [318, 384] width 46 height 19
paste input
type input "#"
click at [282, 387] on div at bounding box center [286, 384] width 19 height 19
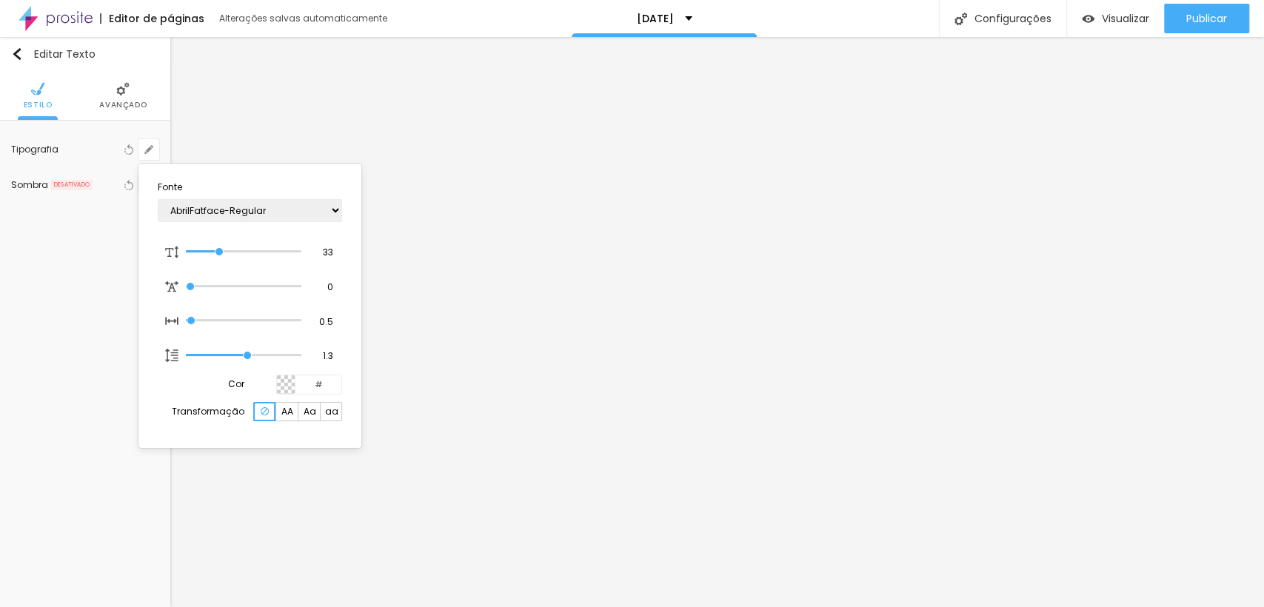
click at [700, 312] on div at bounding box center [632, 303] width 1264 height 607
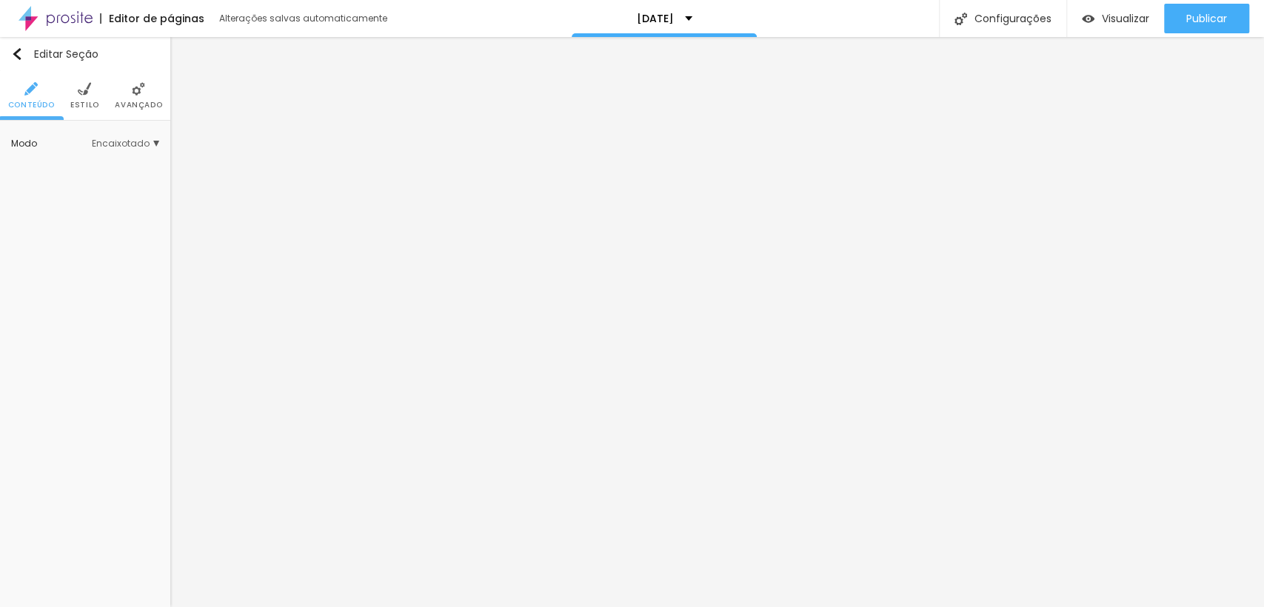
click at [92, 101] on span "Estilo" at bounding box center [84, 104] width 29 height 7
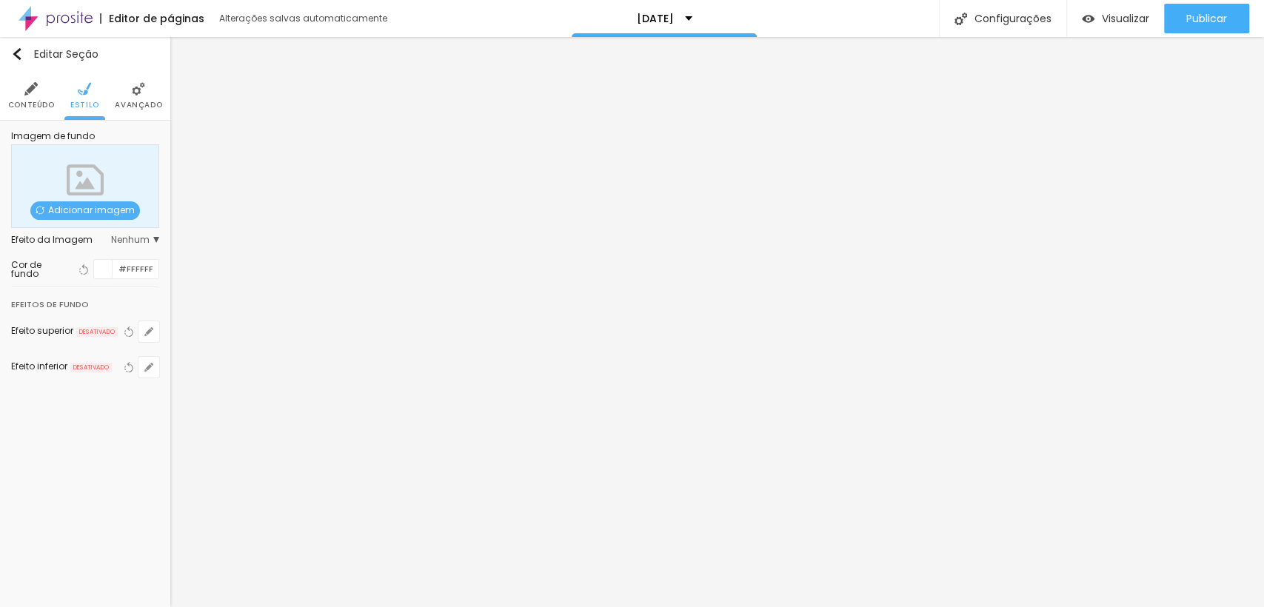
click at [104, 272] on div at bounding box center [103, 269] width 19 height 19
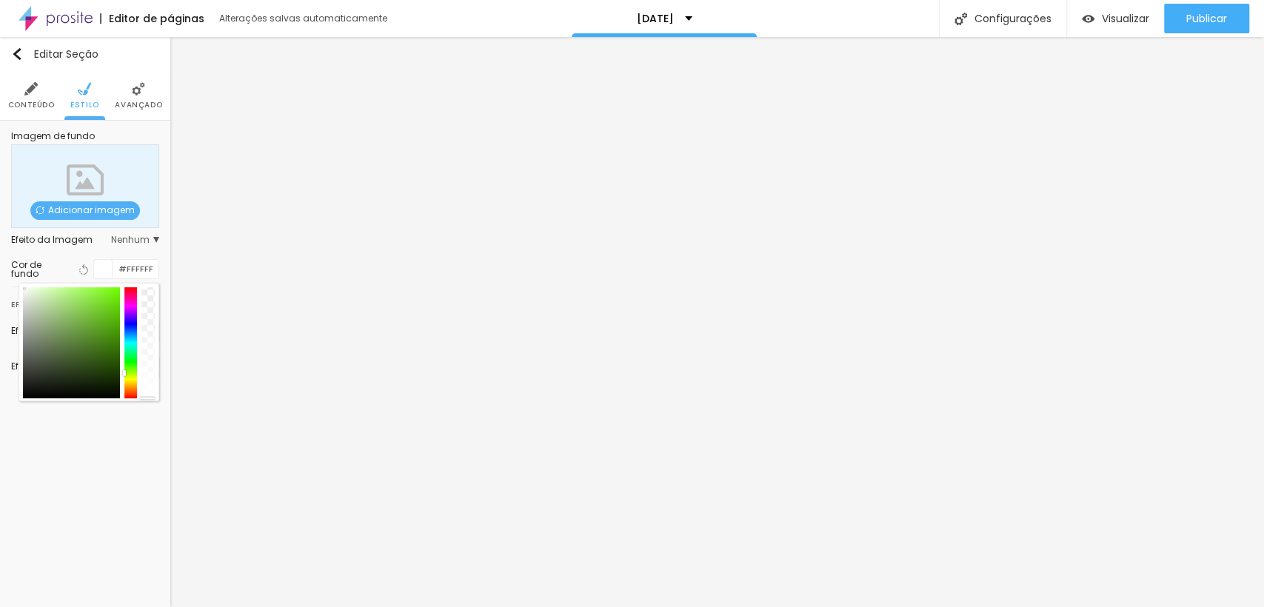
click at [132, 370] on div at bounding box center [130, 342] width 13 height 111
click at [130, 337] on div at bounding box center [130, 342] width 13 height 111
drag, startPoint x: 130, startPoint y: 337, endPoint x: 137, endPoint y: 300, distance: 37.6
click at [137, 300] on div at bounding box center [89, 342] width 132 height 111
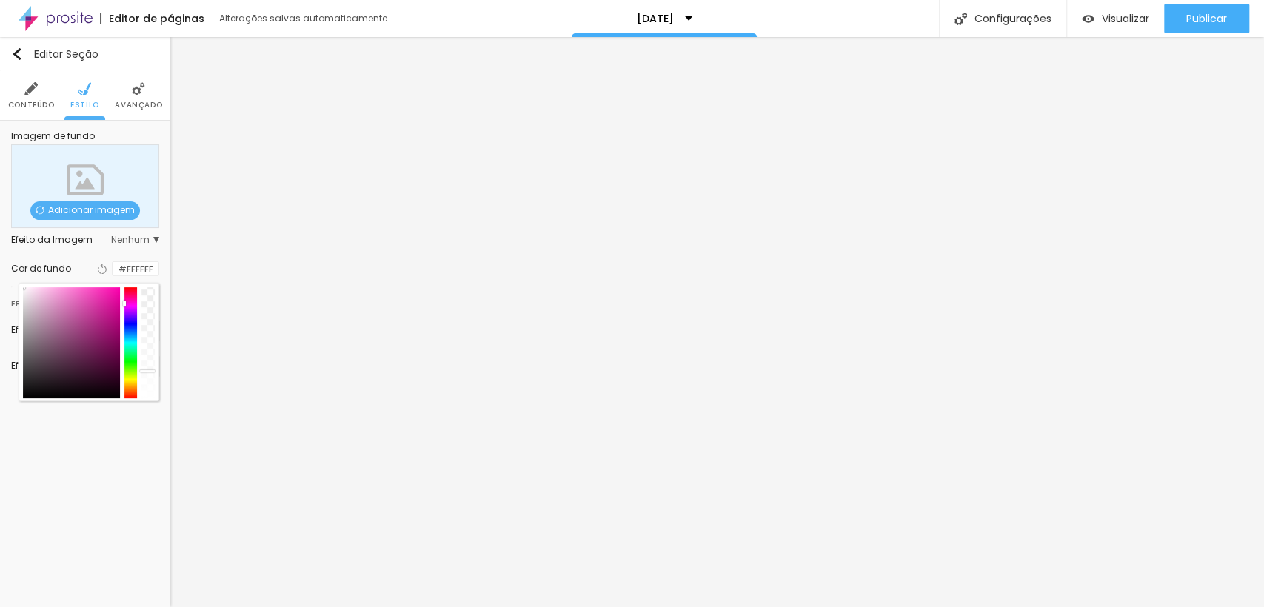
click at [145, 371] on div at bounding box center [147, 342] width 13 height 111
drag, startPoint x: 145, startPoint y: 371, endPoint x: 153, endPoint y: 298, distance: 73.0
click at [153, 313] on div at bounding box center [148, 314] width 15 height 2
click at [130, 364] on div at bounding box center [130, 342] width 13 height 111
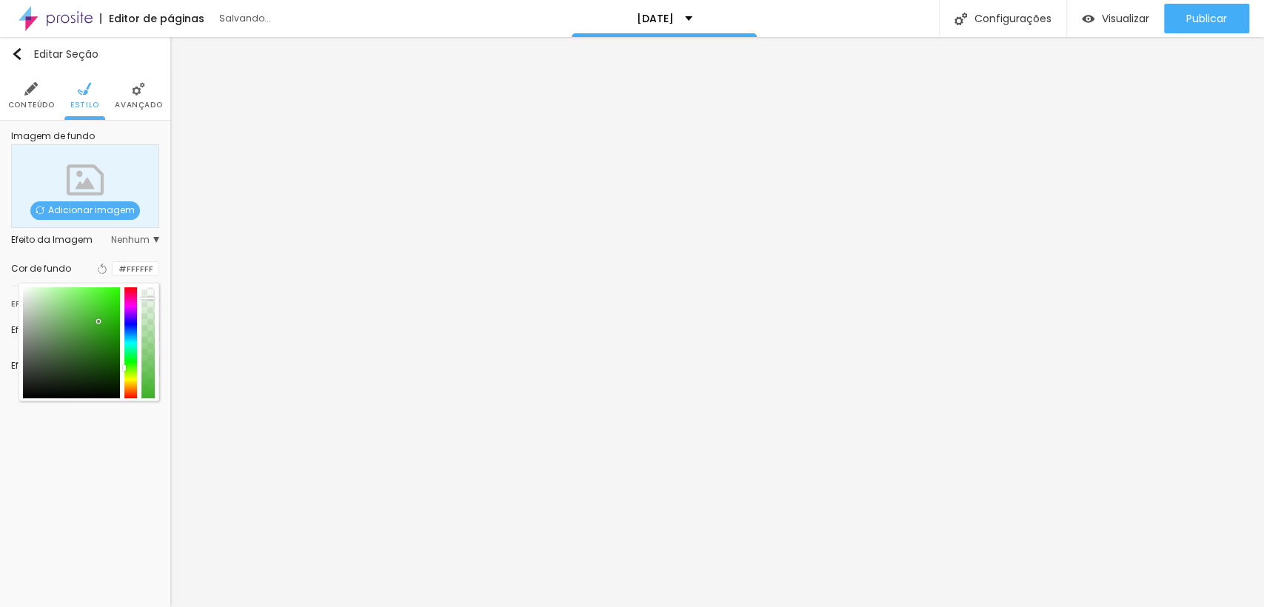
click at [98, 321] on div at bounding box center [71, 342] width 97 height 111
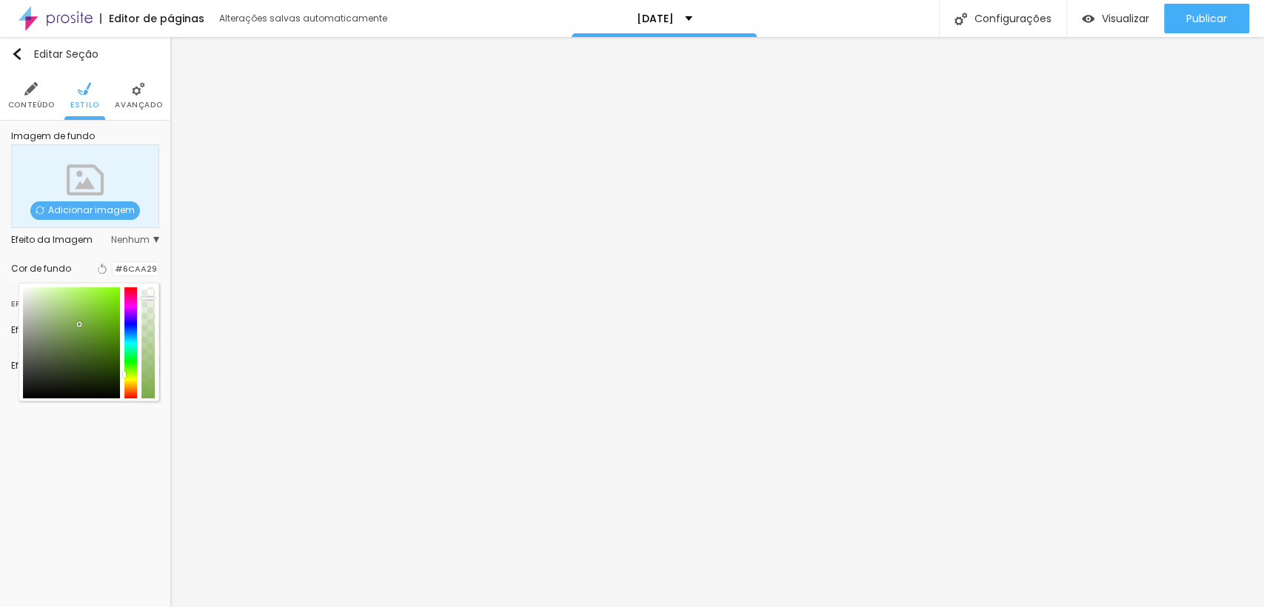
click at [81, 325] on div at bounding box center [79, 324] width 3 height 3
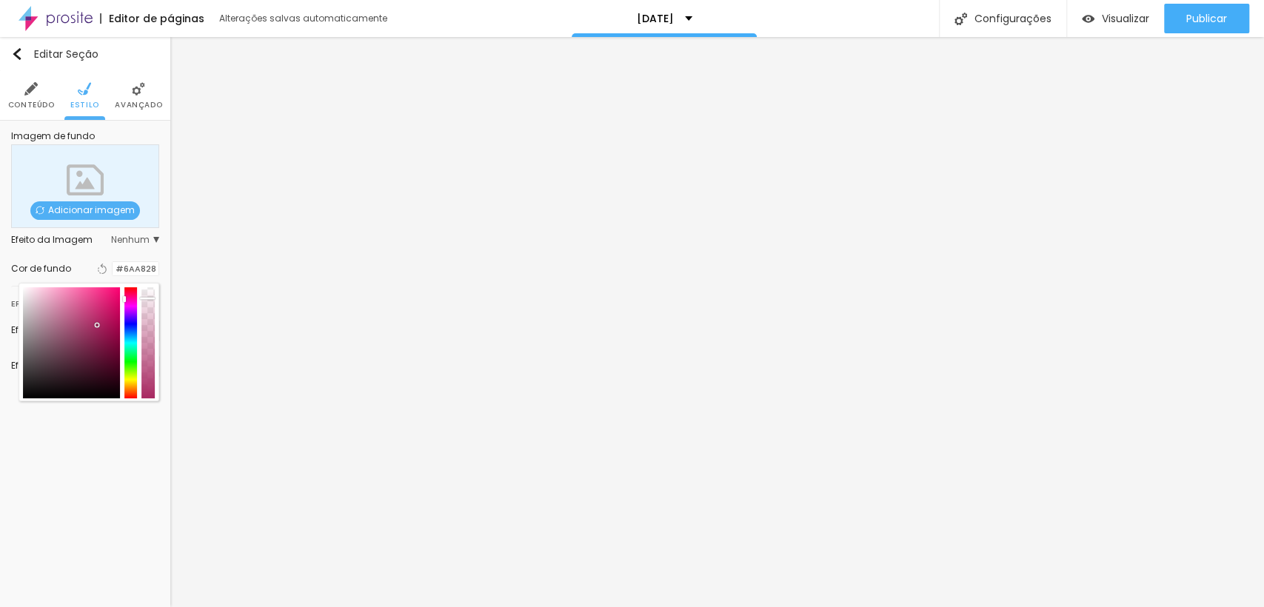
click at [133, 295] on div at bounding box center [130, 342] width 13 height 111
drag, startPoint x: 151, startPoint y: 318, endPoint x: 151, endPoint y: 338, distance: 19.3
click at [151, 338] on div at bounding box center [147, 342] width 13 height 111
drag, startPoint x: 96, startPoint y: 310, endPoint x: 127, endPoint y: 280, distance: 43.5
click at [127, 280] on div "Cor de fundo Voltar ao padrão #FF007B" at bounding box center [85, 269] width 148 height 34
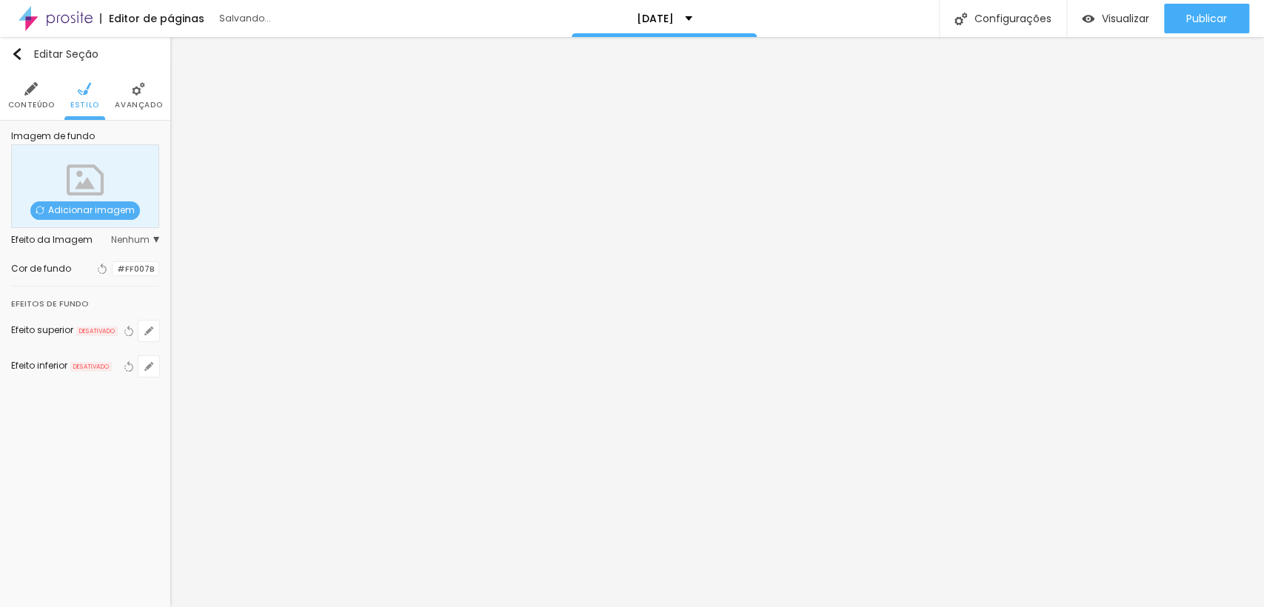
click at [113, 274] on div at bounding box center [113, 269] width 0 height 14
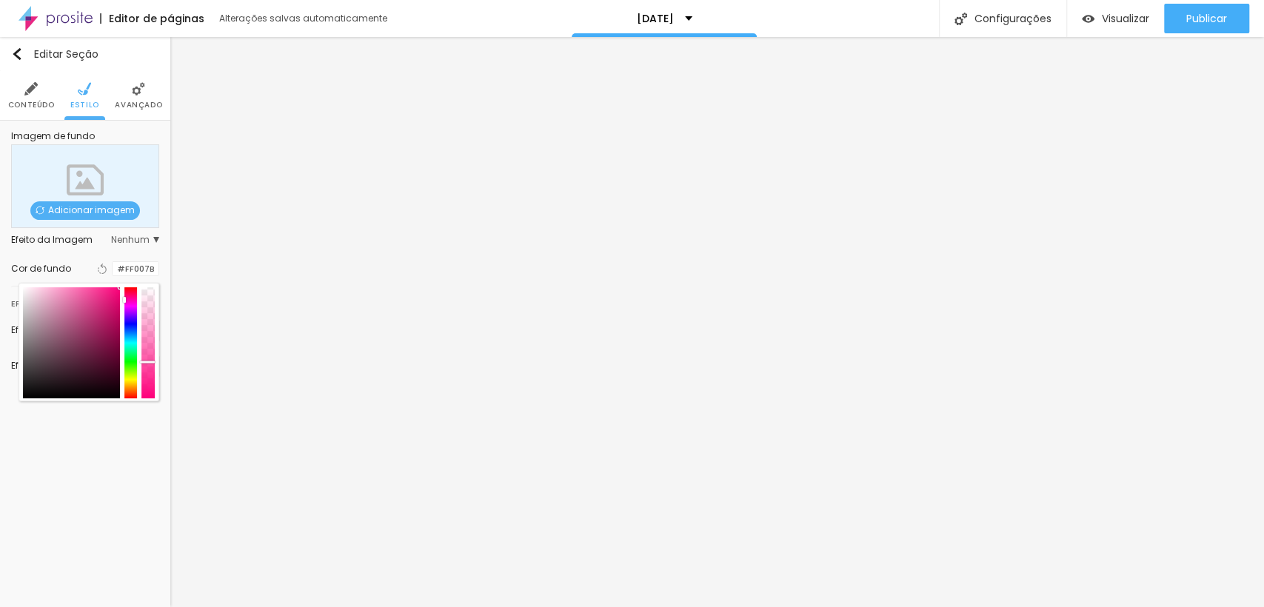
click at [153, 362] on div at bounding box center [147, 342] width 13 height 111
drag, startPoint x: 100, startPoint y: 309, endPoint x: 133, endPoint y: 293, distance: 36.4
click at [133, 293] on div at bounding box center [89, 342] width 132 height 111
click at [133, 293] on div at bounding box center [130, 342] width 13 height 111
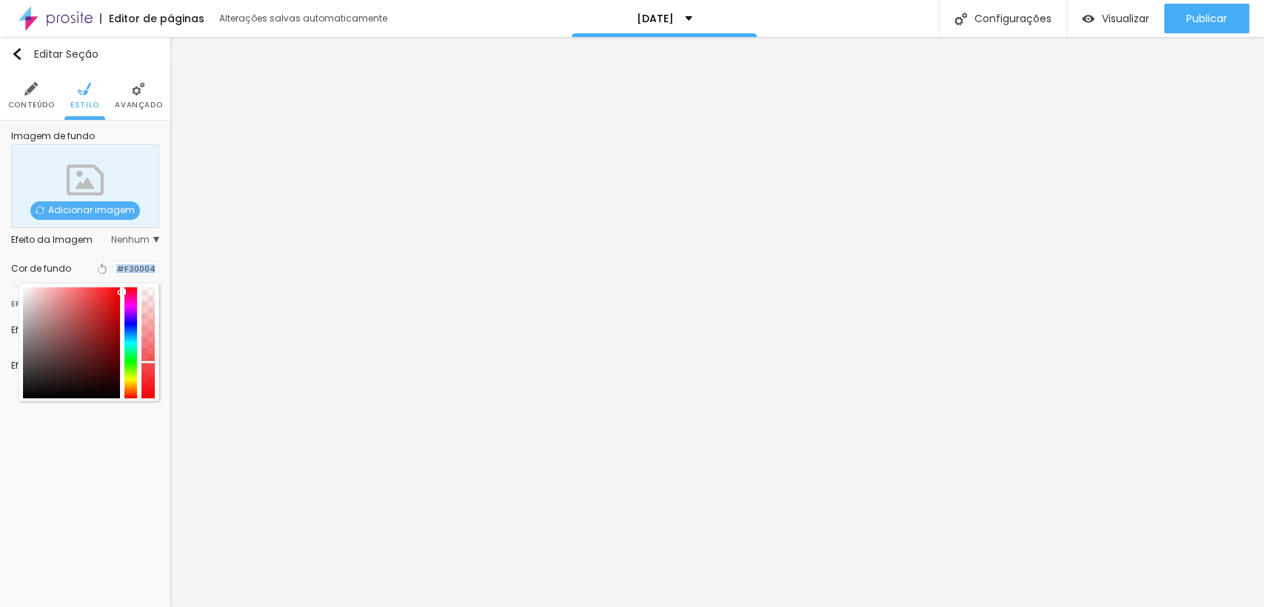
drag, startPoint x: 133, startPoint y: 293, endPoint x: 122, endPoint y: 280, distance: 16.3
click at [122, 280] on div "Cor de fundo Voltar ao padrão #F30004" at bounding box center [85, 269] width 148 height 34
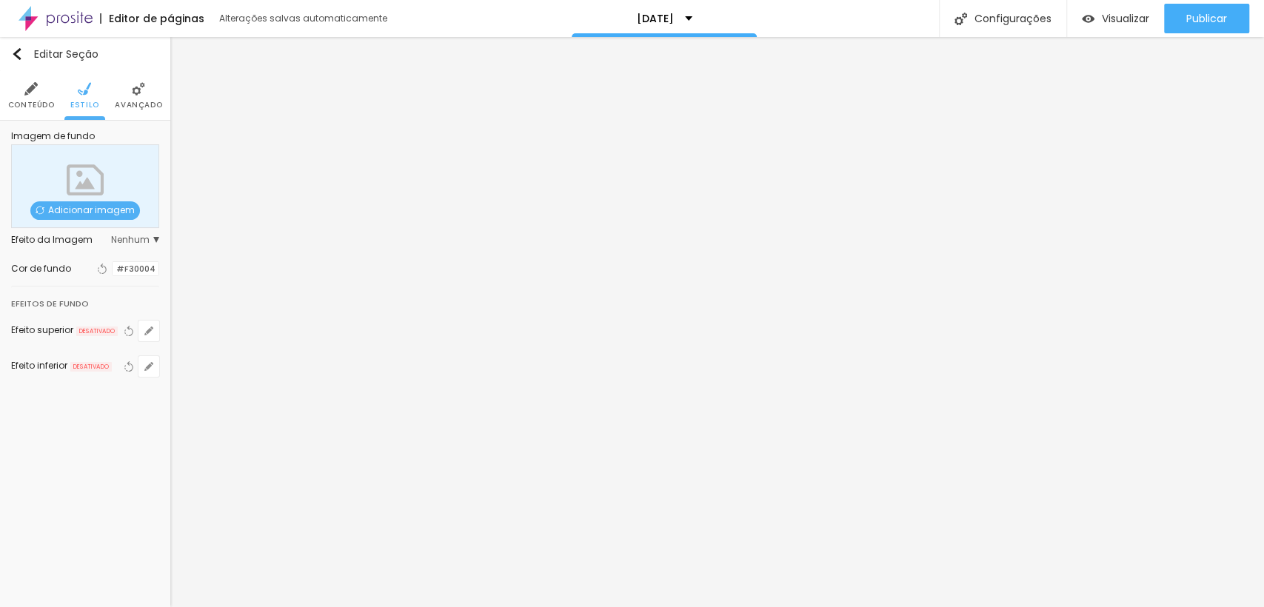
click at [113, 275] on div at bounding box center [113, 269] width 0 height 14
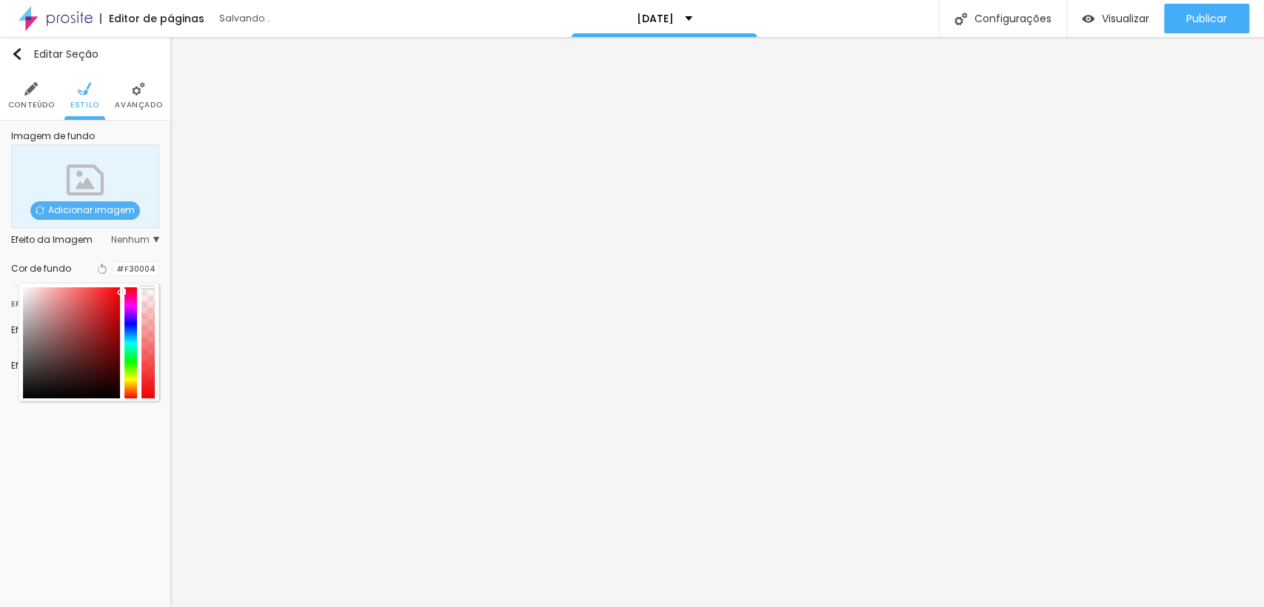
drag, startPoint x: 147, startPoint y: 356, endPoint x: 144, endPoint y: 284, distance: 71.9
click at [144, 284] on div at bounding box center [89, 342] width 141 height 118
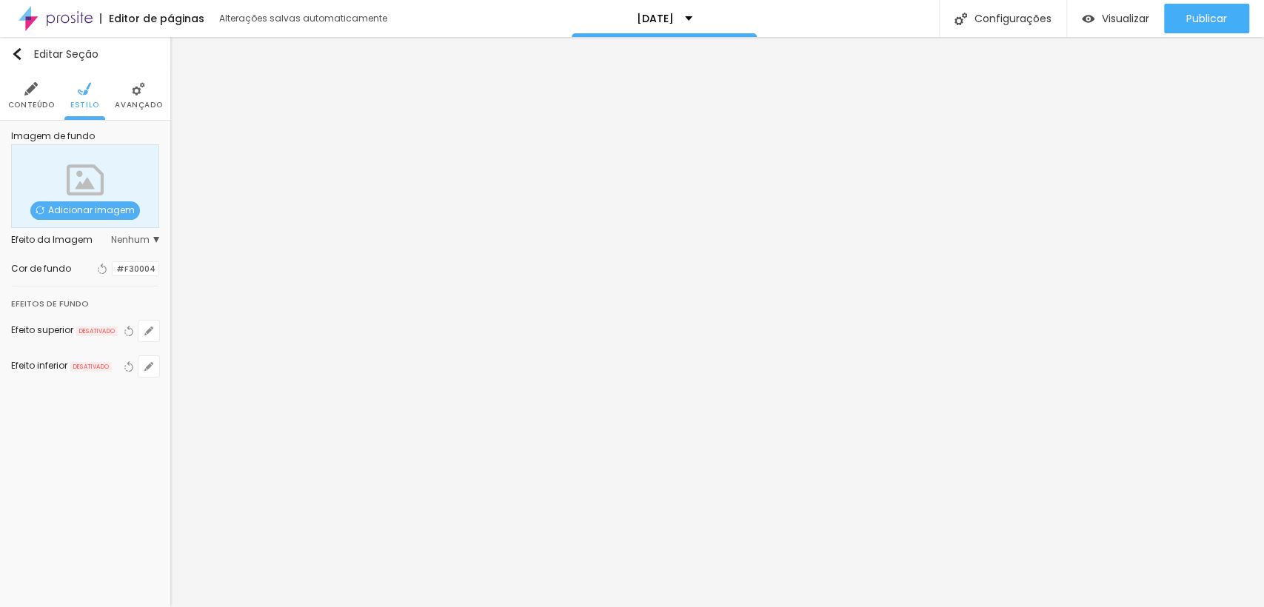
click at [113, 275] on div at bounding box center [113, 269] width 0 height 14
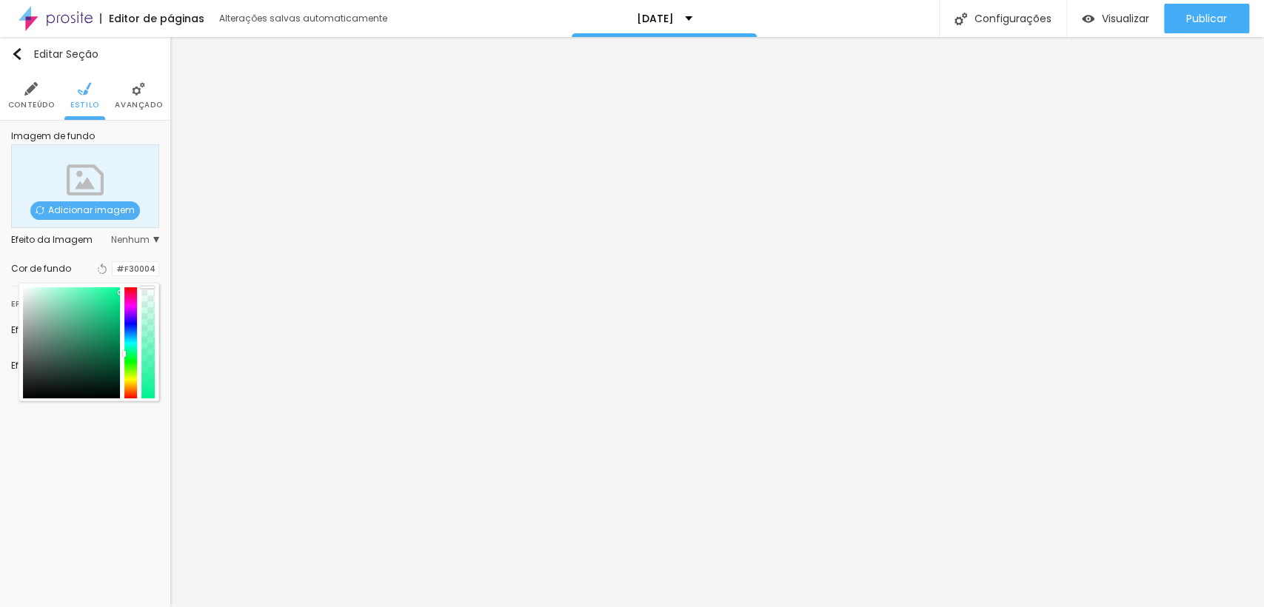
click at [133, 350] on div at bounding box center [130, 342] width 13 height 111
drag, startPoint x: 93, startPoint y: 321, endPoint x: 130, endPoint y: 361, distance: 54.0
click at [130, 361] on div at bounding box center [89, 342] width 132 height 111
type input "#005634"
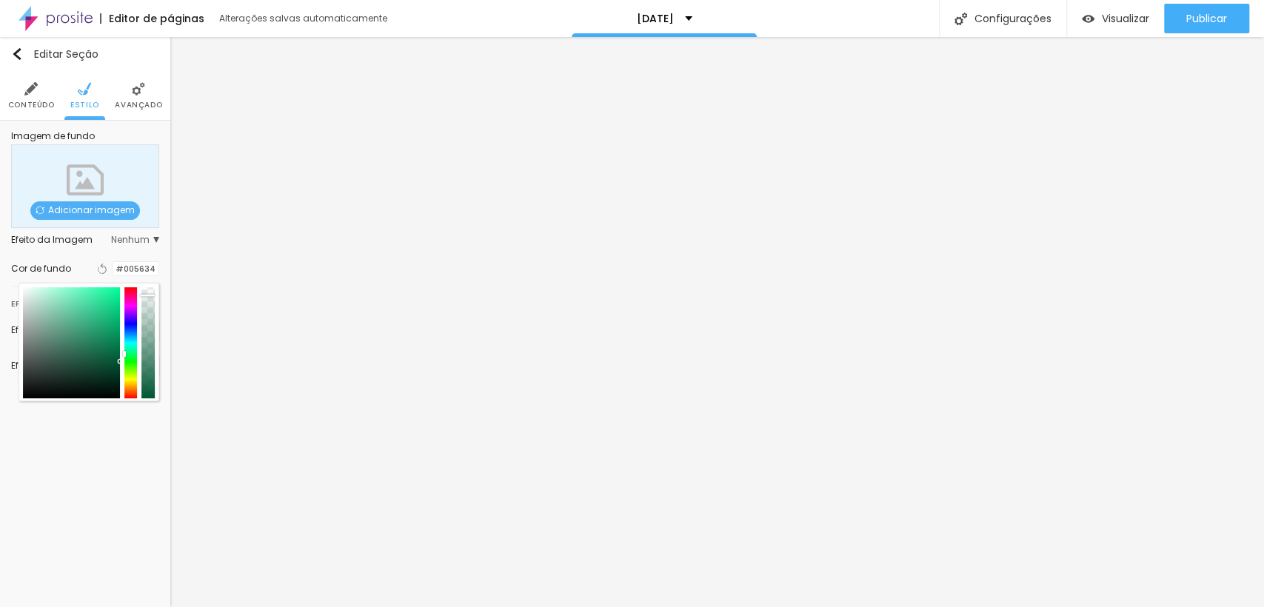
drag, startPoint x: 146, startPoint y: 363, endPoint x: 142, endPoint y: 295, distance: 67.5
click at [142, 295] on div at bounding box center [147, 342] width 13 height 111
click at [135, 481] on div "Editar Seção Conteúdo Estilo Avançado Imagem de fundo Adicionar imagem Efeito d…" at bounding box center [85, 322] width 170 height 570
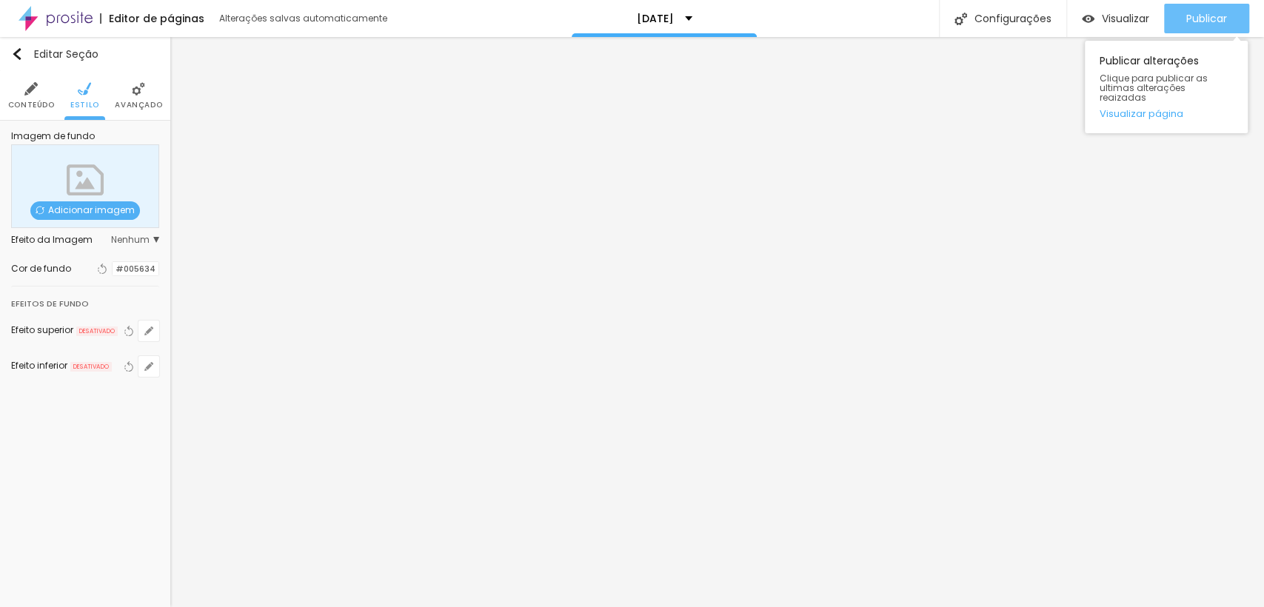
click at [1198, 26] on div "Publicar" at bounding box center [1206, 19] width 41 height 30
click at [1179, 23] on button "Publicar" at bounding box center [1206, 19] width 85 height 30
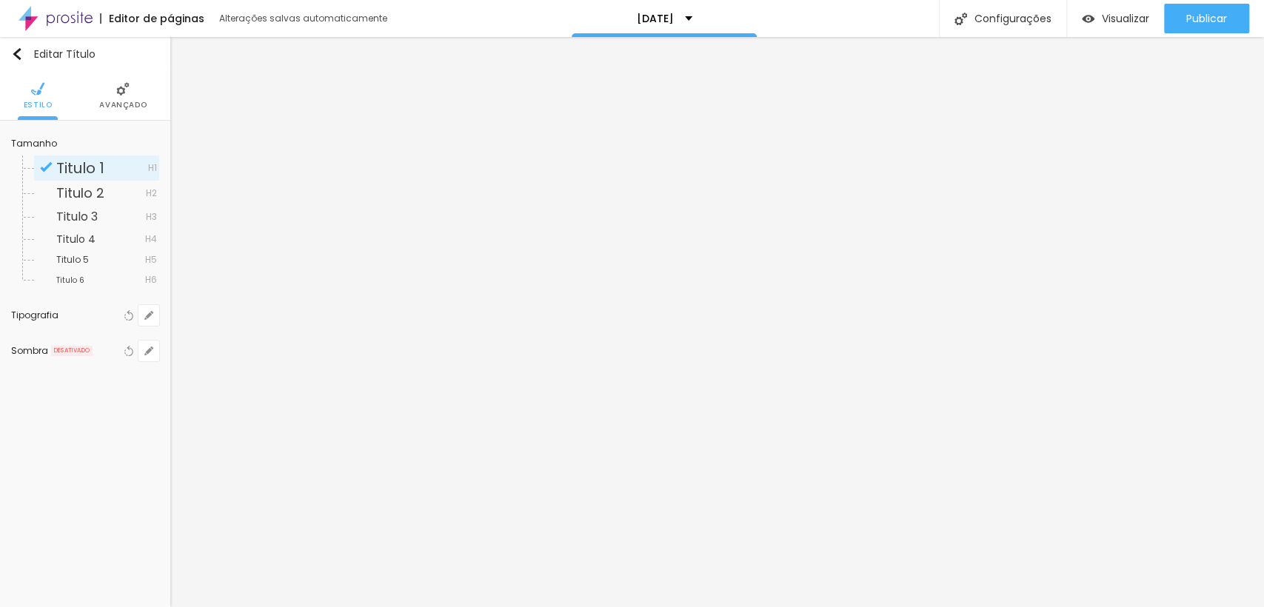
click at [110, 102] on span "Avançado" at bounding box center [122, 104] width 47 height 7
click at [135, 447] on div "Editar Título Estilo Avançado Tamanho Titulo 1 H1 Titulo 2 H2 Titulo 3 H3 Titul…" at bounding box center [85, 322] width 170 height 570
click at [149, 312] on icon "button" at bounding box center [148, 315] width 9 height 9
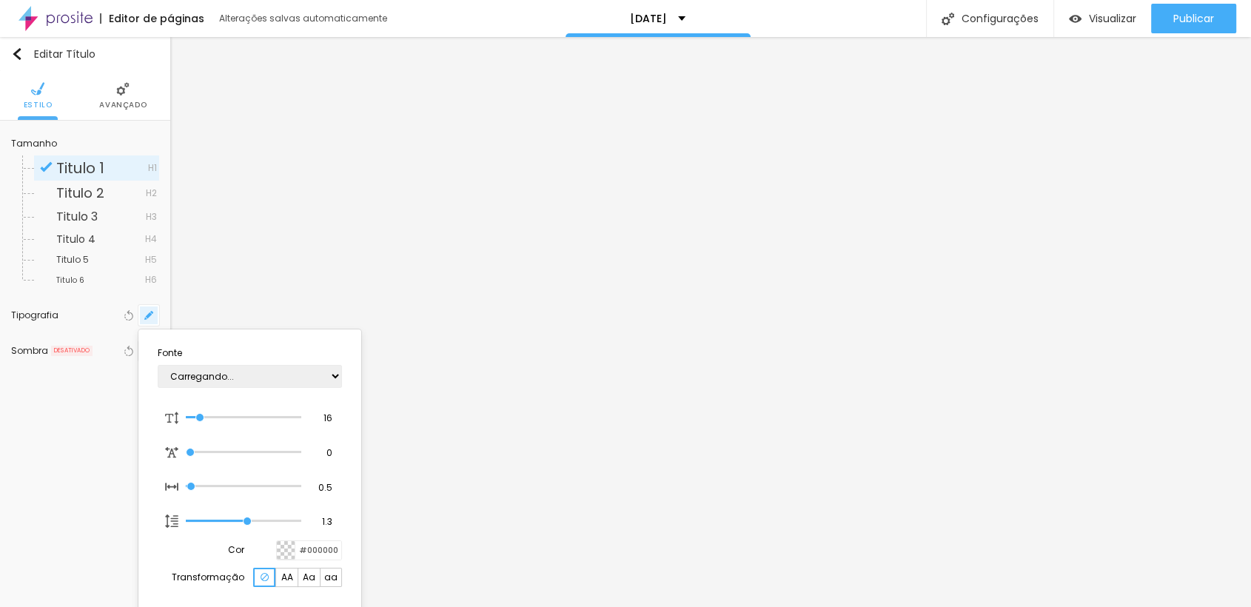
type input "1"
type input "46"
type input "1"
type input "48"
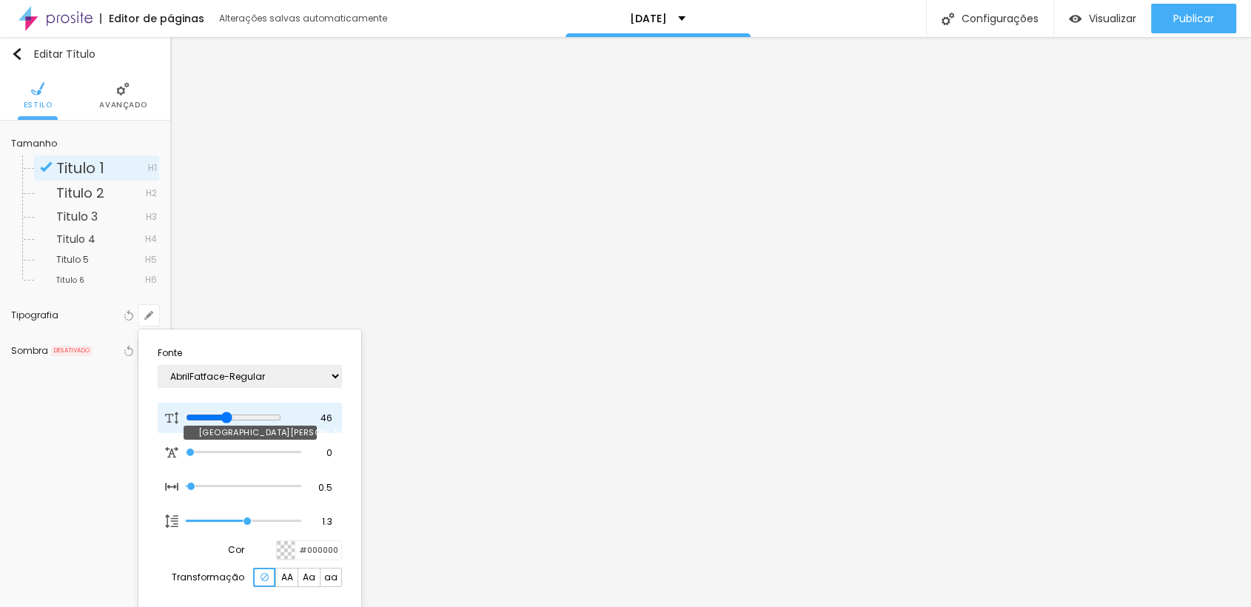
type input "48"
type input "1"
type input "49"
type input "1"
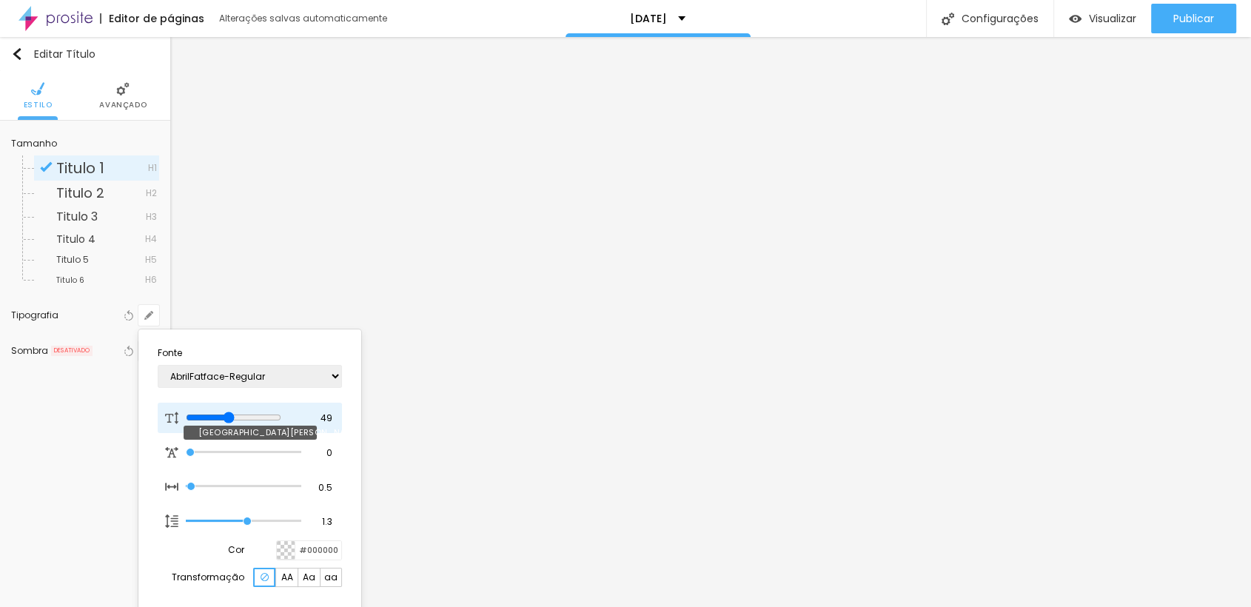
type input "45"
type input "1"
type input "39"
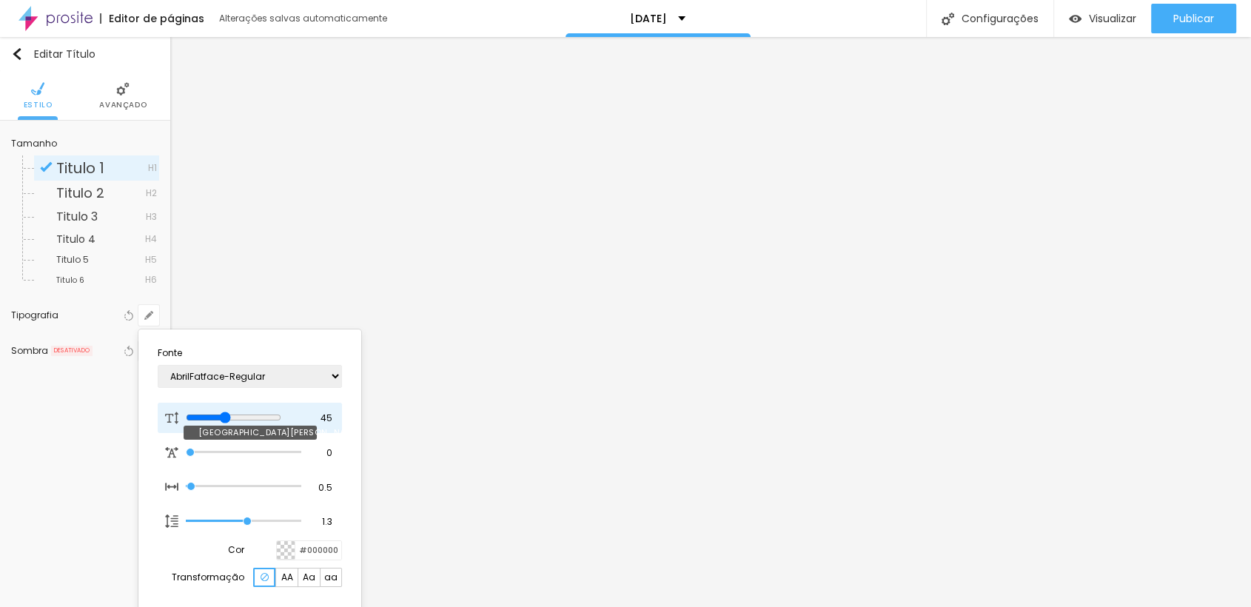
type input "1"
type input "38"
type input "1"
type input "36"
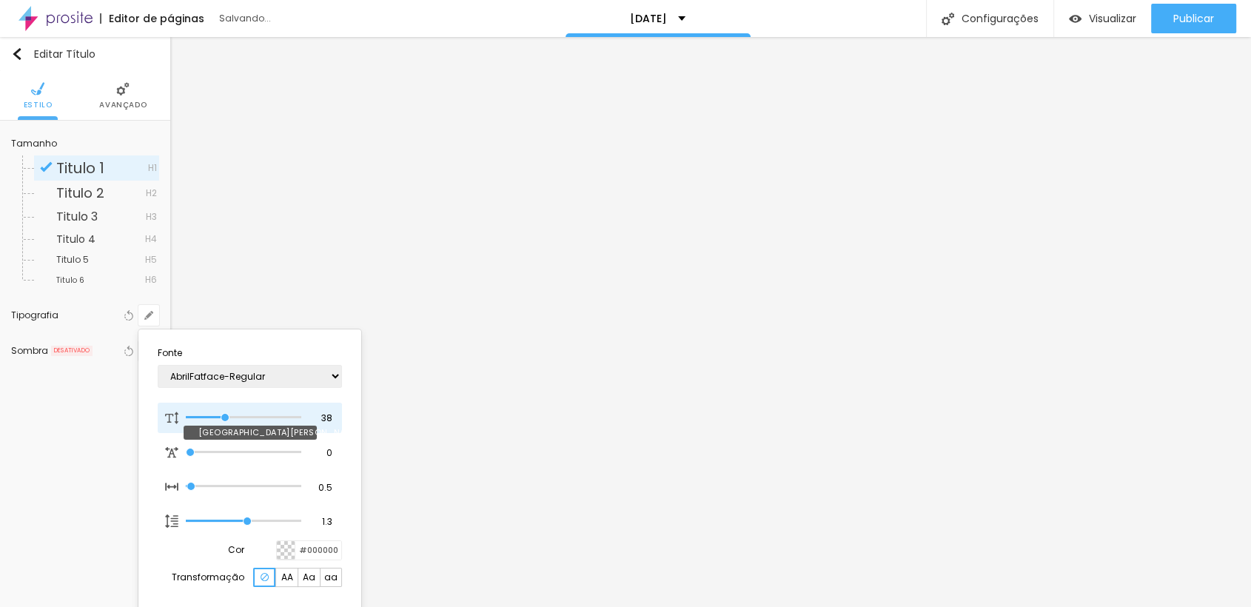
type input "36"
type input "1"
type input "35"
type input "1"
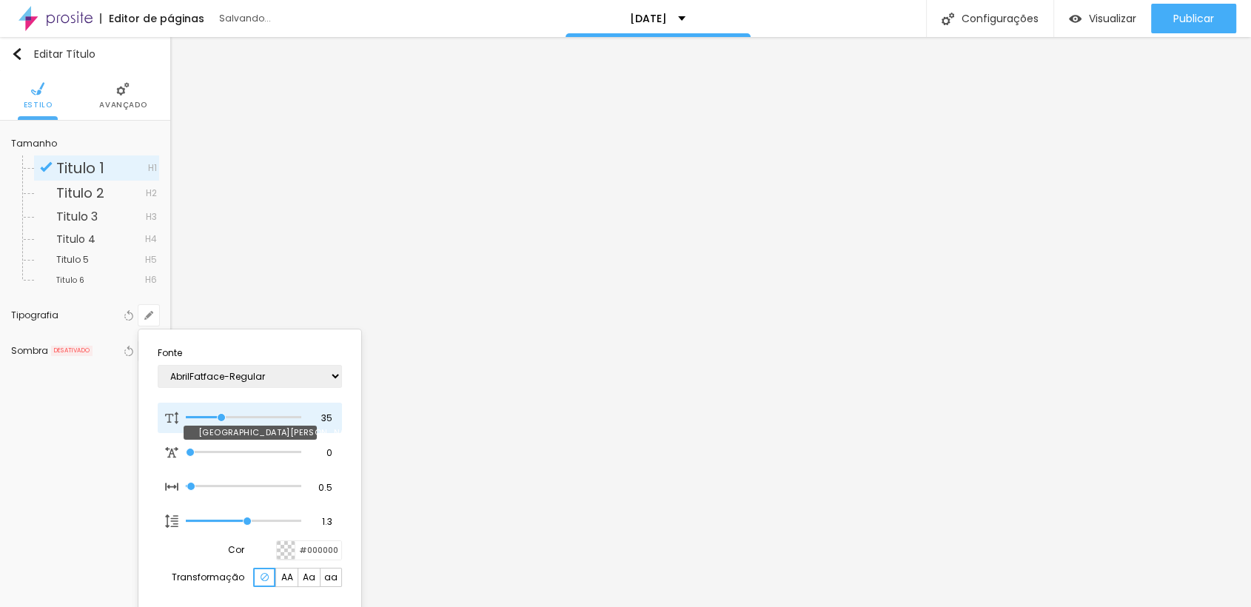
type input "34"
type input "1"
drag, startPoint x: 233, startPoint y: 418, endPoint x: 220, endPoint y: 419, distance: 13.3
type input "34"
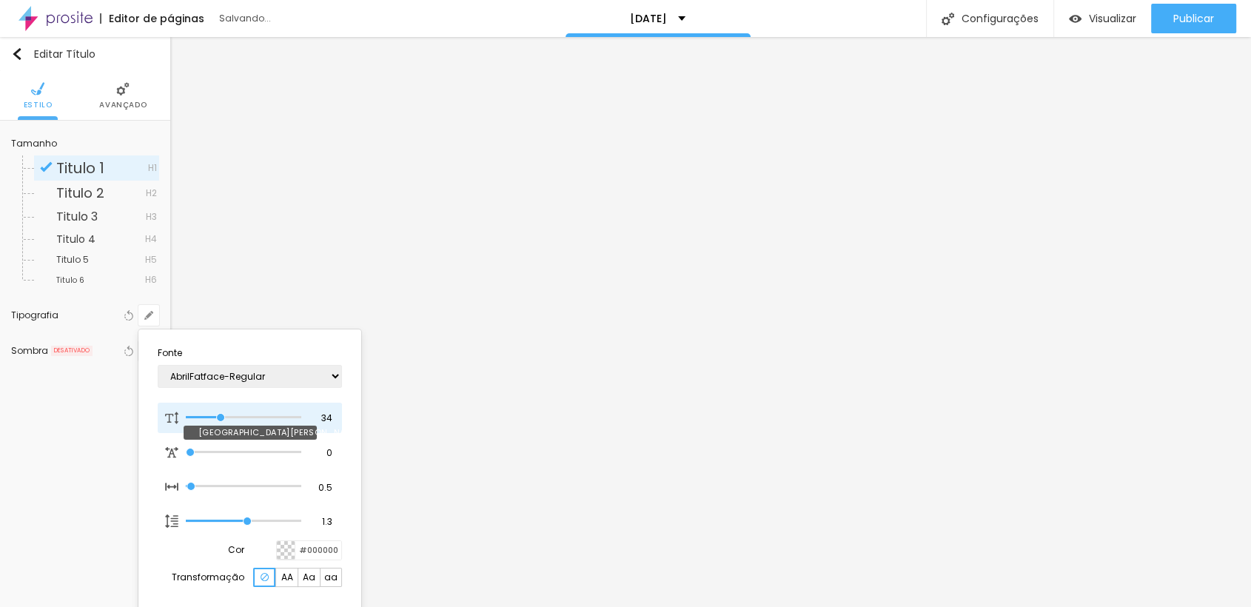
click at [220, 419] on input "range" at bounding box center [244, 417] width 116 height 7
type input "1"
click at [455, 342] on div at bounding box center [625, 303] width 1251 height 607
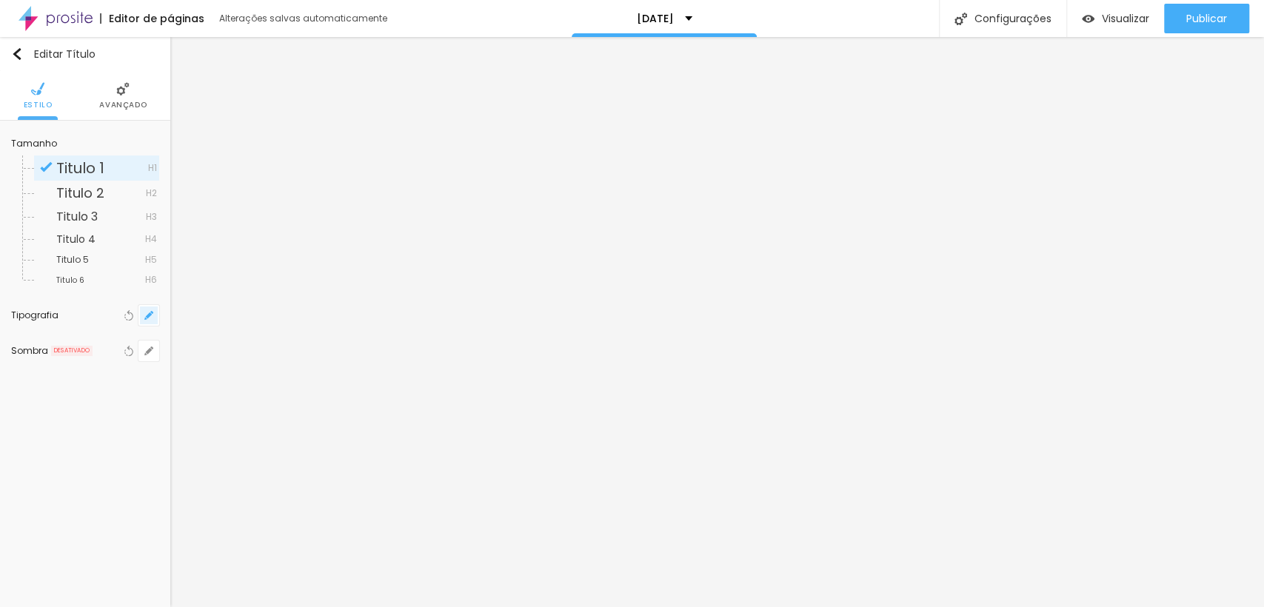
click at [146, 310] on button "button" at bounding box center [148, 315] width 21 height 21
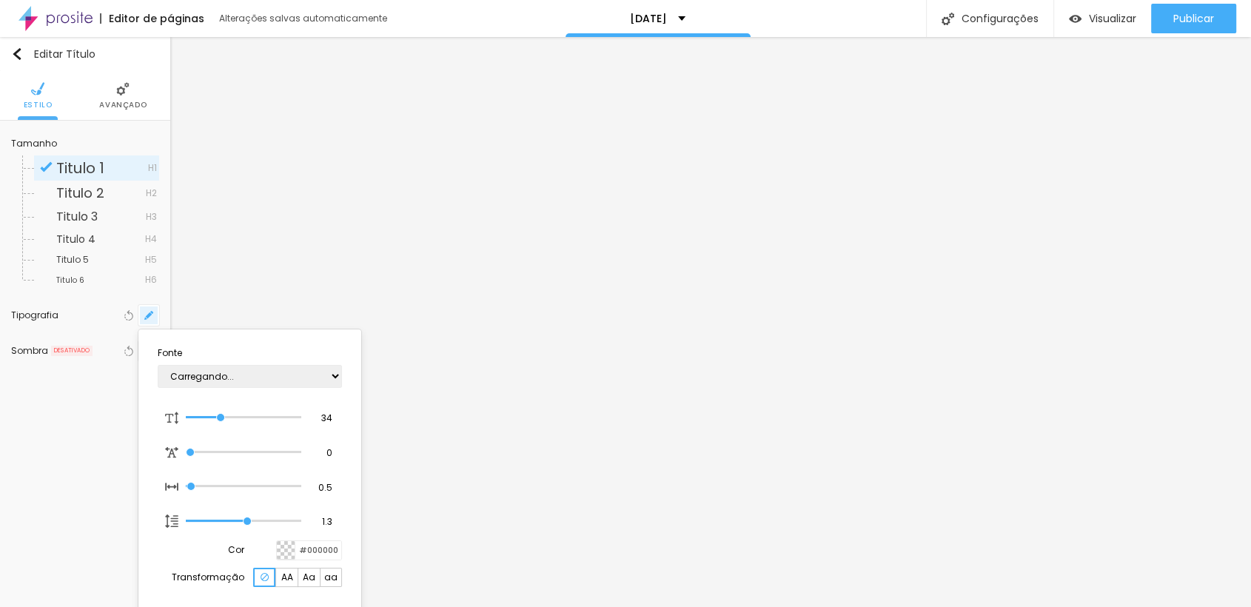
type input "1"
click at [509, 344] on div at bounding box center [625, 303] width 1251 height 607
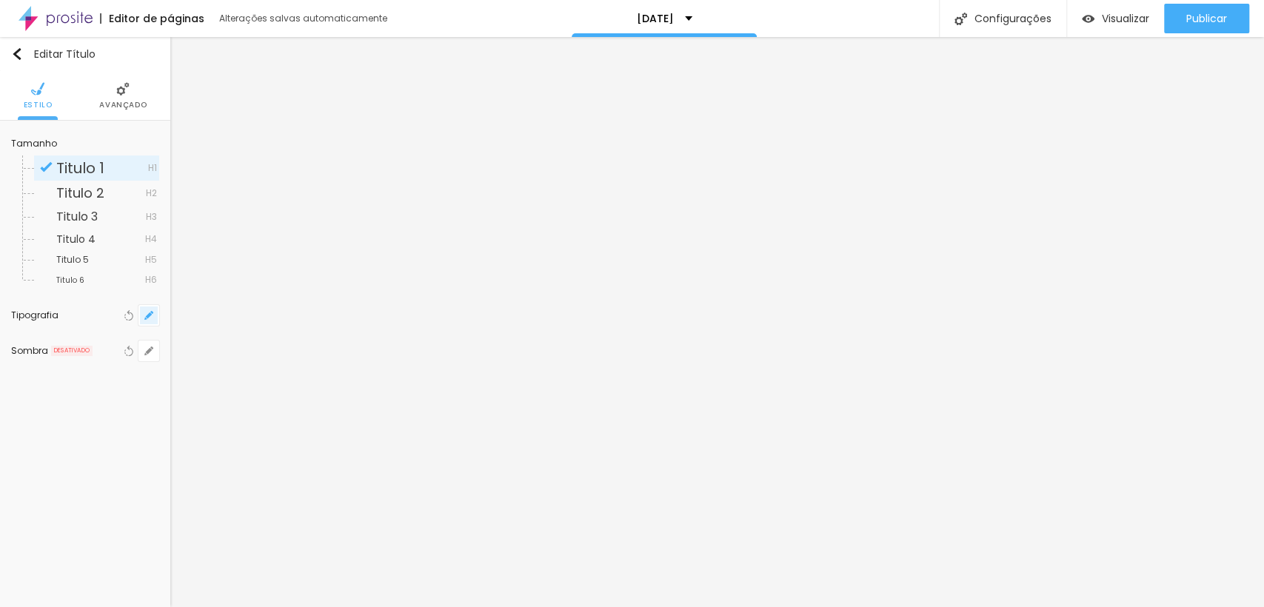
click at [153, 315] on icon "button" at bounding box center [148, 315] width 9 height 9
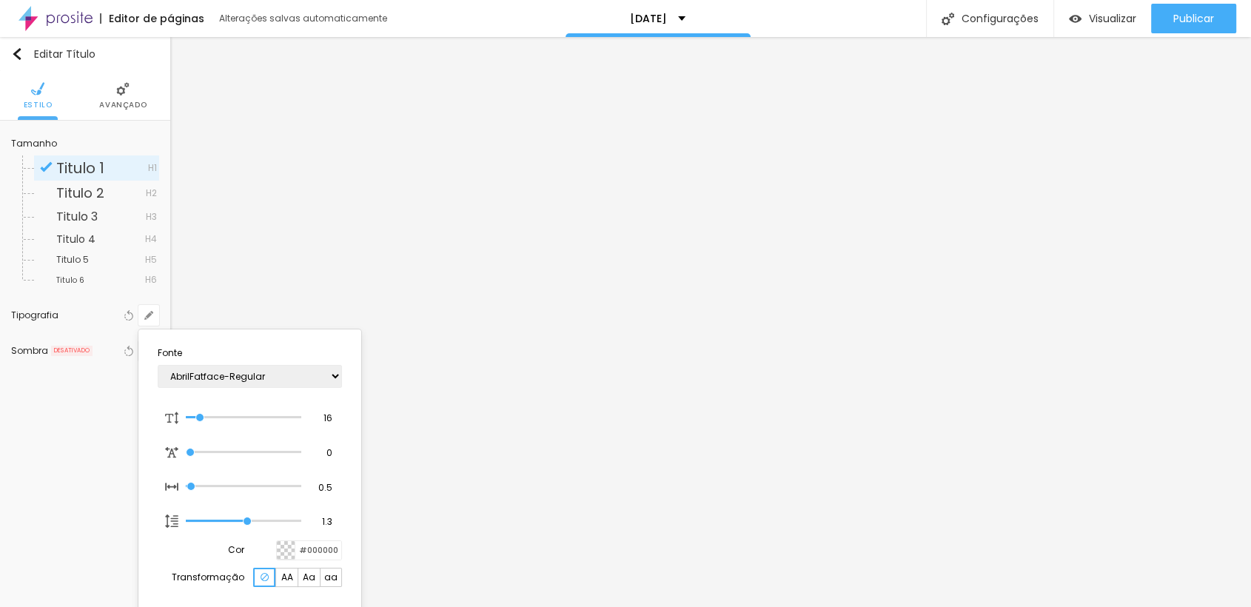
click at [287, 581] on span "AA" at bounding box center [287, 577] width 12 height 9
type input "1"
type input "20"
type input "1"
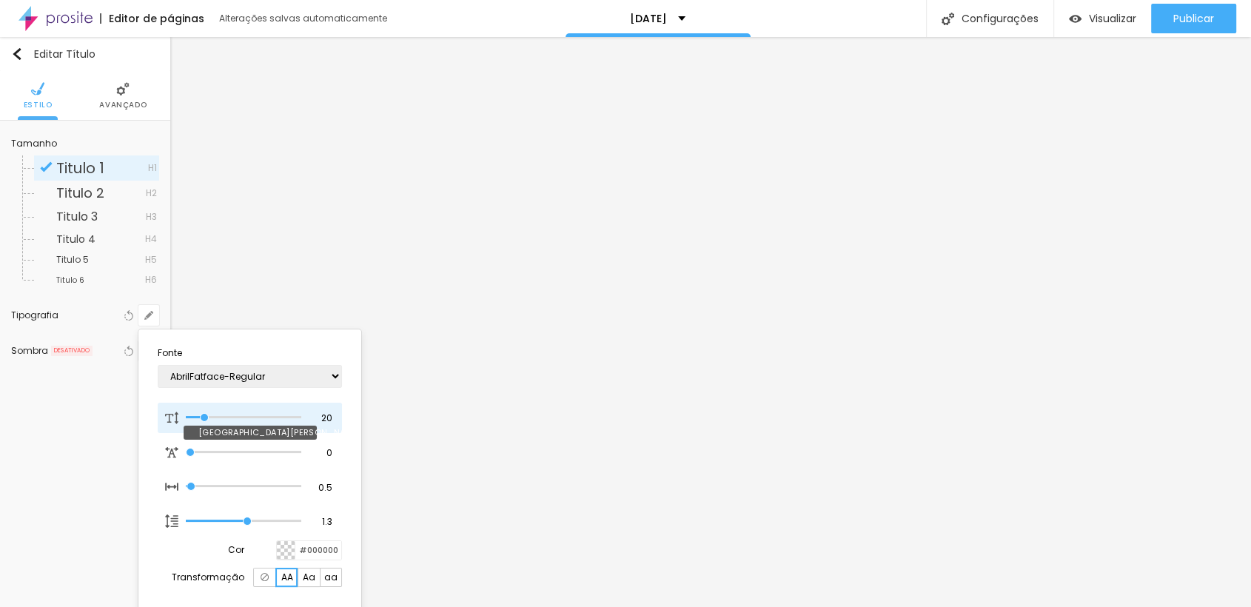
type input "21"
type input "1"
type input "32"
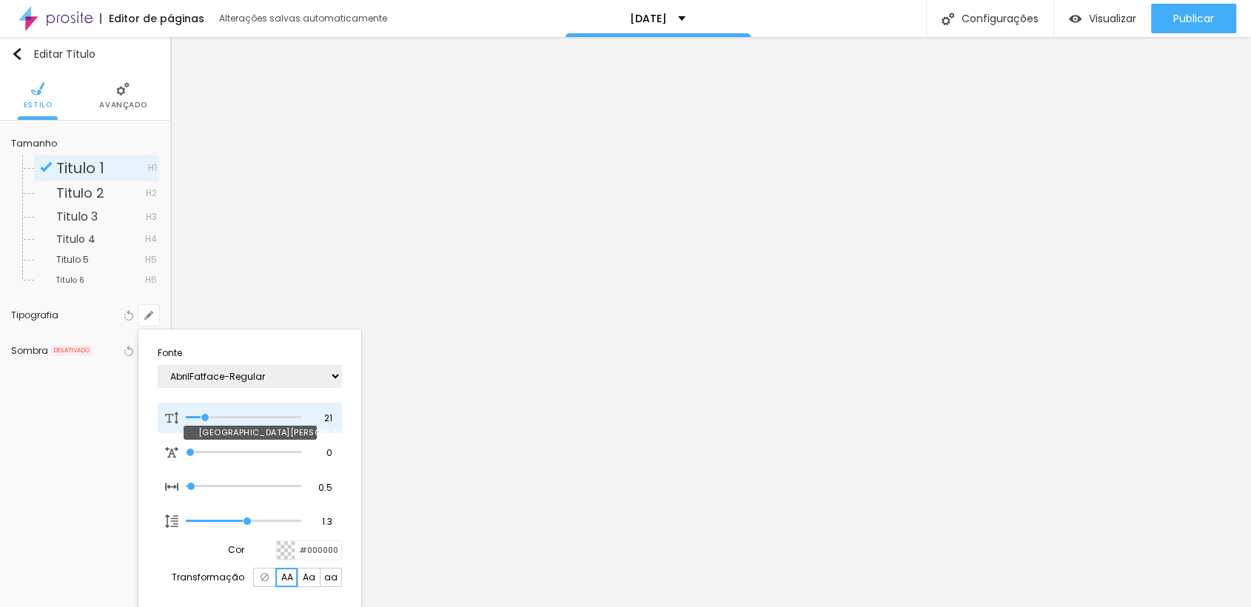
type input "1"
type input "34"
type input "1"
type input "37"
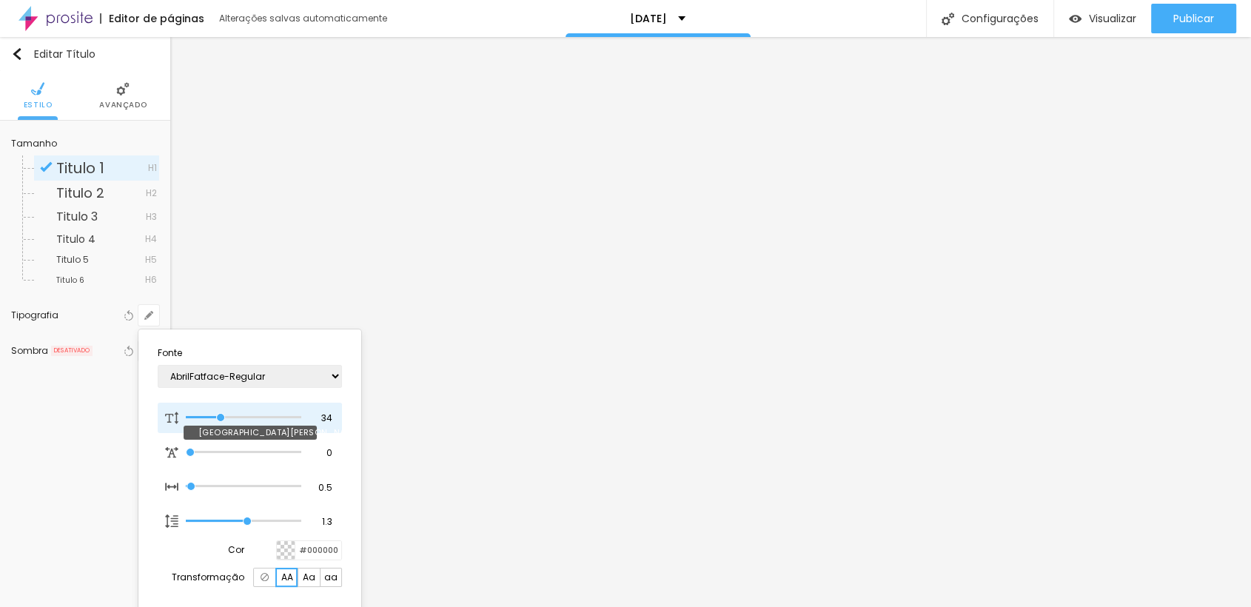
type input "37"
type input "1"
type input "38"
type input "1"
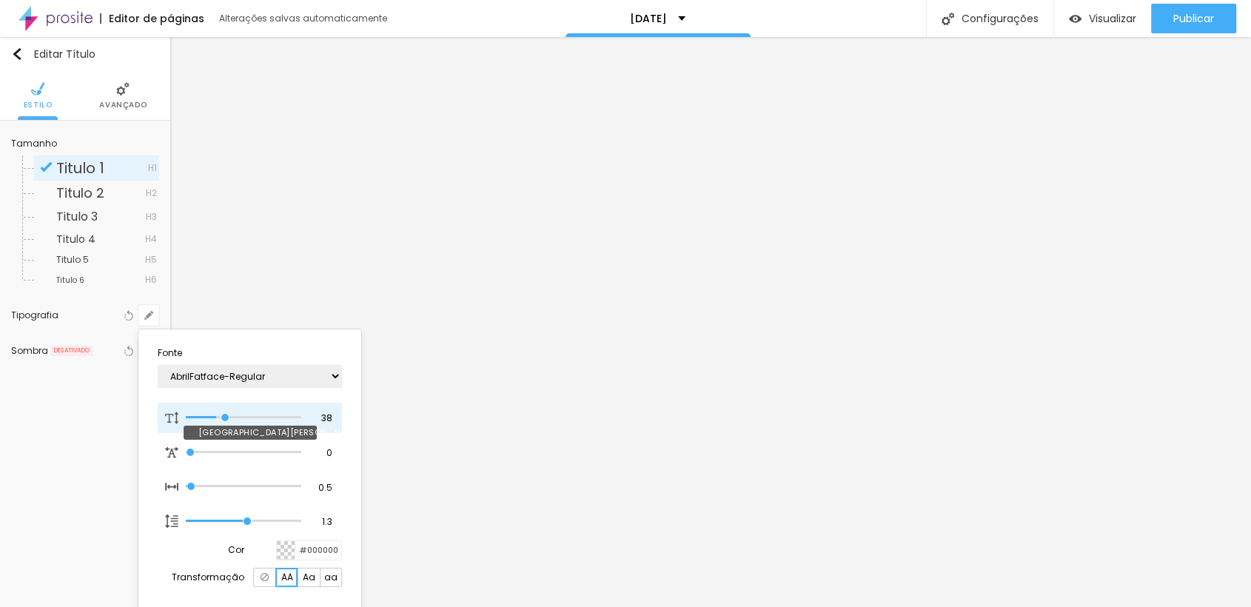
type input "40"
type input "1"
type input "42"
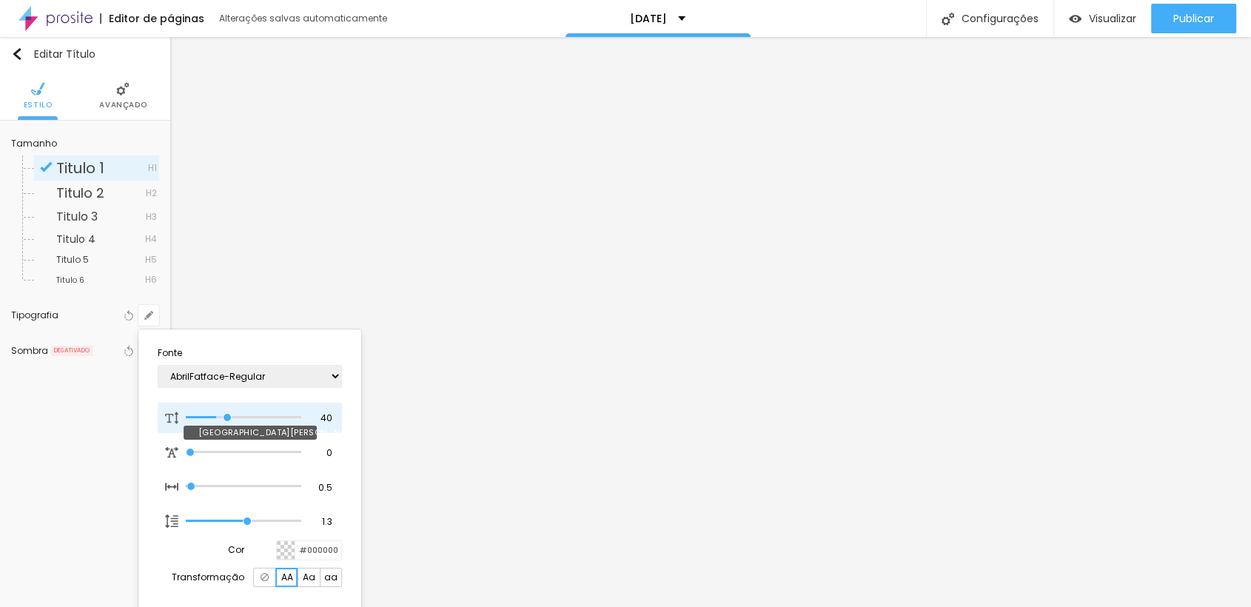
type input "1"
type input "45"
type input "1"
type input "46"
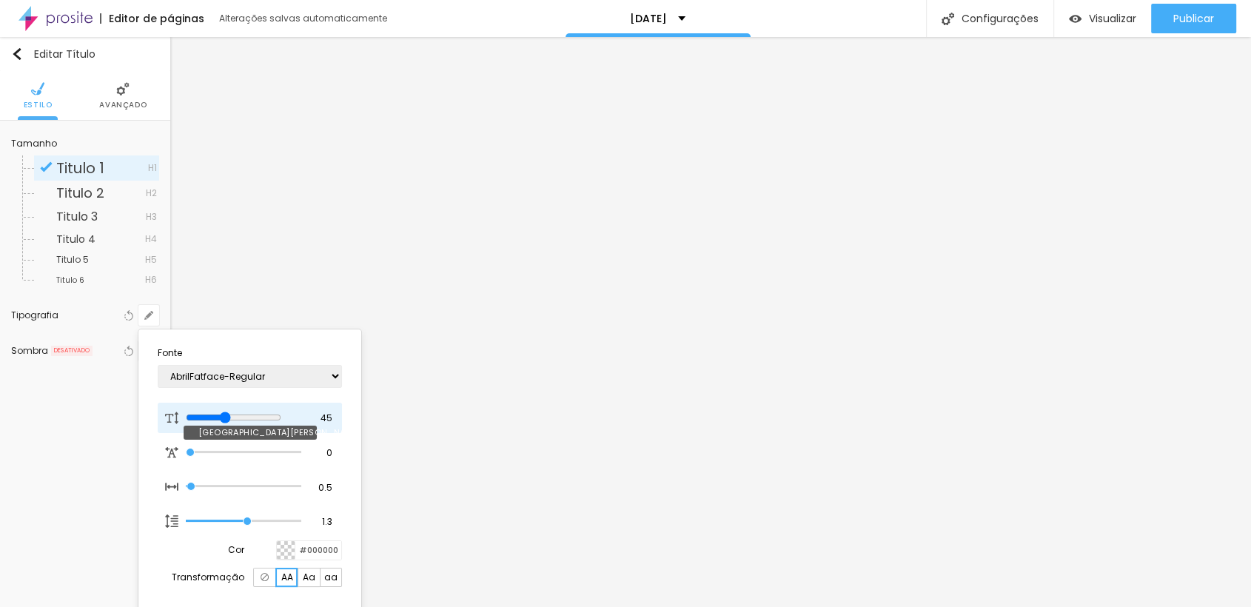
type input "46"
type input "1"
type input "47"
type input "1"
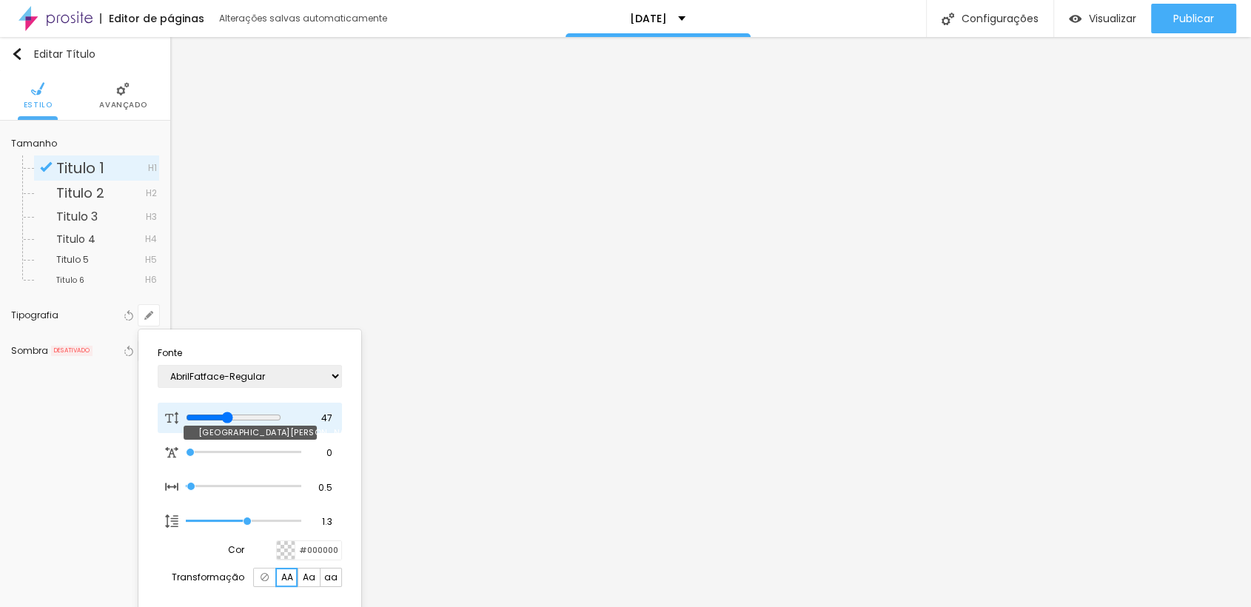
type input "49"
type input "1"
type input "50"
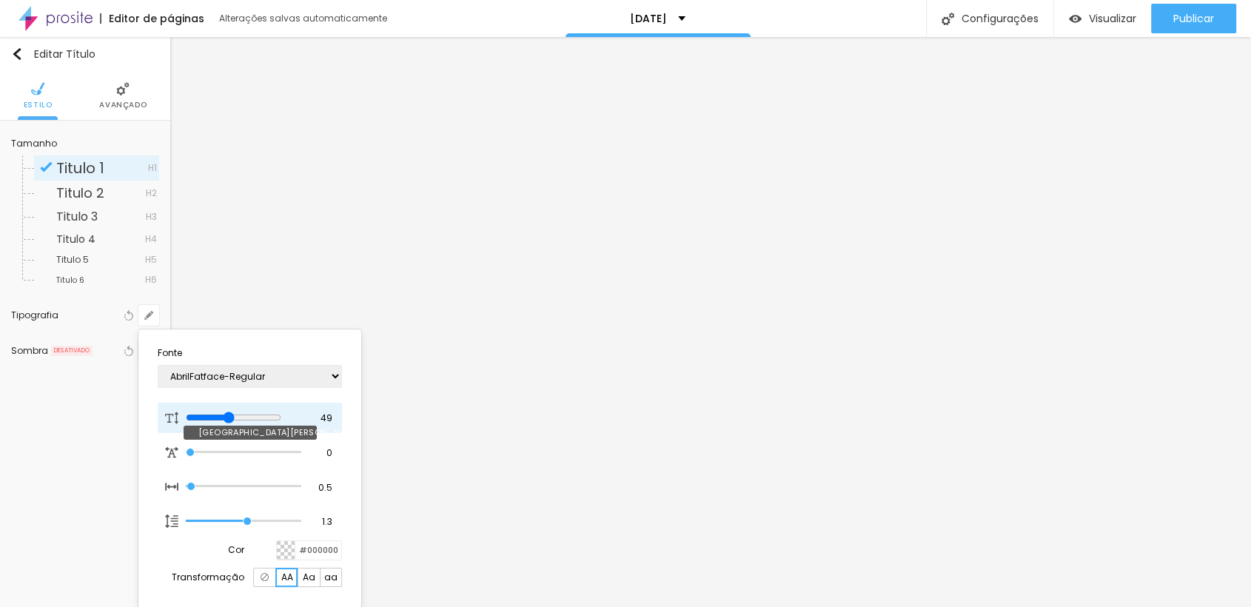
type input "1"
type input "51"
type input "1"
type input "53"
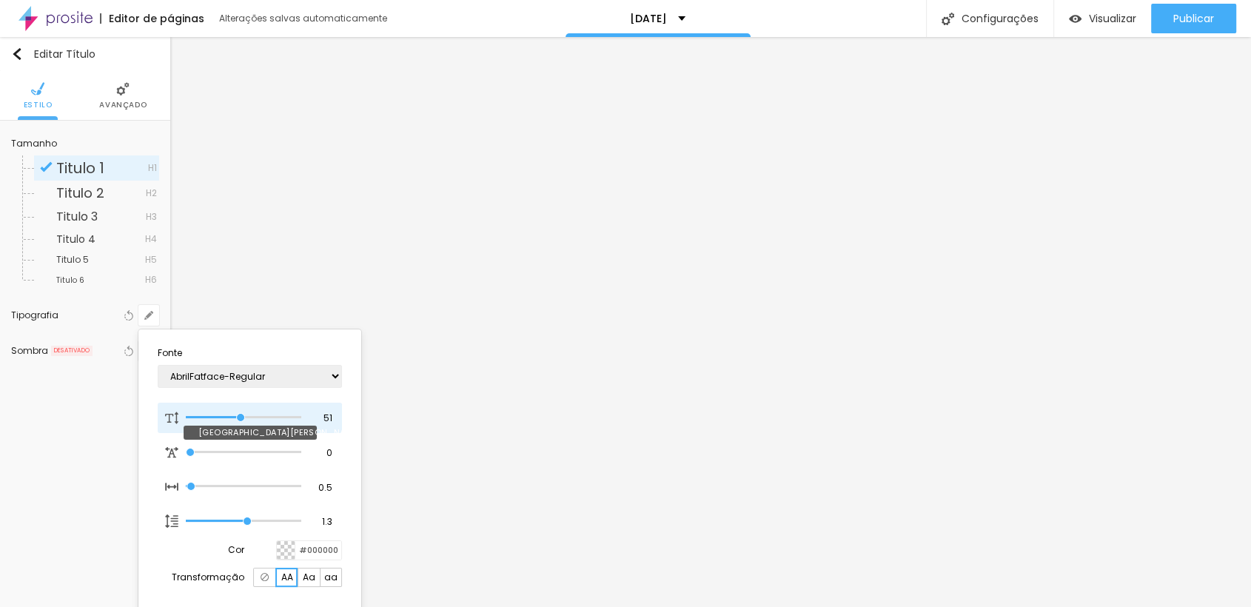
type input "53"
type input "1"
type input "54"
type input "1"
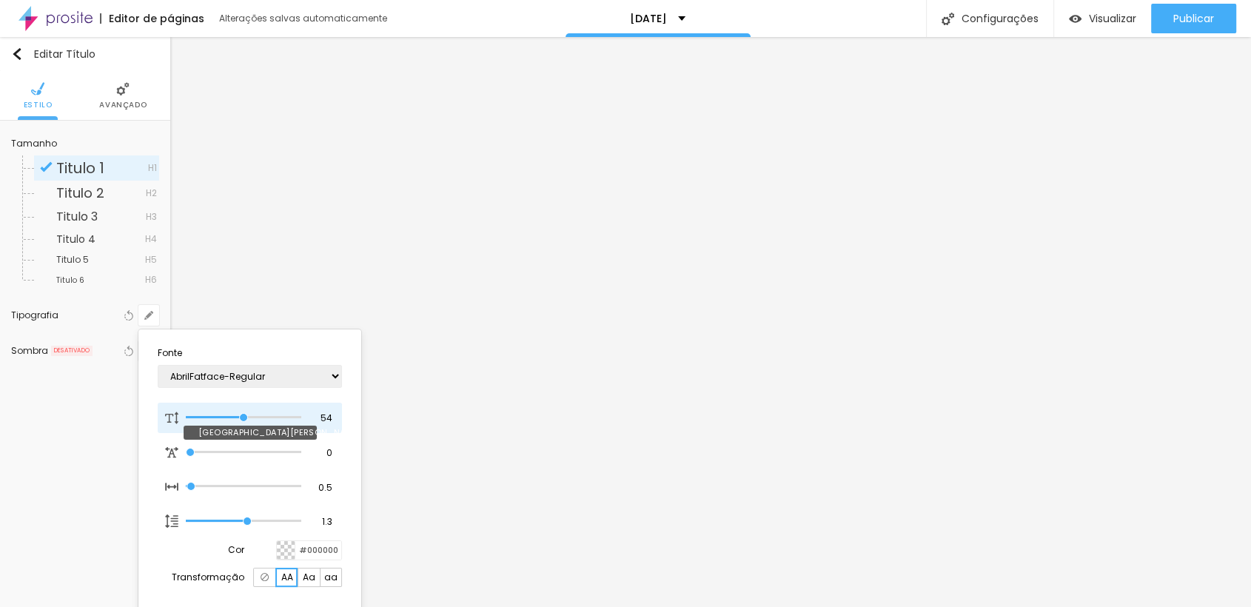
type input "56"
type input "1"
type input "59"
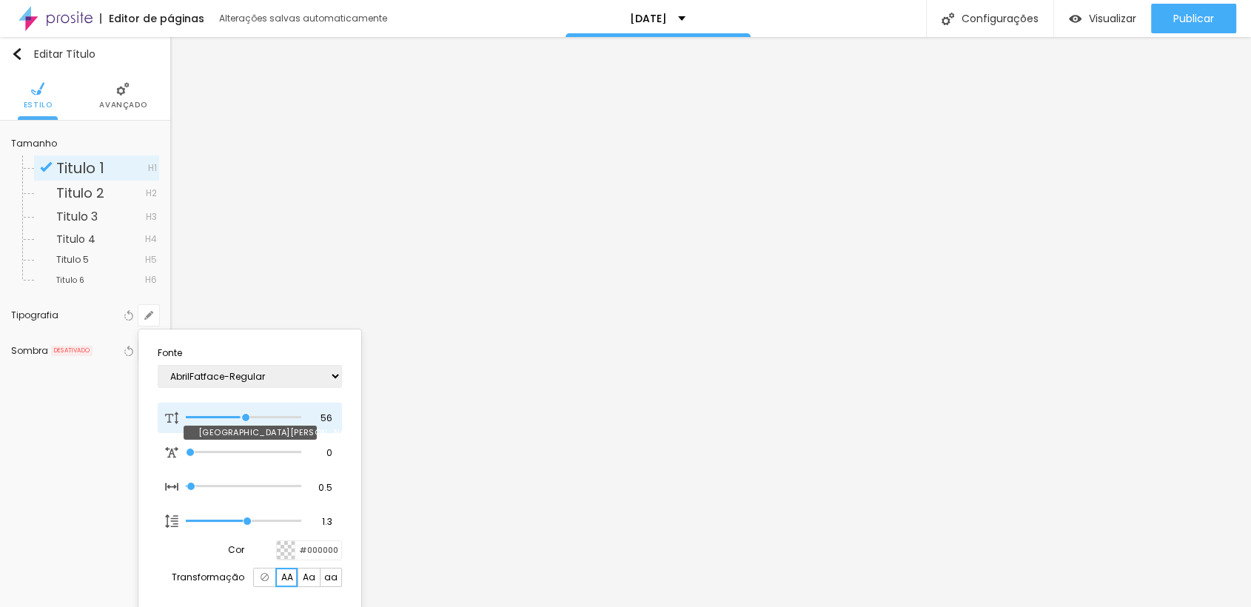
type input "1"
type input "60"
type input "1"
type input "58"
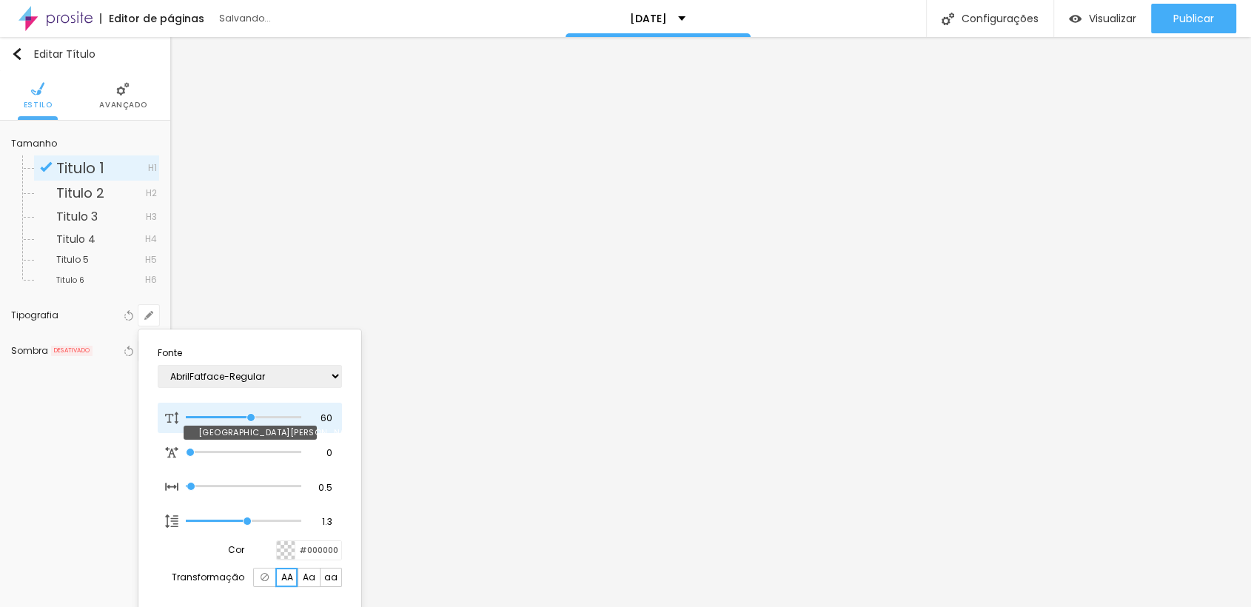
type input "58"
type input "1"
type input "57"
type input "1"
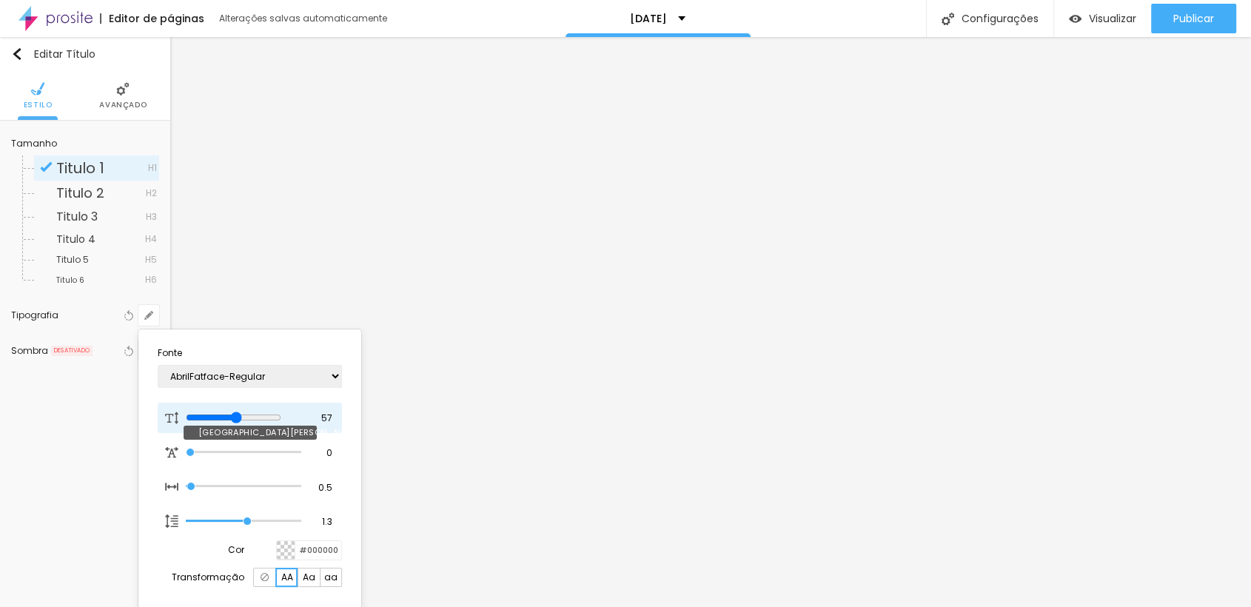
type input "56"
type input "1"
type input "55"
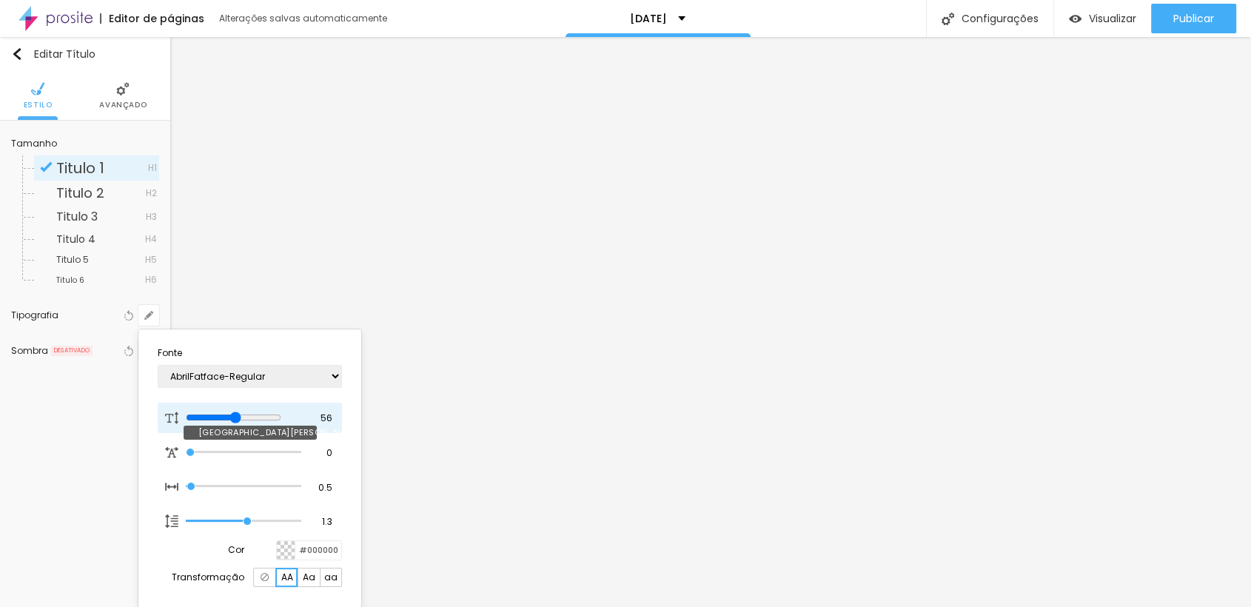
type input "1"
type input "54"
type input "1"
type input "53"
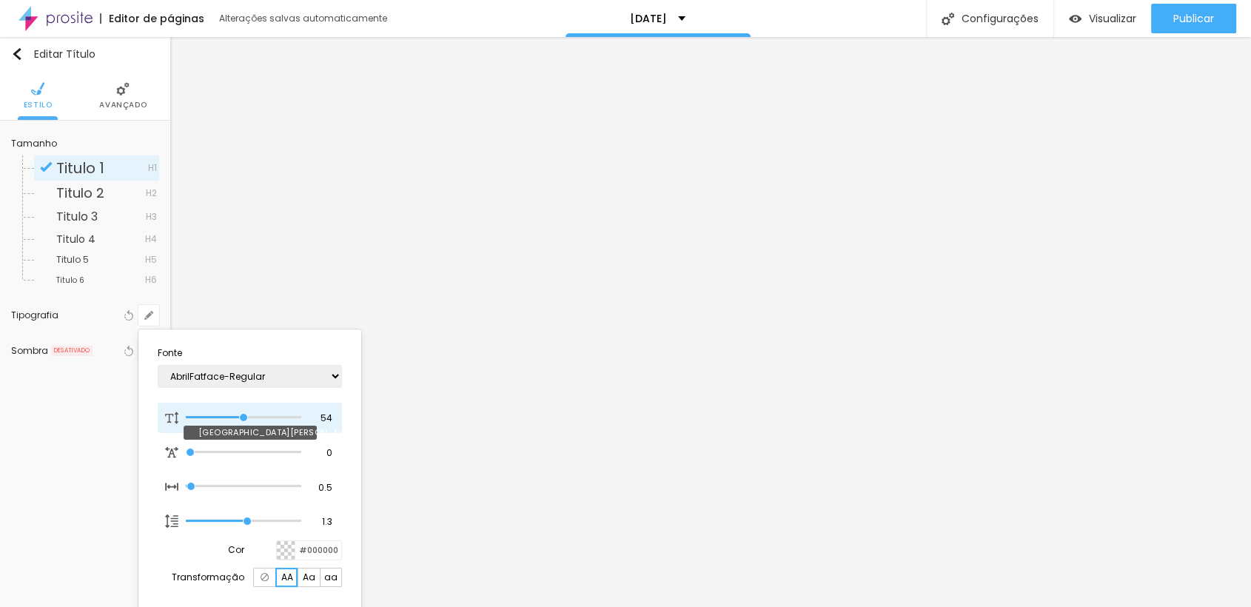
type input "53"
type input "1"
type input "52"
type input "1"
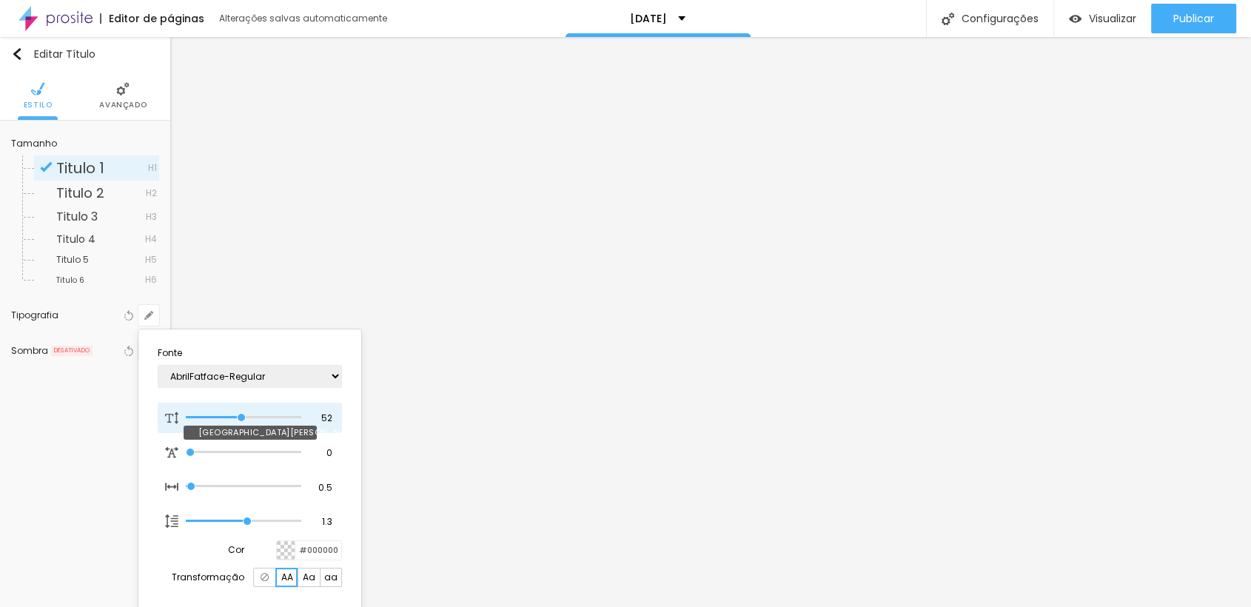
type input "51"
type input "1"
drag, startPoint x: 204, startPoint y: 417, endPoint x: 241, endPoint y: 417, distance: 37.0
type input "51"
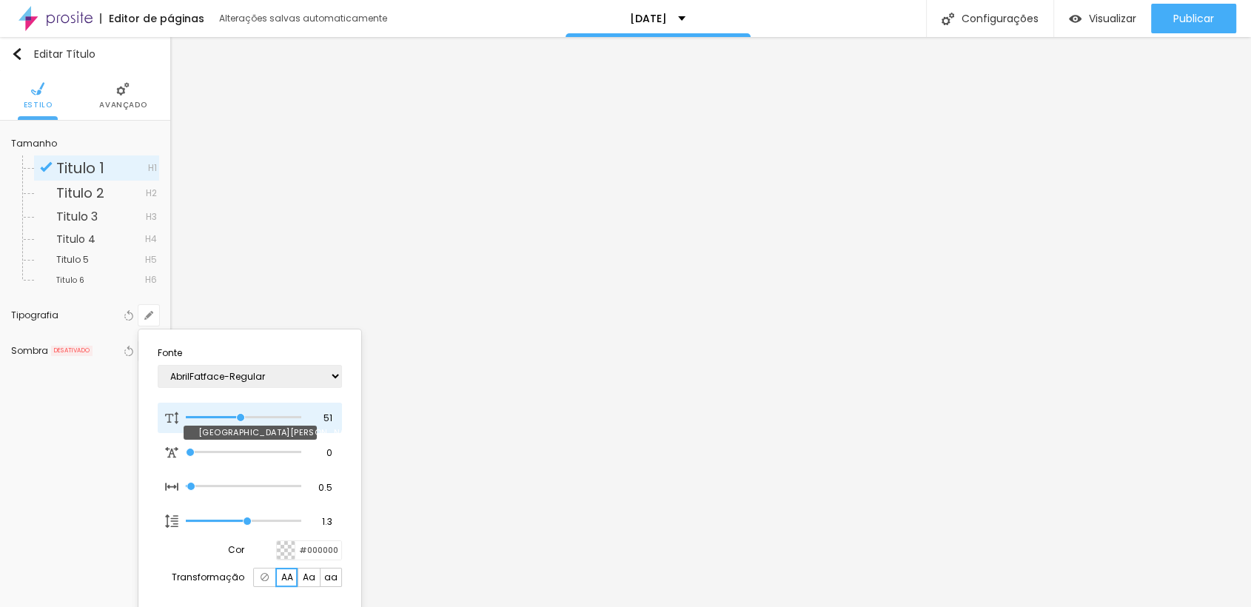
click at [241, 417] on input "range" at bounding box center [244, 417] width 116 height 7
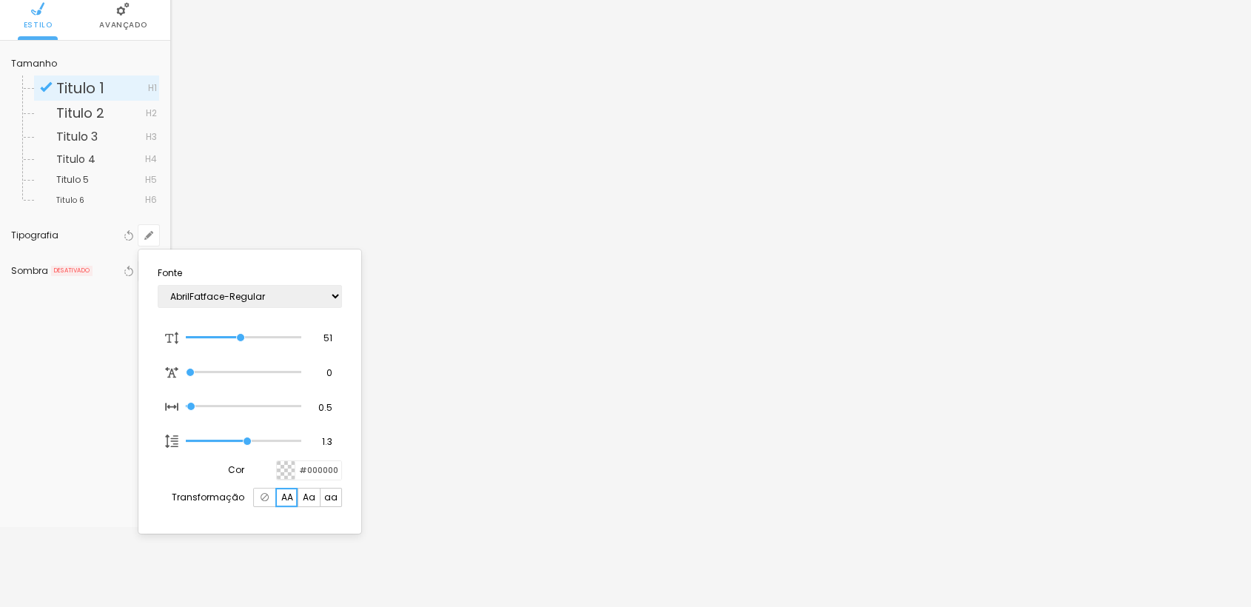
type input "1"
click at [592, 463] on div at bounding box center [625, 303] width 1251 height 607
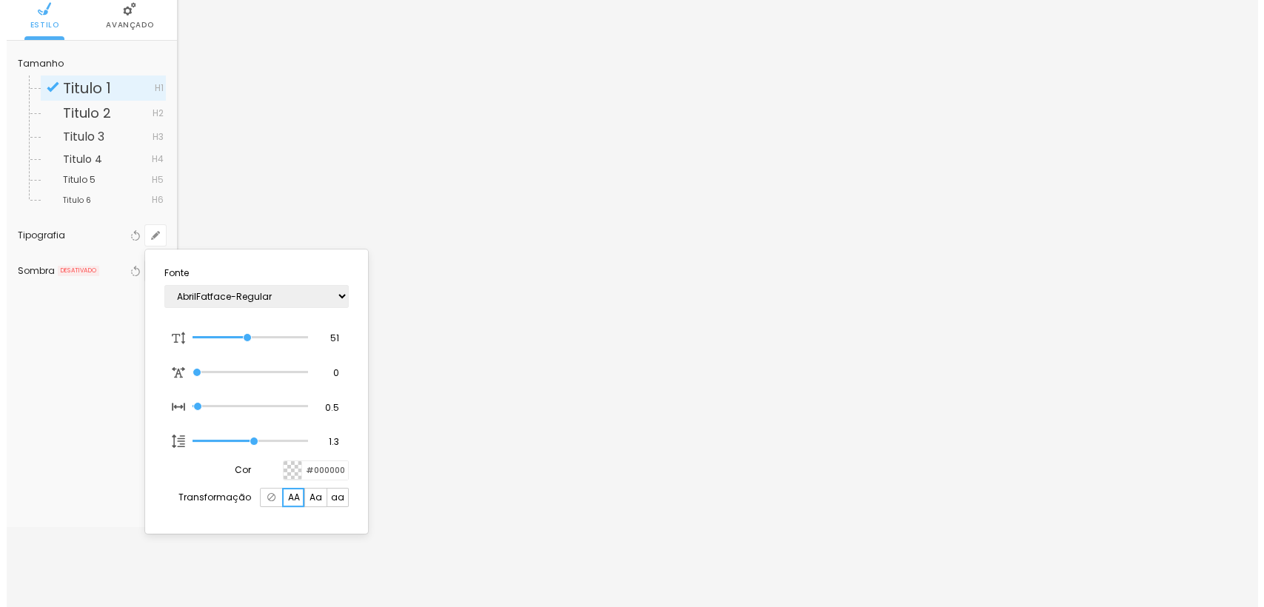
scroll to position [0, 0]
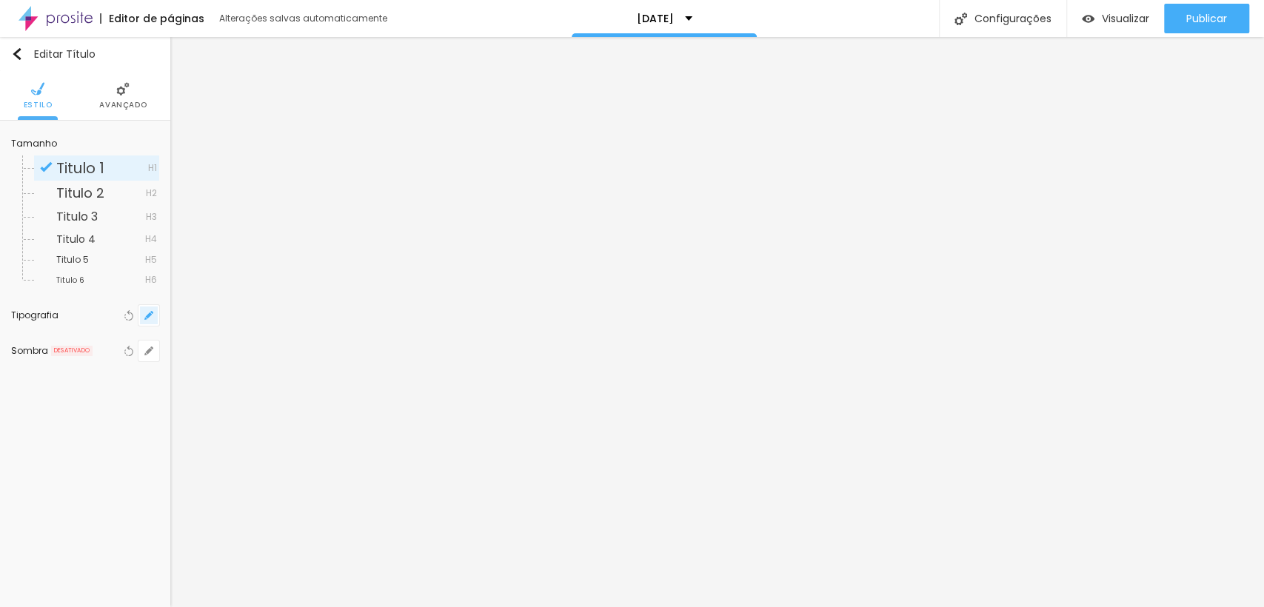
click at [140, 312] on button "button" at bounding box center [148, 315] width 21 height 21
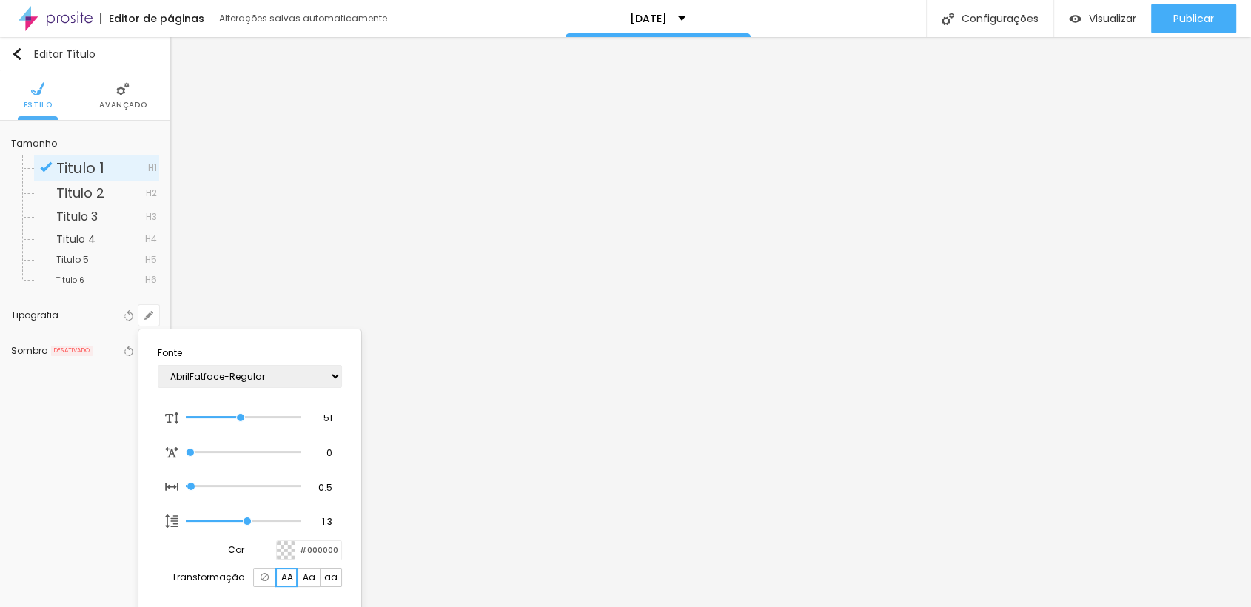
click at [290, 578] on span "AA" at bounding box center [287, 577] width 12 height 9
click at [273, 576] on div at bounding box center [264, 577] width 22 height 19
type input "1"
click at [584, 295] on div at bounding box center [625, 303] width 1251 height 607
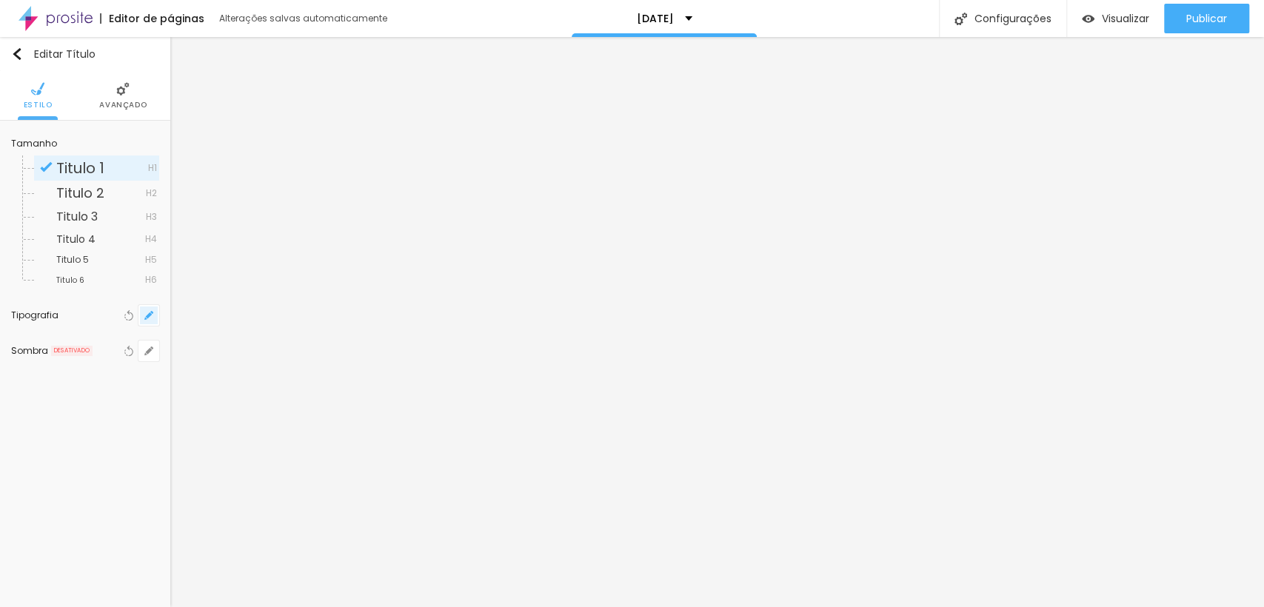
click at [149, 315] on icon "button" at bounding box center [149, 315] width 6 height 6
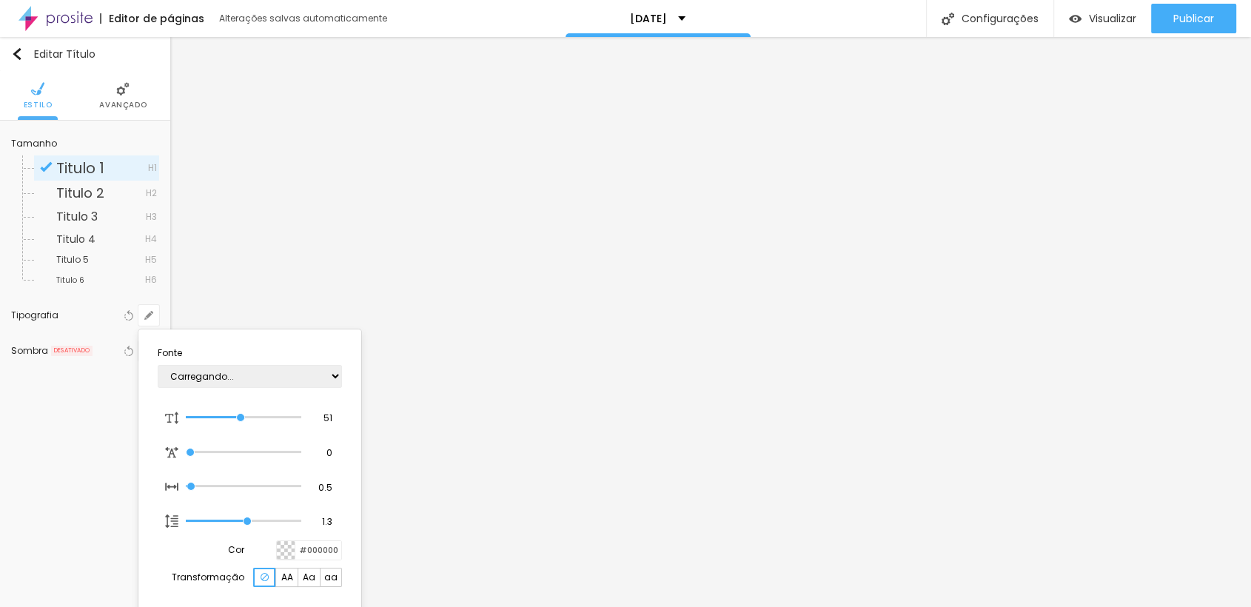
type input "1"
type input "47"
type input "1"
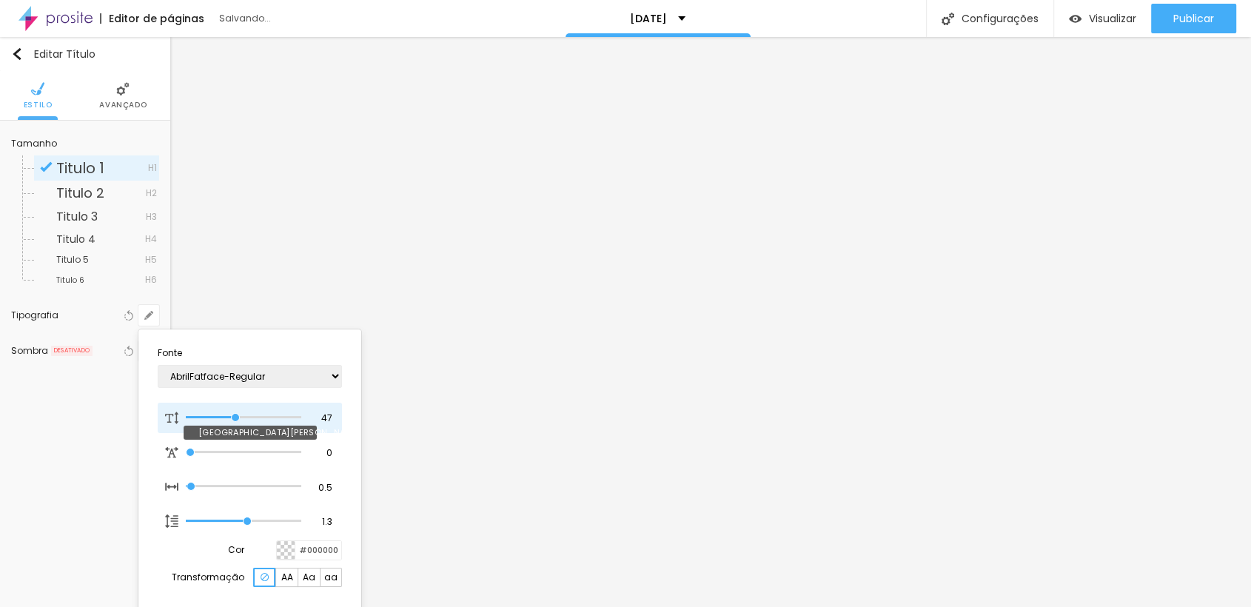
type input "45"
type input "1"
type input "44"
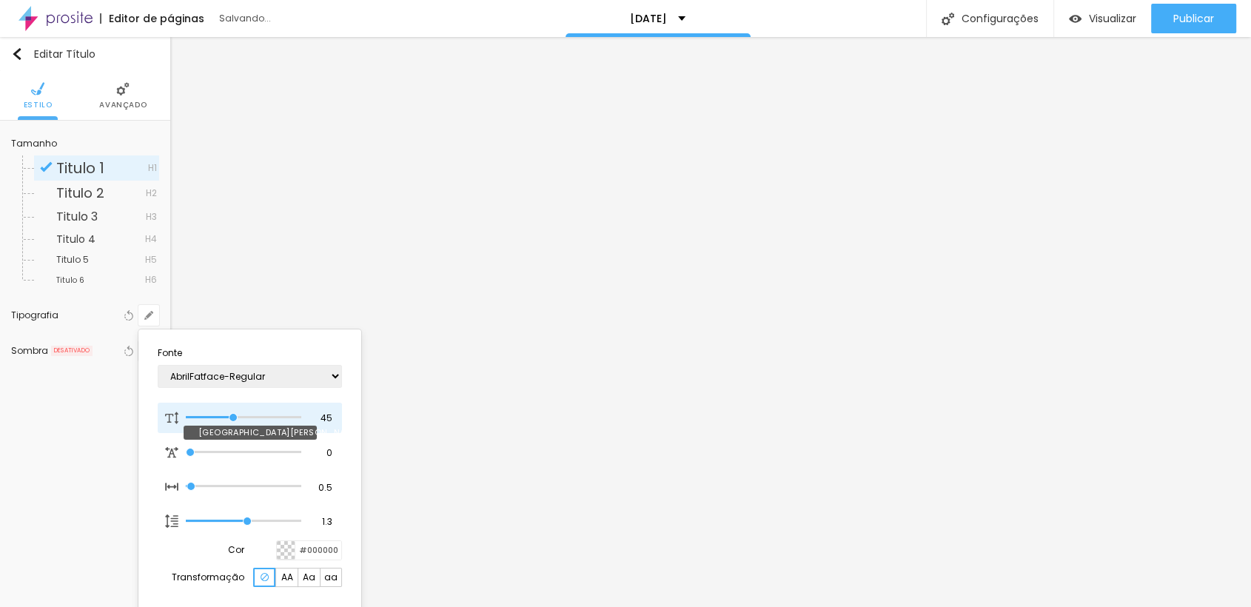
type input "1"
type input "42"
type input "1"
type input "39"
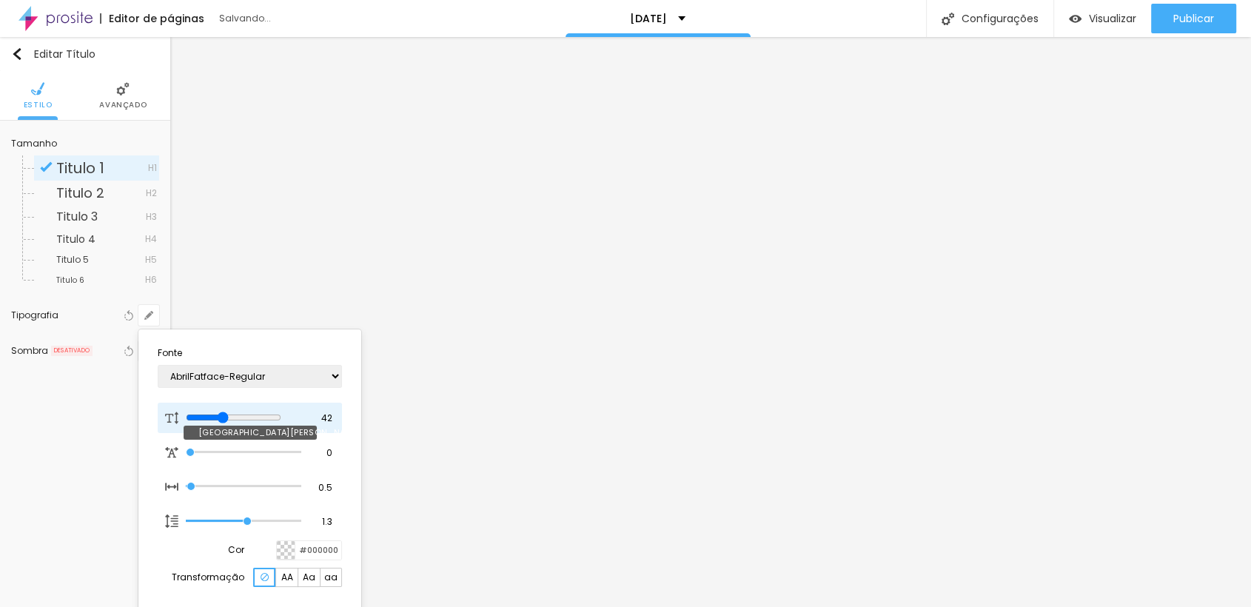
type input "39"
type input "1"
type input "38"
type input "1"
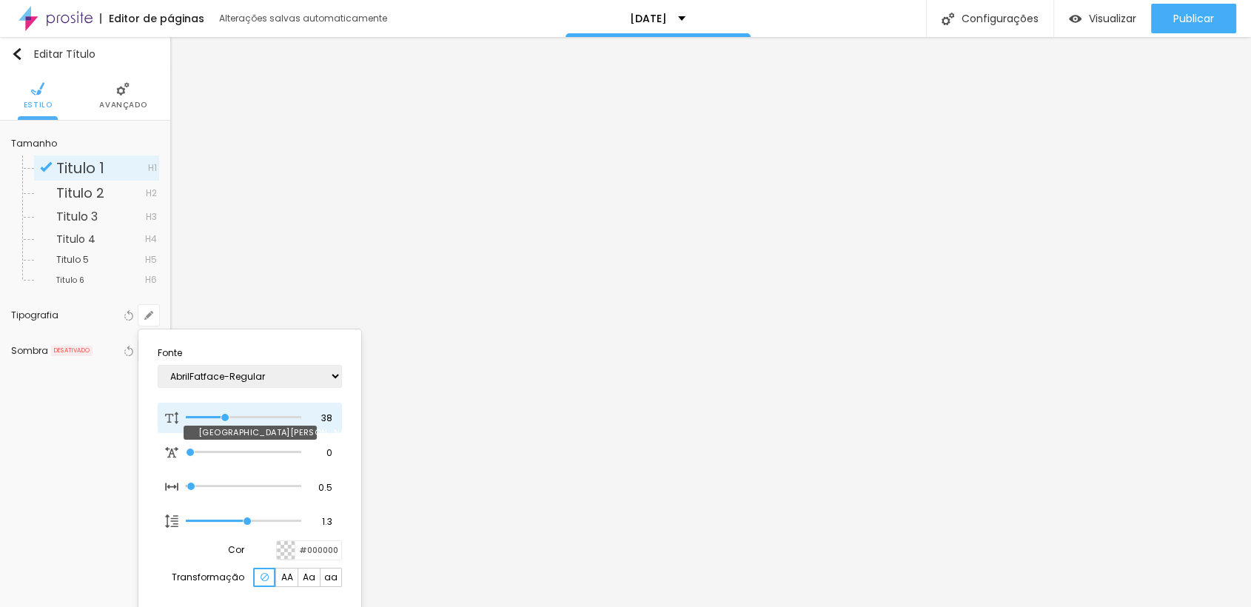
type input "37"
type input "1"
type input "36"
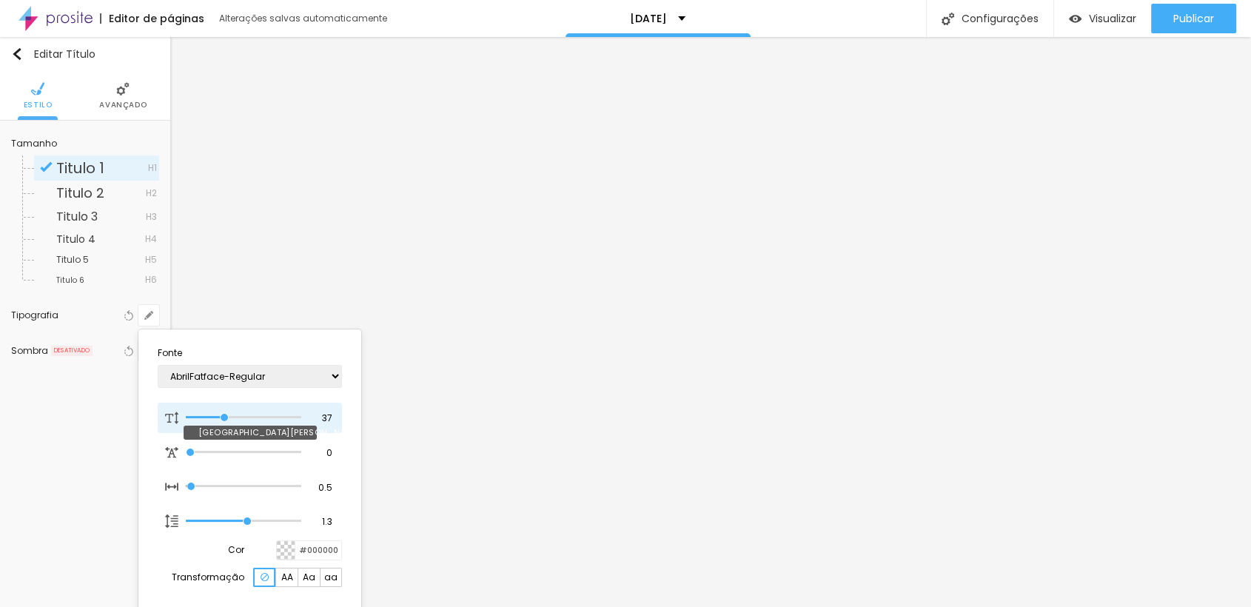
type input "1"
drag, startPoint x: 235, startPoint y: 421, endPoint x: 221, endPoint y: 422, distance: 14.1
click at [221, 421] on input "range" at bounding box center [244, 417] width 116 height 7
click at [768, 274] on div at bounding box center [625, 303] width 1251 height 607
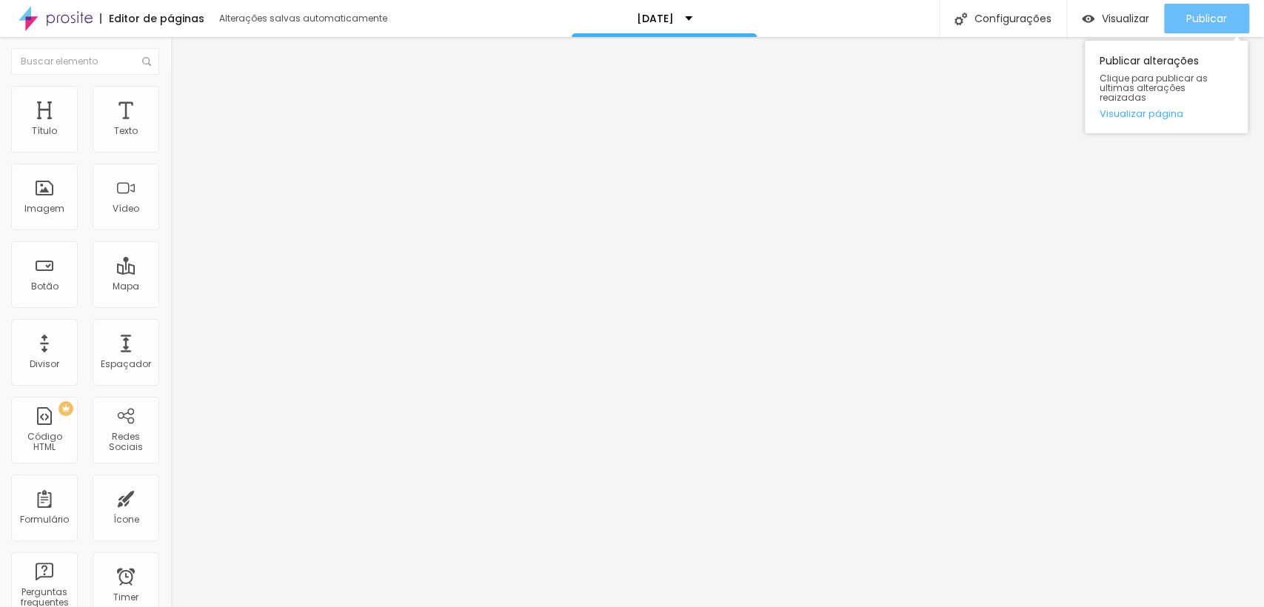
click at [1178, 13] on button "Publicar" at bounding box center [1206, 19] width 85 height 30
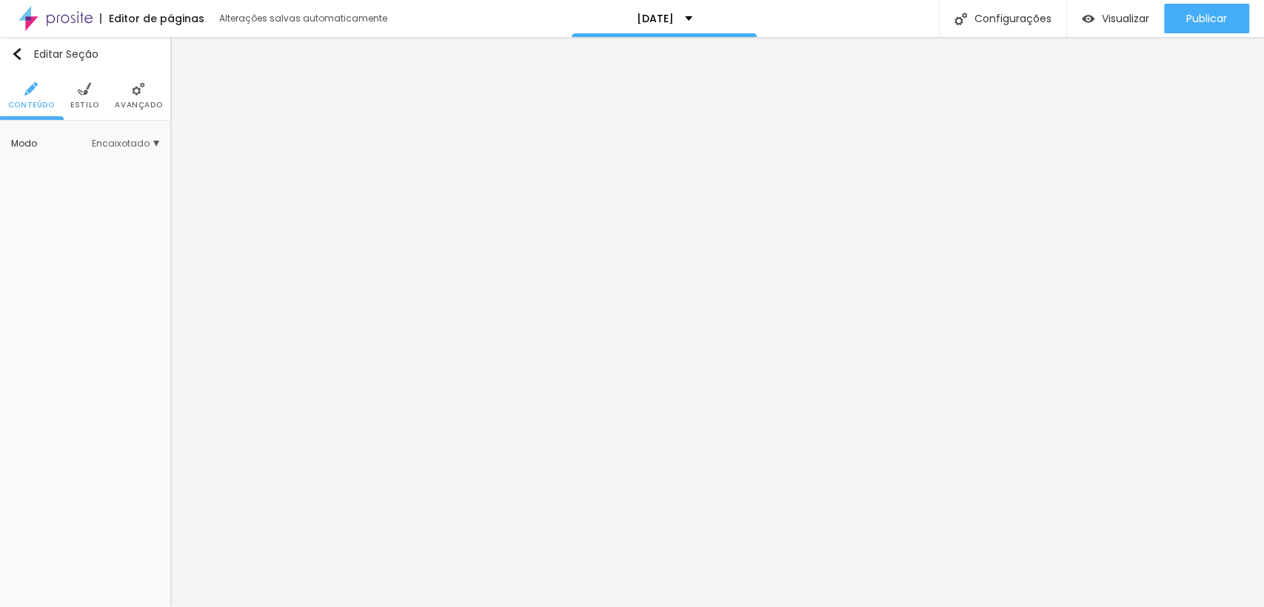
click at [87, 96] on li "Estilo" at bounding box center [84, 95] width 29 height 49
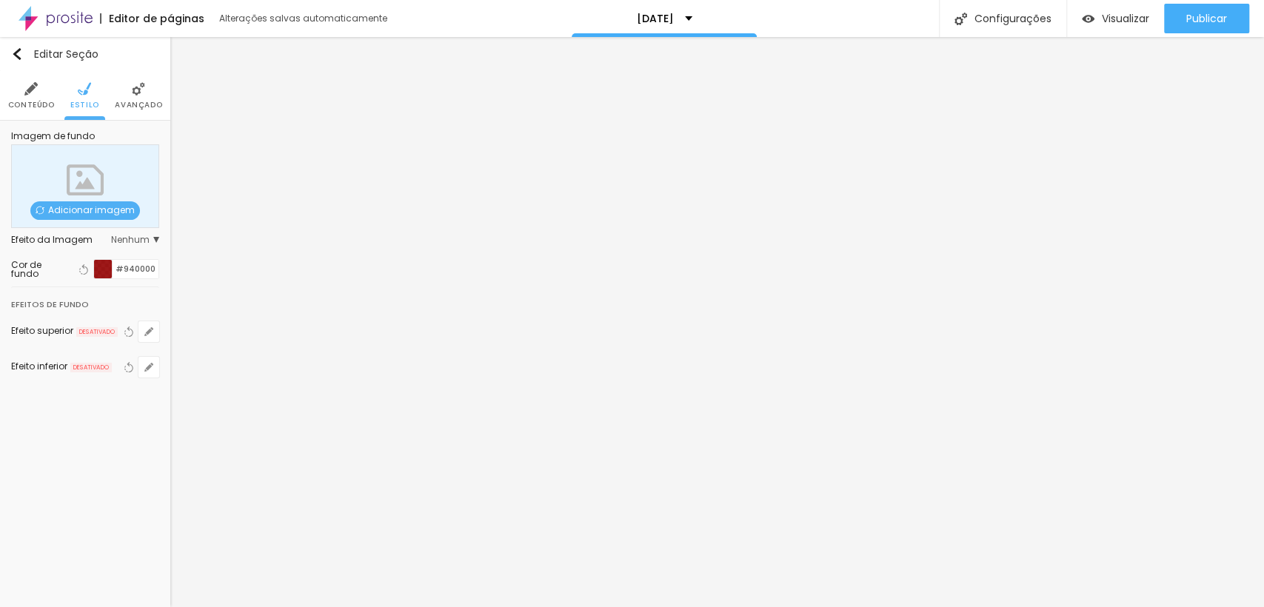
click at [96, 270] on div at bounding box center [103, 269] width 19 height 19
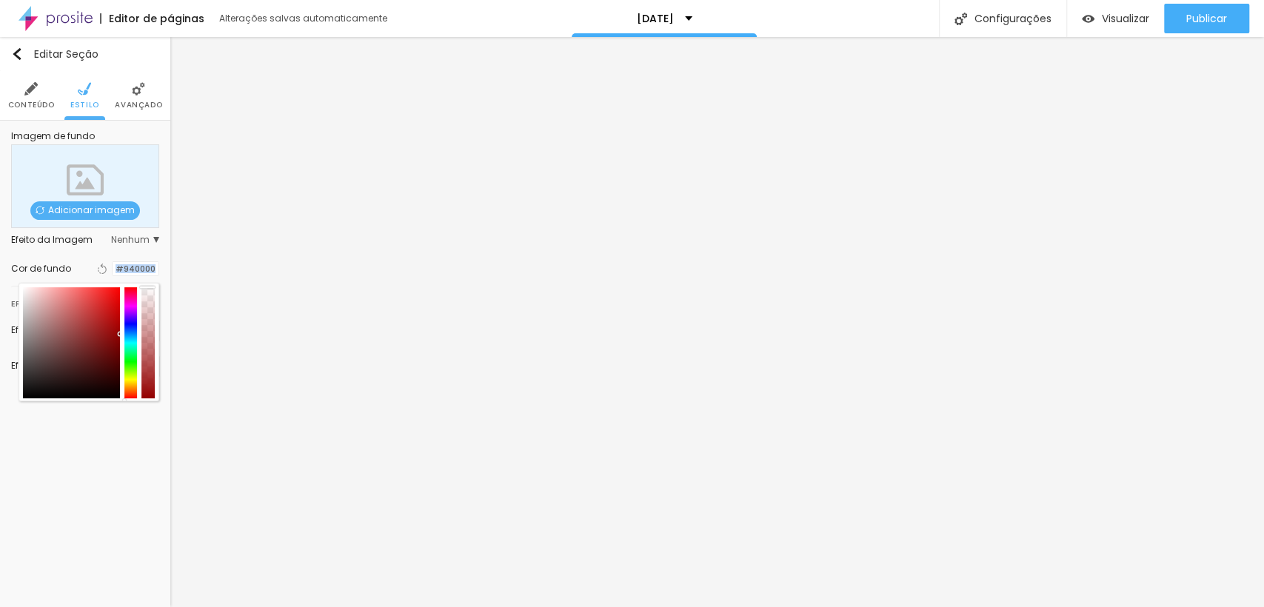
drag, startPoint x: 152, startPoint y: 387, endPoint x: 136, endPoint y: 263, distance: 124.7
click at [136, 263] on div "Cor de fundo Voltar ao padrão #940000" at bounding box center [85, 268] width 148 height 19
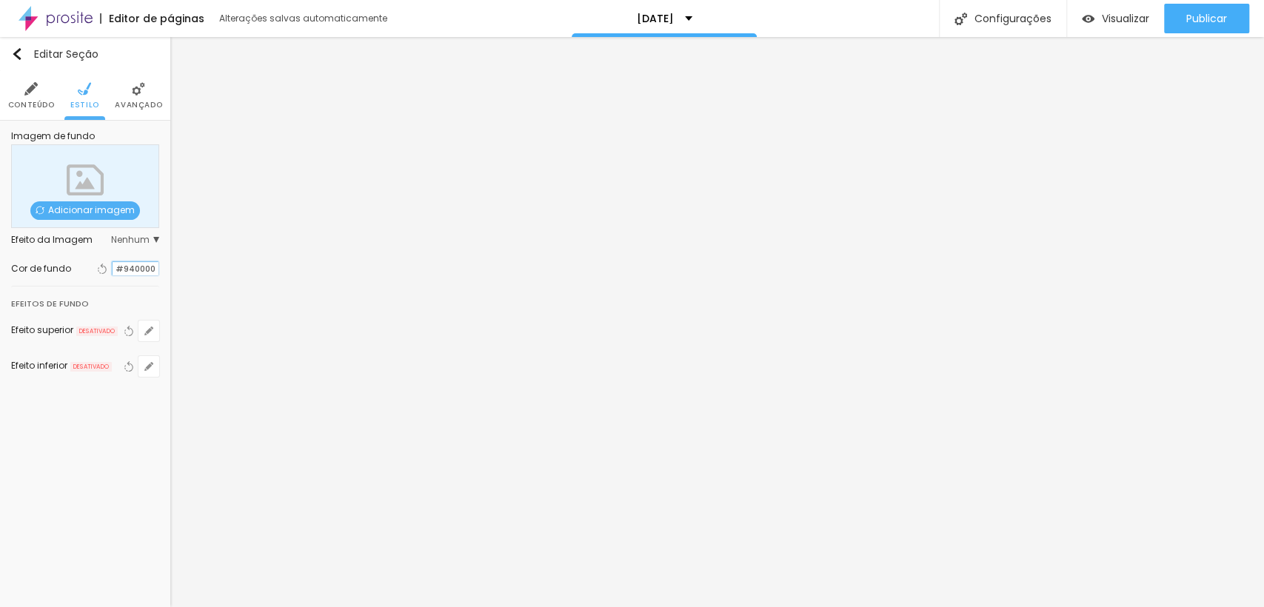
drag, startPoint x: 136, startPoint y: 263, endPoint x: 136, endPoint y: 277, distance: 14.1
click at [136, 276] on input "#940000" at bounding box center [136, 269] width 46 height 14
click at [113, 269] on div at bounding box center [113, 269] width 0 height 14
click at [113, 268] on div at bounding box center [113, 269] width 0 height 14
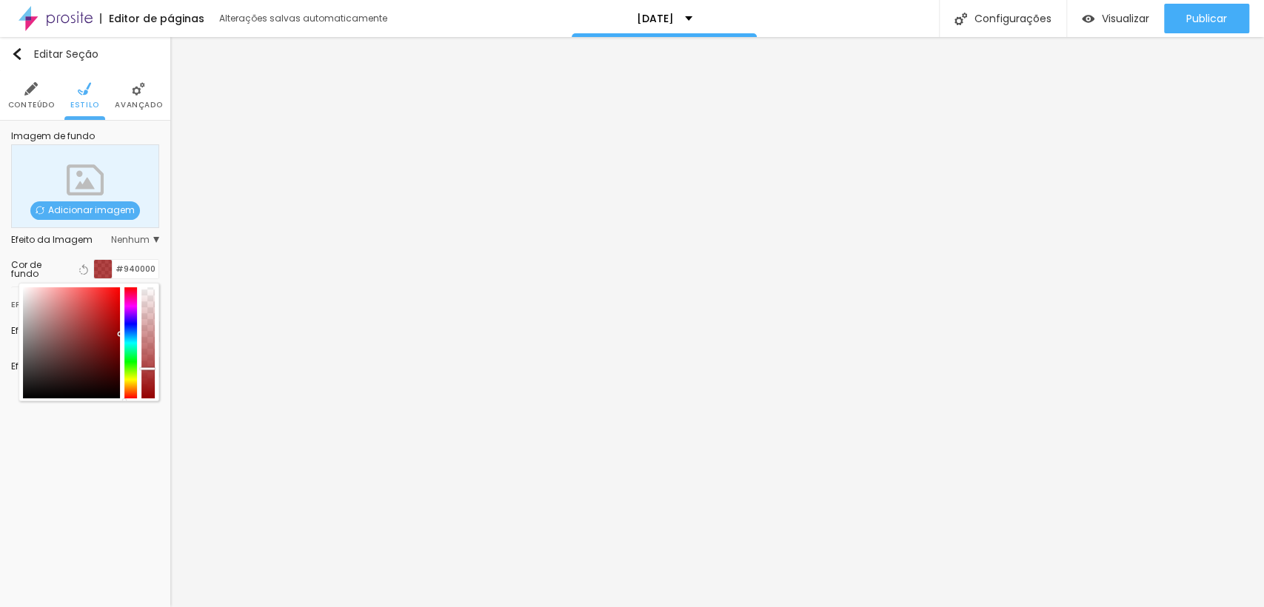
drag, startPoint x: 146, startPoint y: 321, endPoint x: 149, endPoint y: 368, distance: 46.7
click at [149, 368] on div at bounding box center [147, 342] width 13 height 111
click at [1214, 26] on div "Publicar" at bounding box center [1206, 19] width 41 height 30
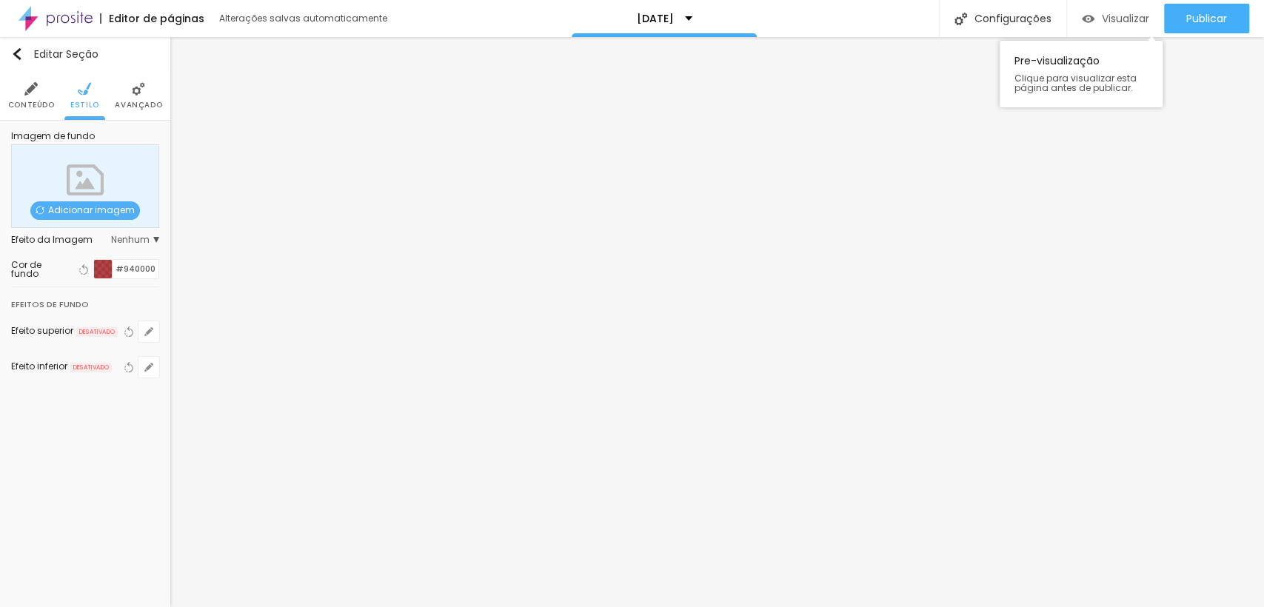
click at [1092, 24] on div "Visualizar" at bounding box center [1115, 19] width 67 height 13
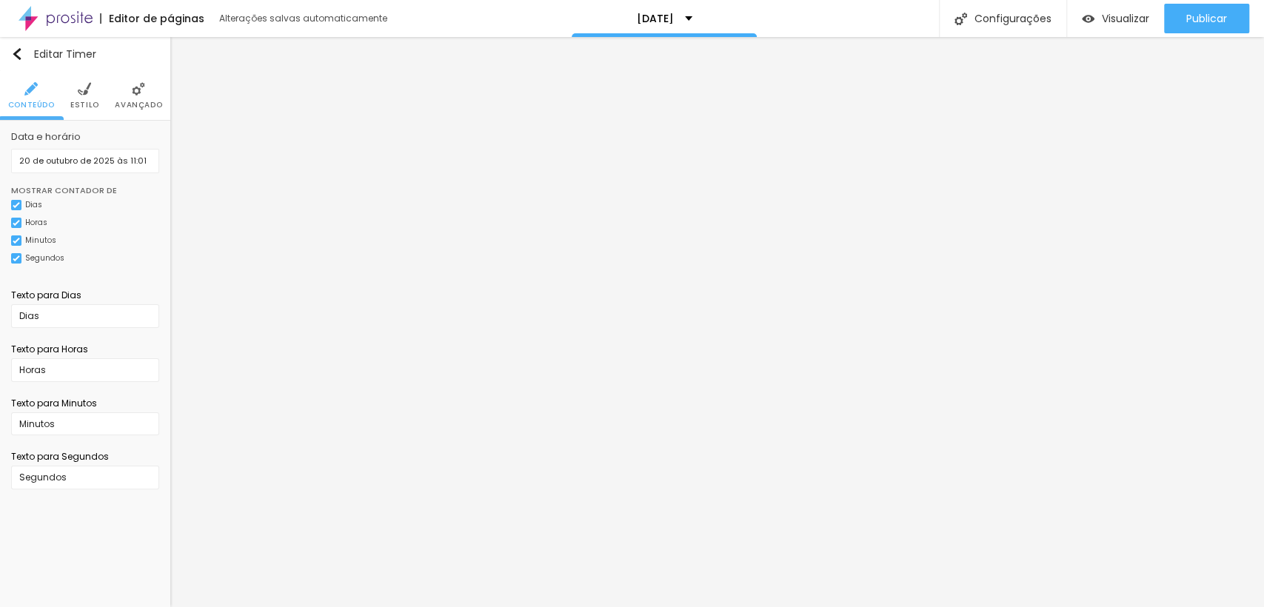
click at [88, 108] on span "Estilo" at bounding box center [84, 104] width 29 height 7
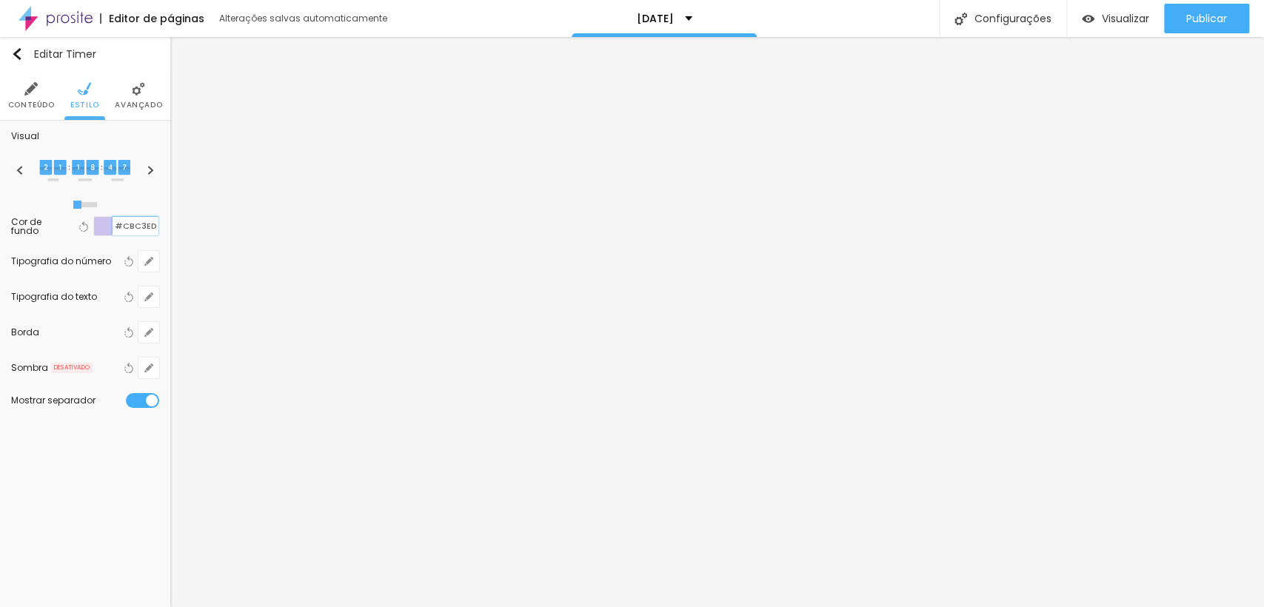
click at [113, 221] on input "#CBC3ED" at bounding box center [136, 226] width 46 height 19
click at [104, 227] on div at bounding box center [103, 226] width 19 height 19
click at [106, 233] on div at bounding box center [103, 226] width 19 height 19
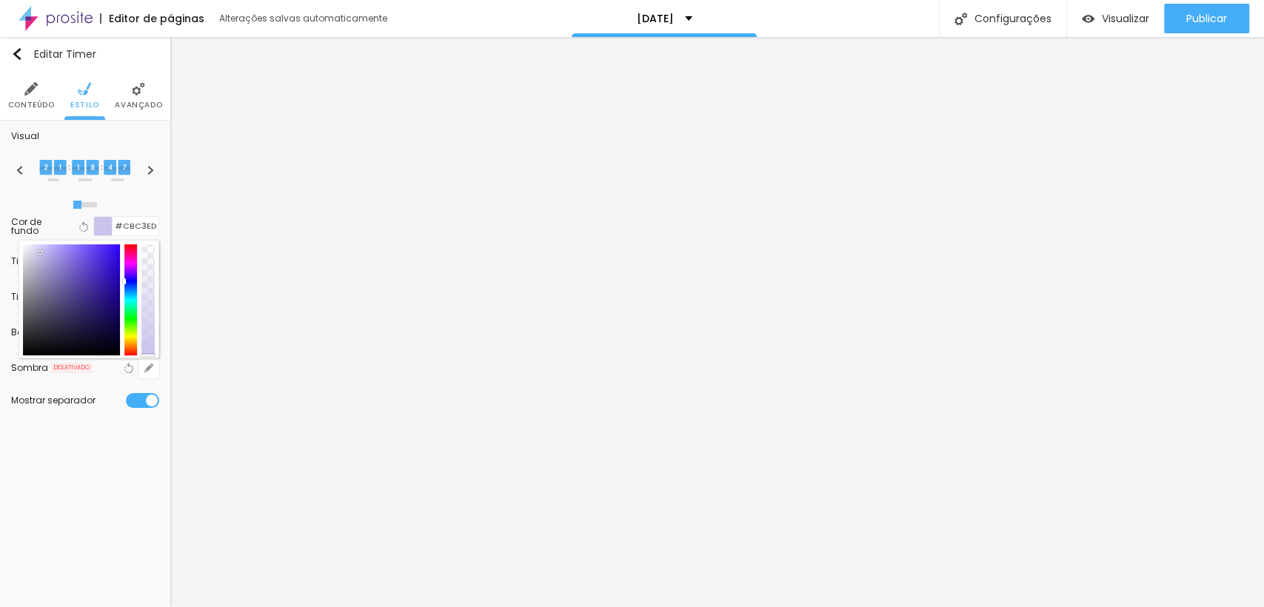
drag, startPoint x: 144, startPoint y: 321, endPoint x: 145, endPoint y: 430, distance: 108.9
click at [145, 430] on div "Editar Timer Conteúdo Estilo Avançado Visual Cor de fundo Voltar ao padrão #CBC…" at bounding box center [85, 322] width 170 height 570
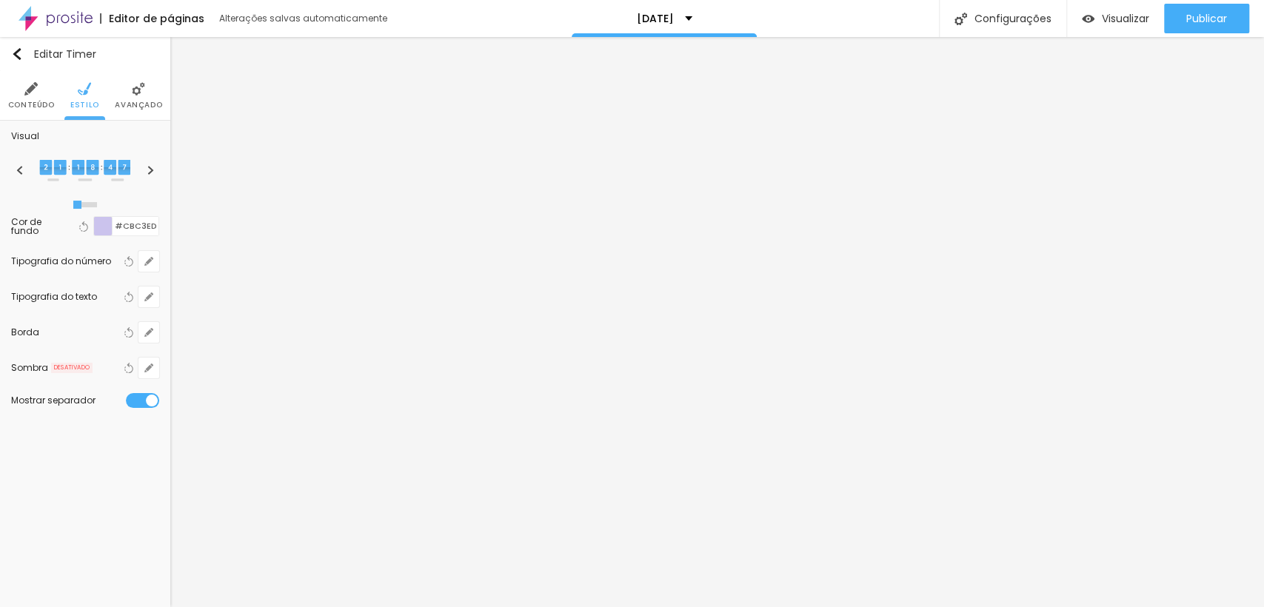
click at [98, 228] on div at bounding box center [103, 226] width 19 height 19
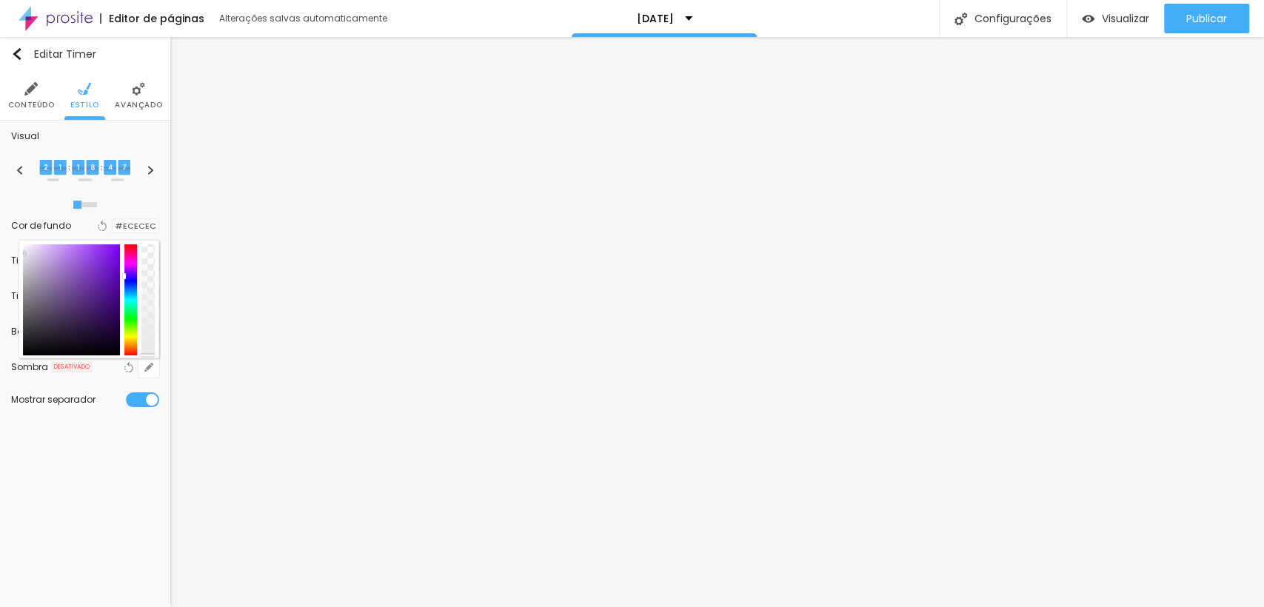
drag, startPoint x: 63, startPoint y: 268, endPoint x: 17, endPoint y: 253, distance: 48.2
click at [17, 253] on div "Visual Cor de fundo Voltar ao padrão #ECECEC Tipografia do número Voltar ao pad…" at bounding box center [85, 273] width 170 height 305
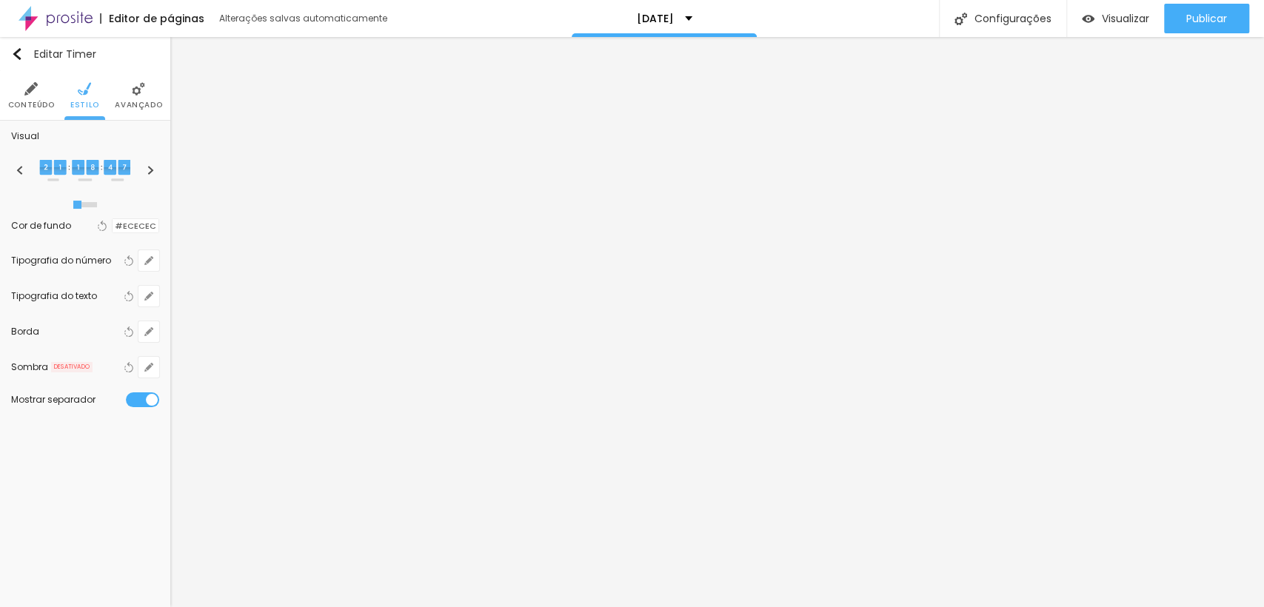
click at [113, 233] on div at bounding box center [113, 226] width 0 height 14
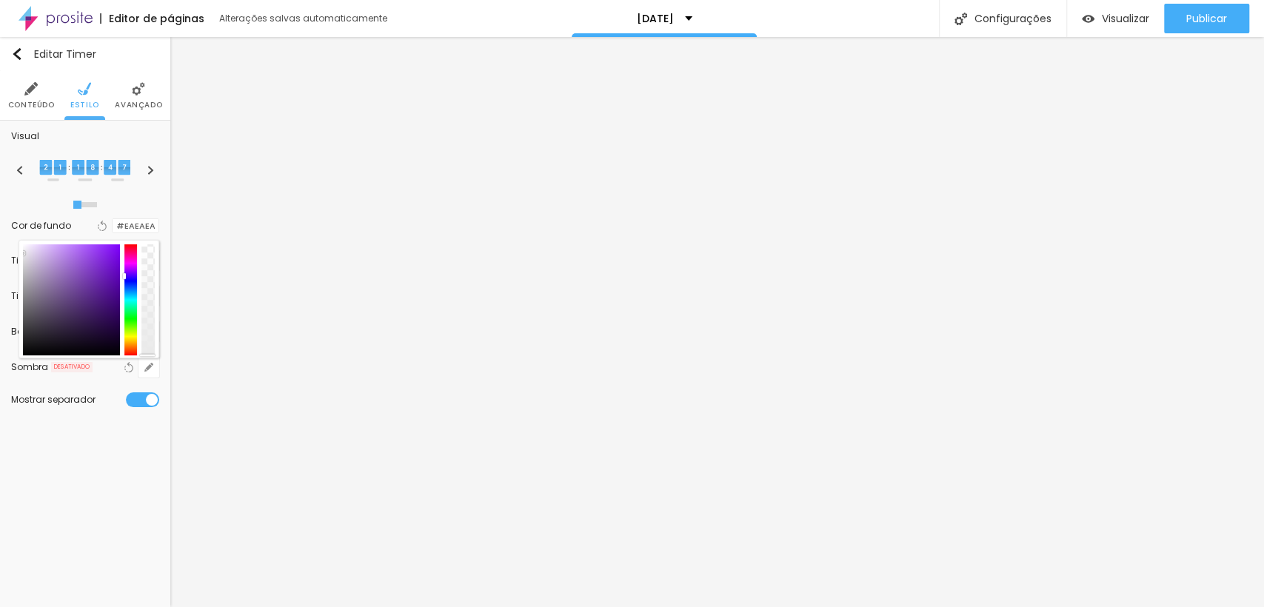
click at [130, 309] on div at bounding box center [130, 299] width 13 height 111
click at [130, 317] on div at bounding box center [130, 299] width 13 height 111
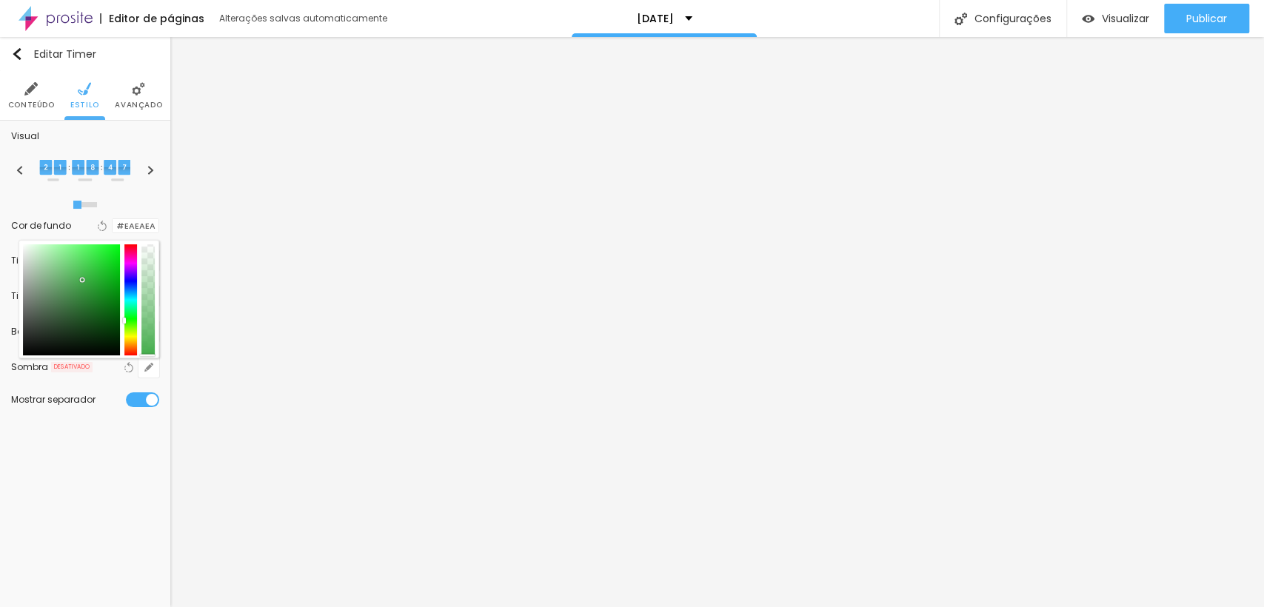
click at [82, 280] on div at bounding box center [71, 299] width 97 height 111
drag, startPoint x: 82, startPoint y: 280, endPoint x: 113, endPoint y: 324, distance: 53.2
click at [113, 324] on div at bounding box center [113, 323] width 3 height 3
drag, startPoint x: 150, startPoint y: 332, endPoint x: 150, endPoint y: 259, distance: 73.3
click at [150, 259] on div at bounding box center [147, 299] width 13 height 111
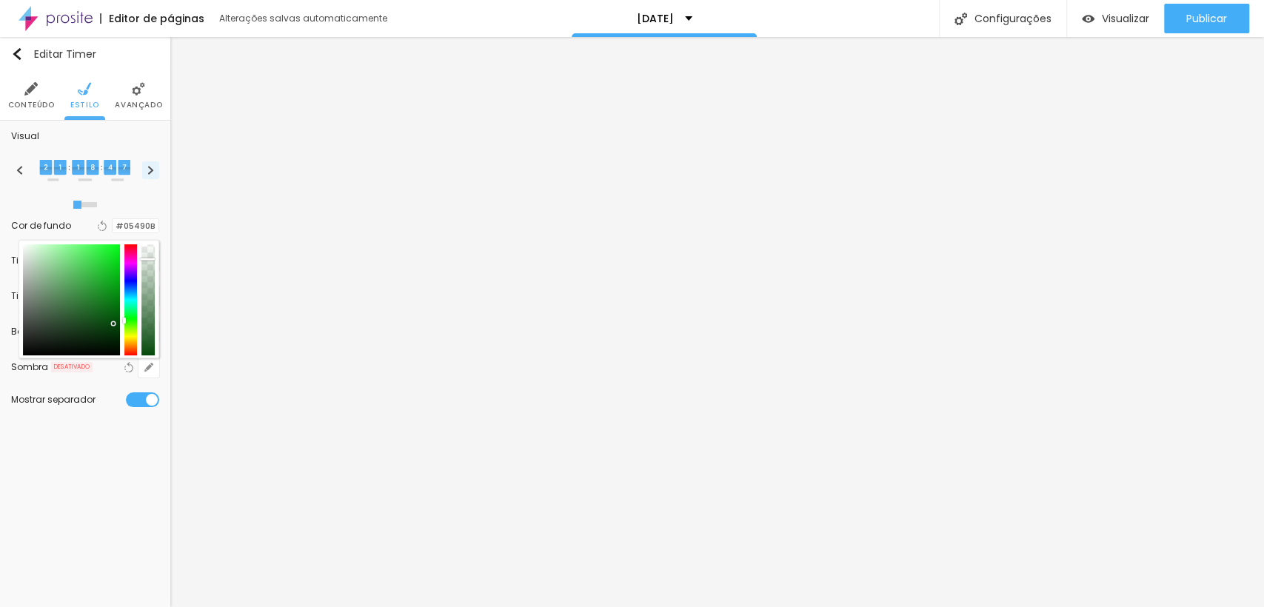
click at [153, 173] on img at bounding box center [151, 170] width 8 height 9
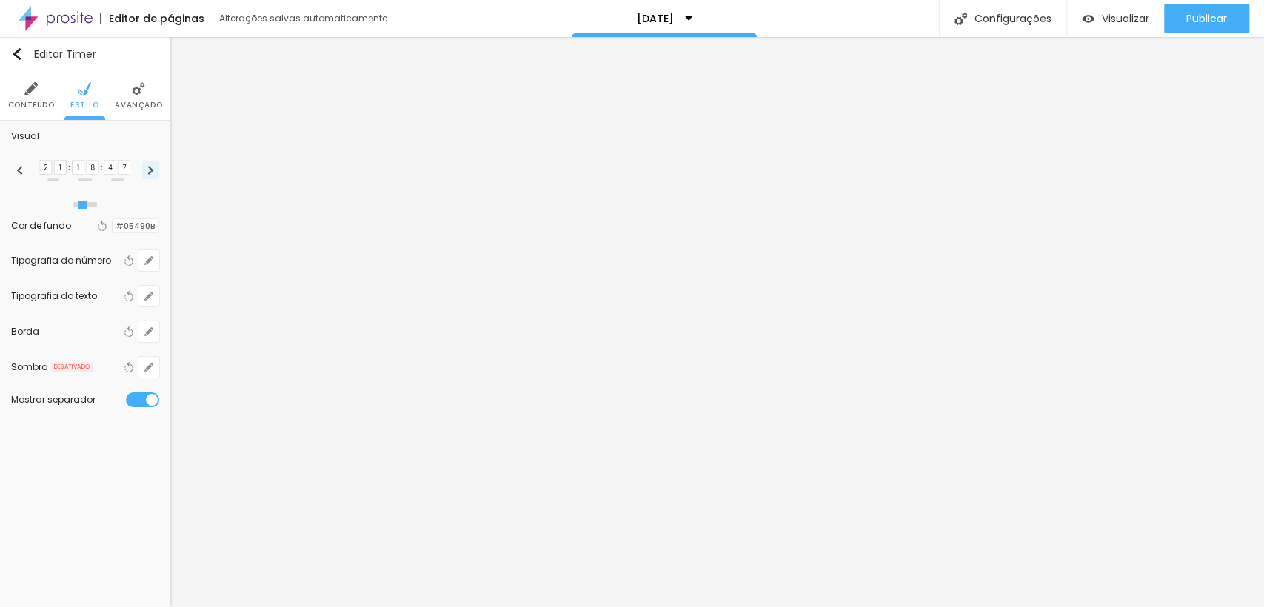
click at [153, 173] on img at bounding box center [151, 170] width 8 height 9
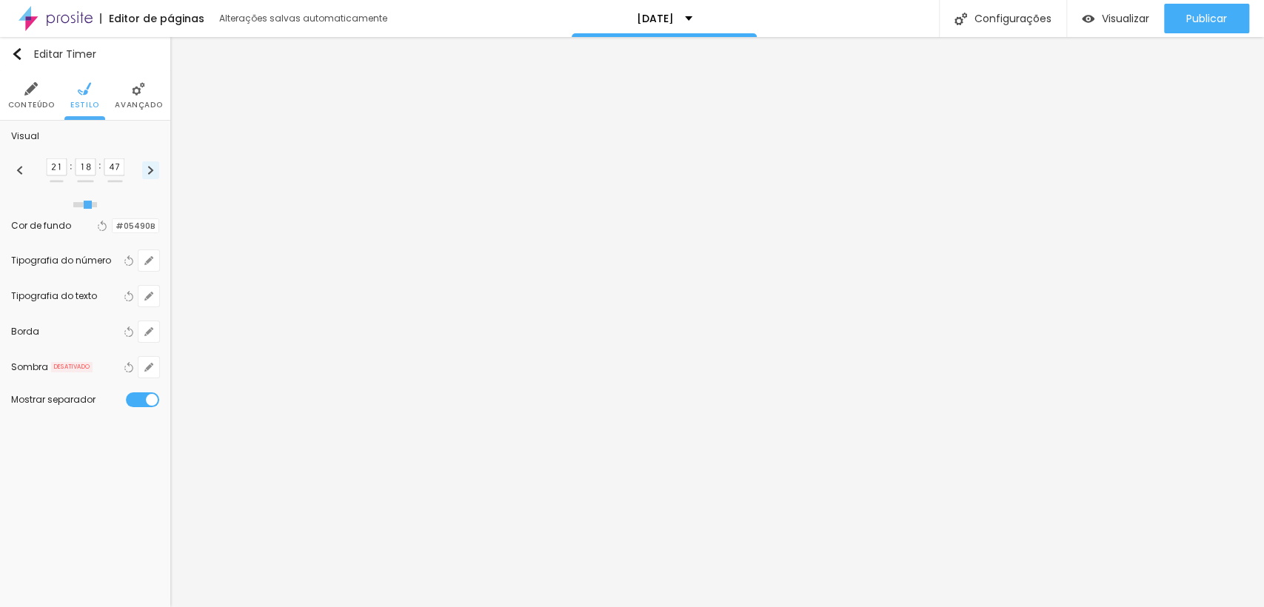
click at [153, 173] on img at bounding box center [151, 170] width 8 height 9
click at [148, 261] on icon "button" at bounding box center [149, 261] width 6 height 6
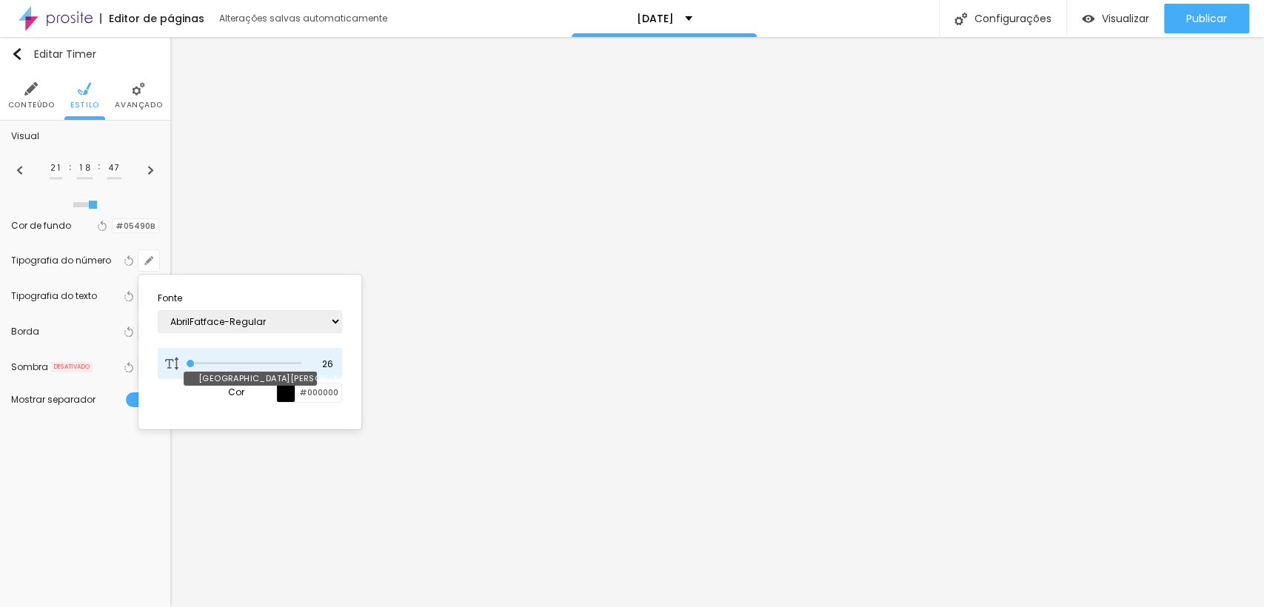
drag, startPoint x: 217, startPoint y: 367, endPoint x: 180, endPoint y: 362, distance: 37.4
click at [186, 362] on input "range" at bounding box center [244, 363] width 116 height 7
click at [107, 293] on div at bounding box center [632, 303] width 1264 height 607
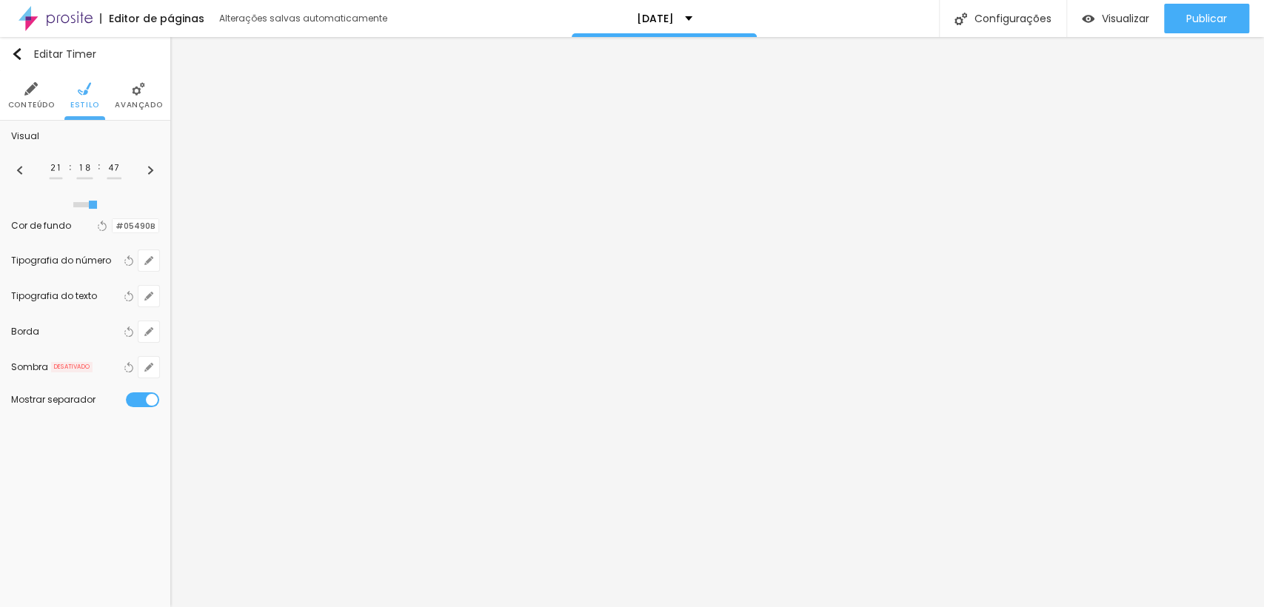
click at [157, 399] on div at bounding box center [142, 399] width 33 height 15
click at [161, 90] on ul "Conteúdo Estilo Avançado" at bounding box center [85, 96] width 170 height 50
click at [147, 93] on li "Avançado" at bounding box center [138, 95] width 47 height 49
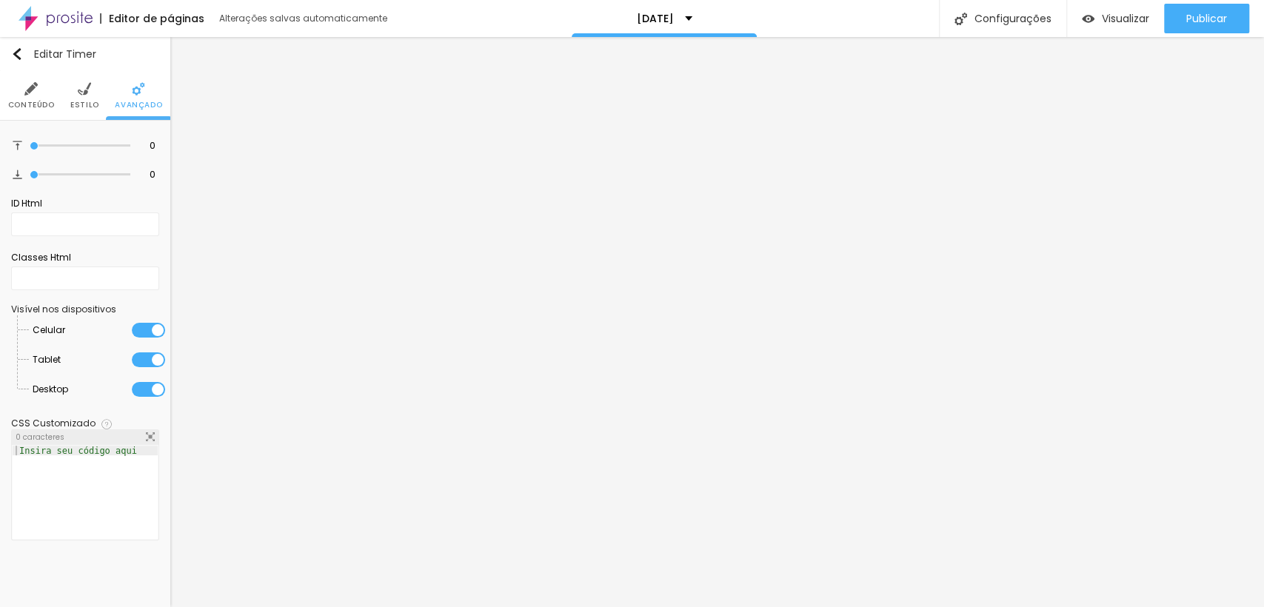
click at [25, 80] on li "Conteúdo" at bounding box center [31, 95] width 47 height 49
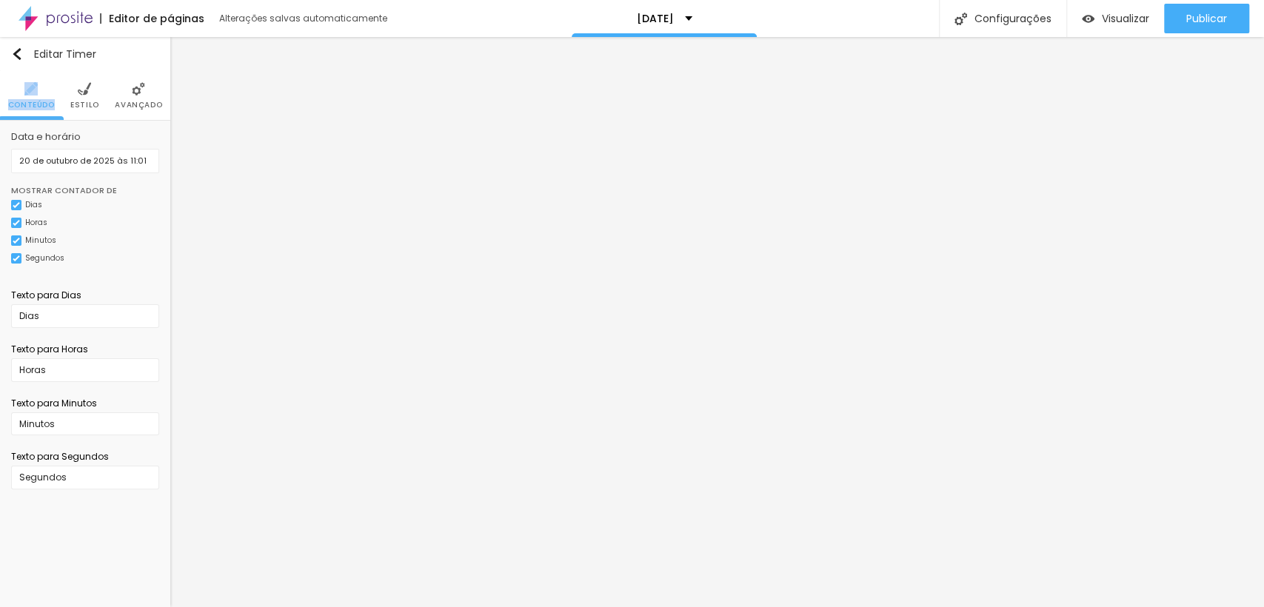
click at [25, 80] on li "Conteúdo" at bounding box center [31, 95] width 47 height 49
click at [78, 94] on img at bounding box center [84, 88] width 13 height 13
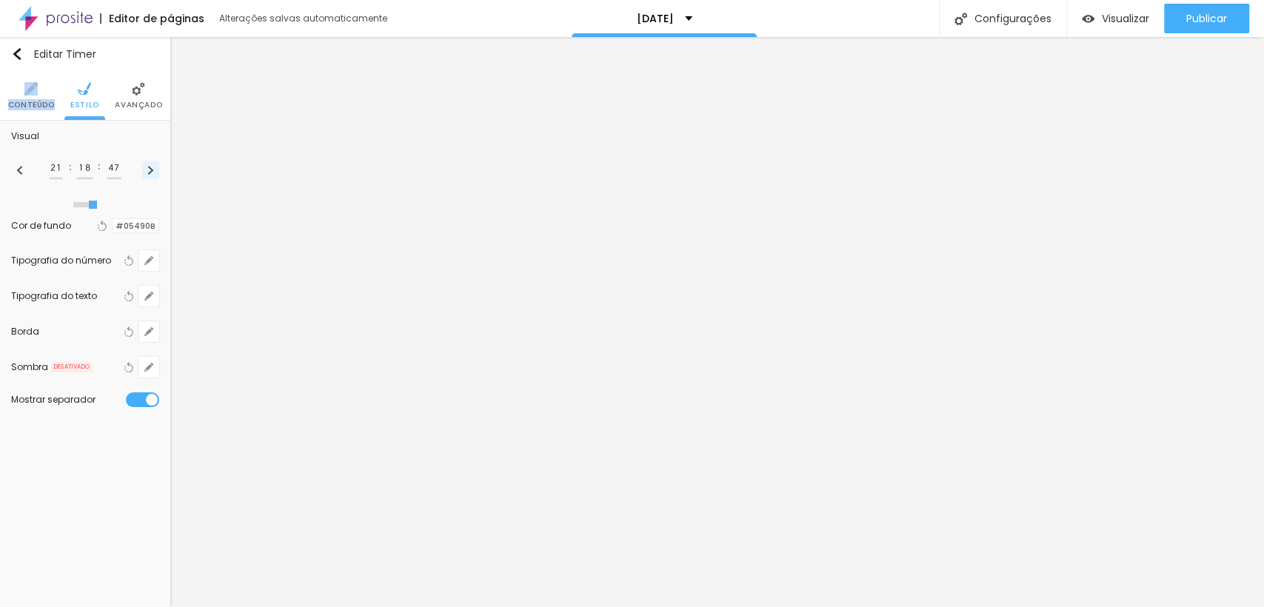
click at [147, 166] on img at bounding box center [151, 170] width 8 height 9
click at [153, 77] on li "Avançado" at bounding box center [138, 95] width 47 height 49
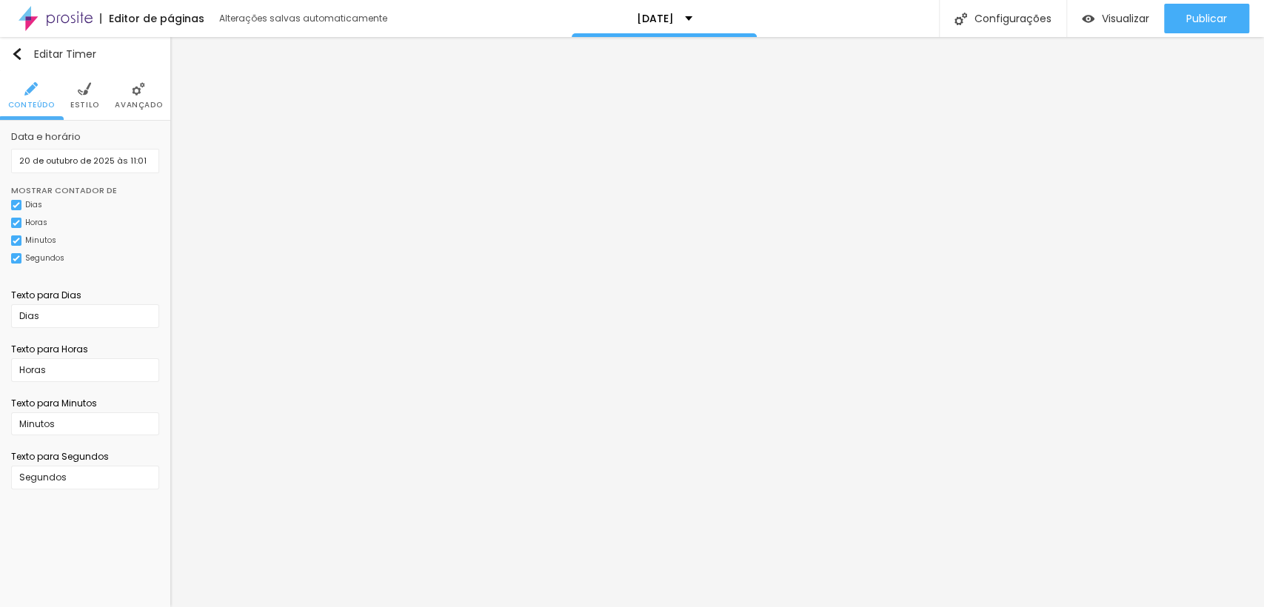
click at [71, 102] on span "Estilo" at bounding box center [84, 104] width 29 height 7
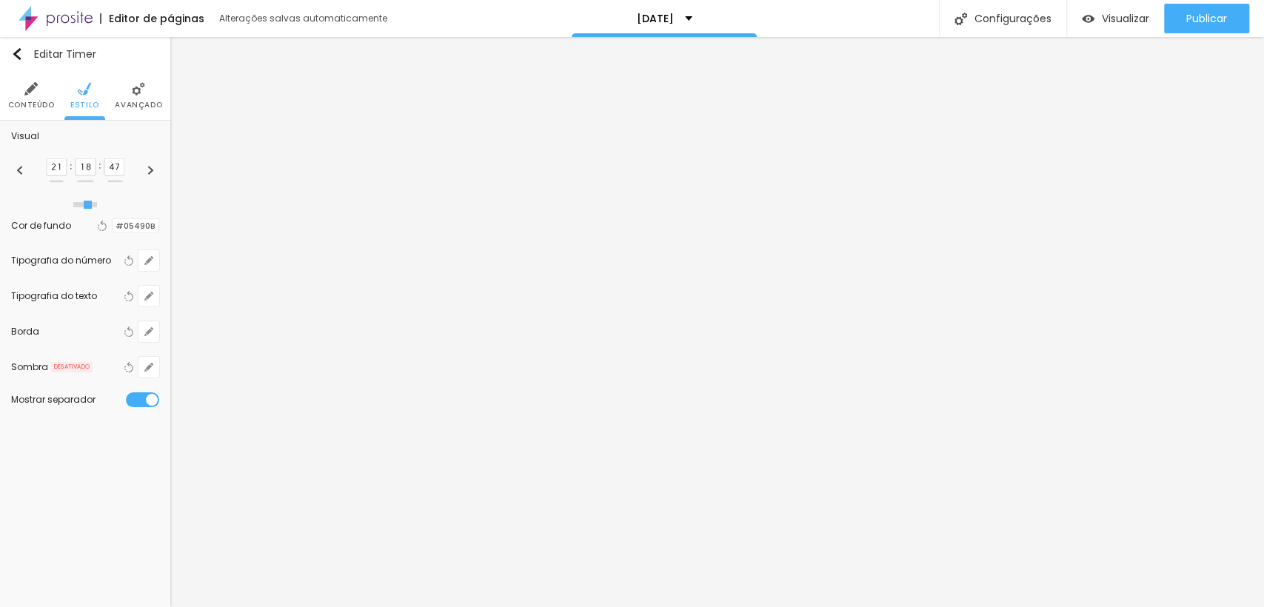
click at [71, 102] on span "Estilo" at bounding box center [84, 104] width 29 height 7
click at [149, 261] on icon "button" at bounding box center [149, 261] width 6 height 6
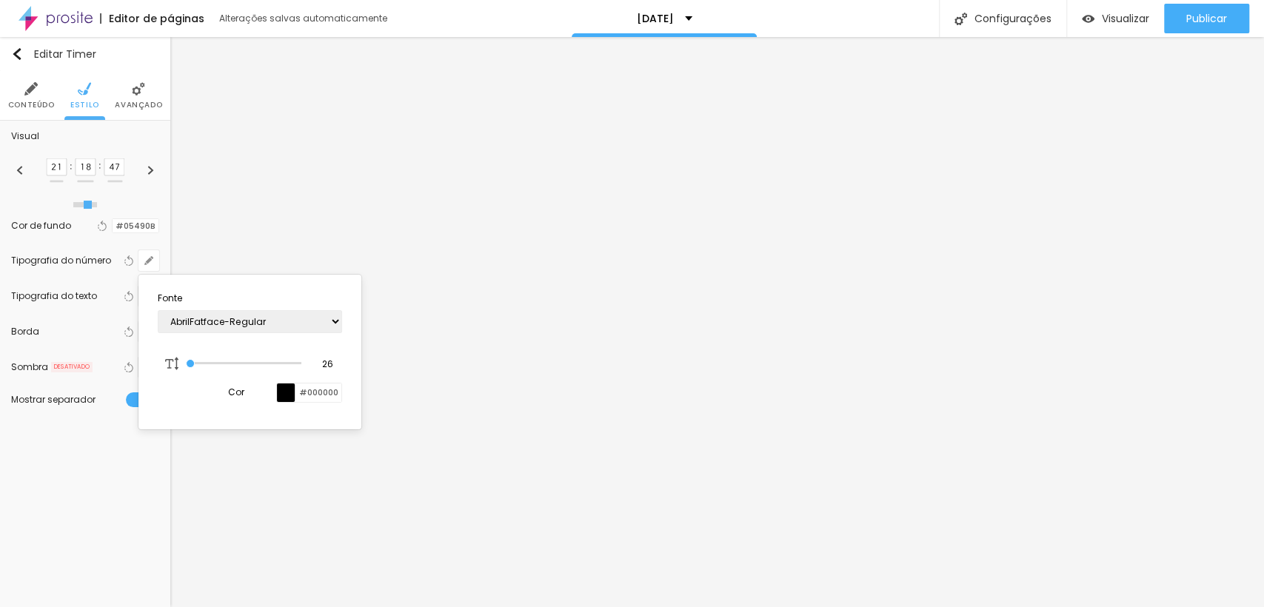
drag, startPoint x: 115, startPoint y: 273, endPoint x: 114, endPoint y: 314, distance: 40.7
click at [114, 314] on div at bounding box center [632, 303] width 1264 height 607
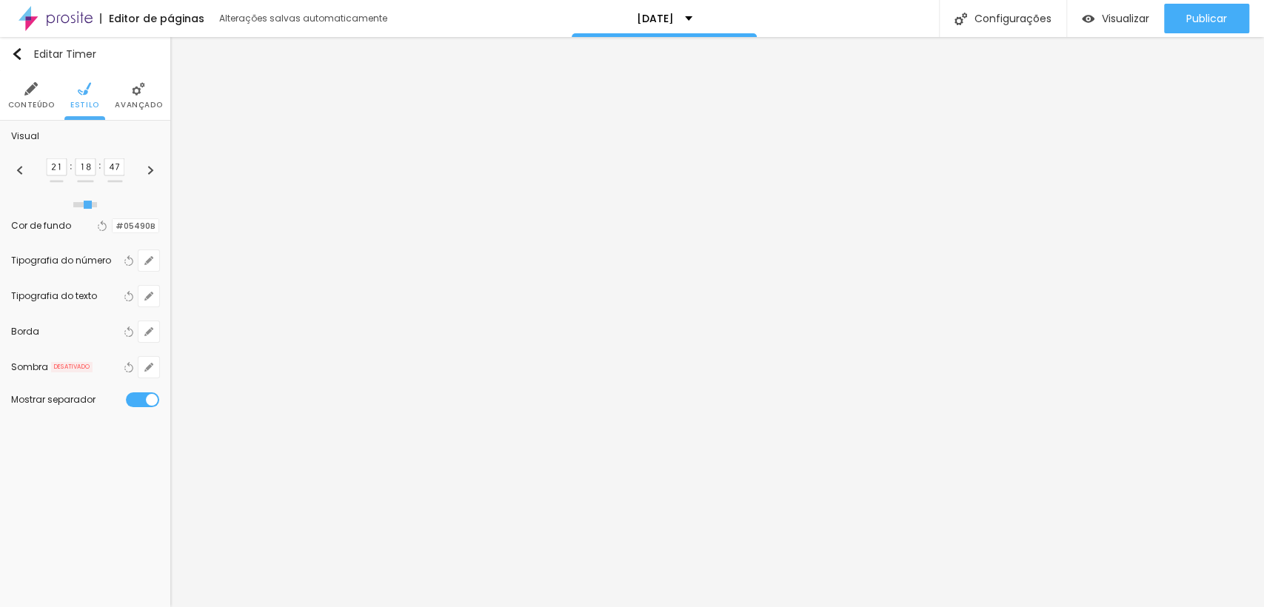
click at [114, 314] on div "Borda Voltar ao padrão" at bounding box center [85, 332] width 148 height 36
click at [153, 294] on icon "button" at bounding box center [151, 293] width 3 height 3
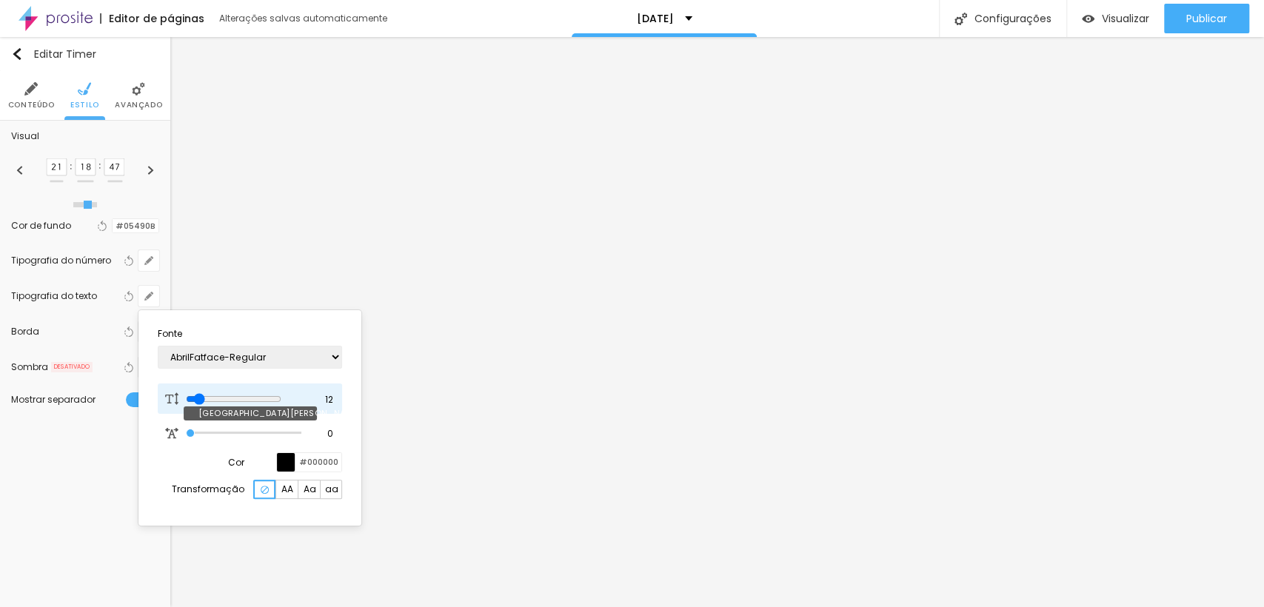
drag, startPoint x: 221, startPoint y: 401, endPoint x: 202, endPoint y: 398, distance: 19.5
click at [202, 398] on input "range" at bounding box center [234, 399] width 96 height 12
click at [142, 73] on div at bounding box center [632, 303] width 1264 height 607
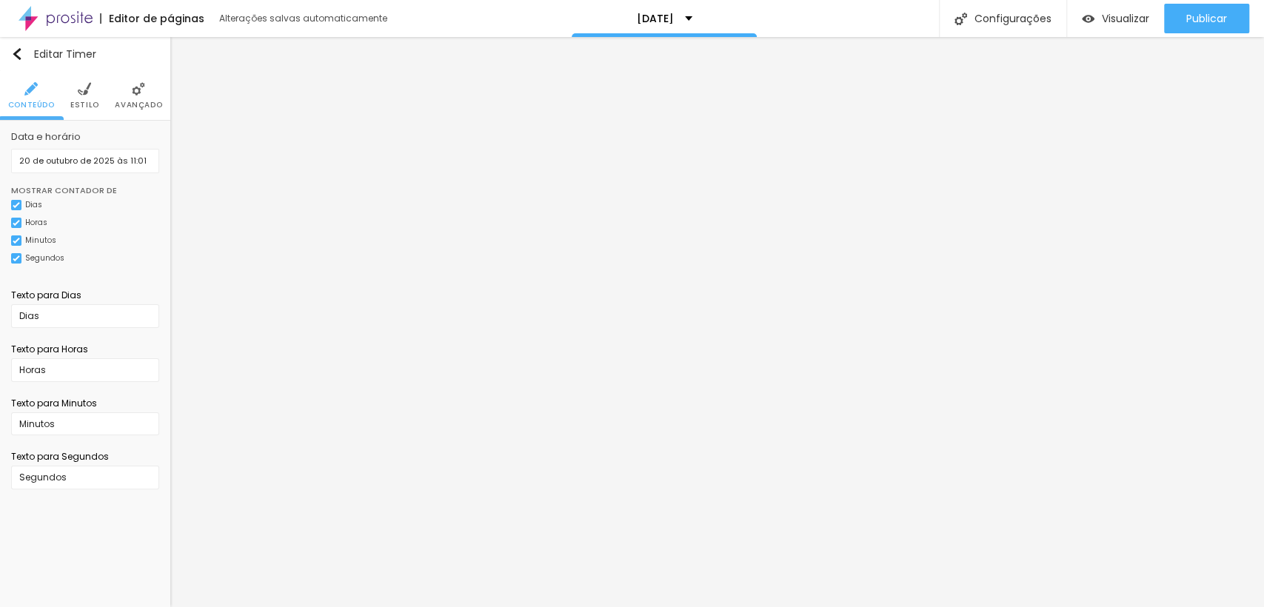
click at [87, 105] on span "Estilo" at bounding box center [84, 104] width 29 height 7
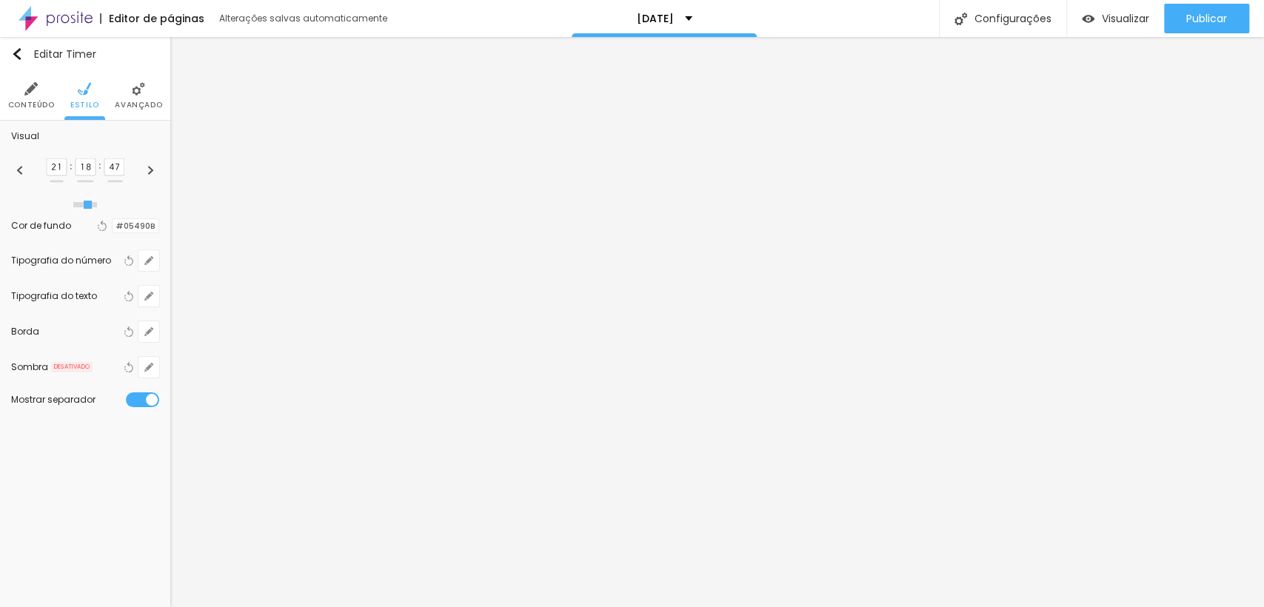
click at [44, 101] on span "Conteúdo" at bounding box center [31, 104] width 47 height 7
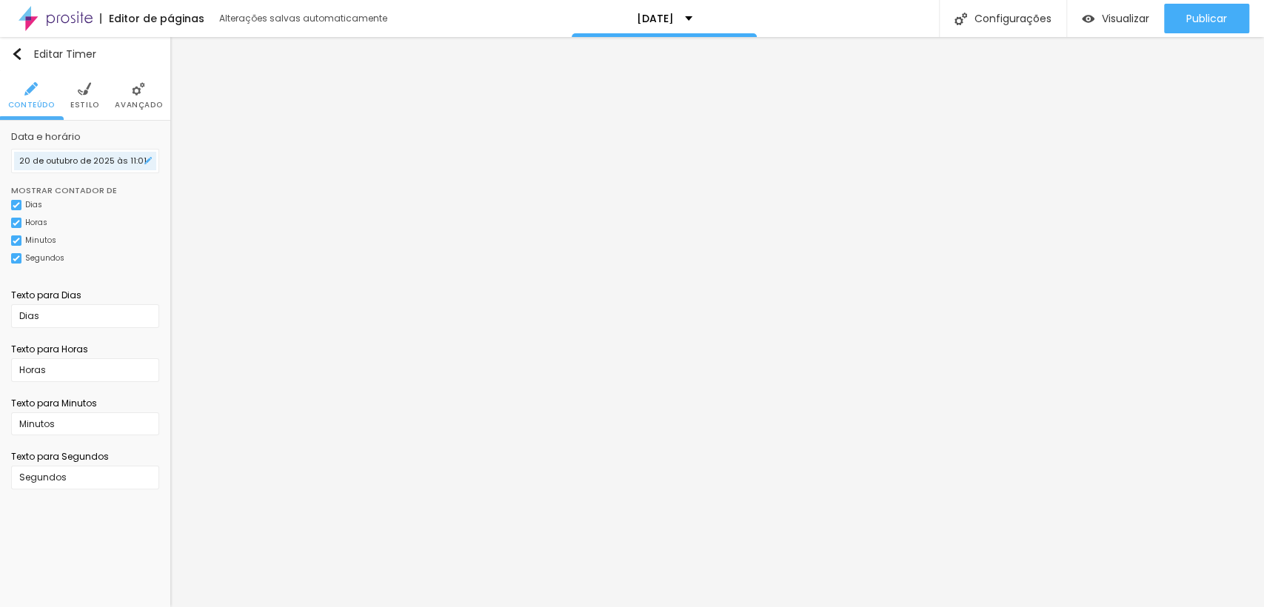
click at [78, 157] on input "20 de outubro de 2025 às 11:01" at bounding box center [85, 161] width 148 height 24
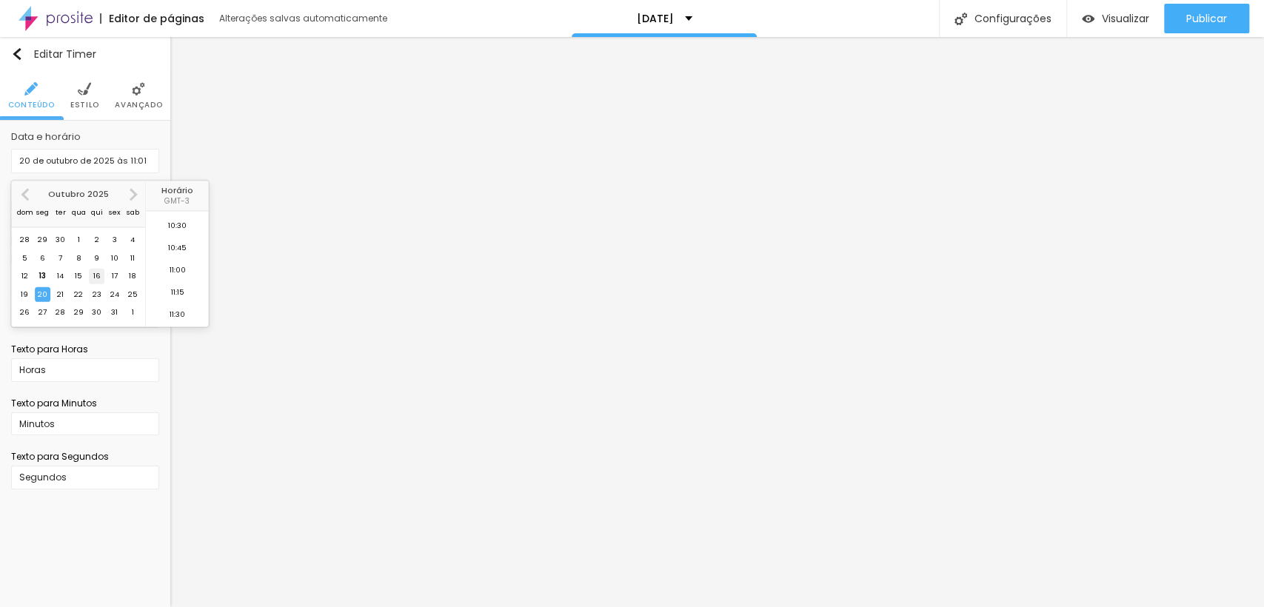
click at [99, 276] on div "16" at bounding box center [96, 276] width 15 height 15
click at [175, 313] on li "23:45" at bounding box center [177, 315] width 63 height 22
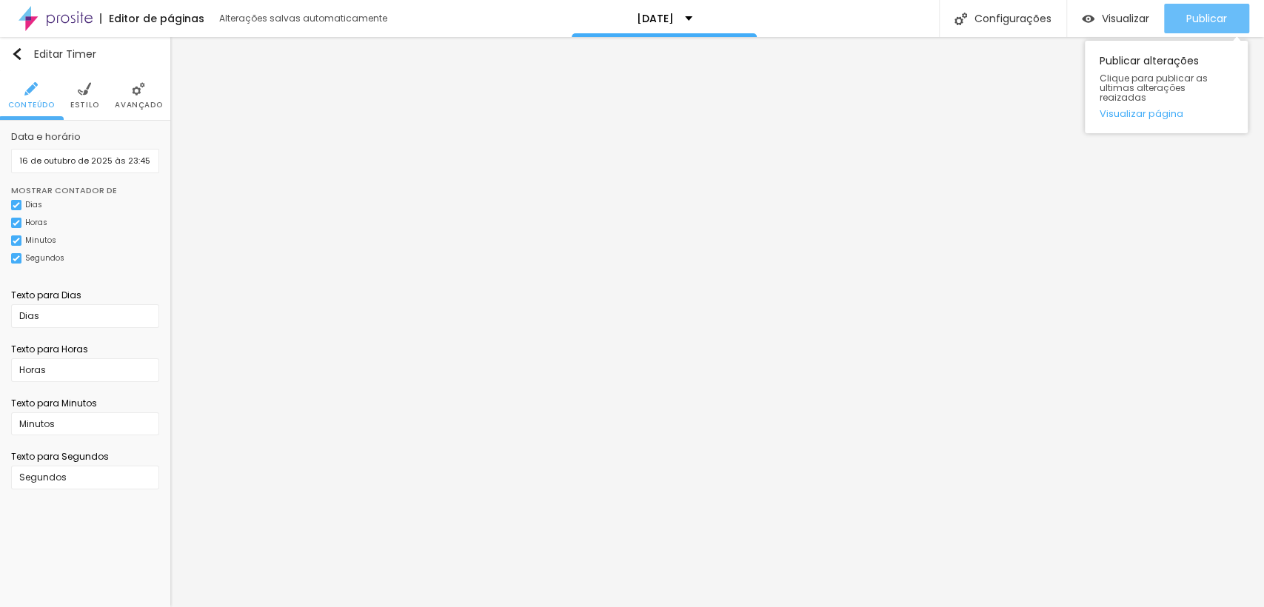
click at [1211, 23] on span "Publicar" at bounding box center [1206, 19] width 41 height 12
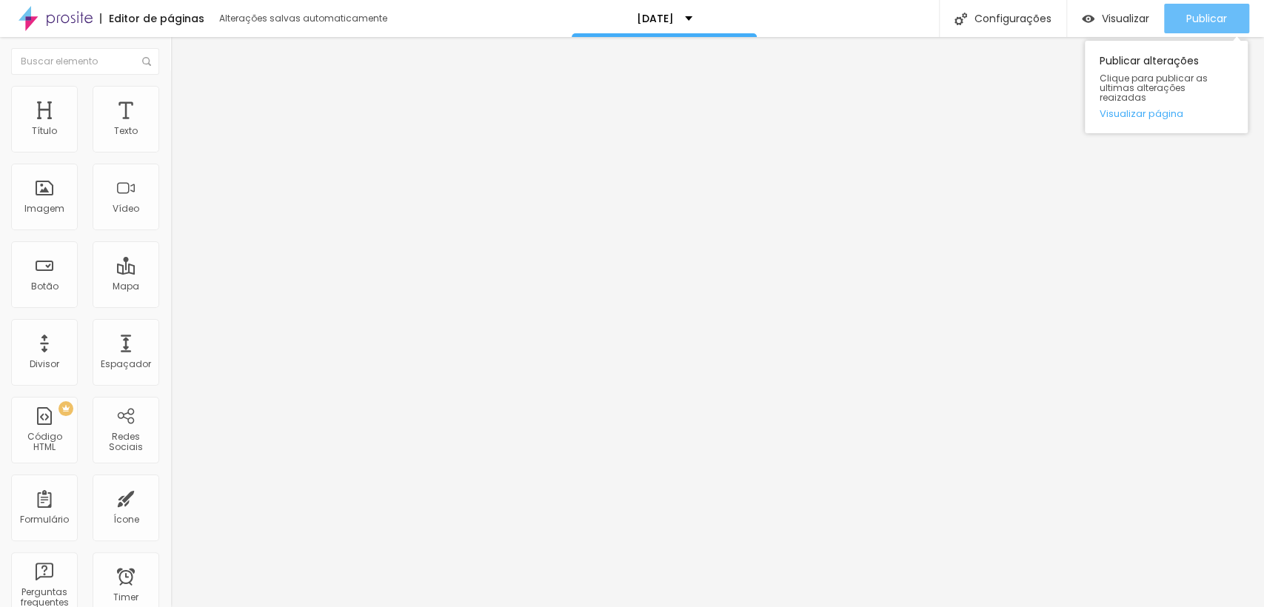
click at [1172, 19] on button "Publicar" at bounding box center [1206, 19] width 85 height 30
